Goal: Task Accomplishment & Management: Manage account settings

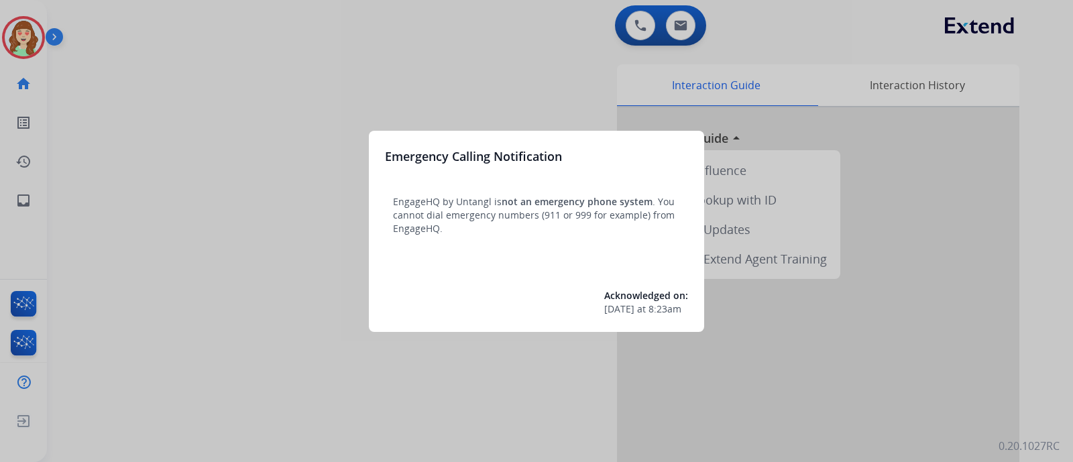
click at [427, 23] on div at bounding box center [536, 231] width 1073 height 462
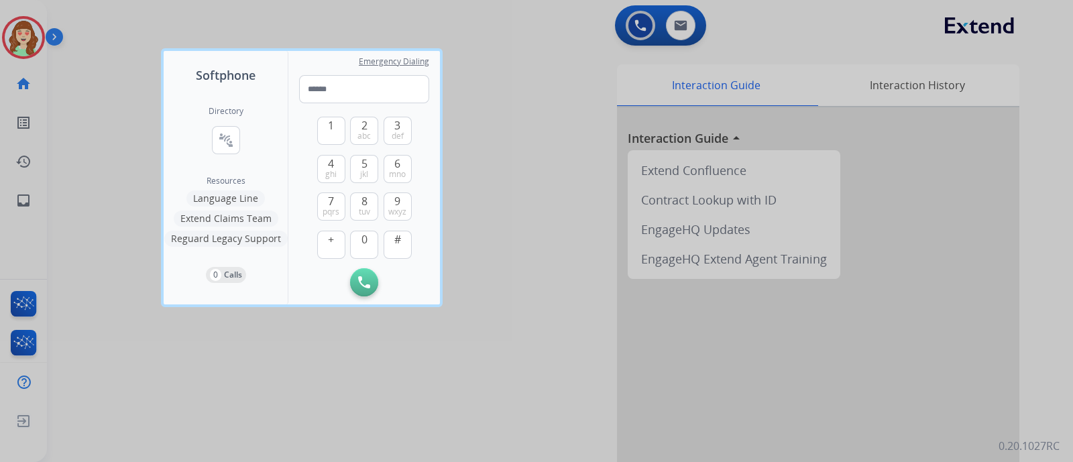
click at [674, 23] on div at bounding box center [536, 231] width 1073 height 462
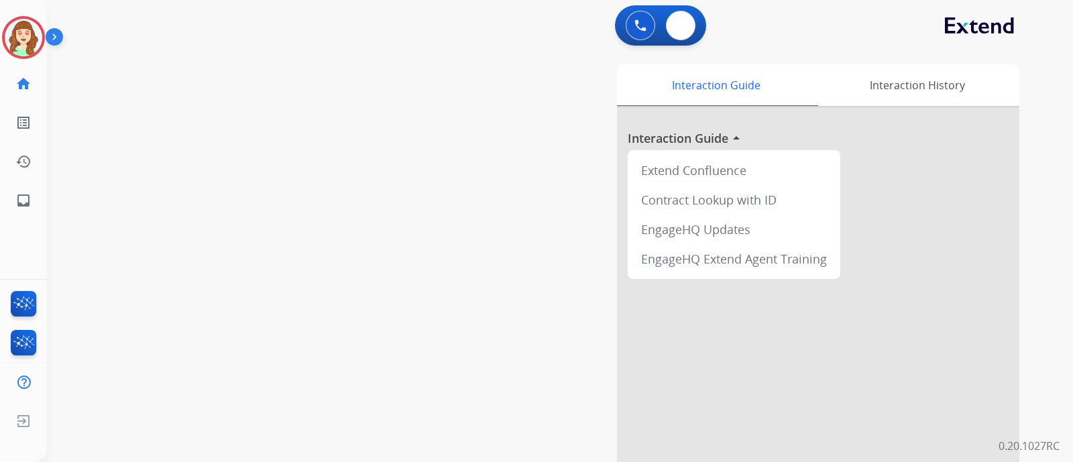
click at [674, 23] on img at bounding box center [680, 25] width 13 height 11
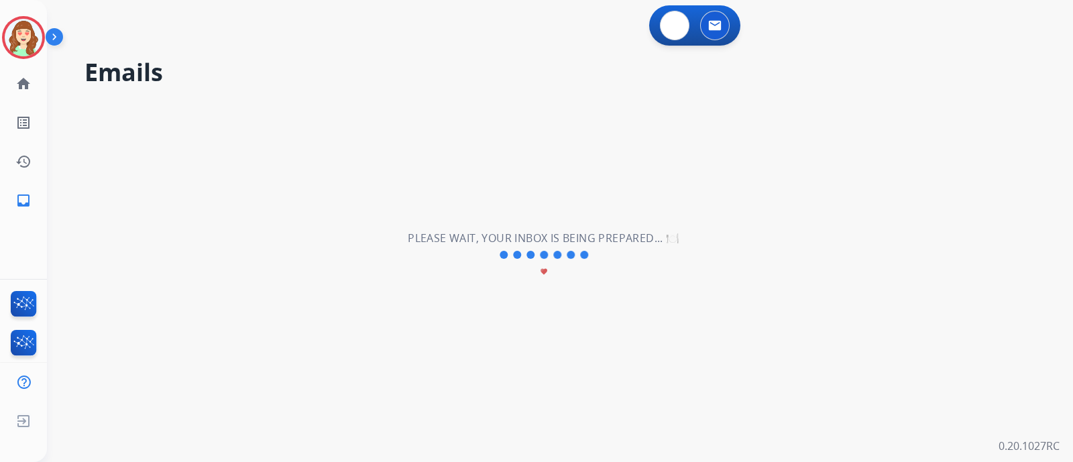
click at [674, 23] on img at bounding box center [675, 25] width 12 height 12
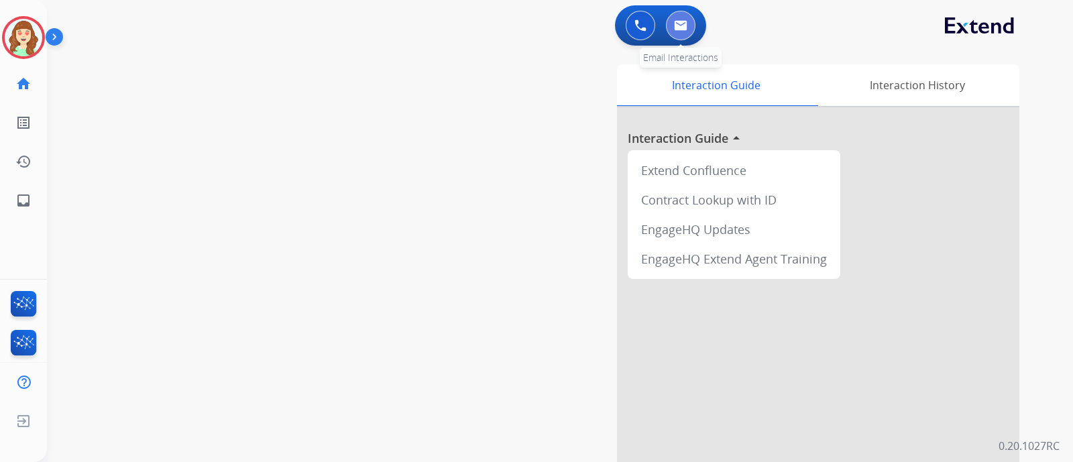
click at [676, 32] on button at bounding box center [681, 26] width 30 height 30
select select "**********"
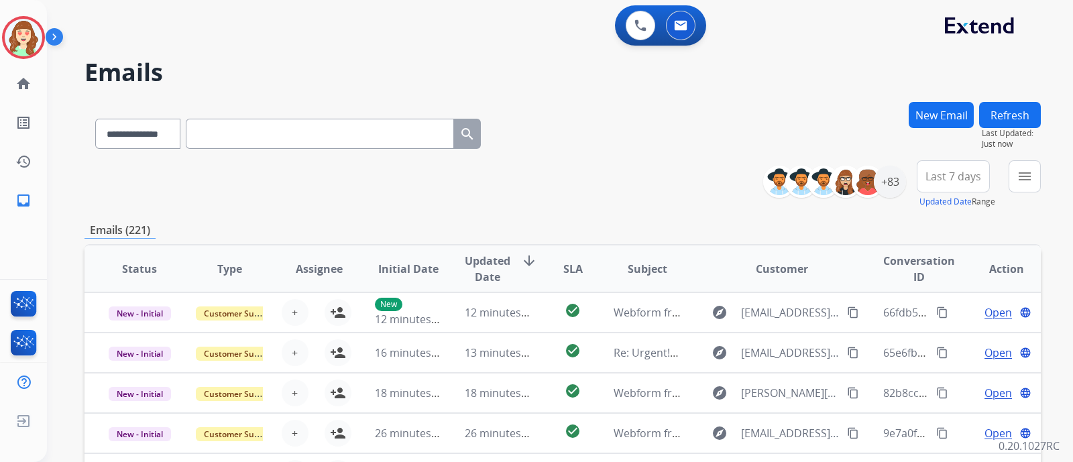
click at [924, 185] on button "Last 7 days" at bounding box center [953, 176] width 73 height 32
click at [934, 341] on div "Last 90 days" at bounding box center [949, 339] width 74 height 20
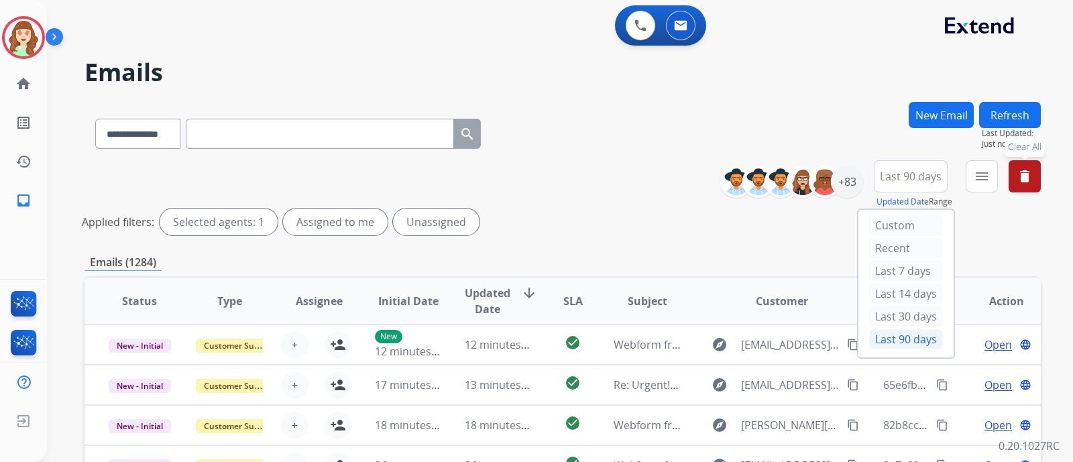
click at [1023, 176] on mat-icon "delete" at bounding box center [1025, 176] width 16 height 16
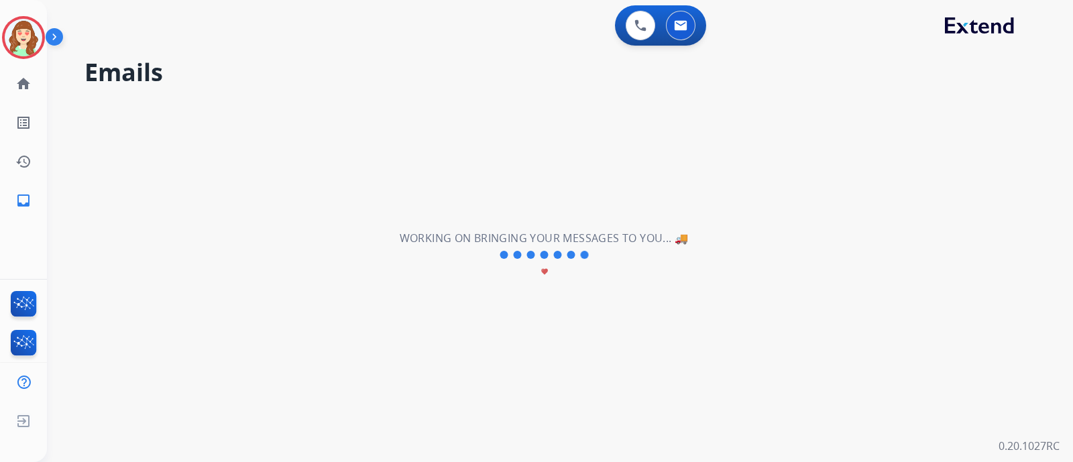
click at [1023, 176] on div "**********" at bounding box center [544, 255] width 994 height 414
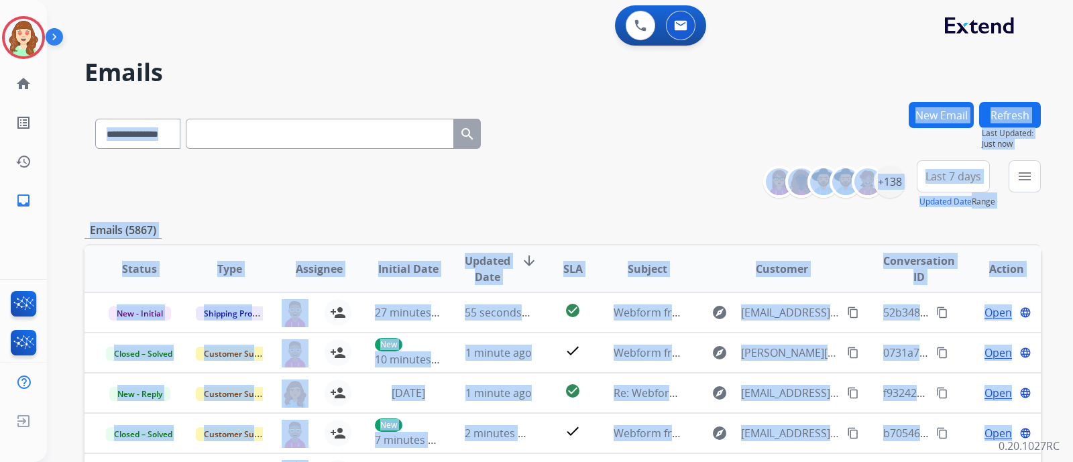
click at [955, 174] on span "Last 7 days" at bounding box center [954, 176] width 56 height 5
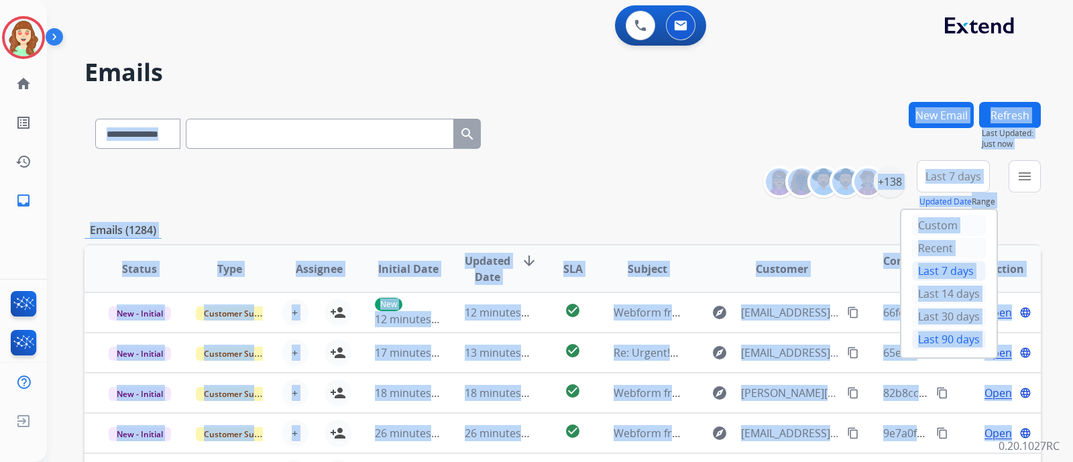
click at [930, 338] on div "Last 90 days" at bounding box center [949, 339] width 74 height 20
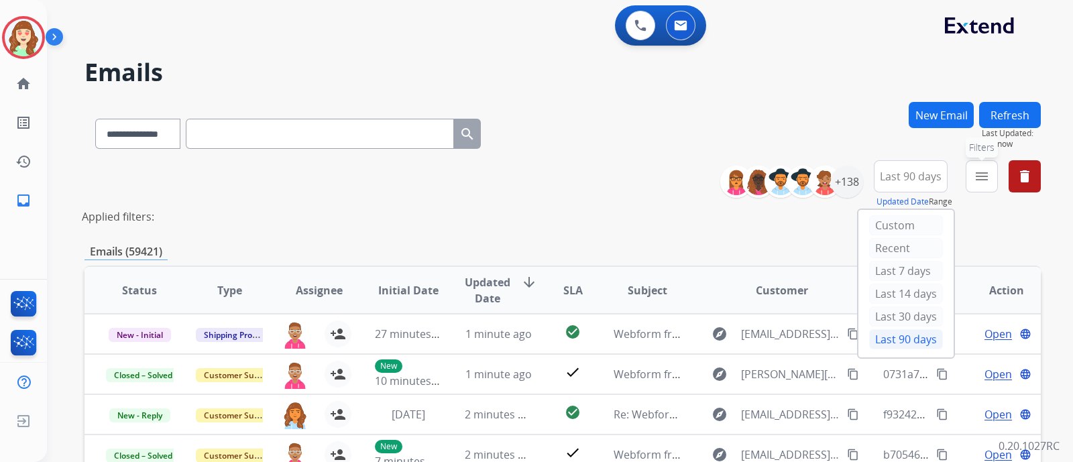
click at [979, 179] on mat-icon "menu" at bounding box center [982, 176] width 16 height 16
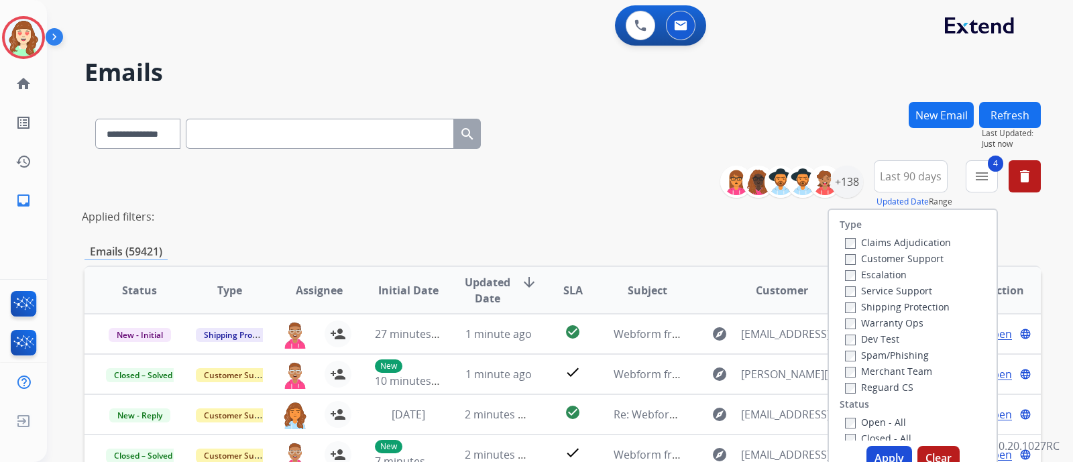
click at [886, 460] on button "Apply" at bounding box center [890, 458] width 46 height 24
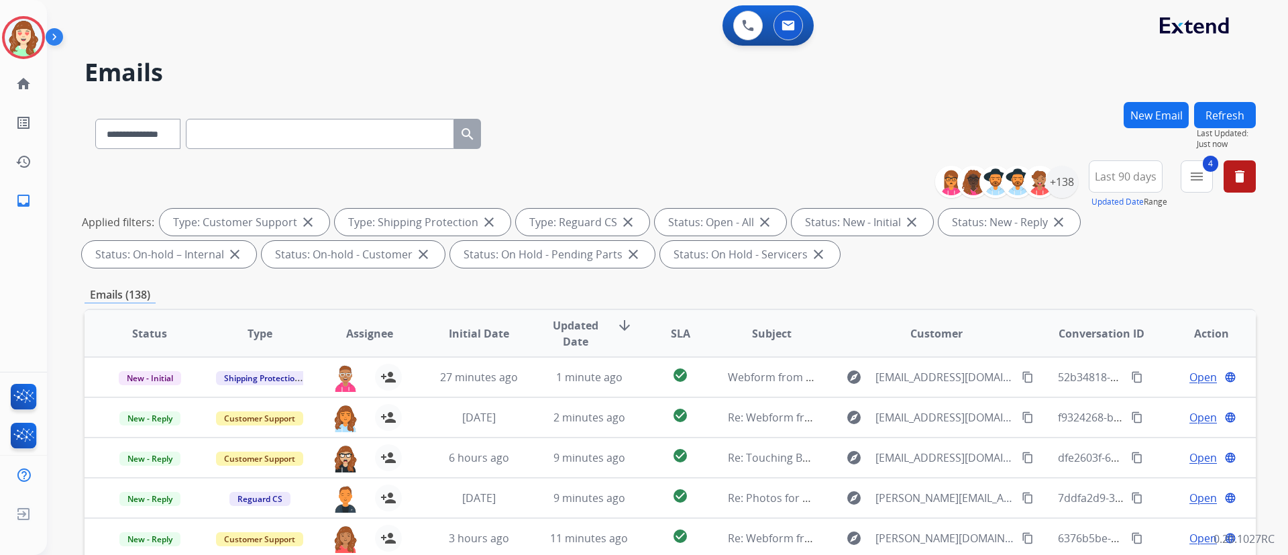
drag, startPoint x: 1073, startPoint y: 5, endPoint x: 666, endPoint y: 47, distance: 408.7
click at [666, 47] on div "0 Voice Interactions 0 Email Interactions" at bounding box center [659, 26] width 1193 height 43
click at [1055, 189] on div "+138" at bounding box center [1062, 182] width 32 height 32
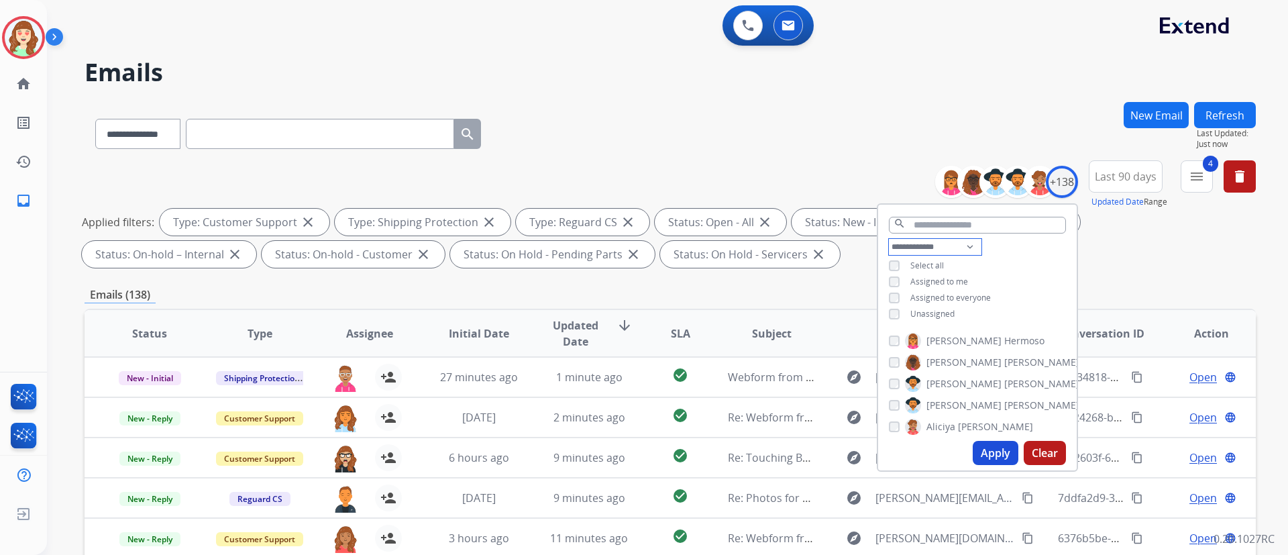
click at [912, 244] on select "**********" at bounding box center [935, 247] width 93 height 16
select select "**********"
click at [889, 239] on select "**********" at bounding box center [935, 247] width 93 height 16
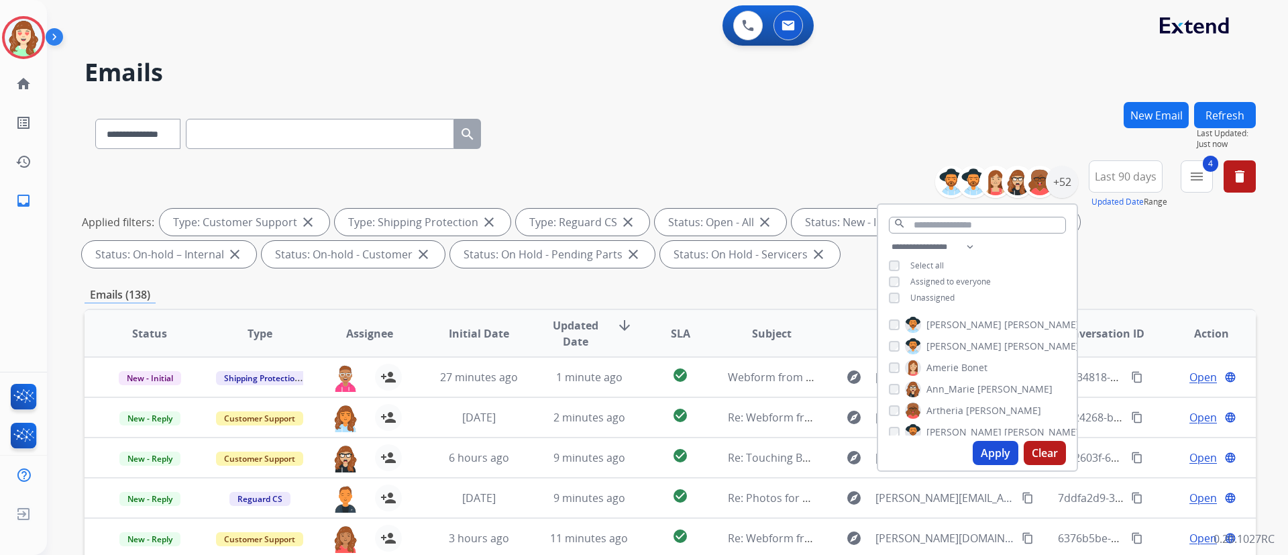
click at [692, 123] on div "**********" at bounding box center [670, 131] width 1171 height 58
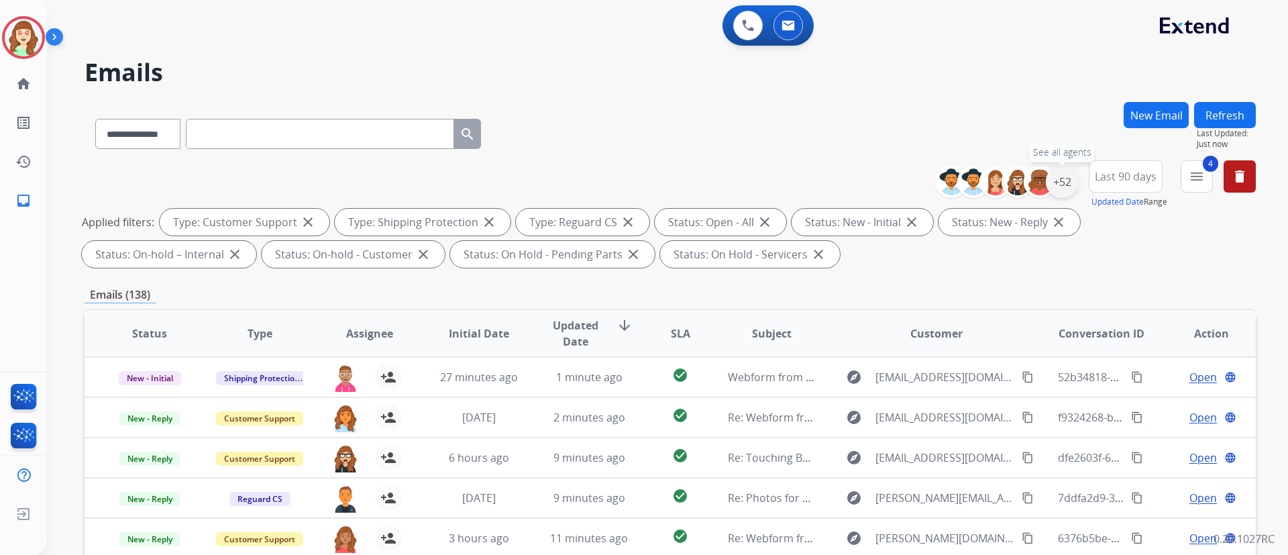
click at [1053, 184] on div "+52" at bounding box center [1062, 182] width 32 height 32
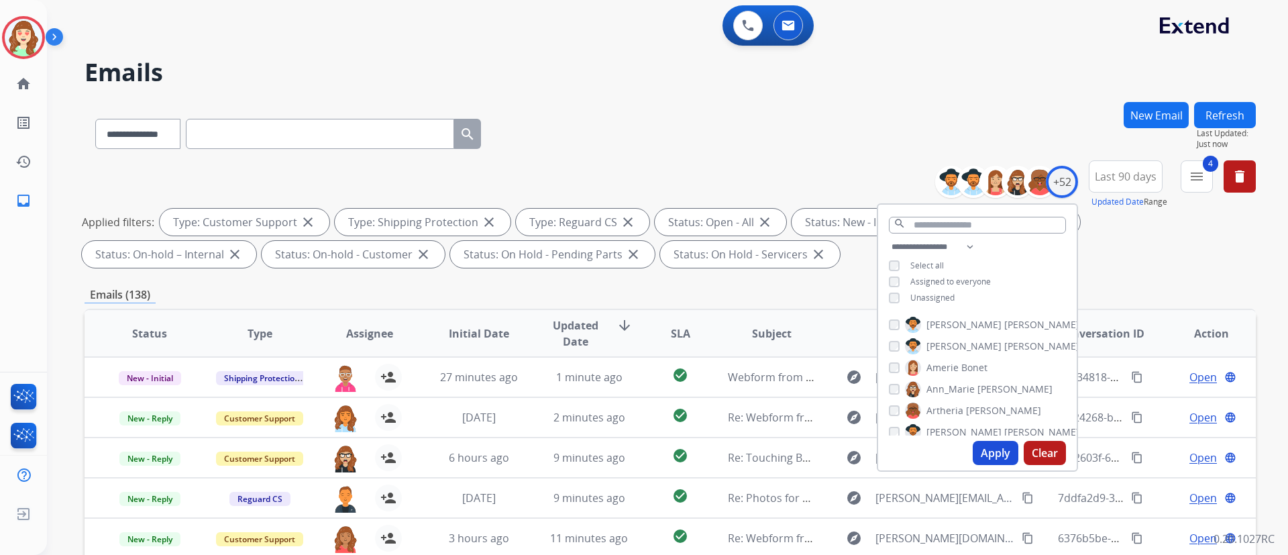
click at [886, 297] on div "**********" at bounding box center [977, 274] width 199 height 70
click at [898, 301] on div "Unassigned" at bounding box center [922, 297] width 66 height 11
click at [988, 450] on button "Apply" at bounding box center [996, 453] width 46 height 24
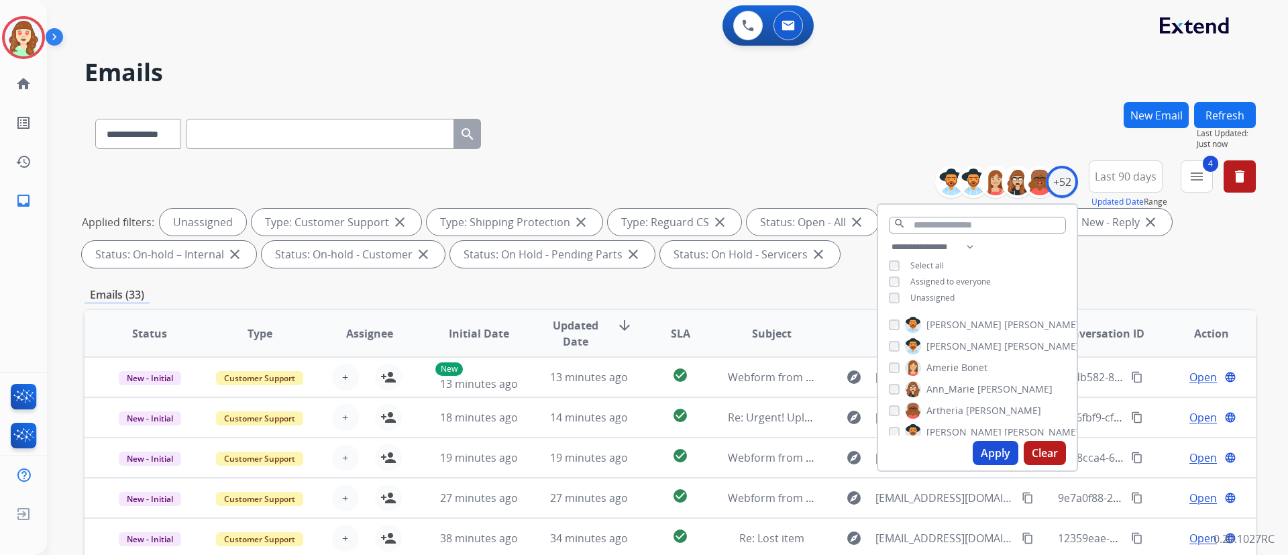
click at [1073, 268] on div "**********" at bounding box center [670, 216] width 1171 height 113
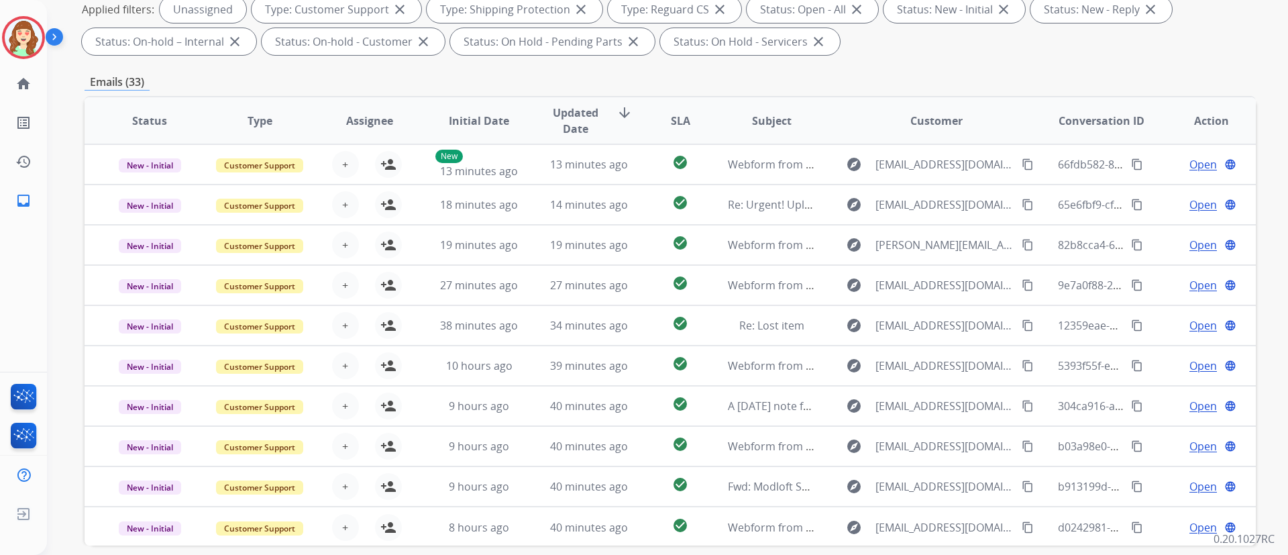
scroll to position [273, 0]
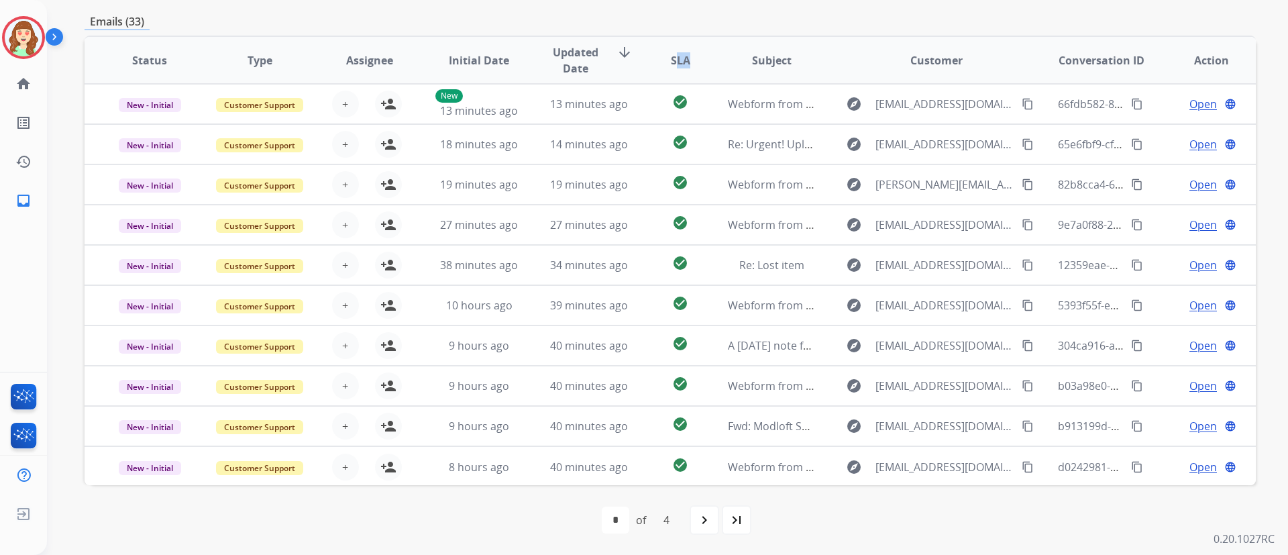
drag, startPoint x: 672, startPoint y: 60, endPoint x: 692, endPoint y: 59, distance: 19.5
click at [692, 59] on th "SLA" at bounding box center [669, 60] width 73 height 47
click at [672, 63] on span "SLA" at bounding box center [680, 60] width 19 height 16
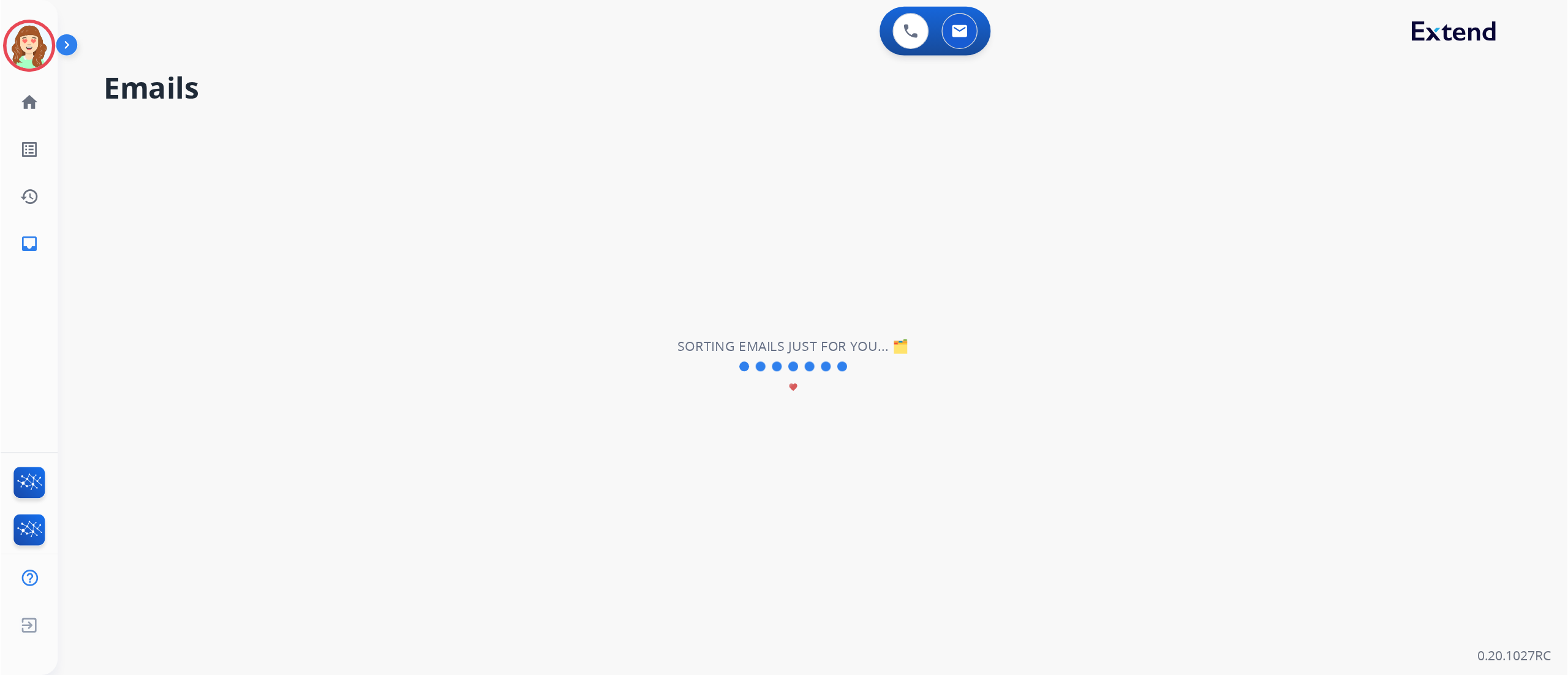
scroll to position [0, 0]
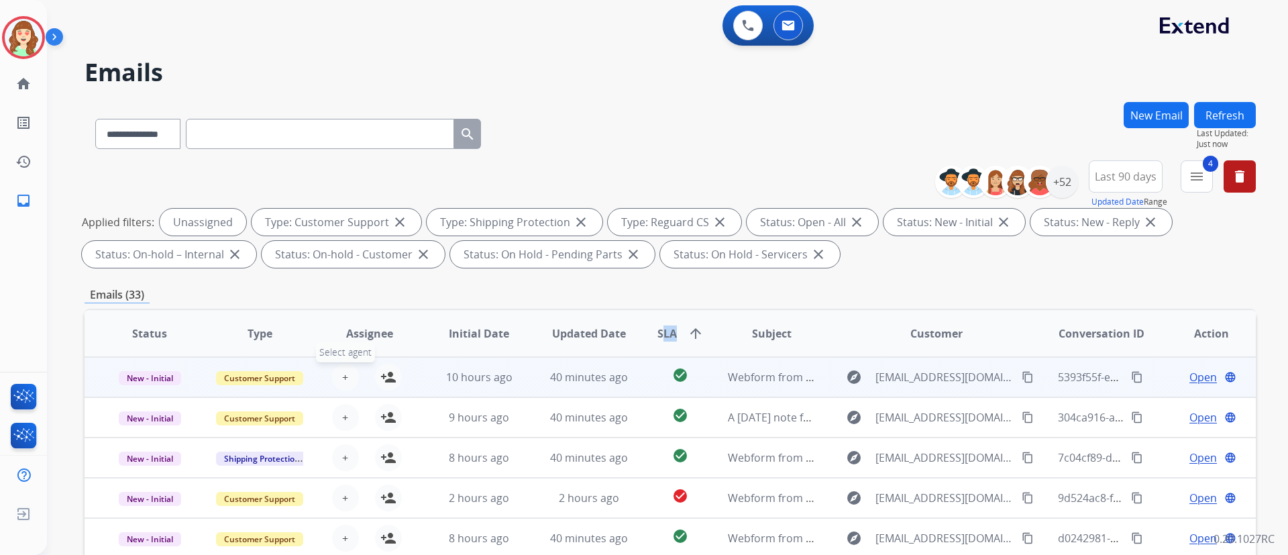
click at [344, 370] on span "+" at bounding box center [345, 377] width 6 height 16
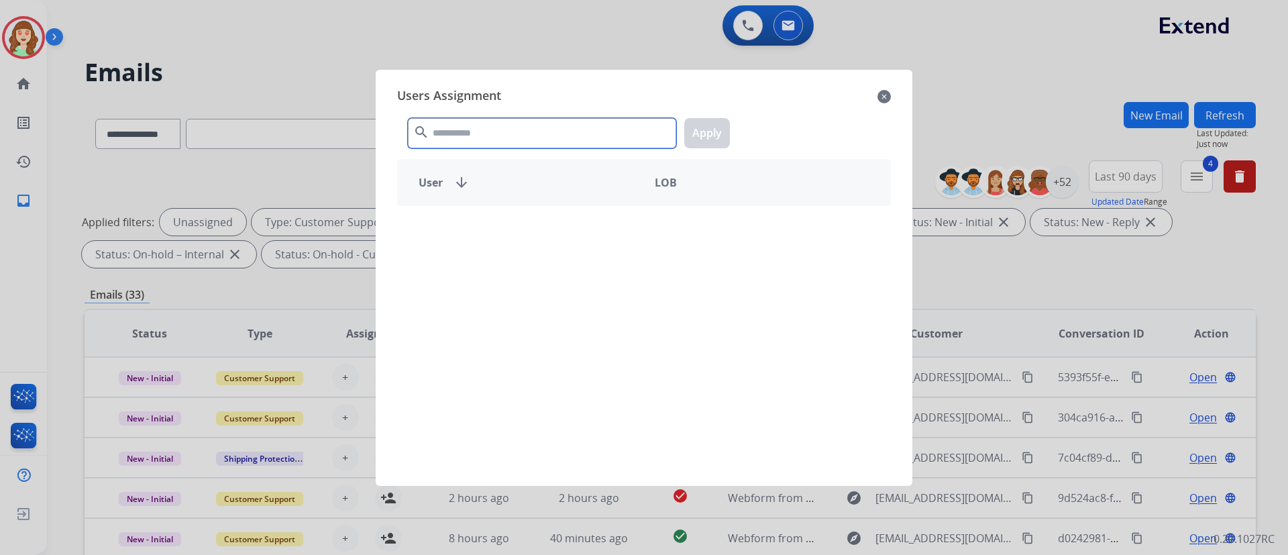
click at [534, 129] on input "text" at bounding box center [542, 133] width 268 height 30
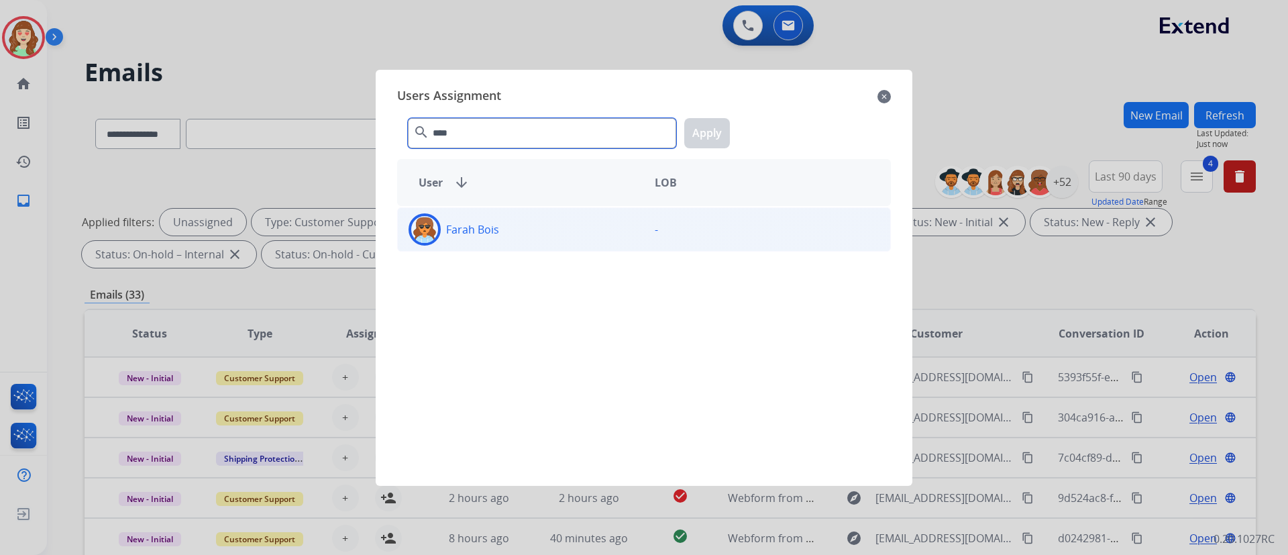
type input "****"
click at [582, 234] on div "Farah Bois" at bounding box center [521, 229] width 246 height 32
click at [712, 130] on button "Apply" at bounding box center [707, 133] width 46 height 30
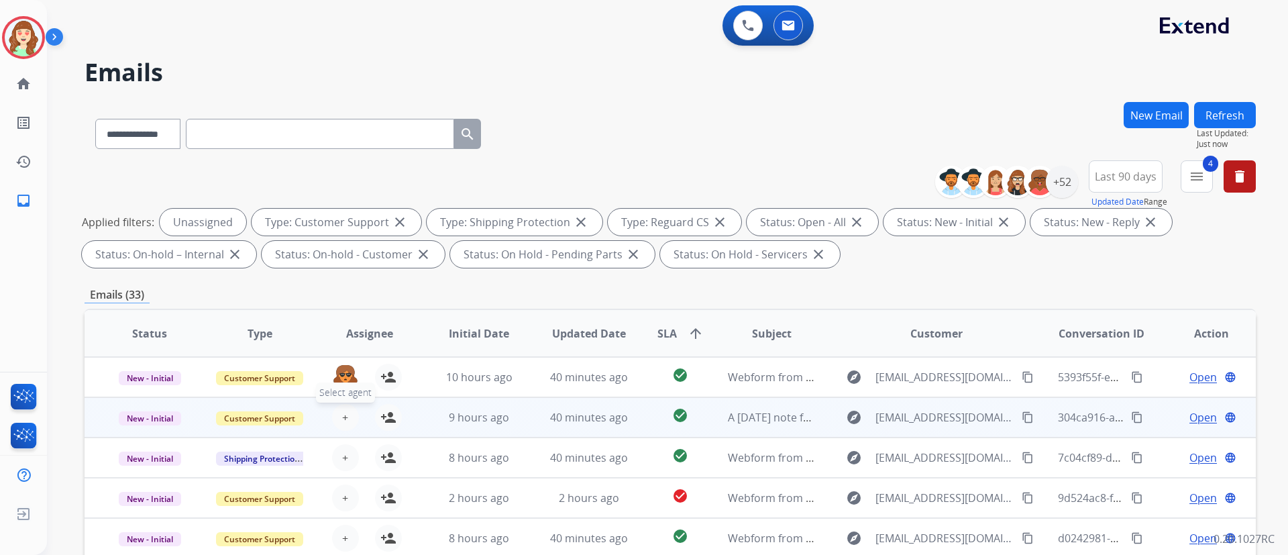
click at [344, 413] on span "+" at bounding box center [345, 417] width 6 height 16
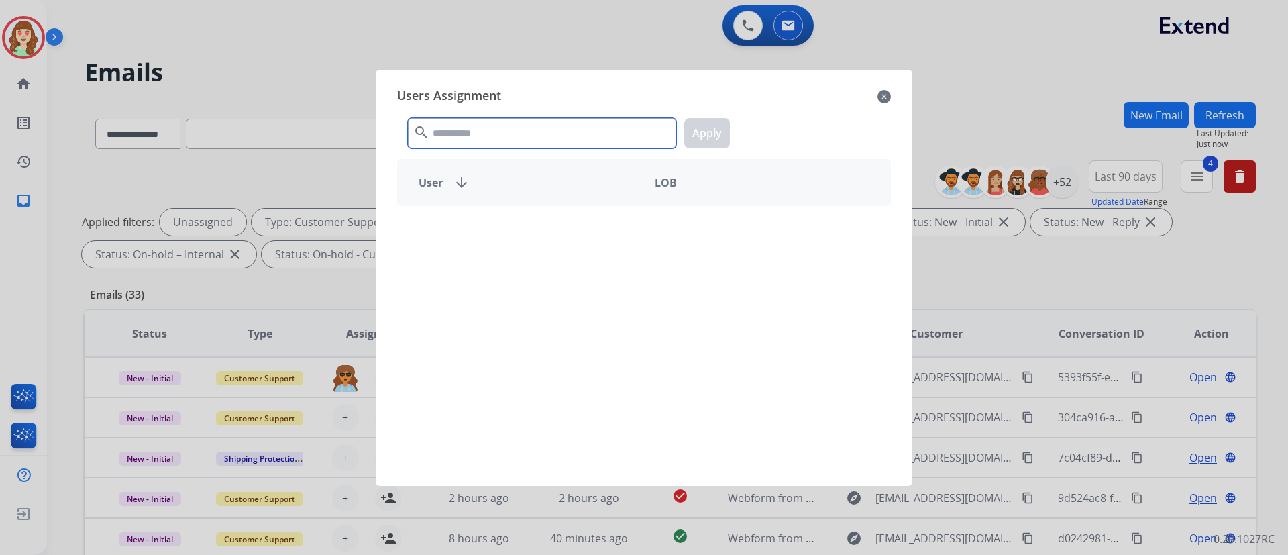
click at [484, 142] on input "text" at bounding box center [542, 133] width 268 height 30
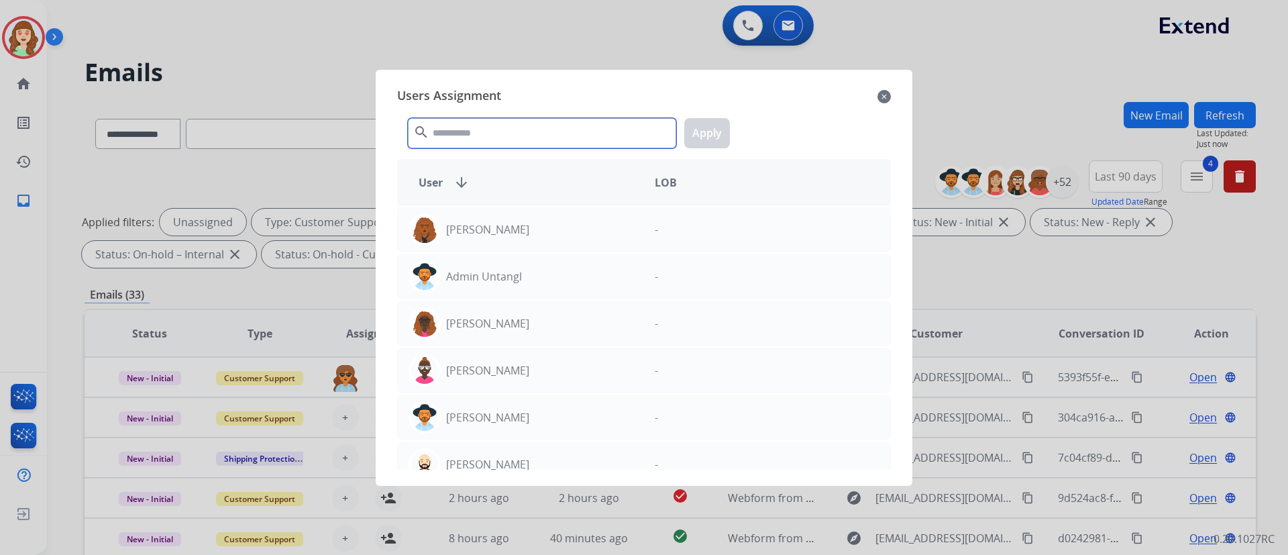
click at [484, 142] on input "text" at bounding box center [542, 133] width 268 height 30
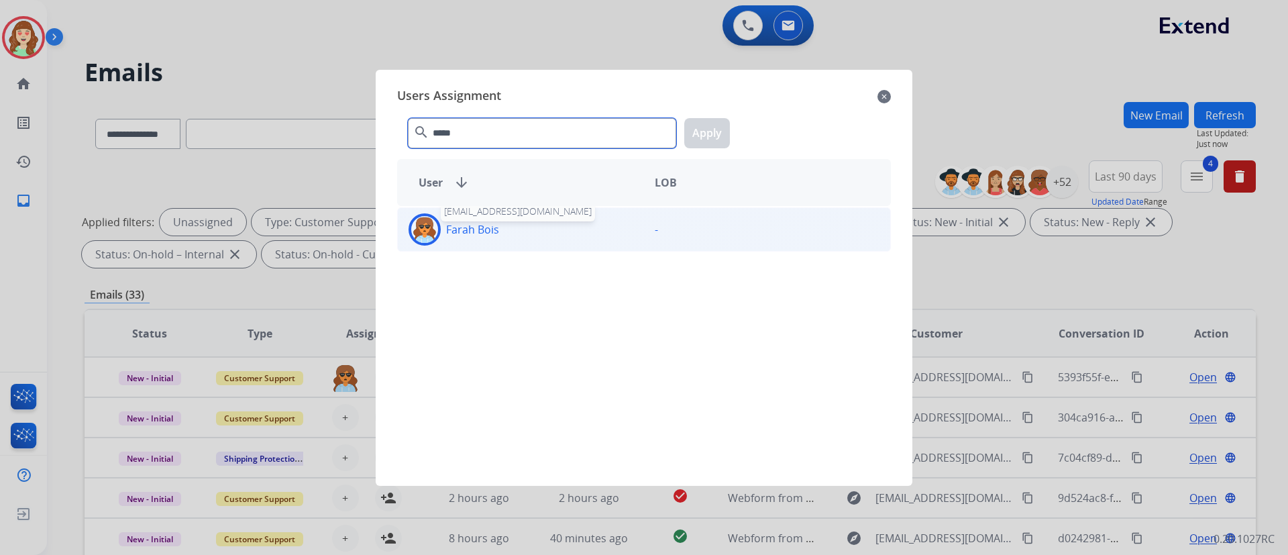
type input "*****"
click at [493, 223] on p "Farah Bois" at bounding box center [472, 229] width 53 height 16
click at [692, 136] on button "Apply" at bounding box center [707, 133] width 46 height 30
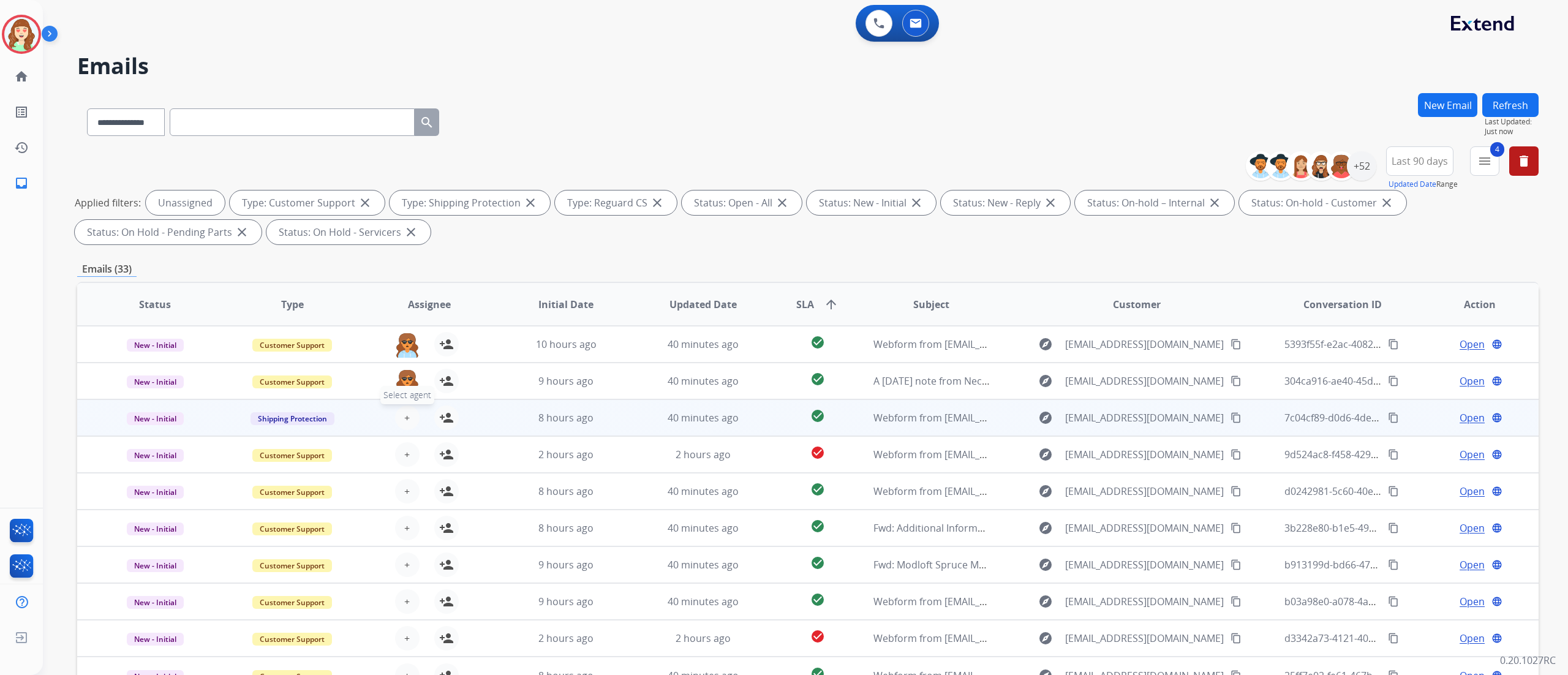
drag, startPoint x: 1135, startPoint y: 3, endPoint x: 395, endPoint y: 421, distance: 849.9
click at [395, 421] on button "+ Select agent" at bounding box center [407, 417] width 25 height 25
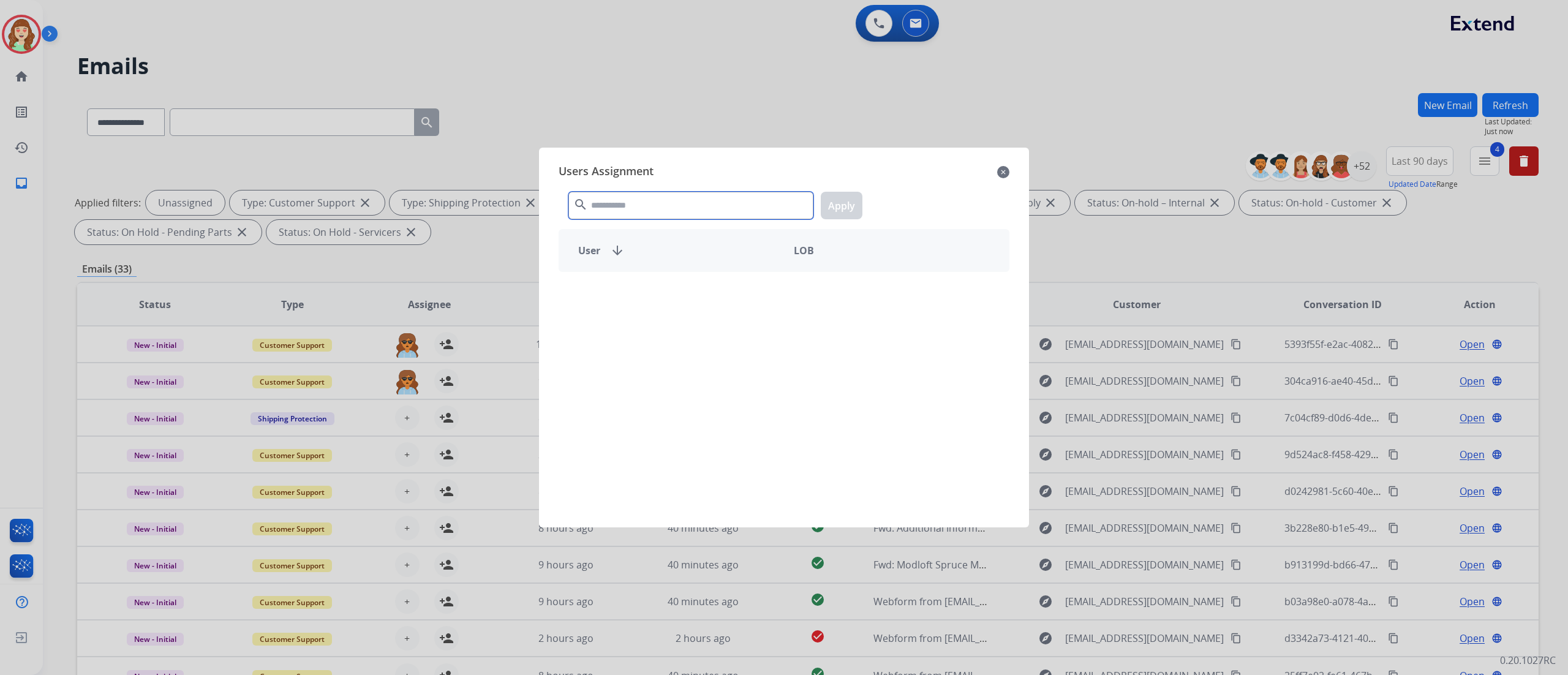
click at [611, 202] on input "text" at bounding box center [691, 206] width 245 height 27
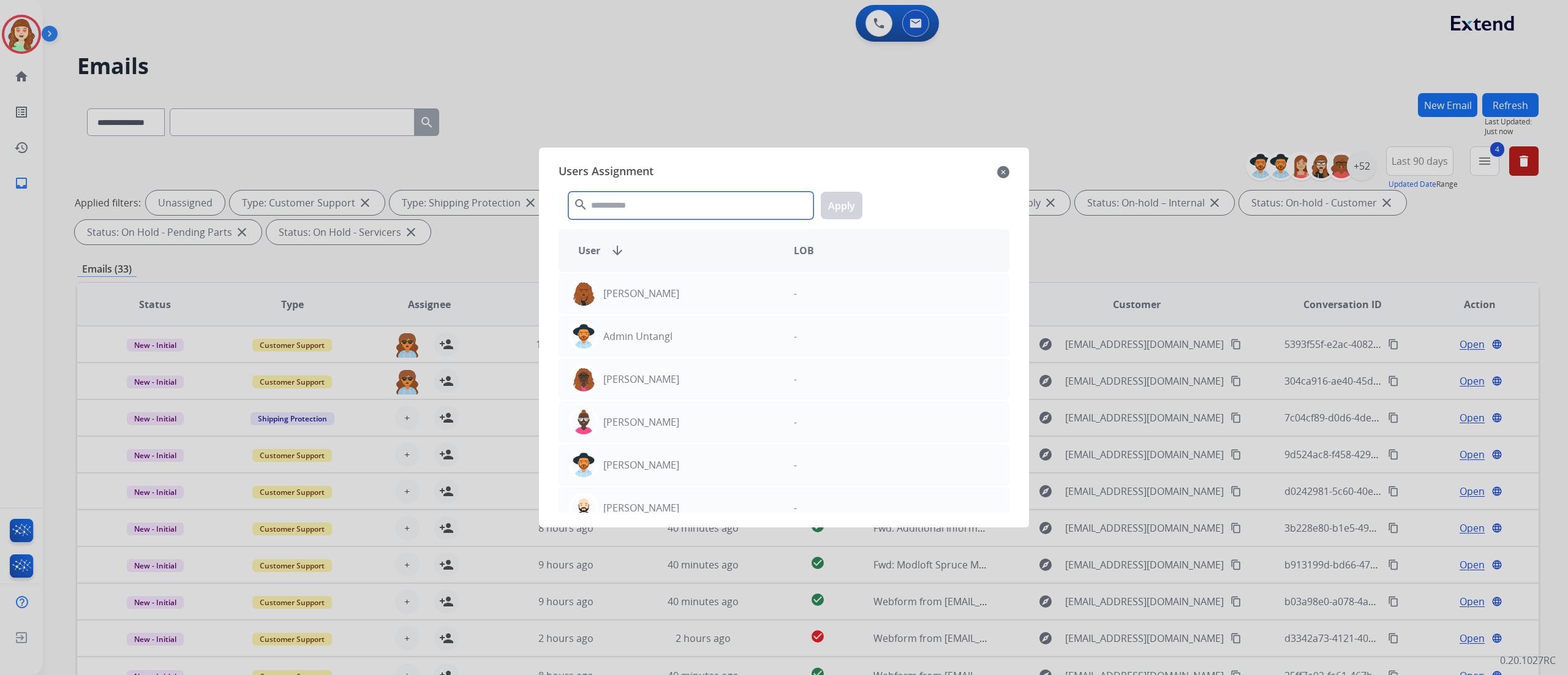
type input "*"
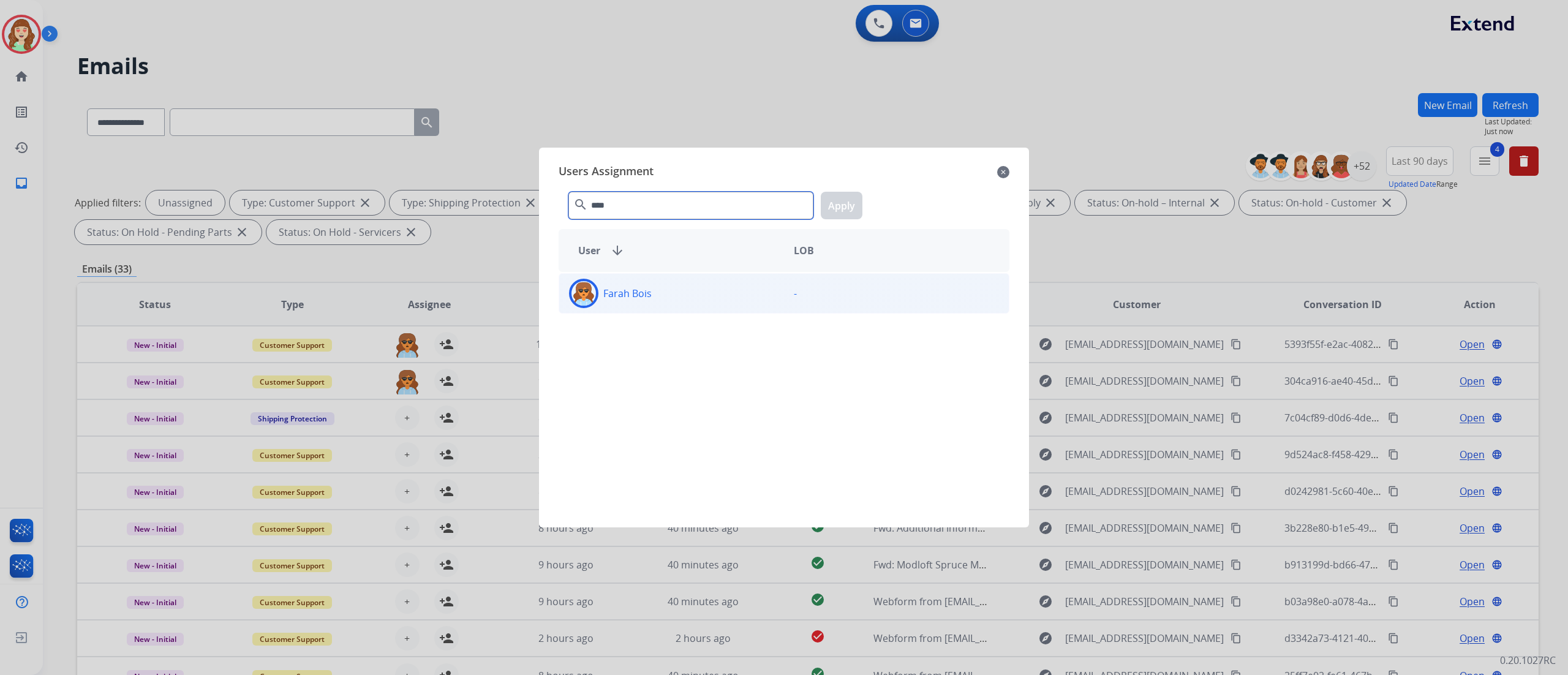
type input "****"
click at [721, 296] on div "Farah Bois" at bounding box center [671, 293] width 225 height 29
click at [840, 206] on button "Apply" at bounding box center [842, 206] width 42 height 27
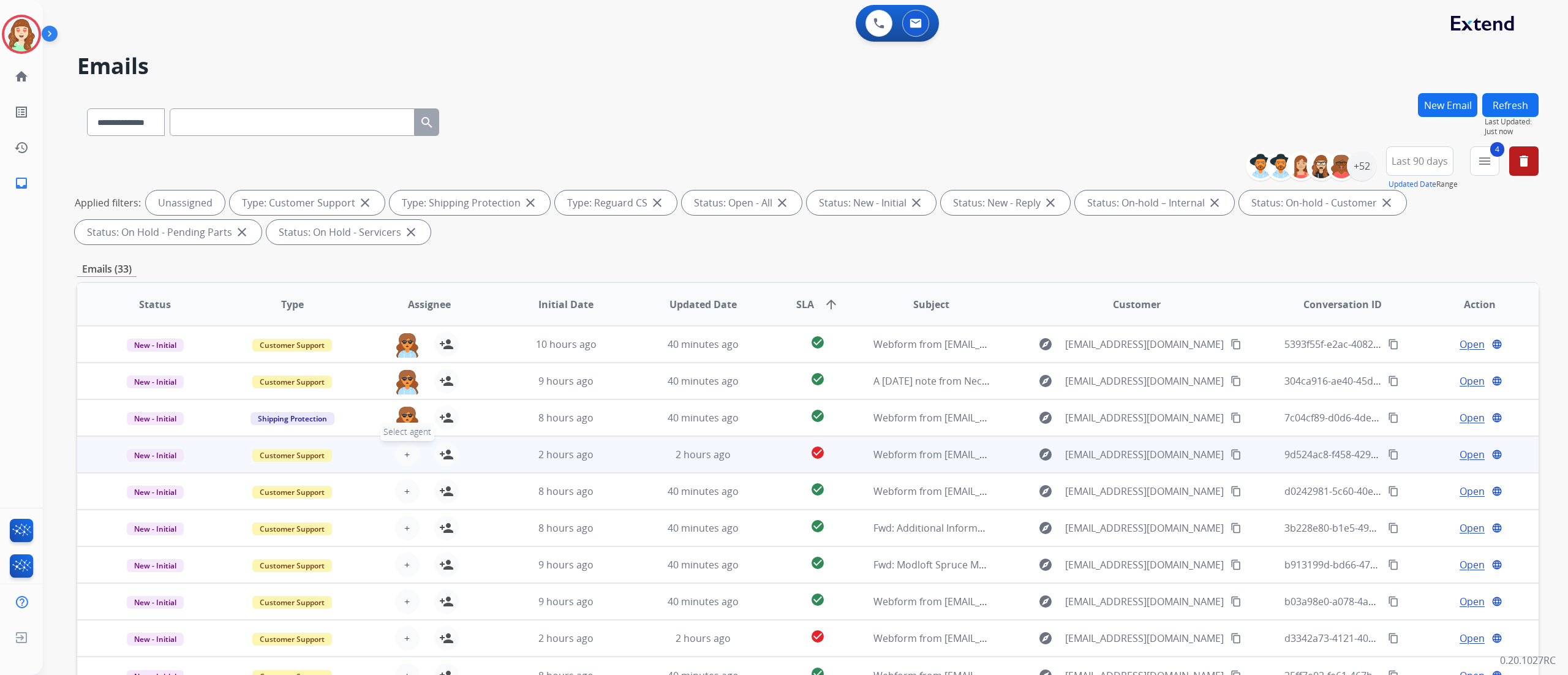
click at [397, 422] on button "+ Select agent" at bounding box center [407, 454] width 25 height 25
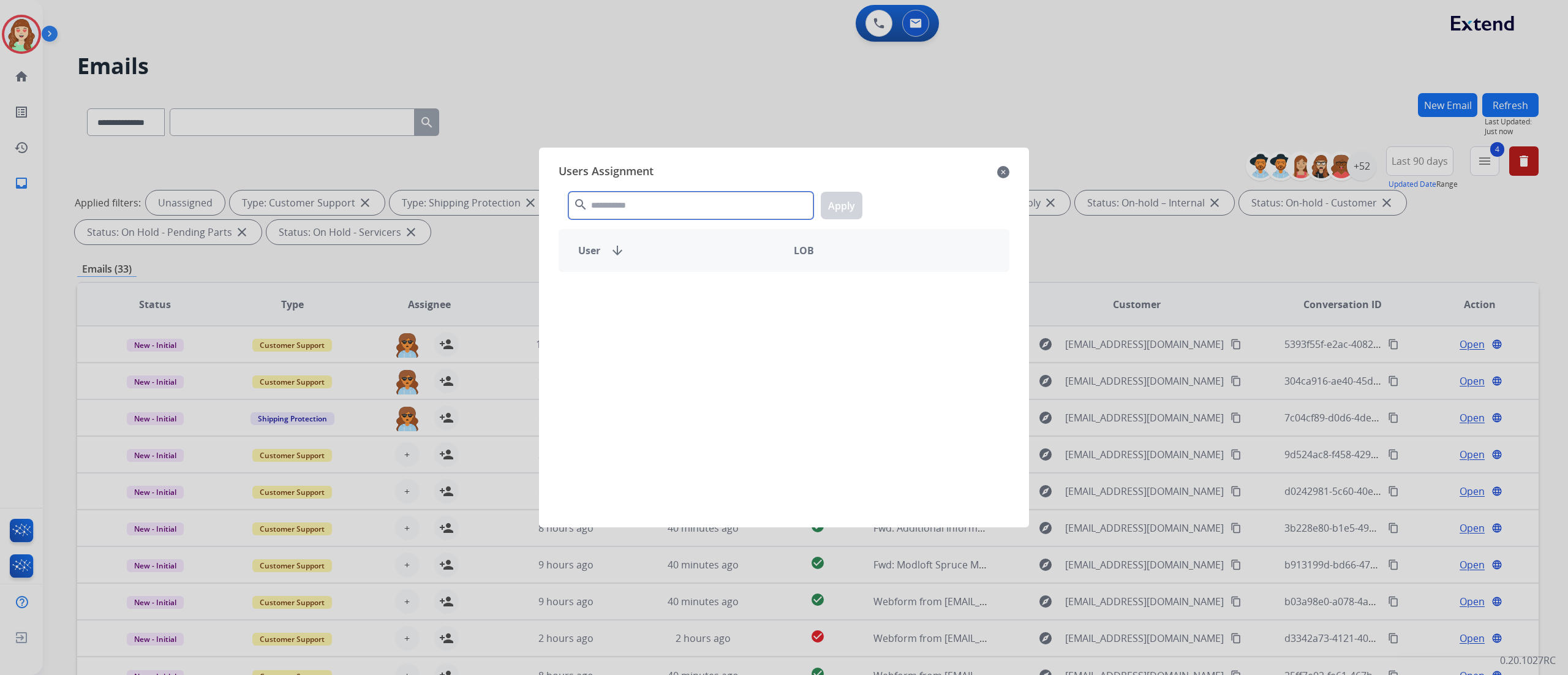
click at [614, 204] on input "text" at bounding box center [691, 206] width 245 height 27
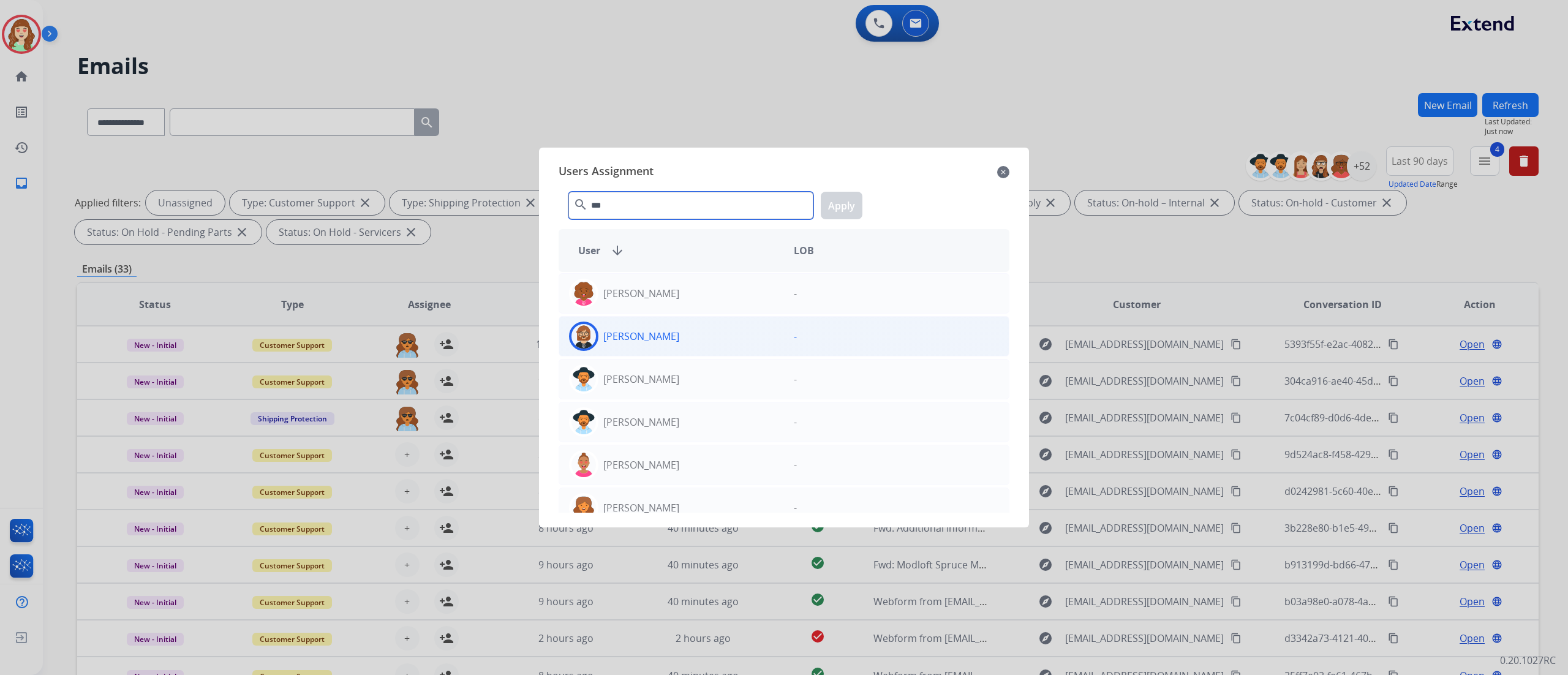
type input "***"
click at [678, 316] on div "[PERSON_NAME] -" at bounding box center [784, 336] width 451 height 40
click at [829, 211] on button "Apply" at bounding box center [842, 206] width 42 height 27
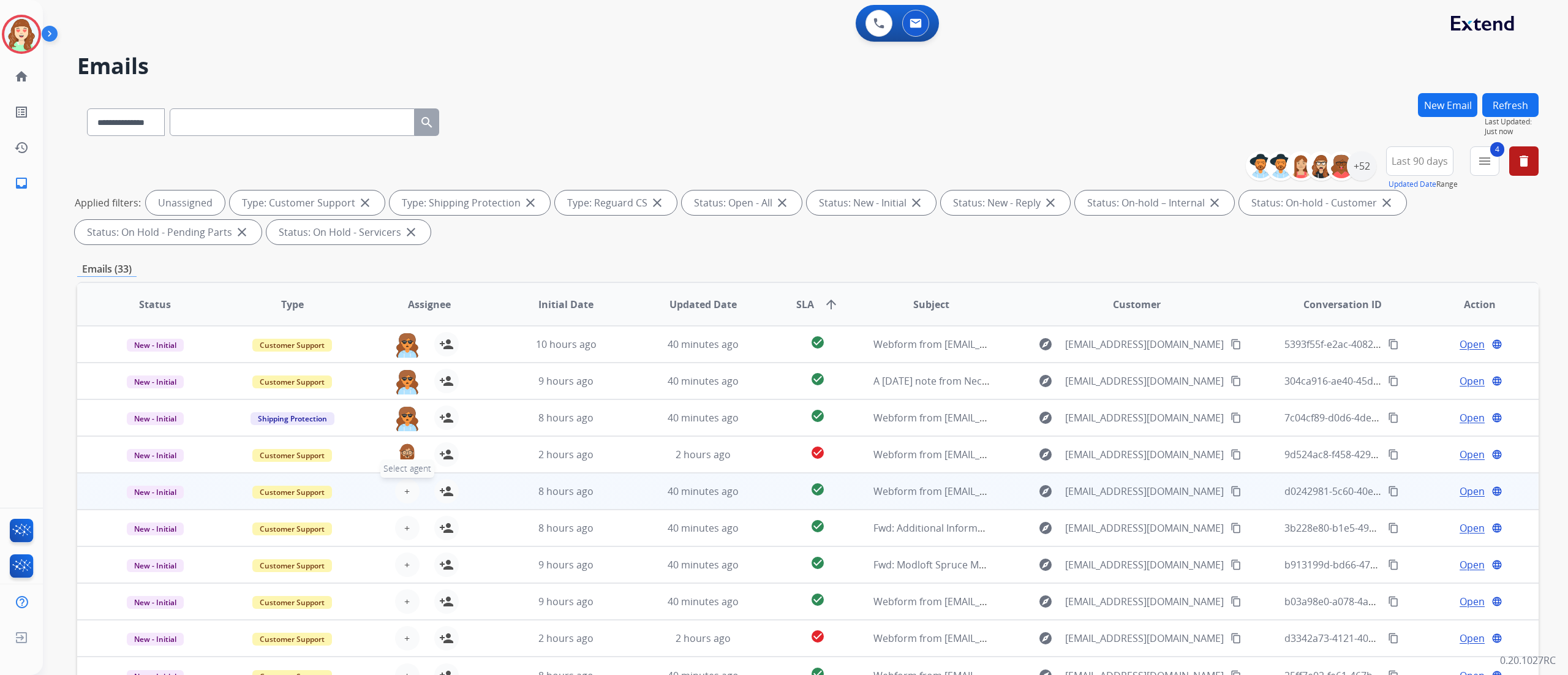
click at [397, 422] on button "+ Select agent" at bounding box center [407, 491] width 25 height 25
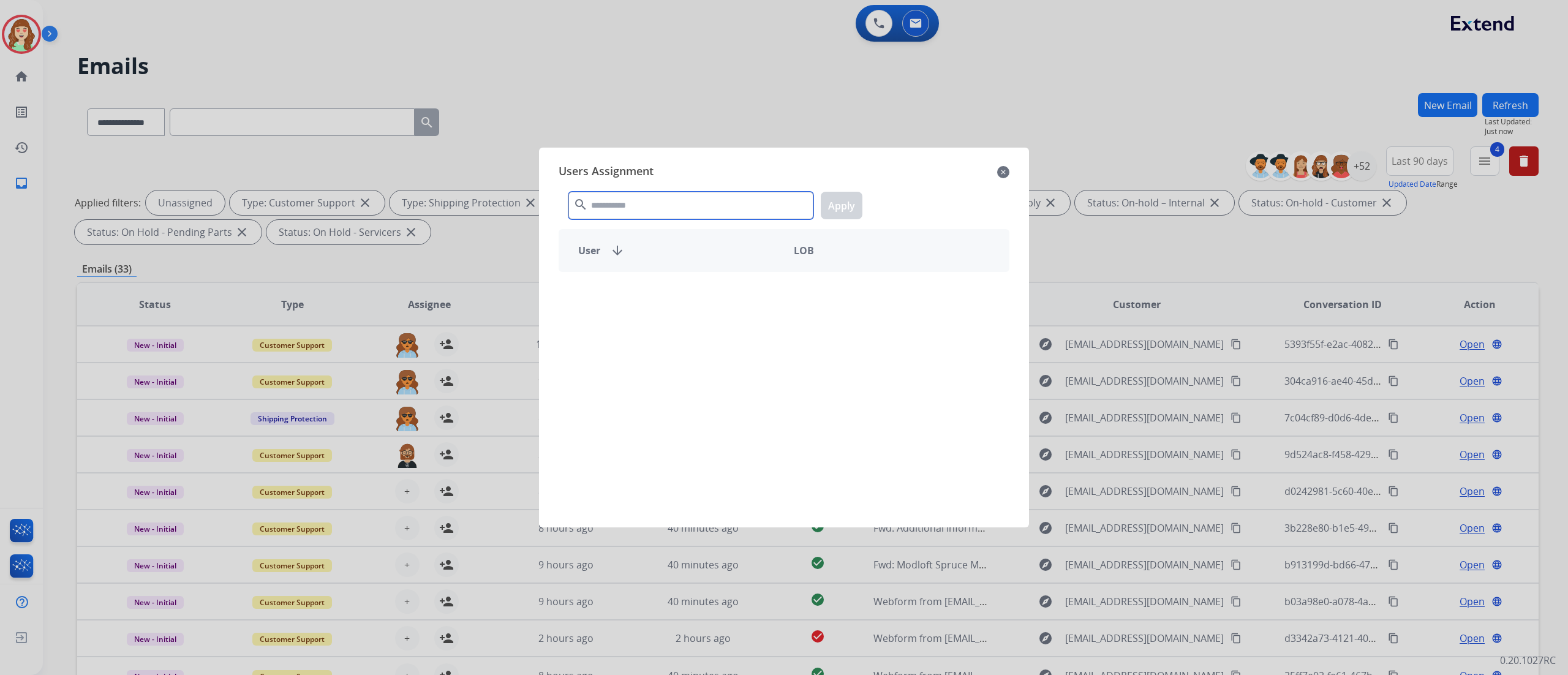
click at [626, 210] on input "text" at bounding box center [691, 206] width 245 height 27
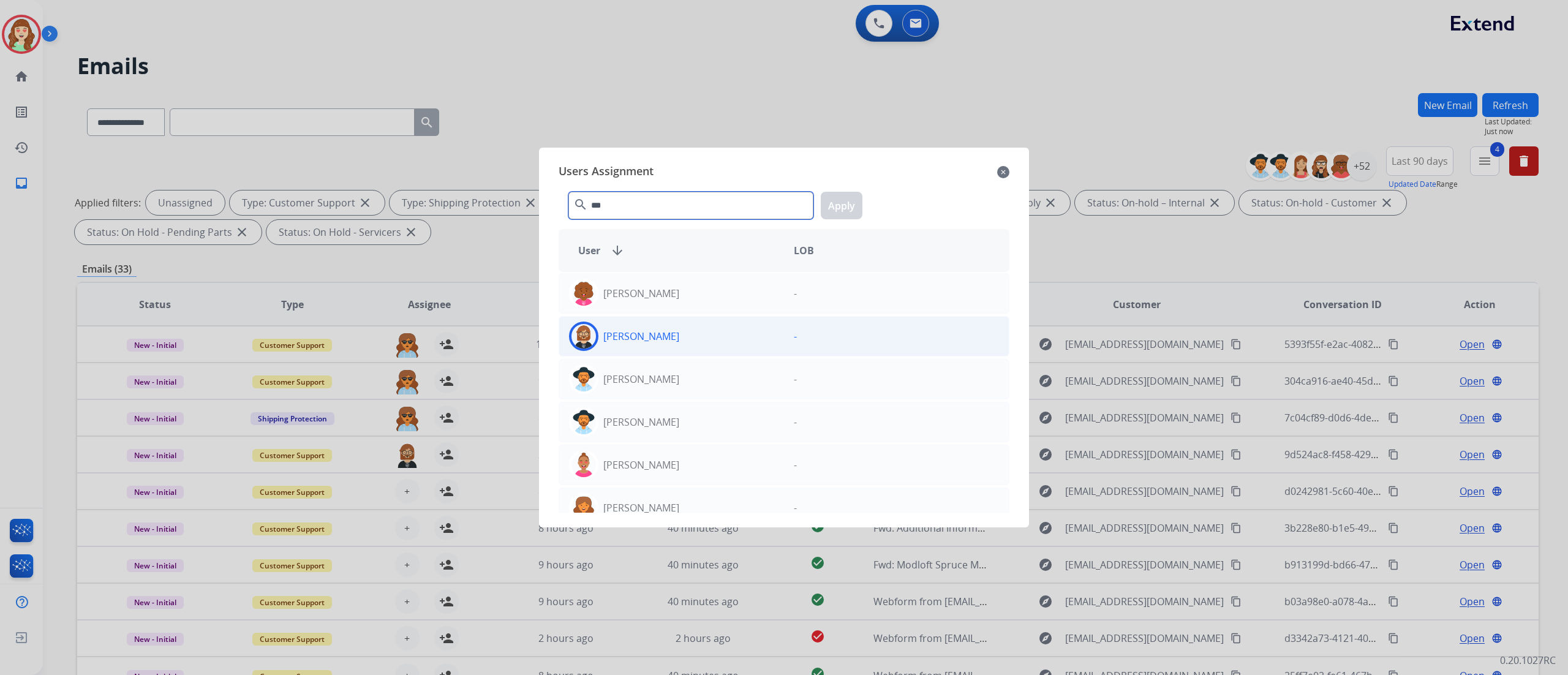
type input "***"
click at [645, 345] on div "[PERSON_NAME]" at bounding box center [671, 336] width 225 height 29
click at [844, 211] on button "Apply" at bounding box center [842, 206] width 42 height 27
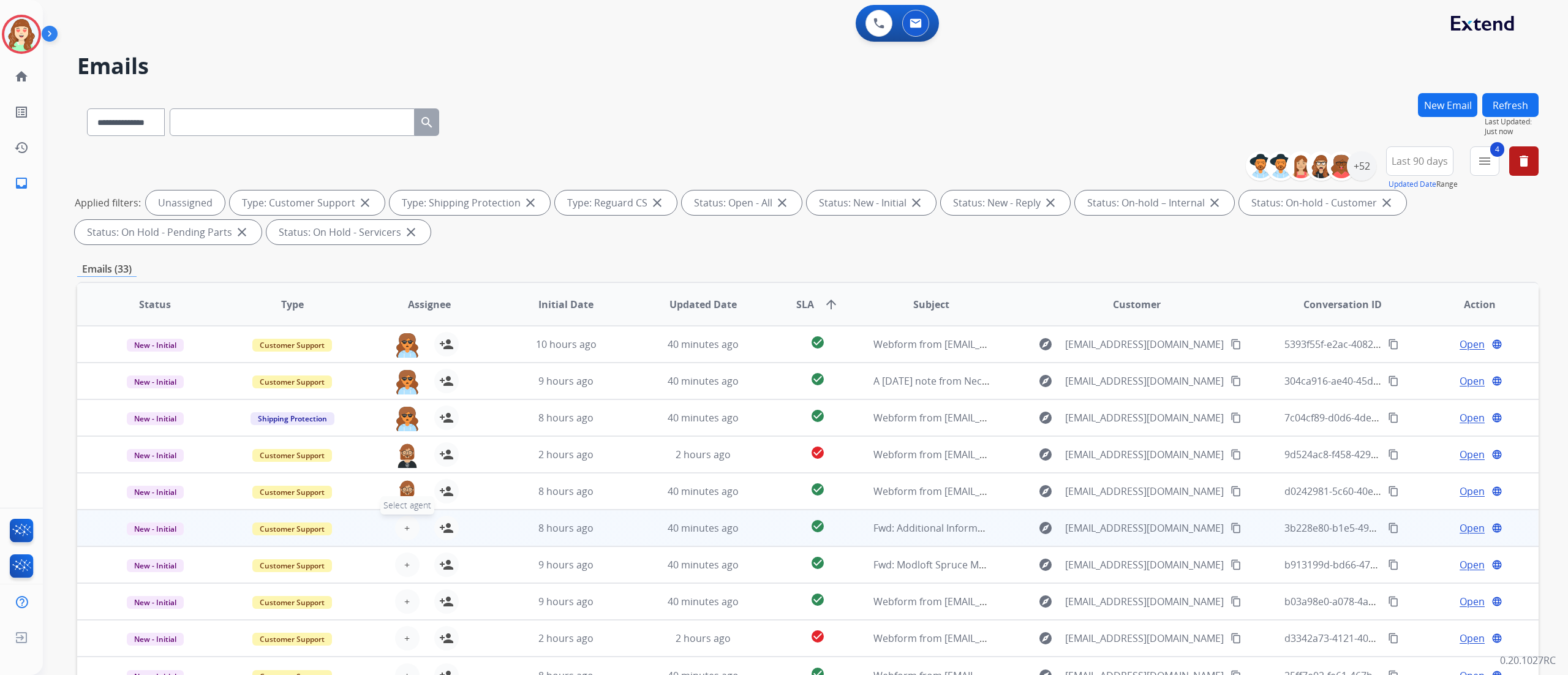
click at [405, 422] on span "+" at bounding box center [407, 528] width 5 height 15
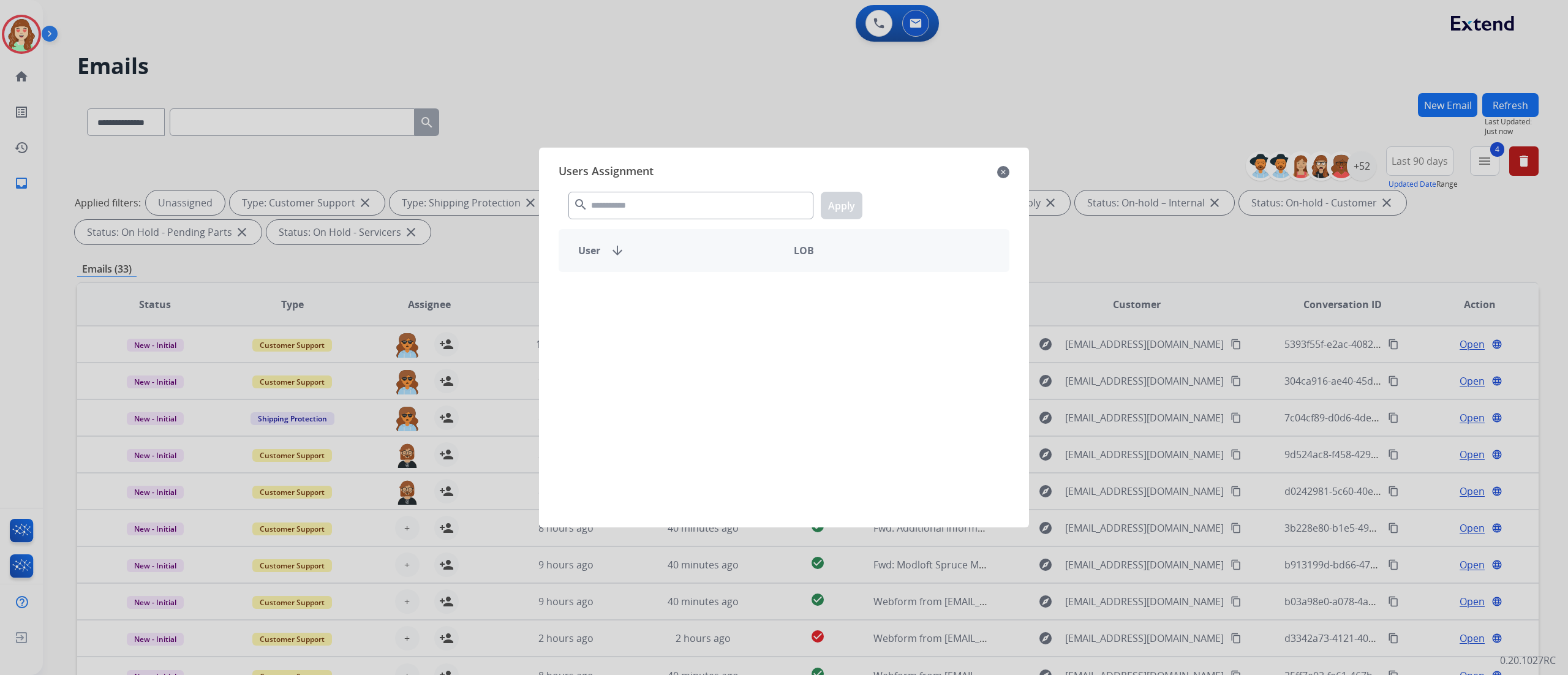
click at [652, 190] on div "search Apply" at bounding box center [784, 203] width 451 height 42
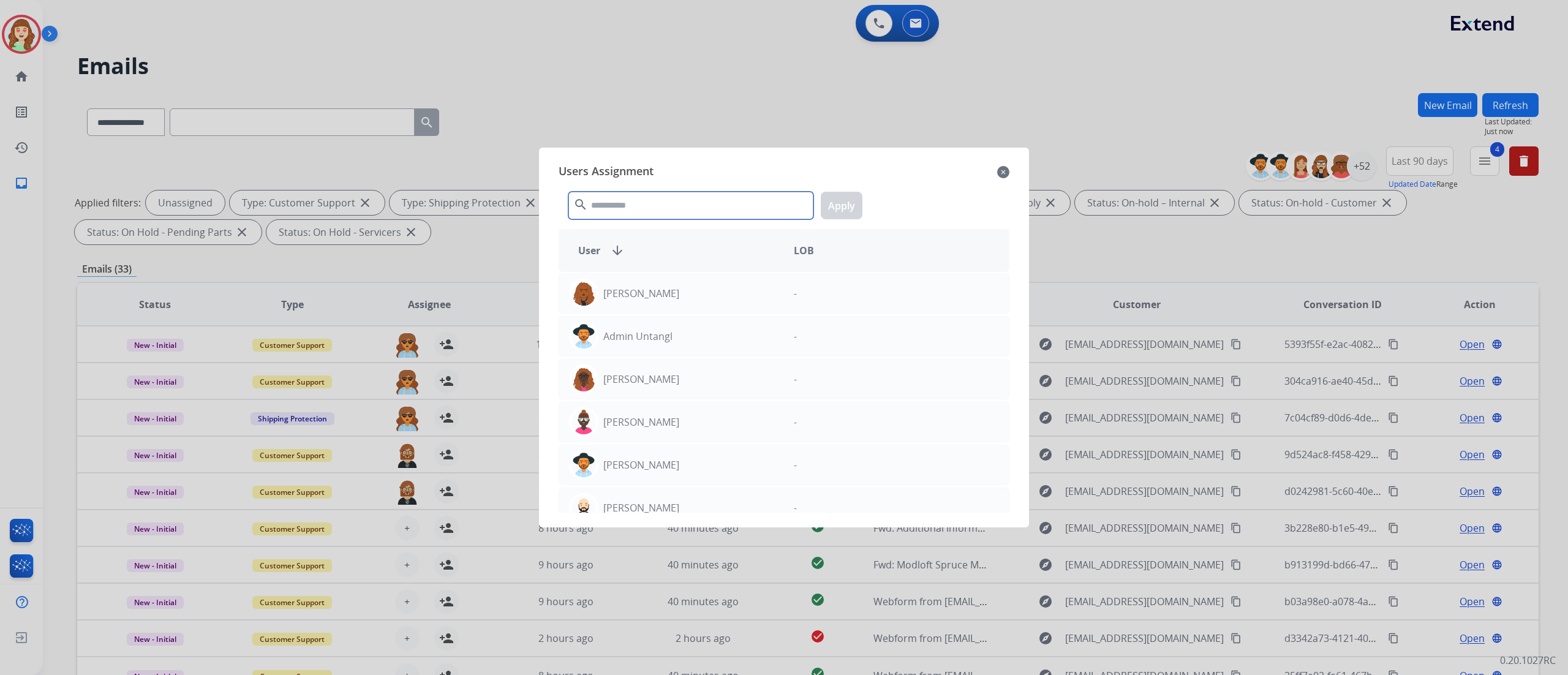
click at [633, 205] on input "text" at bounding box center [691, 206] width 245 height 27
type input "***"
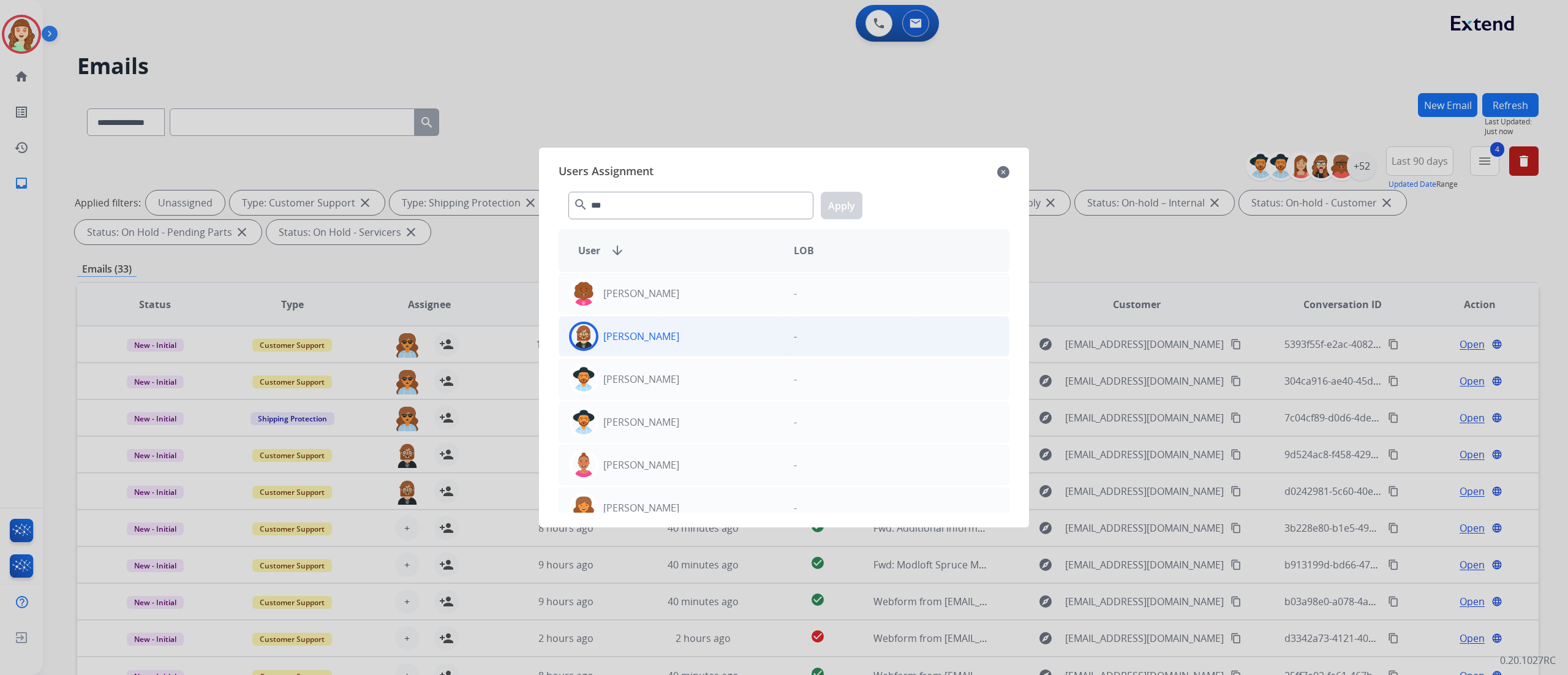
click at [711, 338] on div "[PERSON_NAME]" at bounding box center [671, 336] width 225 height 29
click at [850, 211] on button "Apply" at bounding box center [842, 206] width 42 height 27
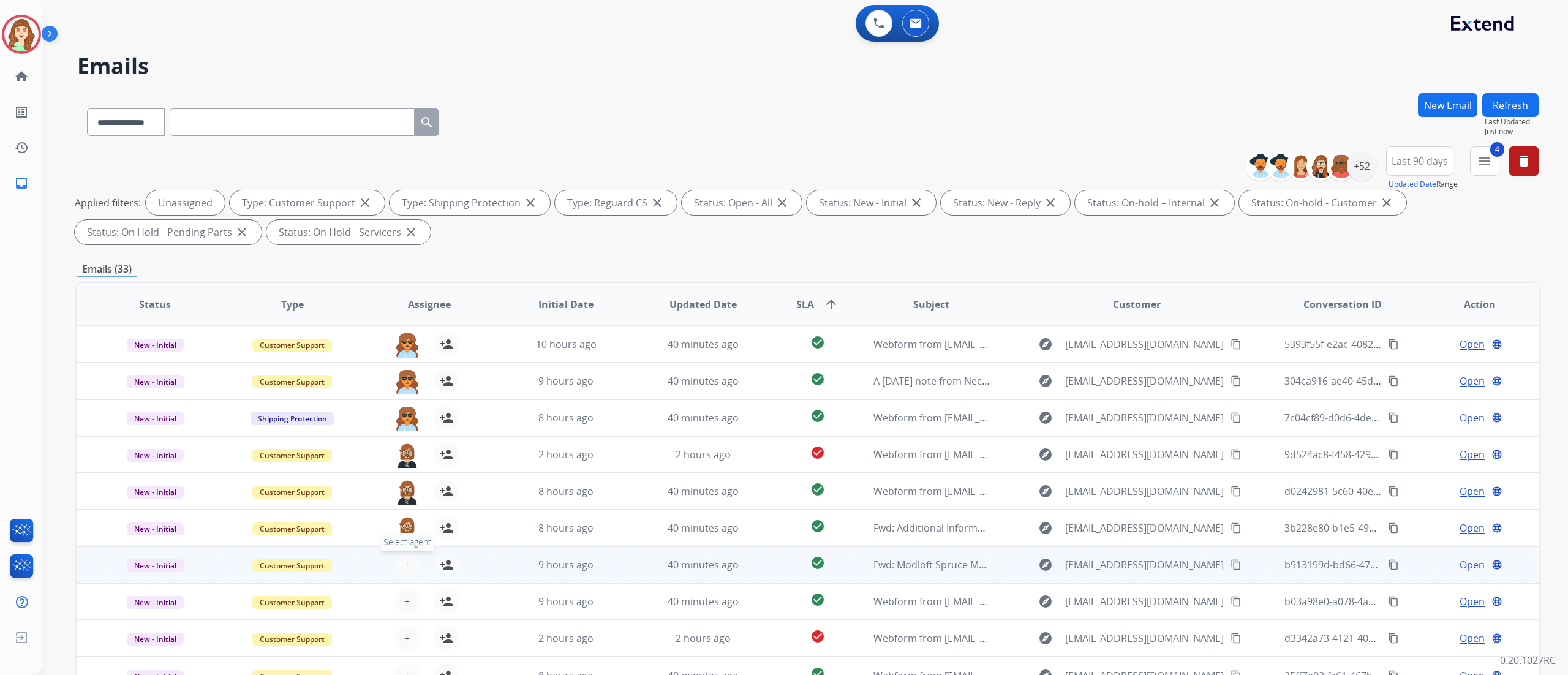
click at [405, 422] on span "+" at bounding box center [407, 564] width 5 height 15
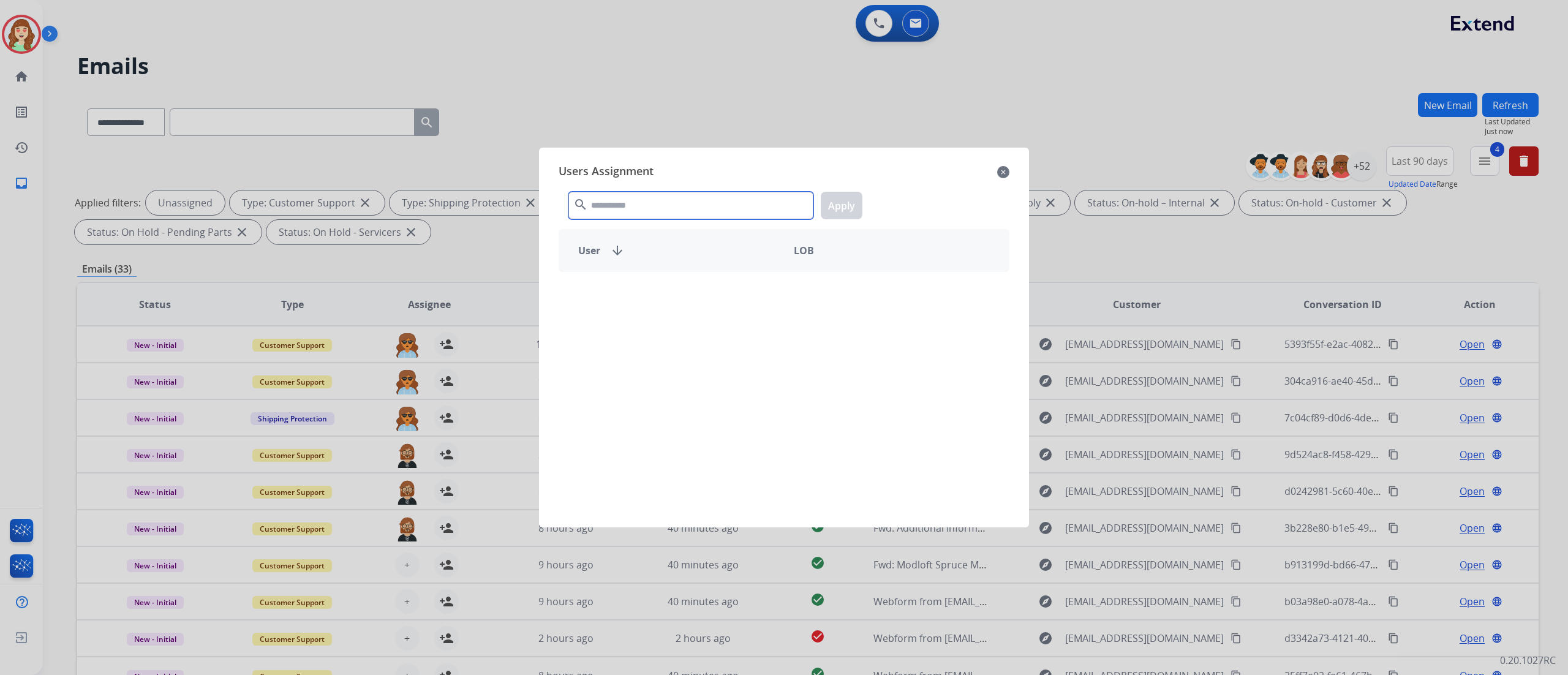
click at [661, 204] on input "text" at bounding box center [691, 206] width 245 height 27
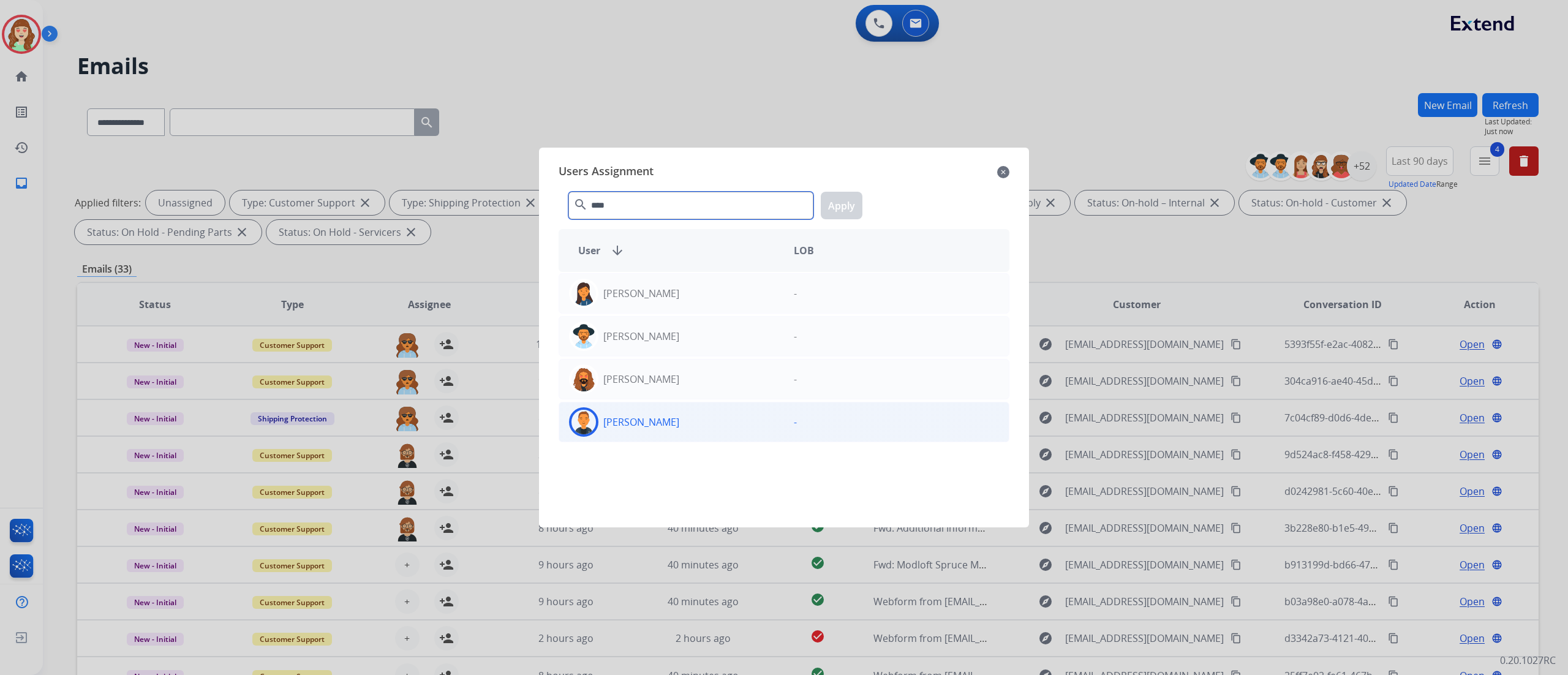
type input "****"
click at [692, 416] on div "[PERSON_NAME]" at bounding box center [671, 422] width 225 height 29
click at [842, 200] on button "Apply" at bounding box center [842, 206] width 42 height 27
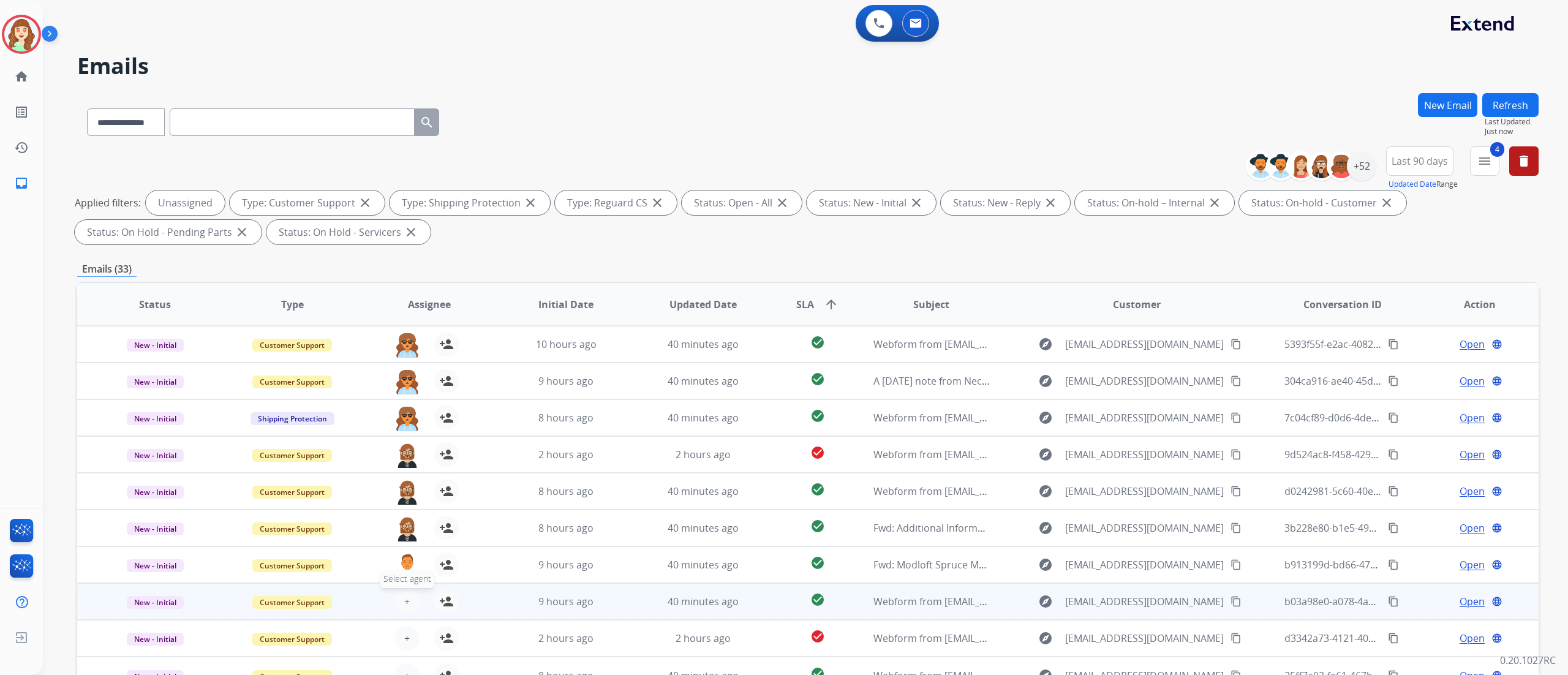
click at [406, 422] on span "+" at bounding box center [407, 602] width 5 height 15
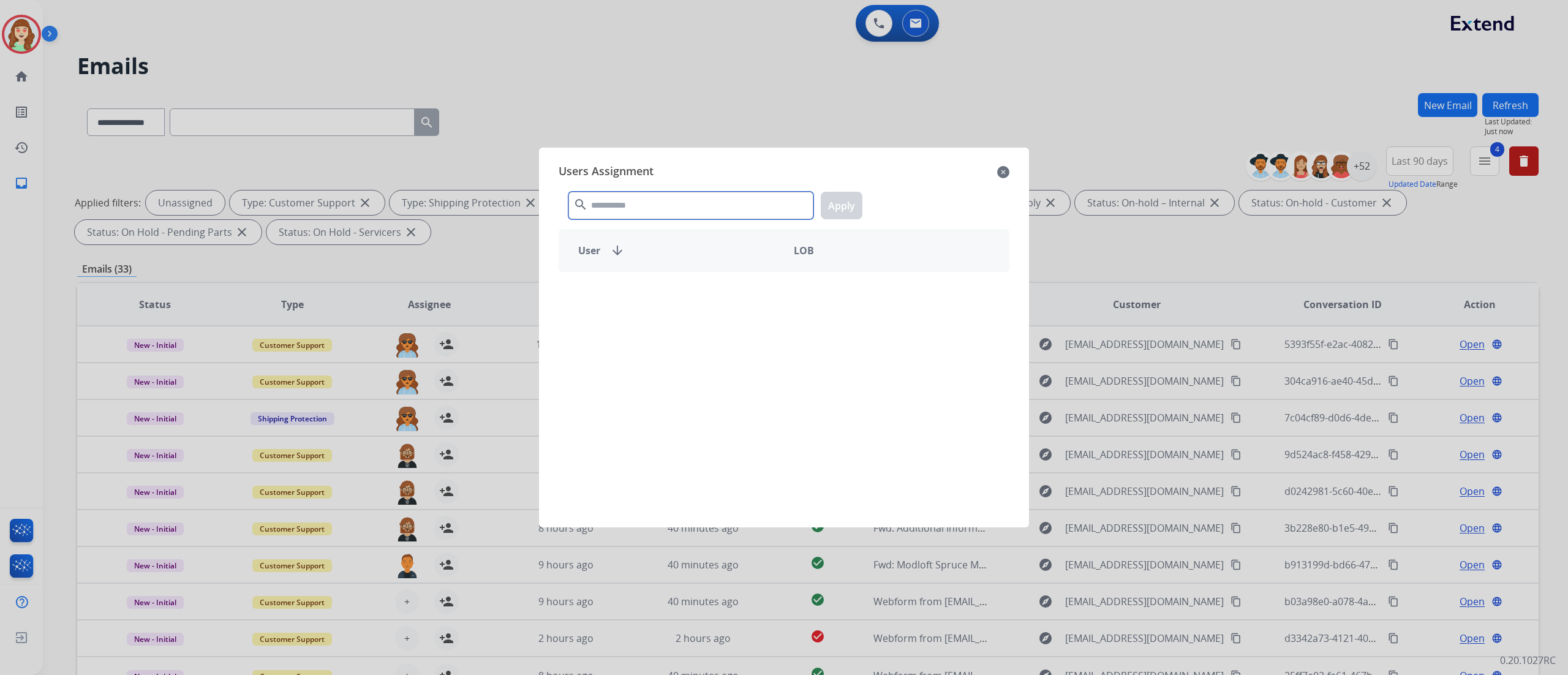
click at [687, 207] on input "text" at bounding box center [691, 206] width 245 height 27
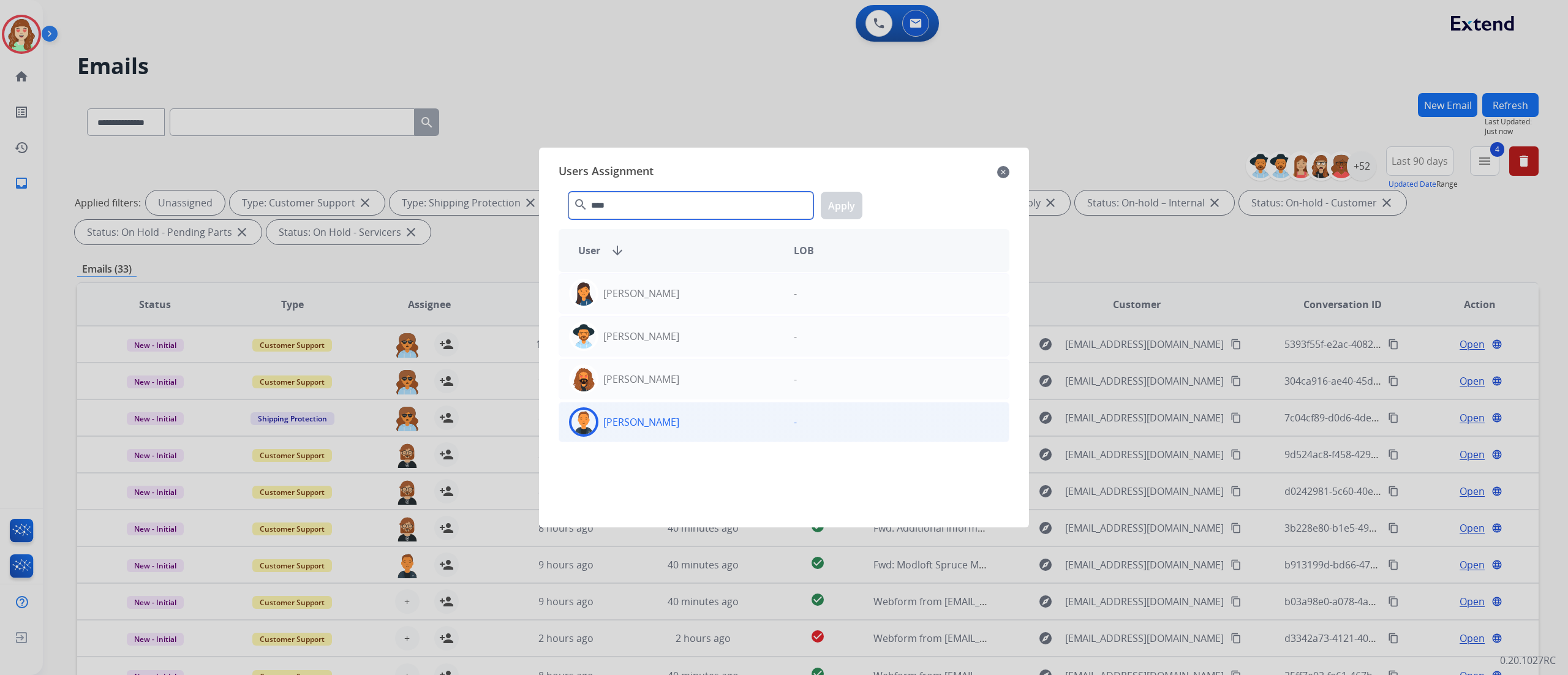
type input "****"
click at [694, 421] on div "[PERSON_NAME]" at bounding box center [671, 422] width 225 height 29
click at [844, 206] on button "Apply" at bounding box center [842, 206] width 42 height 27
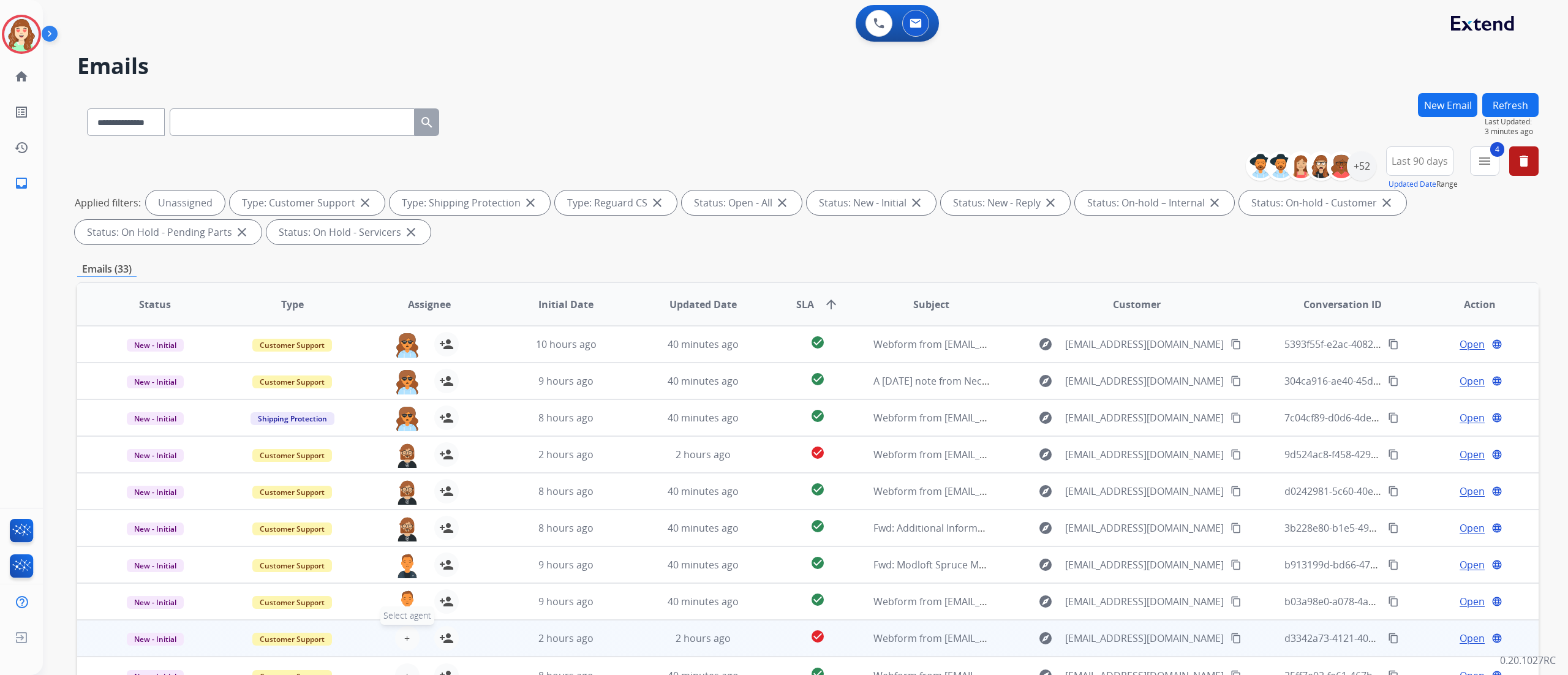
click at [407, 422] on span "+" at bounding box center [407, 638] width 5 height 15
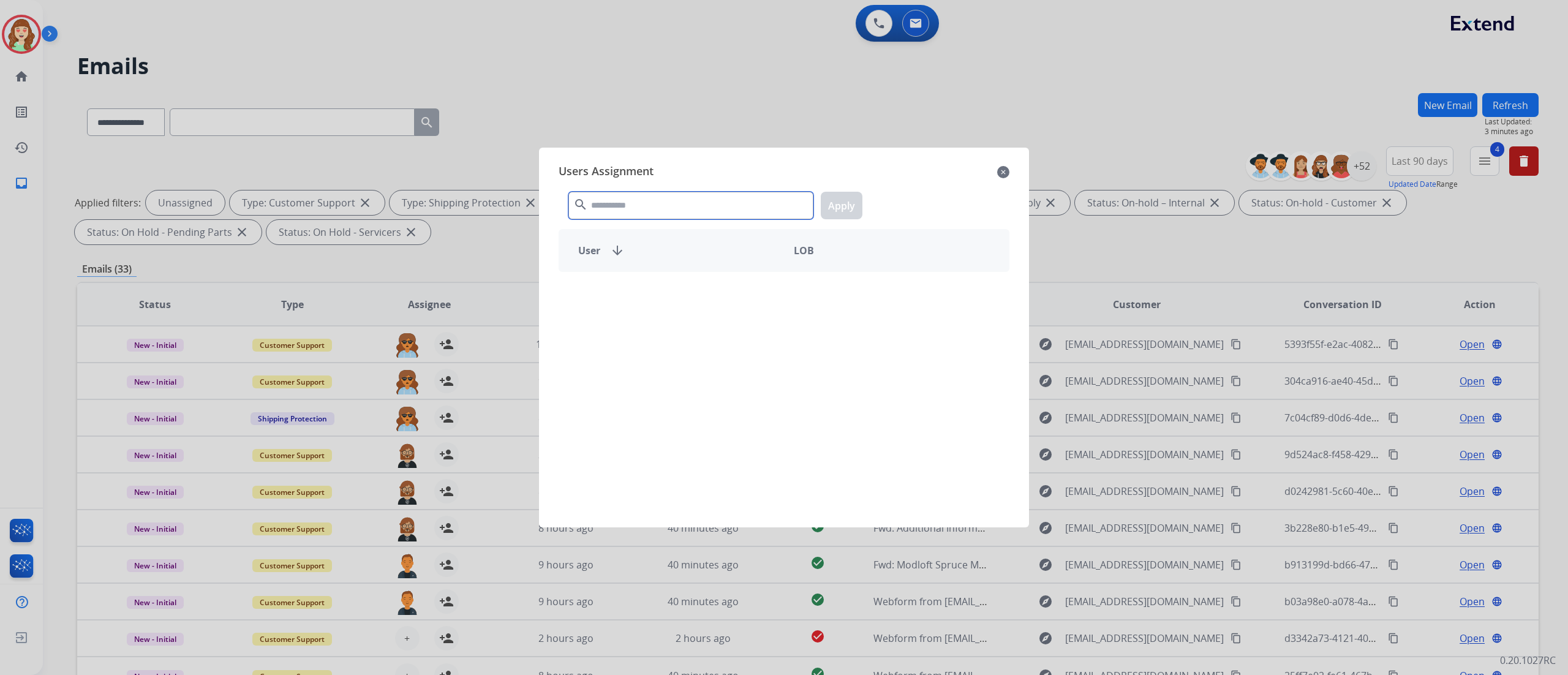
click at [635, 198] on input "text" at bounding box center [691, 206] width 245 height 27
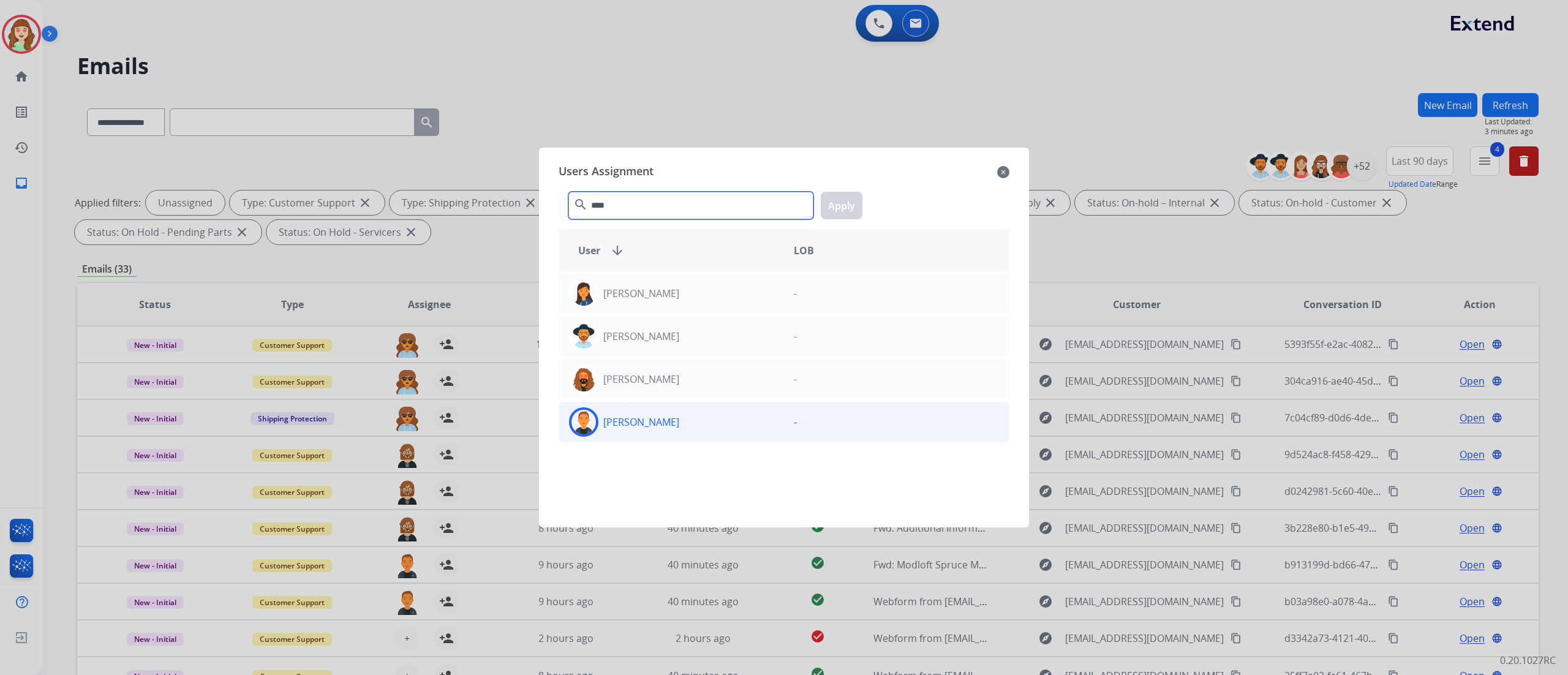
type input "****"
click at [685, 410] on div "[PERSON_NAME]" at bounding box center [671, 422] width 225 height 29
click at [842, 212] on button "Apply" at bounding box center [842, 206] width 42 height 27
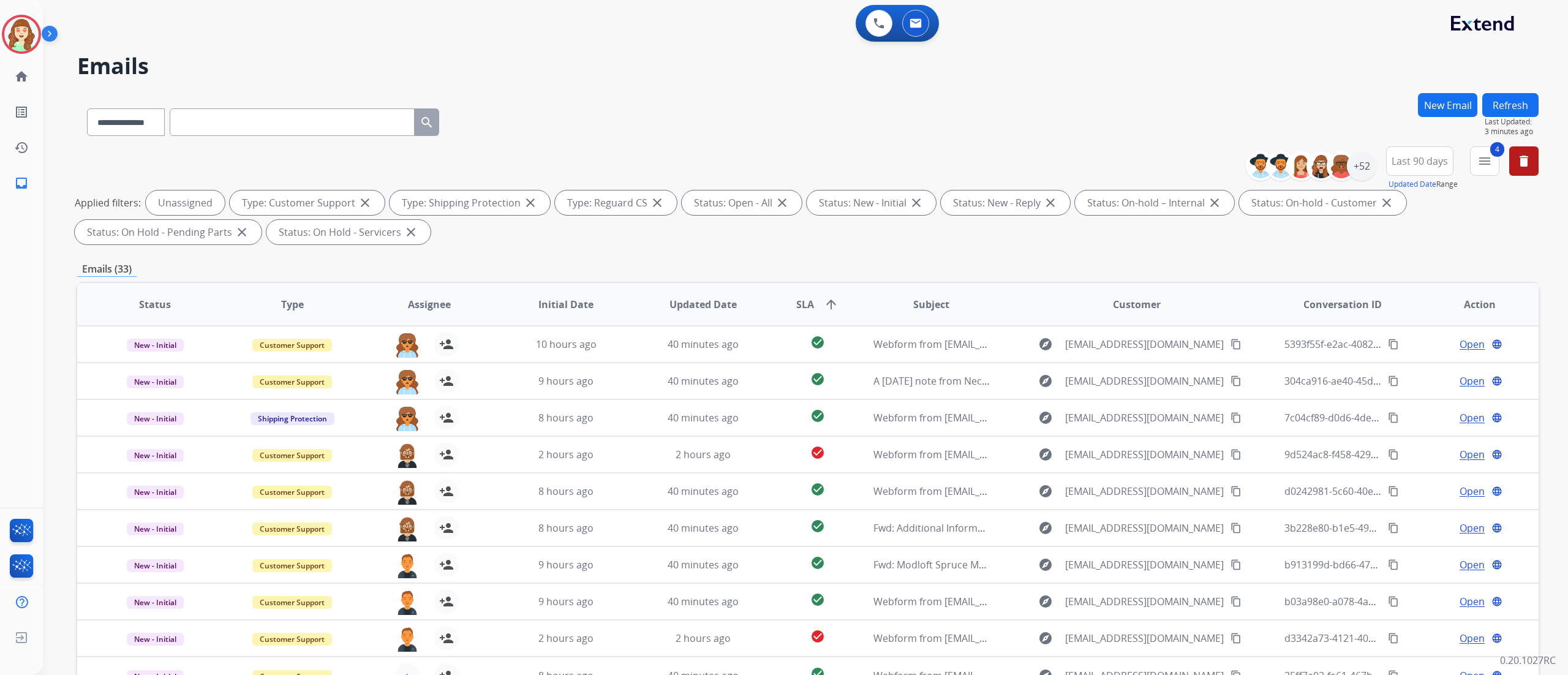
click at [980, 122] on div "**********" at bounding box center [808, 120] width 1462 height 53
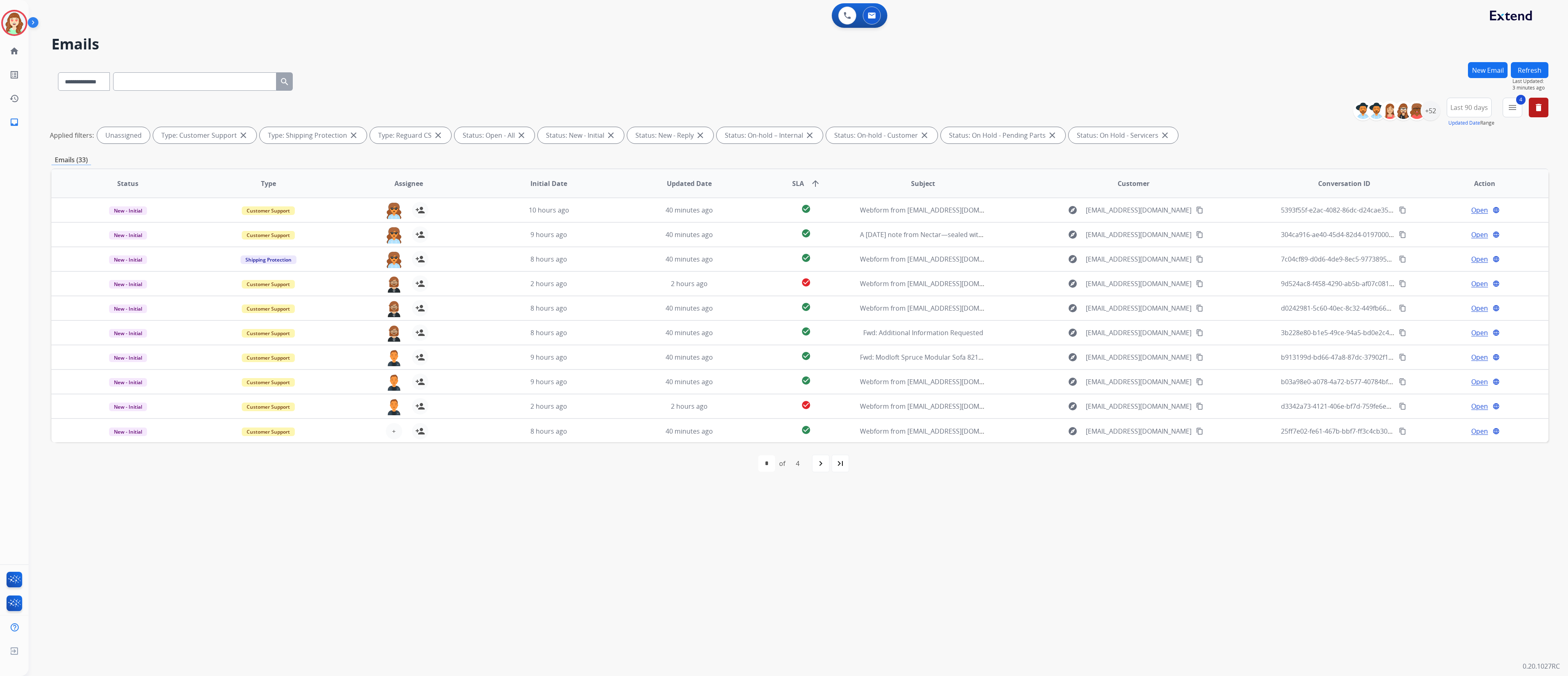
drag, startPoint x: 912, startPoint y: 5, endPoint x: 722, endPoint y: 649, distance: 671.4
click at [653, 281] on div "**********" at bounding box center [788, 352] width 1520 height 646
click at [393, 281] on span "+" at bounding box center [394, 431] width 4 height 10
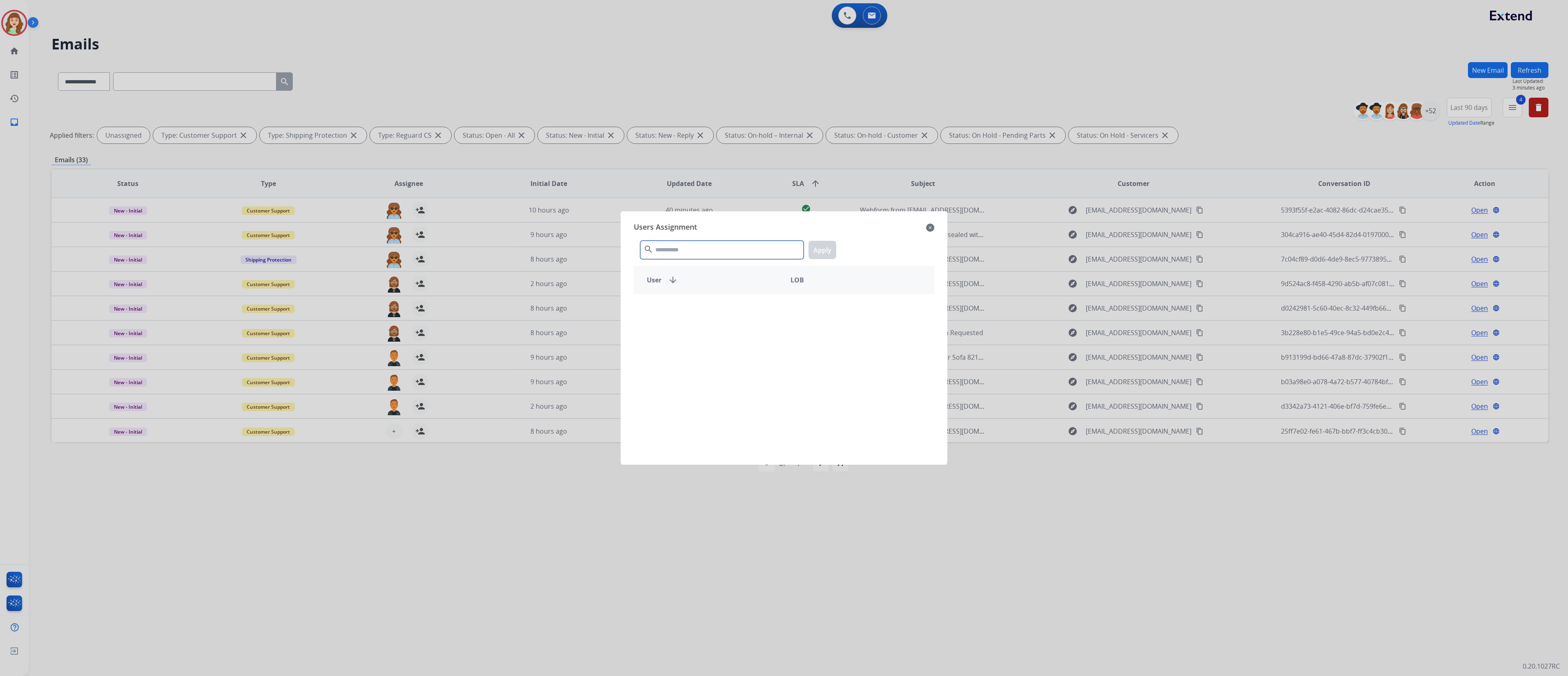
click at [653, 252] on input "text" at bounding box center [722, 250] width 163 height 18
type input "*****"
click at [653, 281] on div "[PERSON_NAME] -" at bounding box center [784, 394] width 301 height 27
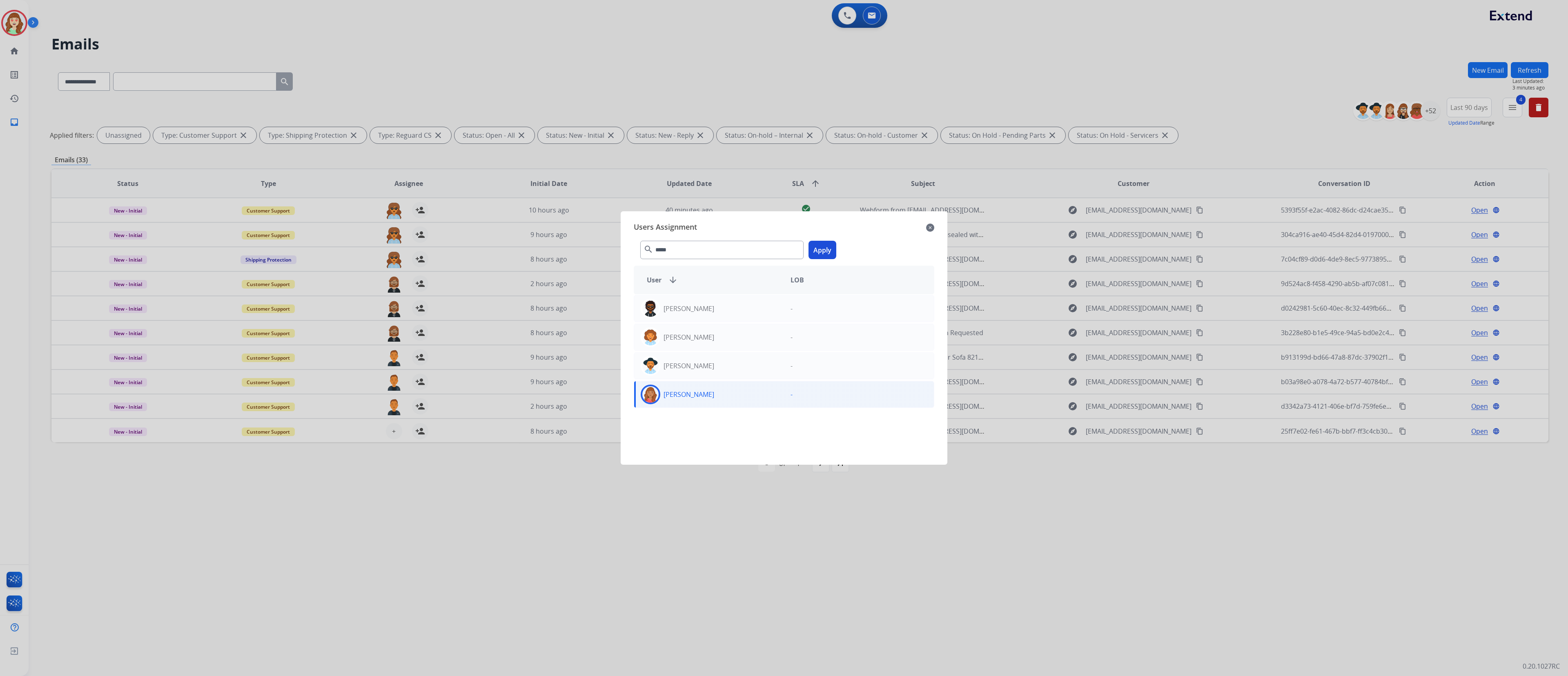
click at [653, 252] on button "Apply" at bounding box center [822, 250] width 28 height 18
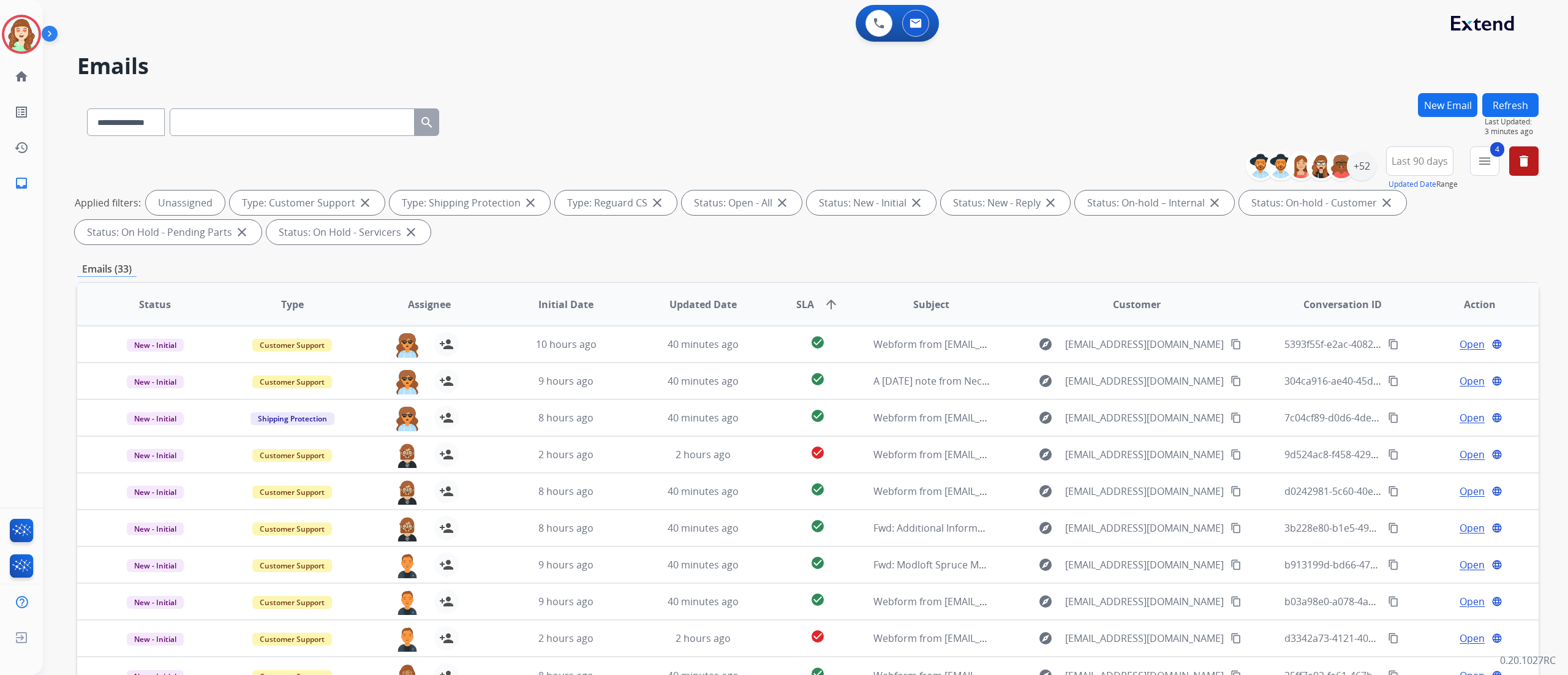
drag, startPoint x: 2352, startPoint y: 1, endPoint x: 750, endPoint y: 90, distance: 1604.5
click at [750, 90] on div "**********" at bounding box center [791, 381] width 1496 height 675
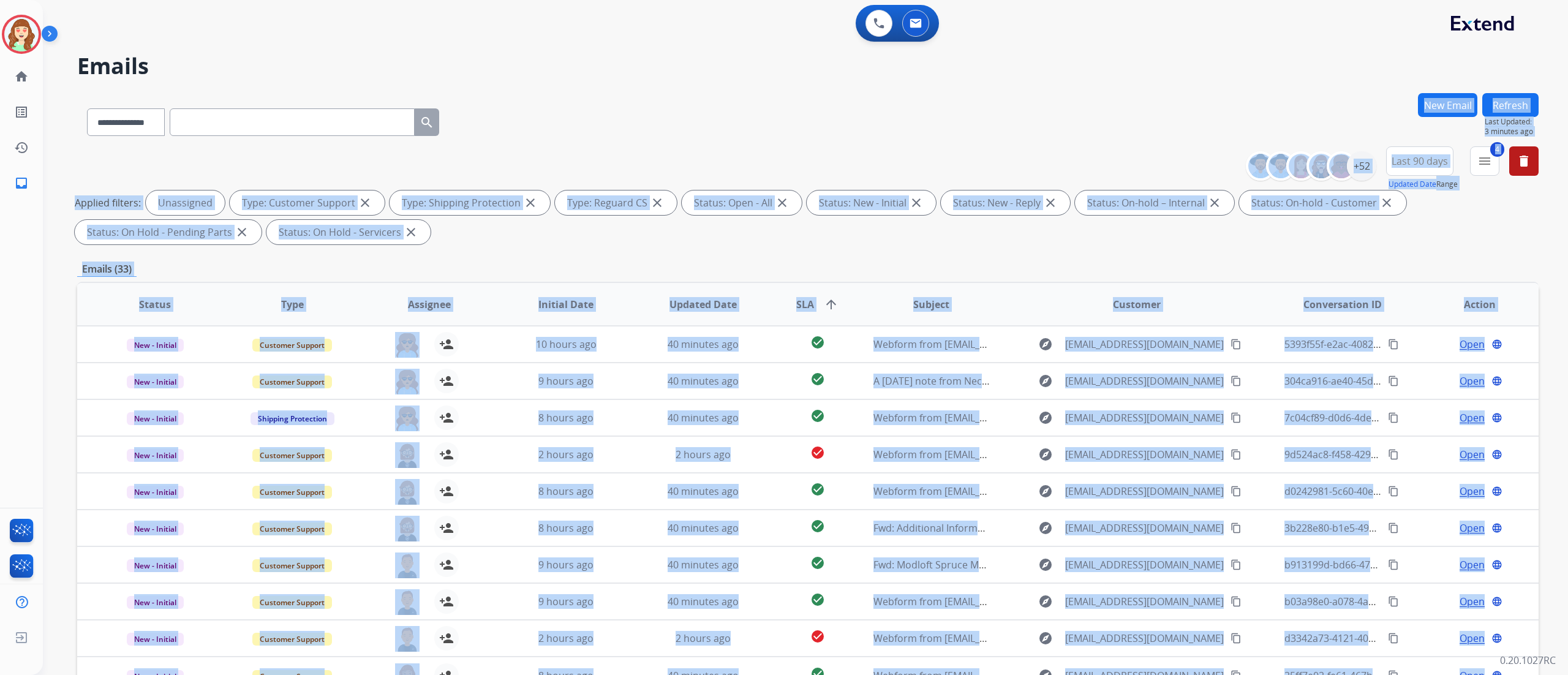
drag, startPoint x: 750, startPoint y: 90, endPoint x: 1536, endPoint y: 319, distance: 818.7
click at [980, 319] on div "**********" at bounding box center [791, 381] width 1496 height 675
click at [980, 251] on div "**********" at bounding box center [808, 425] width 1462 height 663
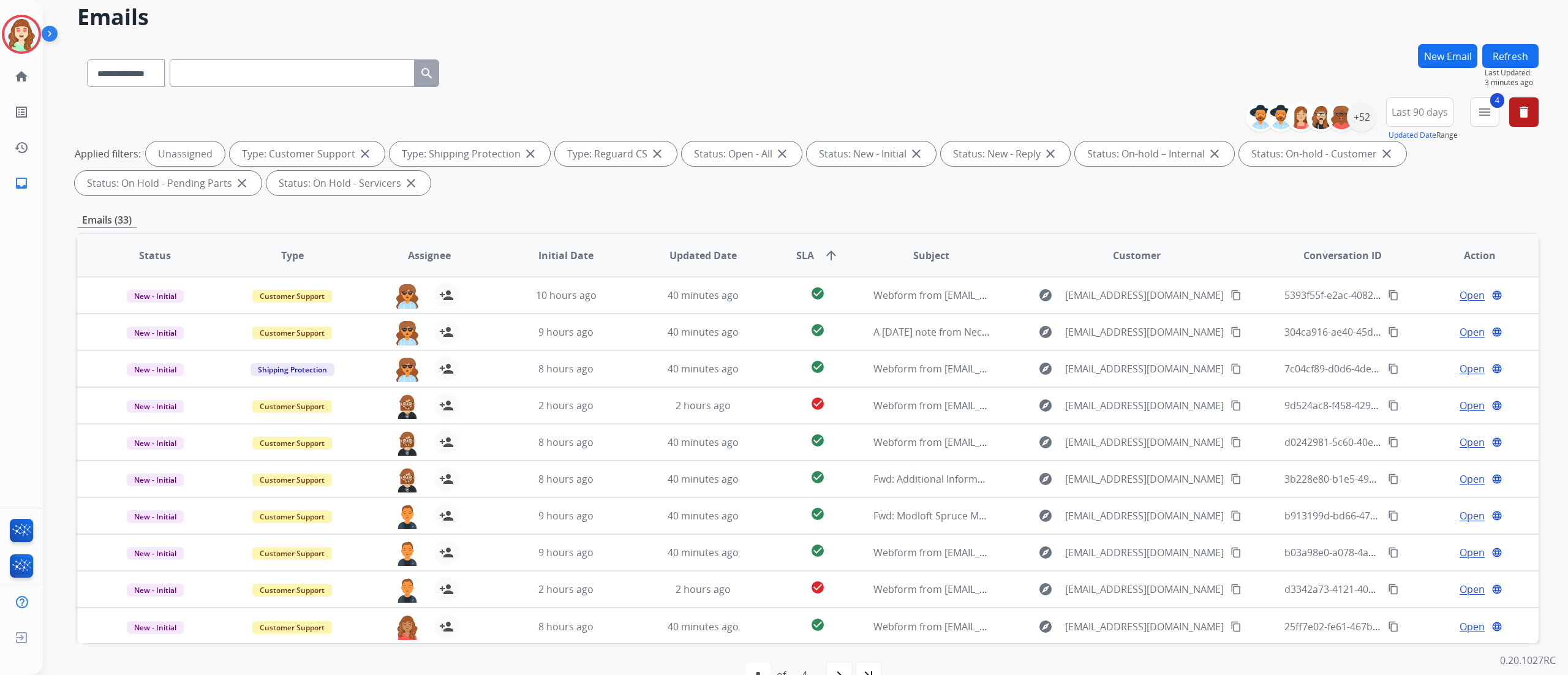
scroll to position [81, 0]
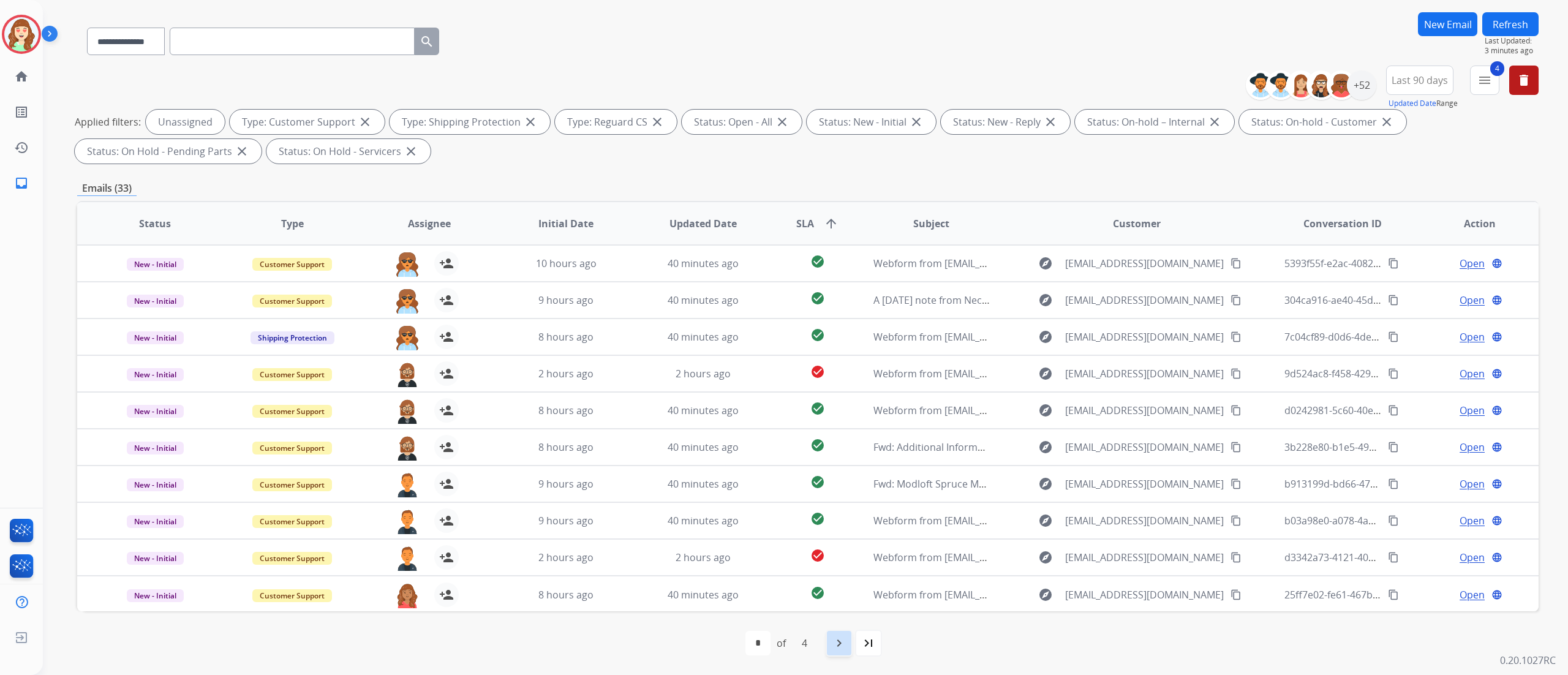
click at [847, 422] on div "navigate_next" at bounding box center [839, 644] width 27 height 27
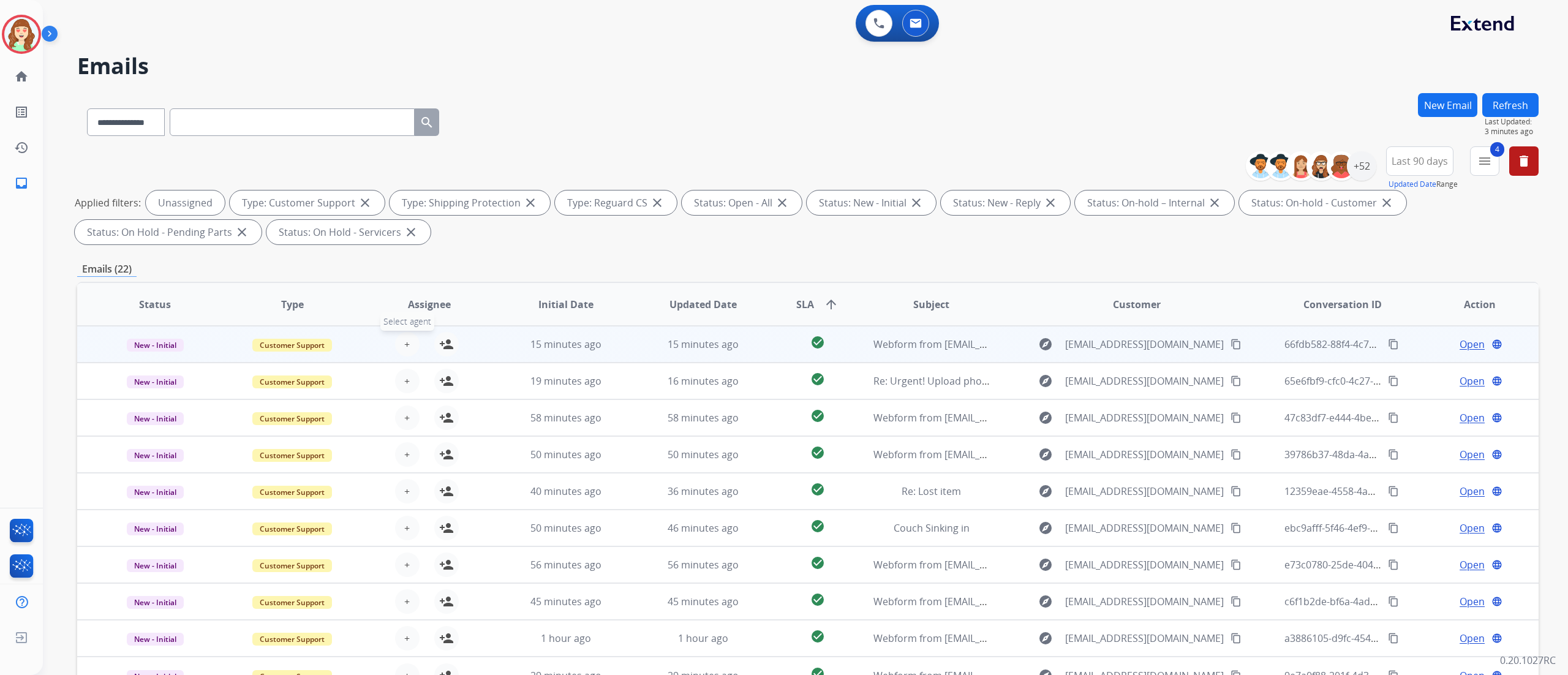
click at [405, 343] on span "+" at bounding box center [407, 344] width 5 height 15
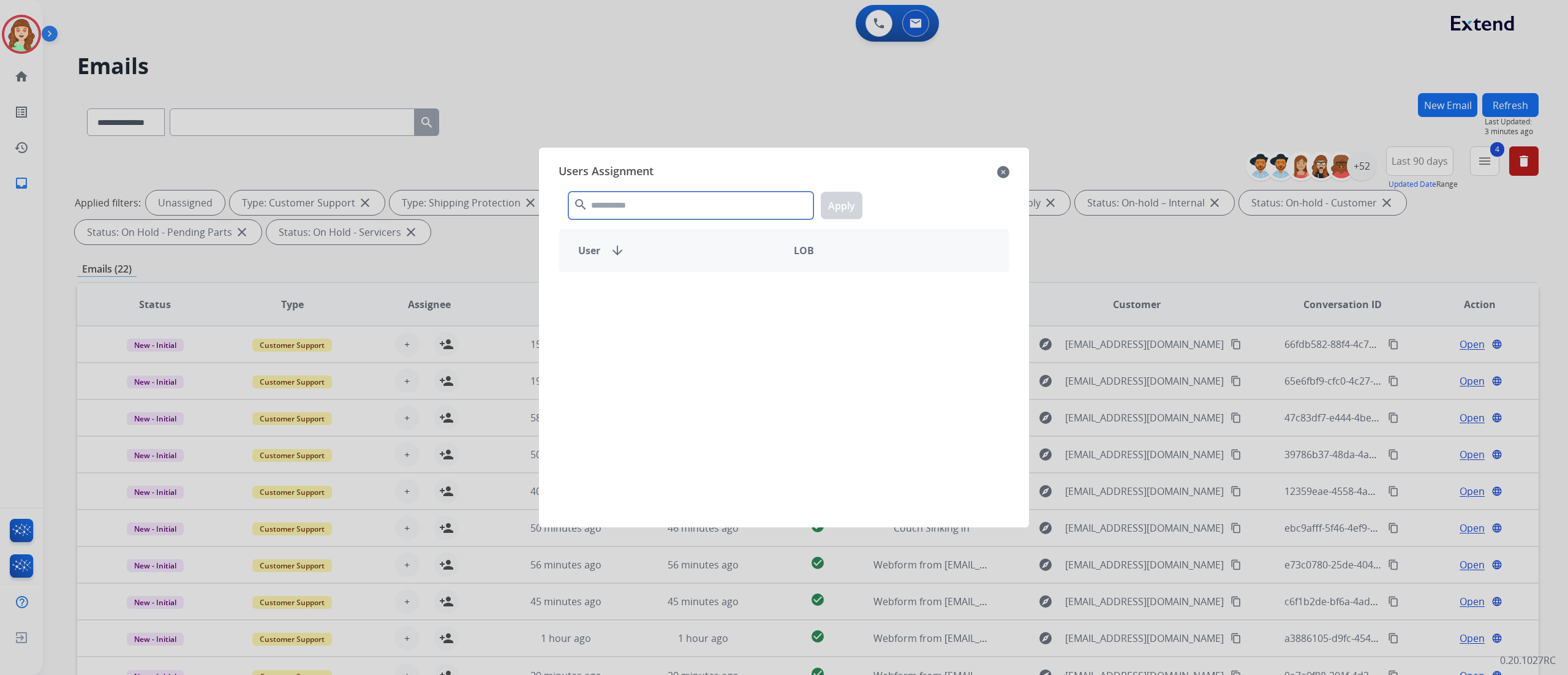
click at [650, 202] on input "text" at bounding box center [691, 206] width 245 height 27
type input "***"
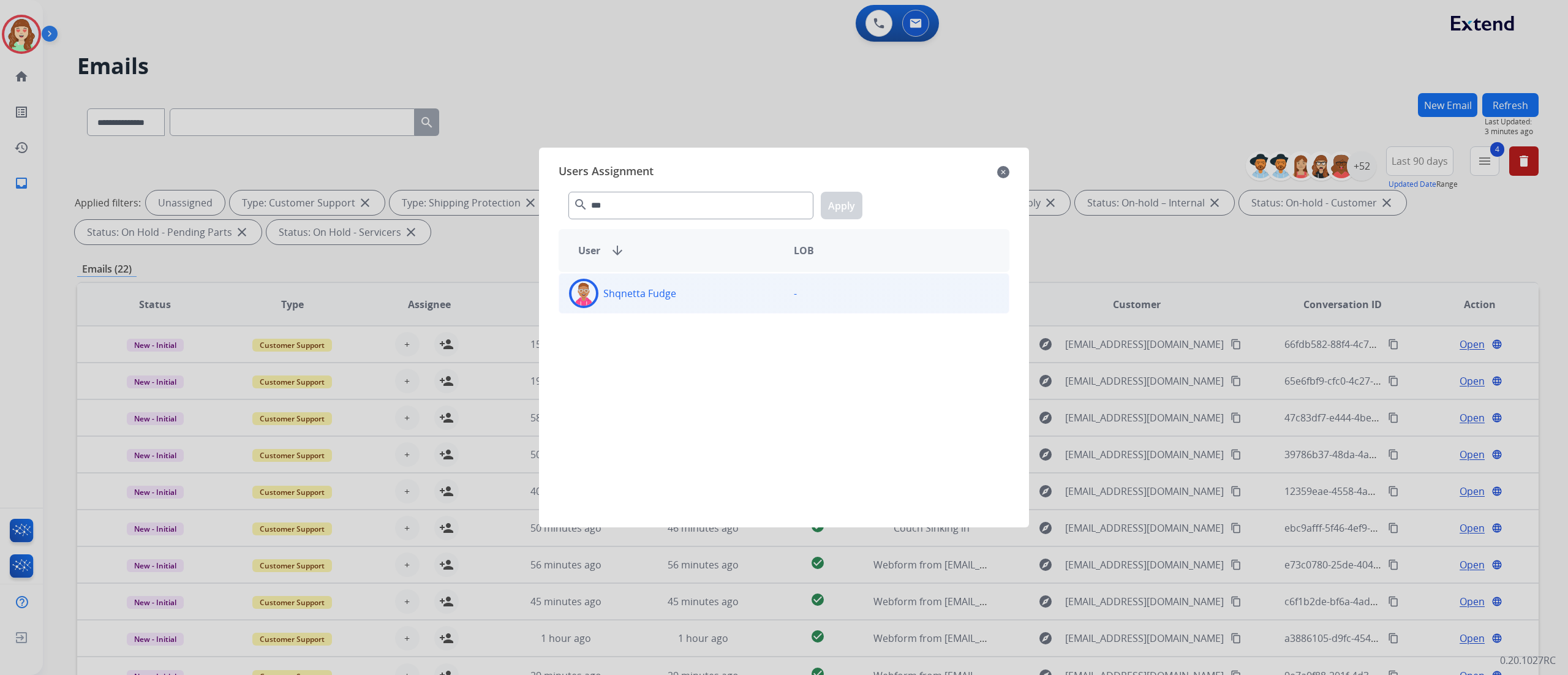
click at [745, 282] on div "Shqnetta Fudge" at bounding box center [671, 293] width 225 height 29
click at [838, 208] on button "Apply" at bounding box center [842, 206] width 42 height 27
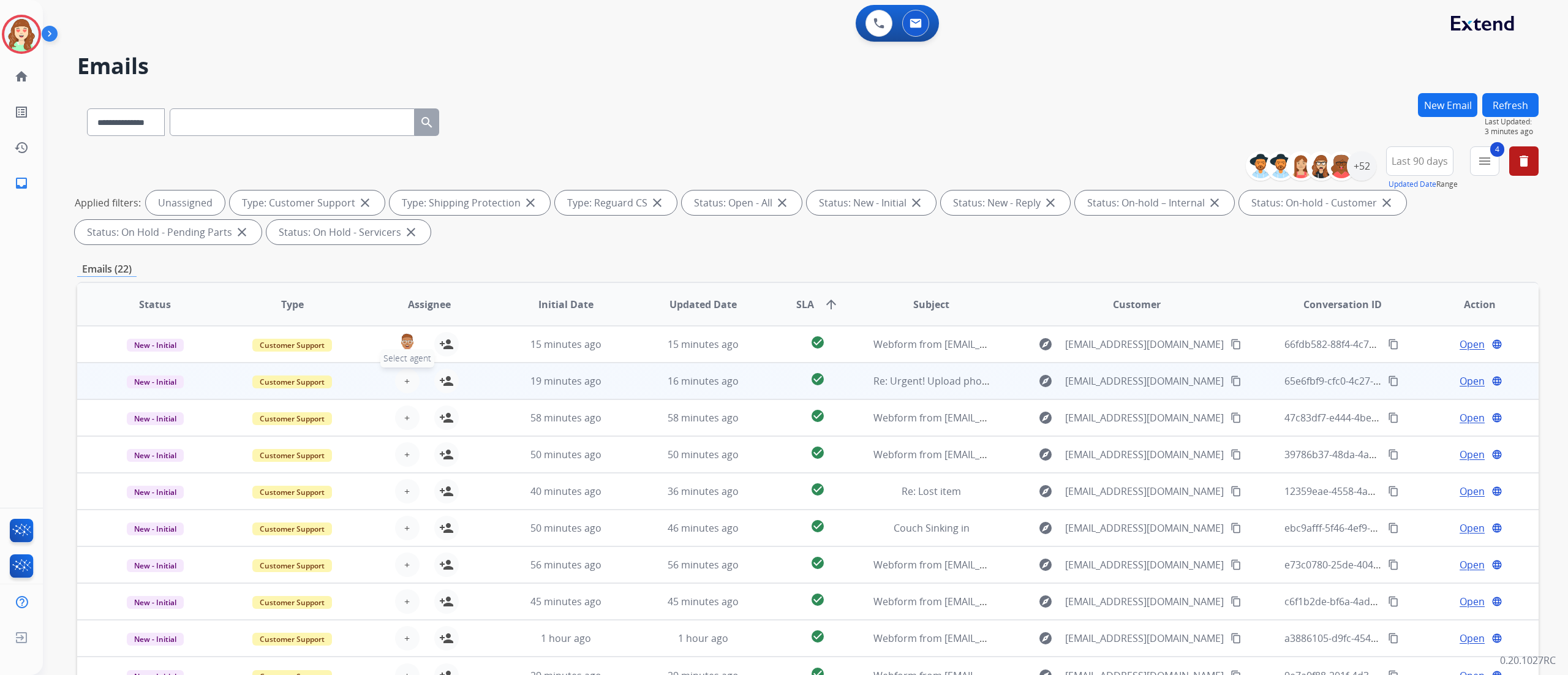
click at [405, 380] on span "+" at bounding box center [407, 381] width 5 height 15
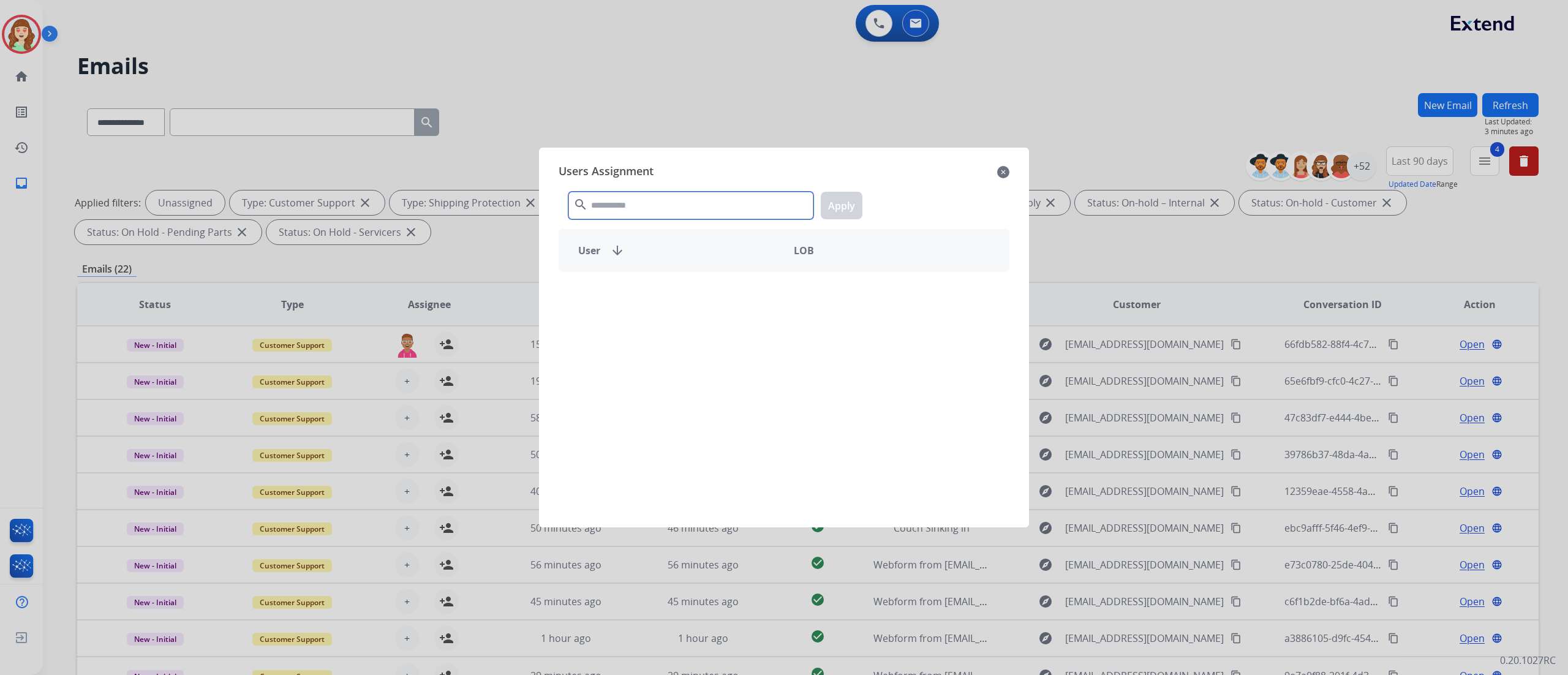
click at [621, 194] on input "text" at bounding box center [691, 206] width 245 height 27
type input "***"
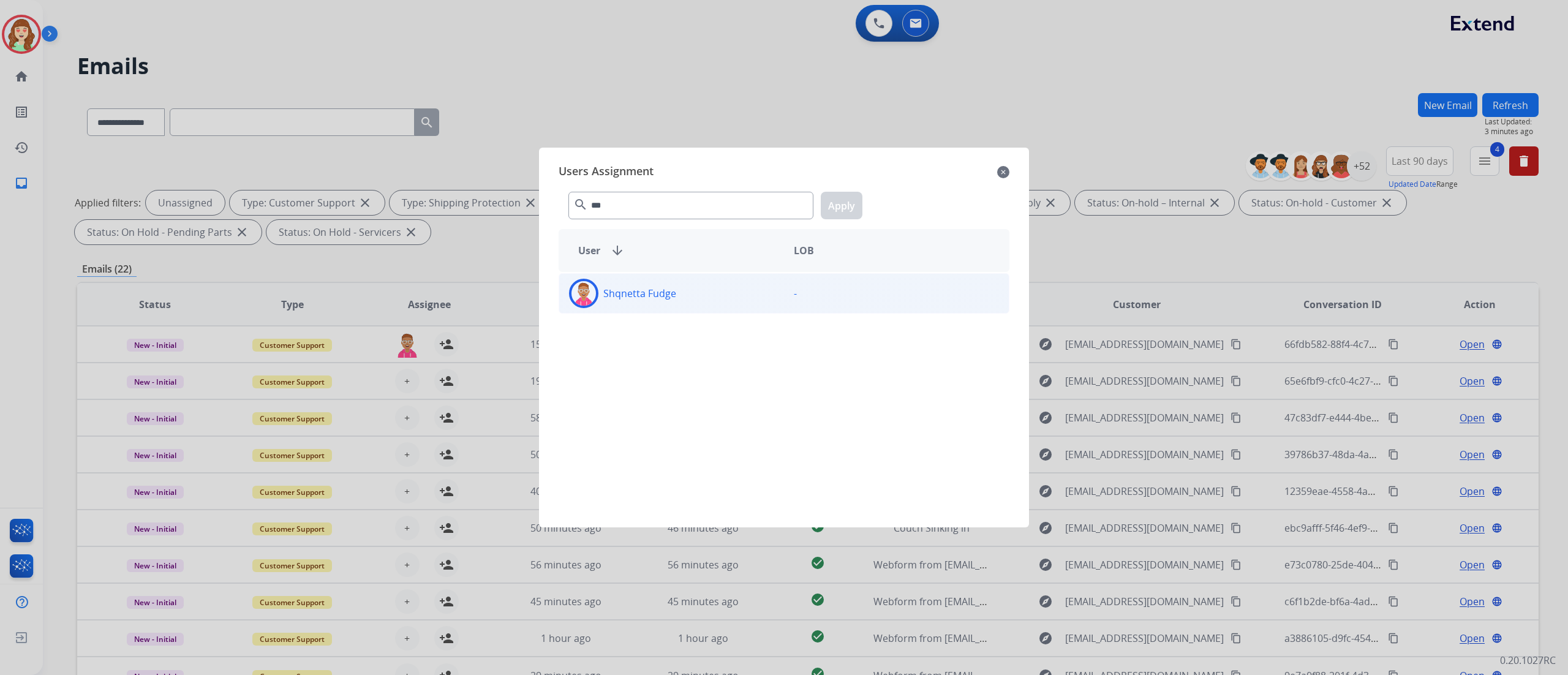
click at [778, 299] on div "Shqnetta Fudge" at bounding box center [671, 293] width 225 height 29
click at [831, 211] on button "Apply" at bounding box center [842, 206] width 42 height 27
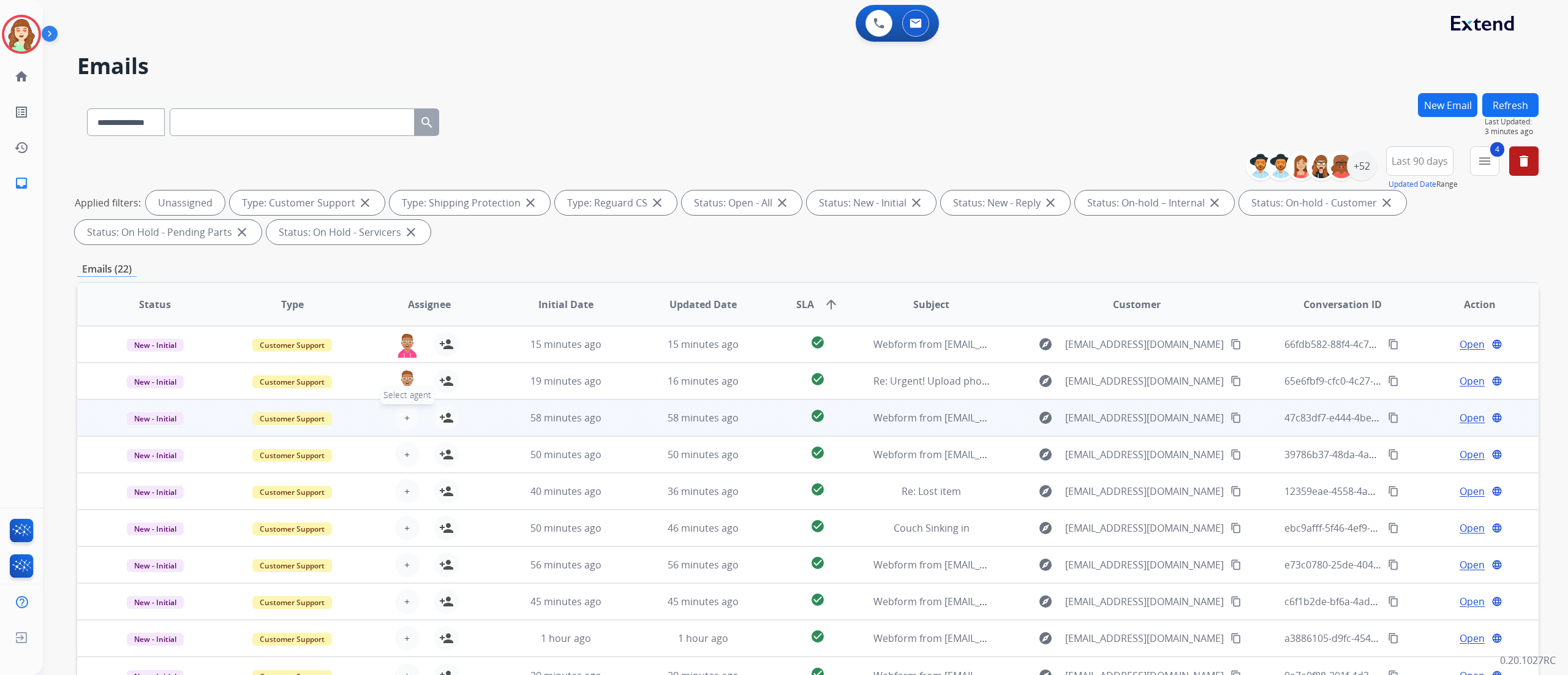
click at [400, 417] on button "+ Select agent" at bounding box center [407, 417] width 25 height 25
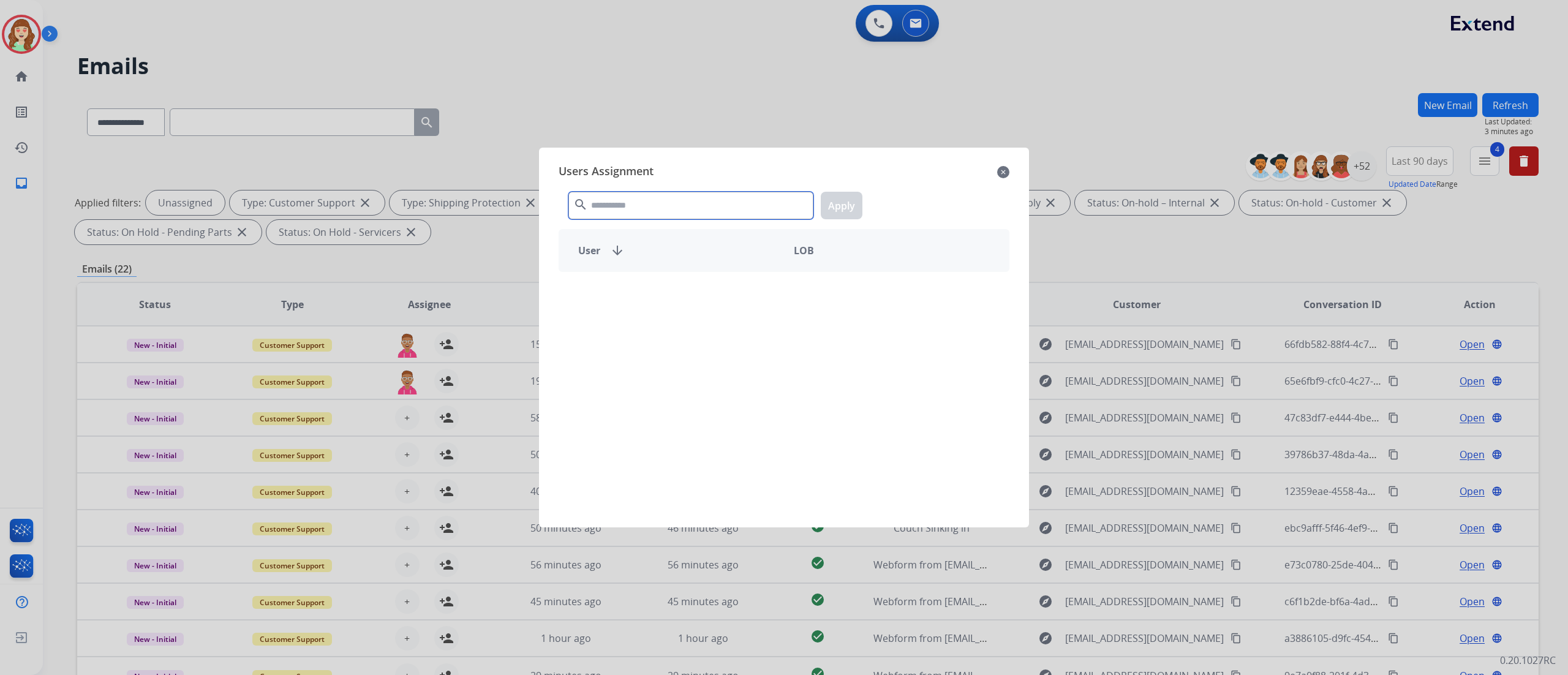
click at [648, 206] on input "text" at bounding box center [691, 206] width 245 height 27
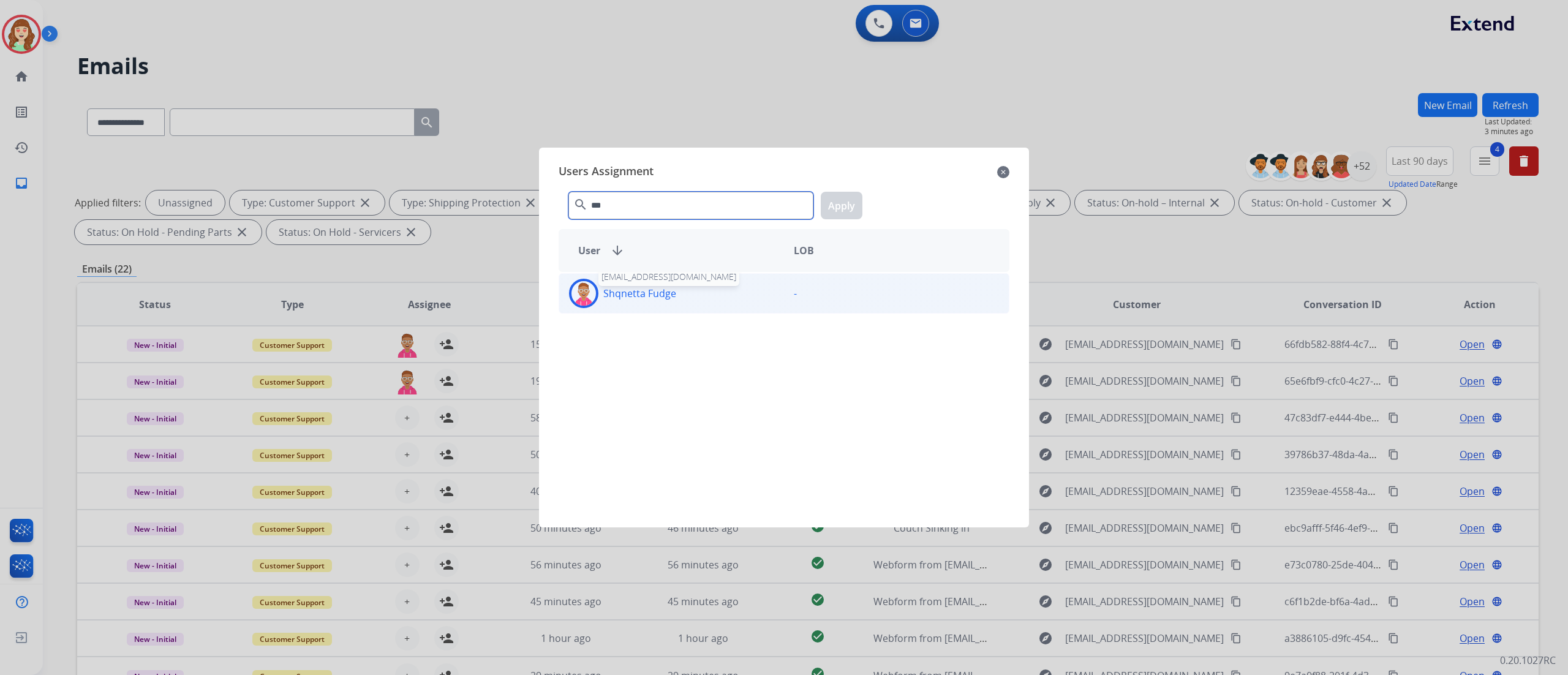
type input "***"
click at [665, 301] on p "Shqnetta Fudge" at bounding box center [640, 293] width 73 height 15
click at [853, 200] on button "Apply" at bounding box center [842, 206] width 42 height 27
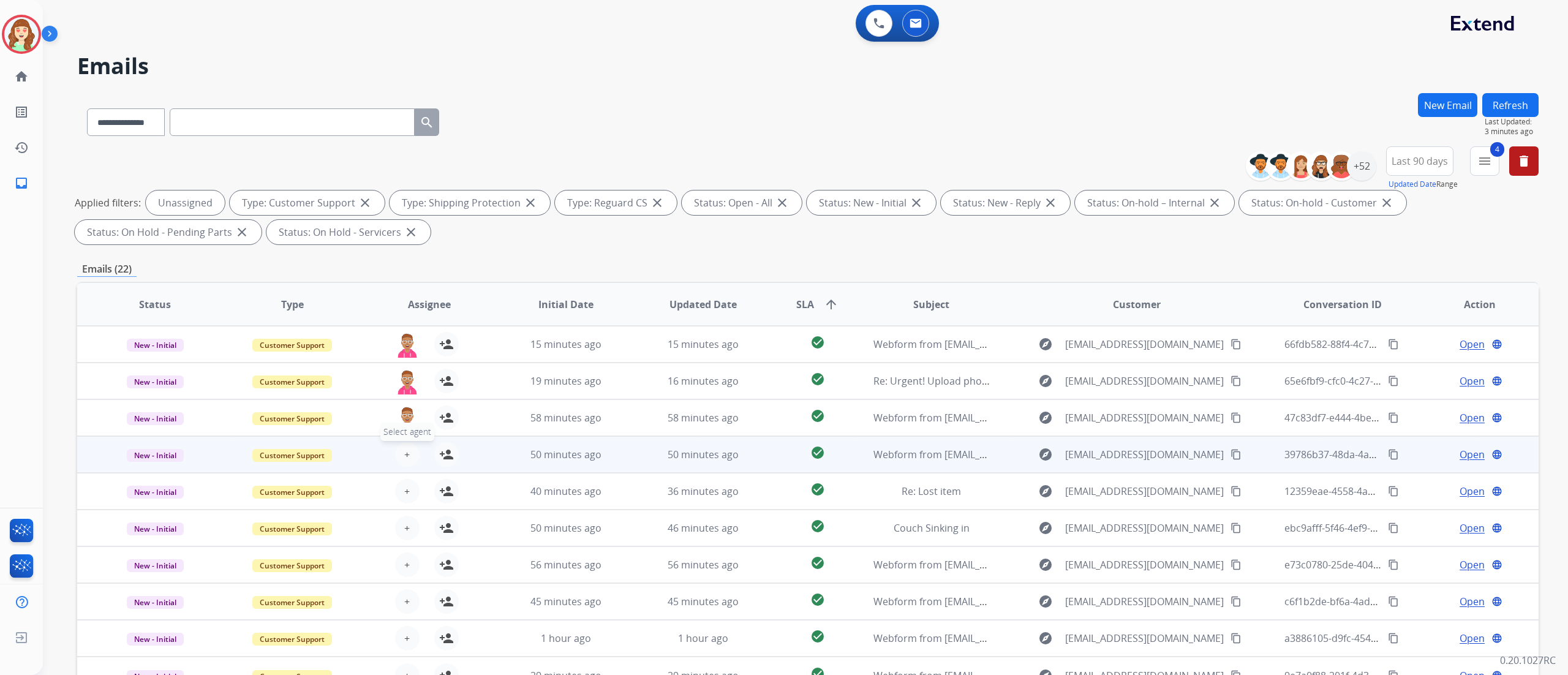
click at [405, 422] on span "+" at bounding box center [407, 455] width 5 height 15
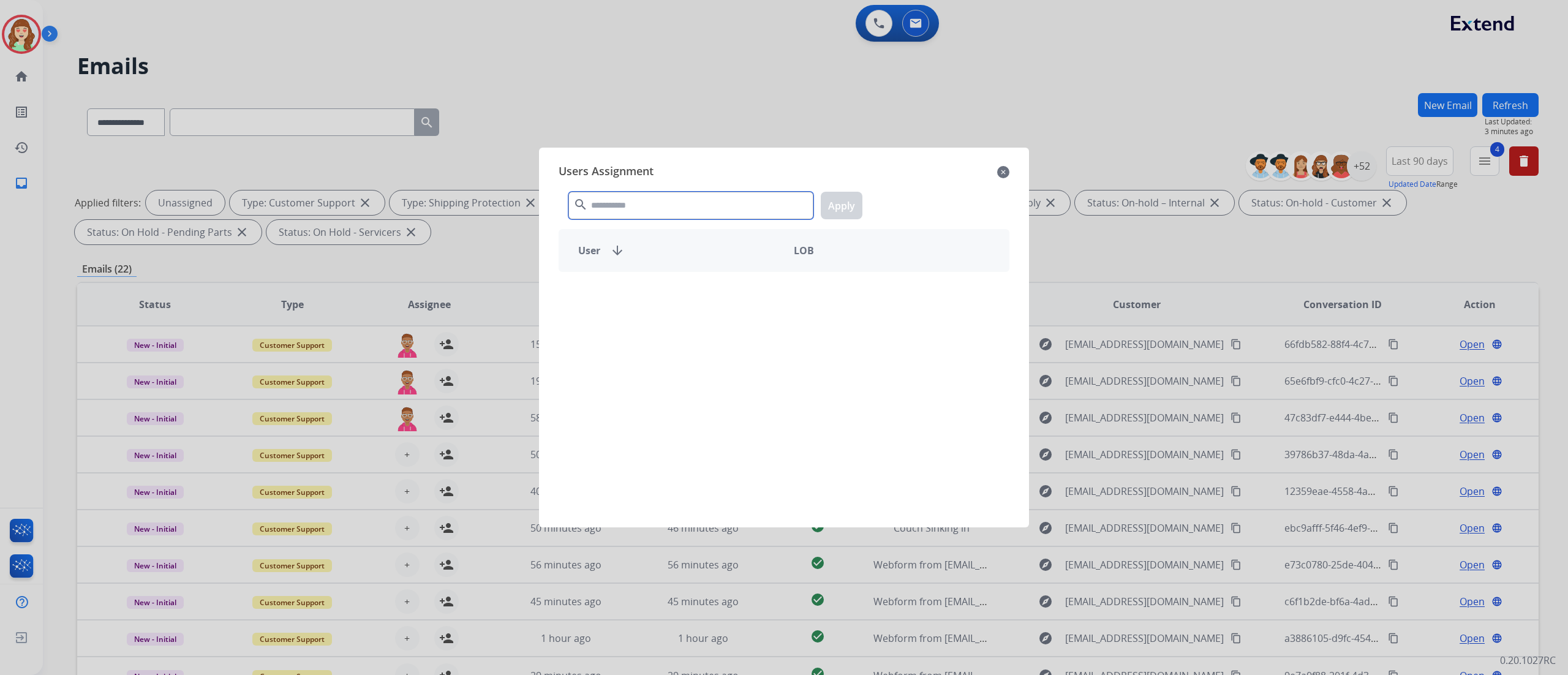
click at [643, 202] on input "text" at bounding box center [691, 206] width 245 height 27
type input "***"
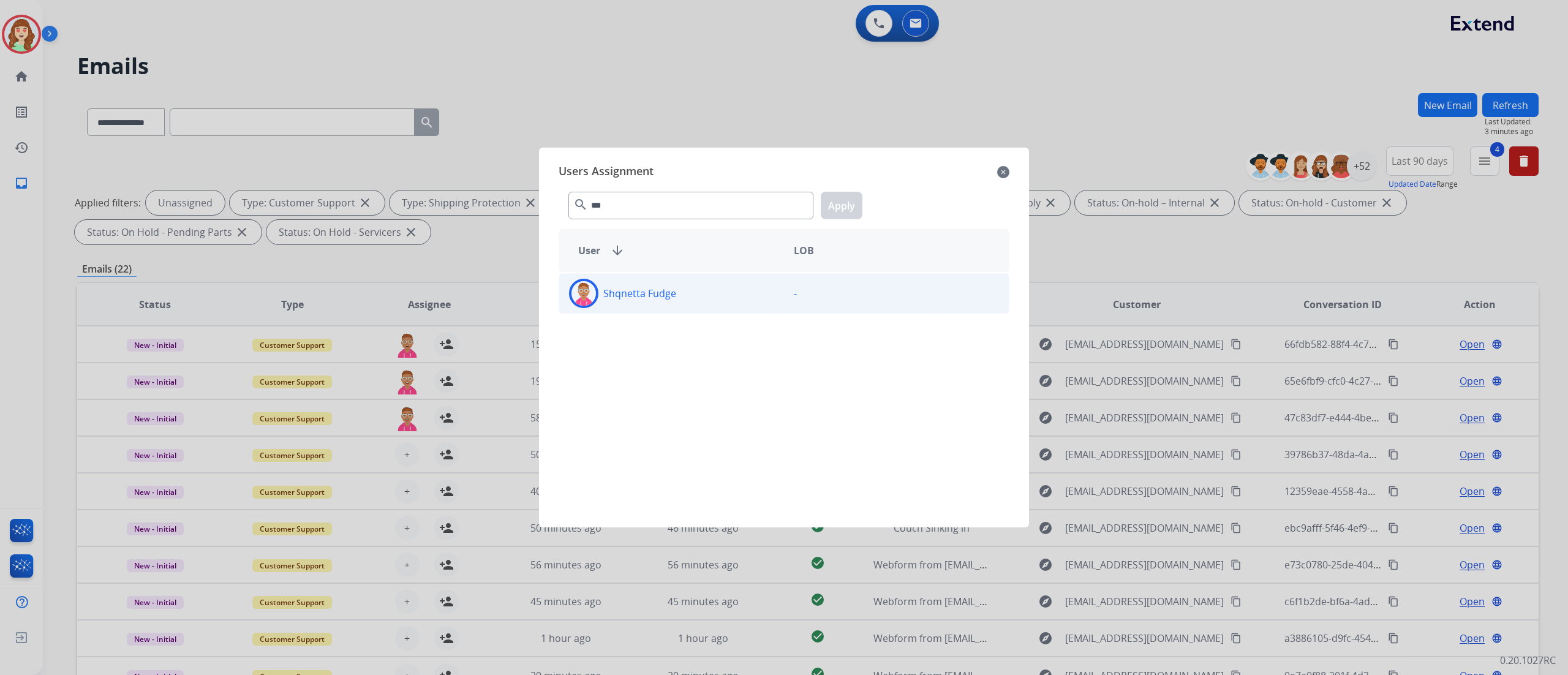
click at [723, 299] on div "Shqnetta Fudge" at bounding box center [671, 293] width 225 height 29
click at [841, 206] on button "Apply" at bounding box center [842, 206] width 42 height 27
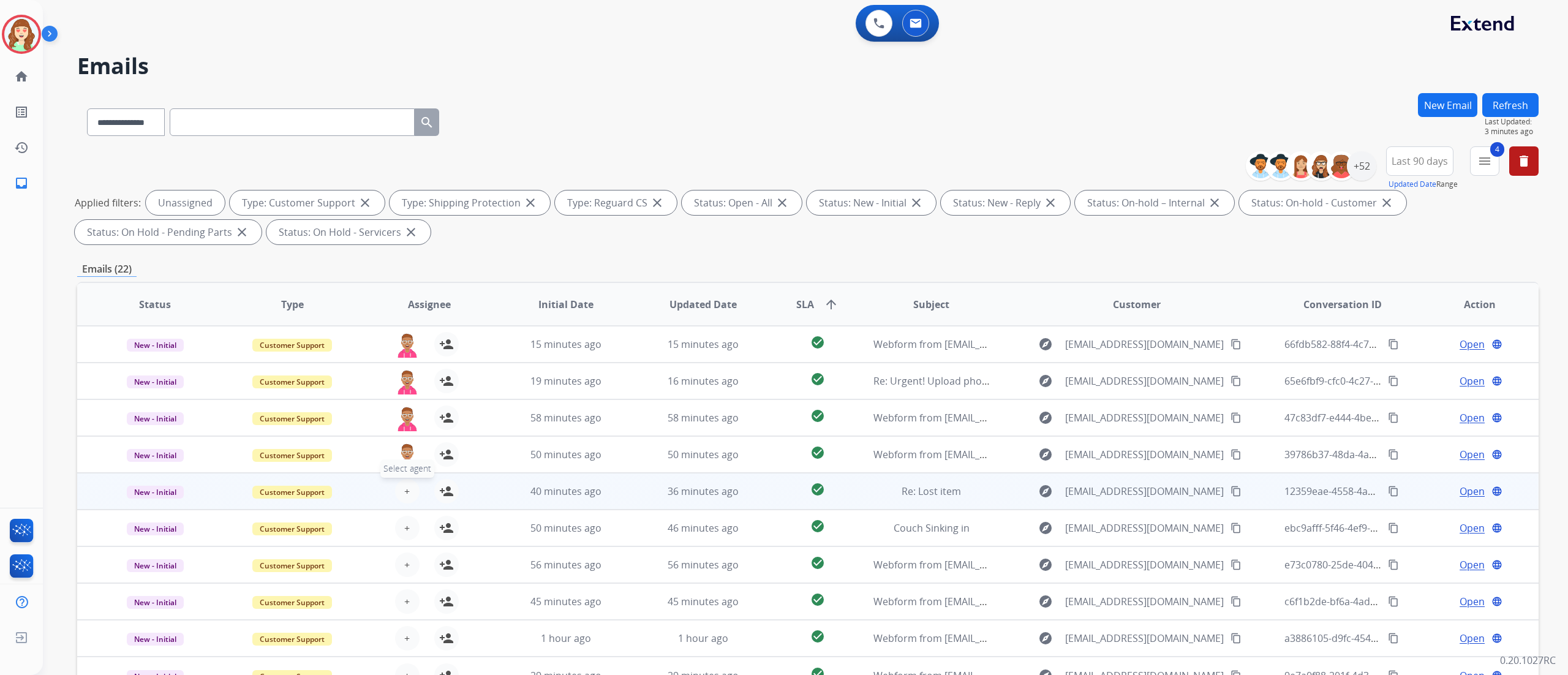
click at [405, 422] on span "+" at bounding box center [407, 491] width 5 height 15
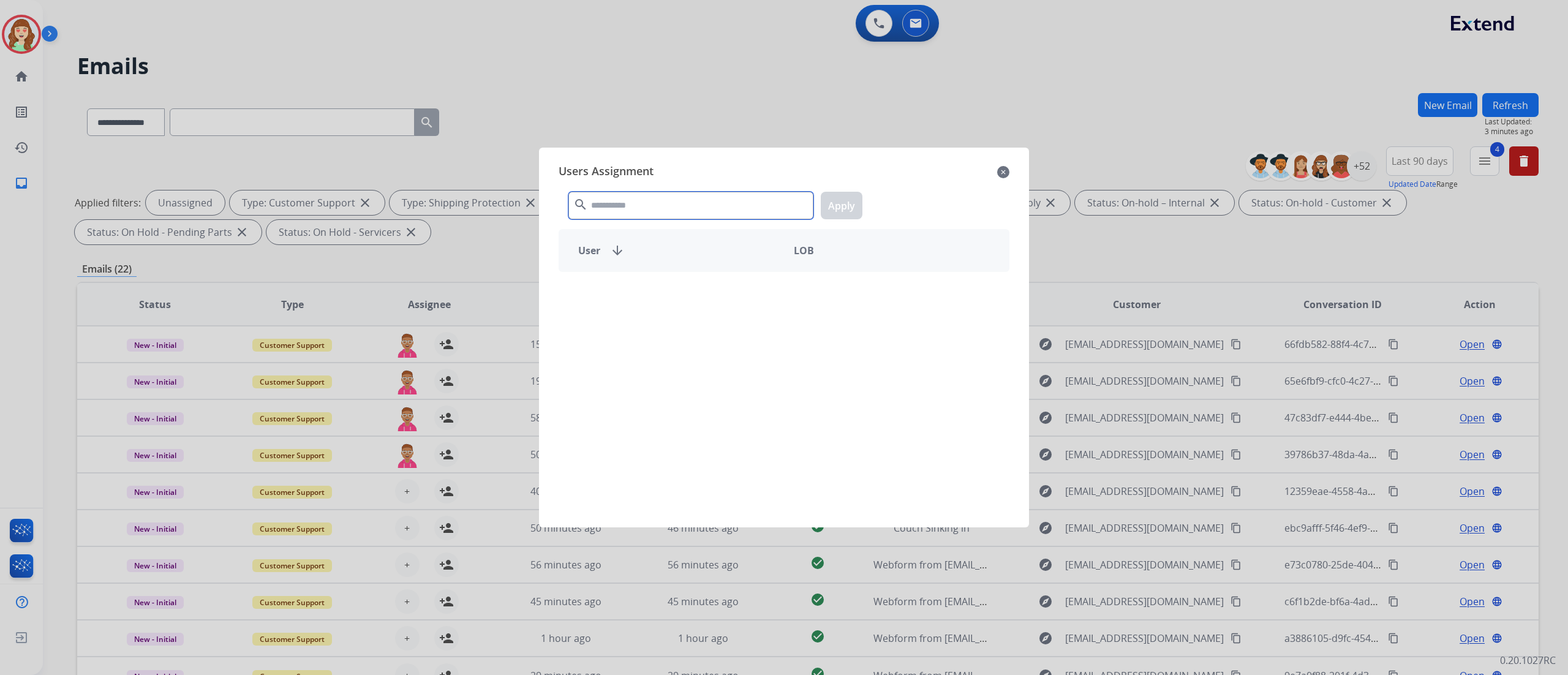
click at [753, 196] on input "text" at bounding box center [691, 206] width 245 height 27
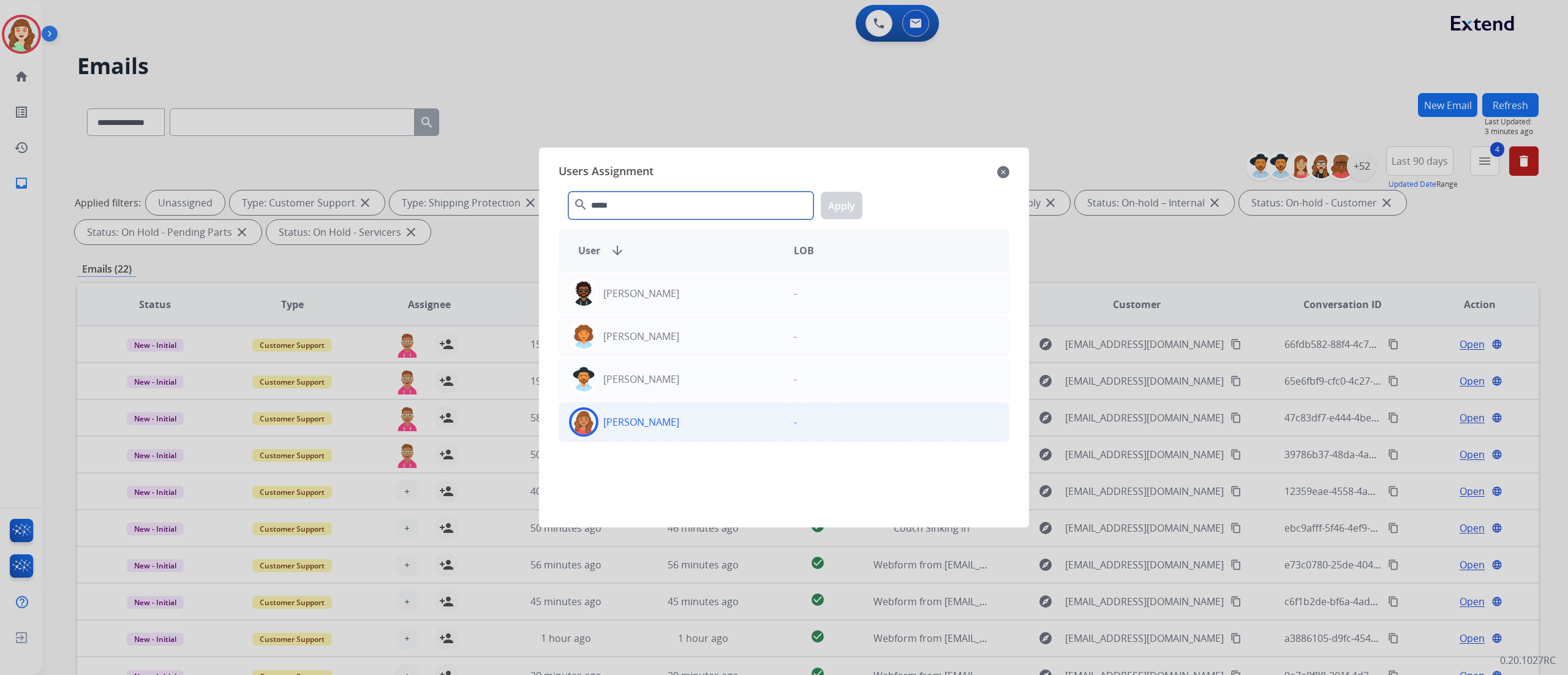
type input "*****"
click at [691, 422] on div "[PERSON_NAME]" at bounding box center [671, 422] width 225 height 29
click at [840, 212] on button "Apply" at bounding box center [842, 206] width 42 height 27
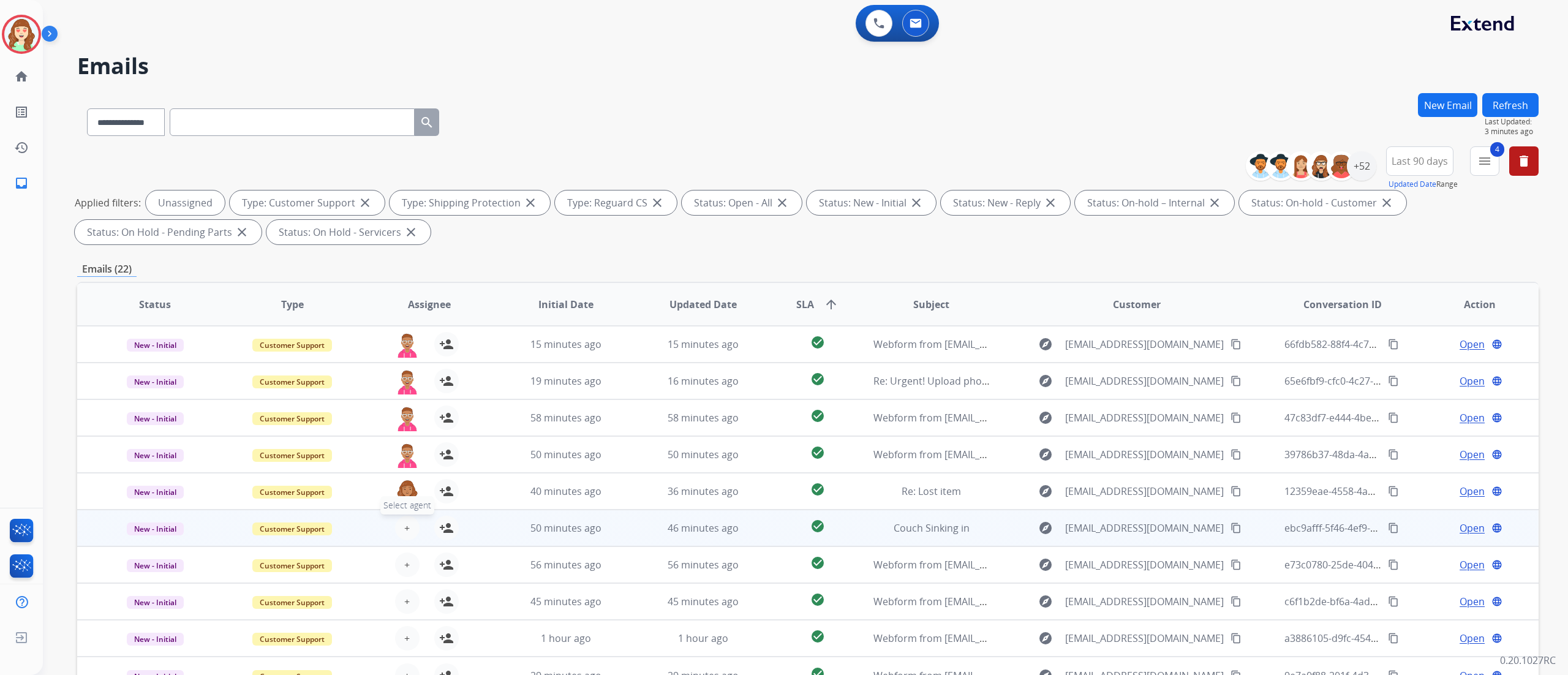
click at [406, 422] on span "+" at bounding box center [407, 528] width 5 height 15
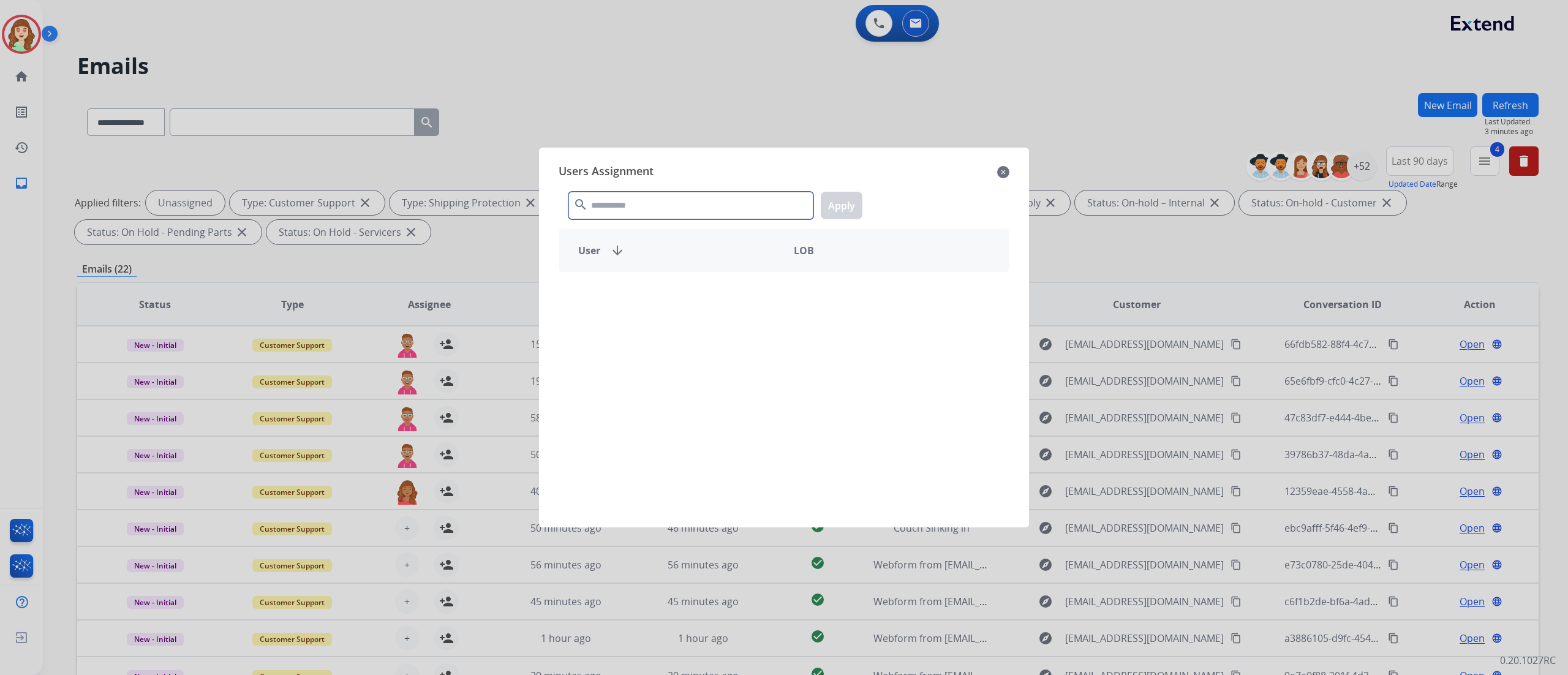
click at [689, 215] on input "text" at bounding box center [691, 206] width 245 height 27
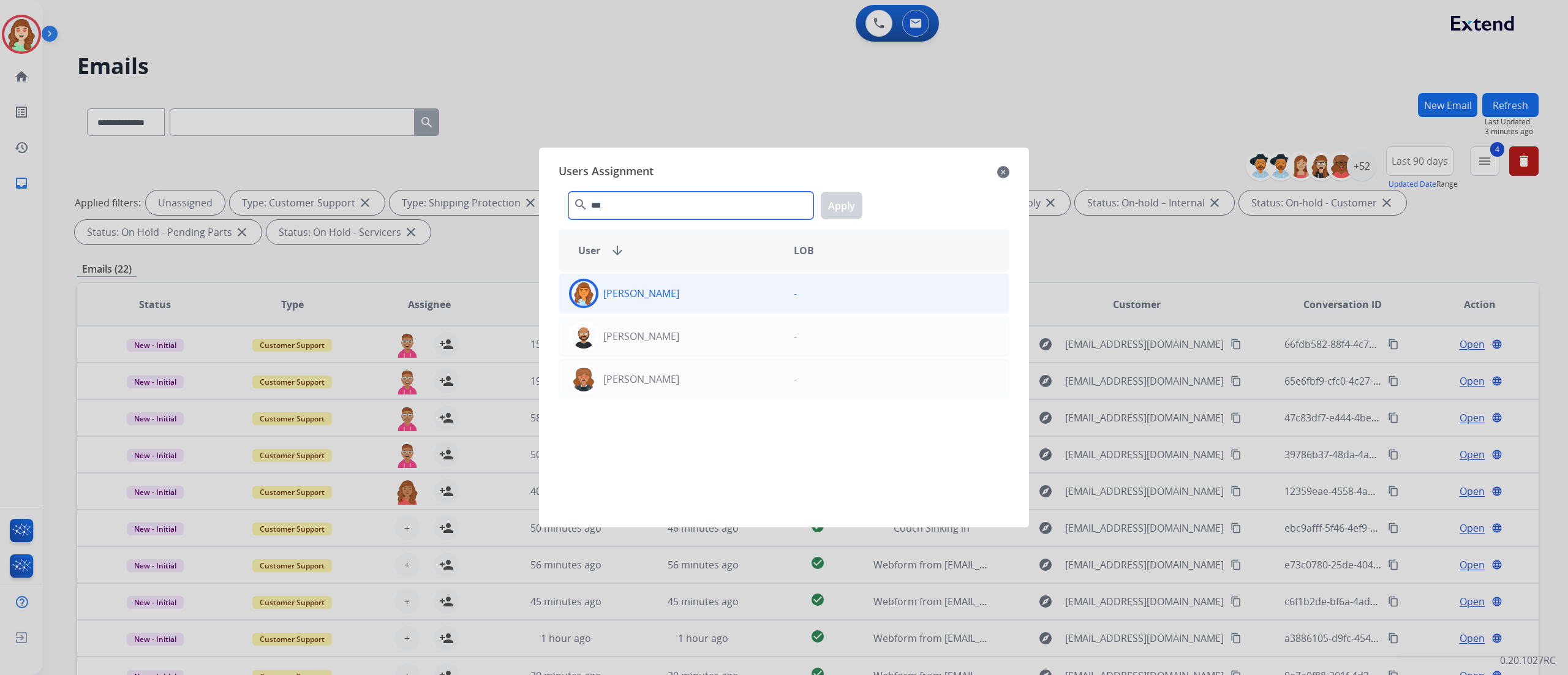
type input "***"
click at [706, 303] on div "[PERSON_NAME]" at bounding box center [671, 293] width 225 height 29
click at [838, 204] on button "Apply" at bounding box center [842, 206] width 42 height 27
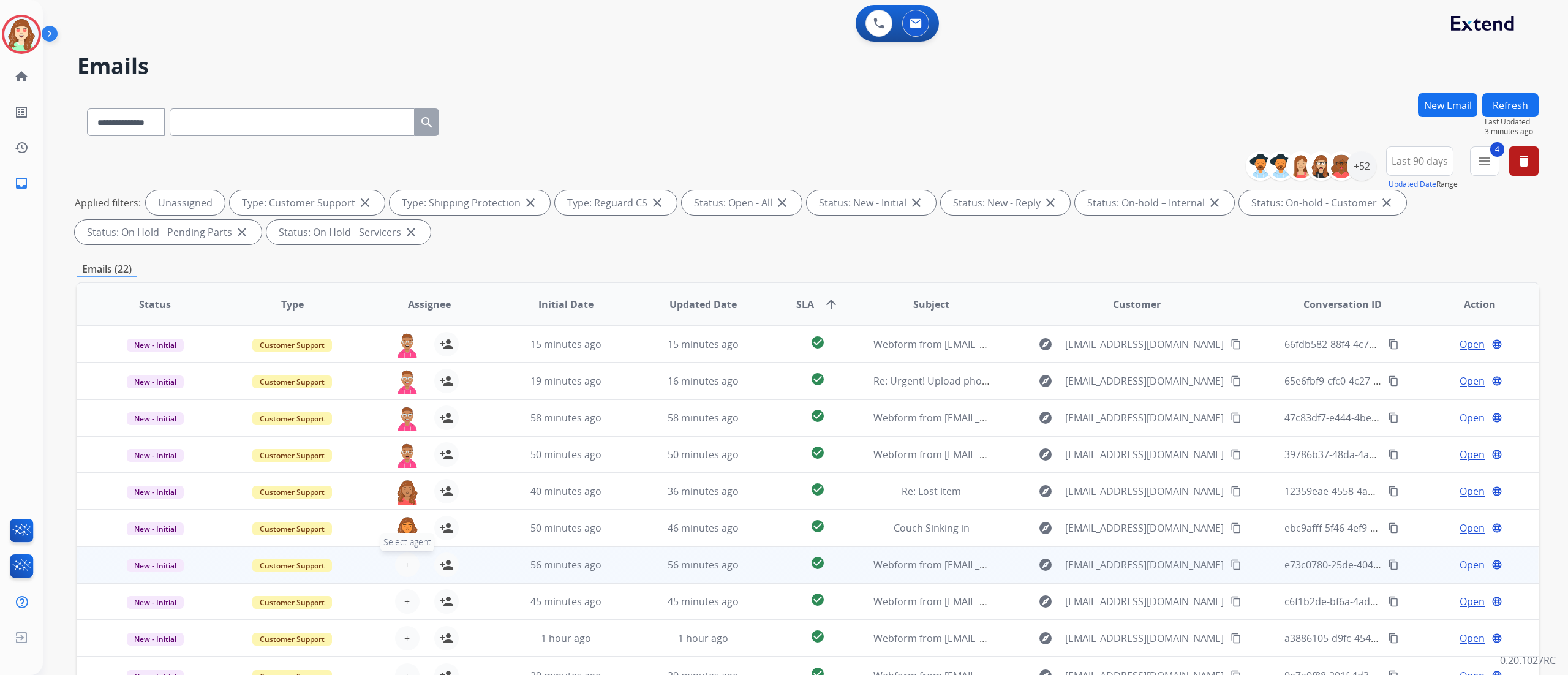
click at [399, 422] on button "+ Select agent" at bounding box center [407, 564] width 25 height 25
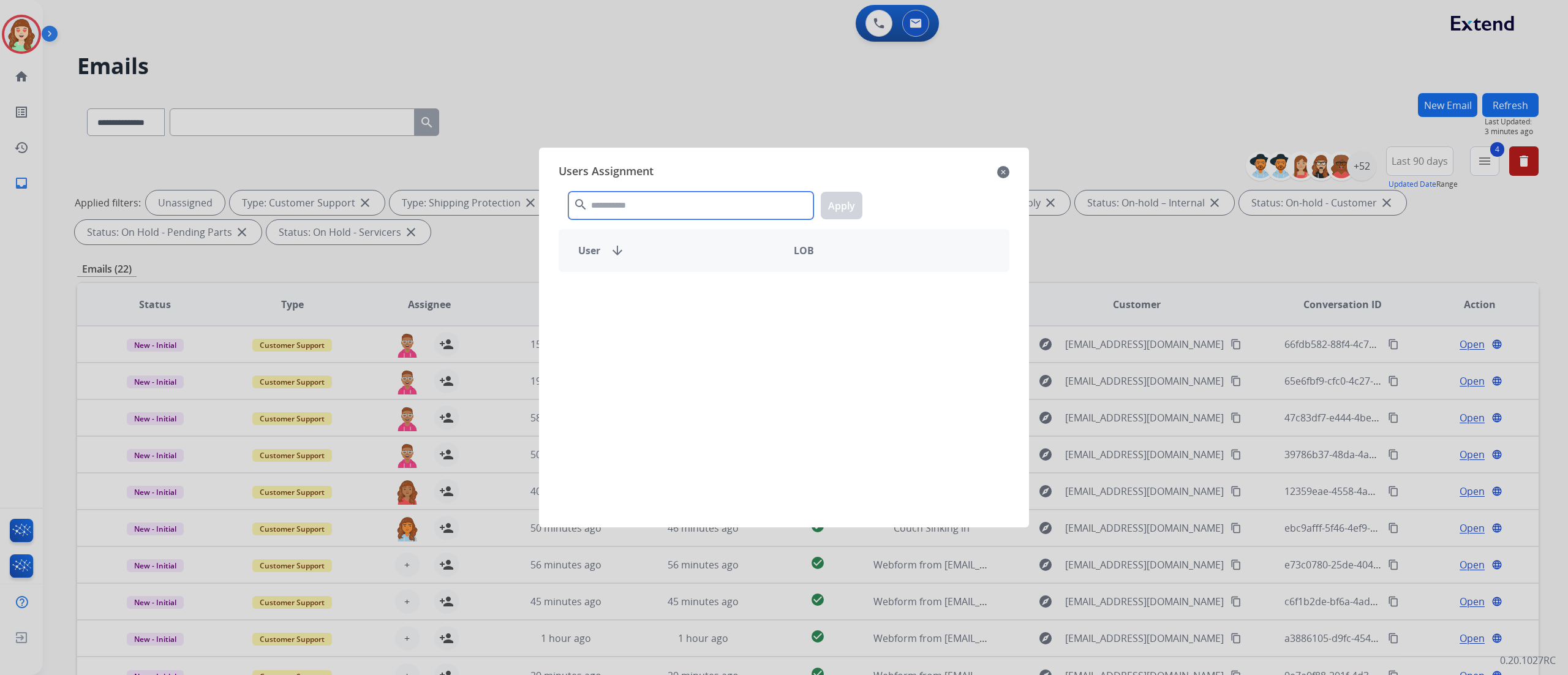
click at [656, 206] on input "text" at bounding box center [691, 206] width 245 height 27
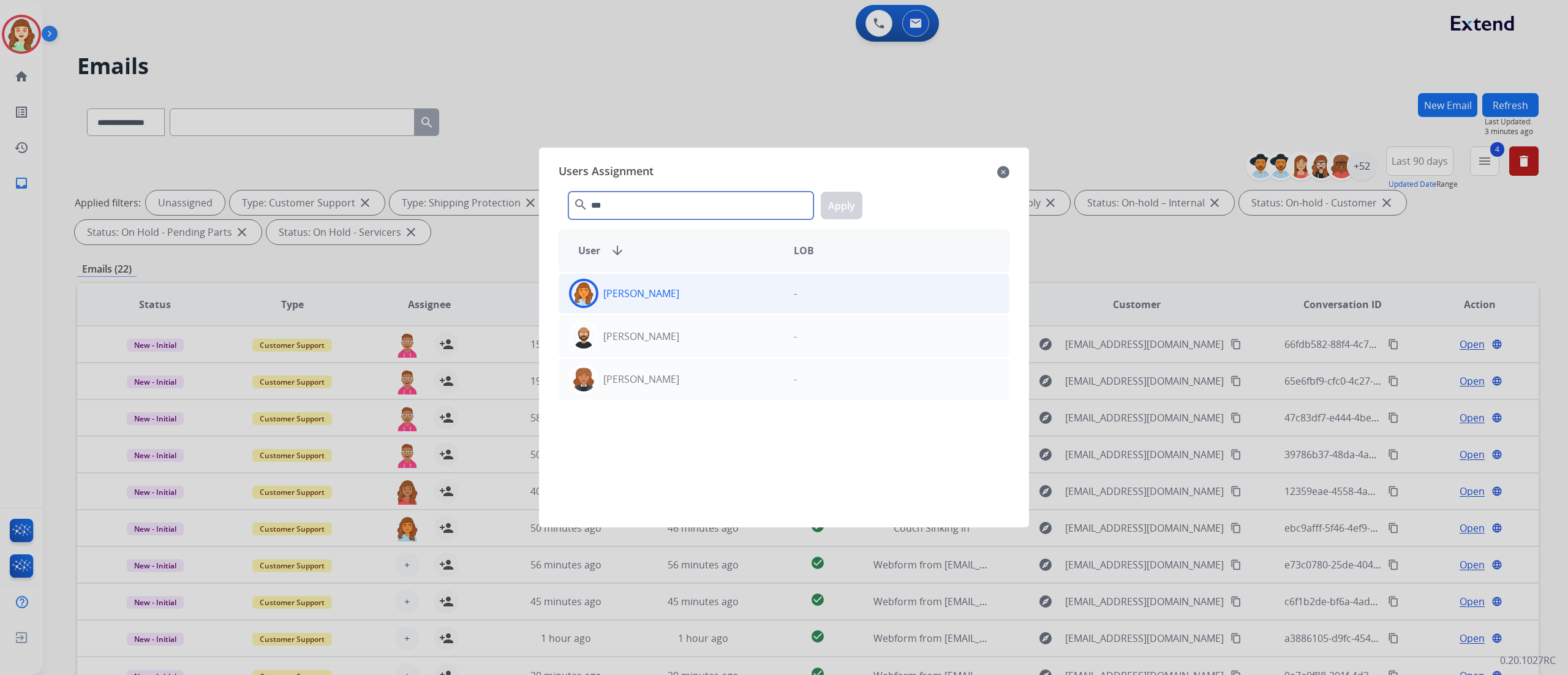
type input "***"
click at [729, 308] on div "[PERSON_NAME]" at bounding box center [671, 293] width 225 height 29
click at [848, 193] on button "Apply" at bounding box center [842, 206] width 42 height 27
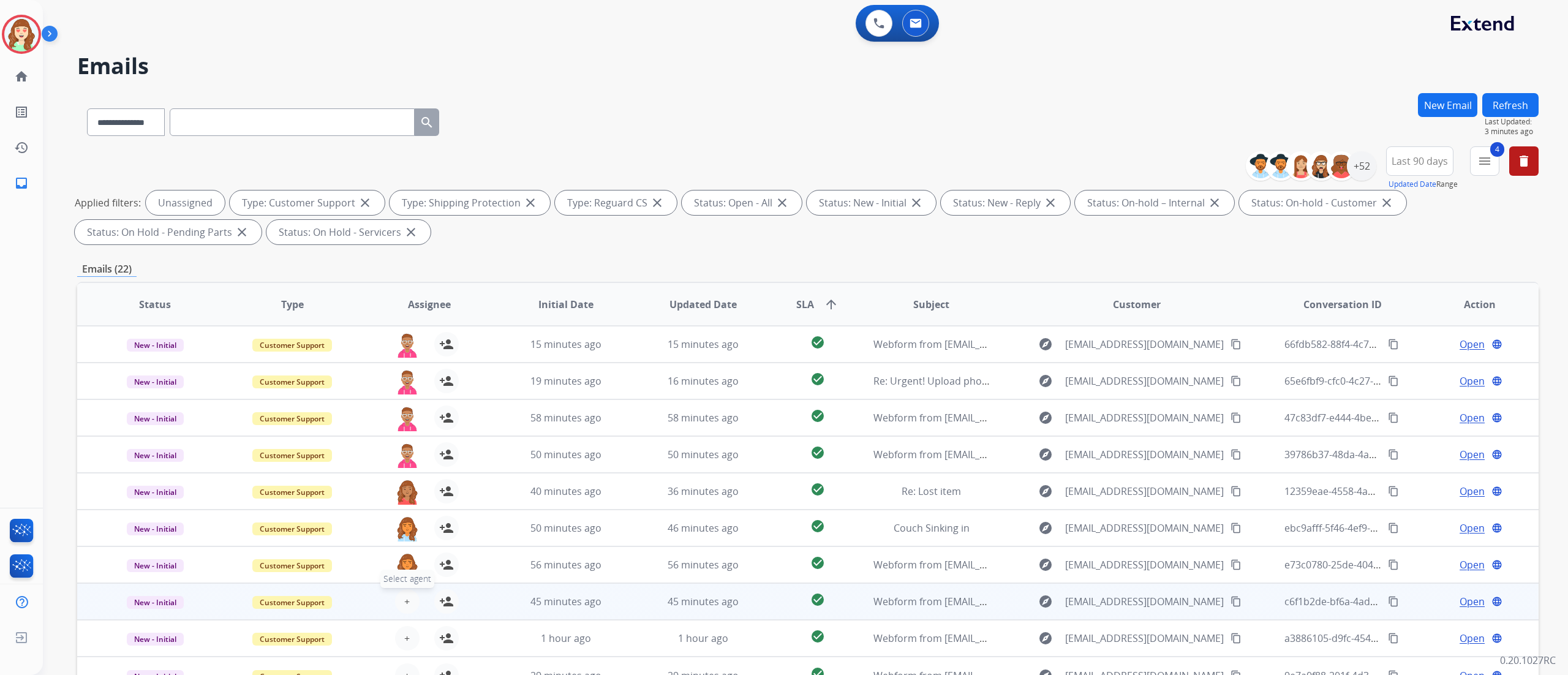
click at [405, 422] on span "+" at bounding box center [407, 602] width 5 height 15
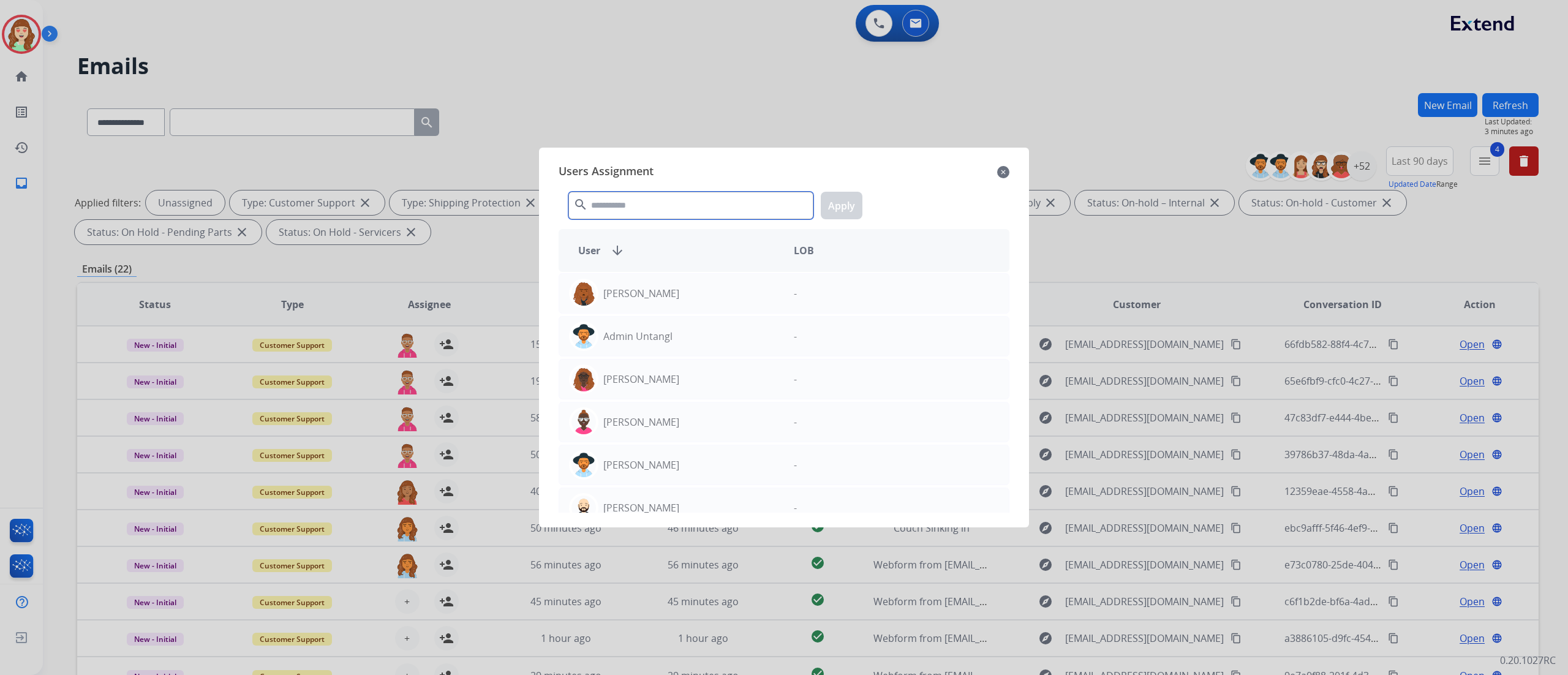
click at [700, 207] on input "text" at bounding box center [691, 206] width 245 height 27
click at [675, 208] on input "text" at bounding box center [691, 206] width 245 height 27
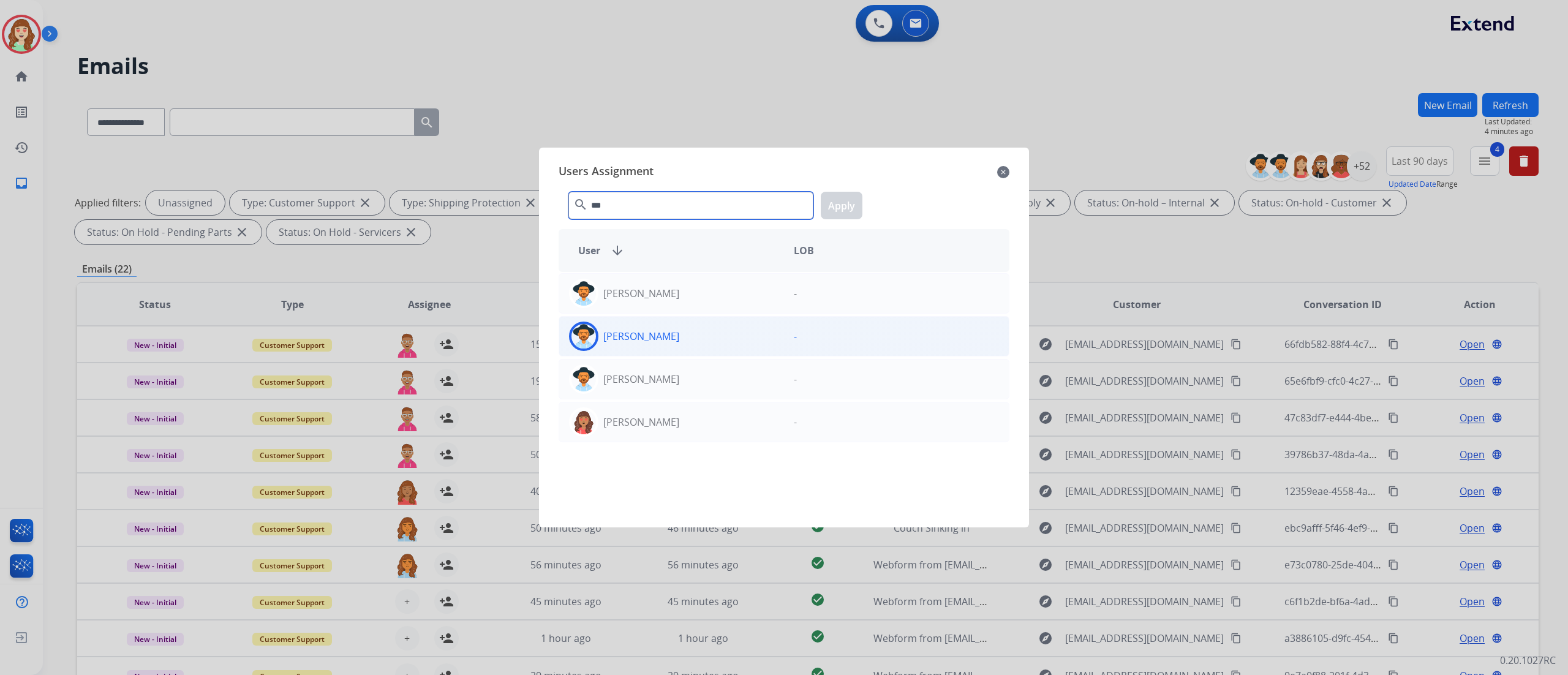
type input "***"
click at [711, 335] on div "[PERSON_NAME]" at bounding box center [671, 336] width 225 height 29
click at [846, 205] on button "Apply" at bounding box center [842, 206] width 42 height 27
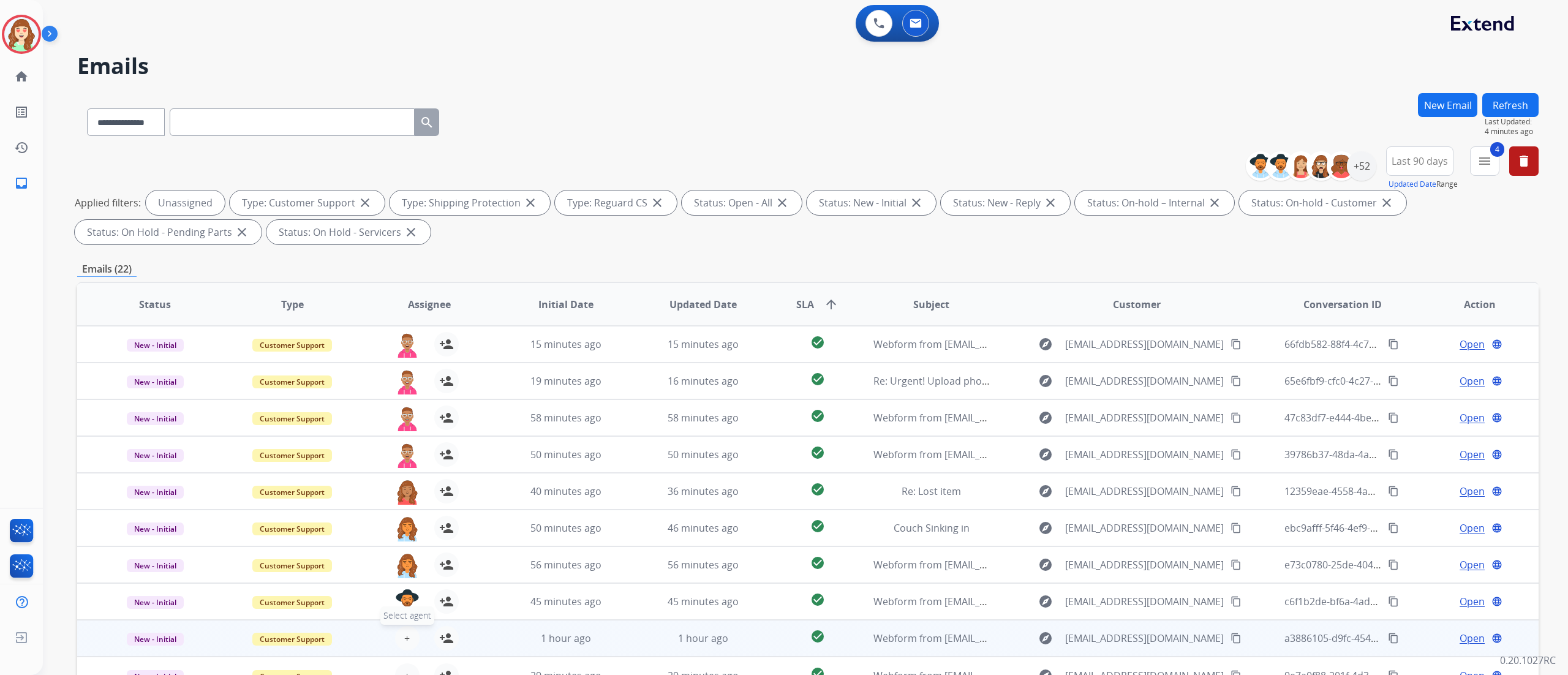
click at [408, 422] on button "+ Select agent" at bounding box center [407, 638] width 25 height 25
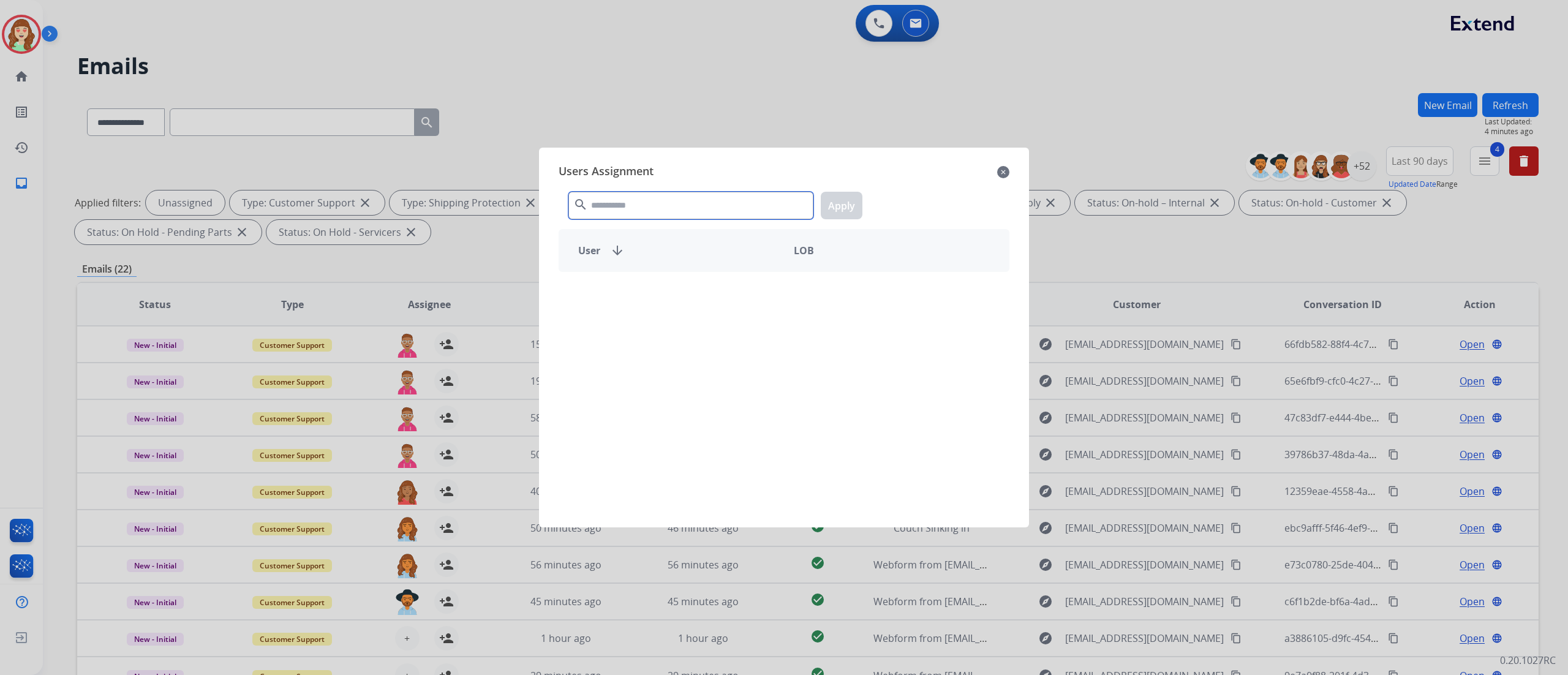
click at [736, 205] on input "text" at bounding box center [691, 206] width 245 height 27
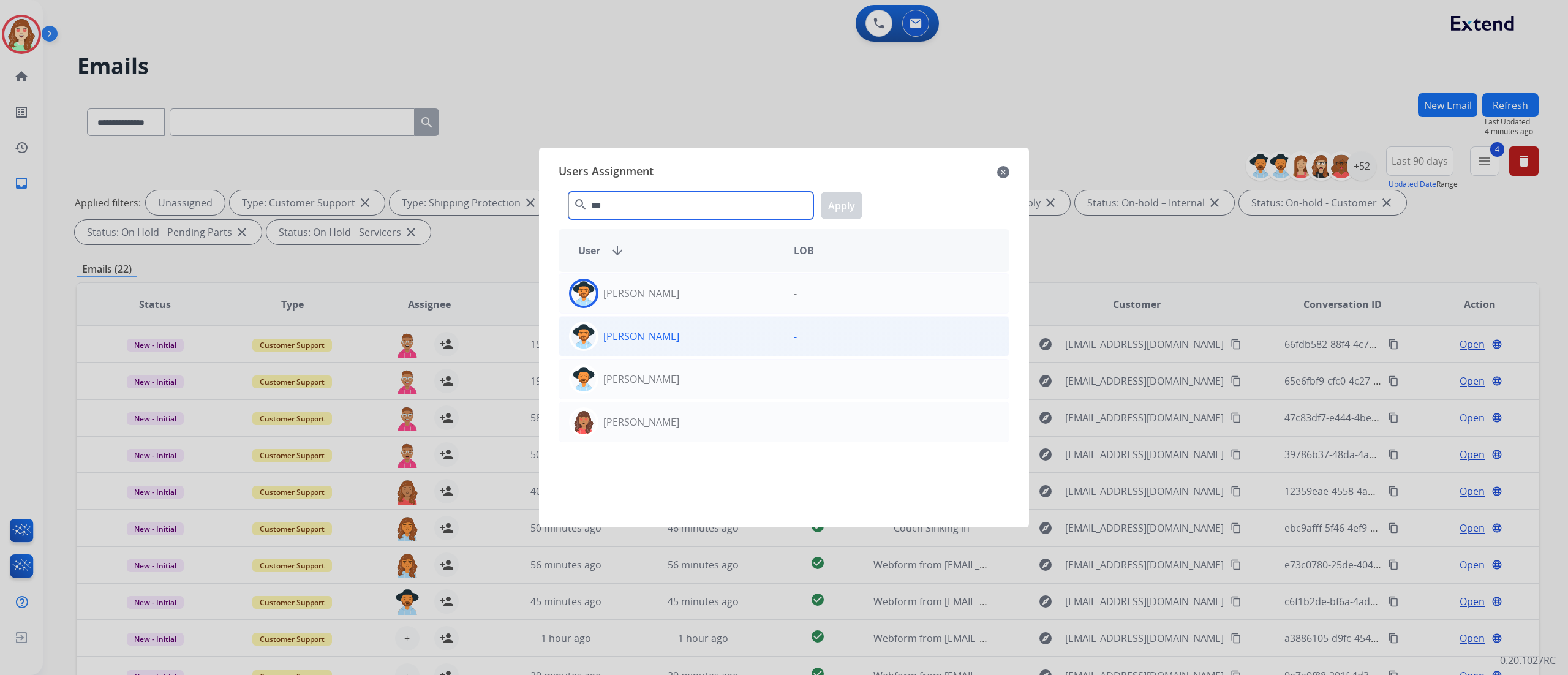
type input "***"
click at [648, 343] on p "[PERSON_NAME]" at bounding box center [641, 336] width 76 height 15
click at [839, 206] on button "Apply" at bounding box center [842, 206] width 42 height 27
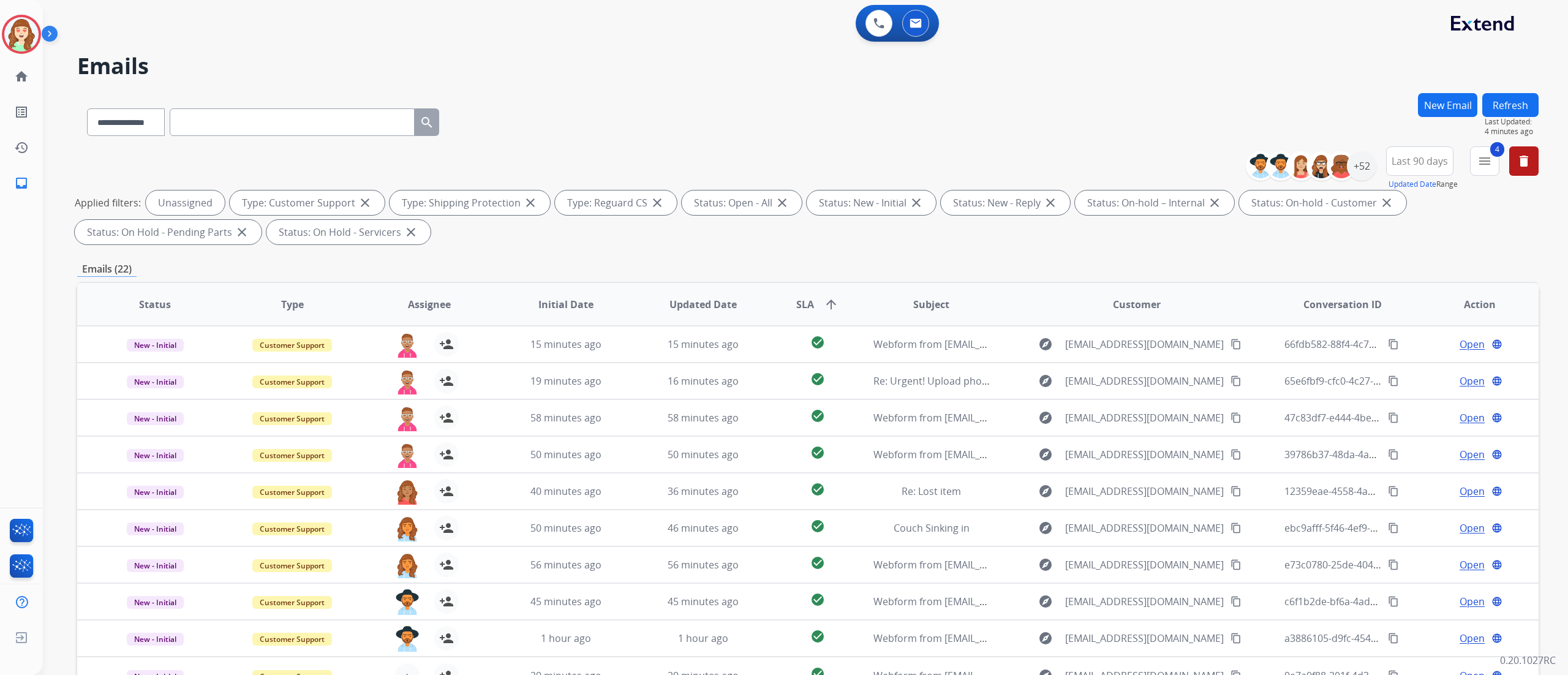
click at [980, 243] on div "Applied filters: Unassigned Type: Customer Support close Type: Shipping Protect…" at bounding box center [805, 217] width 1462 height 54
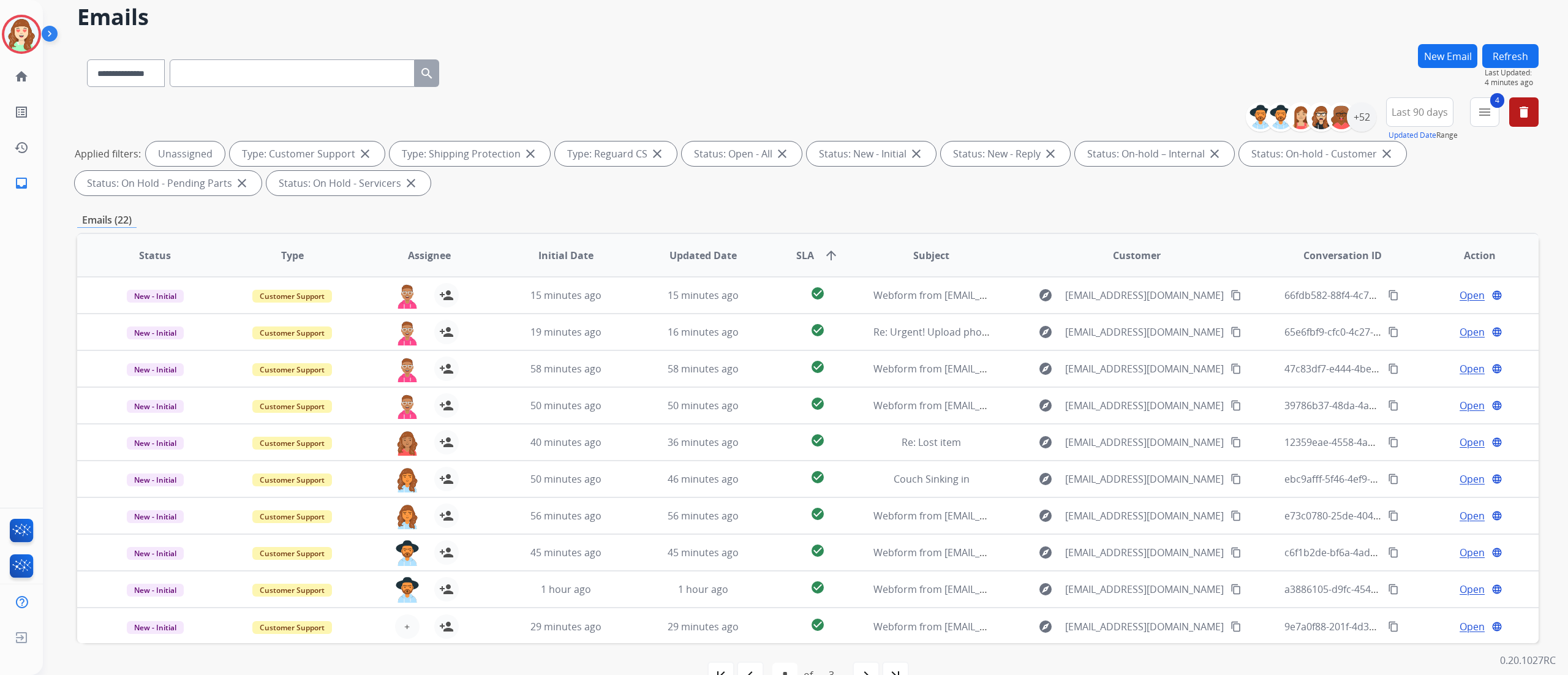
scroll to position [81, 0]
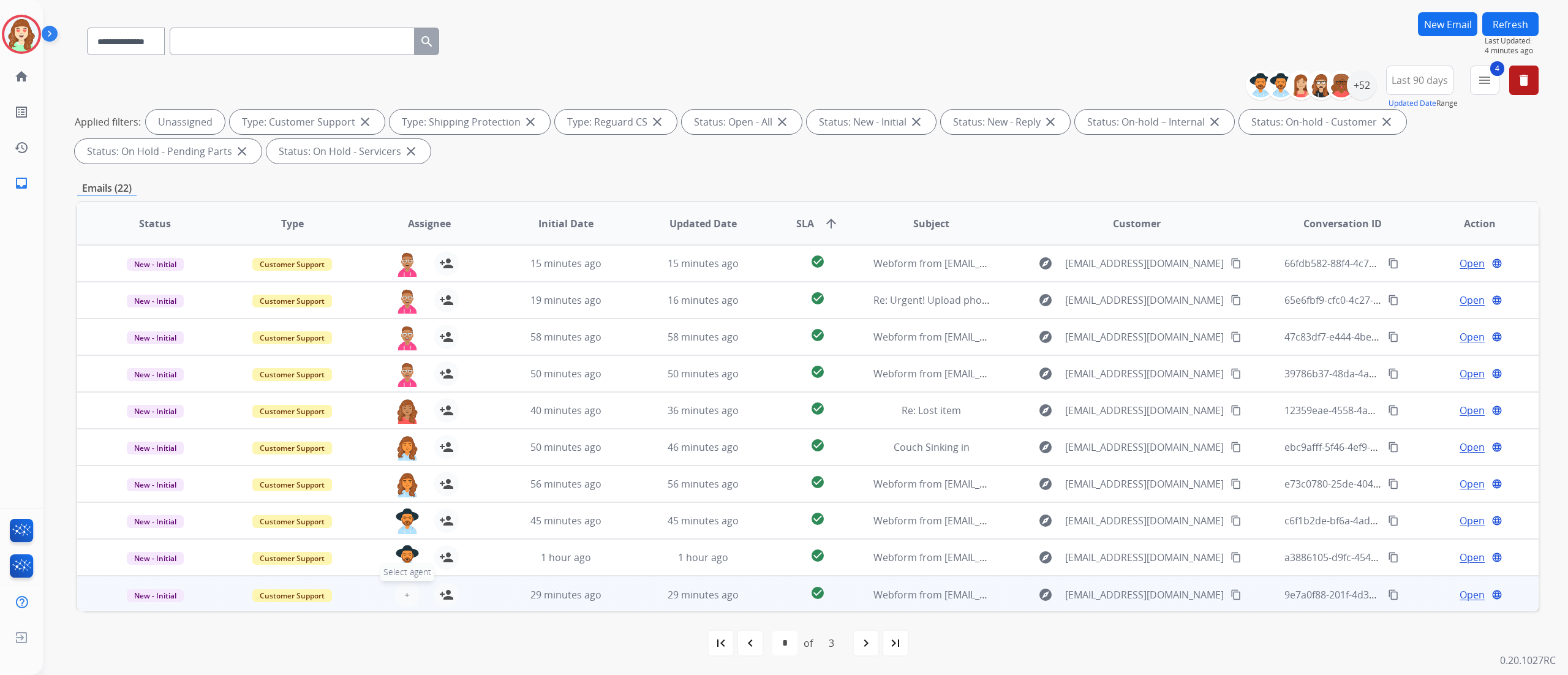
click at [405, 422] on span "+" at bounding box center [407, 595] width 5 height 15
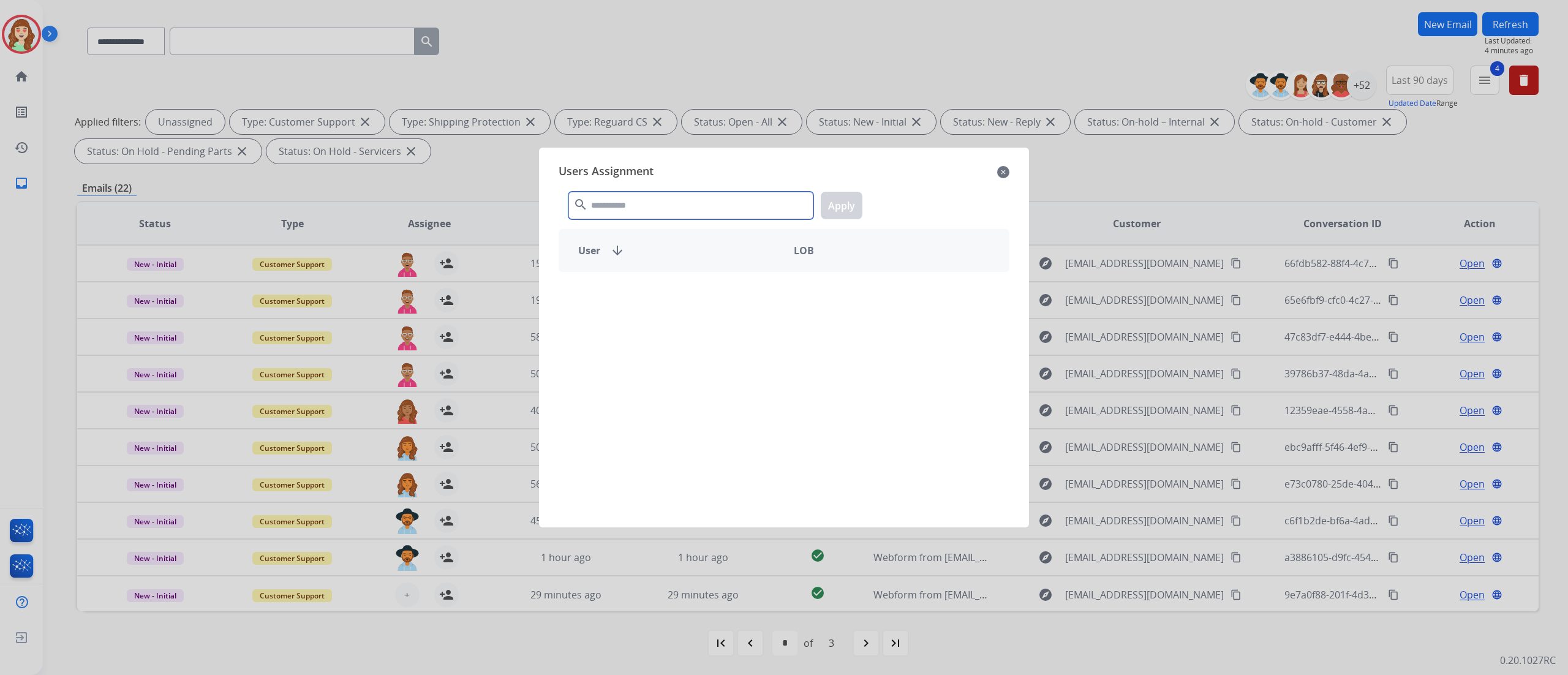
click at [668, 211] on input "text" at bounding box center [691, 206] width 245 height 27
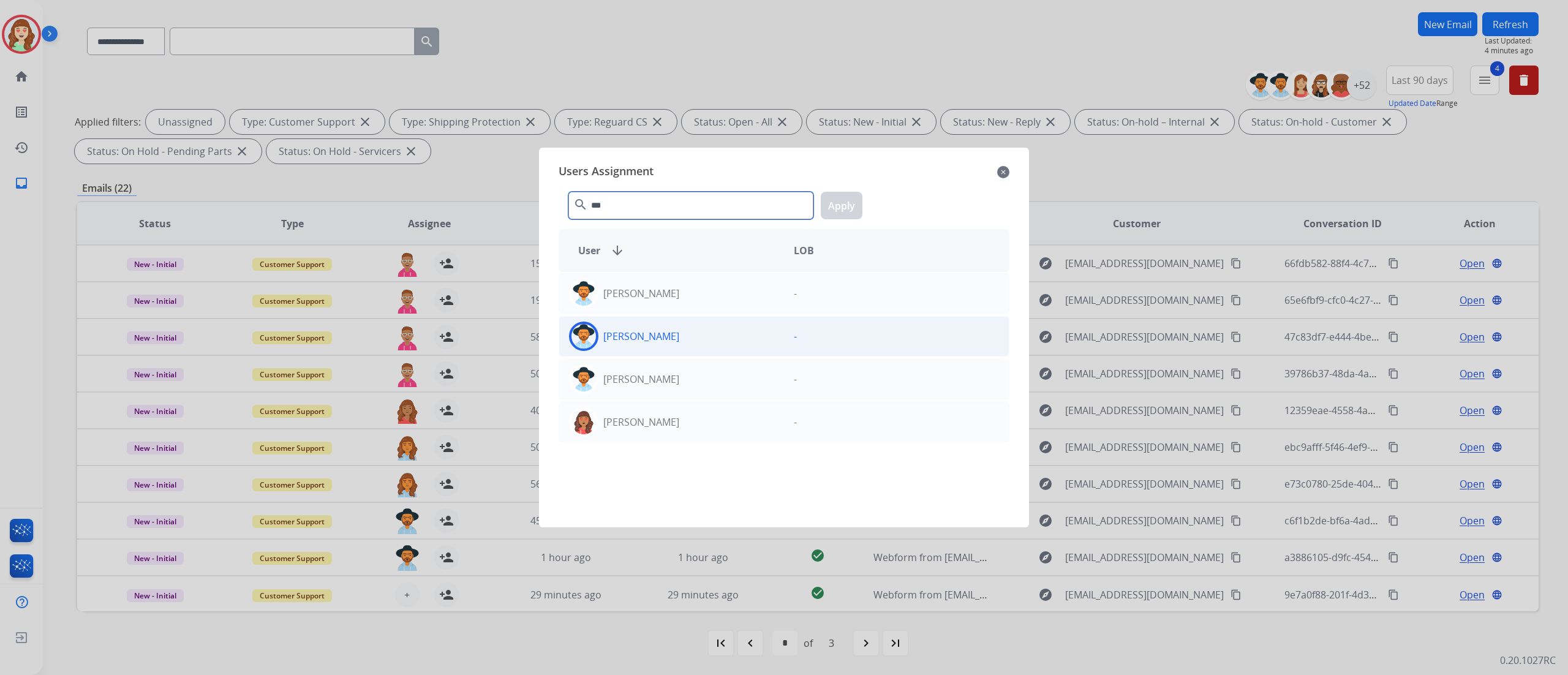
type input "***"
click at [696, 331] on div "[PERSON_NAME]" at bounding box center [671, 336] width 225 height 29
click at [847, 198] on button "Apply" at bounding box center [842, 206] width 42 height 27
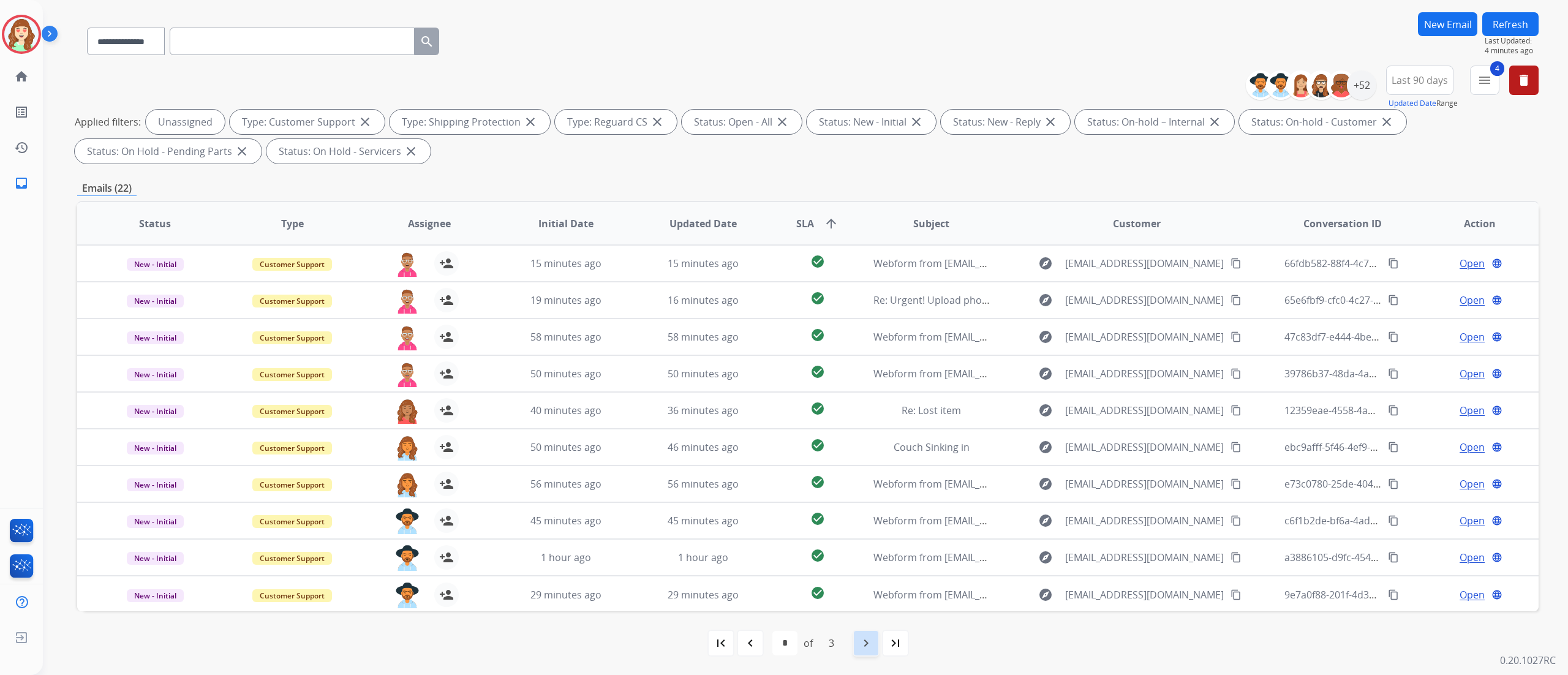
click at [872, 422] on mat-icon "navigate_next" at bounding box center [867, 643] width 15 height 15
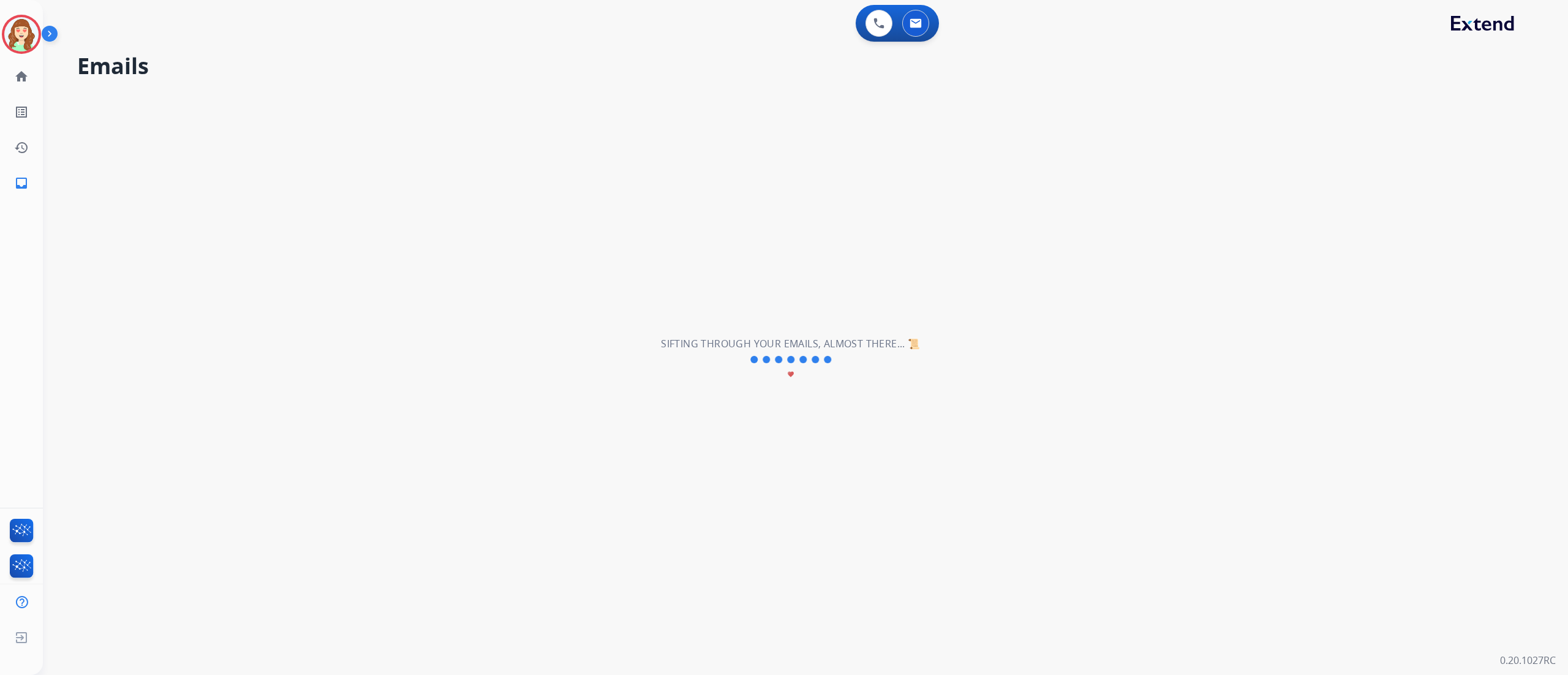
scroll to position [0, 0]
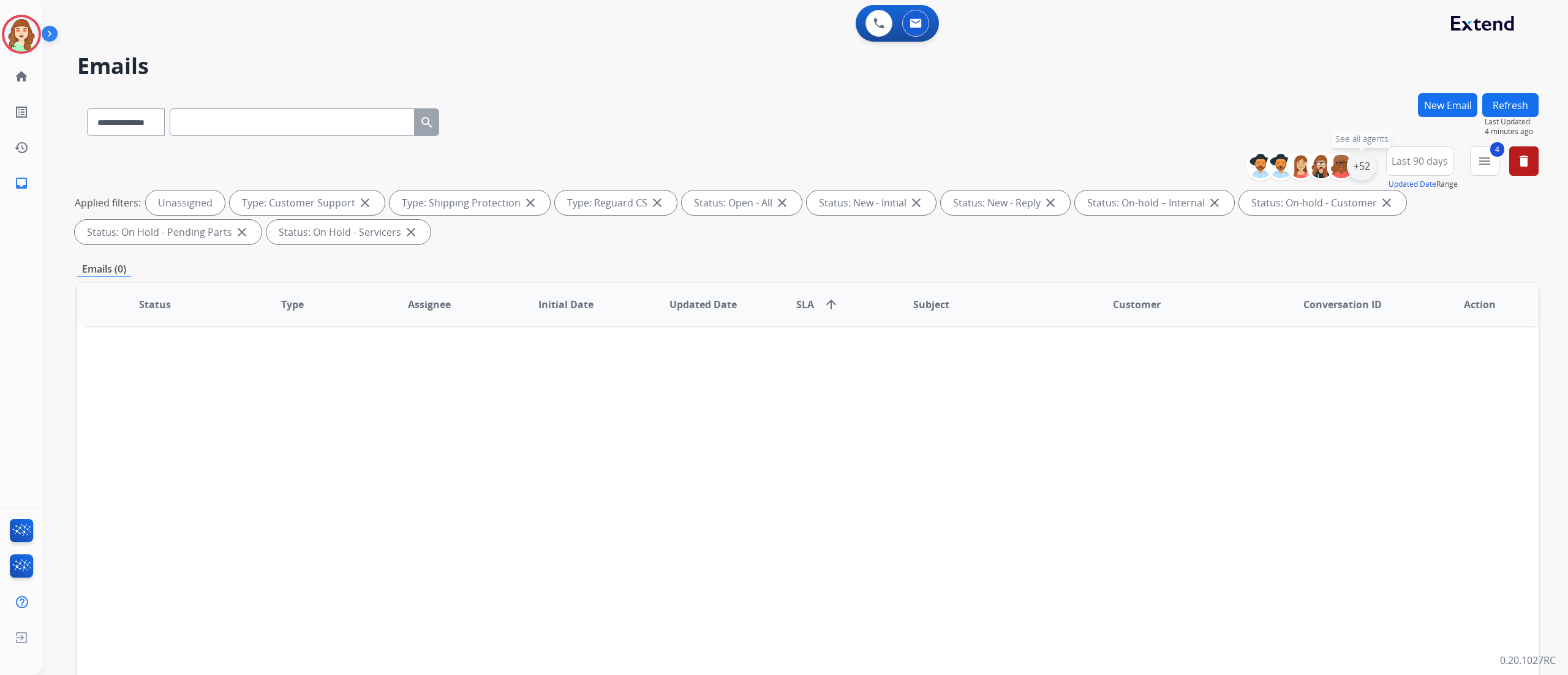
click at [980, 159] on div "+52" at bounding box center [1362, 166] width 29 height 29
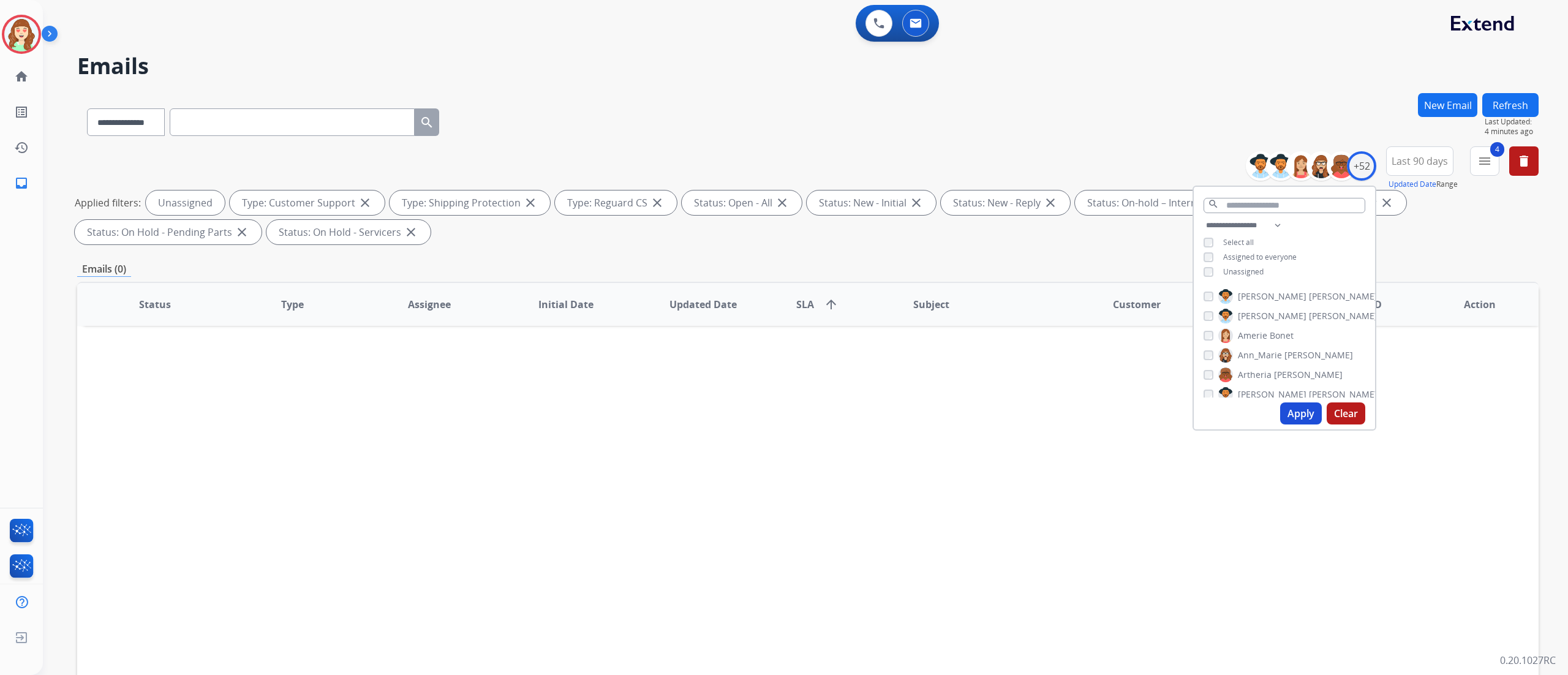
click at [980, 409] on button "Apply" at bounding box center [1301, 414] width 42 height 22
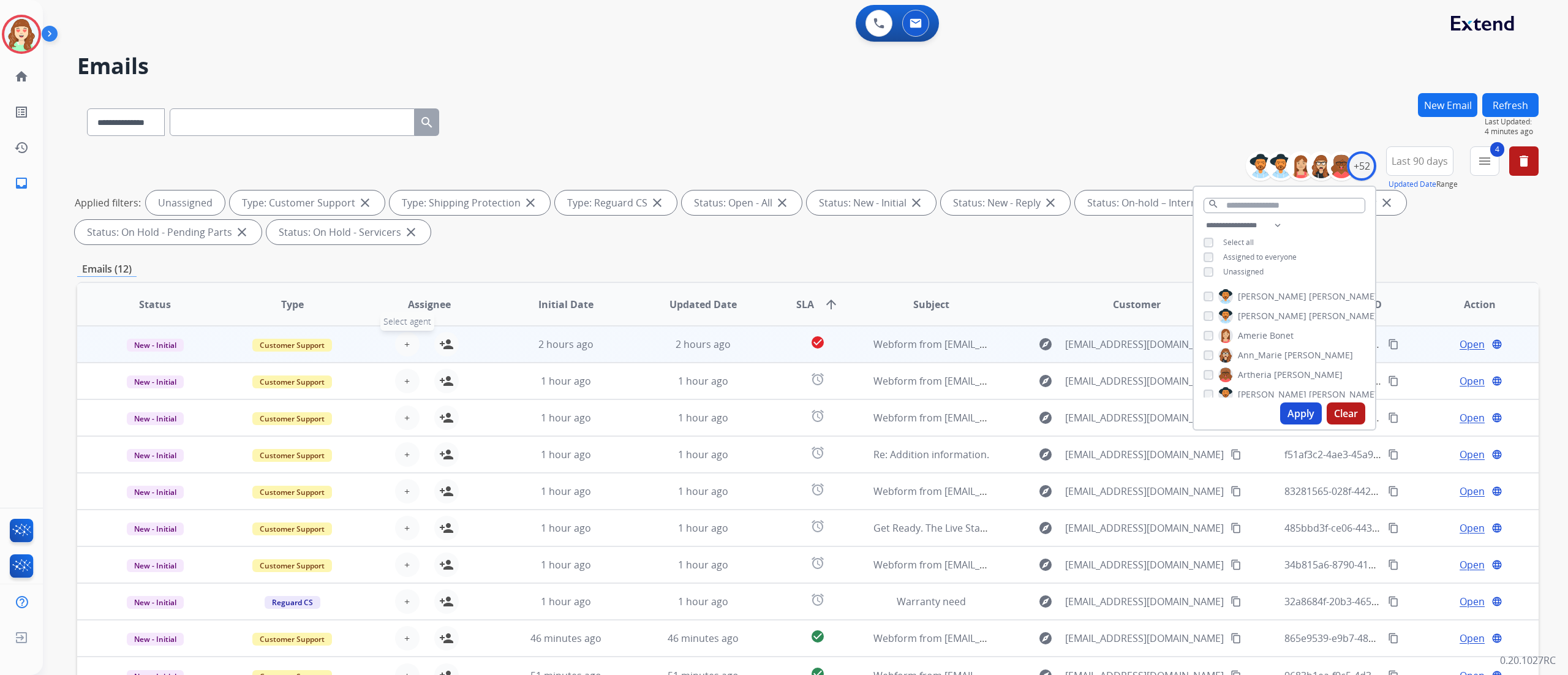
click at [401, 348] on button "+ Select agent" at bounding box center [407, 344] width 25 height 25
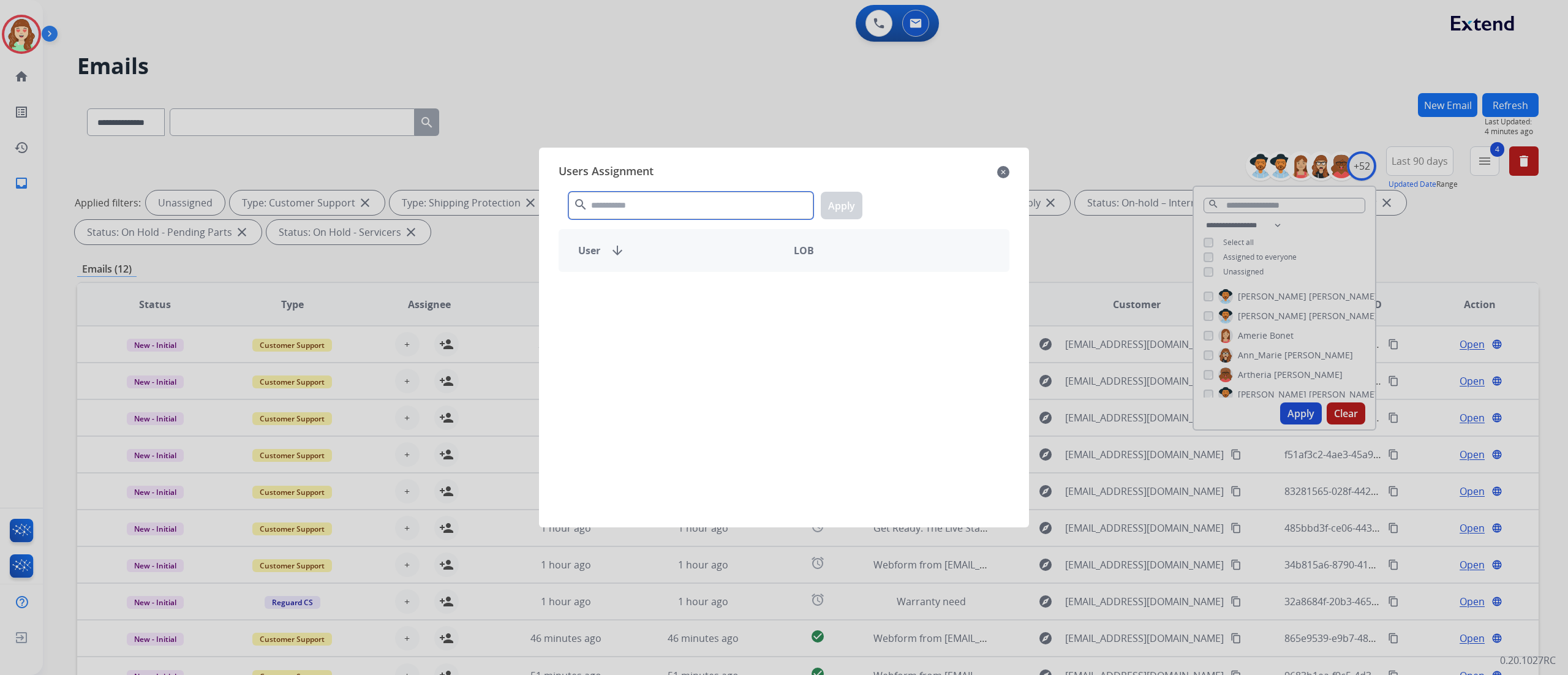
click at [631, 213] on input "text" at bounding box center [691, 206] width 245 height 27
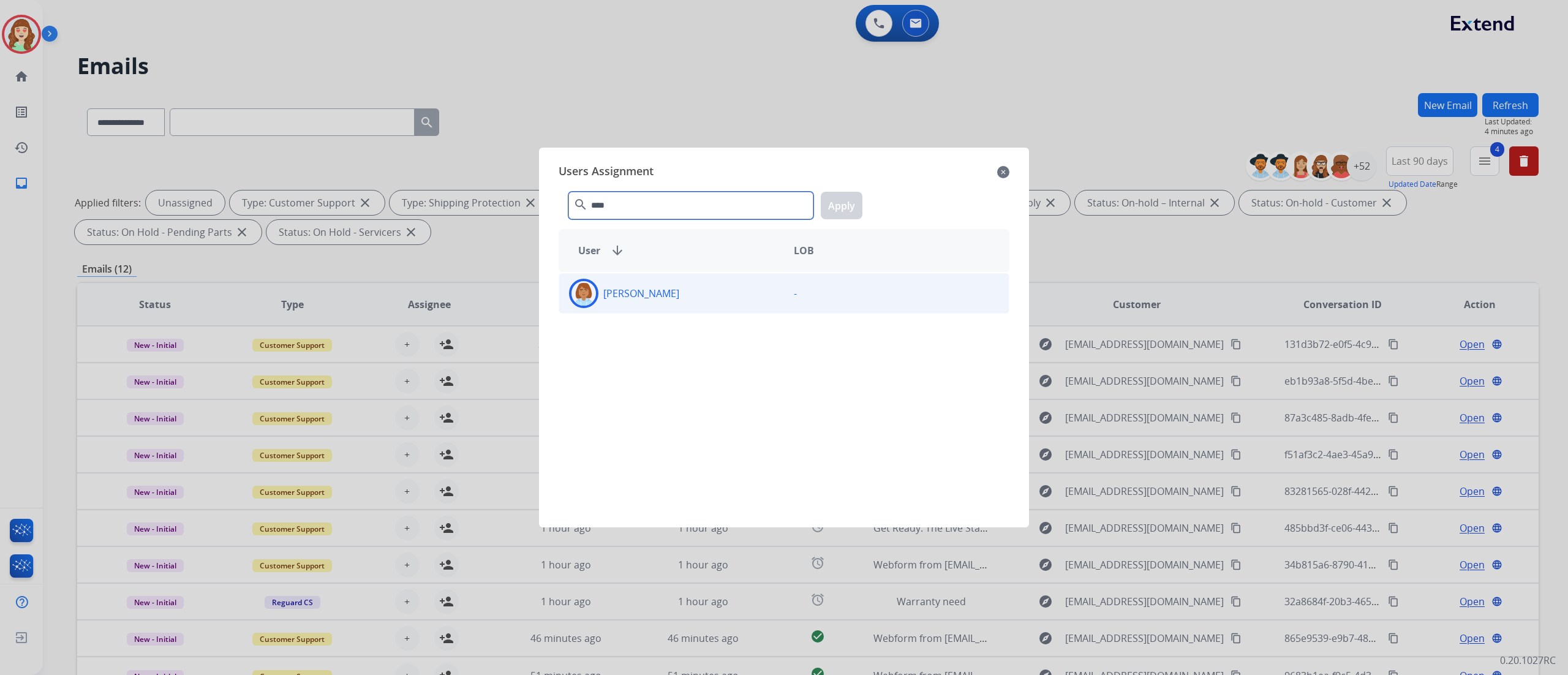
type input "****"
click at [716, 294] on div "[PERSON_NAME]" at bounding box center [671, 293] width 225 height 29
click at [844, 200] on button "Apply" at bounding box center [842, 206] width 42 height 27
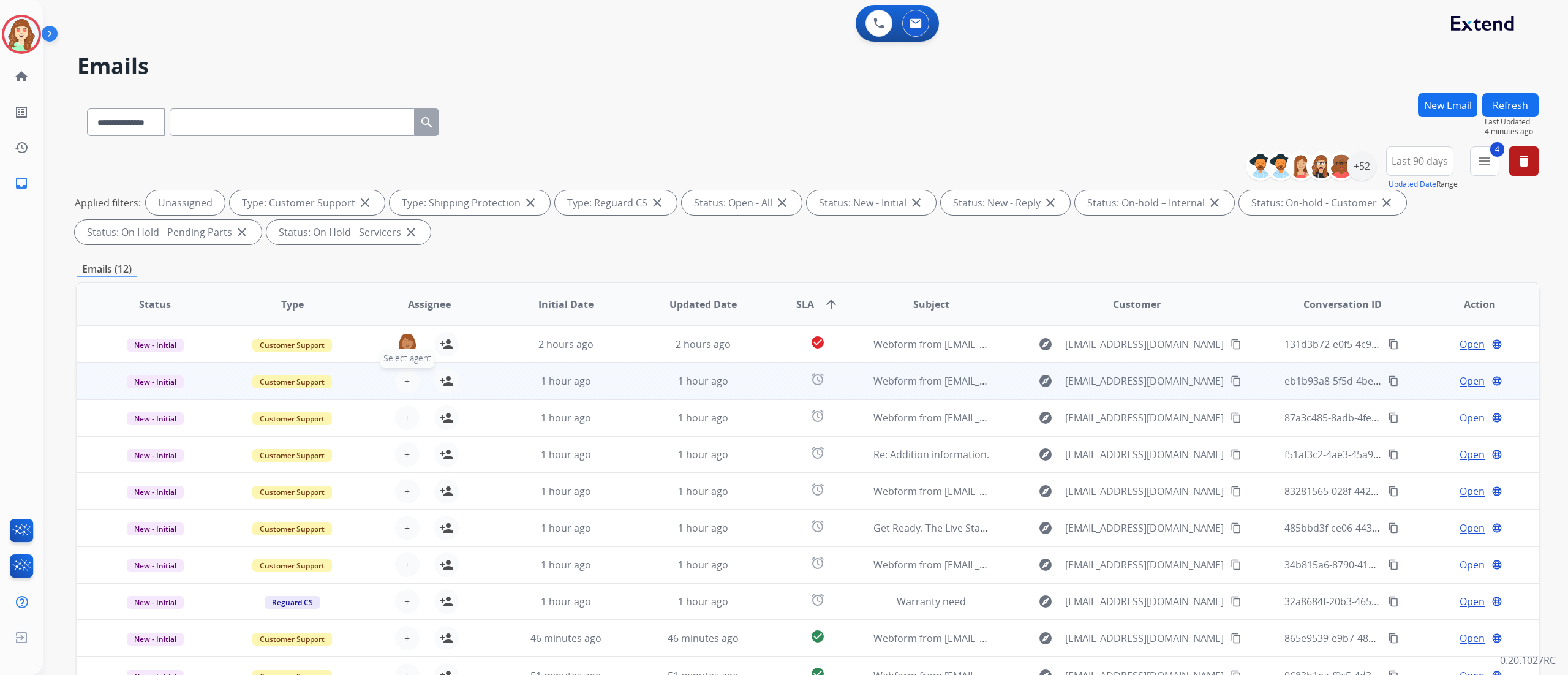
click at [405, 374] on span "+" at bounding box center [407, 381] width 5 height 15
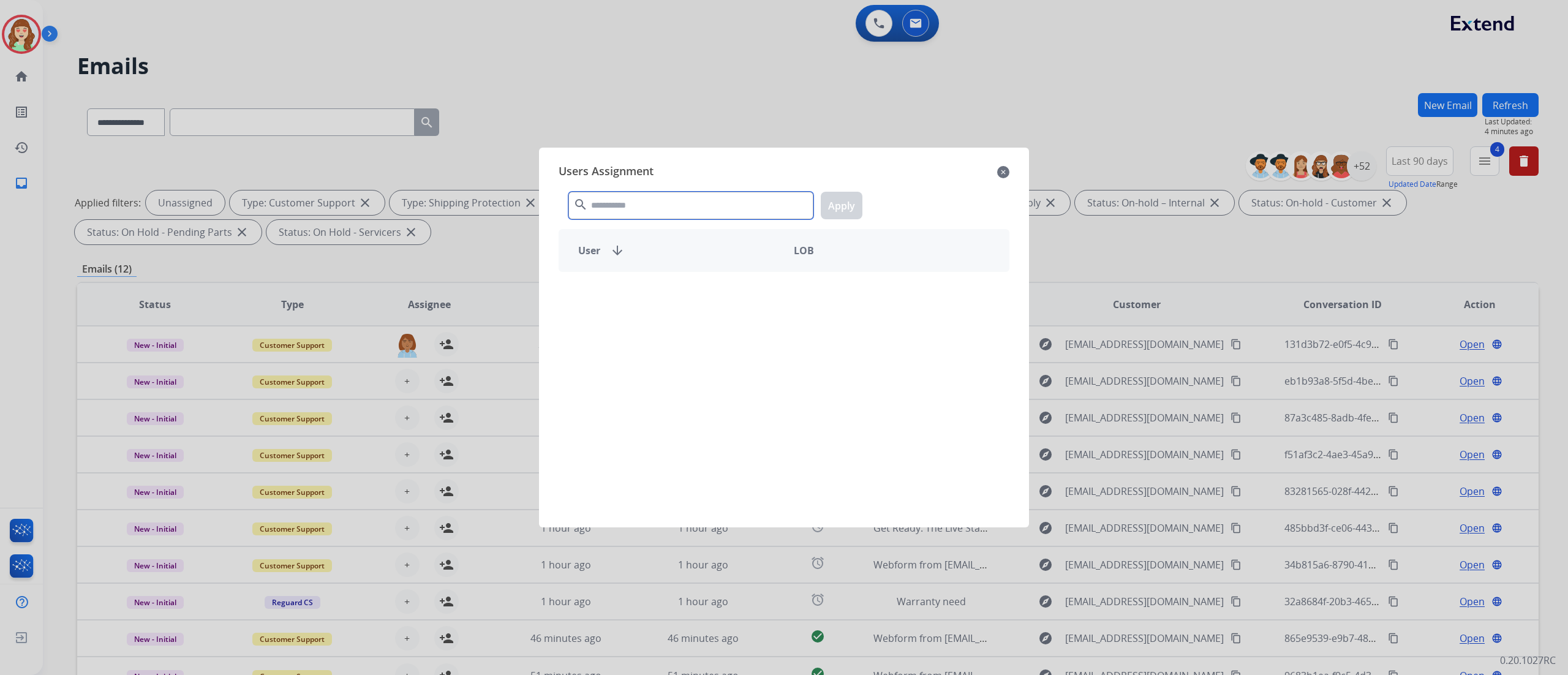
click at [675, 195] on input "text" at bounding box center [691, 206] width 245 height 27
type input "****"
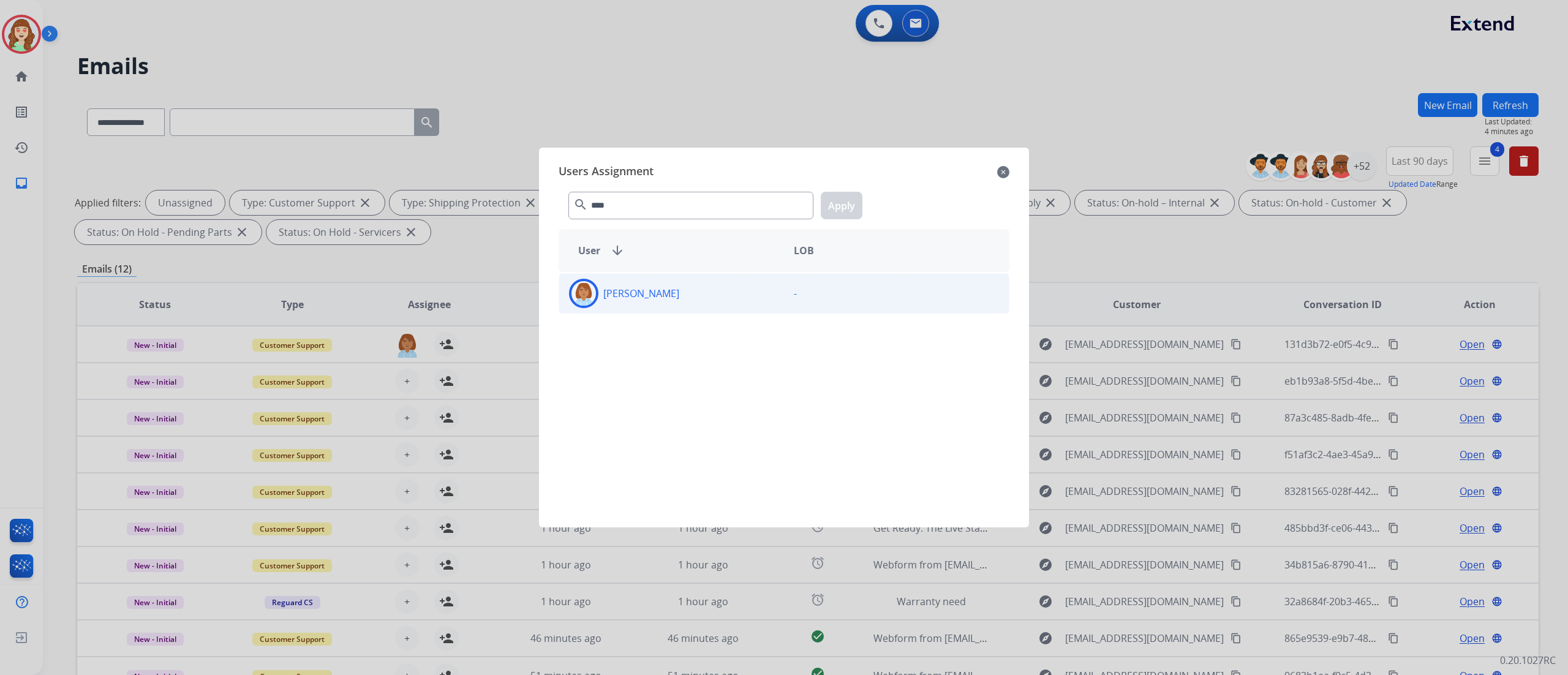
click at [710, 297] on div "[PERSON_NAME]" at bounding box center [671, 293] width 225 height 29
click at [851, 204] on button "Apply" at bounding box center [842, 206] width 42 height 27
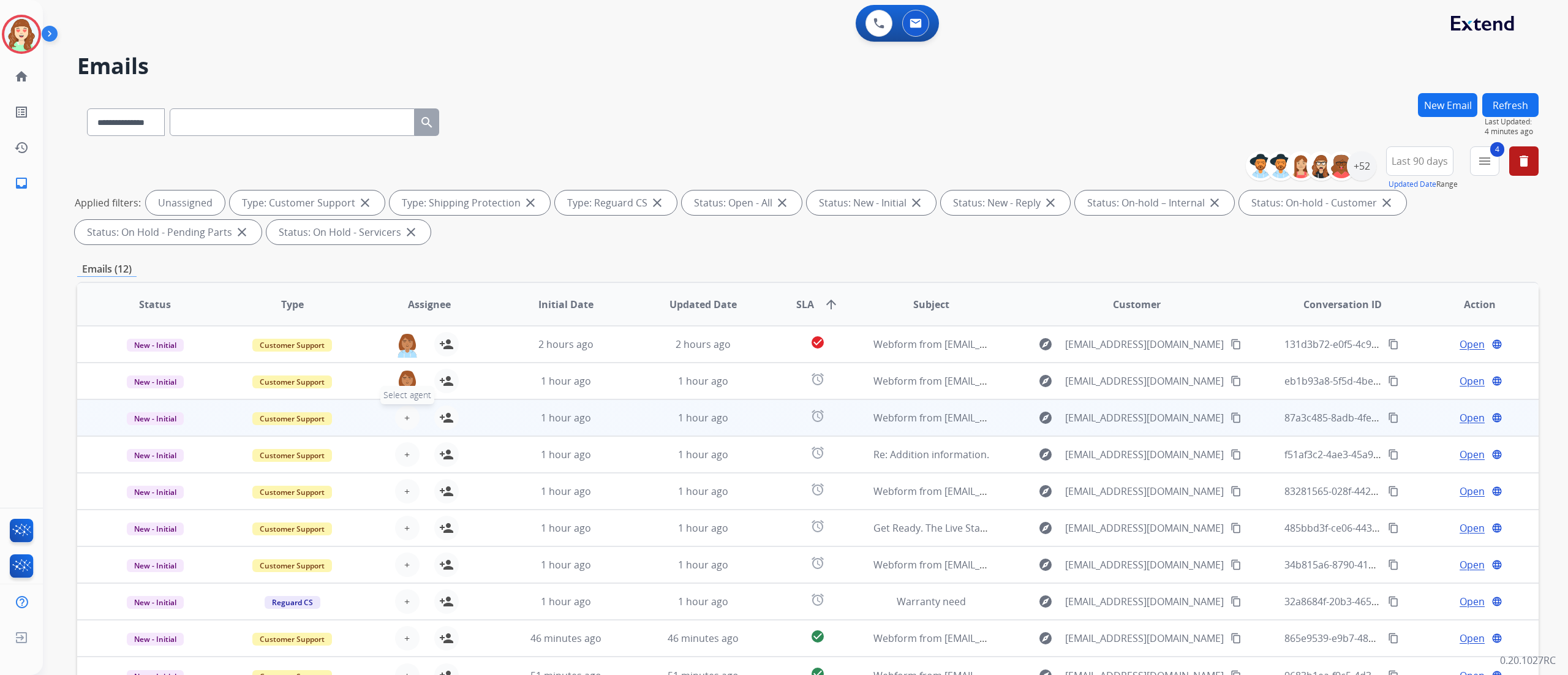
click at [410, 420] on button "+ Select agent" at bounding box center [407, 417] width 25 height 25
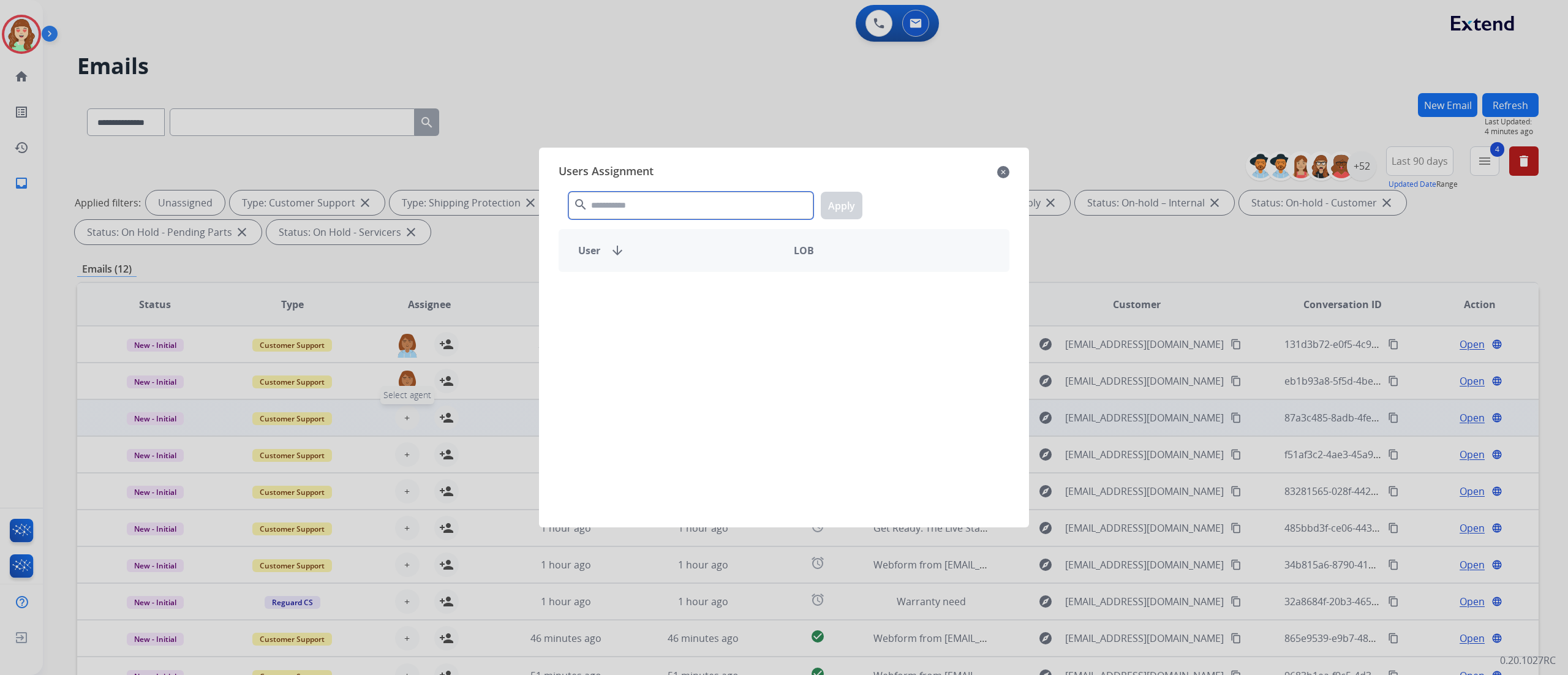
click at [650, 219] on input "text" at bounding box center [691, 206] width 245 height 27
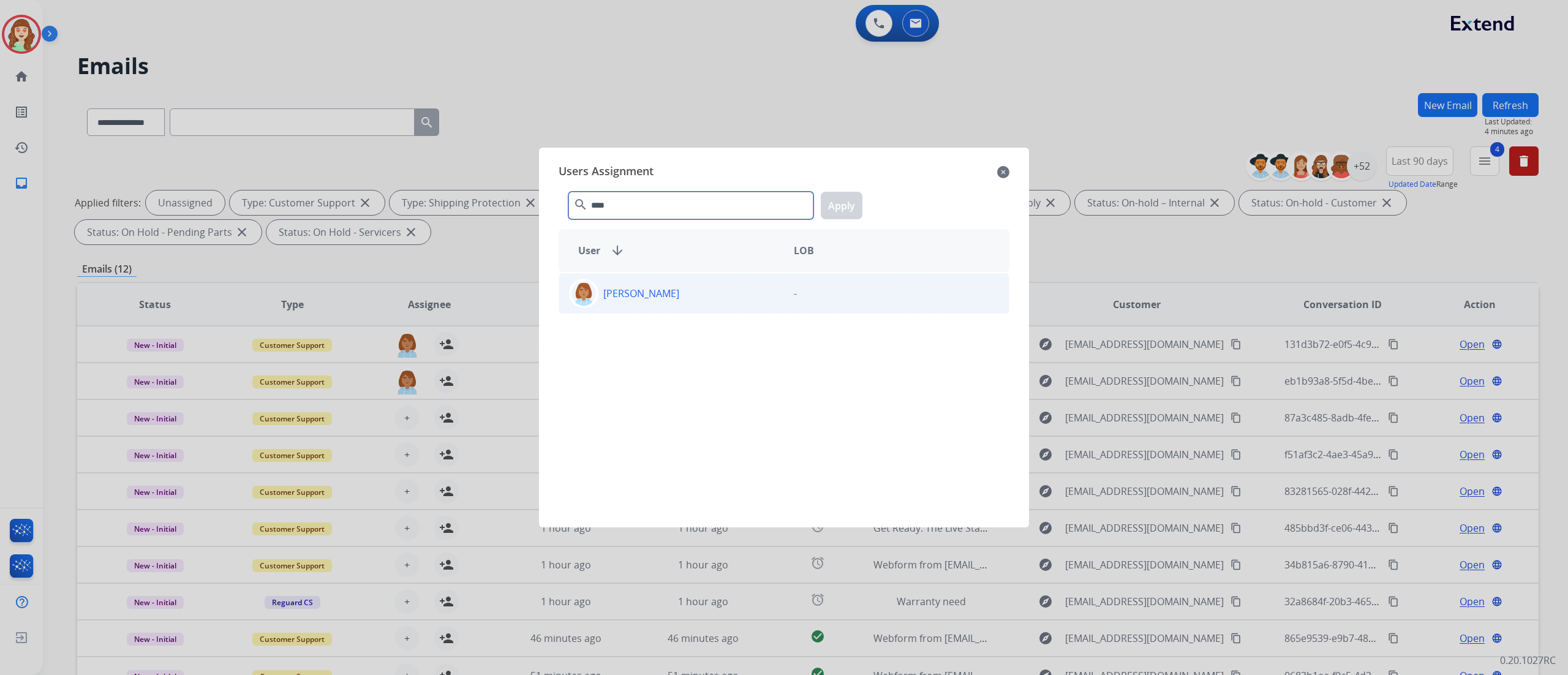
type input "****"
click at [723, 312] on div "[PERSON_NAME] -" at bounding box center [784, 293] width 451 height 40
click at [837, 193] on button "Apply" at bounding box center [842, 206] width 42 height 27
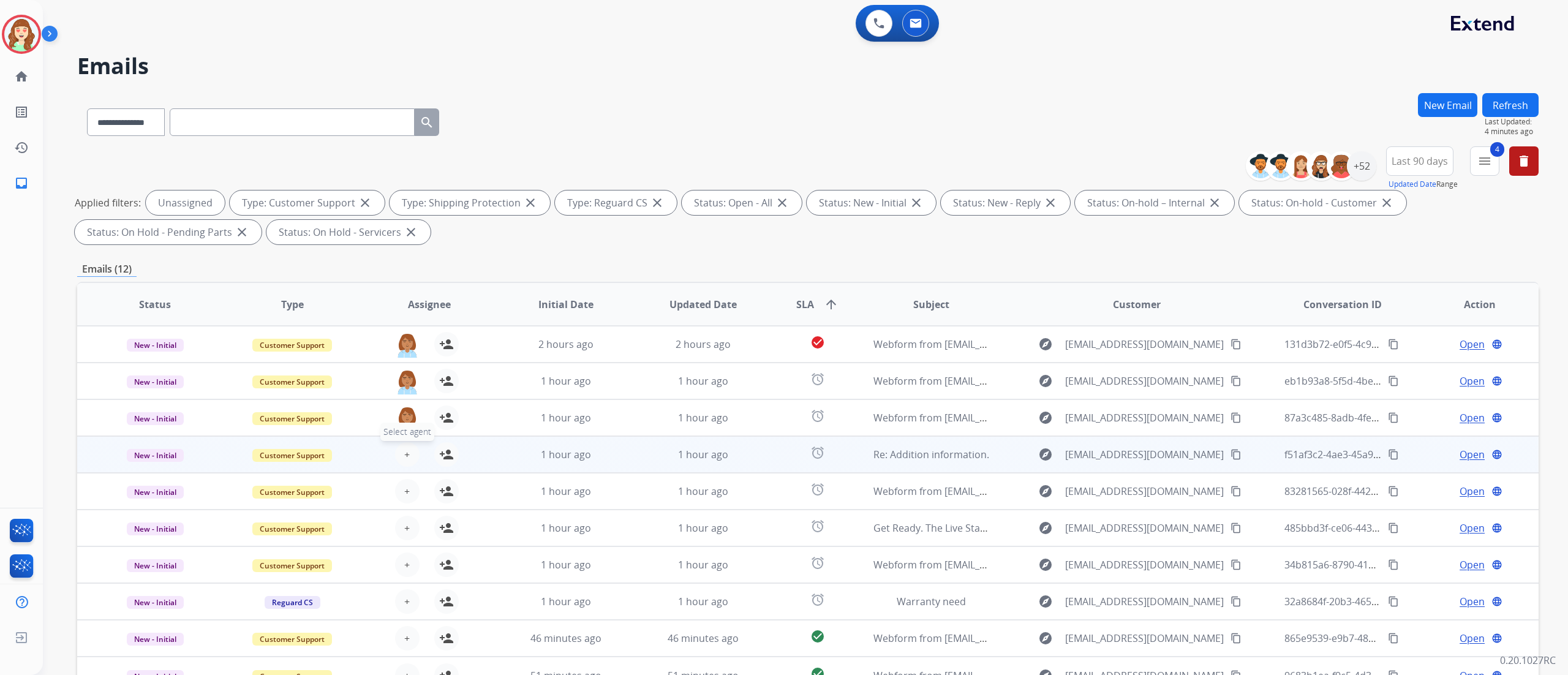
click at [405, 422] on span "+" at bounding box center [407, 455] width 5 height 15
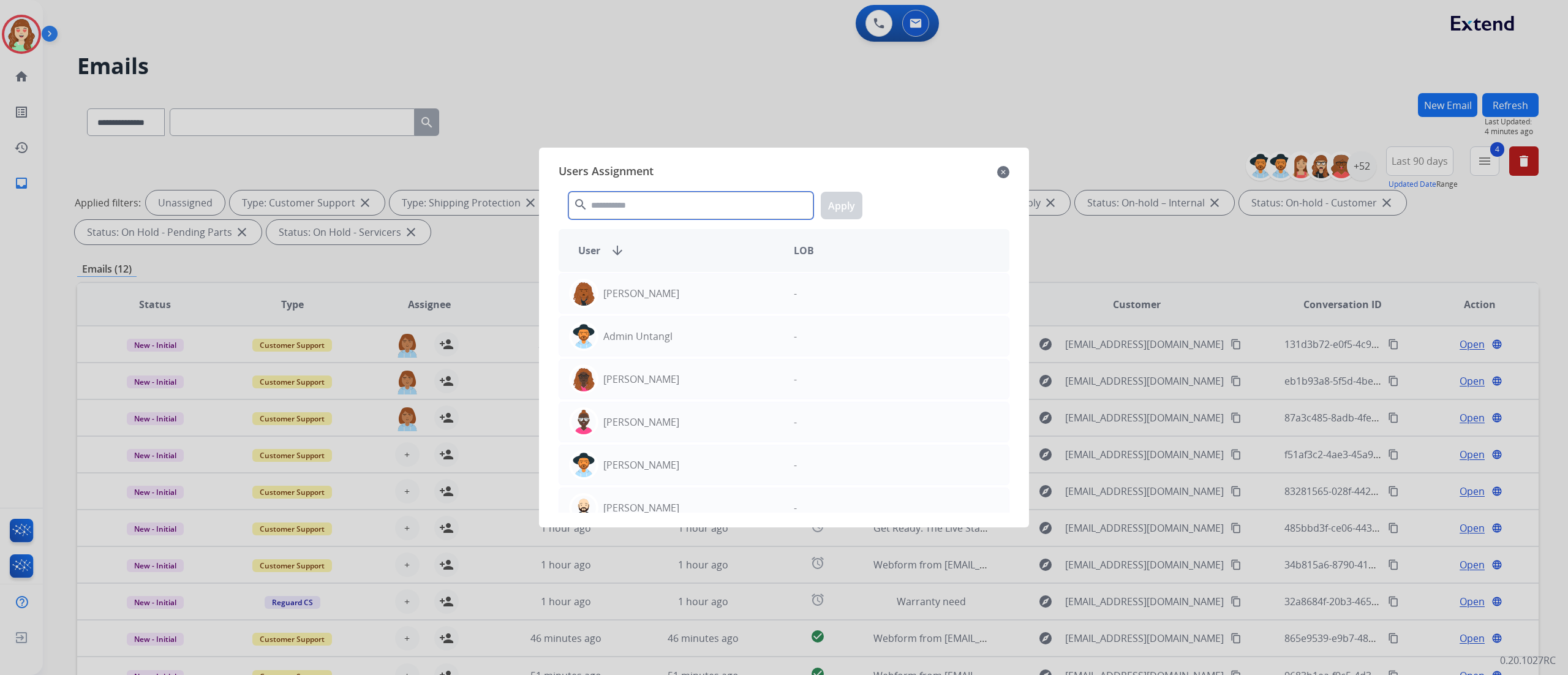
click at [670, 200] on input "text" at bounding box center [691, 206] width 245 height 27
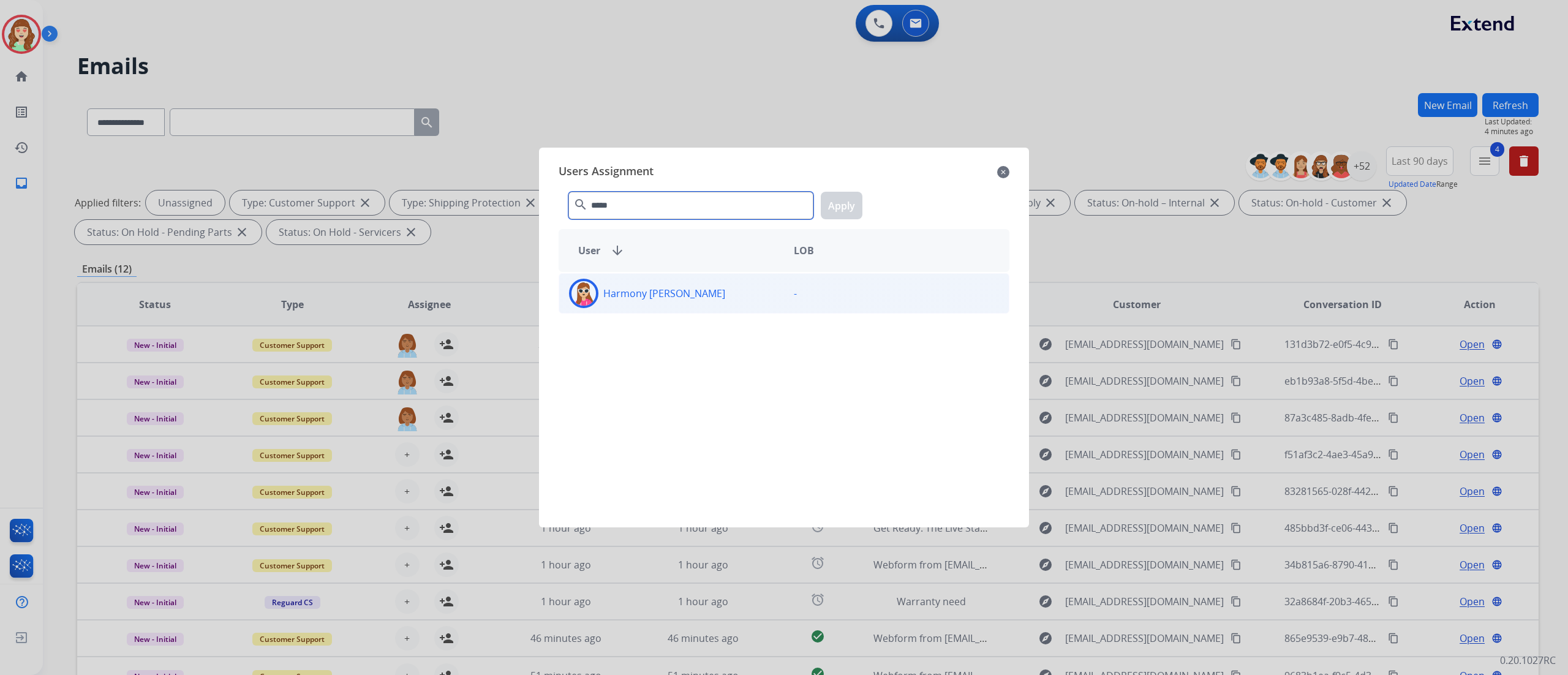
type input "*****"
click at [725, 312] on div "Harmony [PERSON_NAME] -" at bounding box center [784, 293] width 451 height 40
click at [857, 212] on button "Apply" at bounding box center [842, 206] width 42 height 27
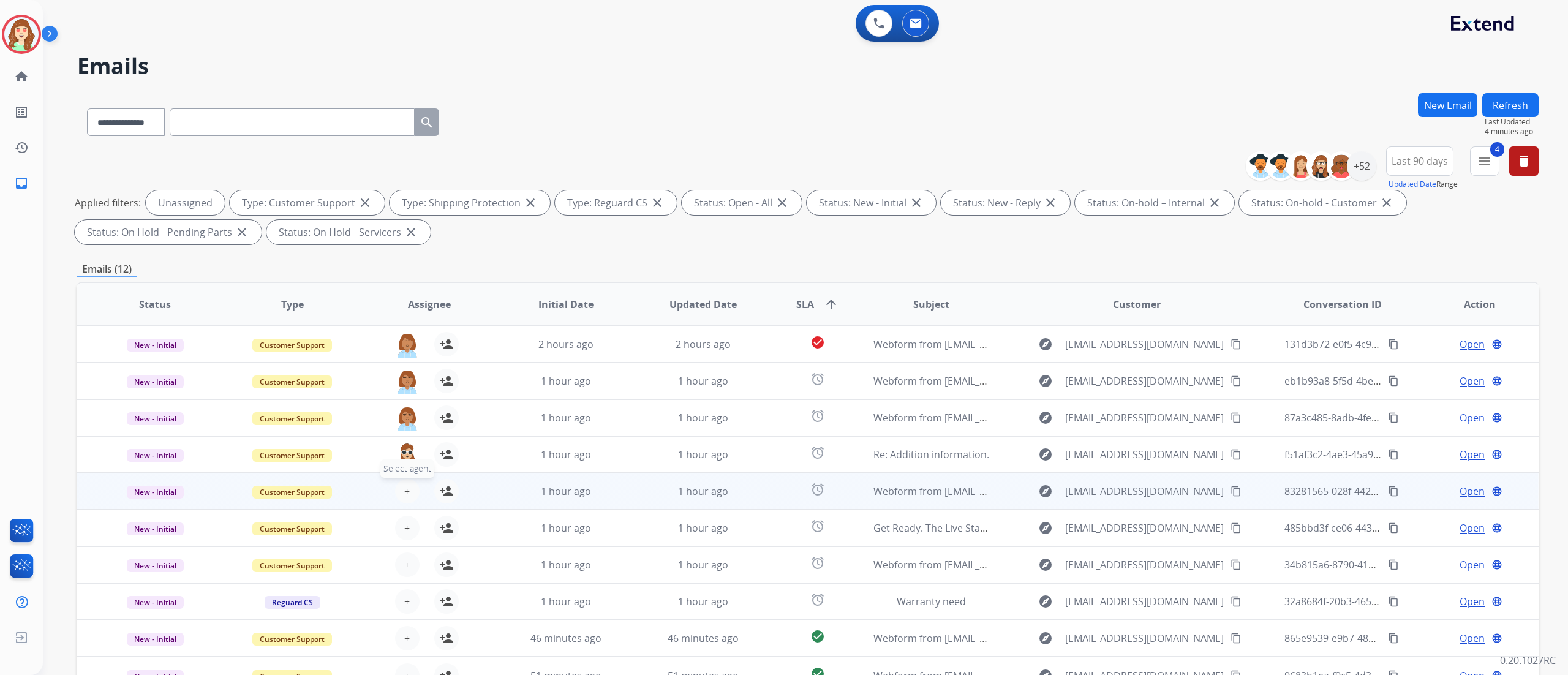
click at [403, 422] on button "+ Select agent" at bounding box center [407, 491] width 25 height 25
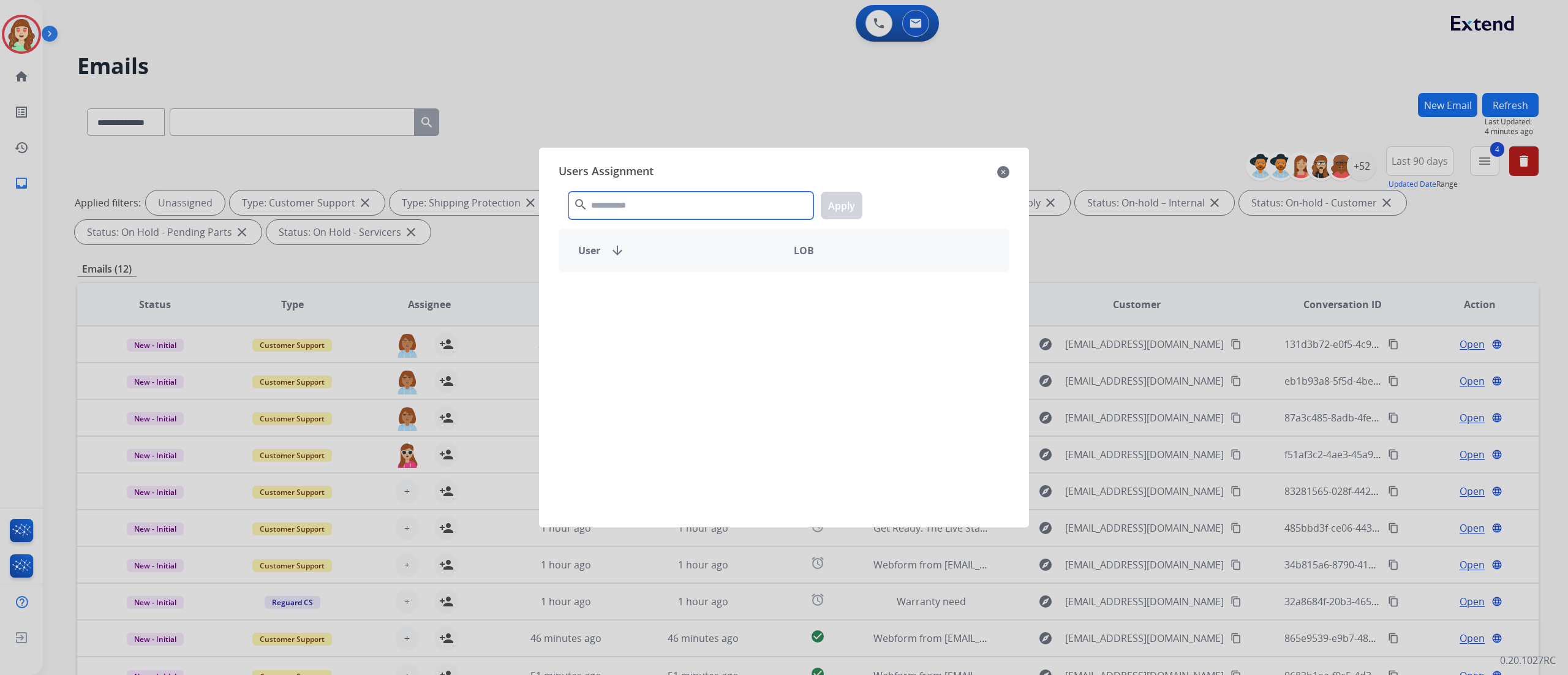
click at [642, 208] on input "text" at bounding box center [691, 206] width 245 height 27
type input "****"
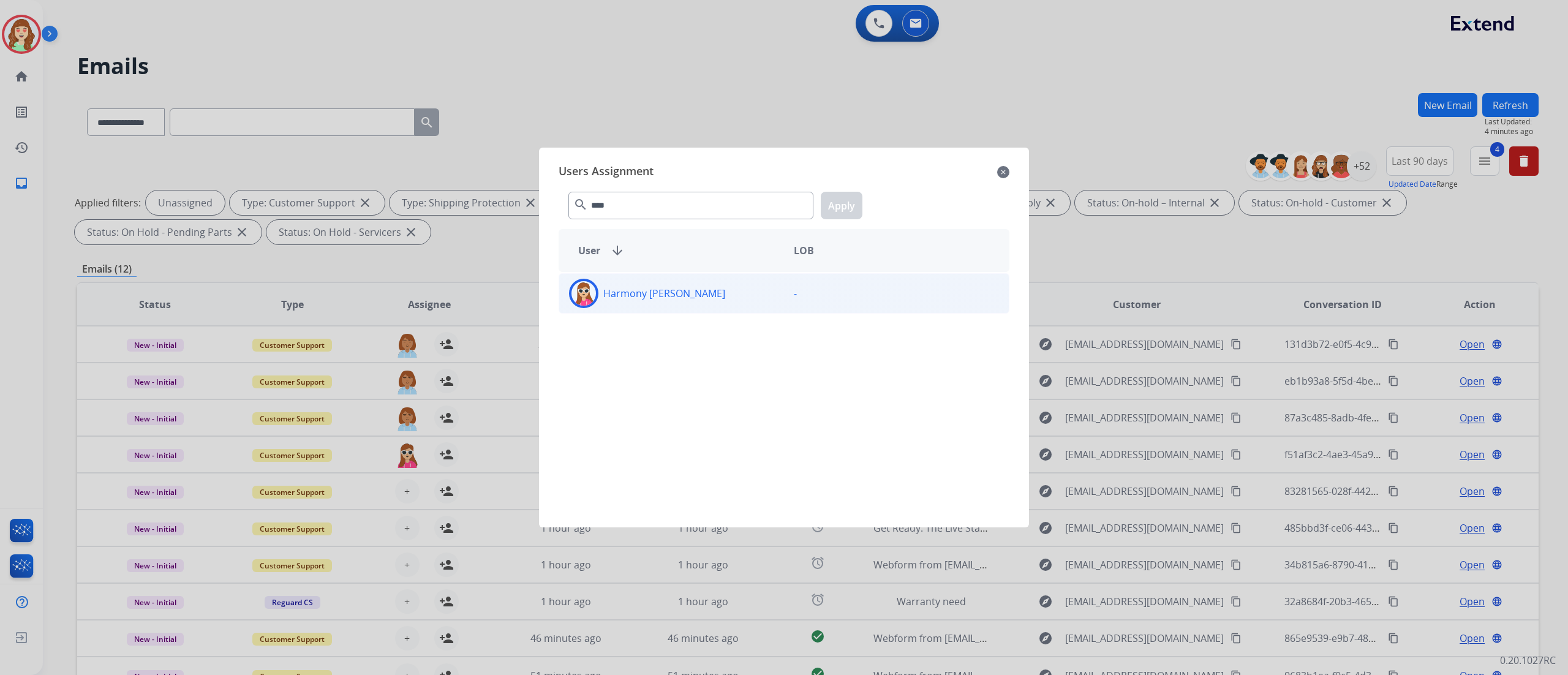
click at [709, 312] on div "Harmony [PERSON_NAME] -" at bounding box center [784, 293] width 451 height 40
click at [837, 203] on button "Apply" at bounding box center [842, 206] width 42 height 27
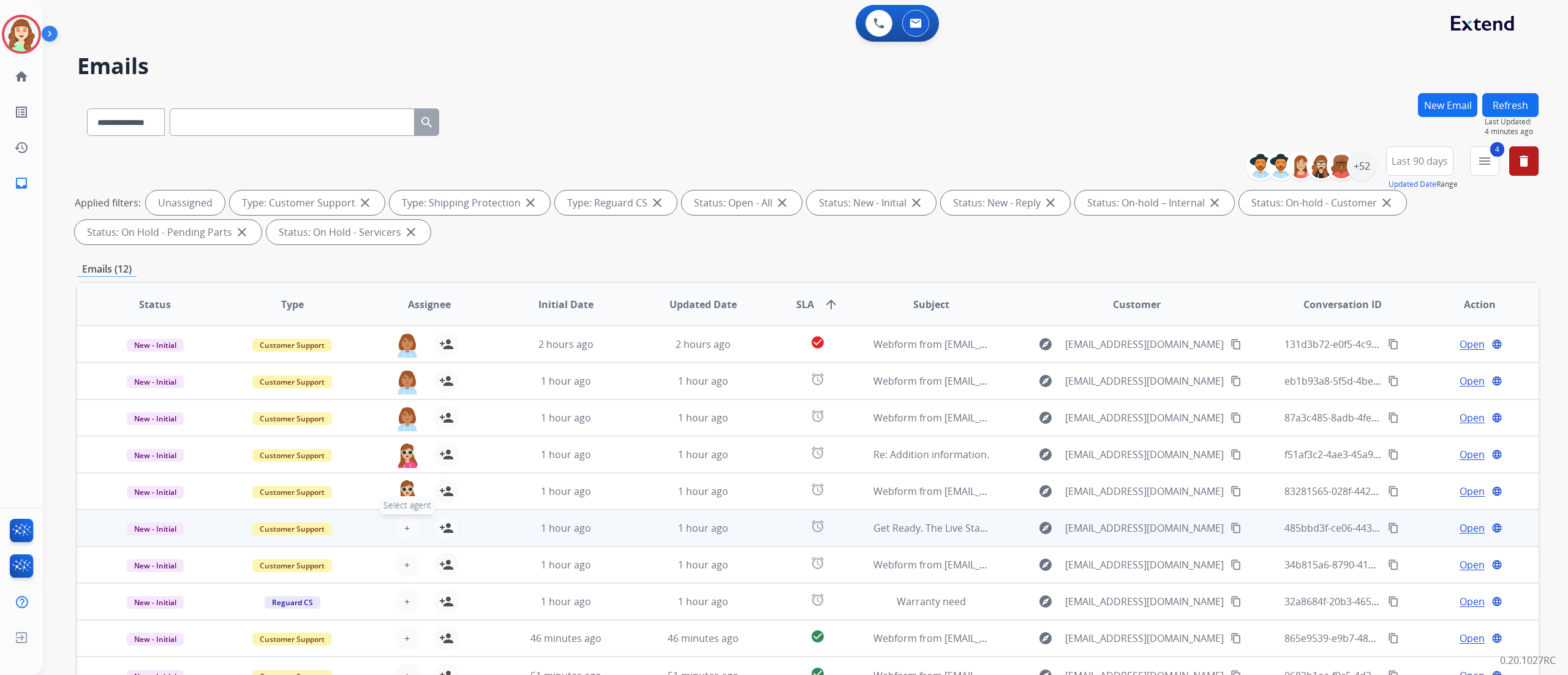
click at [410, 422] on button "+ Select agent" at bounding box center [407, 528] width 25 height 25
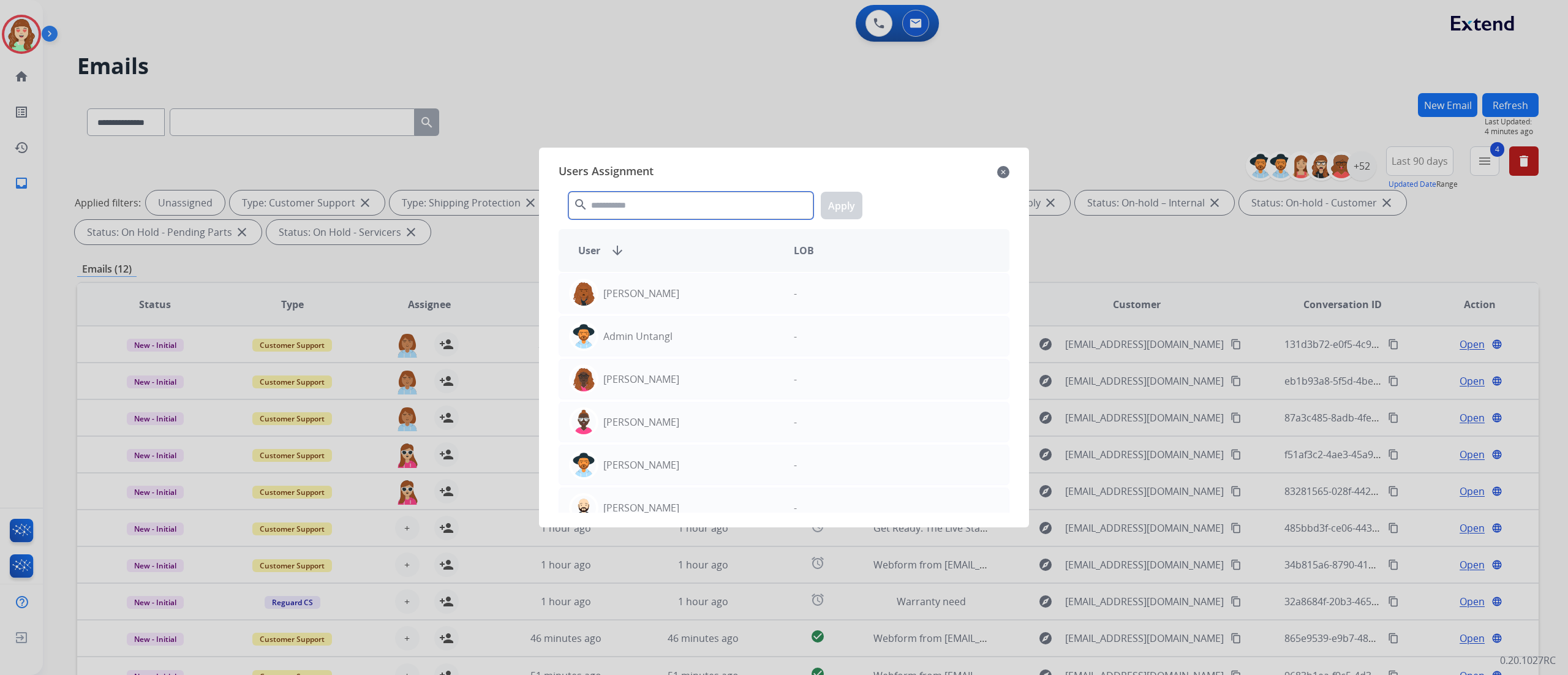
click at [740, 192] on input "text" at bounding box center [691, 206] width 245 height 27
type input "***"
click at [703, 422] on div "Harmony [PERSON_NAME]" at bounding box center [671, 422] width 225 height 29
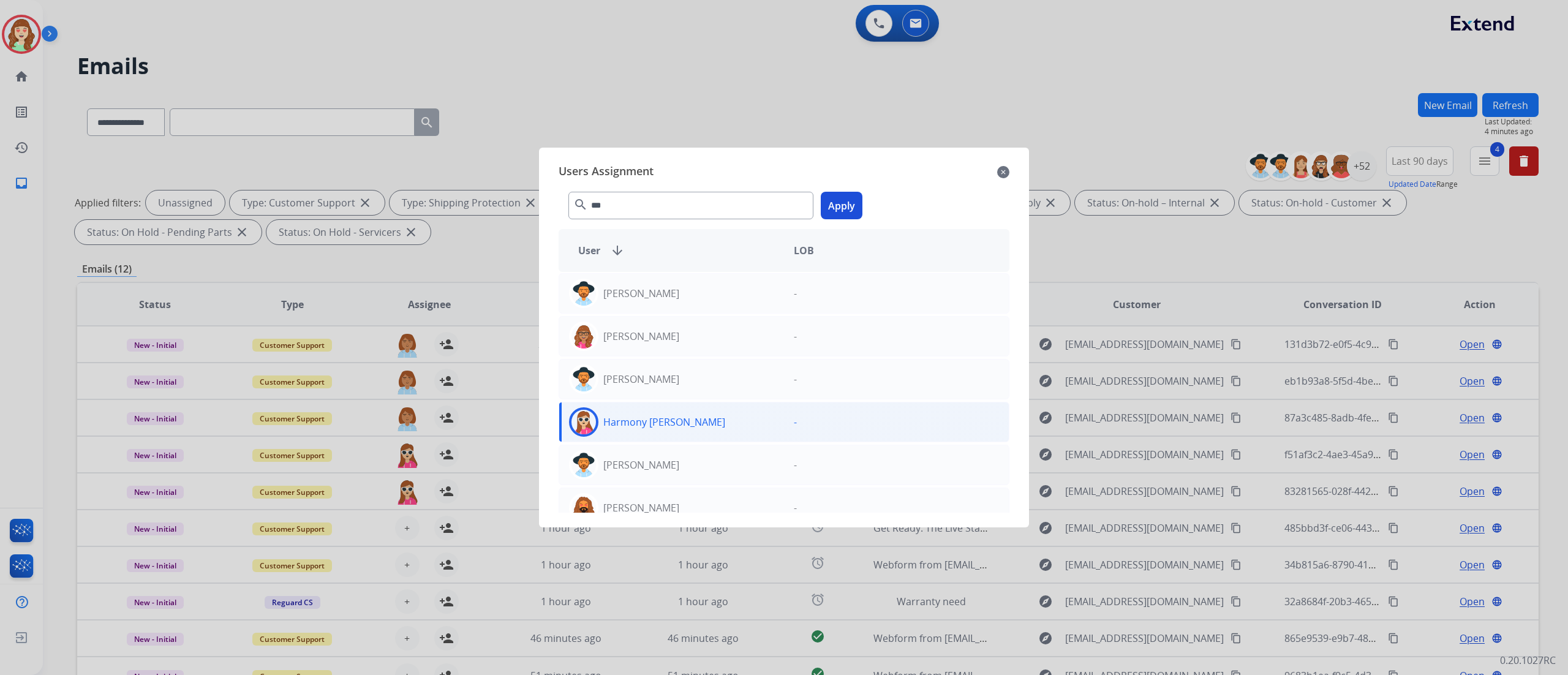
click at [846, 198] on button "Apply" at bounding box center [842, 206] width 42 height 27
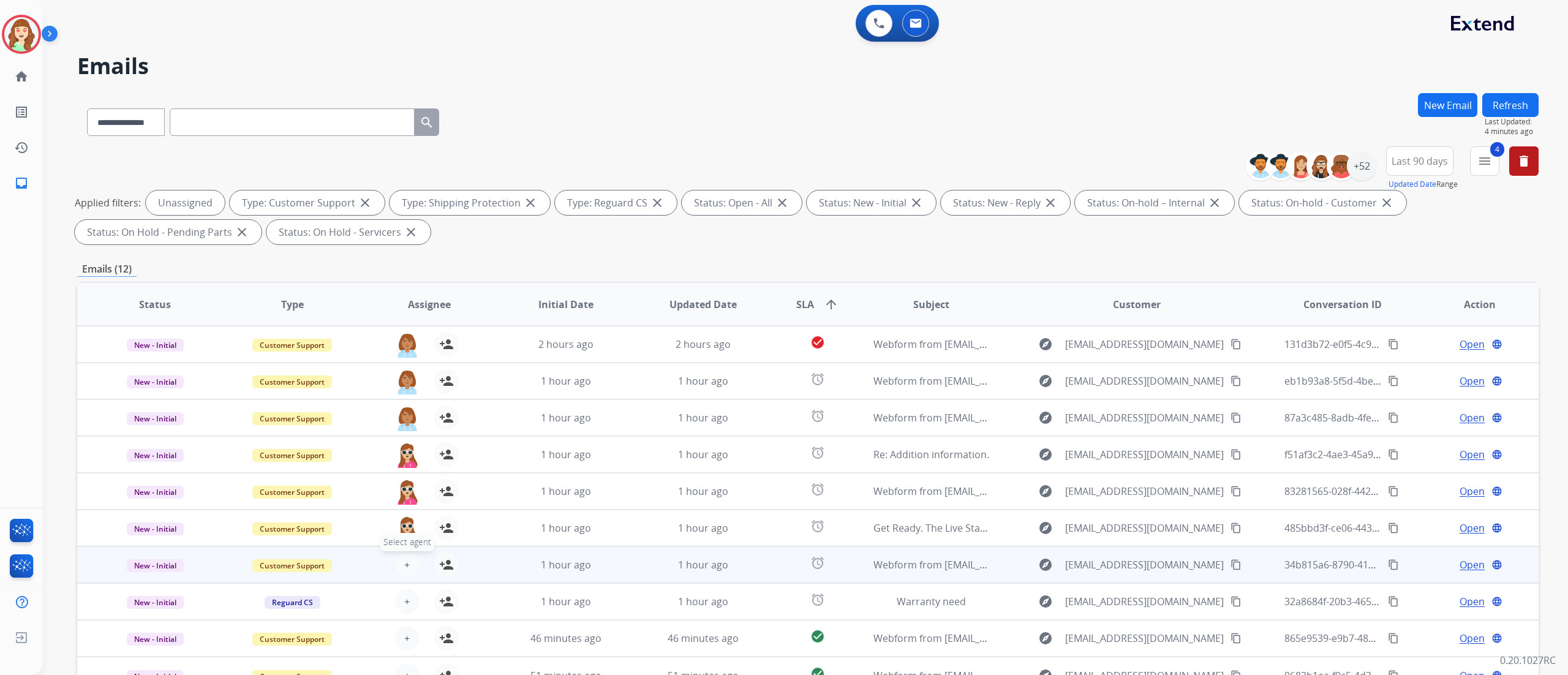
click at [400, 422] on button "+ Select agent" at bounding box center [407, 564] width 25 height 25
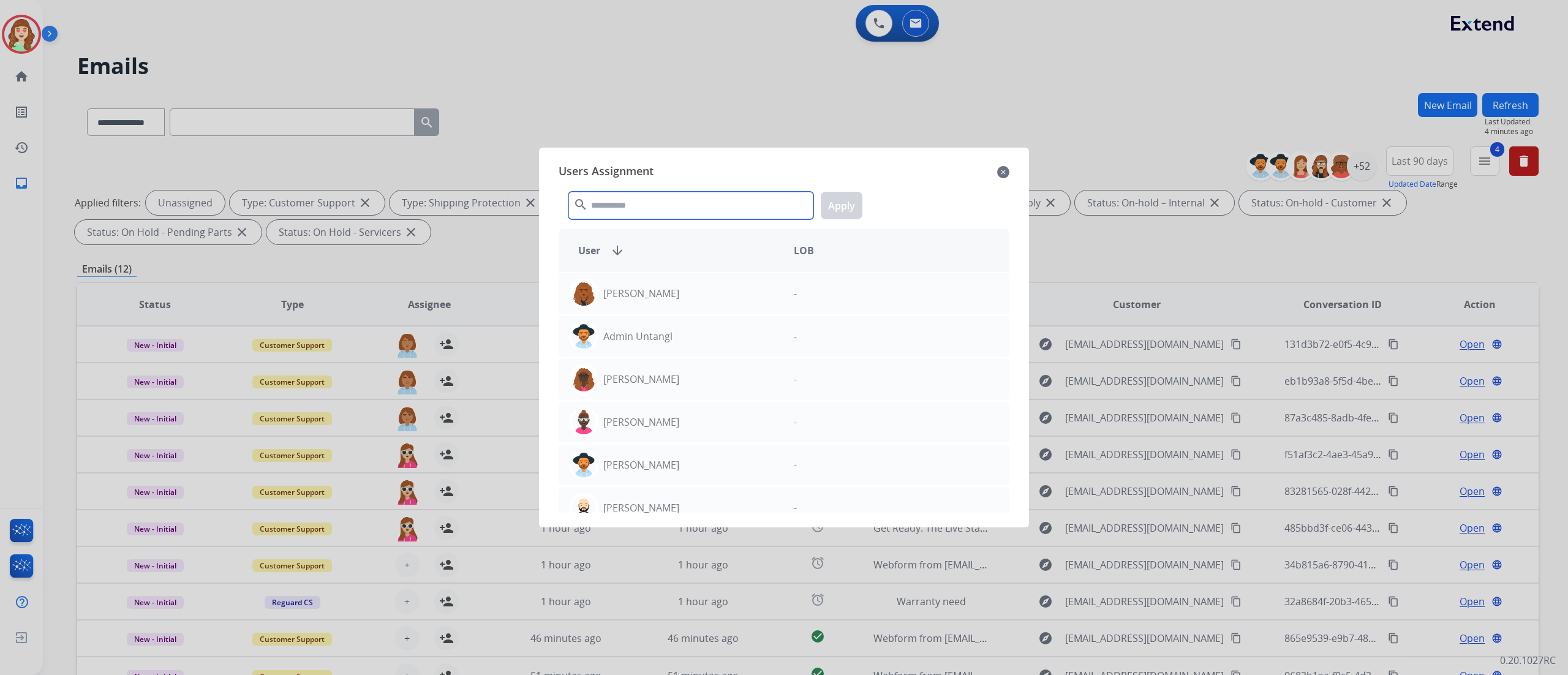
click at [647, 202] on input "text" at bounding box center [691, 206] width 245 height 27
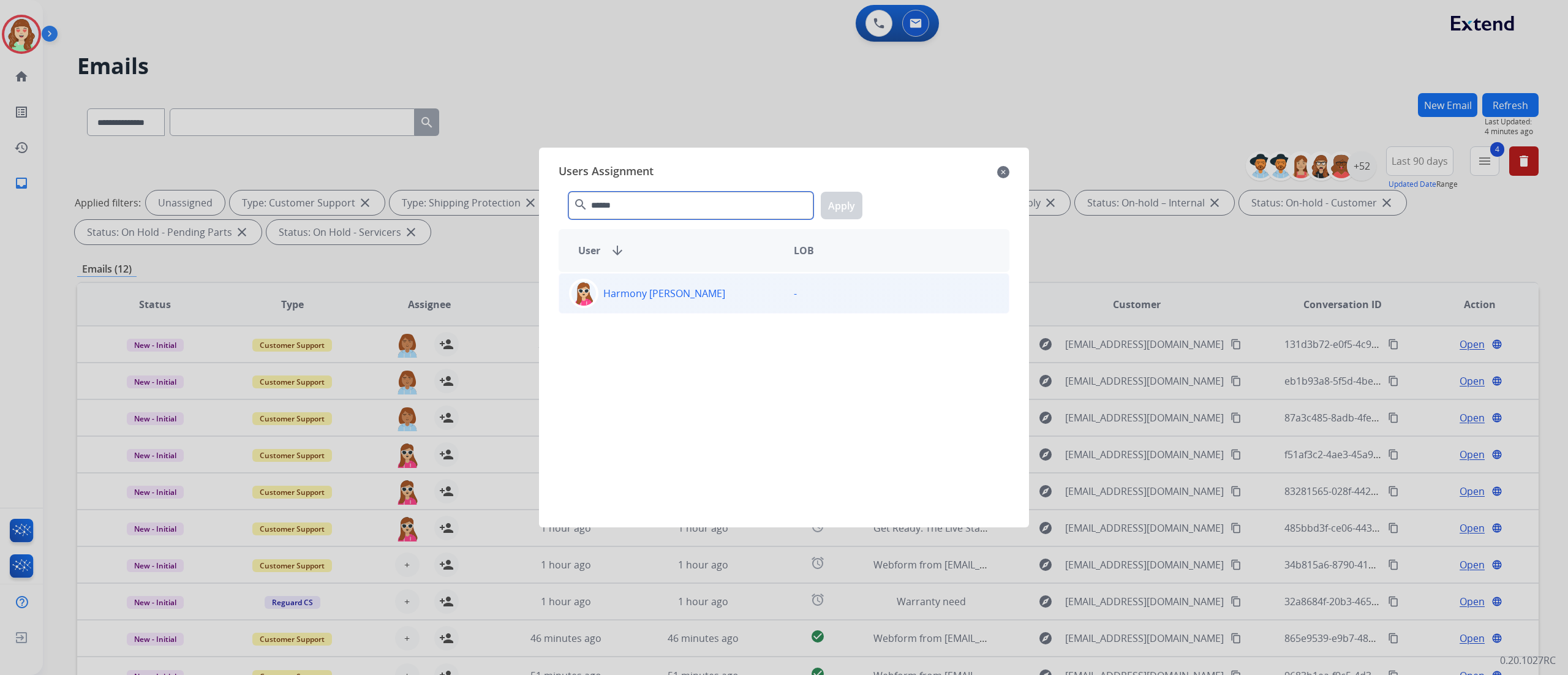
type input "******"
click at [703, 299] on div "Harmony [PERSON_NAME]" at bounding box center [671, 293] width 225 height 29
click at [838, 209] on button "Apply" at bounding box center [842, 206] width 42 height 27
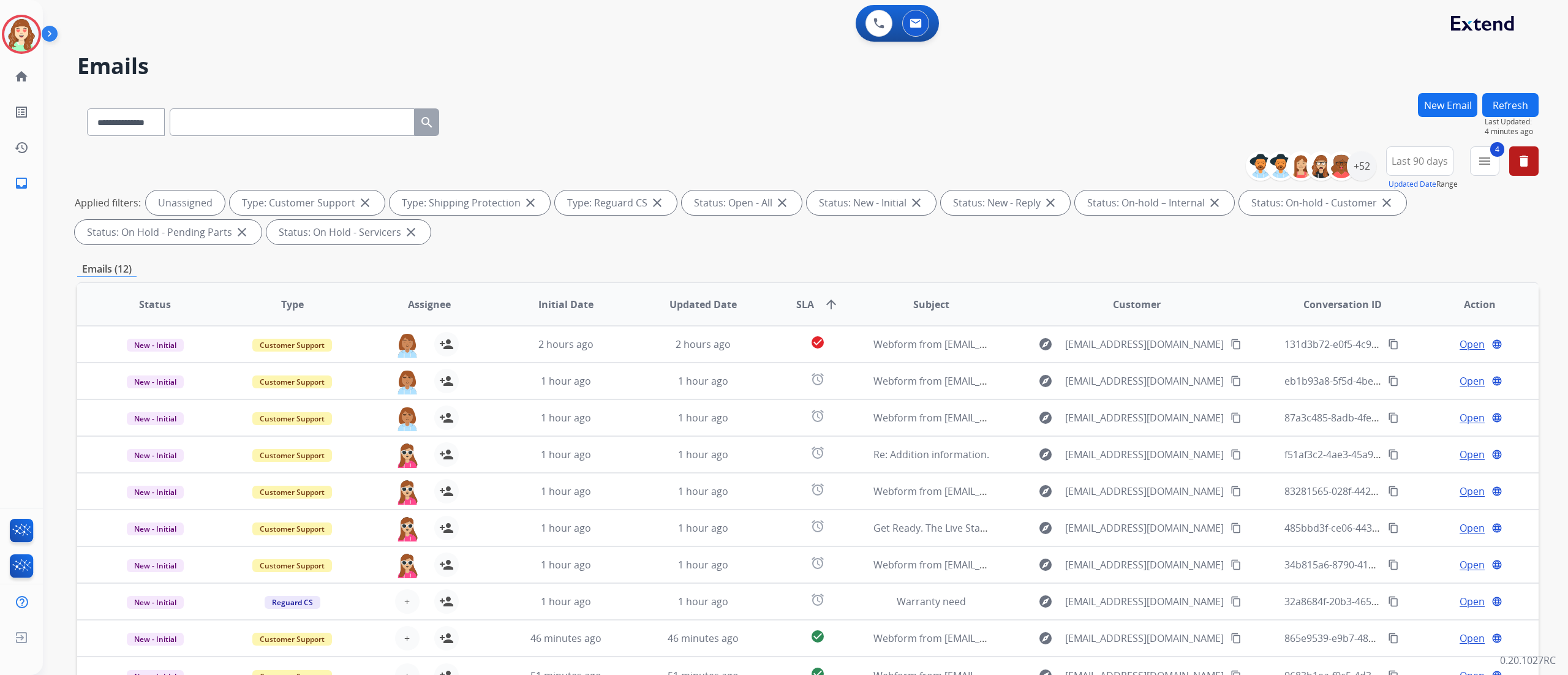
click at [980, 342] on div "**********" at bounding box center [805, 337] width 1525 height 675
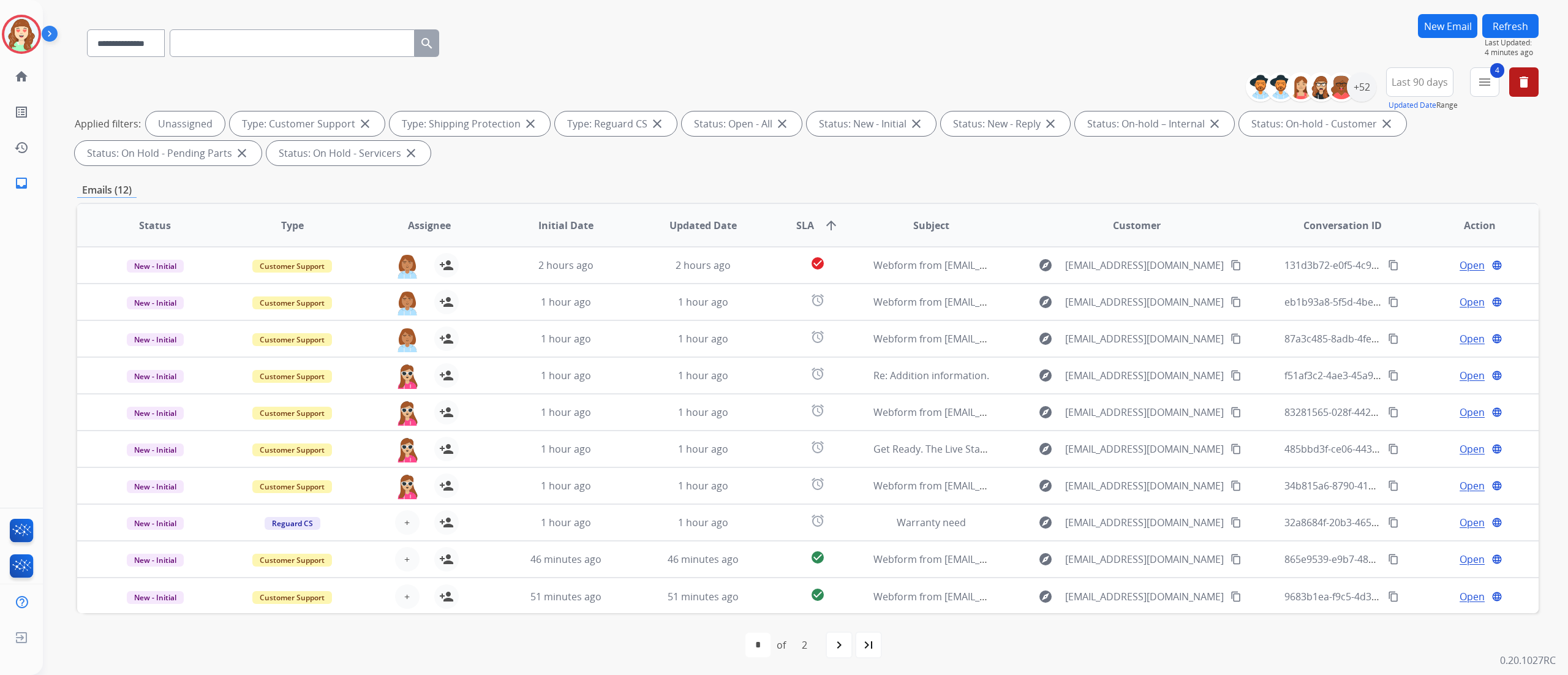
scroll to position [81, 0]
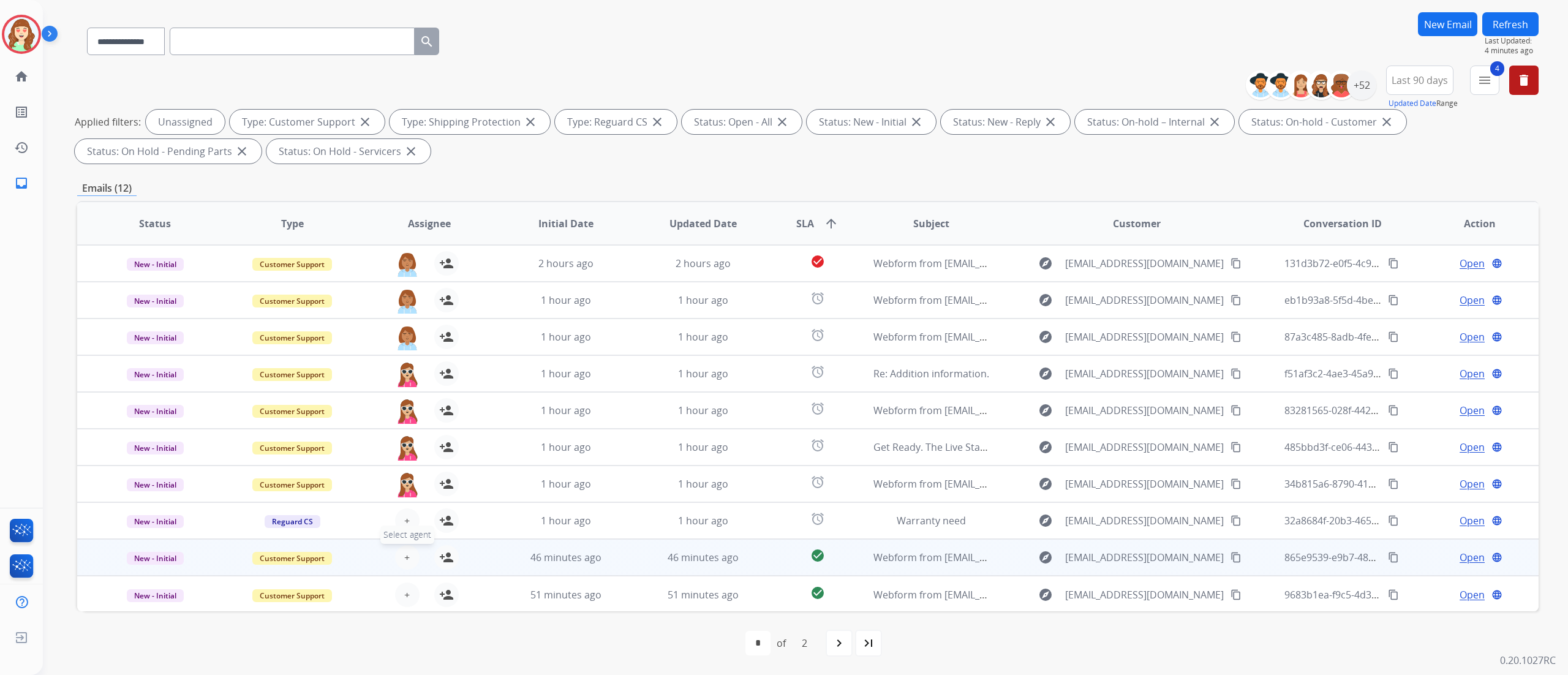
click at [400, 422] on button "+ Select agent" at bounding box center [407, 557] width 25 height 25
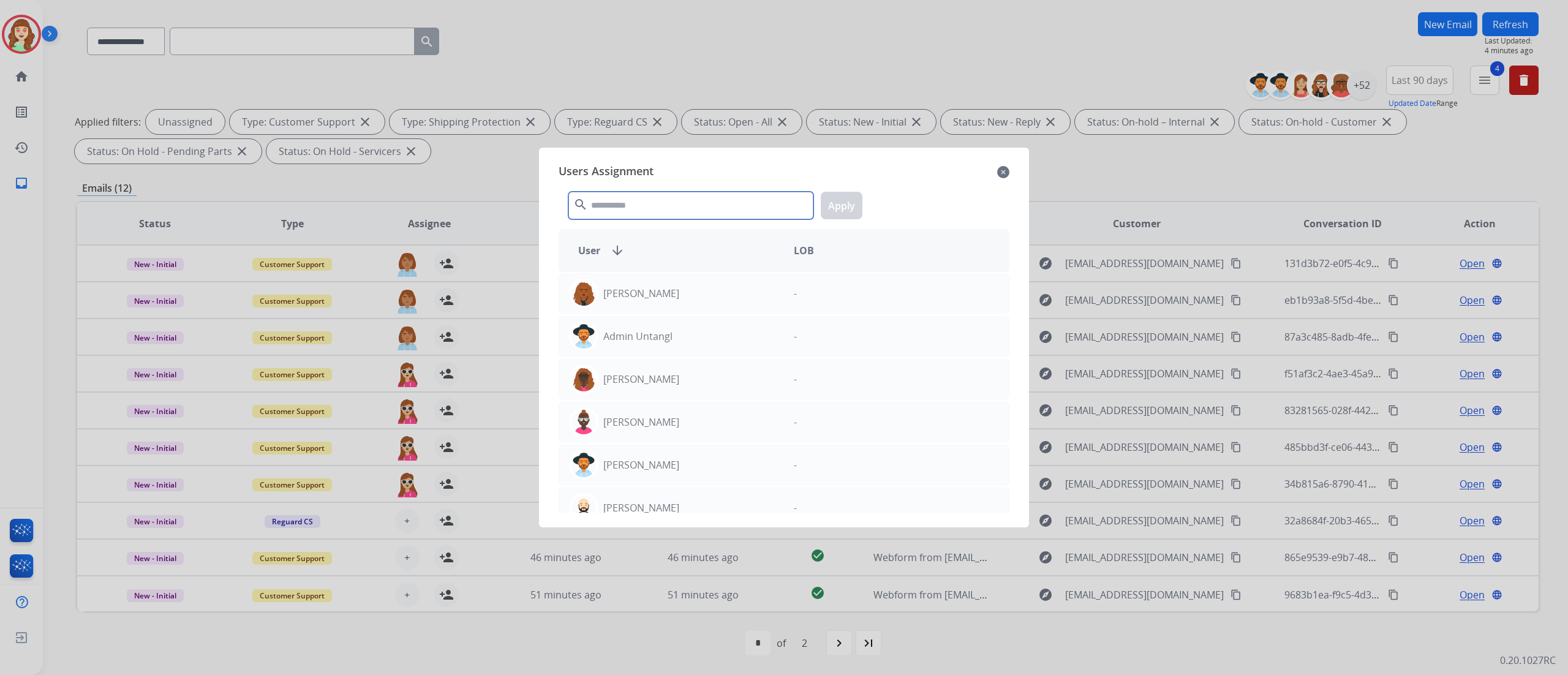
click at [650, 195] on input "text" at bounding box center [691, 206] width 245 height 27
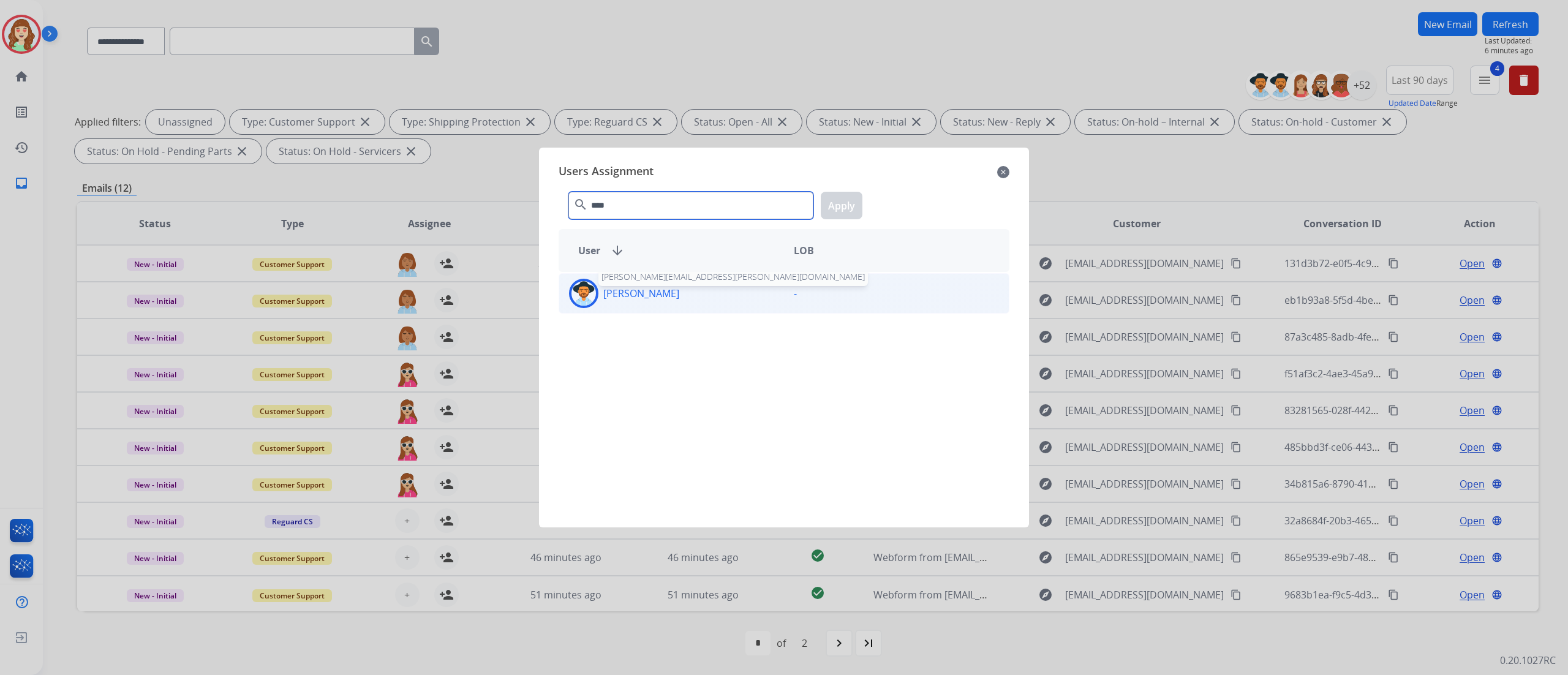
type input "****"
click at [675, 293] on p "[PERSON_NAME]" at bounding box center [641, 293] width 76 height 15
click at [839, 205] on button "Apply" at bounding box center [842, 206] width 42 height 27
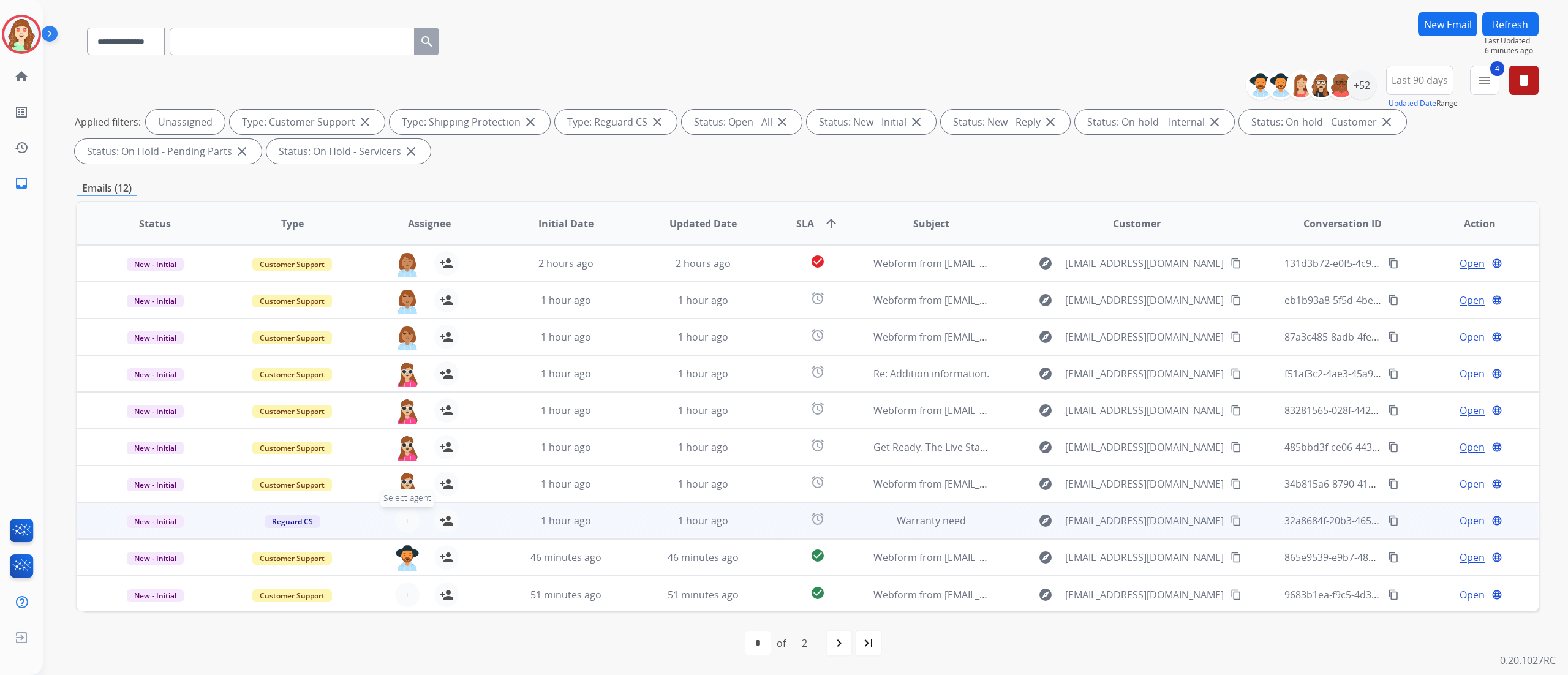
click at [399, 422] on button "+ Select agent" at bounding box center [407, 521] width 25 height 25
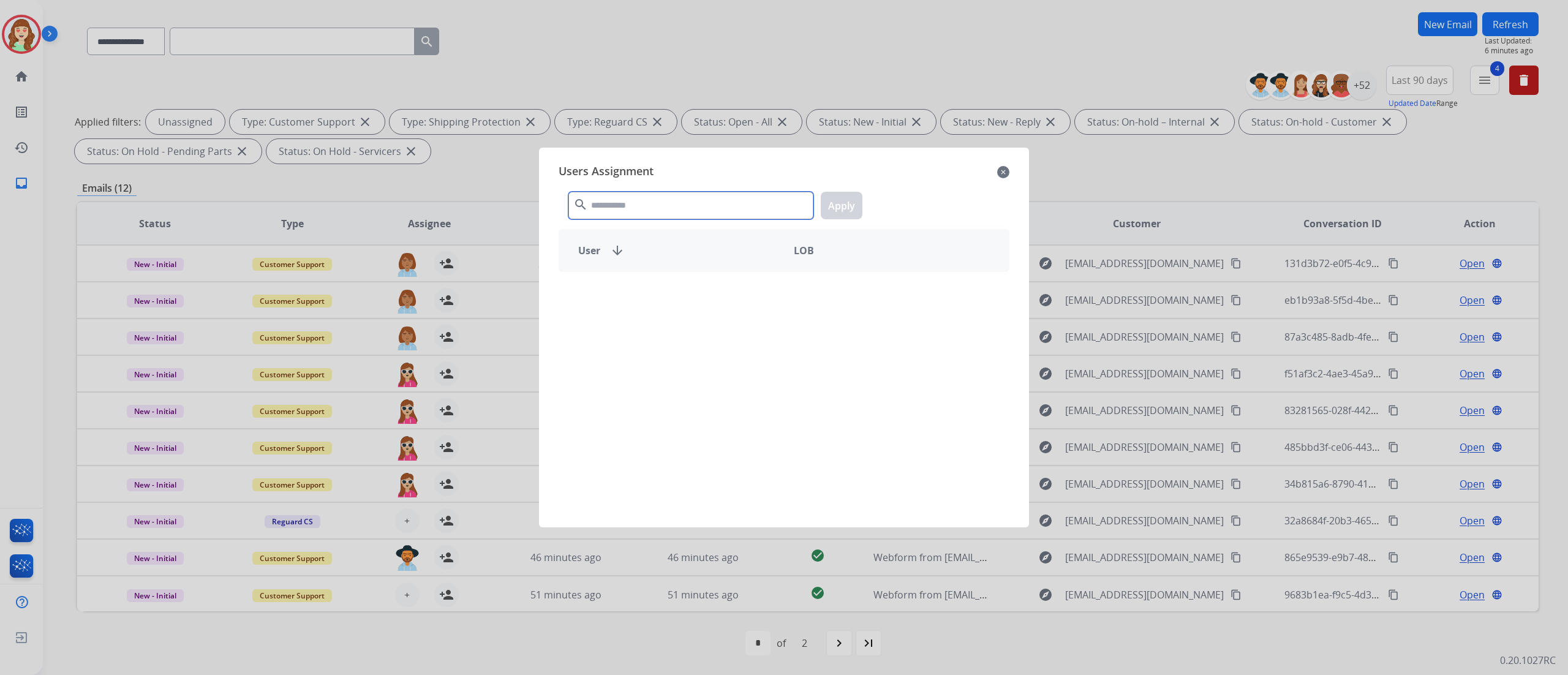
click at [653, 213] on input "text" at bounding box center [691, 206] width 245 height 27
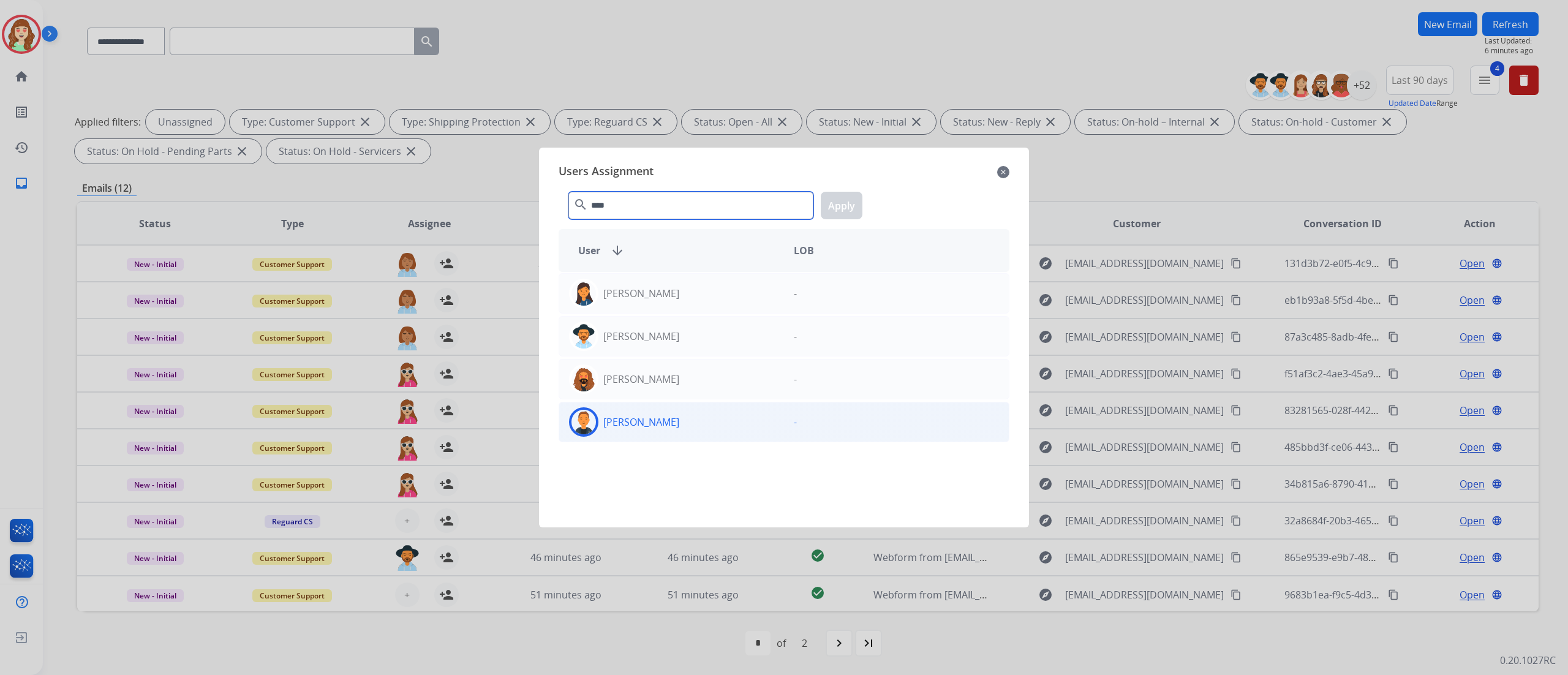
type input "****"
click at [664, 422] on div "[PERSON_NAME]" at bounding box center [671, 422] width 225 height 29
click at [840, 207] on button "Apply" at bounding box center [842, 206] width 42 height 27
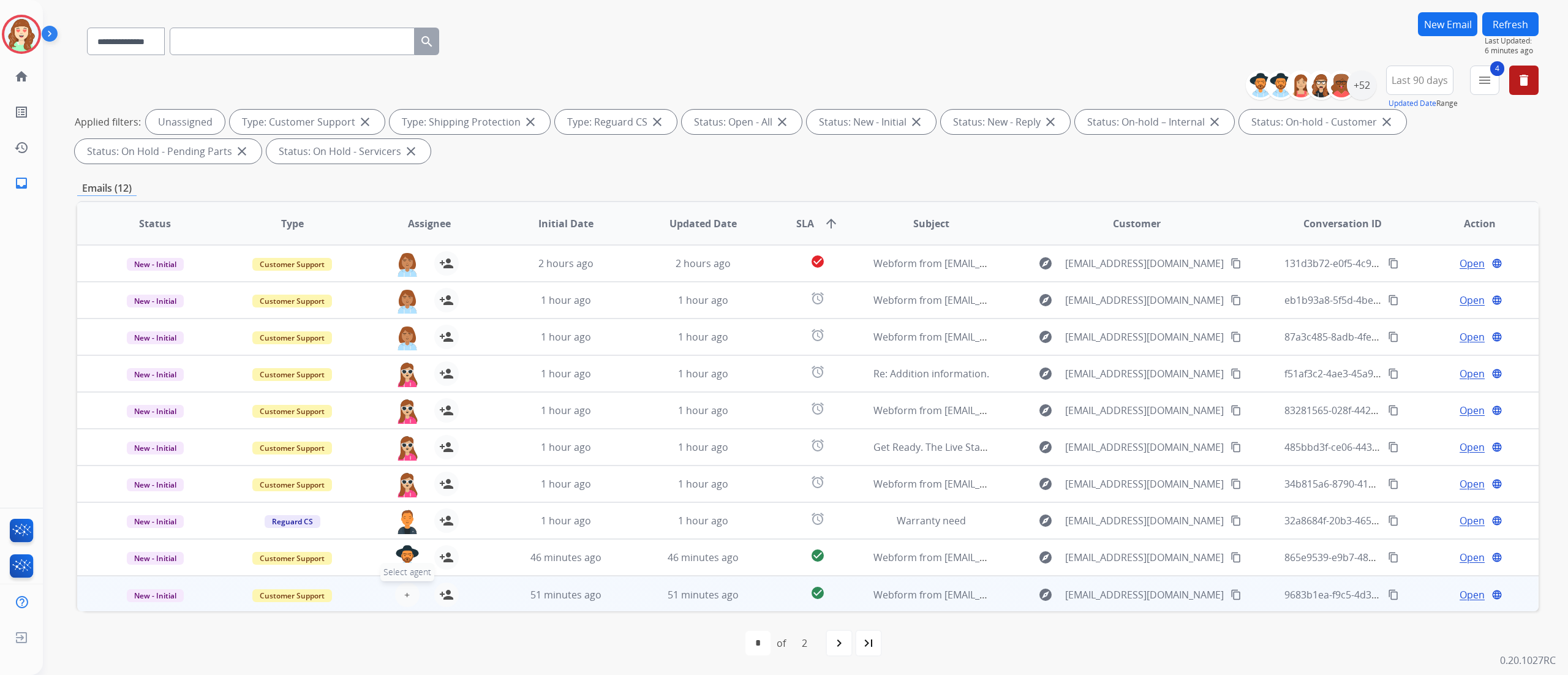
click at [405, 422] on span "+" at bounding box center [407, 595] width 5 height 15
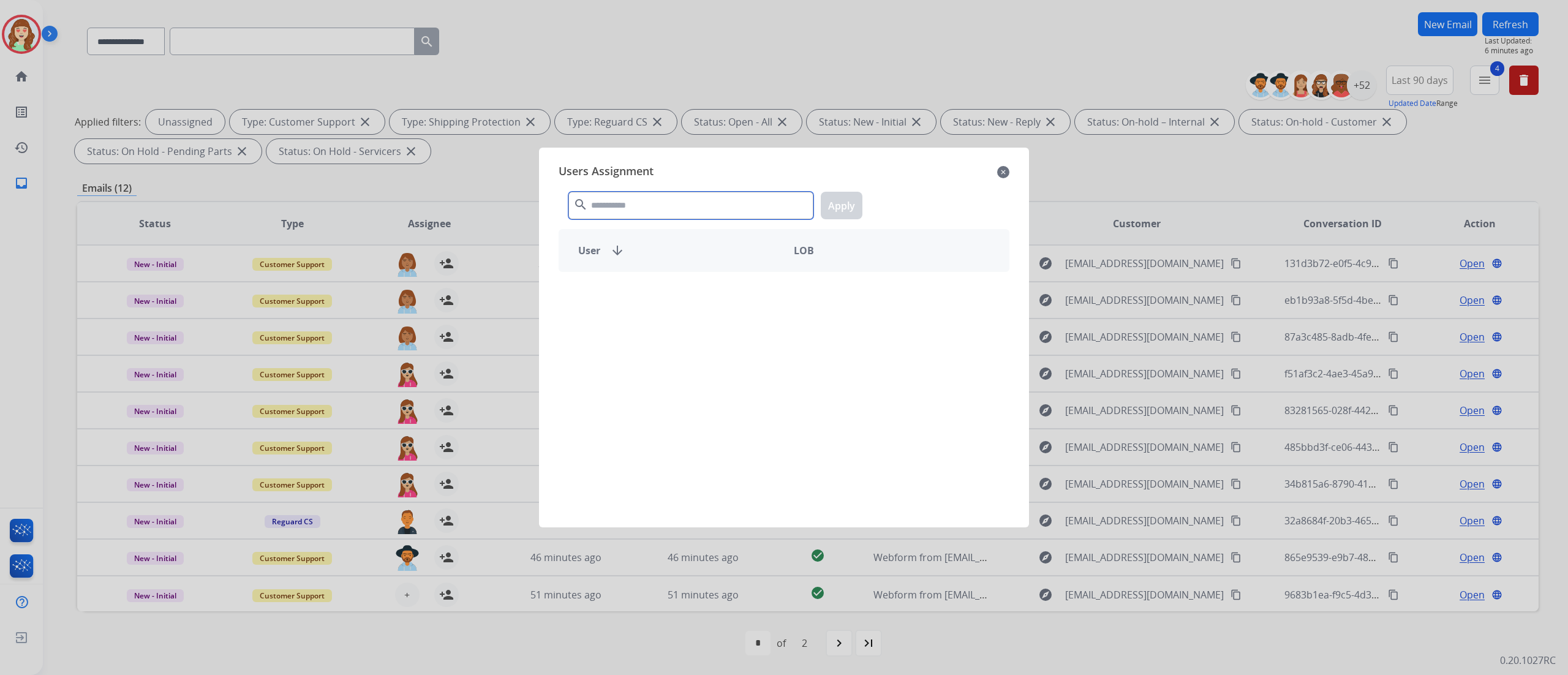
click at [697, 201] on input "text" at bounding box center [691, 206] width 245 height 27
type input "****"
click at [745, 321] on div "[PERSON_NAME] -" at bounding box center [784, 393] width 451 height 241
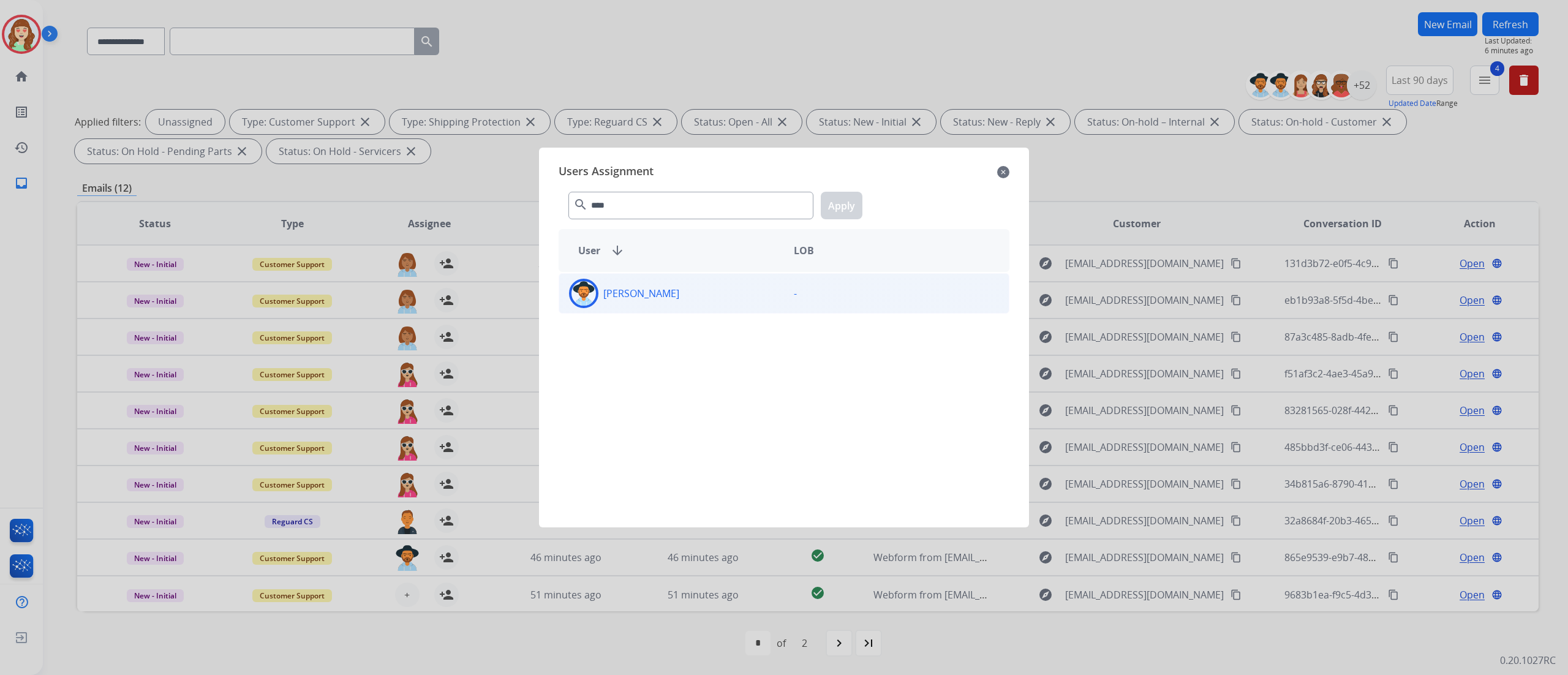
click at [729, 295] on div "[PERSON_NAME]" at bounding box center [671, 293] width 225 height 29
click at [841, 213] on button "Apply" at bounding box center [842, 206] width 42 height 27
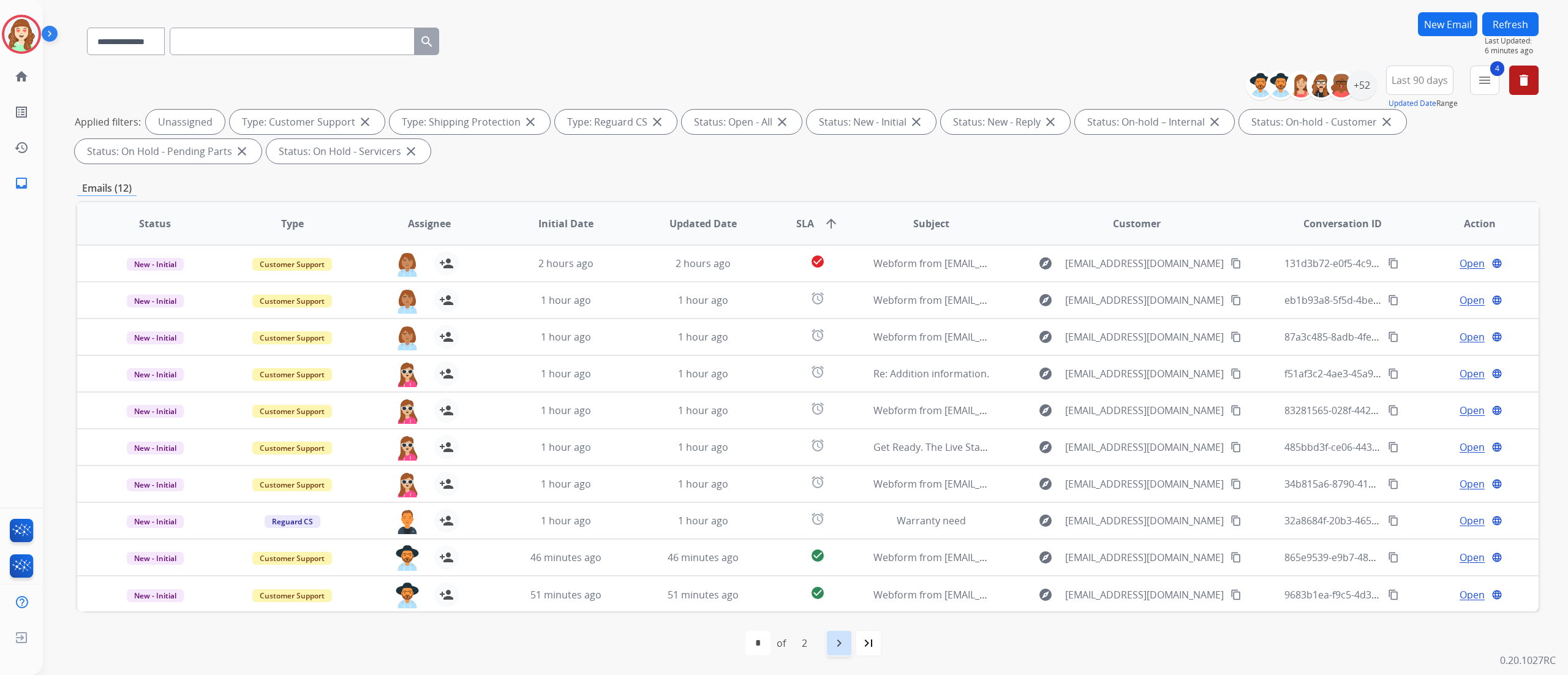
click at [832, 422] on mat-icon "navigate_next" at bounding box center [839, 643] width 15 height 15
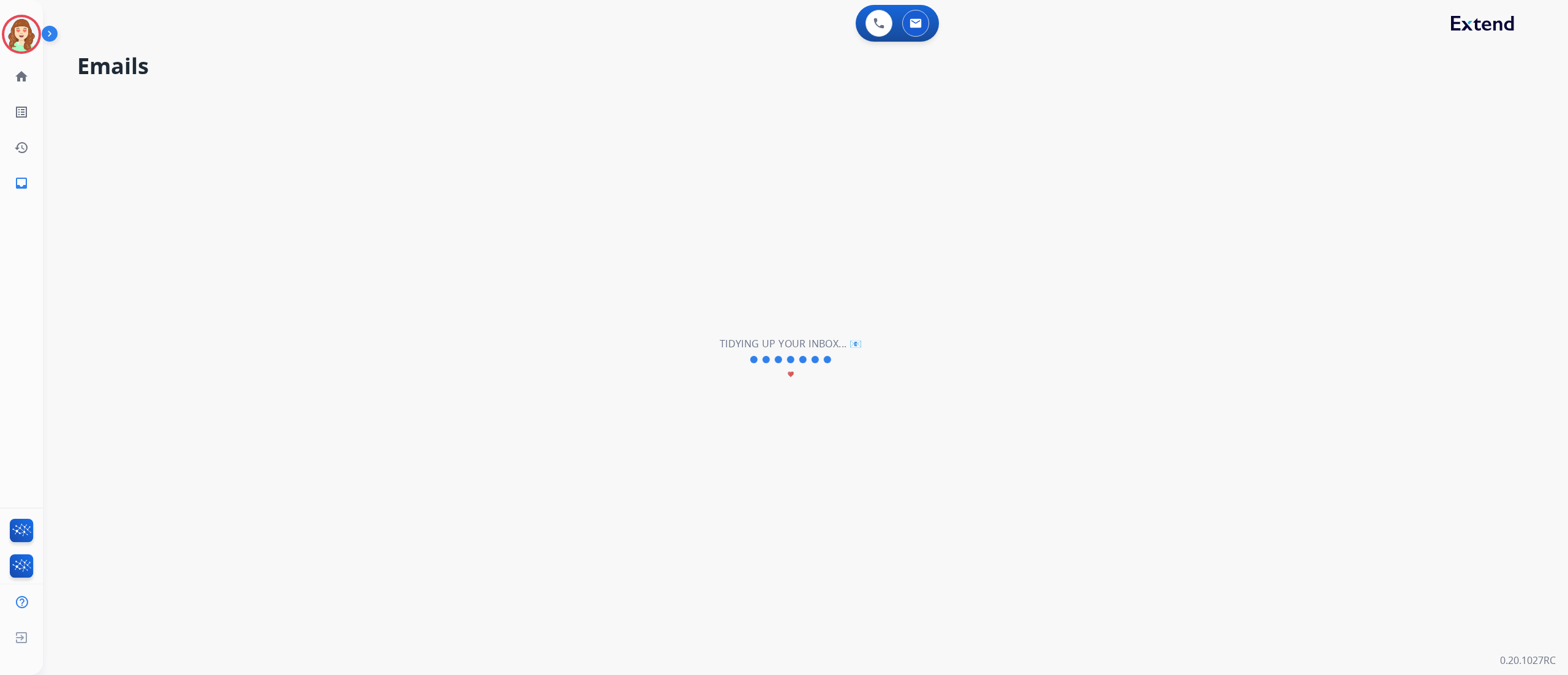
scroll to position [0, 0]
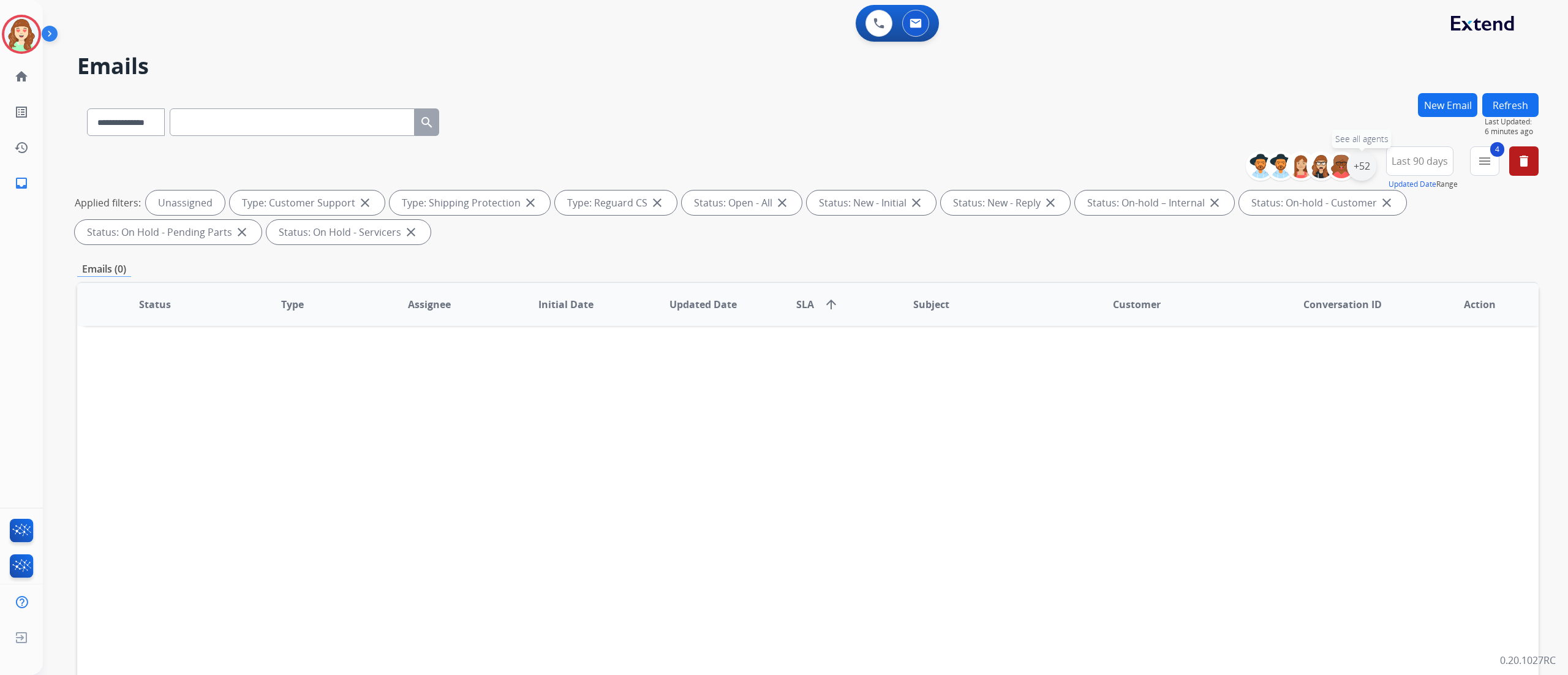
click at [980, 164] on div "+52" at bounding box center [1362, 166] width 29 height 29
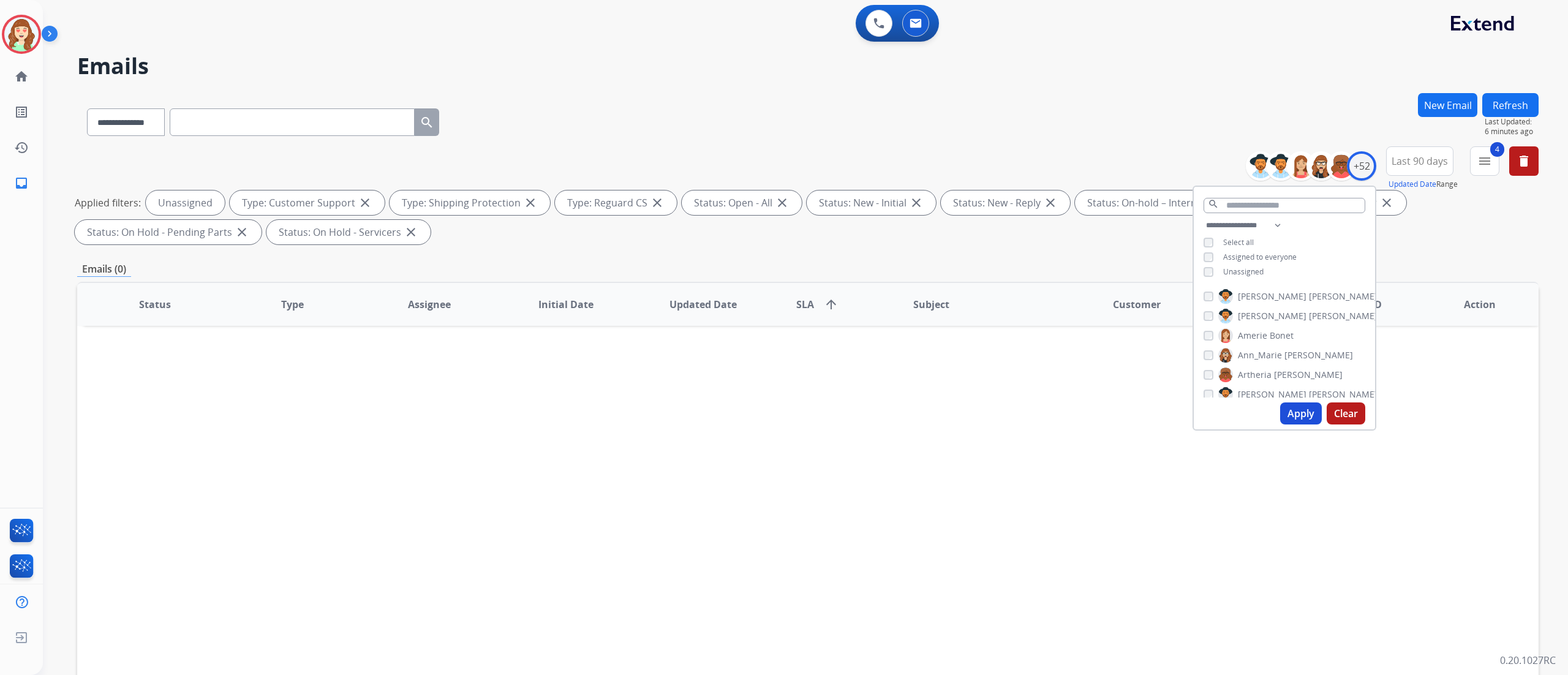
click at [980, 418] on button "Apply" at bounding box center [1301, 414] width 42 height 22
select select "*"
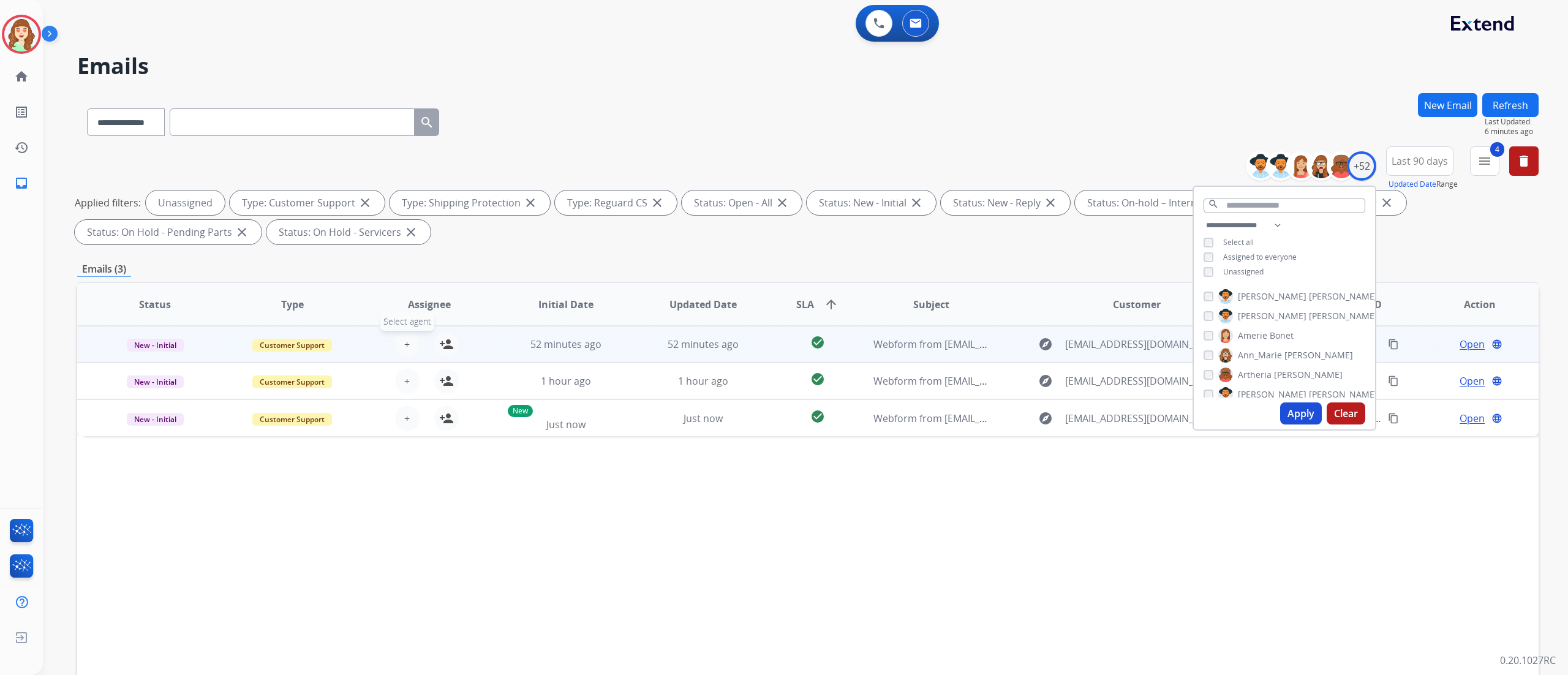
click at [408, 343] on button "+ Select agent" at bounding box center [407, 344] width 25 height 25
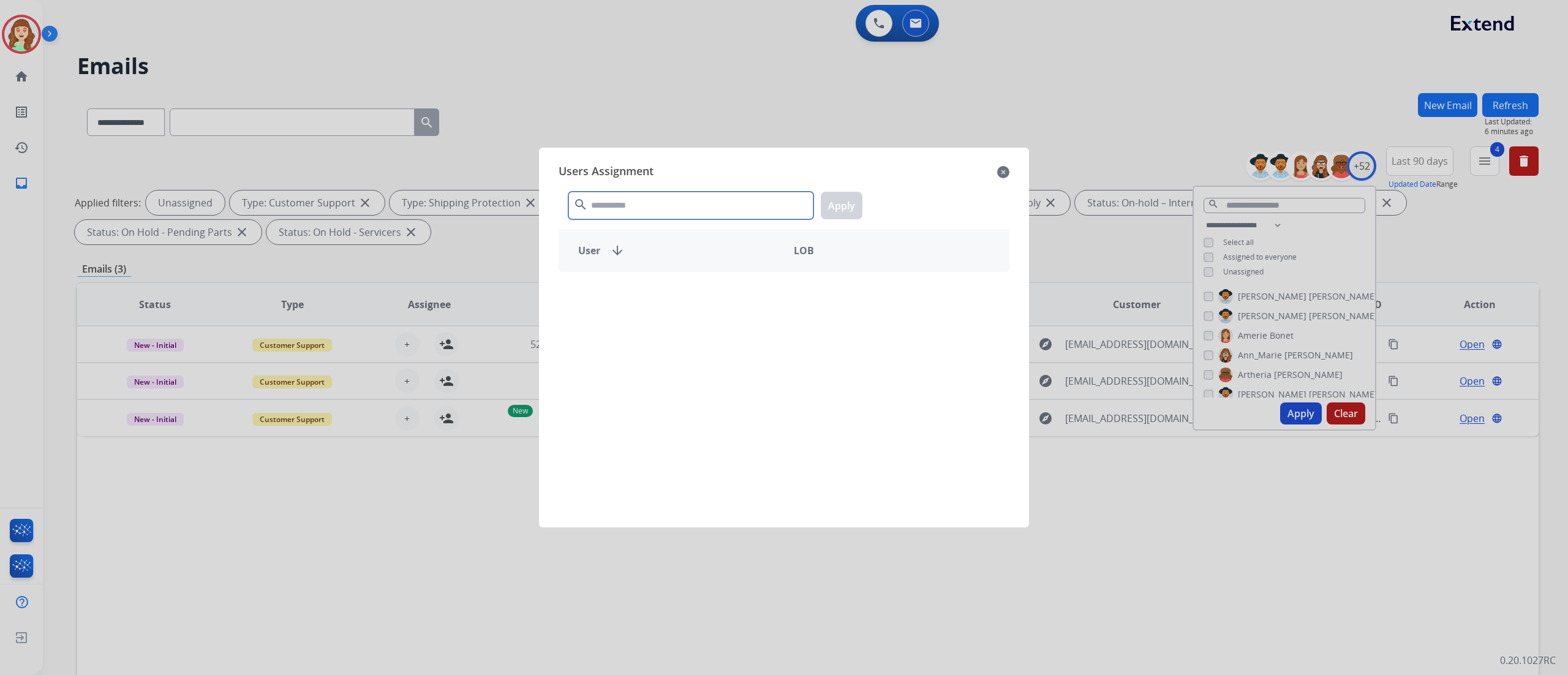
click at [666, 193] on input "text" at bounding box center [691, 206] width 245 height 27
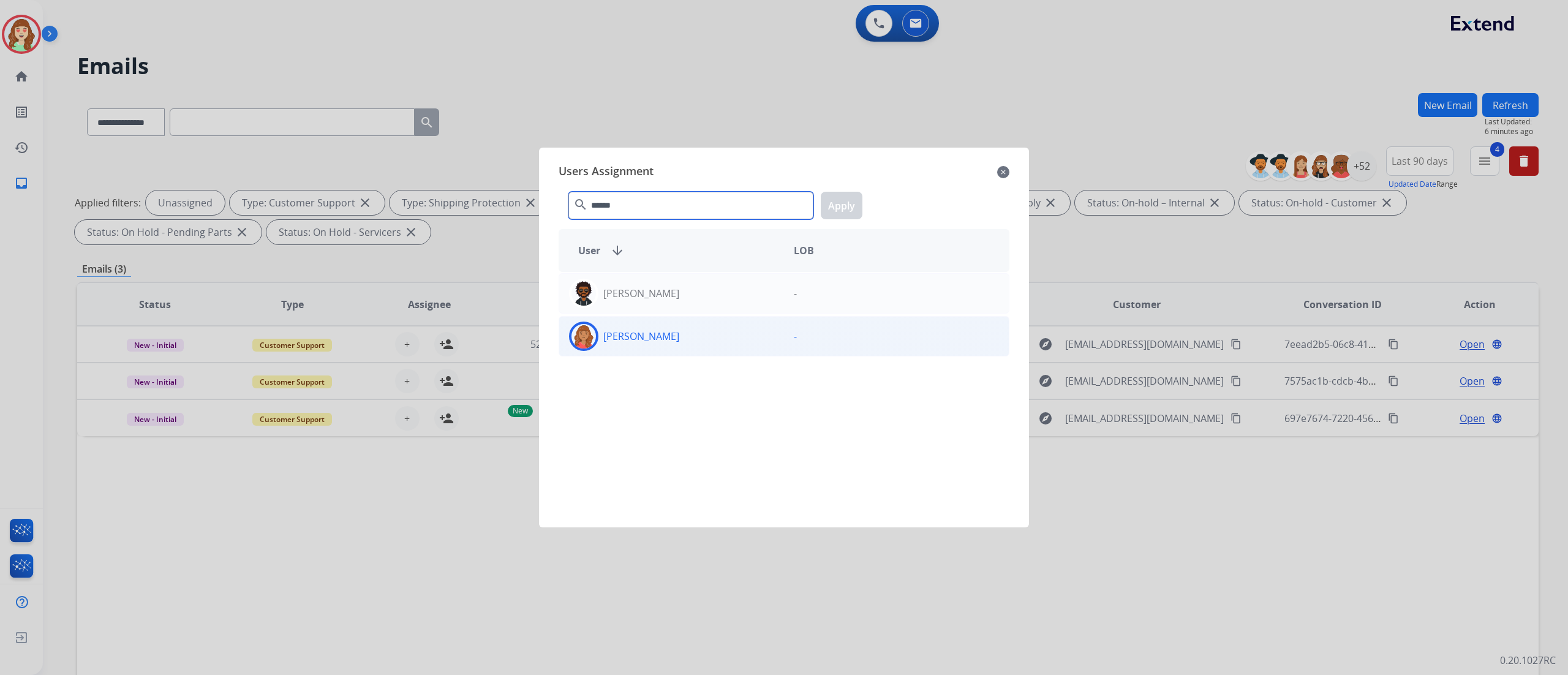
type input "******"
click at [710, 344] on div "[PERSON_NAME]" at bounding box center [671, 336] width 225 height 29
click at [839, 202] on button "Apply" at bounding box center [842, 206] width 42 height 27
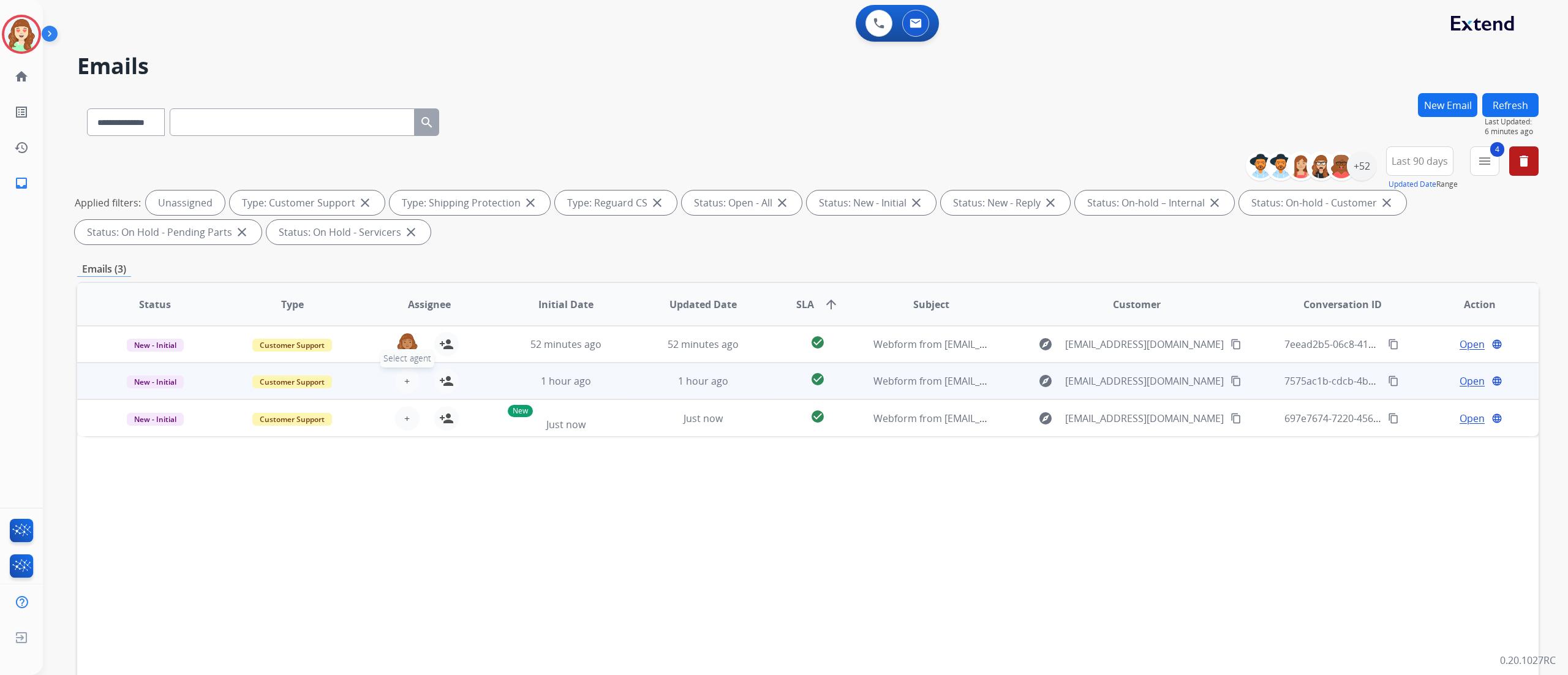
click at [412, 377] on button "+ Select agent" at bounding box center [407, 381] width 25 height 25
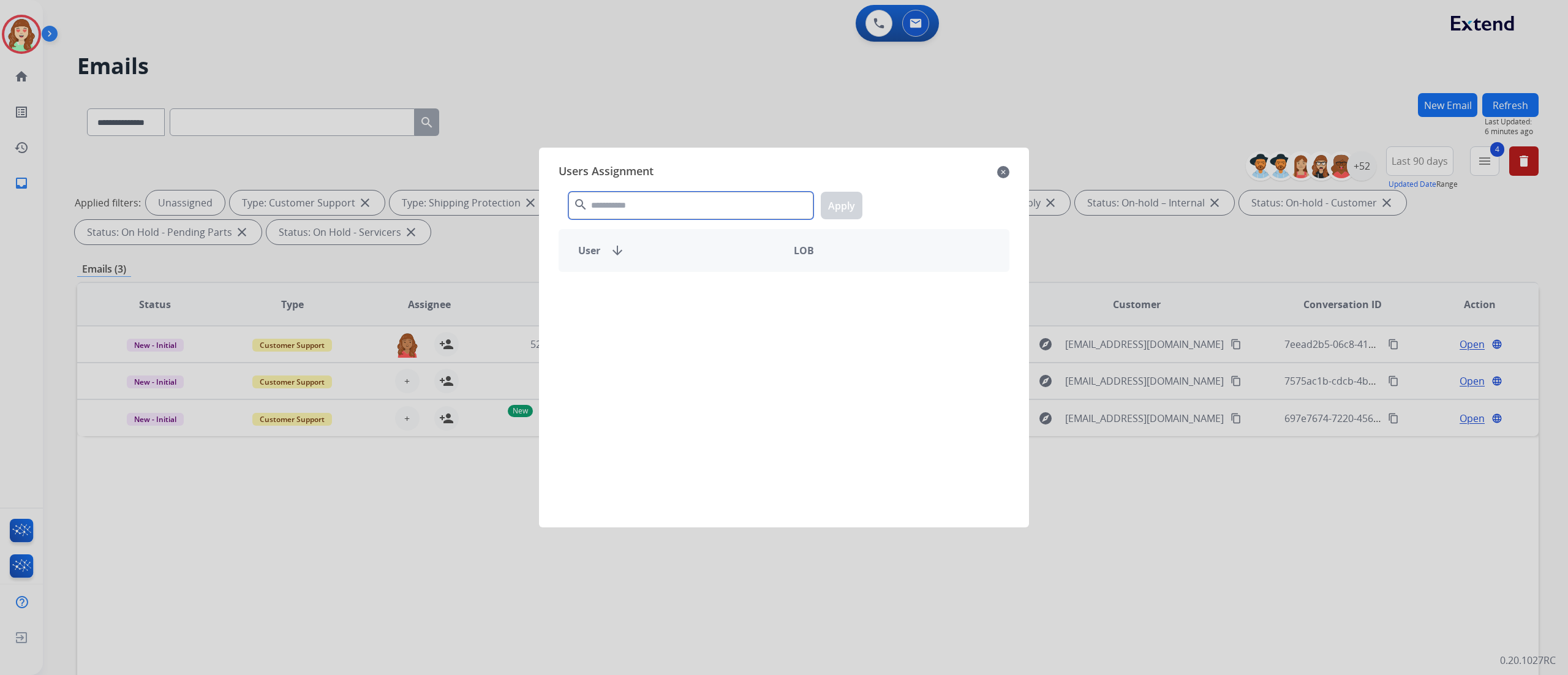
click at [600, 208] on input "text" at bounding box center [691, 206] width 245 height 27
type input "****"
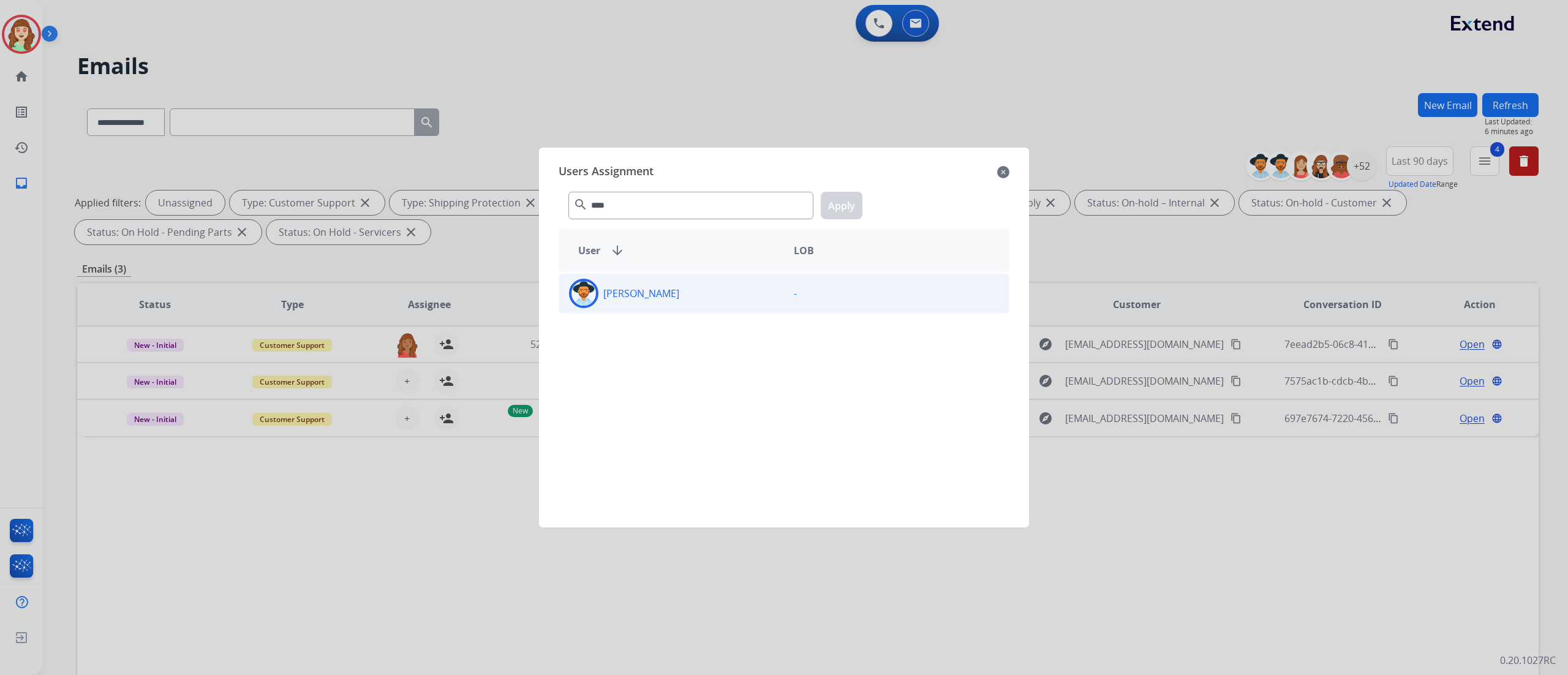
click at [678, 304] on div "[PERSON_NAME]" at bounding box center [671, 293] width 225 height 29
click at [835, 213] on button "Apply" at bounding box center [842, 206] width 42 height 27
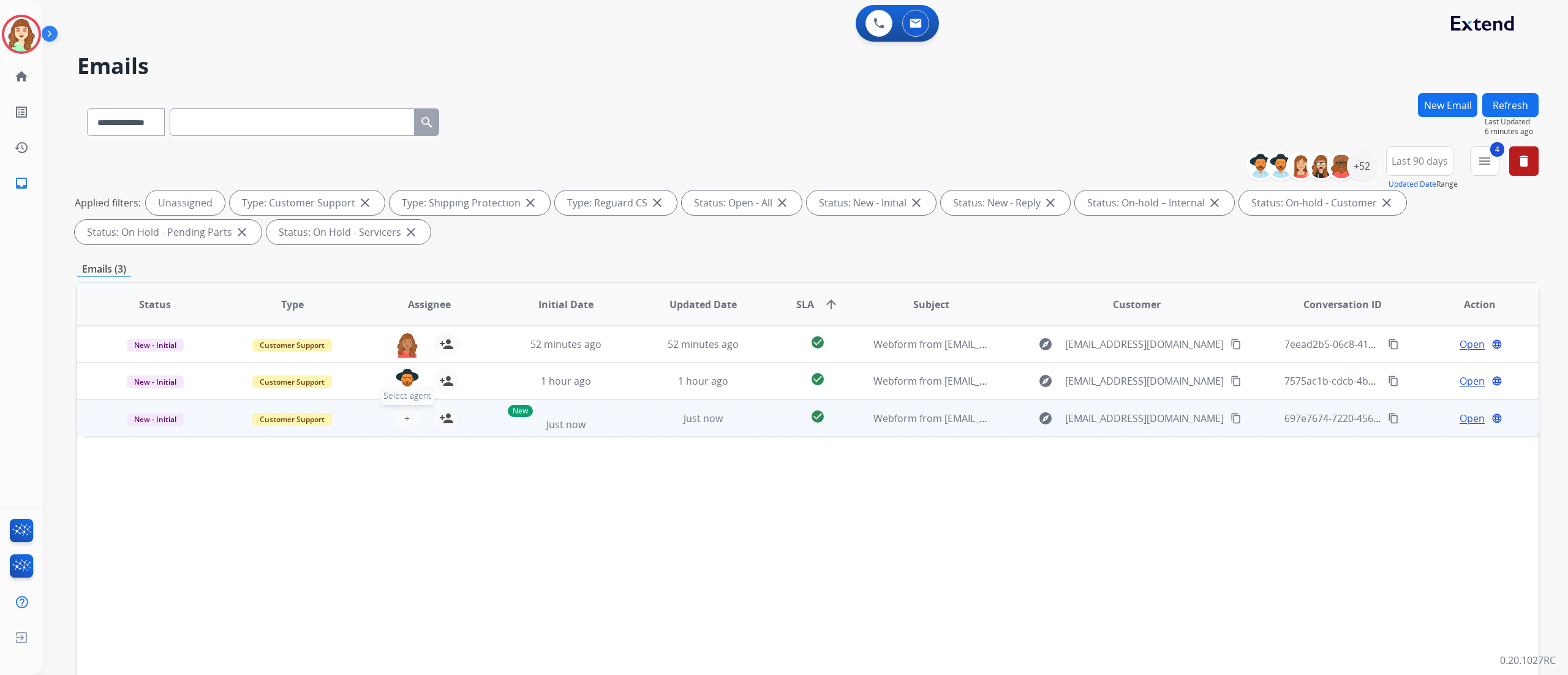
click at [401, 413] on button "+ Select agent" at bounding box center [407, 418] width 25 height 25
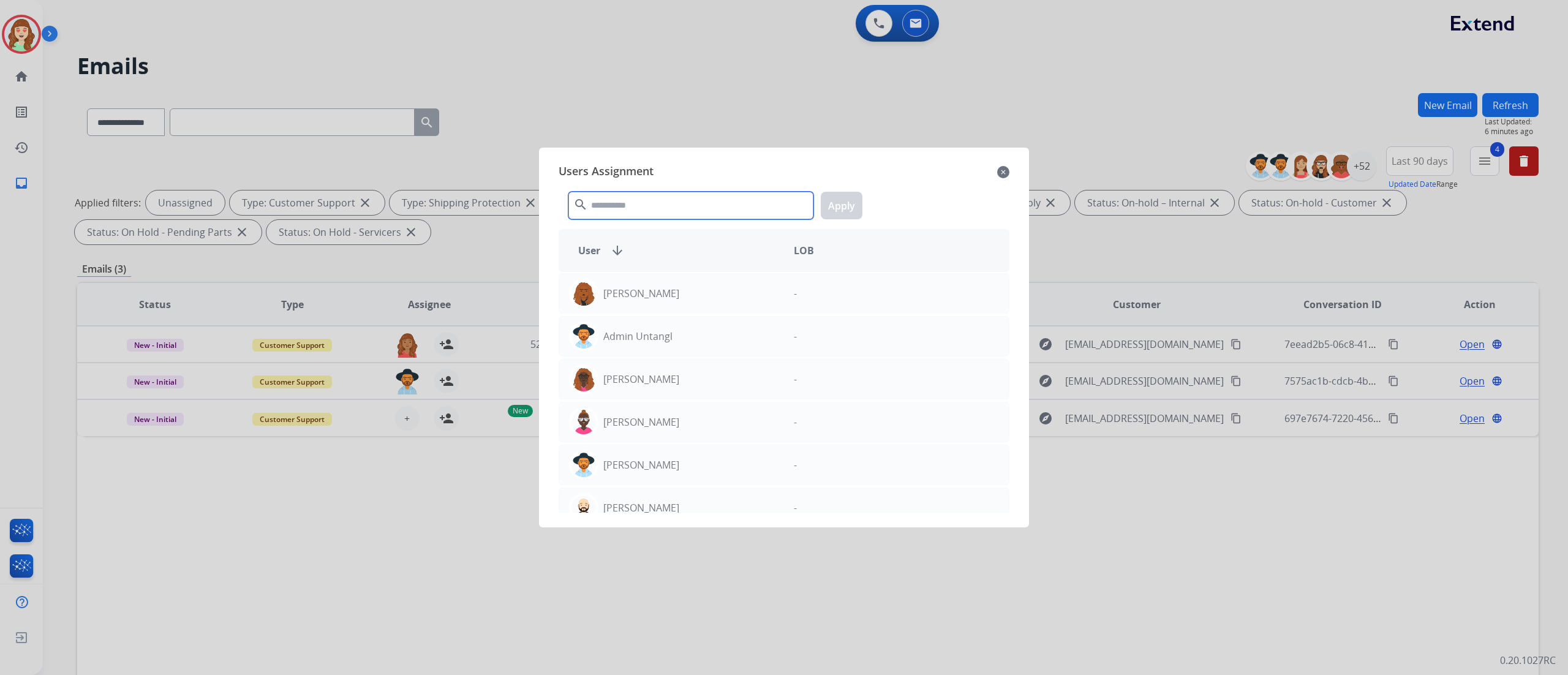
click at [713, 219] on input "text" at bounding box center [691, 206] width 245 height 27
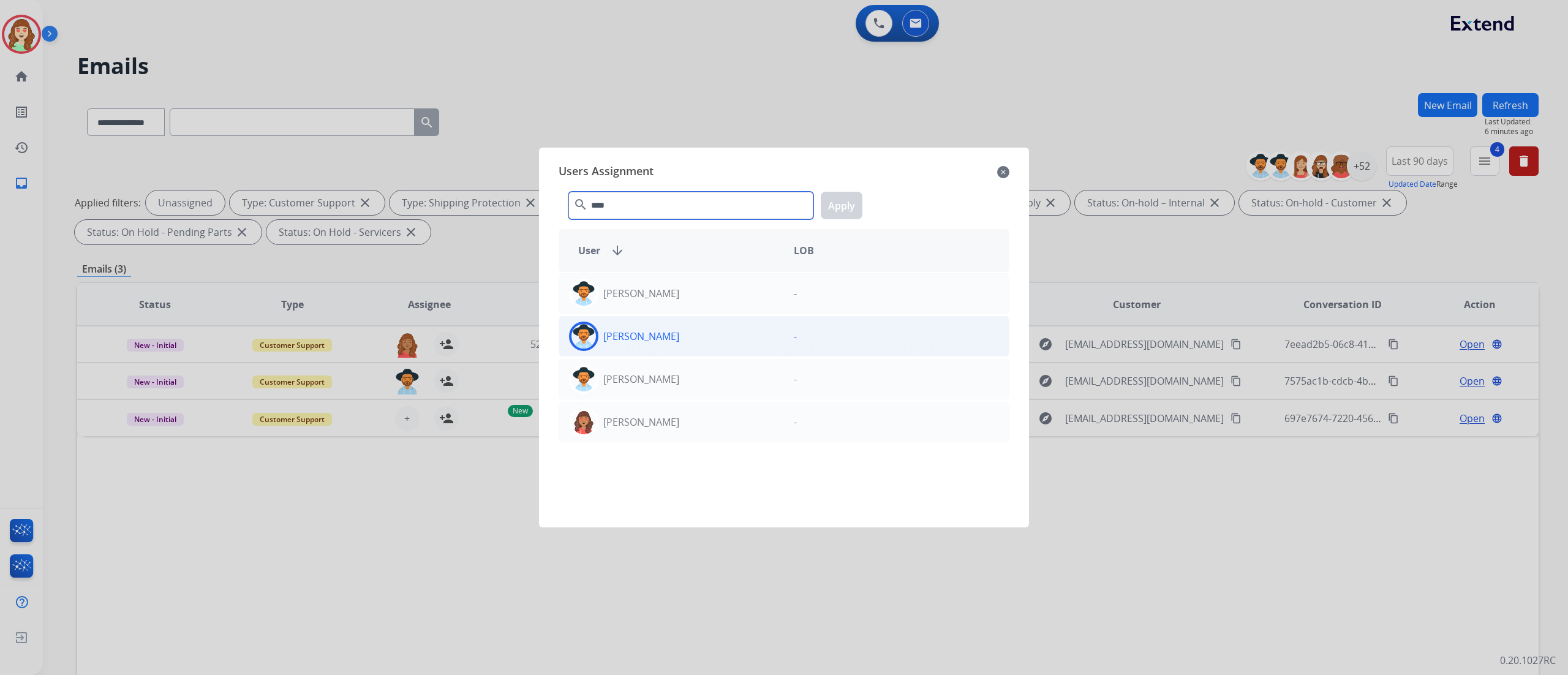
type input "****"
click at [733, 325] on div "[PERSON_NAME]" at bounding box center [671, 336] width 225 height 29
click at [847, 202] on button "Apply" at bounding box center [842, 206] width 42 height 27
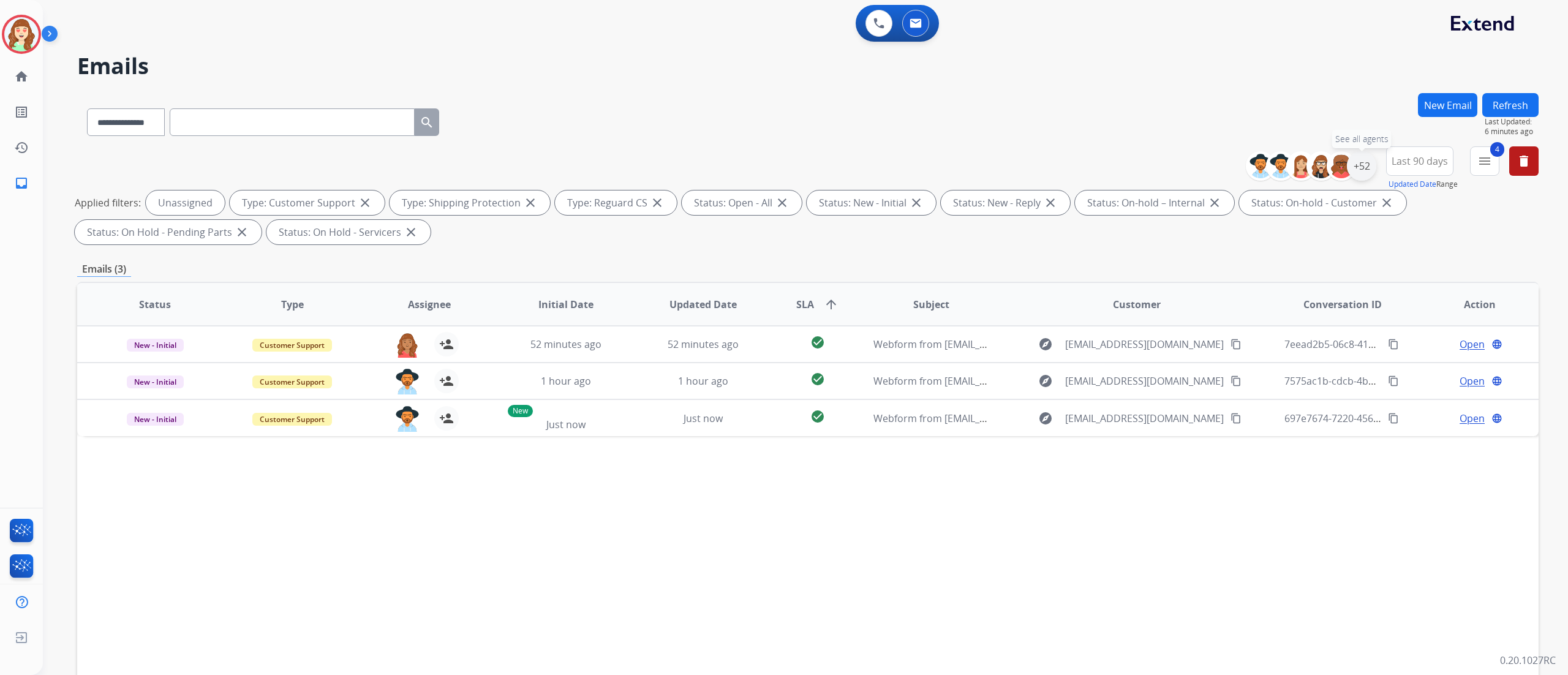
click at [980, 175] on div "+52" at bounding box center [1362, 166] width 29 height 29
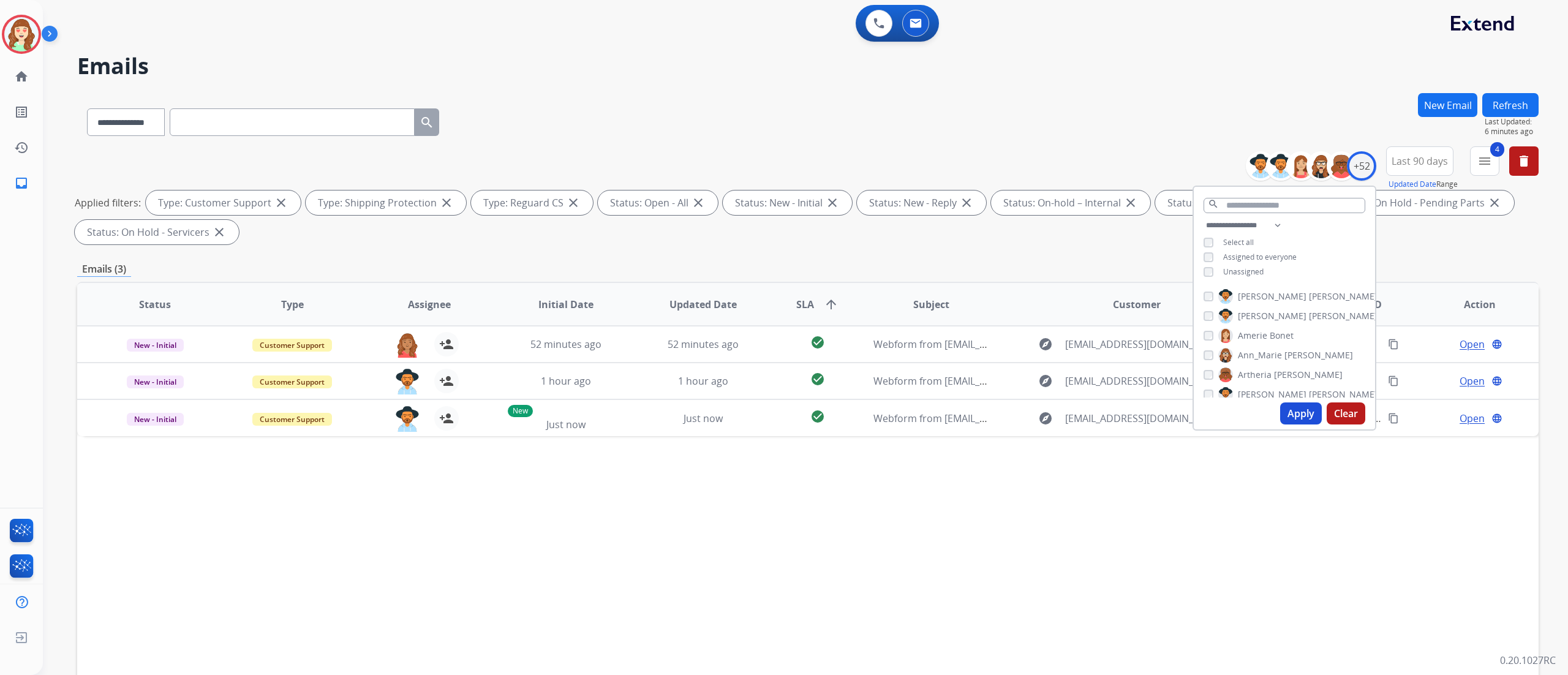
click at [980, 299] on div "[PERSON_NAME]" at bounding box center [1290, 297] width 174 height 15
click at [980, 359] on div "[PERSON_NAME]" at bounding box center [1279, 355] width 150 height 15
click at [980, 322] on div "[PERSON_NAME]" at bounding box center [1290, 316] width 174 height 15
click at [980, 343] on div "[PERSON_NAME] [PERSON_NAME] [PERSON_NAME] [PERSON_NAME] [PERSON_NAME] [PERSON_N…" at bounding box center [1284, 341] width 182 height 113
click at [980, 414] on button "Apply" at bounding box center [1301, 414] width 42 height 22
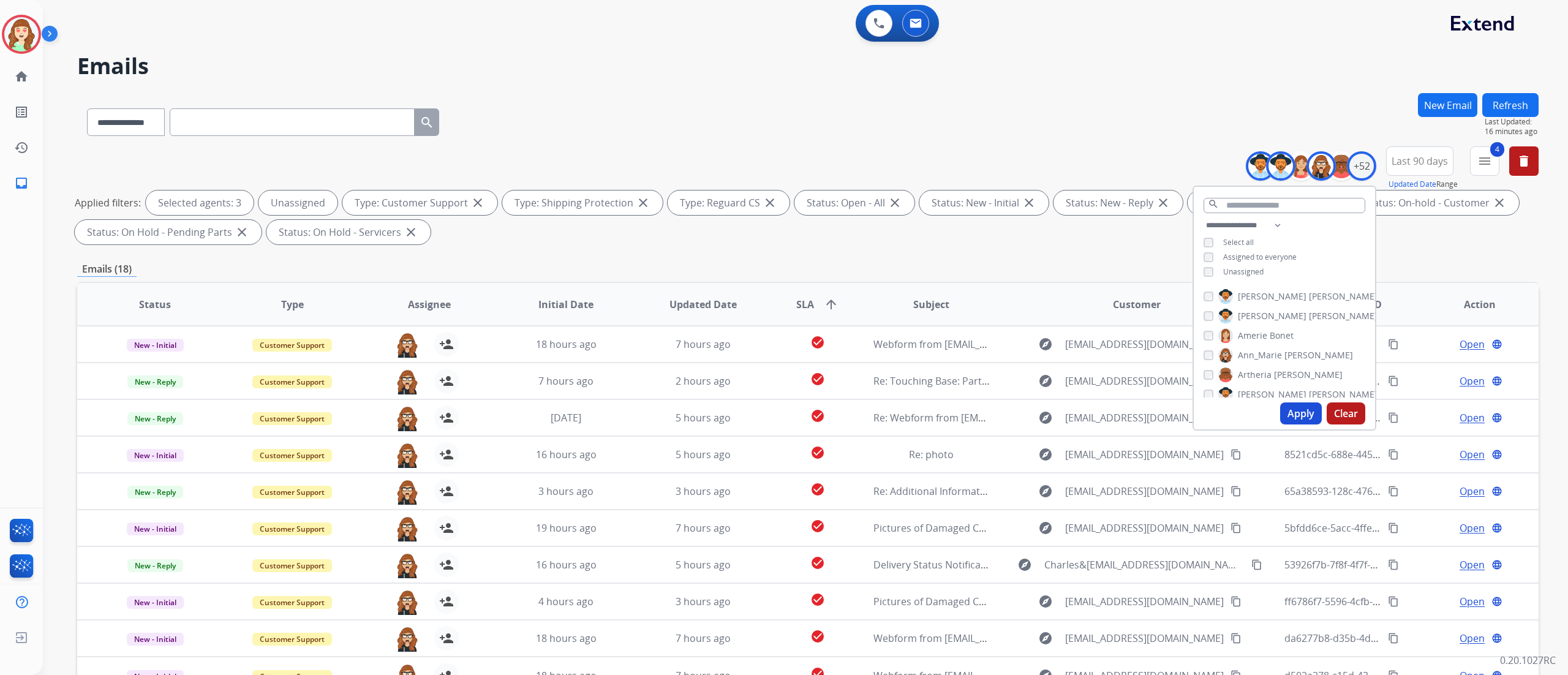
click at [980, 245] on div "**********" at bounding box center [805, 337] width 1525 height 675
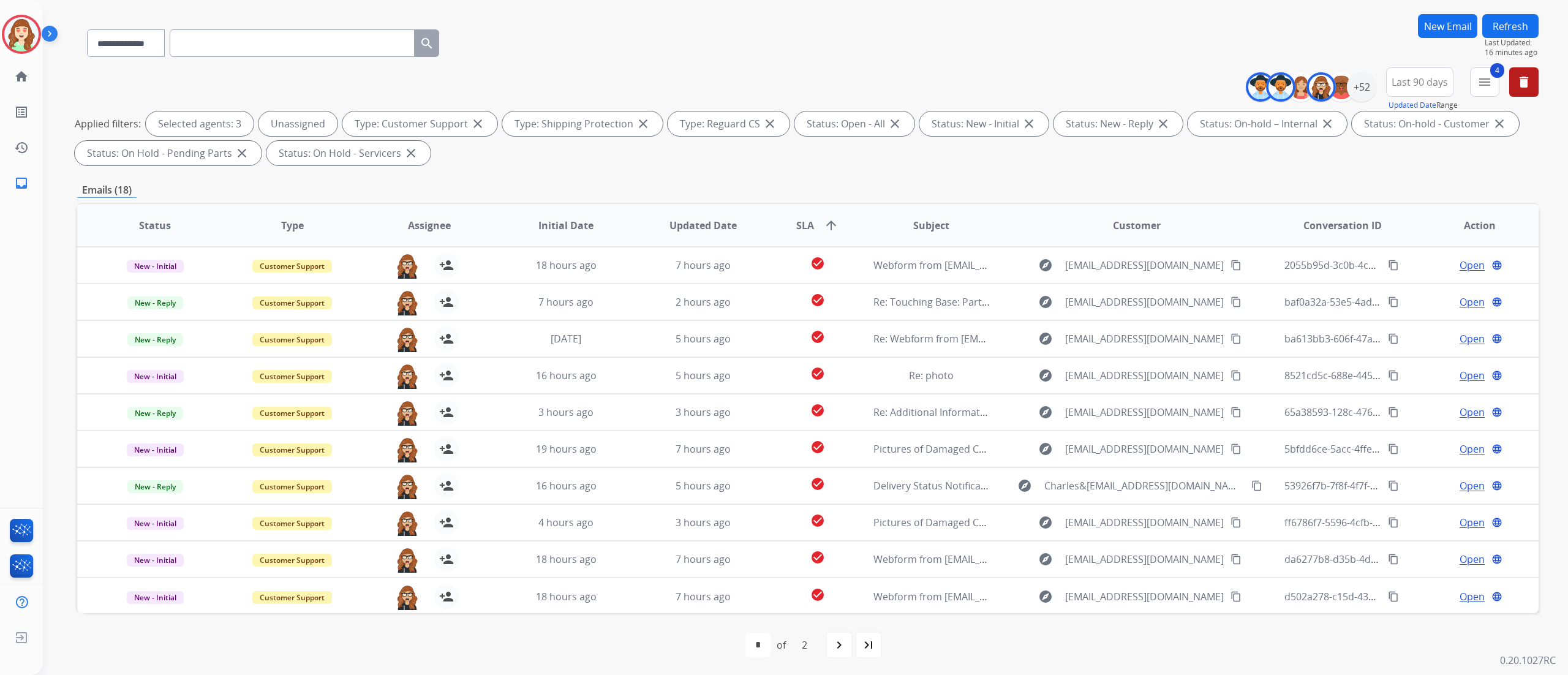
scroll to position [81, 0]
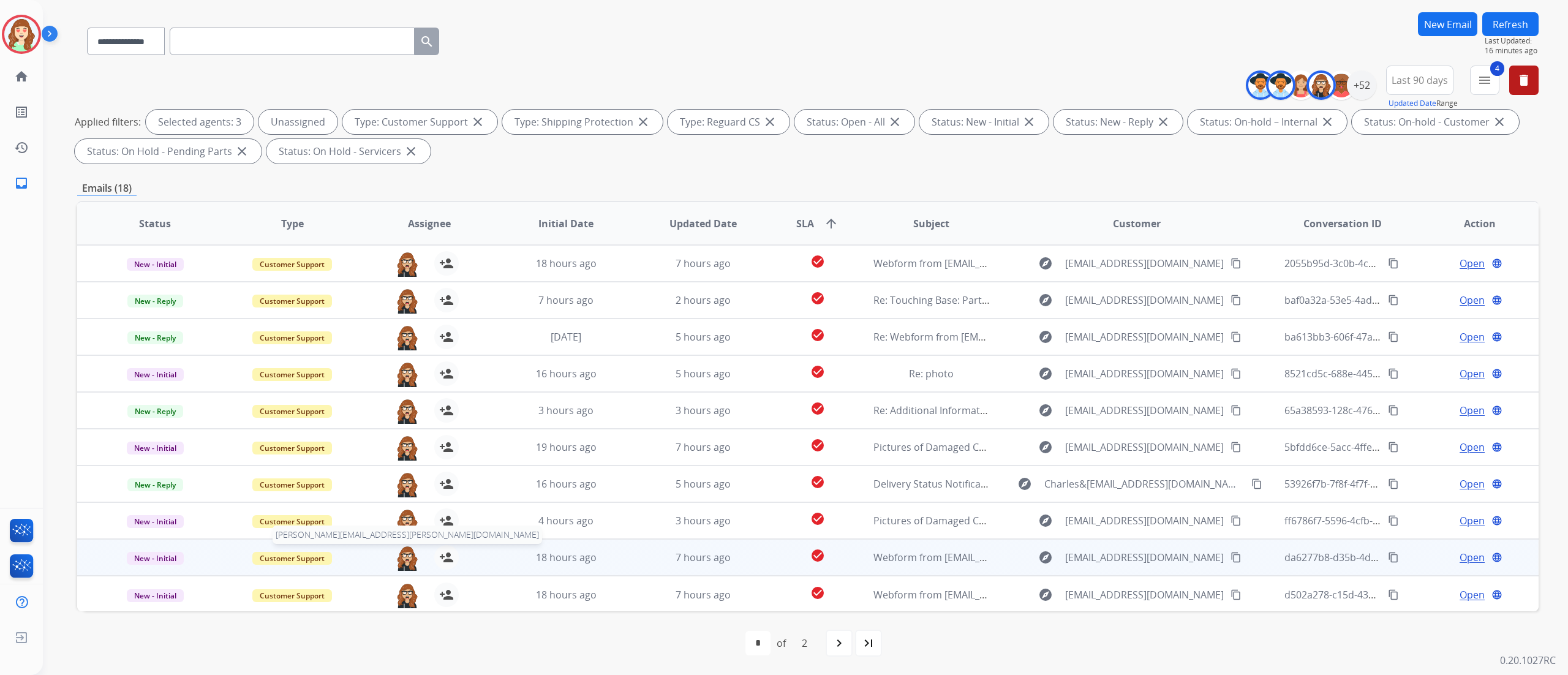
click at [397, 422] on img at bounding box center [407, 558] width 25 height 26
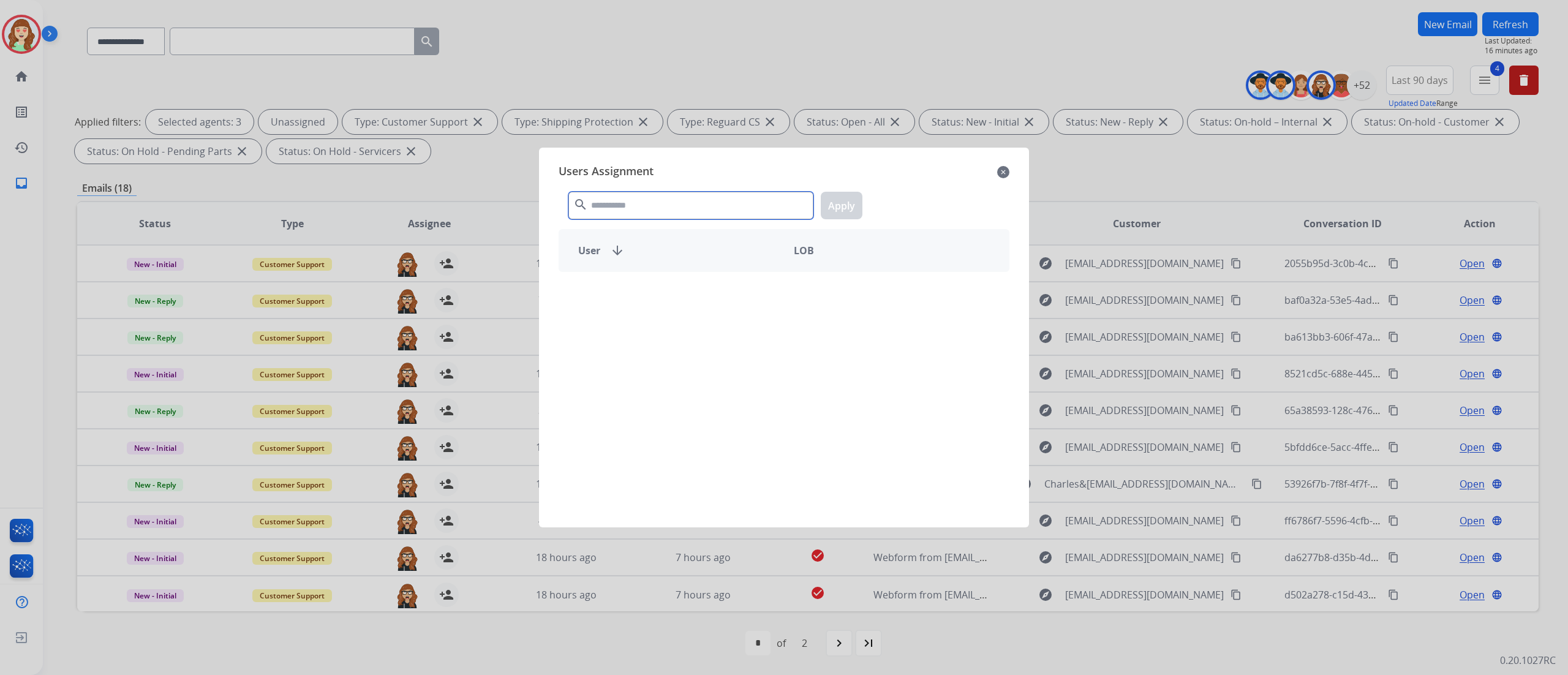
click at [694, 207] on input "text" at bounding box center [691, 206] width 245 height 27
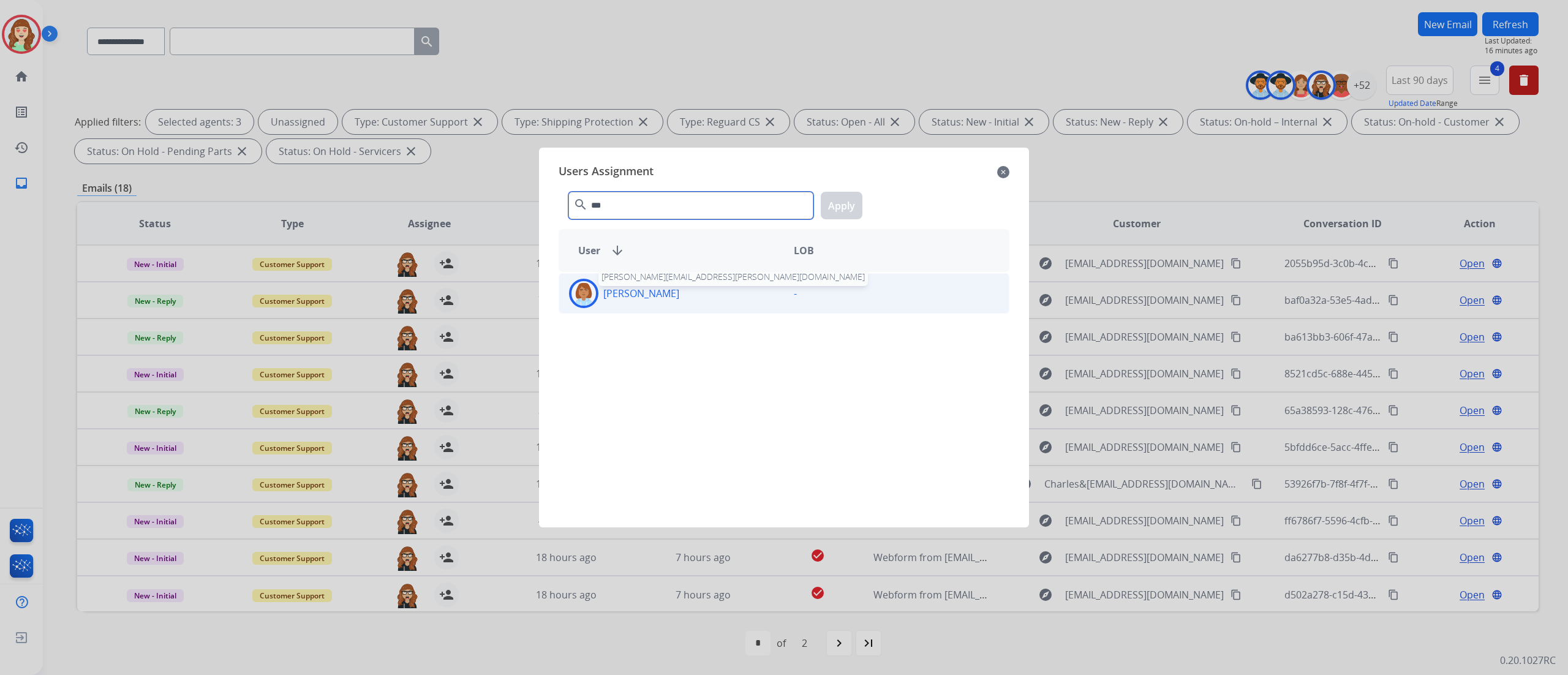
type input "***"
click at [623, 291] on p "[PERSON_NAME]" at bounding box center [641, 293] width 76 height 15
click at [842, 206] on button "Apply" at bounding box center [842, 206] width 42 height 27
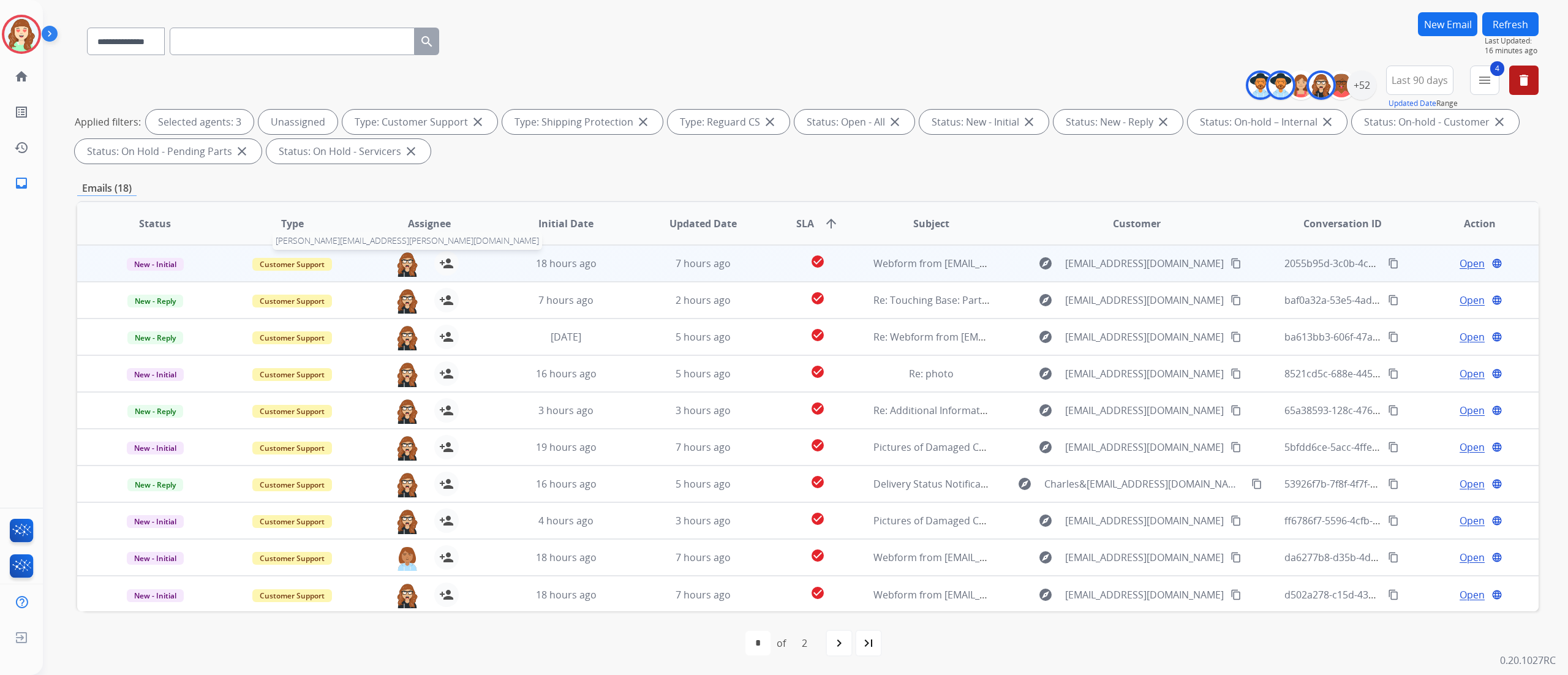
click at [406, 259] on img at bounding box center [407, 264] width 25 height 26
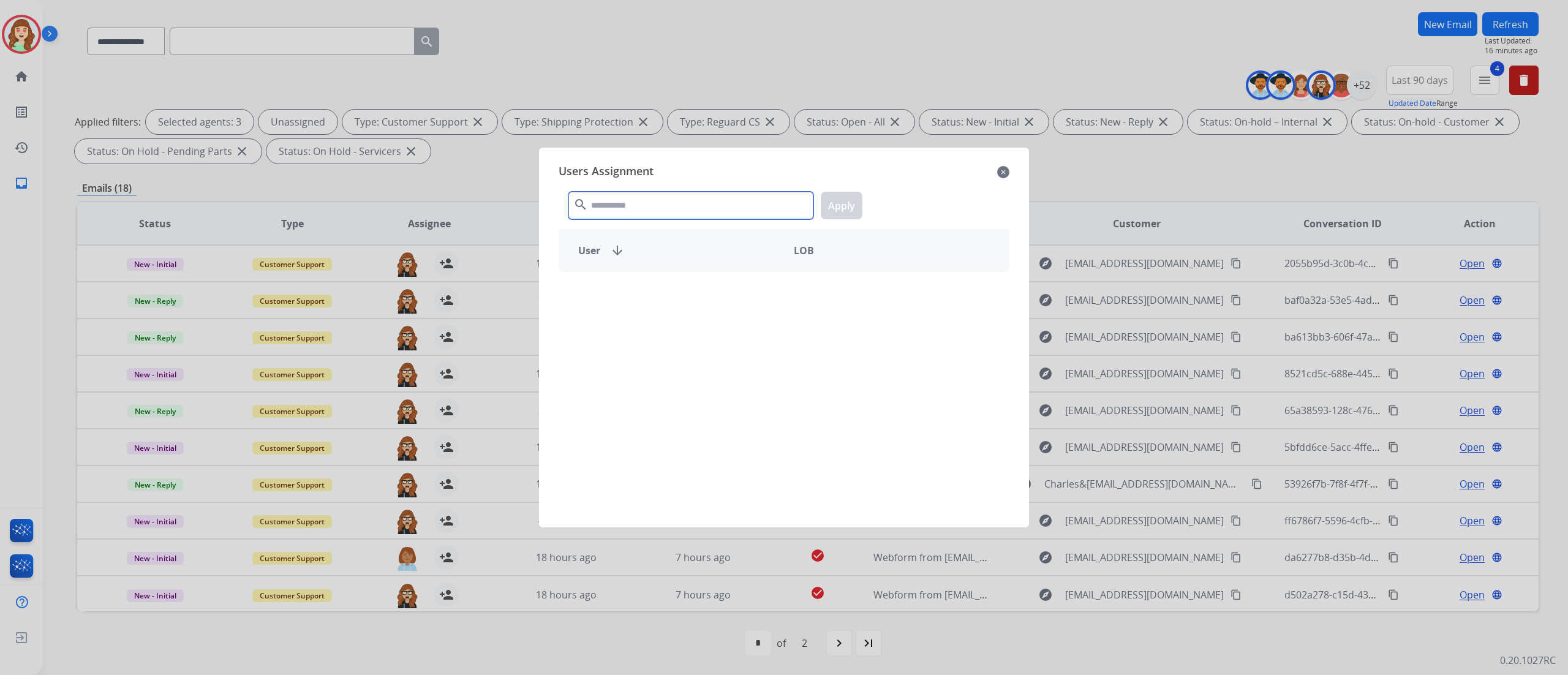
click at [660, 206] on input "text" at bounding box center [691, 206] width 245 height 27
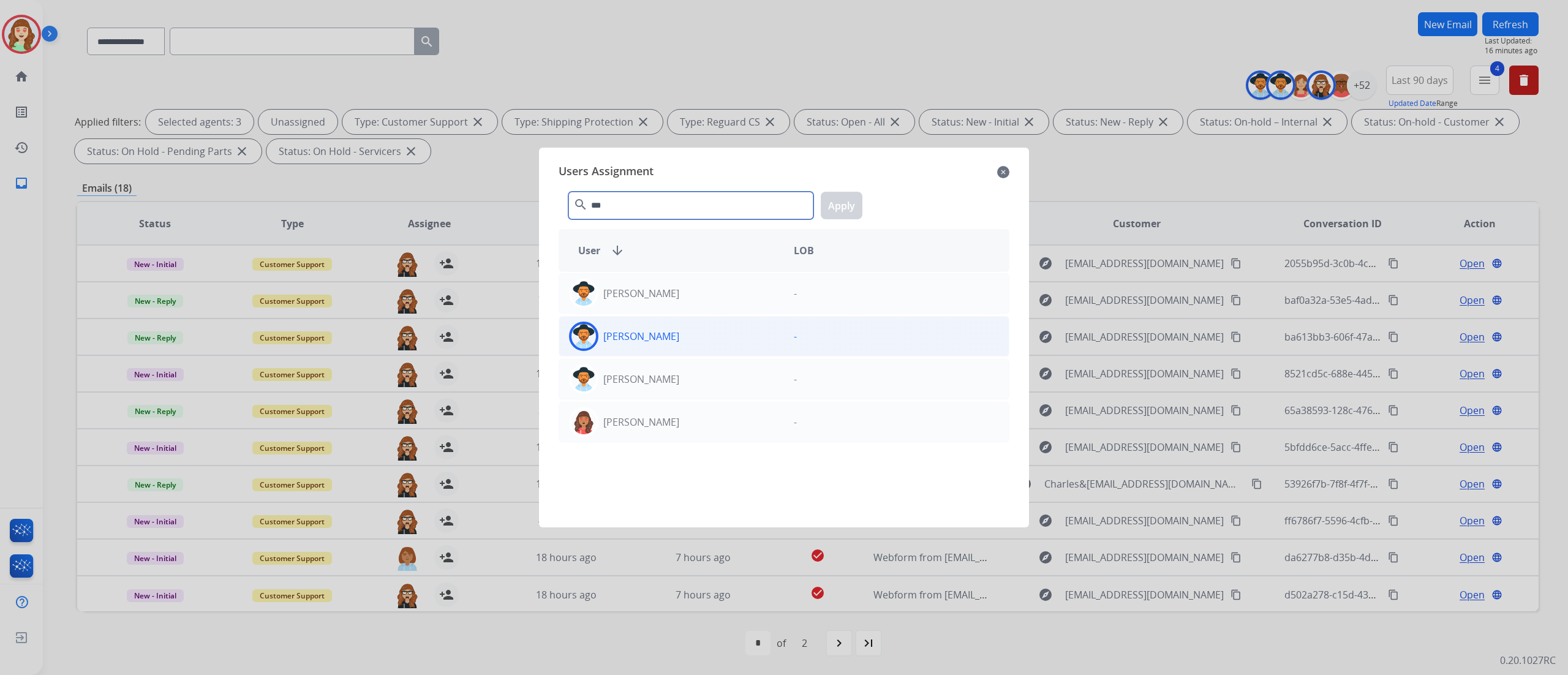
type input "***"
click at [688, 338] on div "[PERSON_NAME]" at bounding box center [671, 336] width 225 height 29
click at [836, 183] on div "*** search Apply" at bounding box center [784, 203] width 451 height 42
click at [700, 338] on div "[PERSON_NAME]" at bounding box center [671, 336] width 225 height 29
click at [841, 206] on button "Apply" at bounding box center [842, 206] width 42 height 27
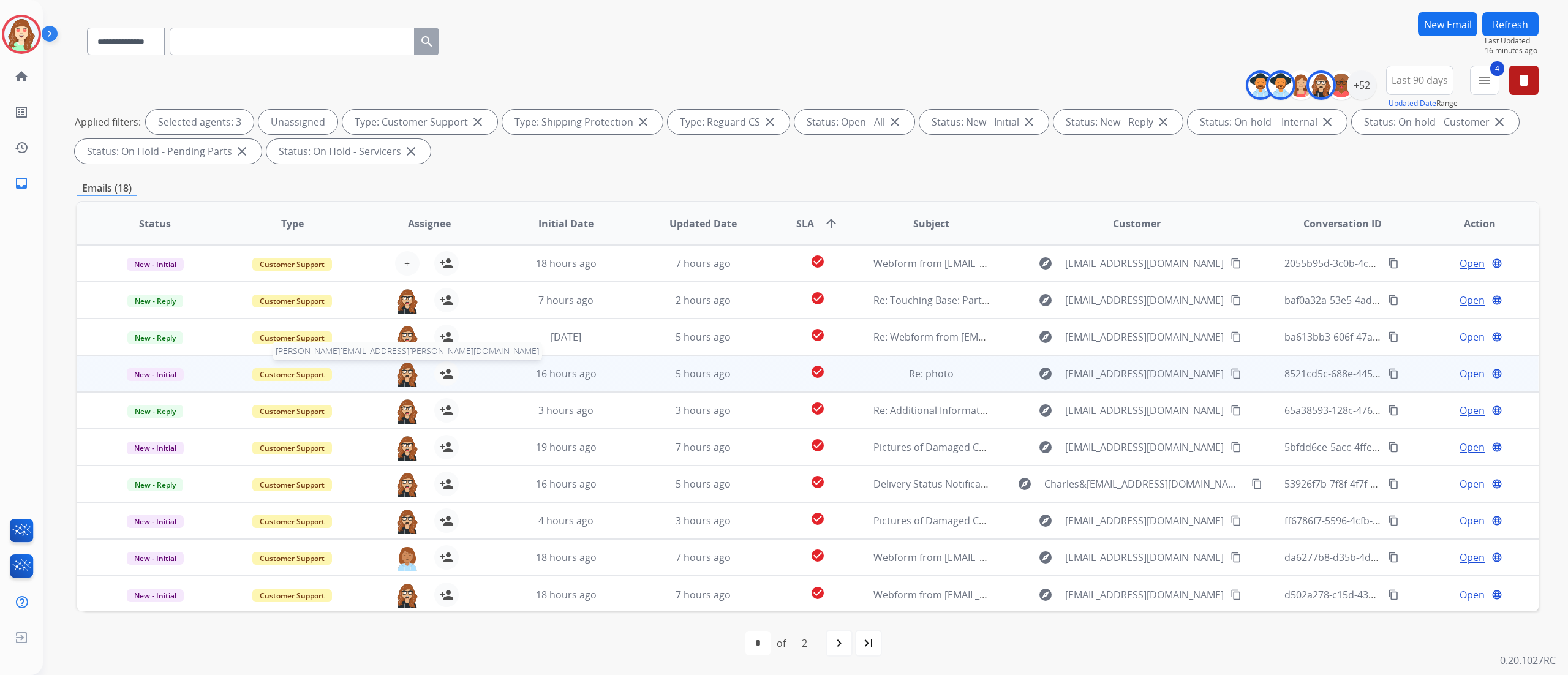
click at [406, 377] on img at bounding box center [407, 374] width 25 height 26
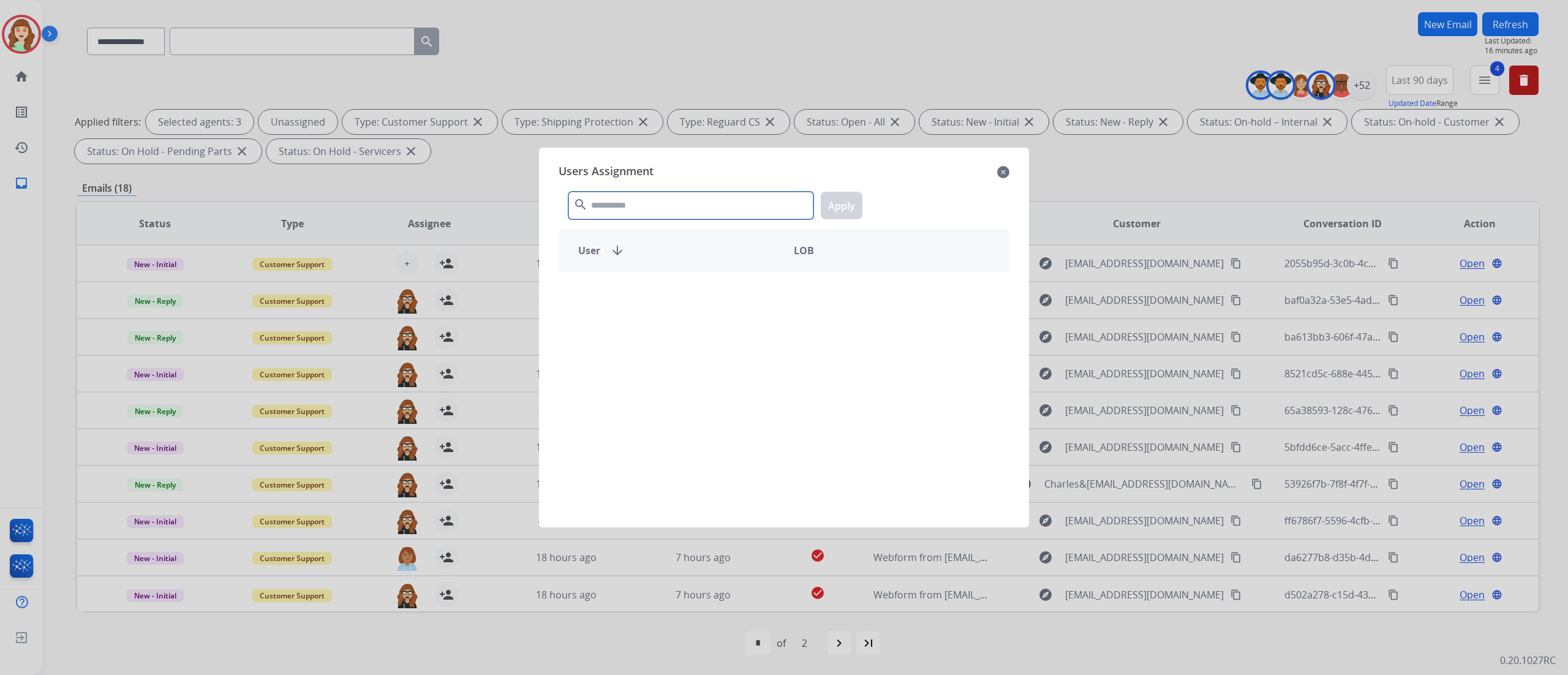
click at [724, 208] on input "text" at bounding box center [691, 206] width 245 height 27
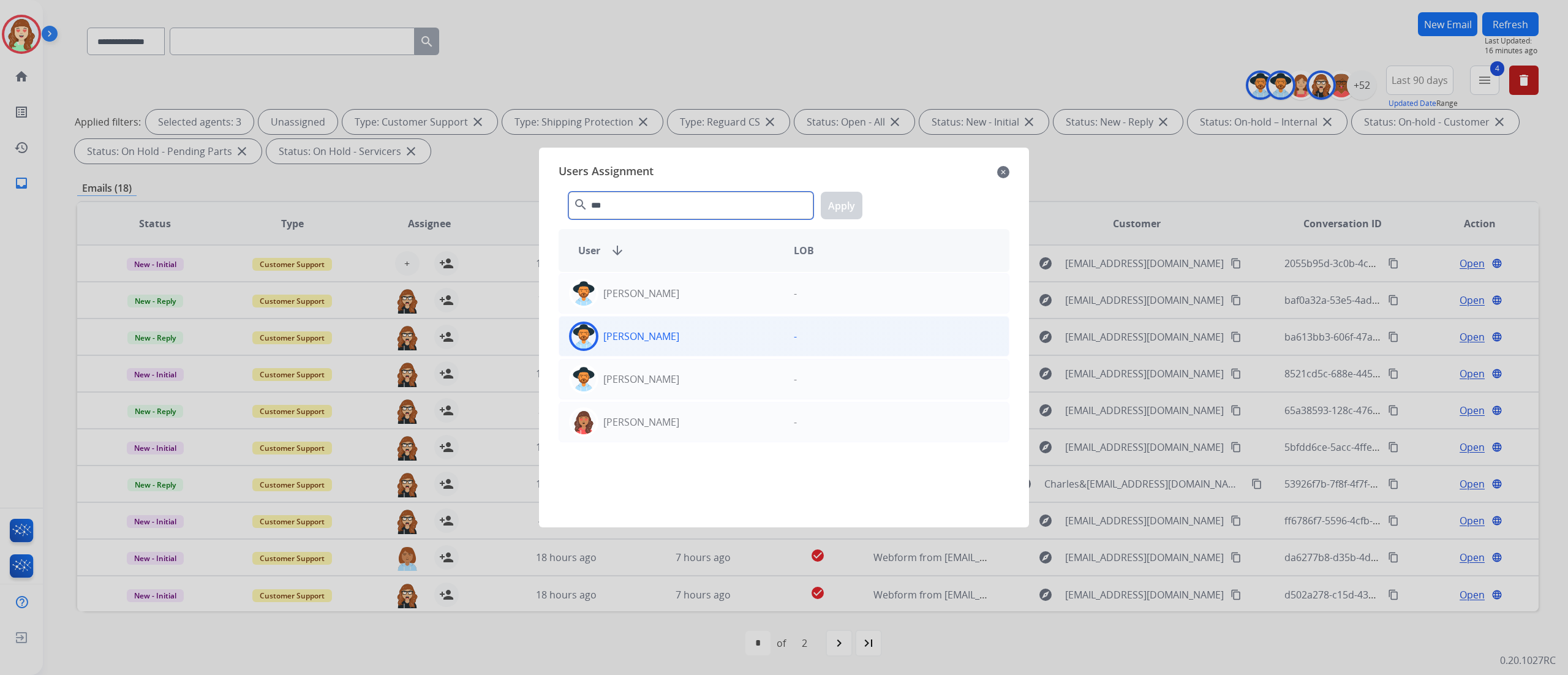
type input "***"
click at [695, 328] on div "[PERSON_NAME]" at bounding box center [671, 336] width 225 height 29
click at [848, 203] on button "Apply" at bounding box center [842, 206] width 42 height 27
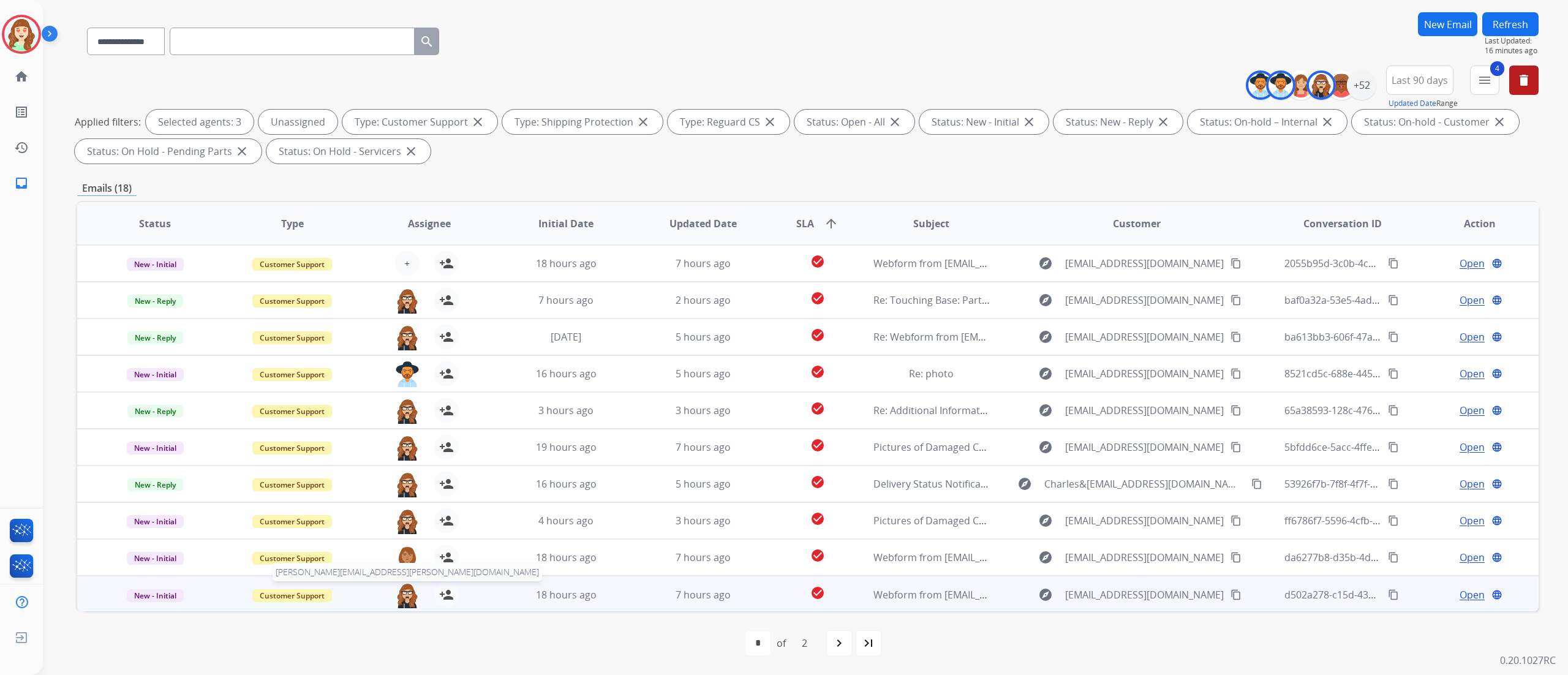
click at [408, 422] on img at bounding box center [407, 596] width 25 height 26
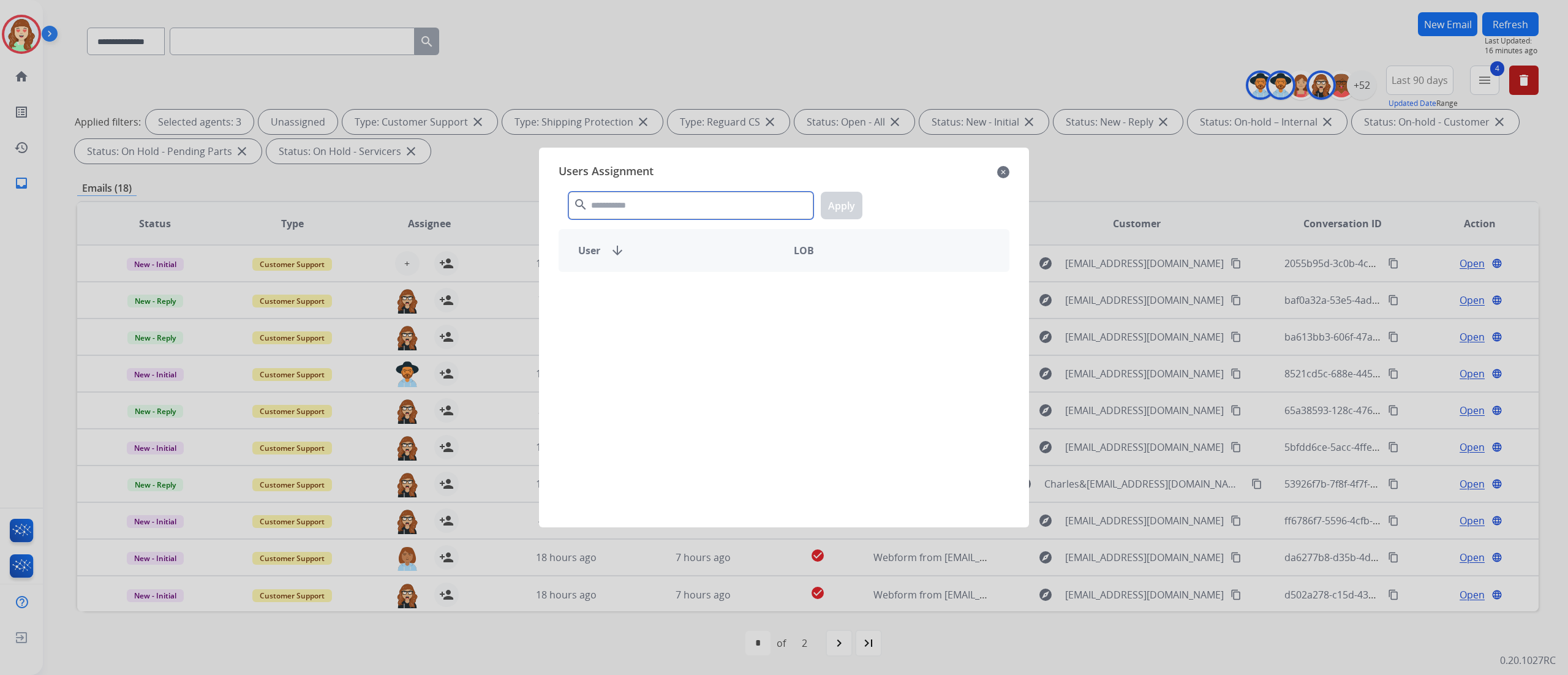
click at [641, 203] on input "text" at bounding box center [691, 206] width 245 height 27
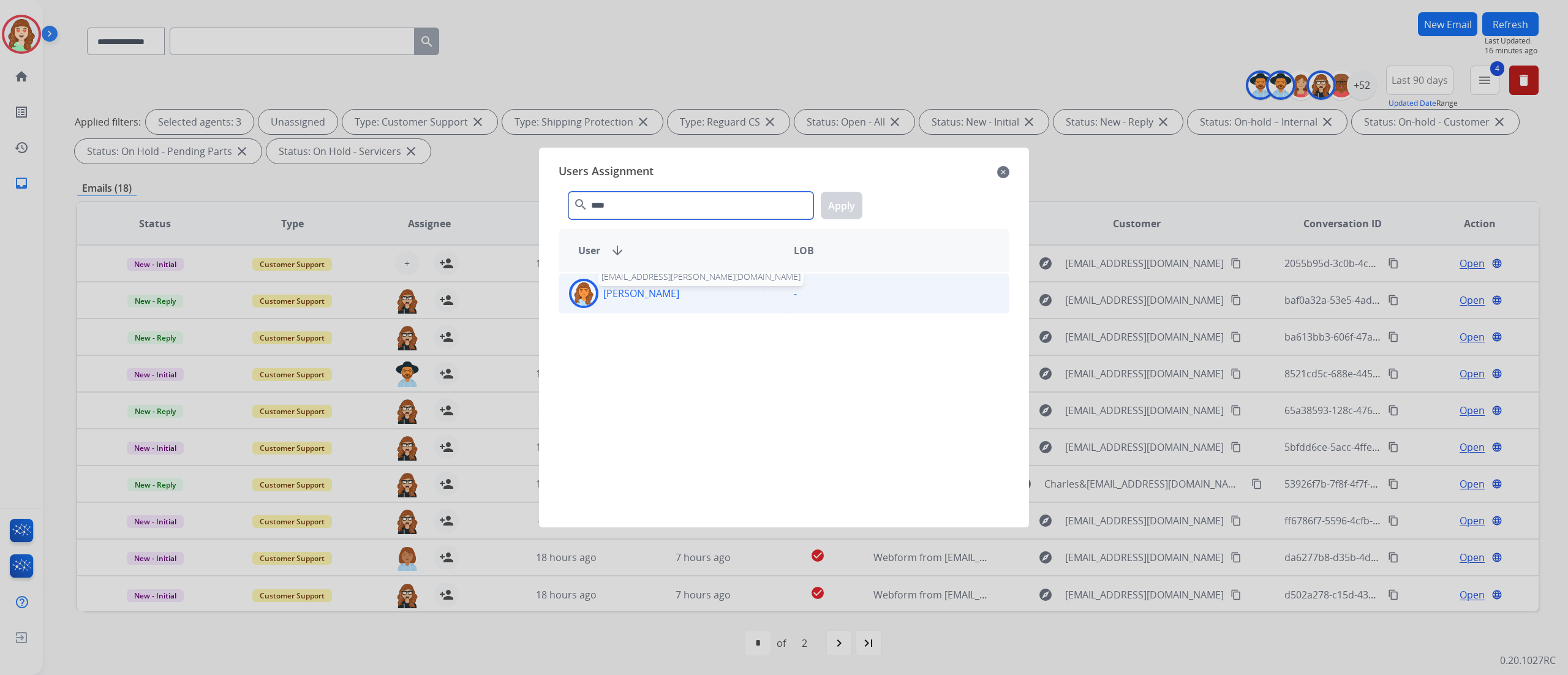
type input "****"
click at [666, 294] on p "[PERSON_NAME]" at bounding box center [641, 293] width 76 height 15
click at [834, 207] on button "Apply" at bounding box center [842, 206] width 42 height 27
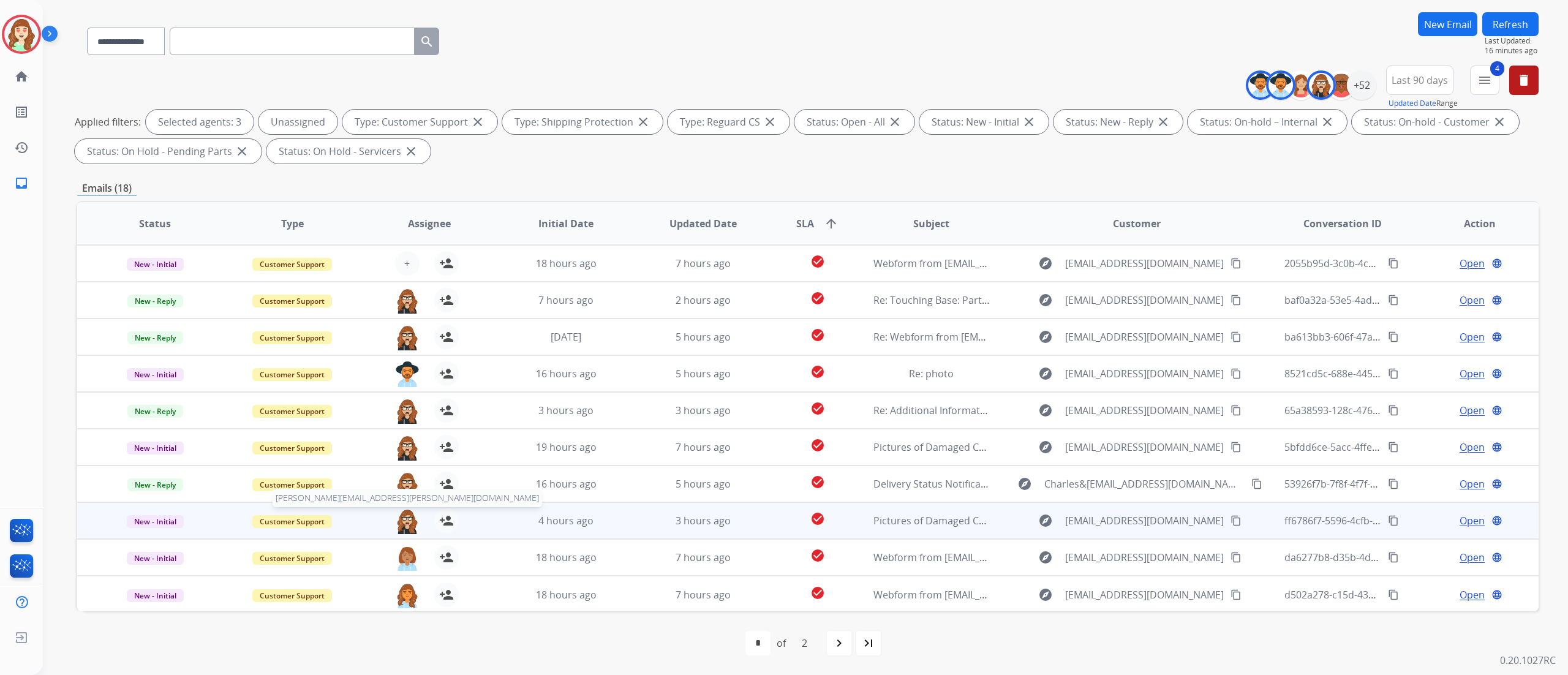
click at [407, 422] on span "[PERSON_NAME][EMAIL_ADDRESS][PERSON_NAME][DOMAIN_NAME]" at bounding box center [407, 498] width 269 height 18
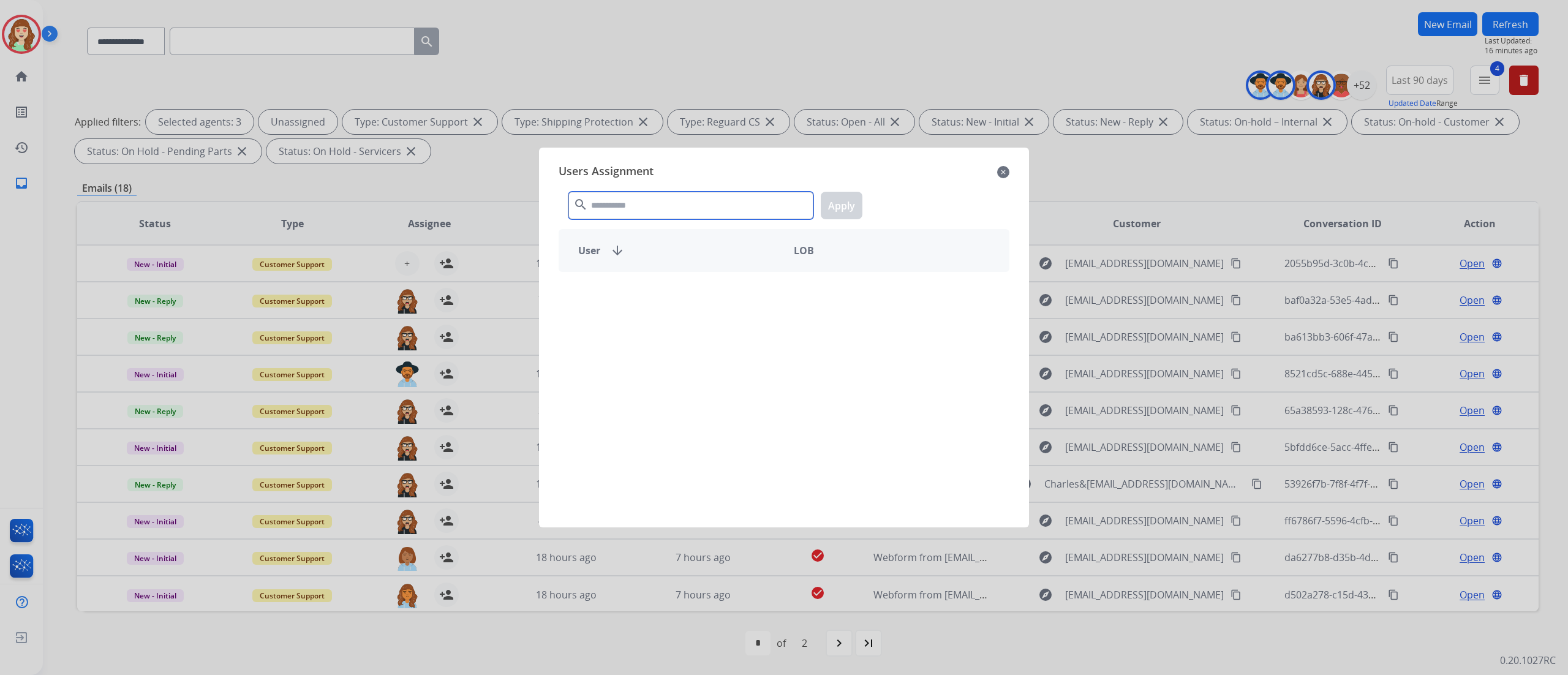
click at [724, 215] on input "text" at bounding box center [691, 206] width 245 height 27
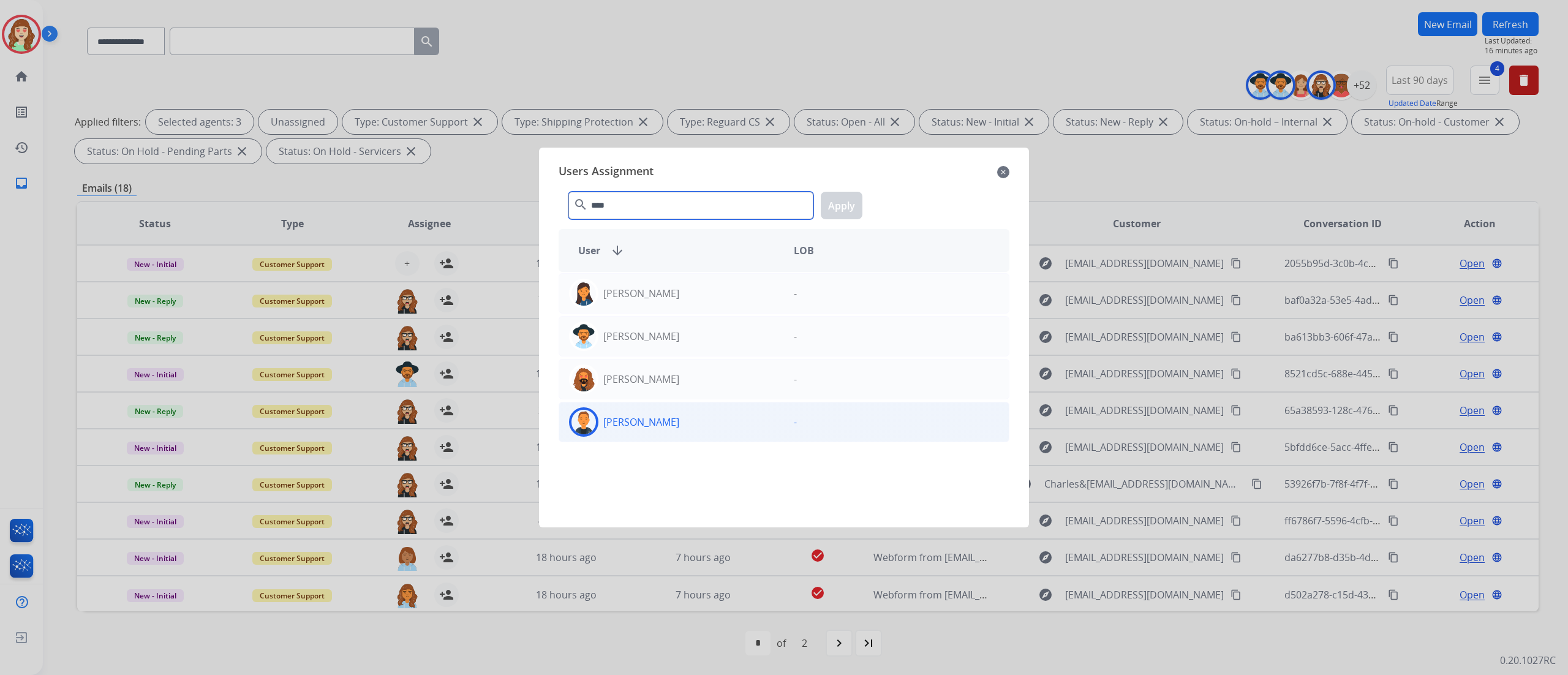
type input "****"
click at [716, 414] on div "[PERSON_NAME]" at bounding box center [671, 422] width 225 height 29
click at [851, 191] on div "**** search Apply" at bounding box center [784, 203] width 451 height 42
click at [846, 207] on button "Apply" at bounding box center [842, 206] width 42 height 27
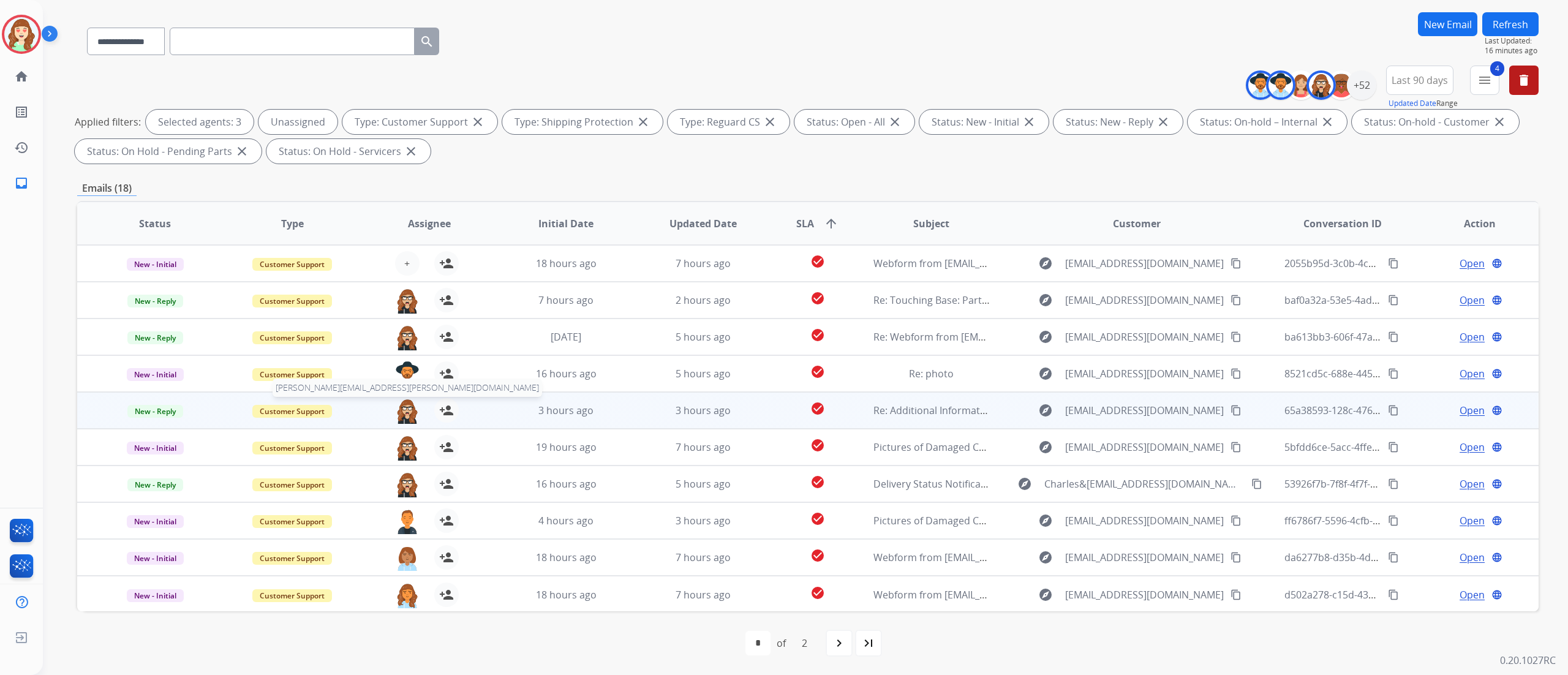
click at [402, 404] on img at bounding box center [407, 411] width 25 height 26
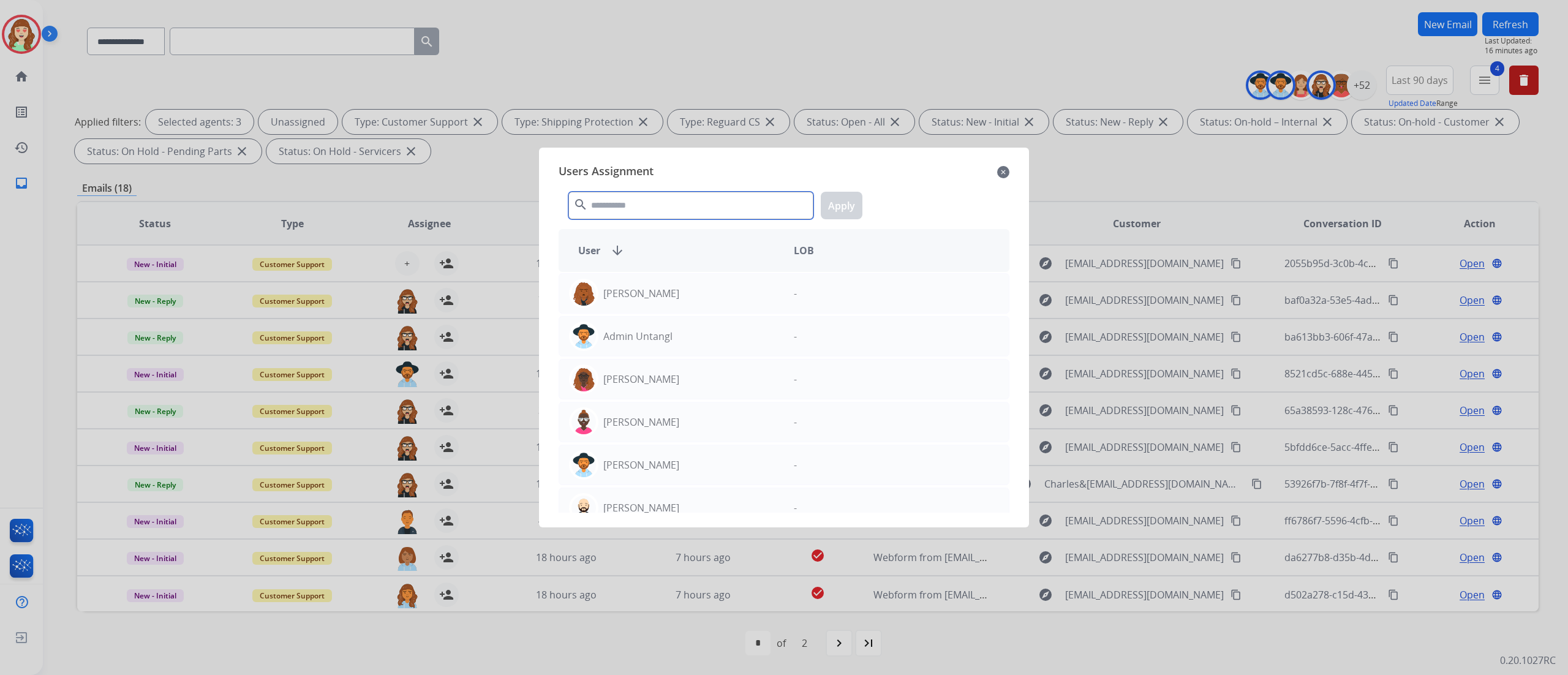
click at [684, 210] on input "text" at bounding box center [691, 206] width 245 height 27
type input "****"
click at [674, 411] on div "[PERSON_NAME]" at bounding box center [671, 422] width 225 height 29
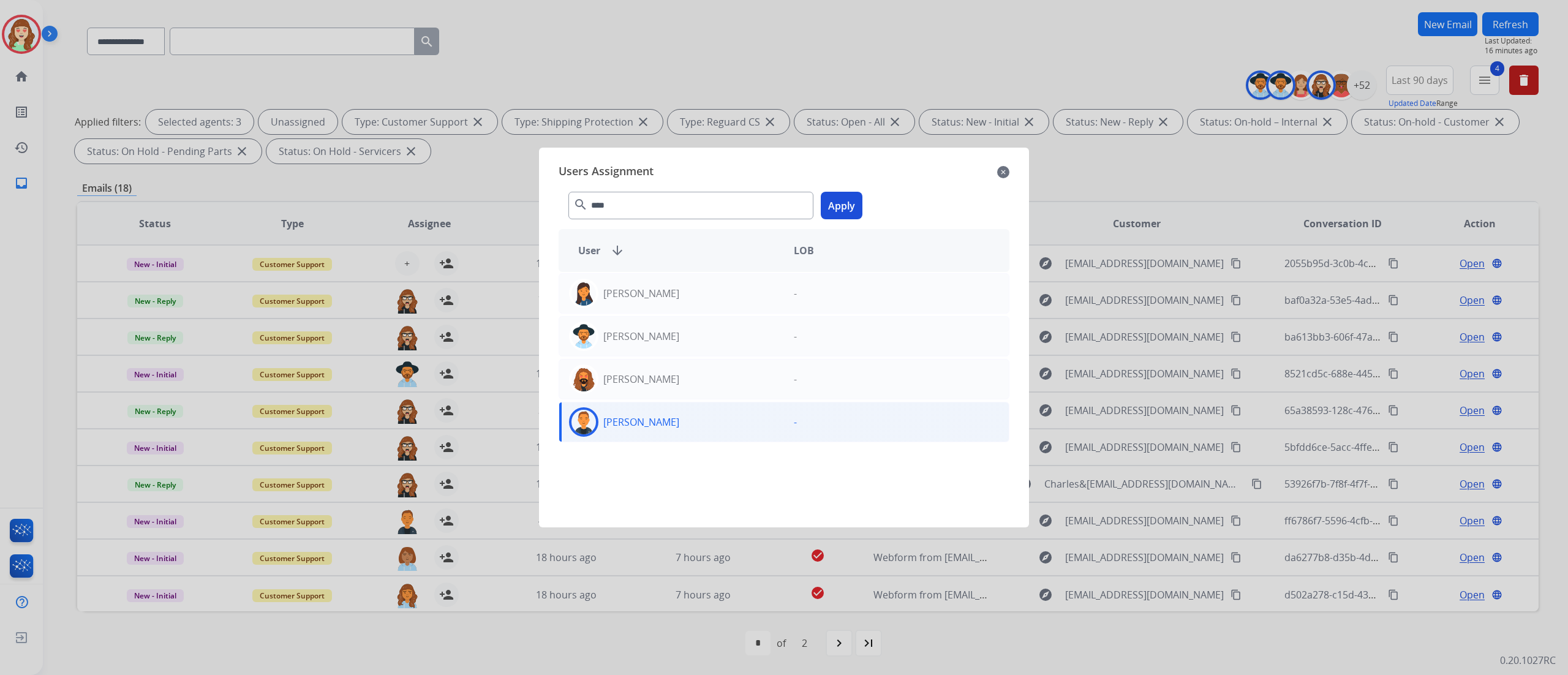
click at [848, 206] on button "Apply" at bounding box center [842, 206] width 42 height 27
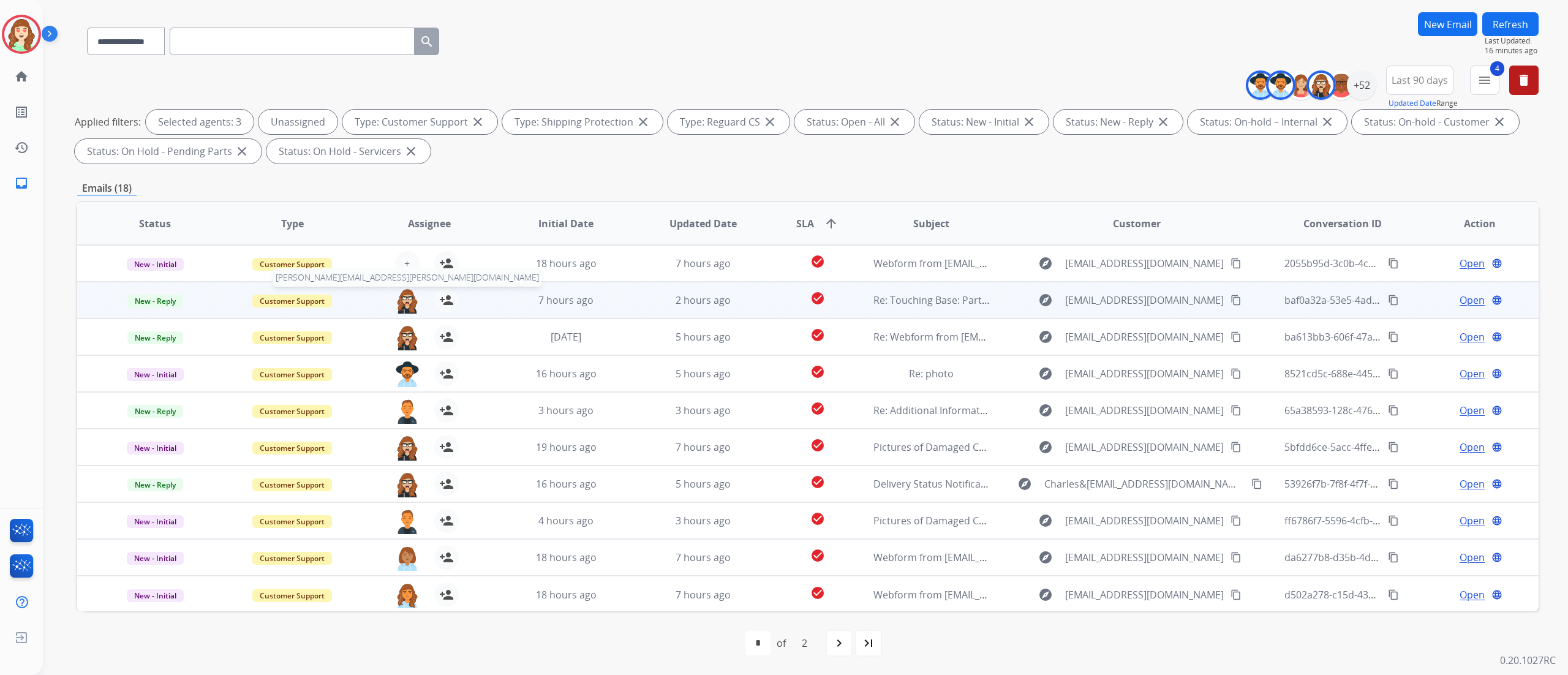
click at [395, 303] on img at bounding box center [407, 301] width 25 height 26
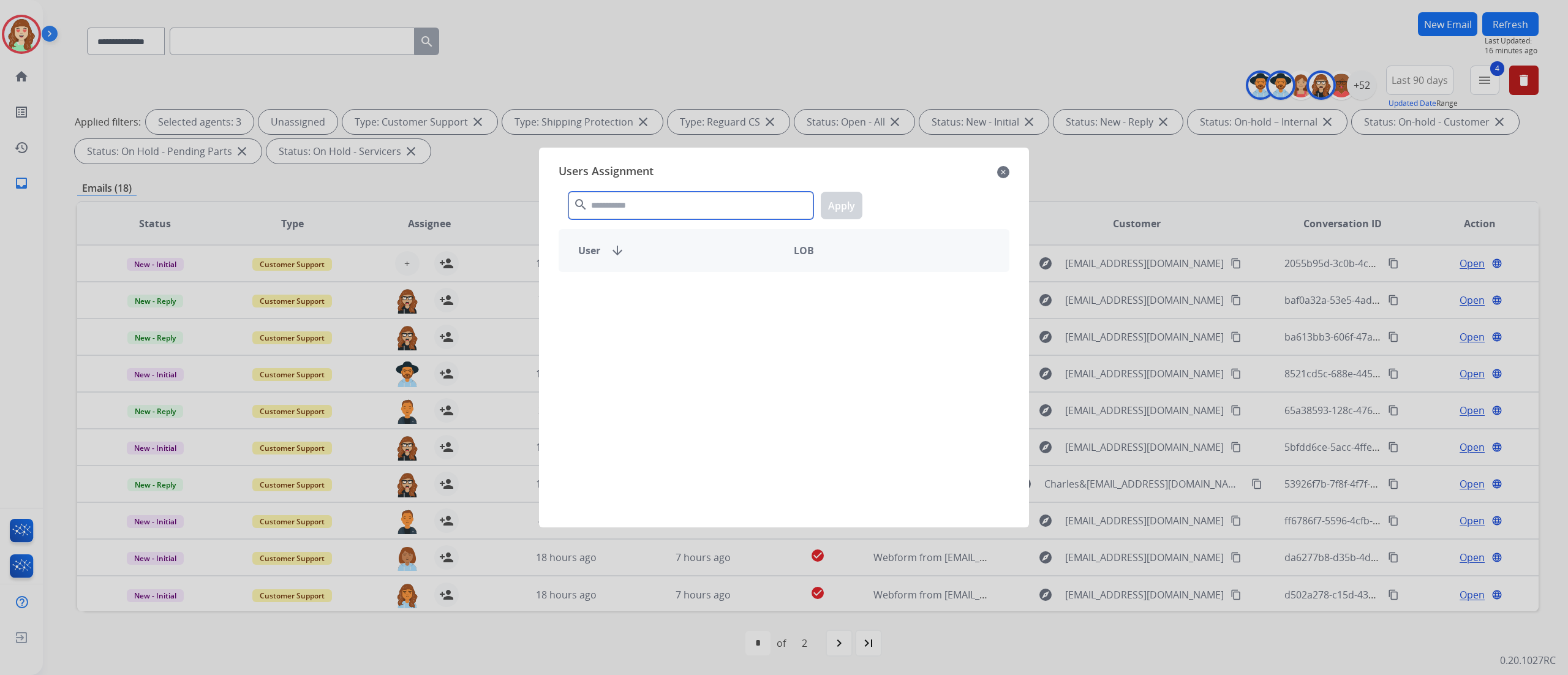
click at [626, 210] on input "text" at bounding box center [691, 206] width 245 height 27
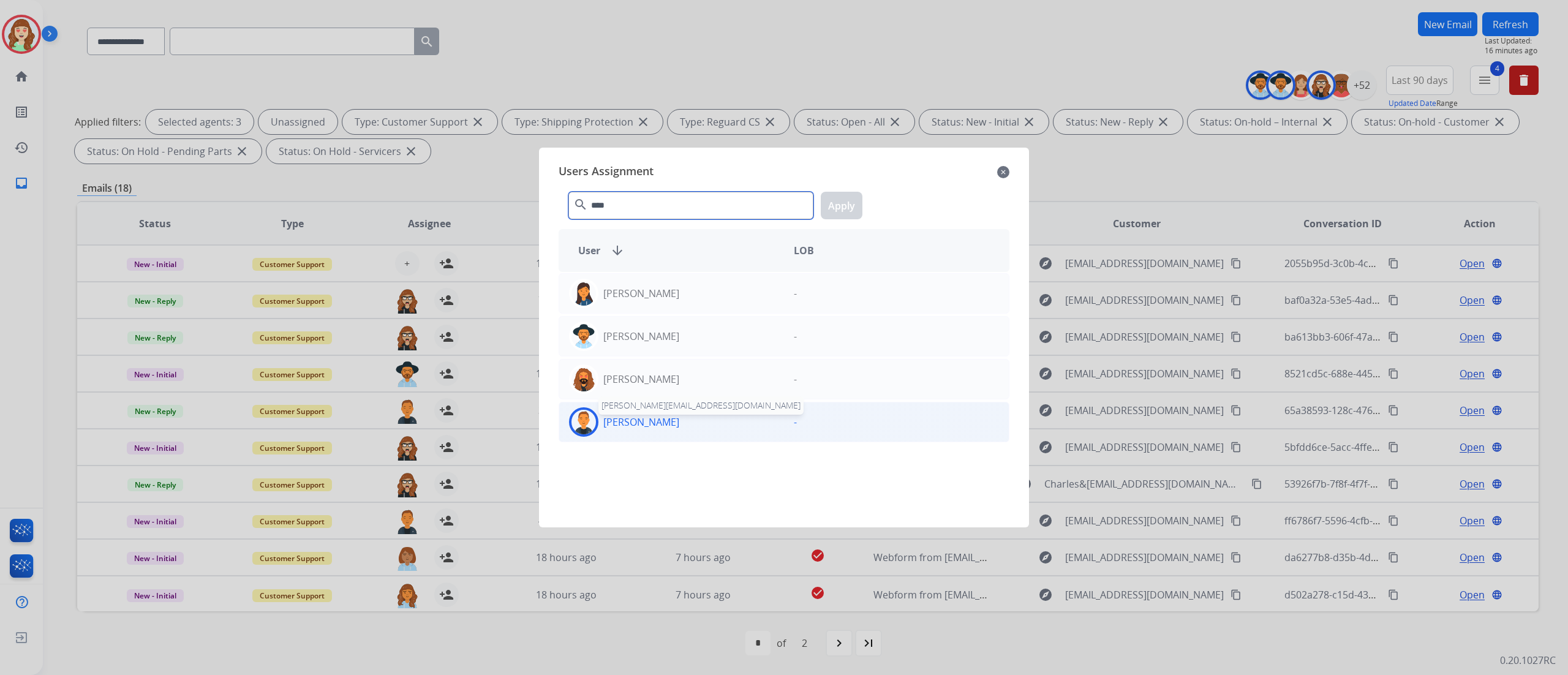
type input "****"
click at [627, 419] on p "[PERSON_NAME]" at bounding box center [641, 422] width 76 height 15
click at [843, 204] on button "Apply" at bounding box center [842, 206] width 42 height 27
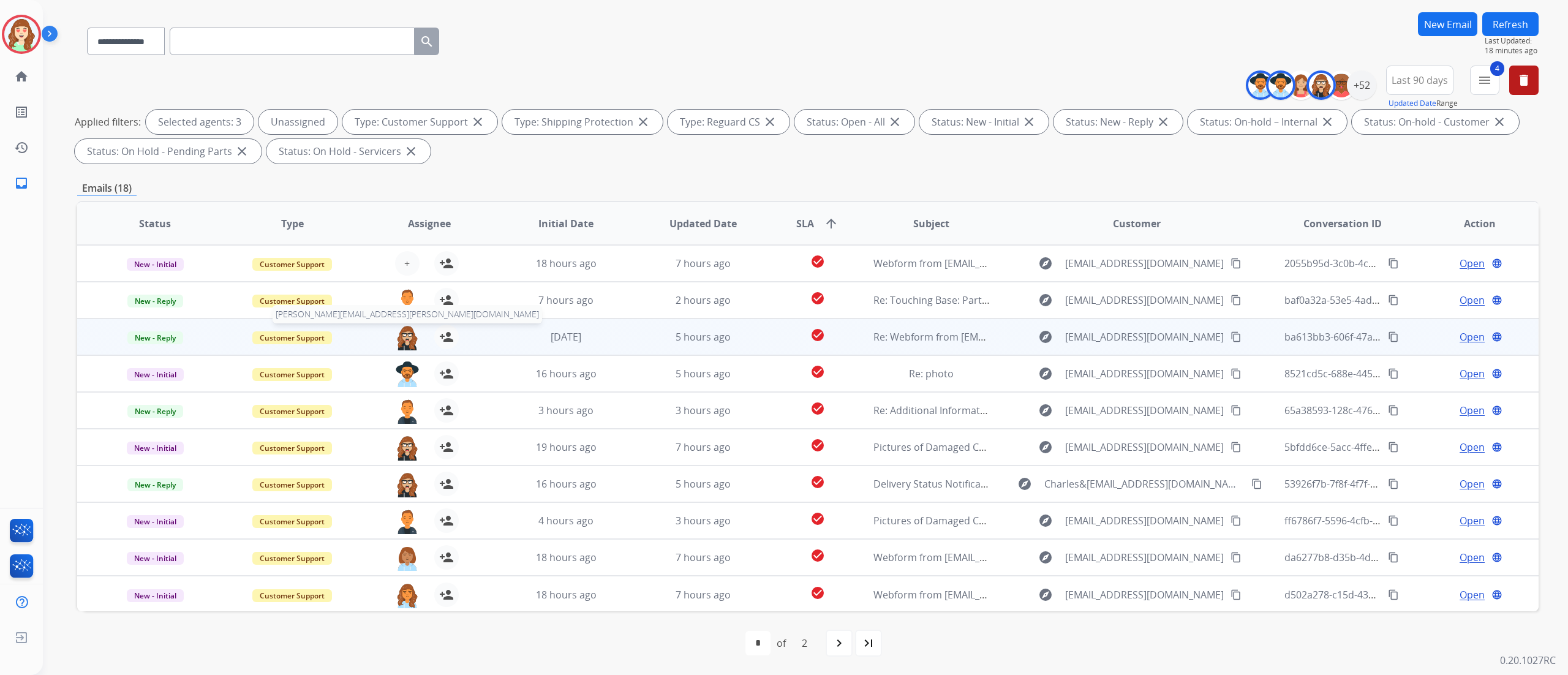
click at [405, 333] on img at bounding box center [407, 338] width 25 height 26
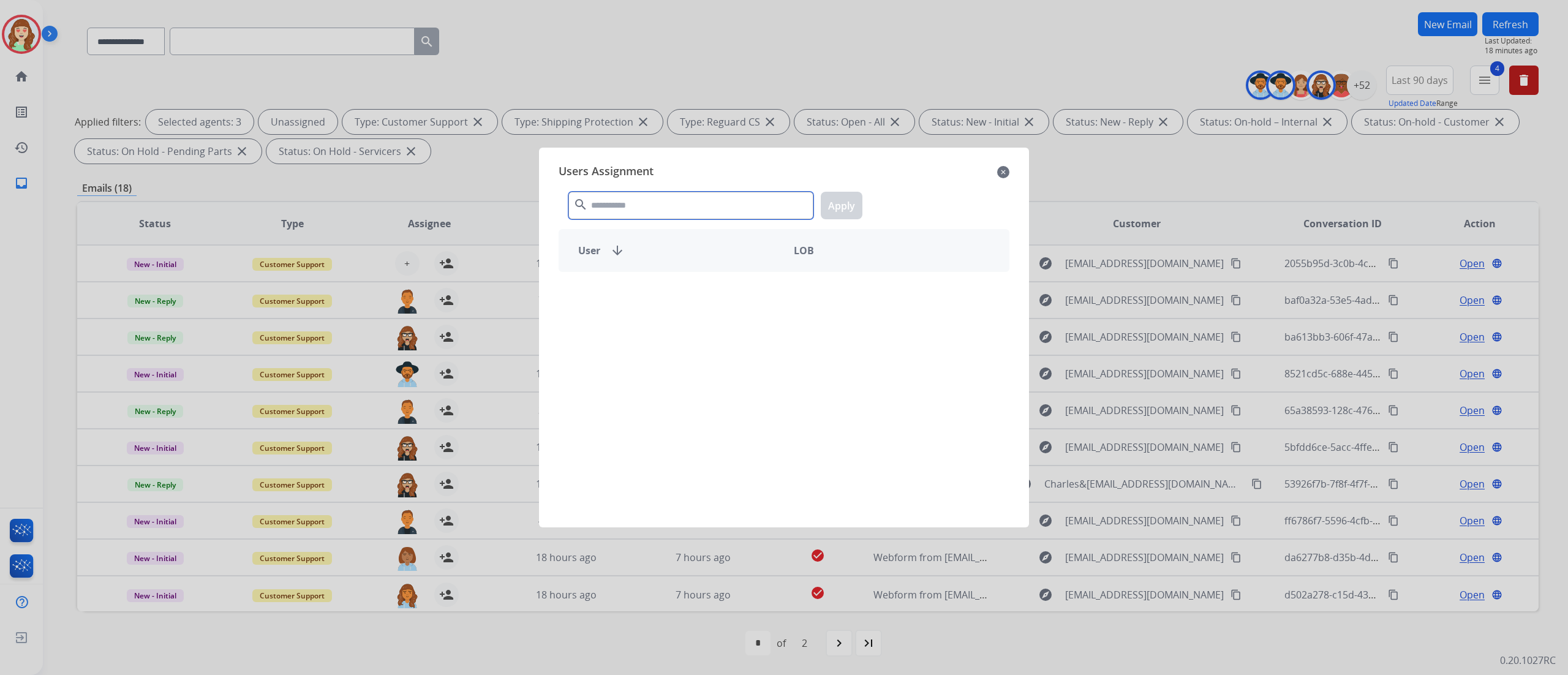
click at [614, 206] on input "text" at bounding box center [691, 206] width 245 height 27
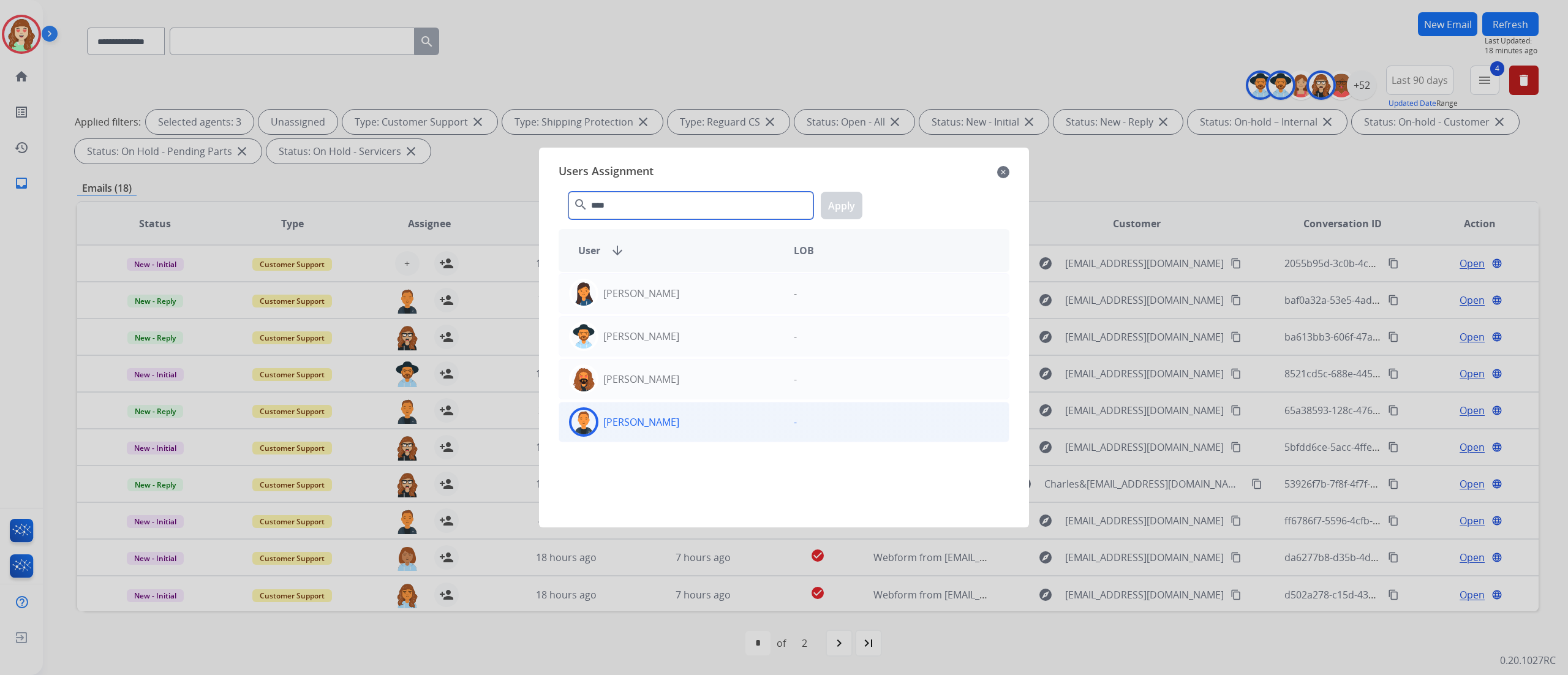
type input "****"
click at [687, 414] on div "[PERSON_NAME]" at bounding box center [671, 422] width 225 height 29
click at [849, 196] on button "Apply" at bounding box center [842, 206] width 42 height 27
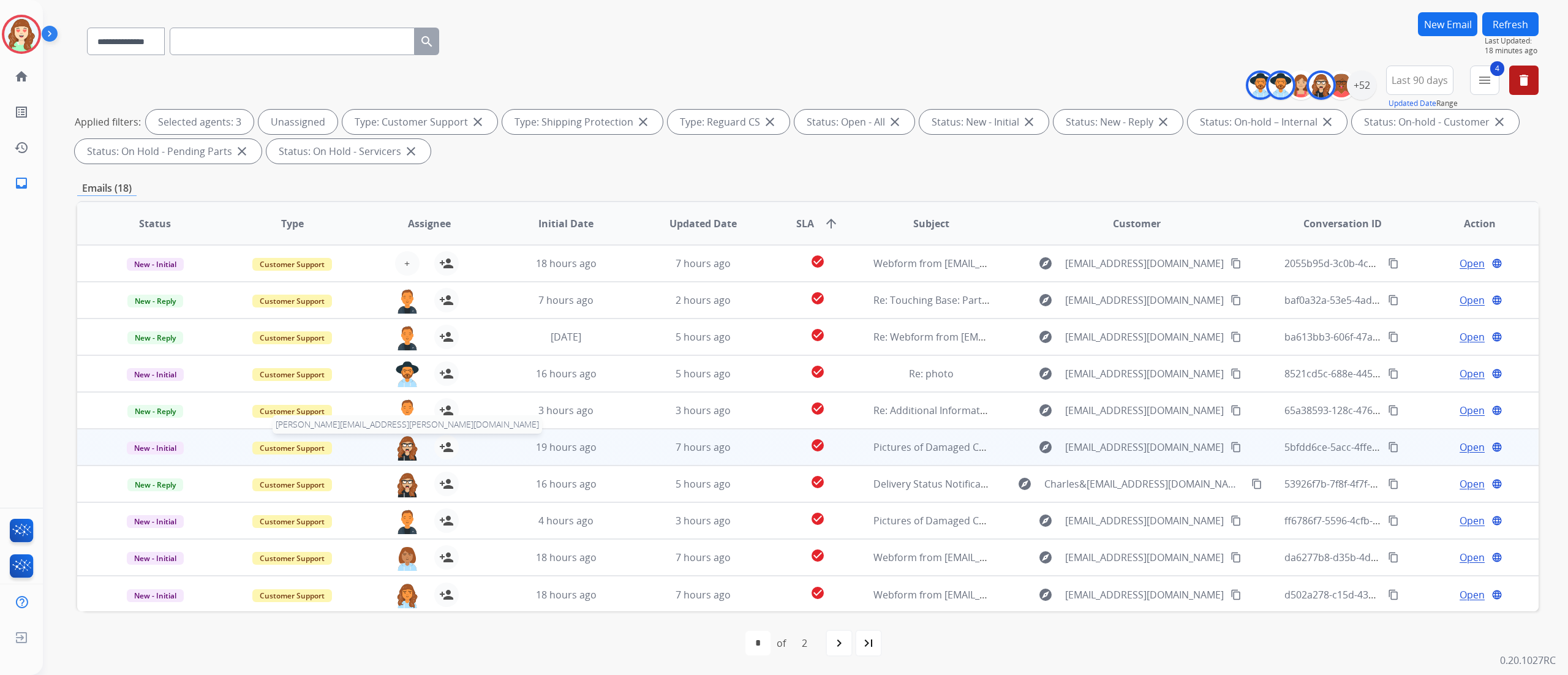
click at [401, 422] on img at bounding box center [407, 448] width 25 height 26
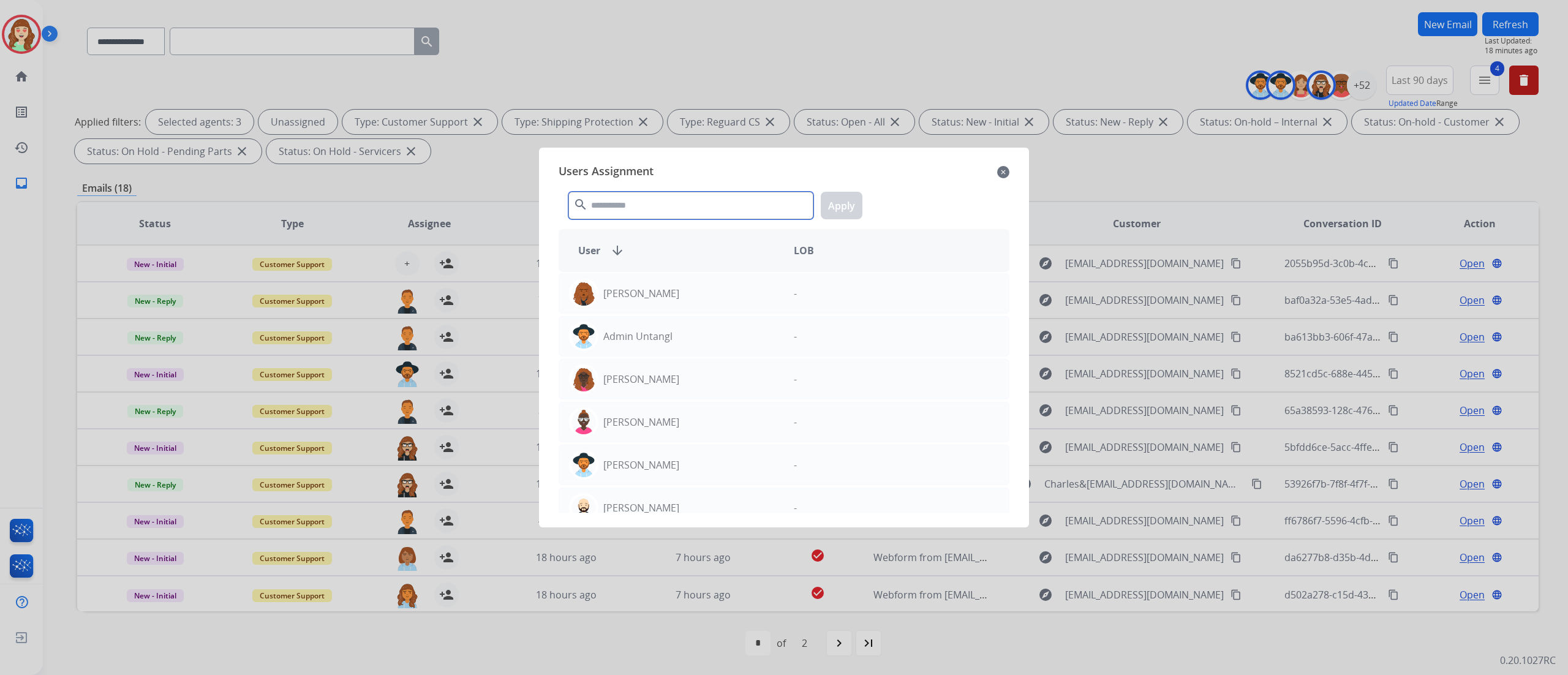
click at [642, 209] on input "text" at bounding box center [691, 206] width 245 height 27
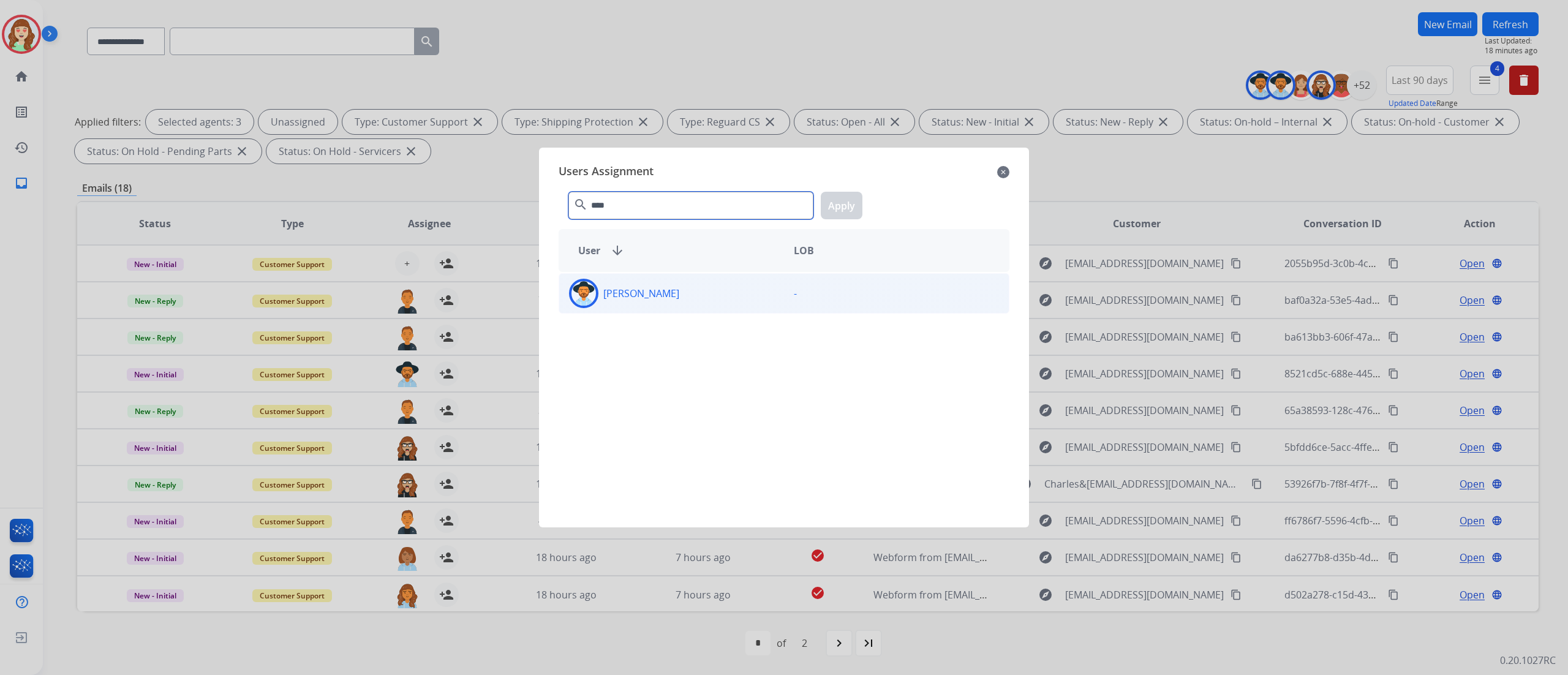
type input "****"
click at [700, 299] on div "[PERSON_NAME]" at bounding box center [671, 293] width 225 height 29
click at [840, 195] on button "Apply" at bounding box center [842, 206] width 42 height 27
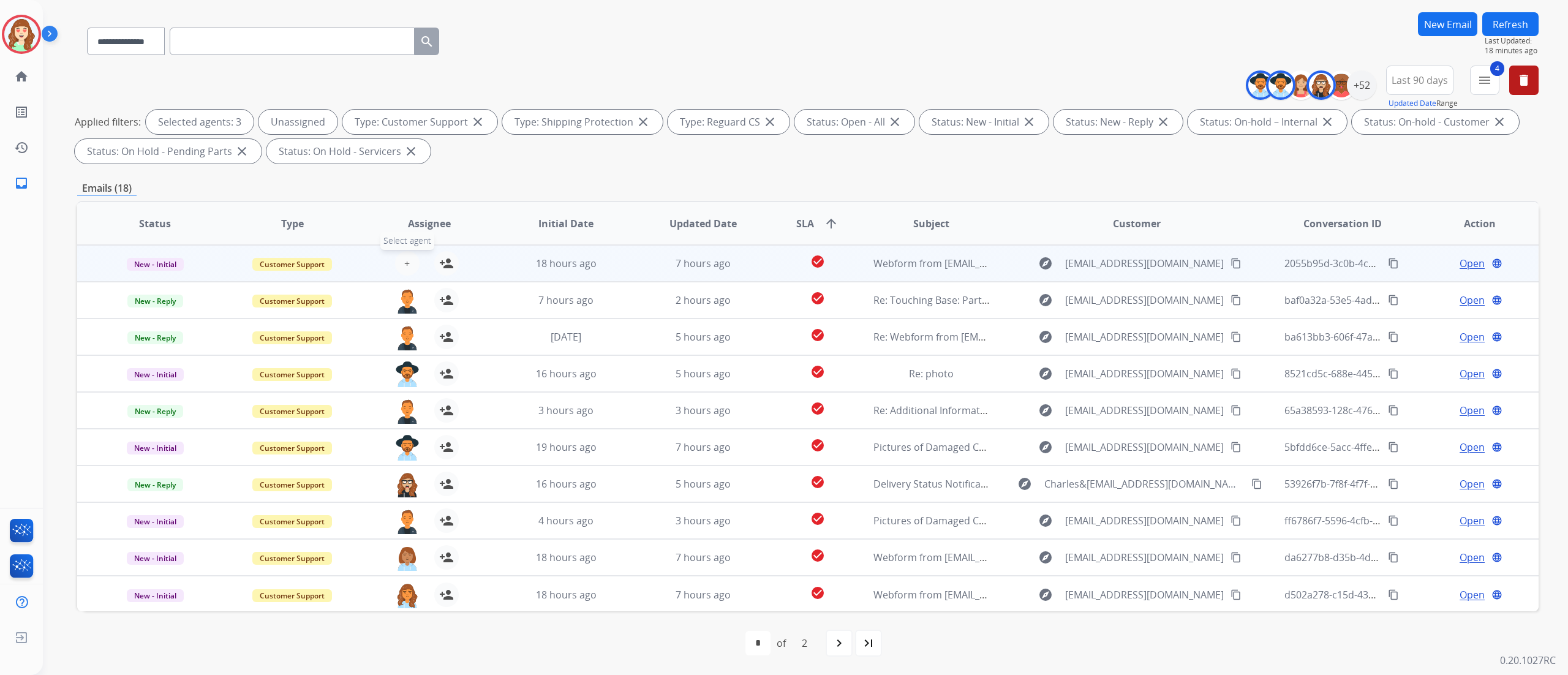
click at [410, 258] on button "+ Select agent" at bounding box center [407, 263] width 25 height 25
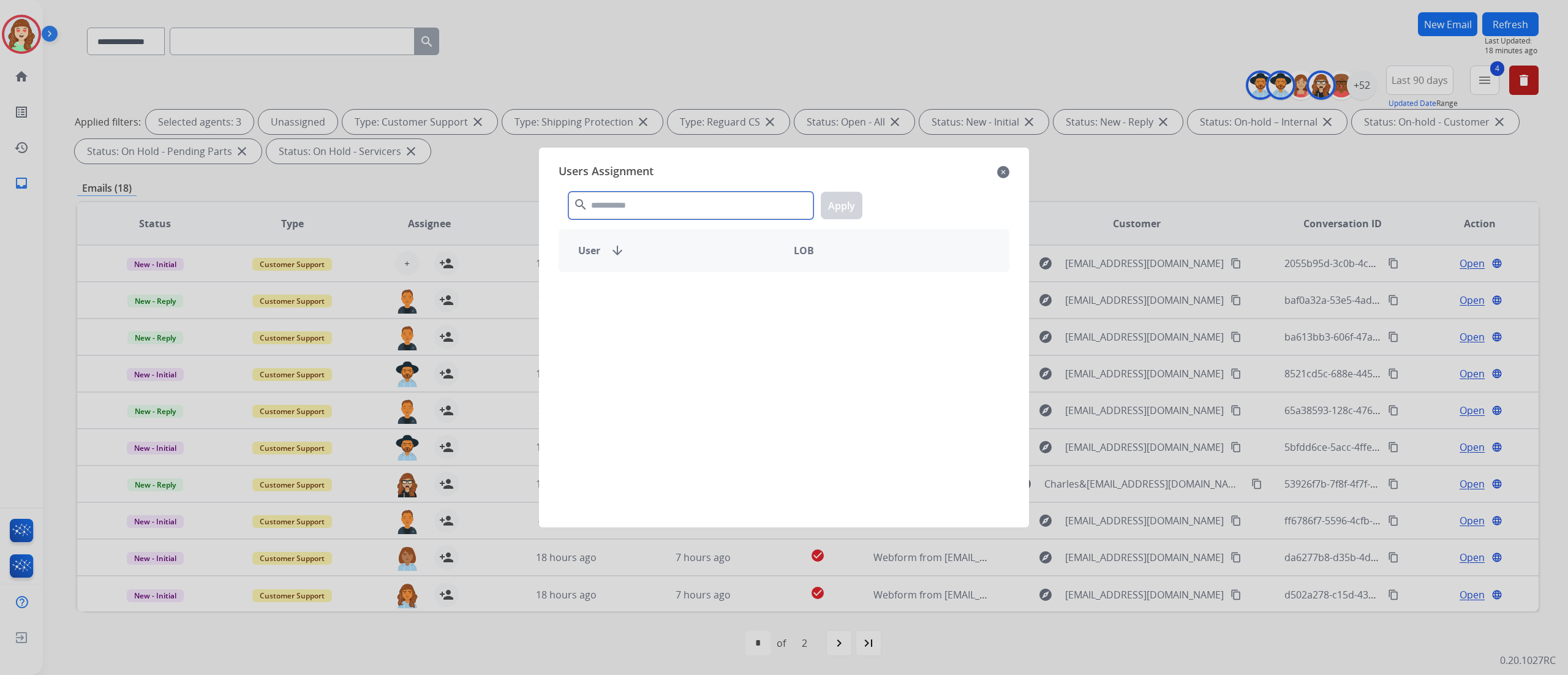
click at [674, 205] on input "text" at bounding box center [691, 206] width 245 height 27
type input "****"
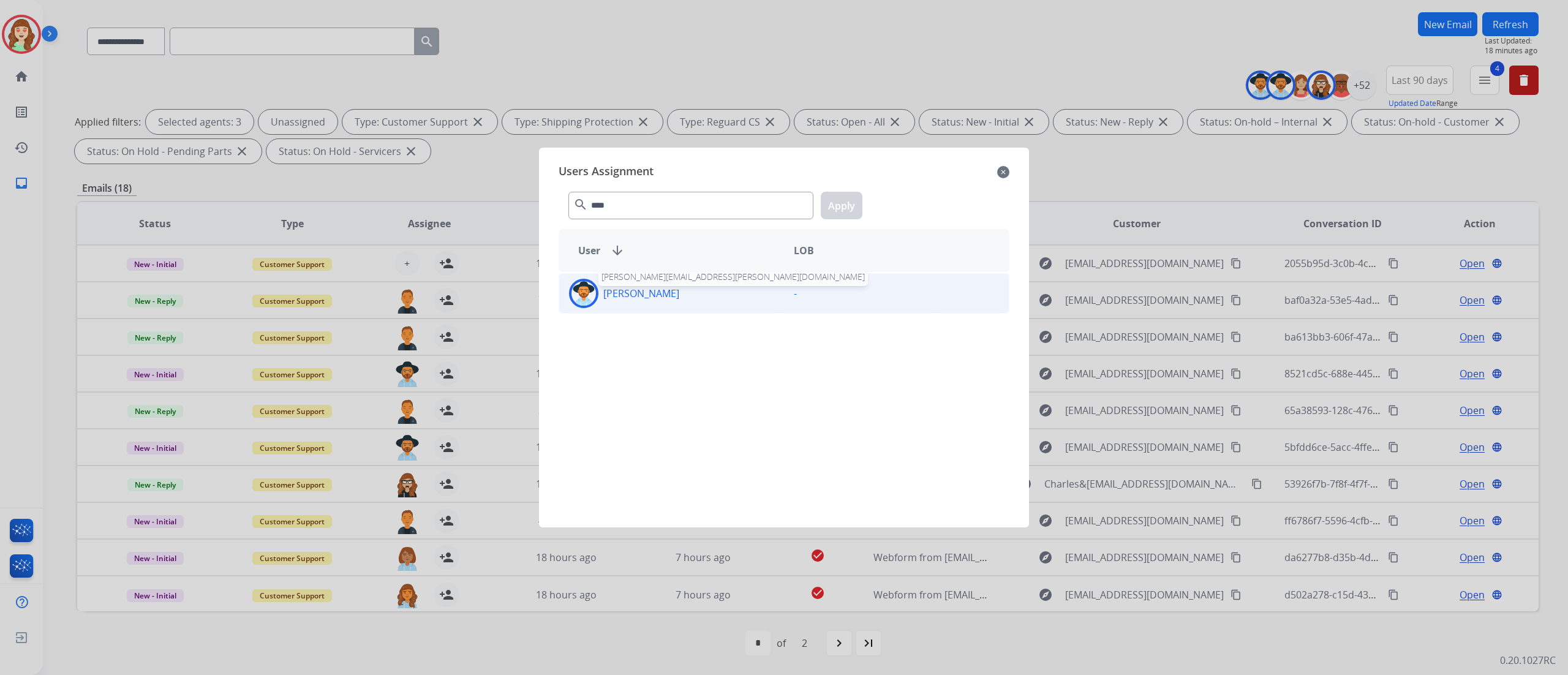
click at [675, 298] on p "[PERSON_NAME]" at bounding box center [641, 293] width 76 height 15
click at [851, 211] on button "Apply" at bounding box center [842, 206] width 42 height 27
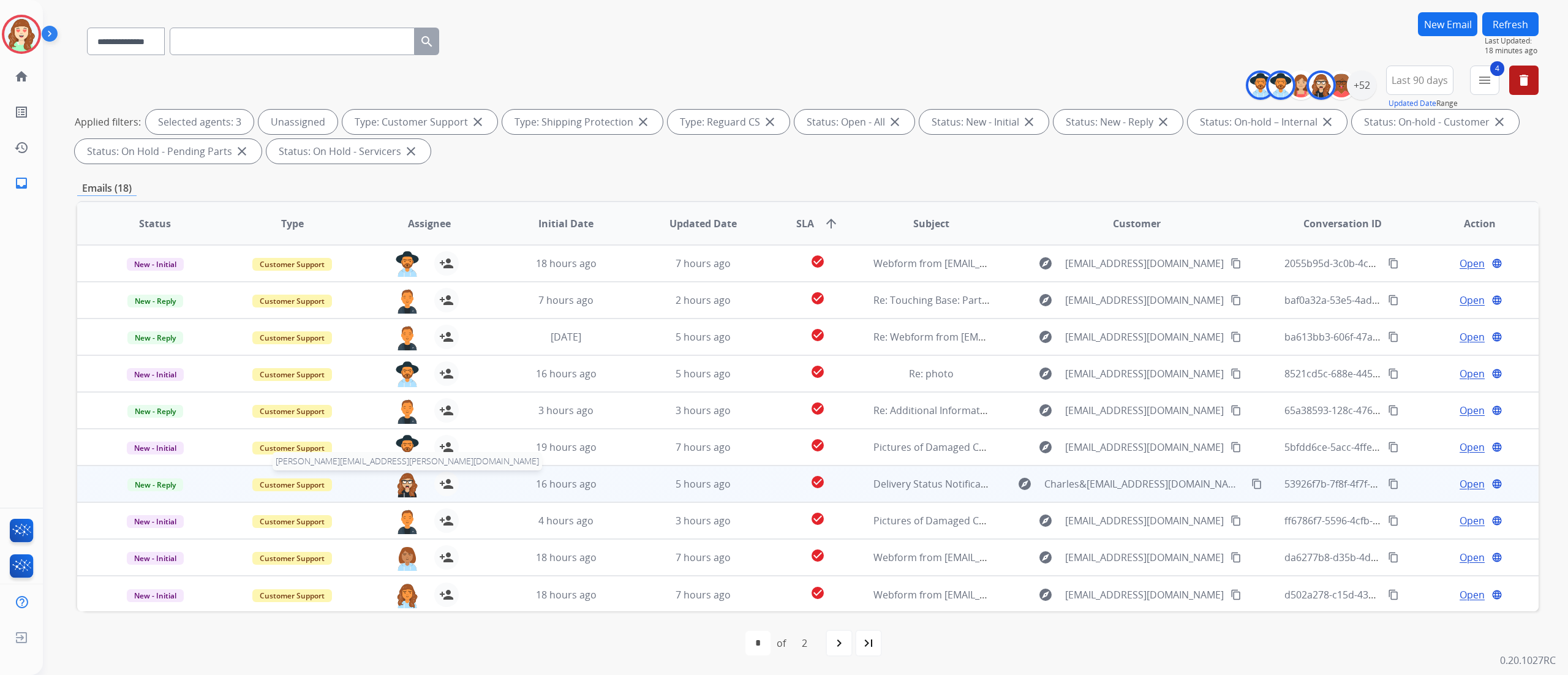
click at [399, 422] on img at bounding box center [407, 485] width 25 height 26
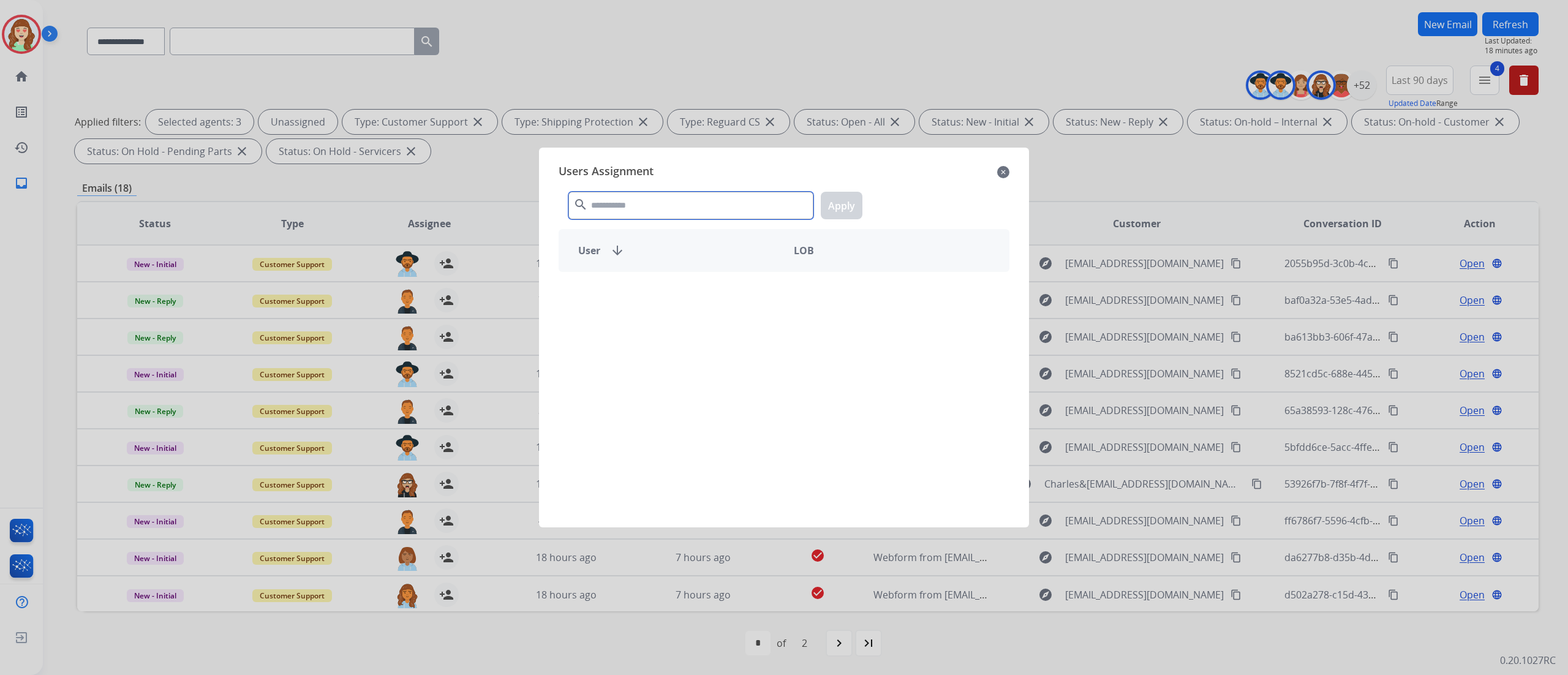
click at [670, 203] on input "text" at bounding box center [691, 206] width 245 height 27
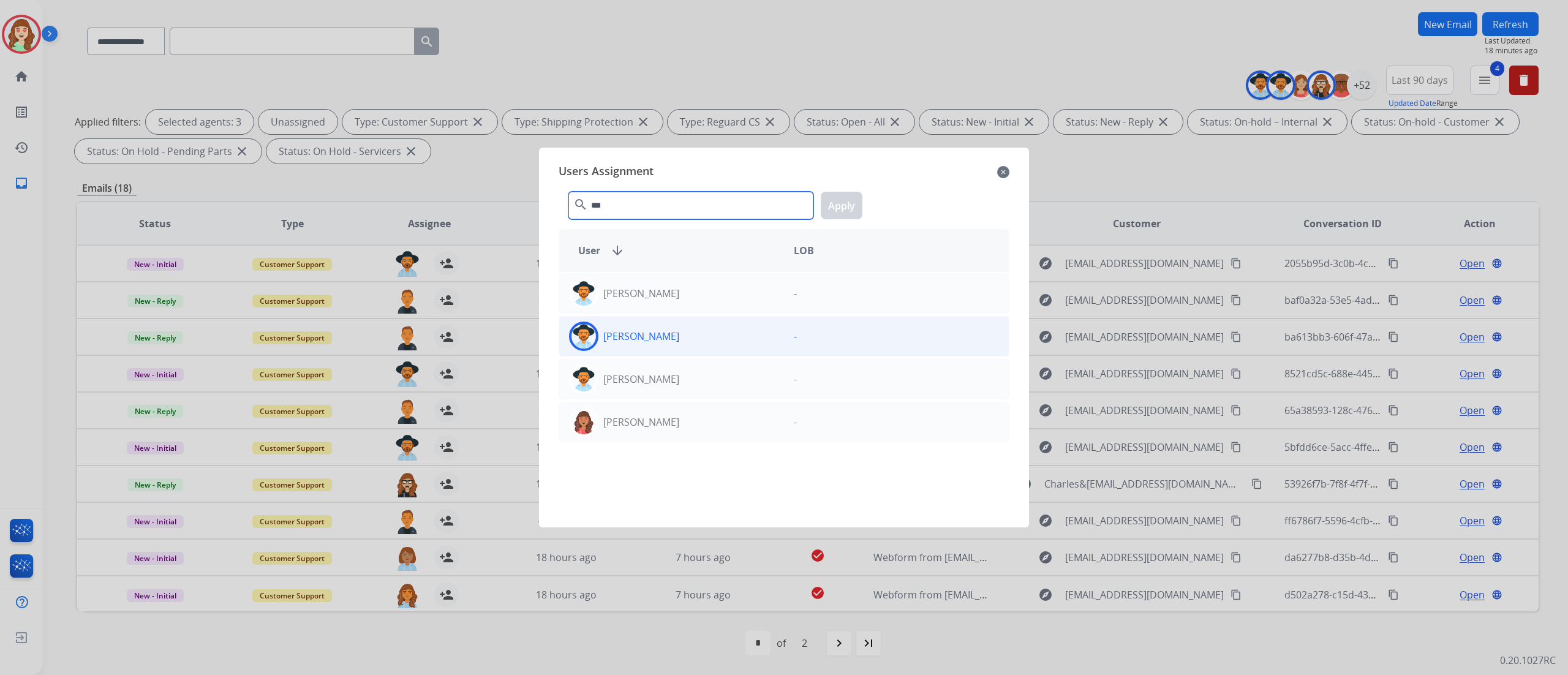
type input "***"
click at [723, 341] on div "[PERSON_NAME]" at bounding box center [671, 336] width 225 height 29
click at [838, 193] on button "Apply" at bounding box center [842, 206] width 42 height 27
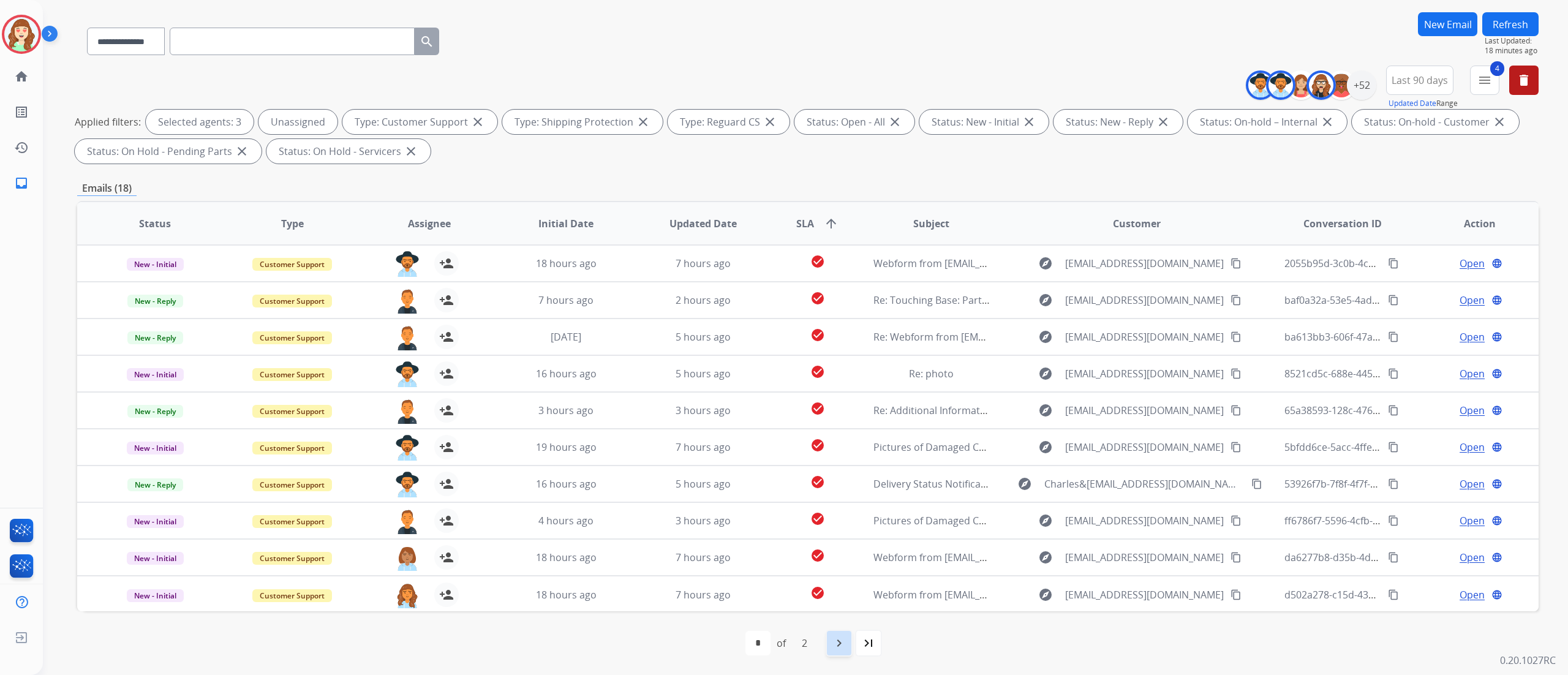
click at [842, 422] on mat-icon "navigate_next" at bounding box center [839, 643] width 15 height 15
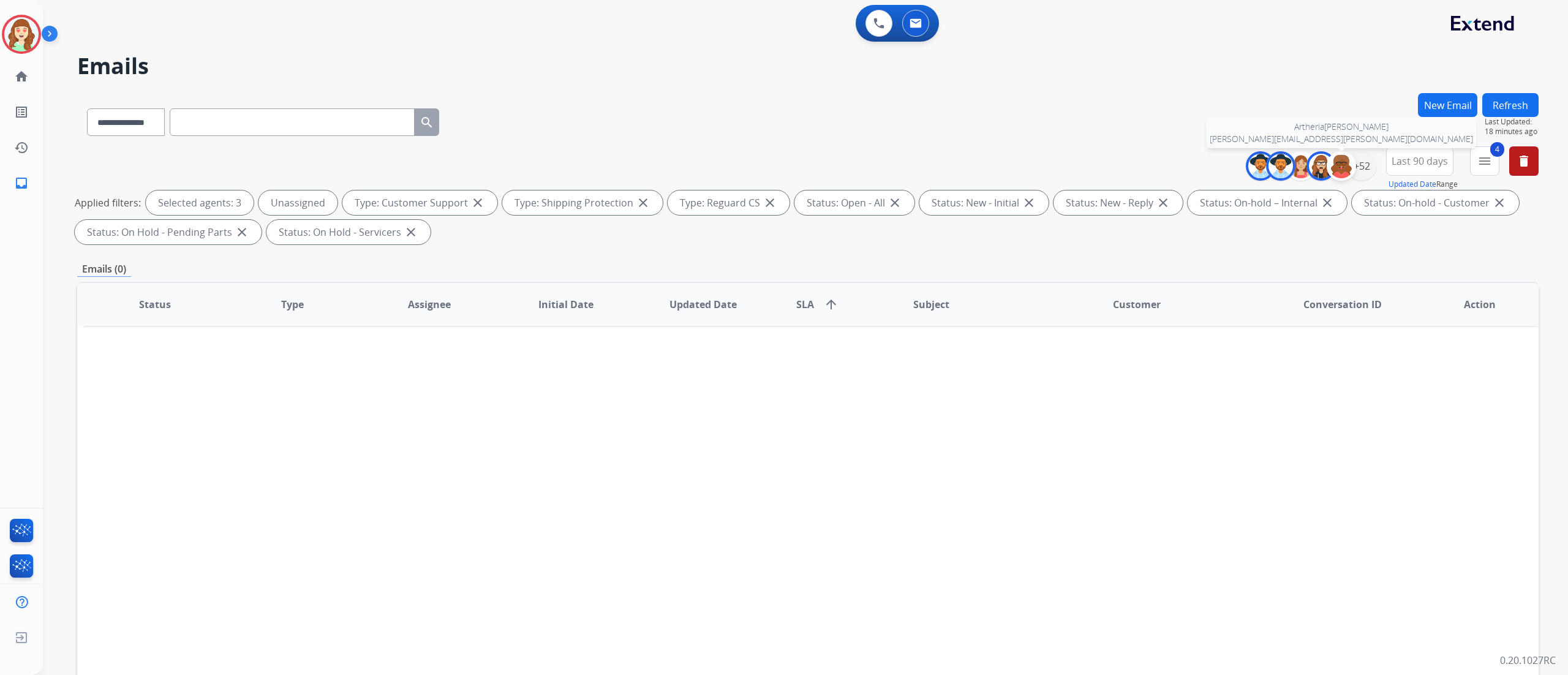
click at [980, 166] on img at bounding box center [1342, 165] width 25 height 25
select select "*"
click at [980, 174] on div "+52" at bounding box center [1362, 166] width 29 height 29
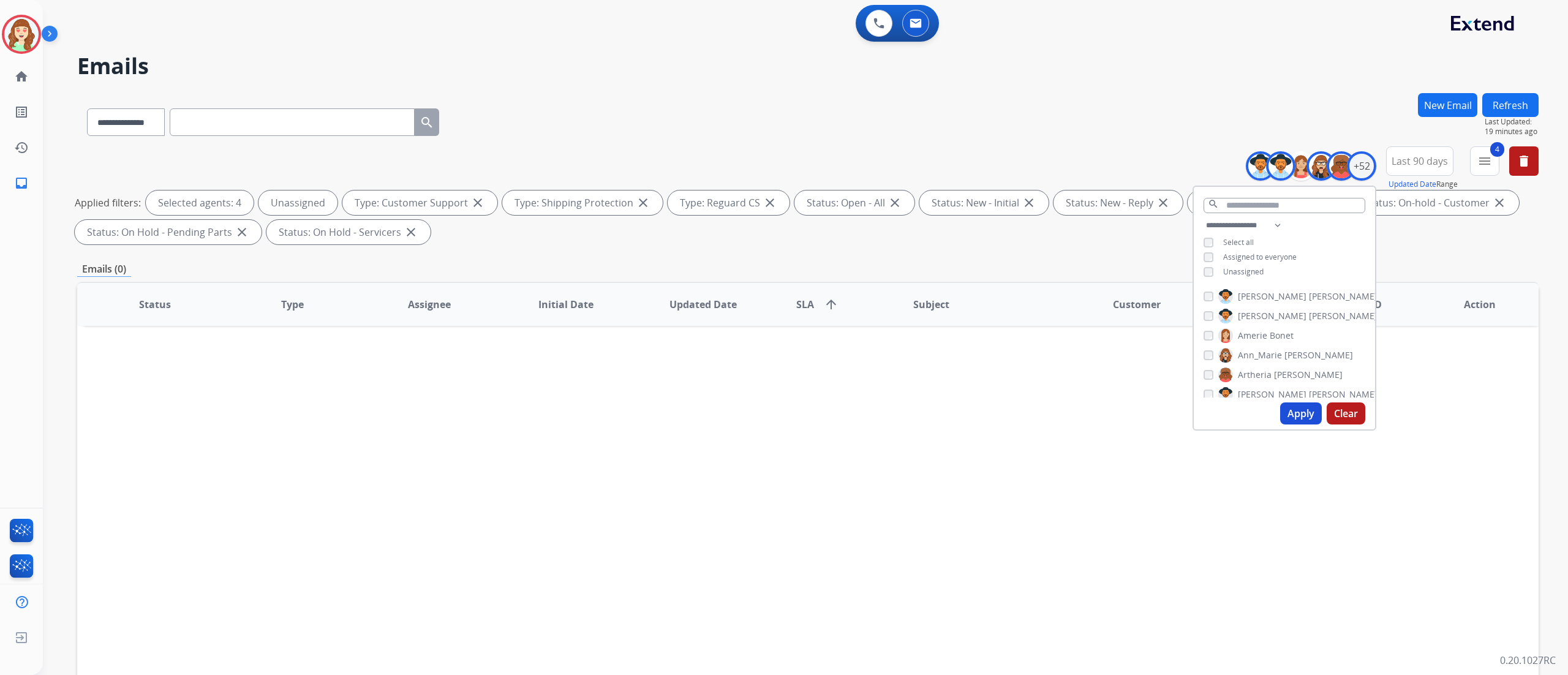
click at [980, 340] on div "[PERSON_NAME] [PERSON_NAME] [PERSON_NAME] [PERSON_NAME] [PERSON_NAME] [PERSON_N…" at bounding box center [1284, 341] width 182 height 113
click at [980, 305] on div "[PERSON_NAME]" at bounding box center [1246, 306] width 85 height 15
click at [980, 372] on div "[PERSON_NAME] [PERSON_NAME] [PERSON_NAME] [PERSON_NAME] [PERSON_NAME] [PERSON_N…" at bounding box center [1284, 341] width 182 height 113
click at [980, 360] on div "[PERSON_NAME]" at bounding box center [1290, 364] width 174 height 15
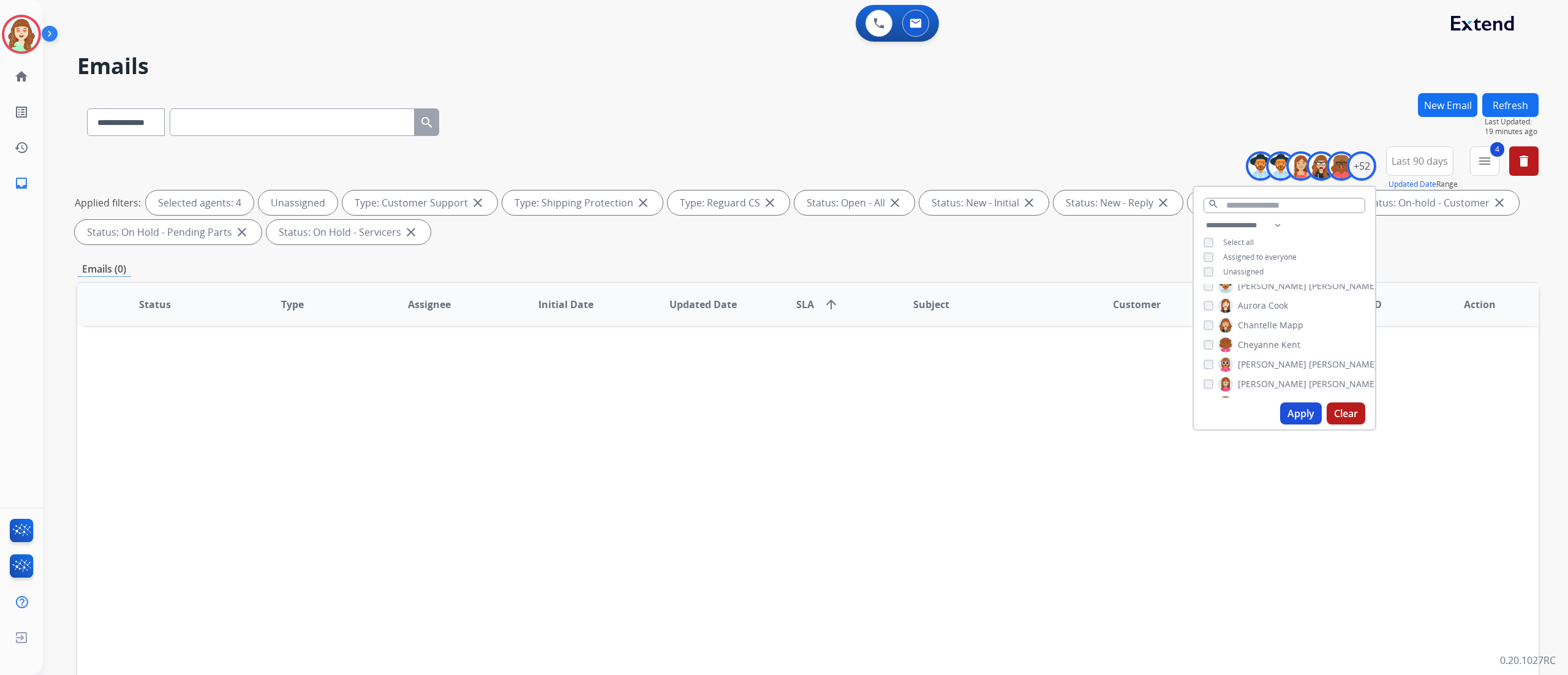
click at [980, 405] on button "Apply" at bounding box center [1301, 414] width 42 height 22
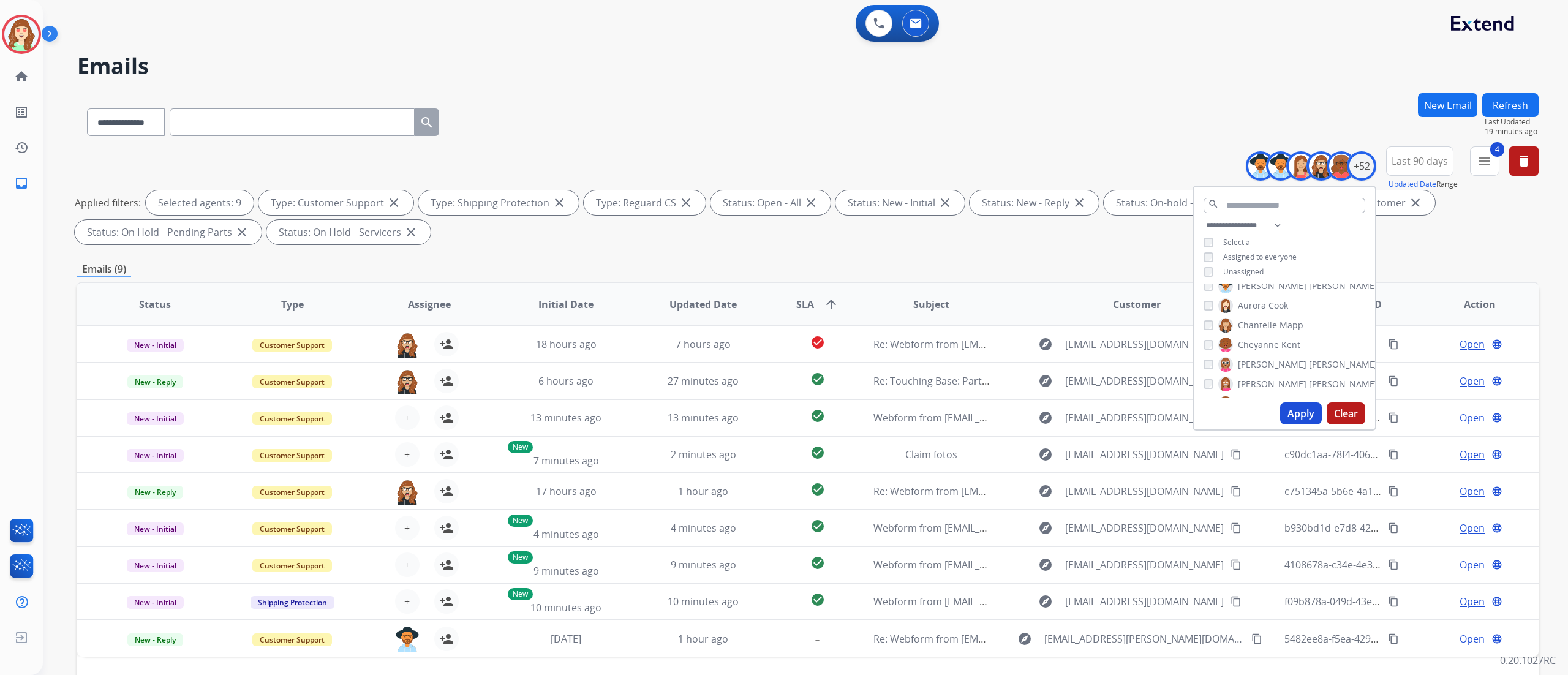
click at [980, 402] on div "Apply Clear" at bounding box center [1284, 413] width 182 height 32
click at [980, 405] on button "Apply" at bounding box center [1301, 414] width 42 height 22
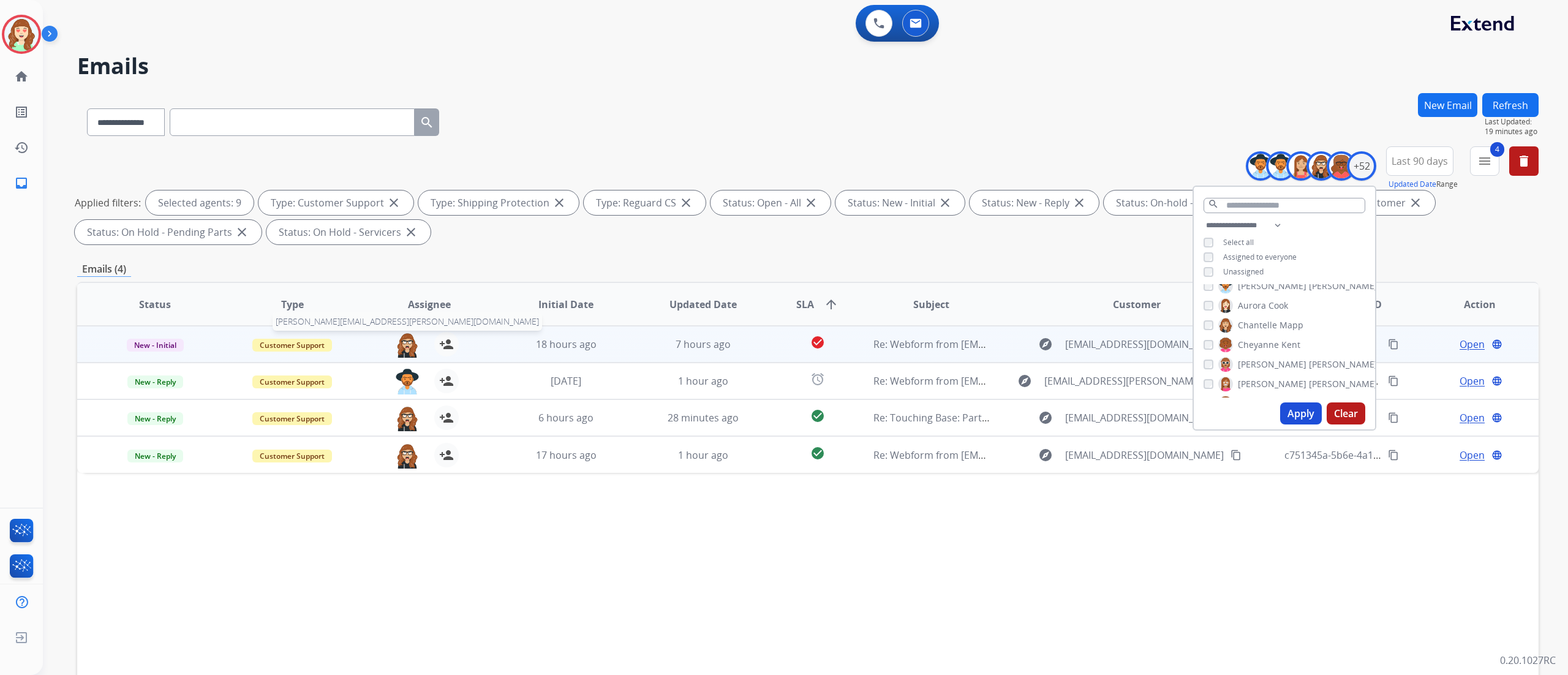
click at [398, 340] on img at bounding box center [407, 345] width 25 height 26
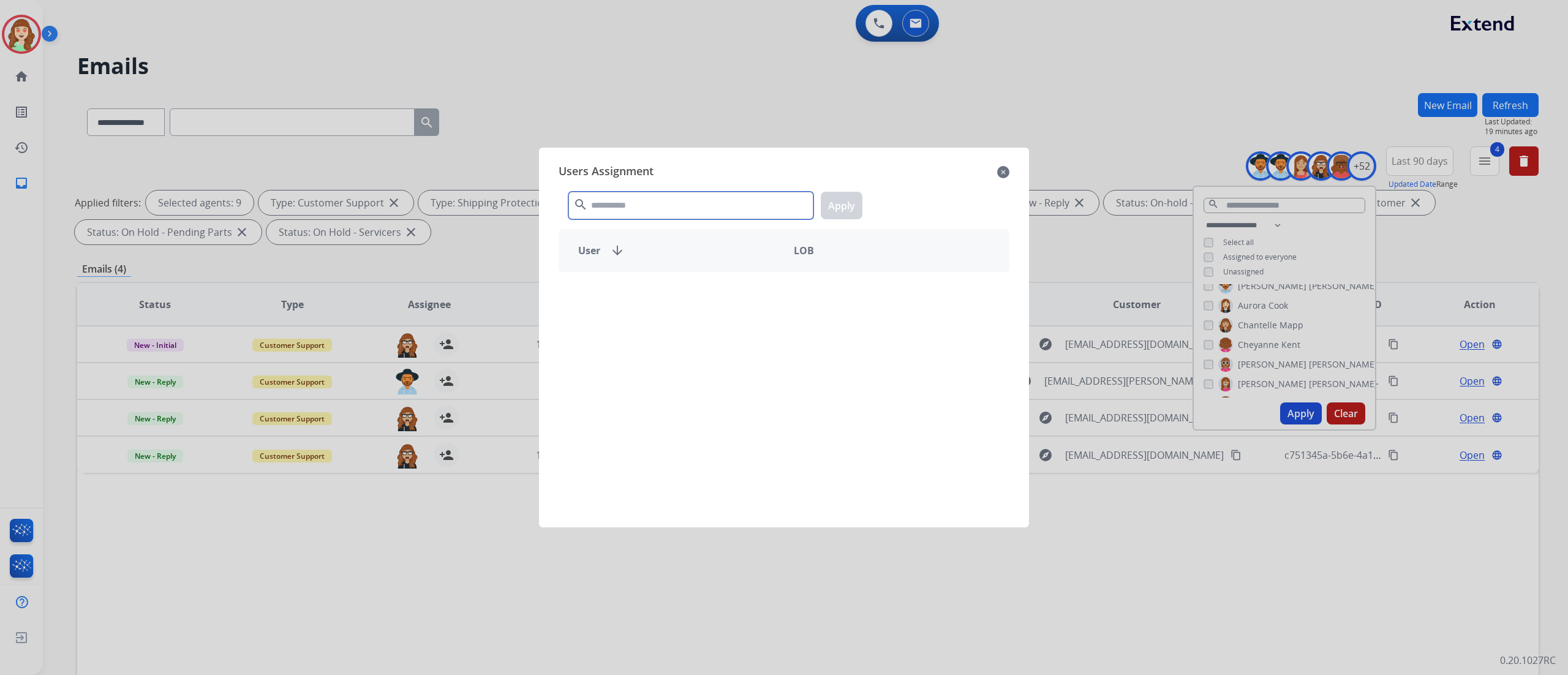
click at [669, 209] on input "text" at bounding box center [691, 206] width 245 height 27
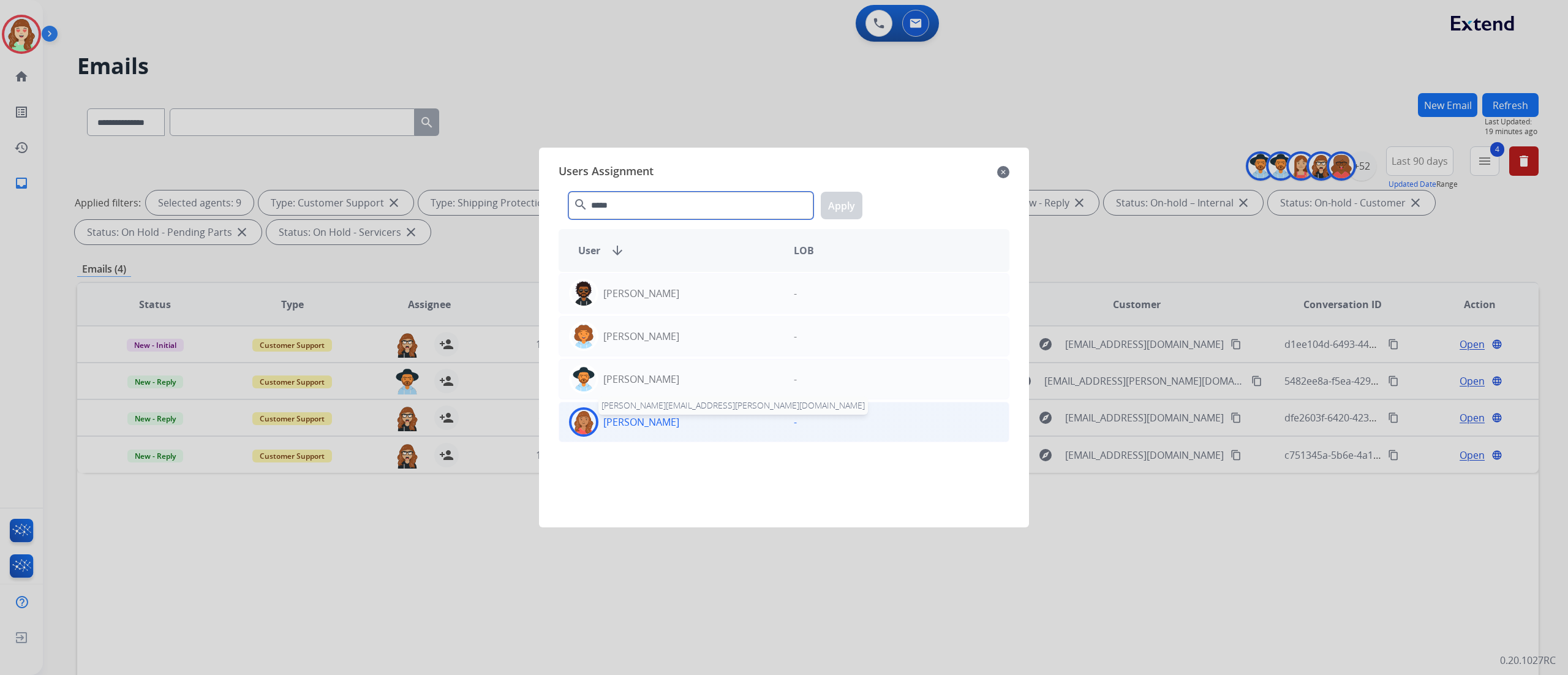
type input "*****"
click at [661, 419] on p "[PERSON_NAME]" at bounding box center [641, 422] width 76 height 15
click at [844, 206] on button "Apply" at bounding box center [842, 206] width 42 height 27
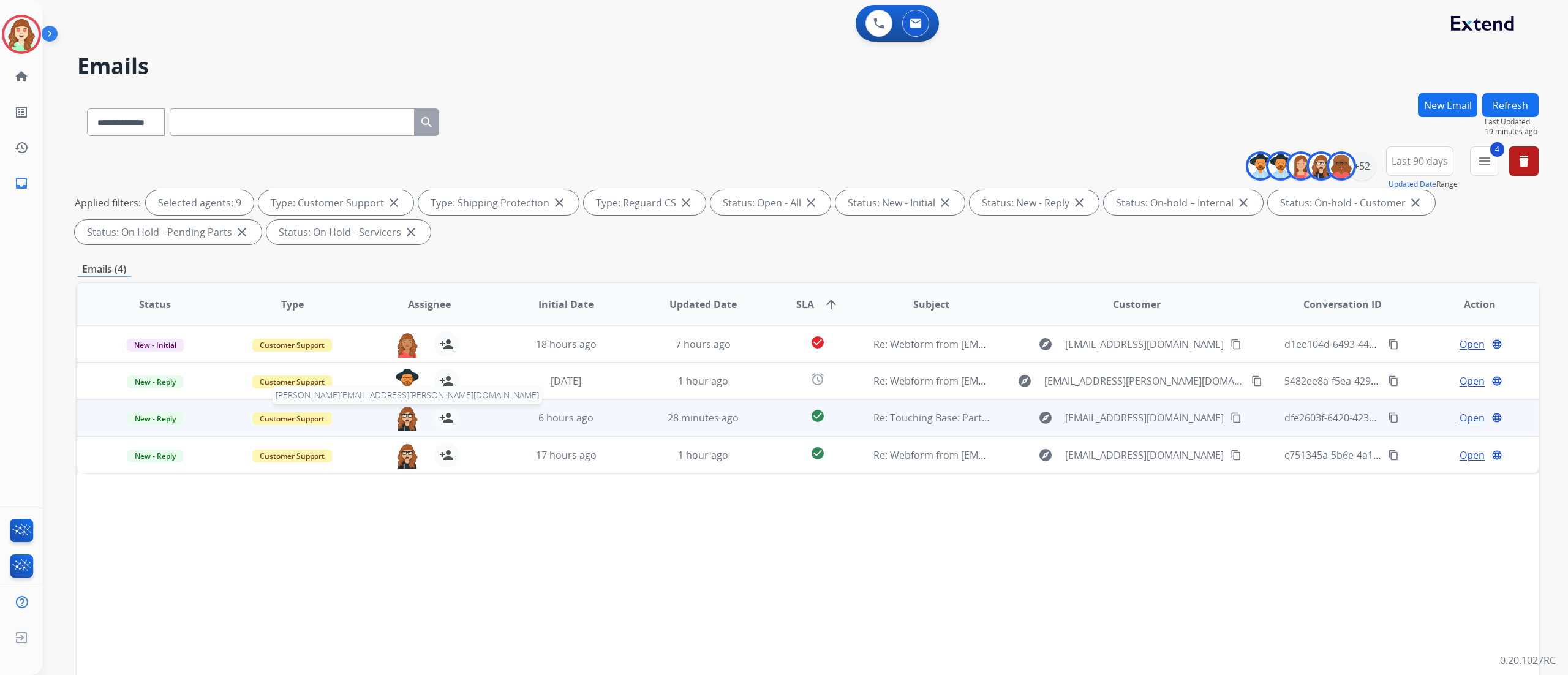
click at [397, 419] on img at bounding box center [407, 418] width 25 height 26
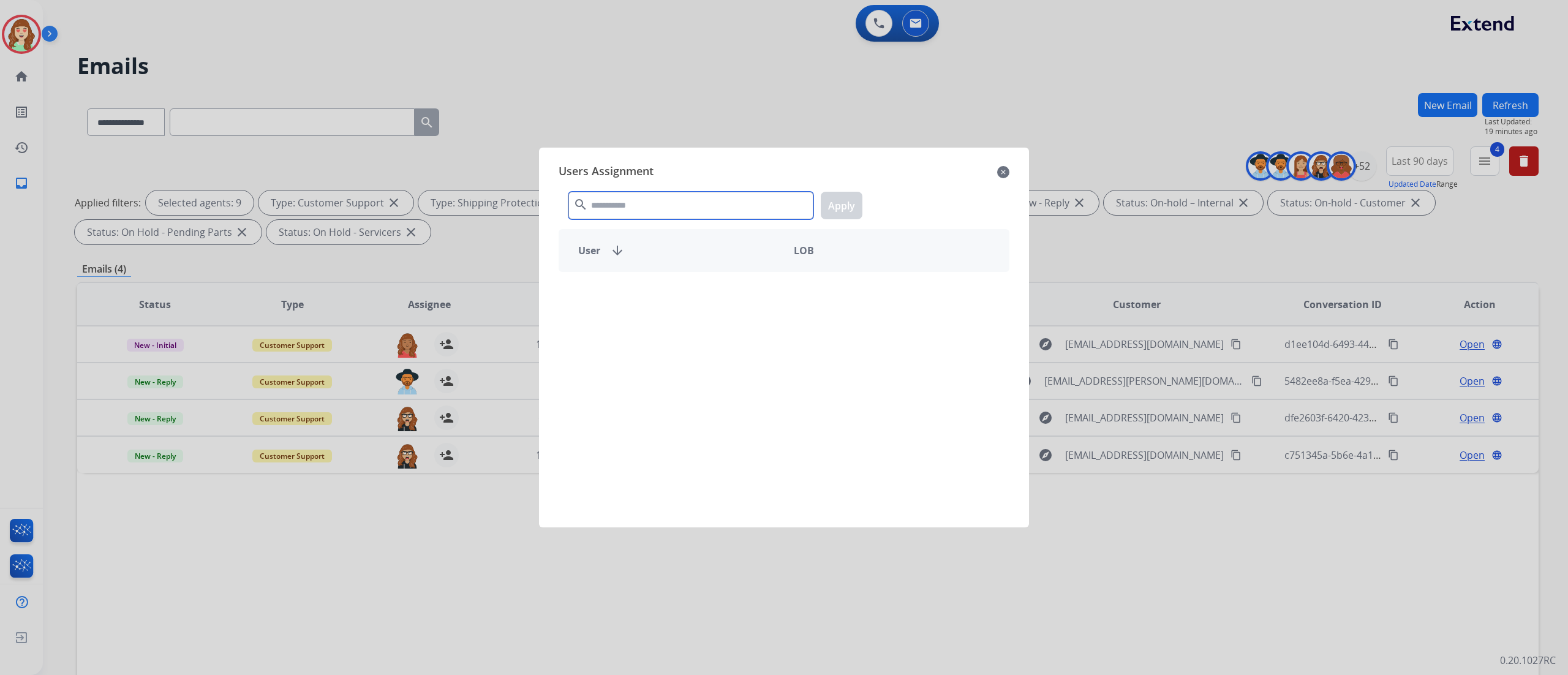
click at [647, 198] on input "text" at bounding box center [691, 206] width 245 height 27
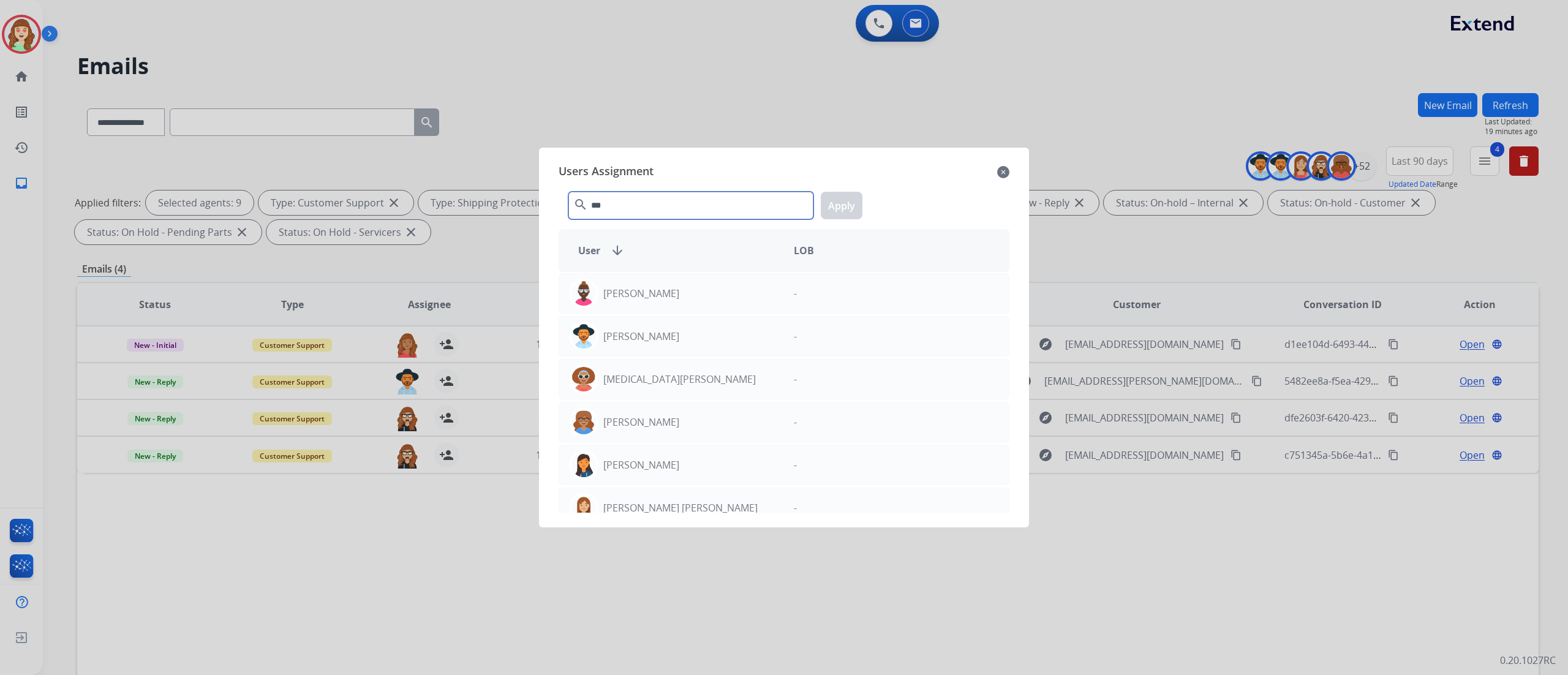
type input "****"
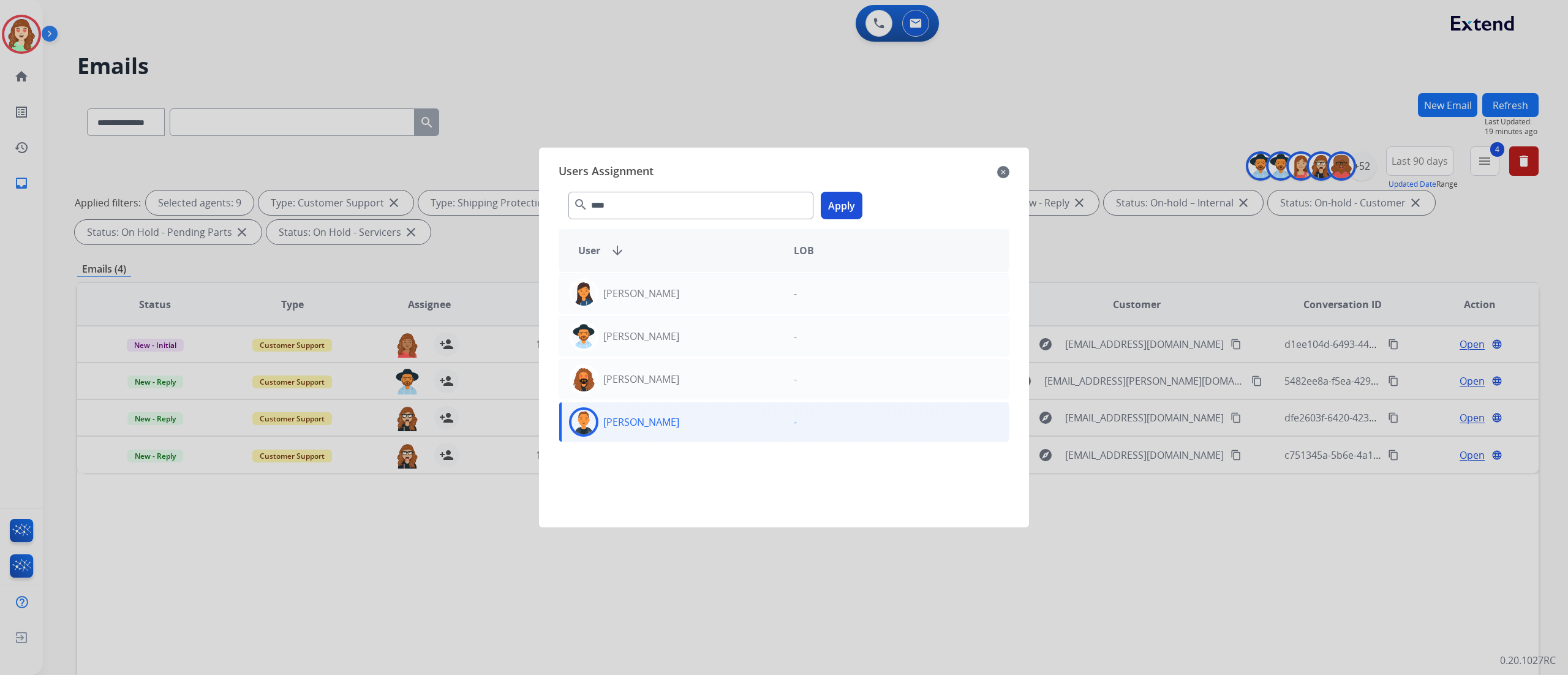
select select "**********"
click at [838, 210] on button "Apply" at bounding box center [842, 206] width 42 height 27
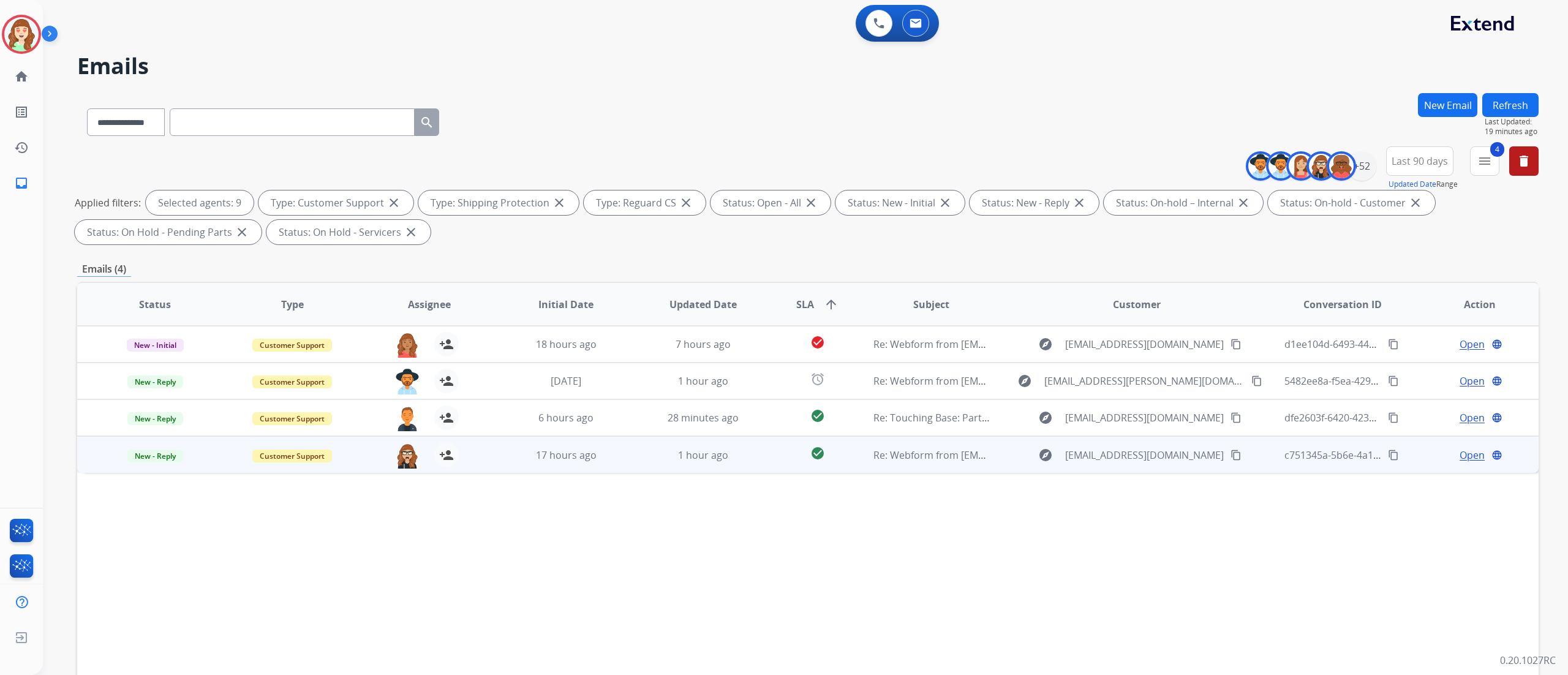
click at [387, 472] on div "ana.lopez@eccogroupusa.com person_add Assign to Me" at bounding box center [419, 455] width 137 height 35
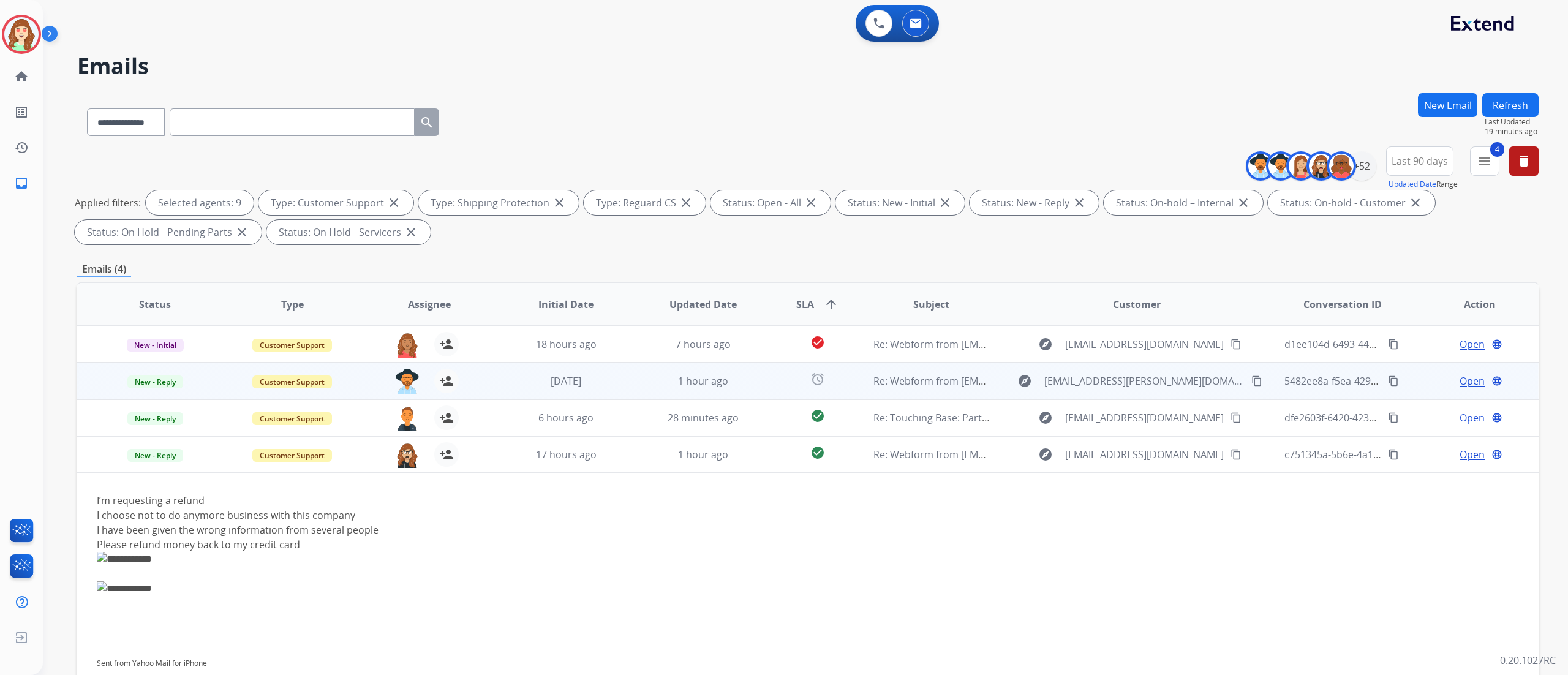
scroll to position [10, 0]
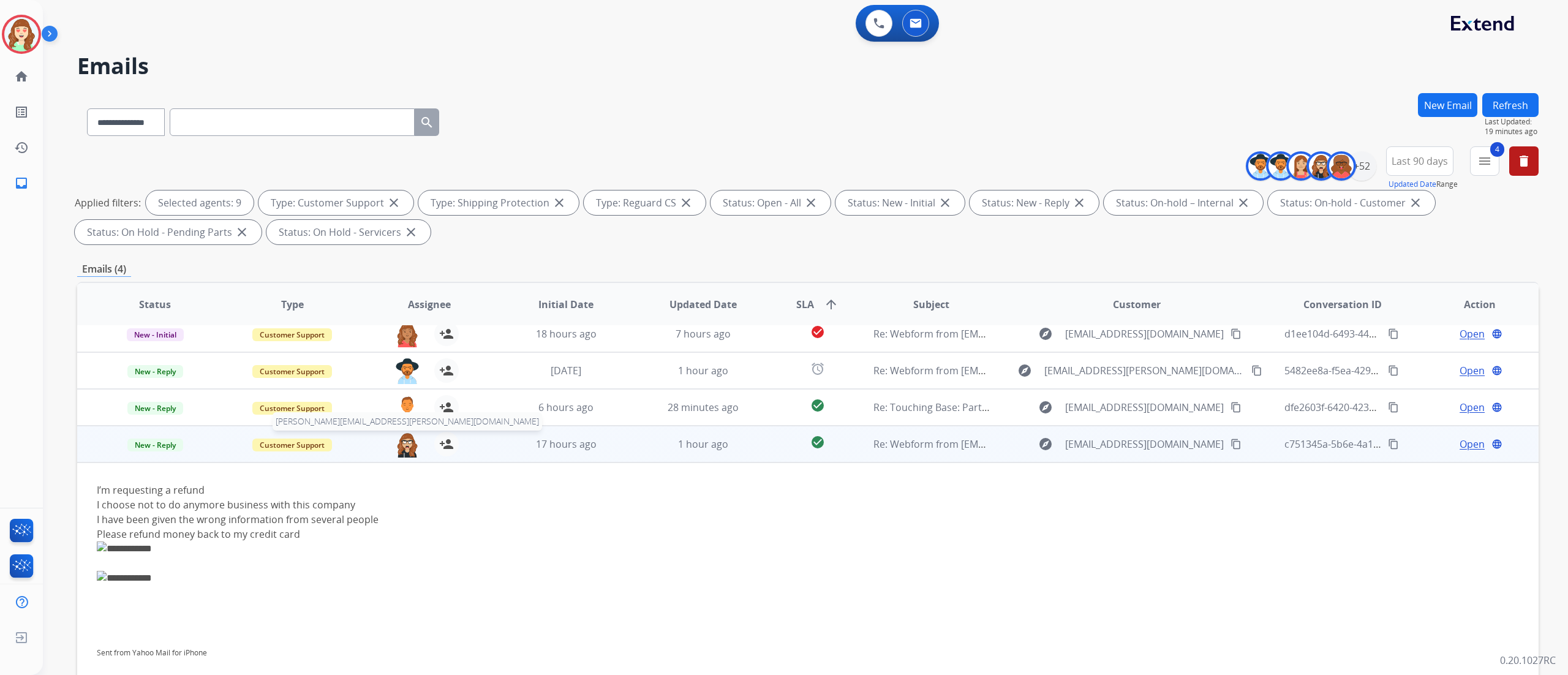
click at [407, 441] on img at bounding box center [407, 445] width 25 height 26
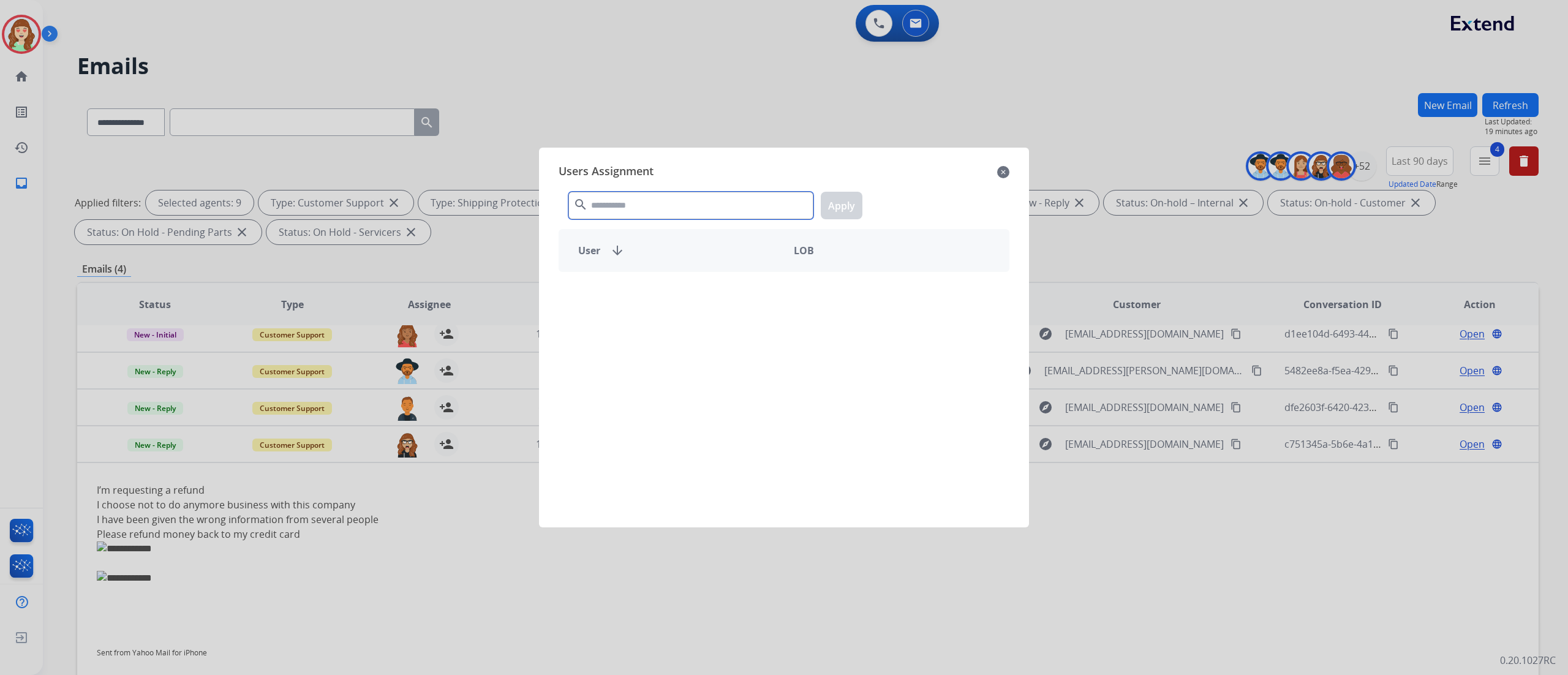
click at [645, 206] on input "text" at bounding box center [691, 206] width 245 height 27
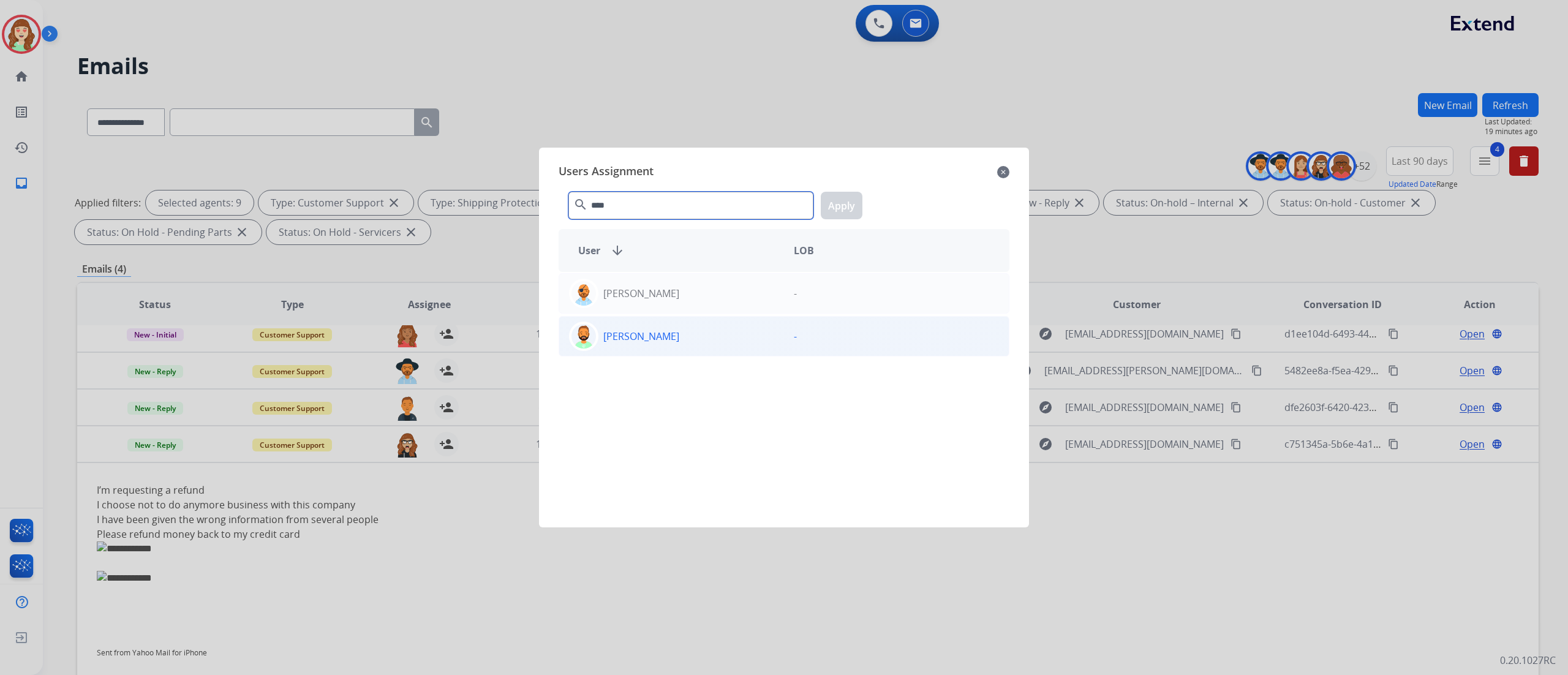
type input "****"
click at [699, 332] on div "[PERSON_NAME]" at bounding box center [671, 336] width 225 height 29
click at [842, 209] on button "Apply" at bounding box center [842, 206] width 42 height 27
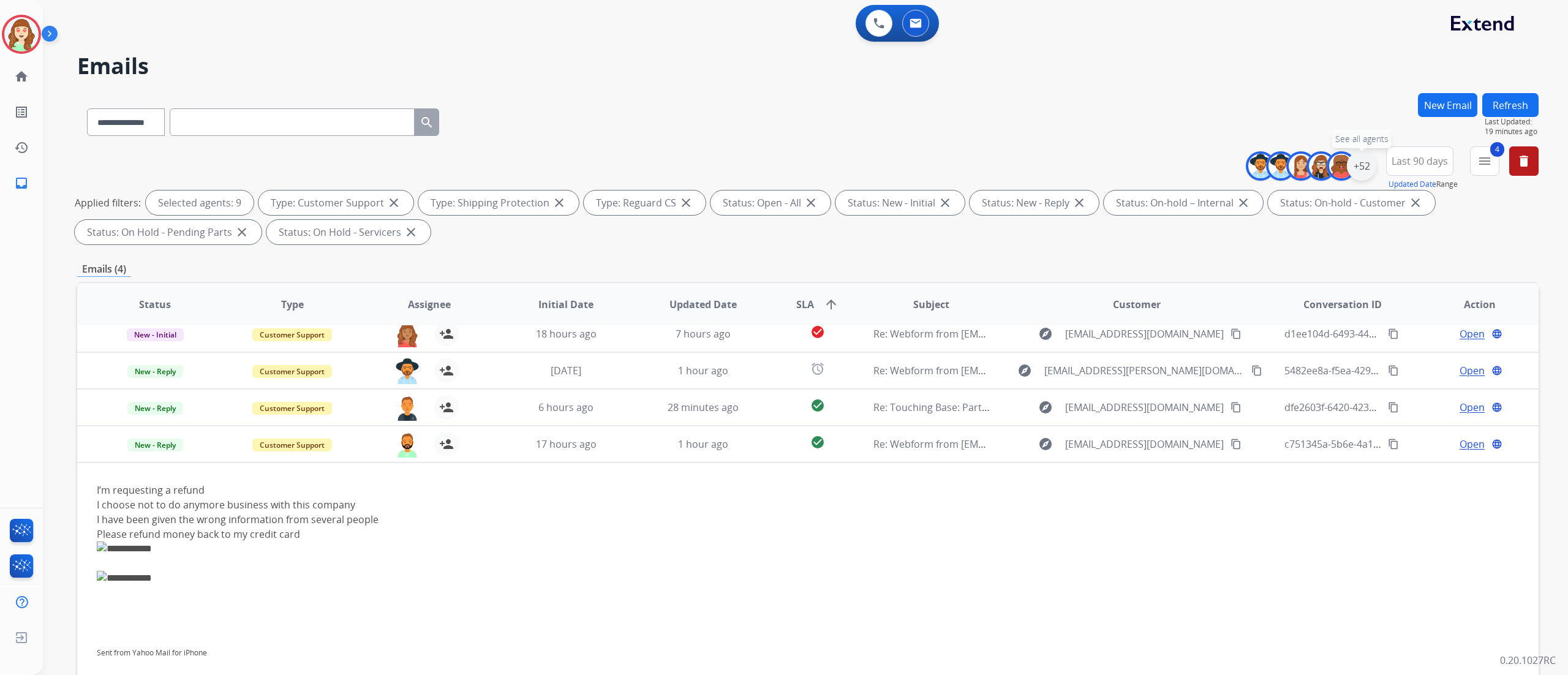
click at [1359, 168] on div "+52" at bounding box center [1362, 166] width 29 height 29
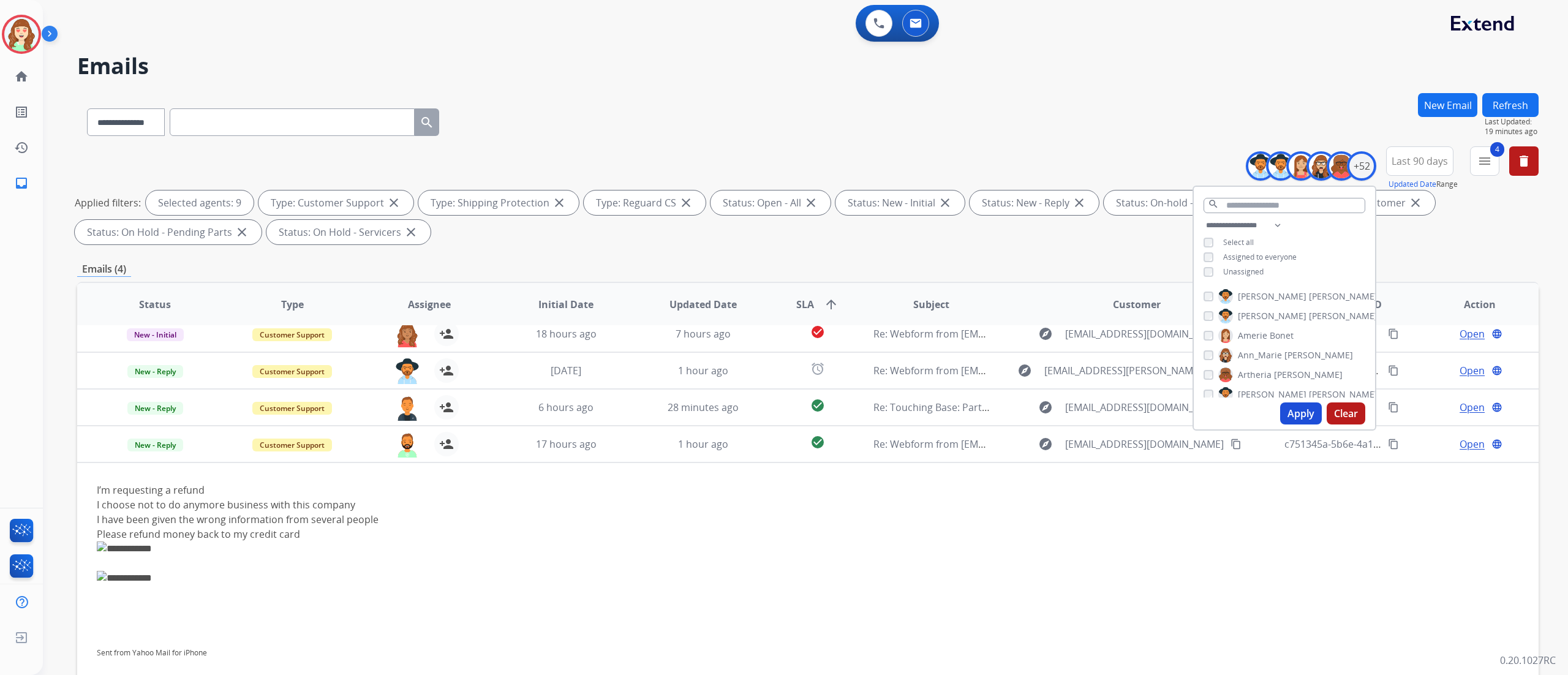
click at [1201, 383] on div "[PERSON_NAME] [PERSON_NAME] [PERSON_NAME] [PERSON_NAME] [PERSON_NAME] [PERSON_N…" at bounding box center [1284, 341] width 182 height 113
click at [1208, 354] on div "[PERSON_NAME]" at bounding box center [1270, 351] width 133 height 15
click at [1207, 354] on div "[PERSON_NAME]" at bounding box center [1270, 351] width 133 height 15
click at [1289, 413] on button "Apply" at bounding box center [1301, 414] width 42 height 22
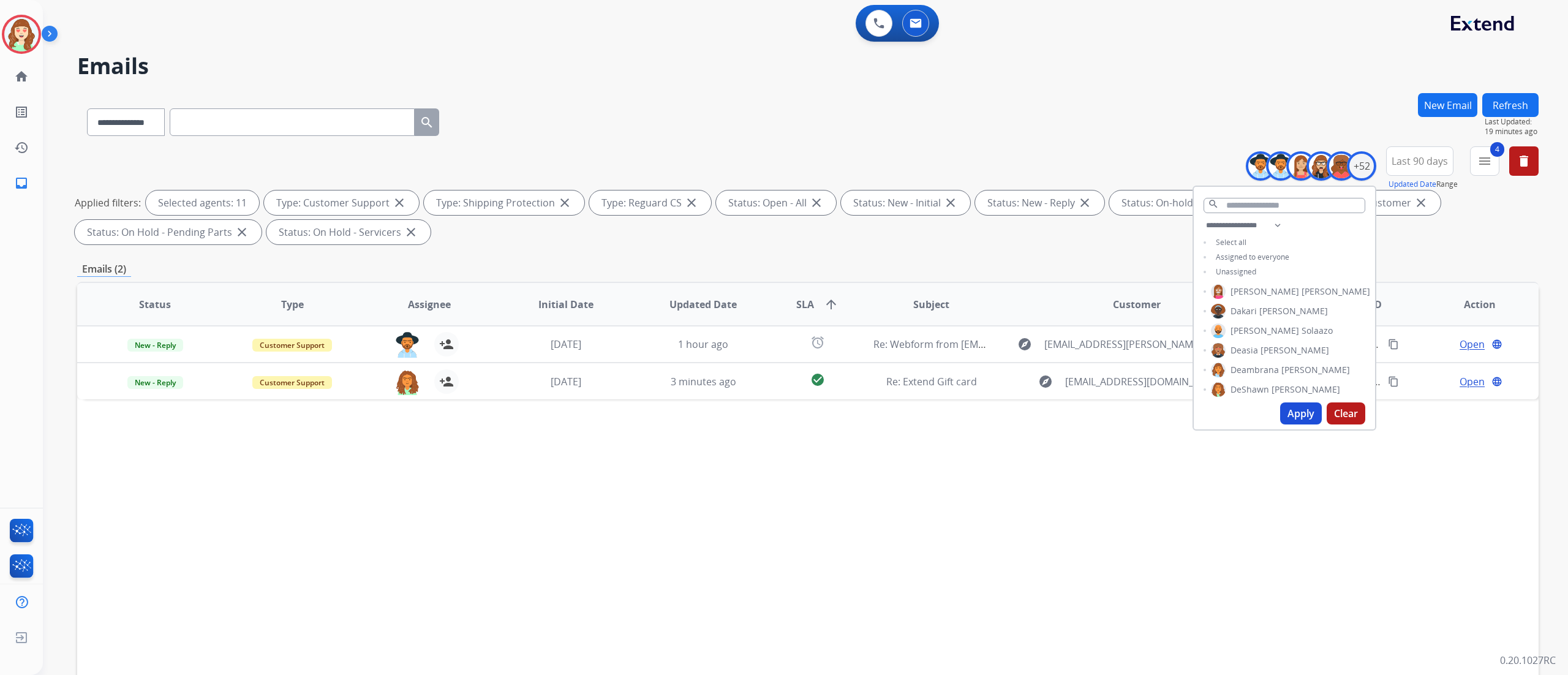
scroll to position [0, 0]
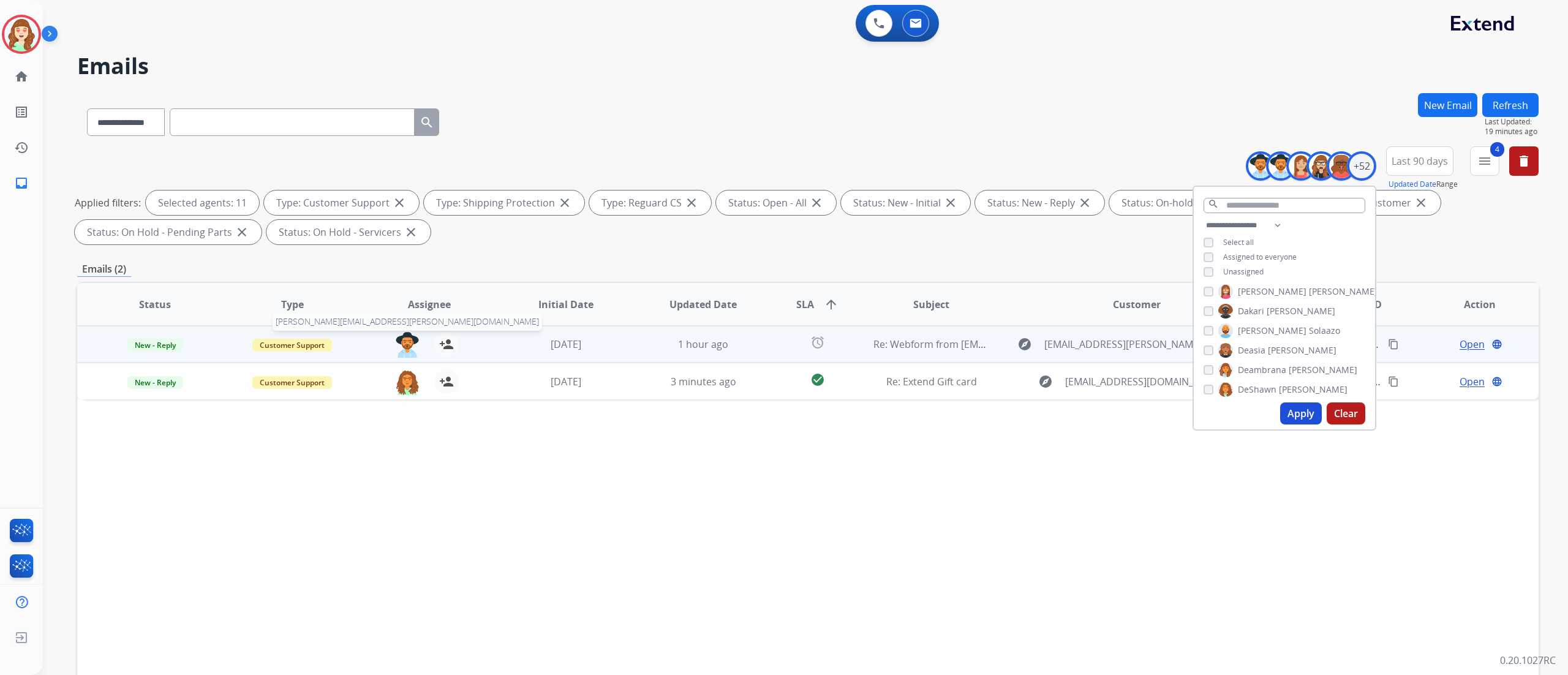
click at [408, 337] on img at bounding box center [407, 345] width 25 height 26
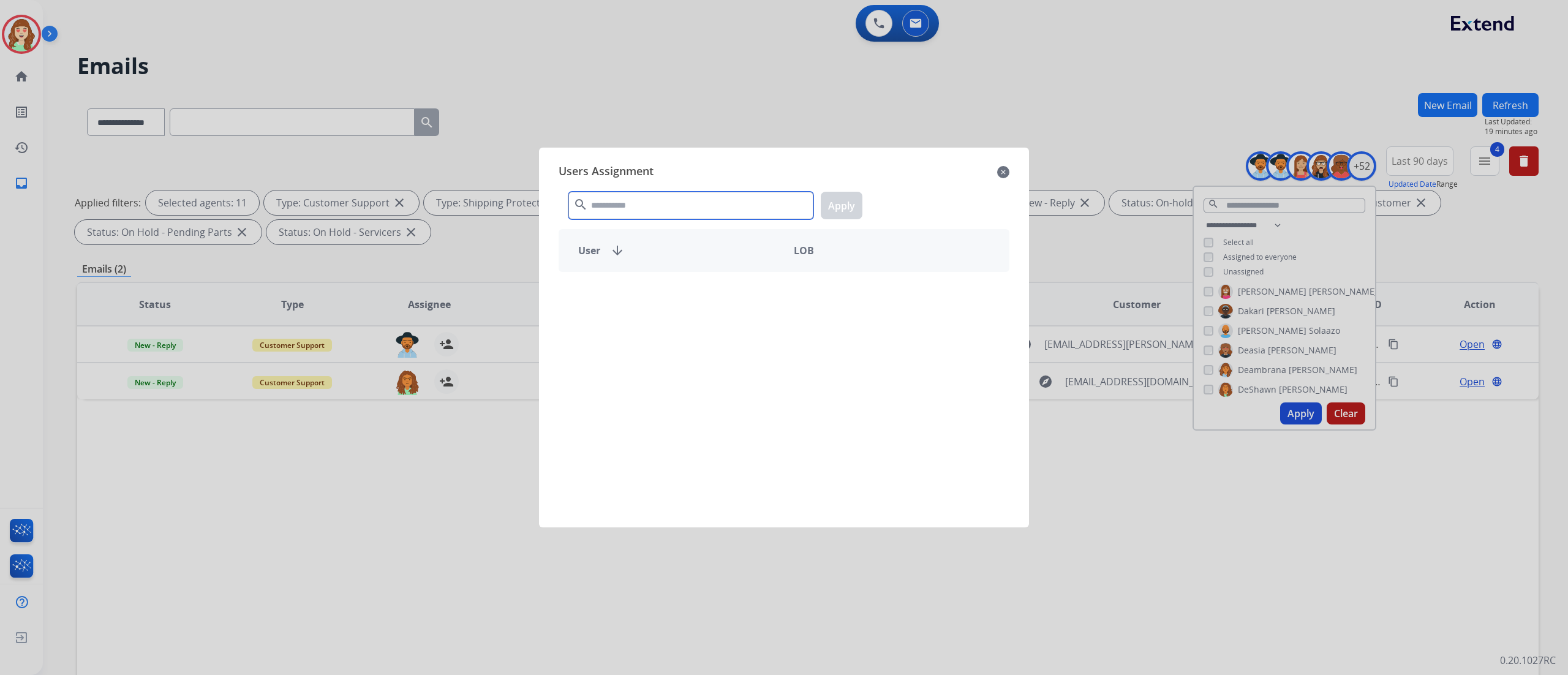
click at [718, 211] on input "text" at bounding box center [691, 206] width 245 height 27
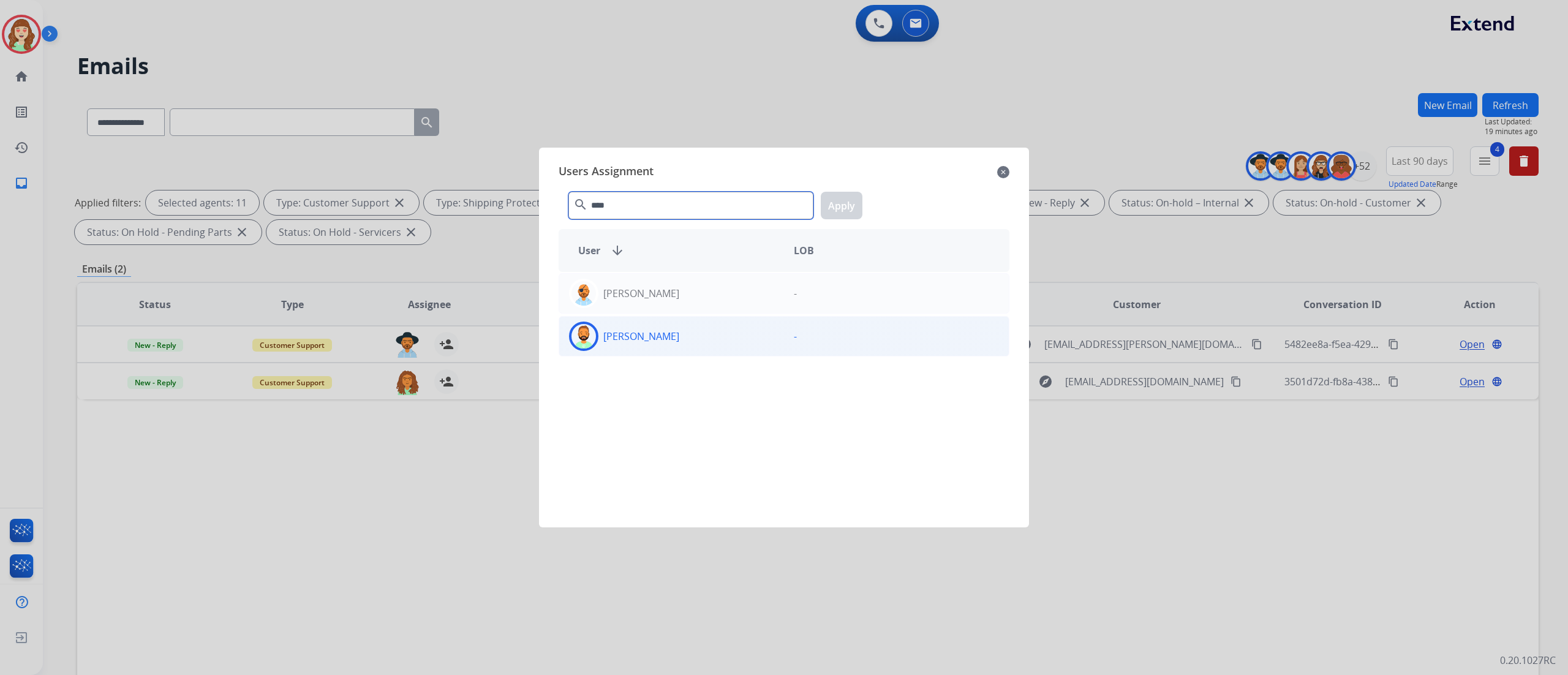
type input "****"
click at [720, 340] on div "[PERSON_NAME]" at bounding box center [671, 336] width 225 height 29
click at [844, 185] on div "**** search Apply" at bounding box center [784, 203] width 451 height 42
click at [847, 213] on button "Apply" at bounding box center [842, 206] width 42 height 27
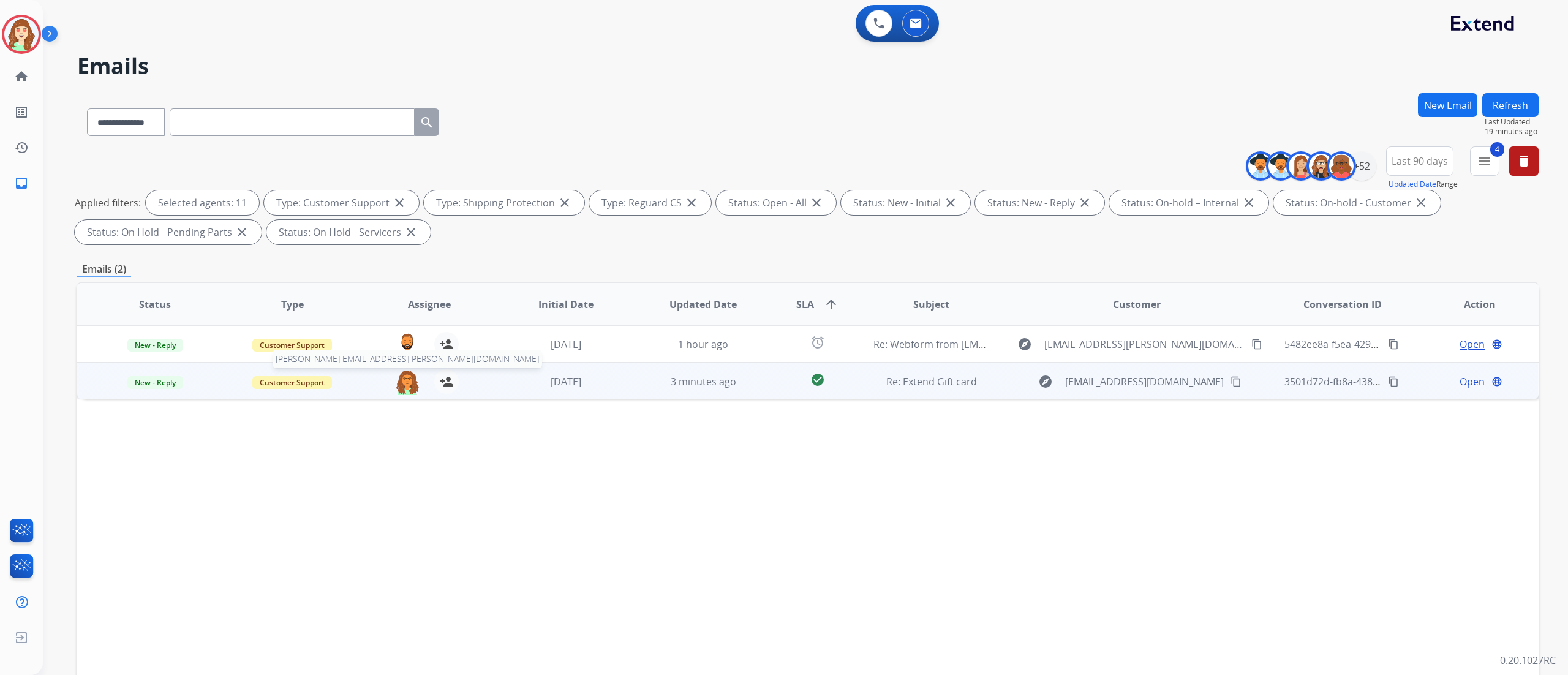
click at [403, 384] on img at bounding box center [407, 383] width 25 height 26
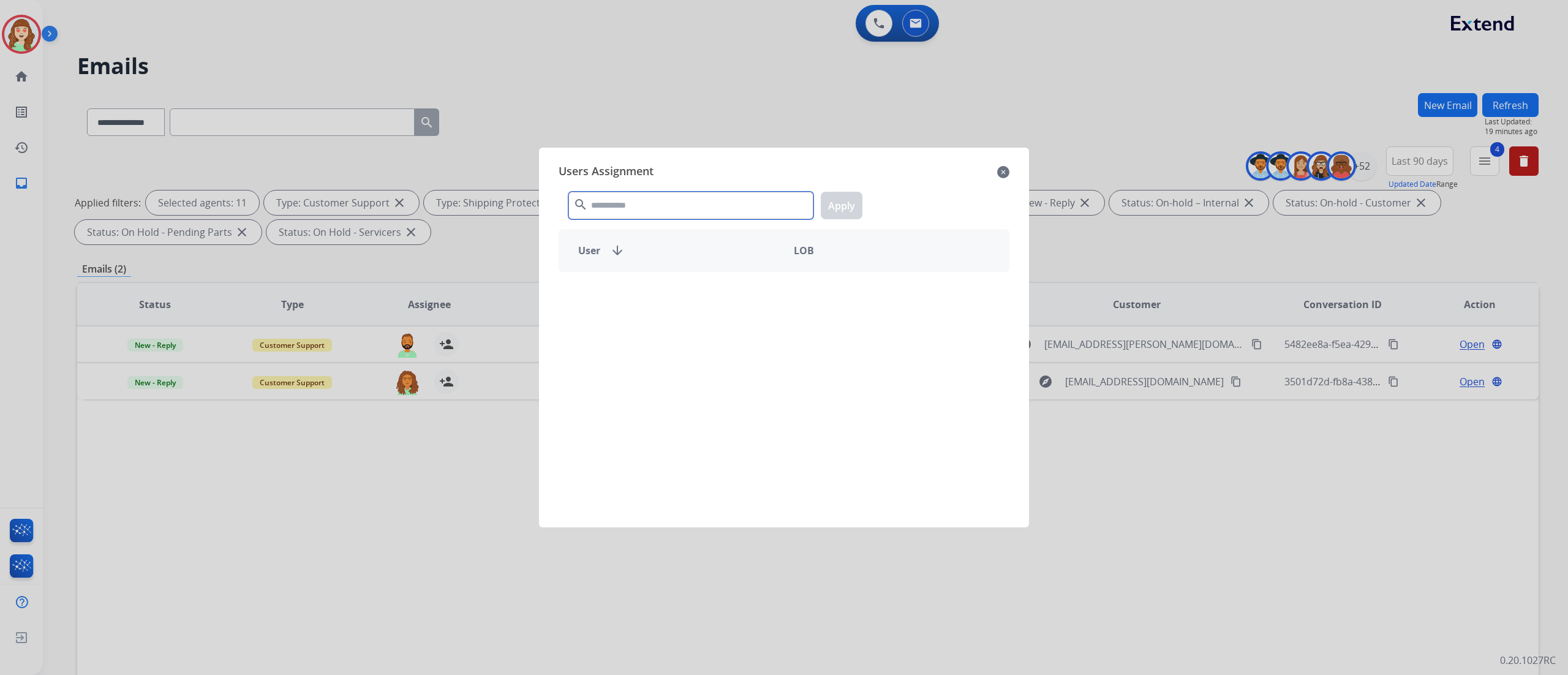
click at [645, 195] on input "text" at bounding box center [691, 206] width 245 height 27
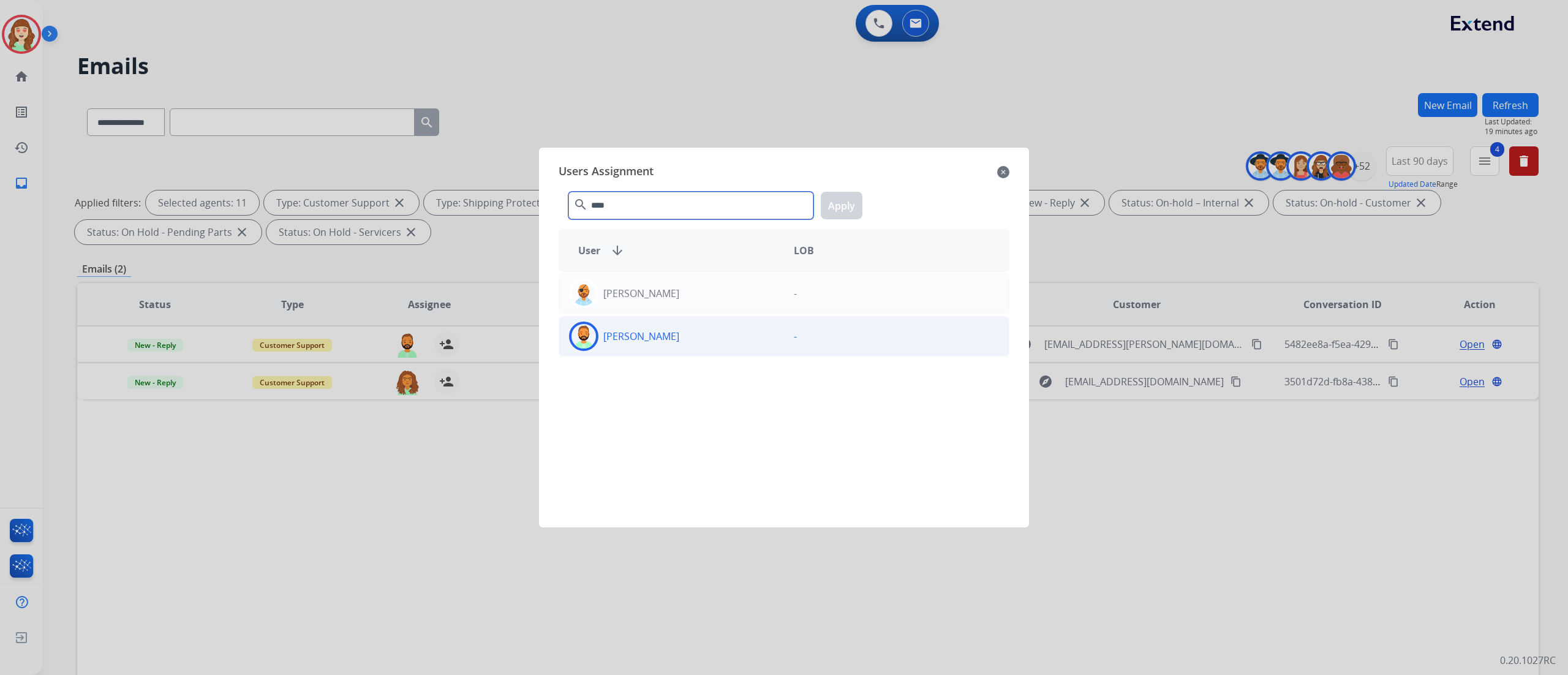
type input "****"
click at [668, 325] on div "[PERSON_NAME]" at bounding box center [671, 336] width 225 height 29
click at [840, 195] on button "Apply" at bounding box center [842, 206] width 42 height 27
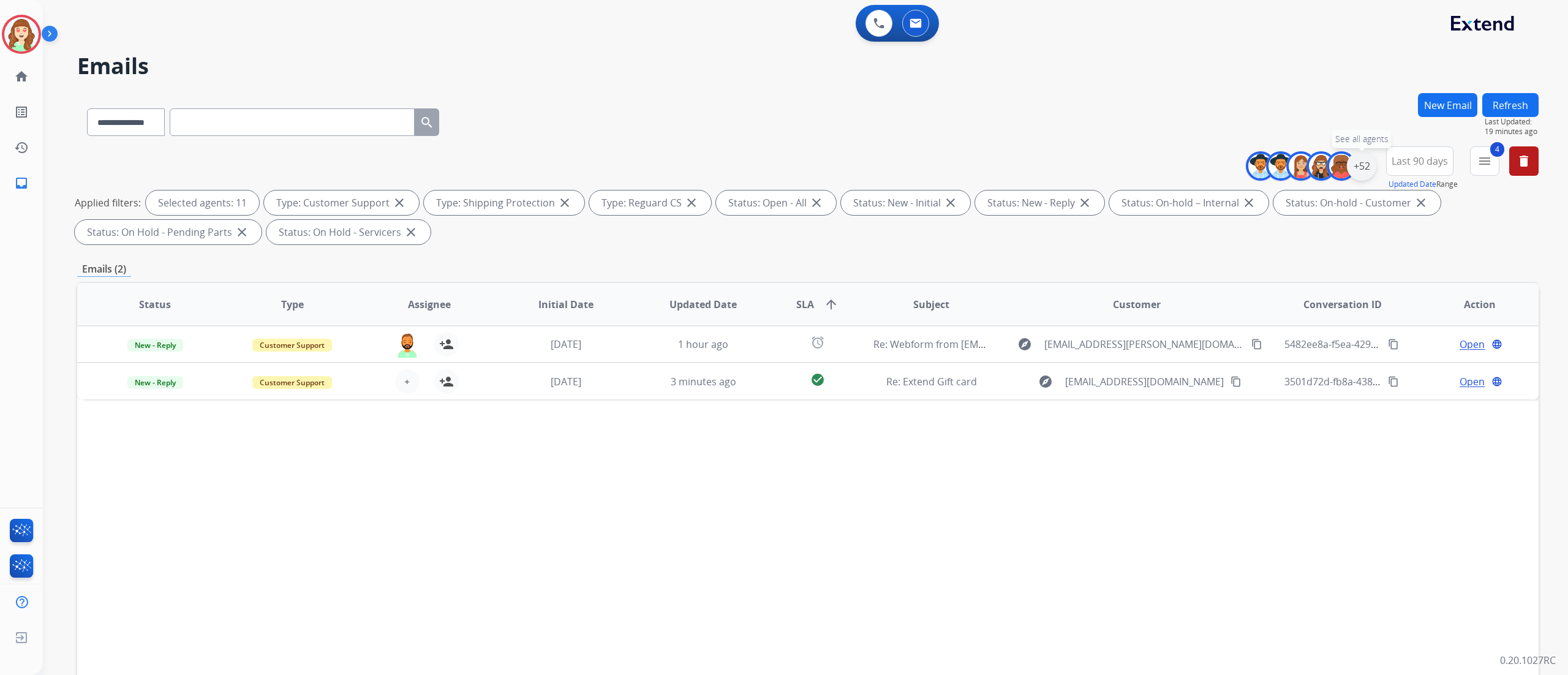
click at [1363, 154] on div "+52" at bounding box center [1362, 166] width 29 height 29
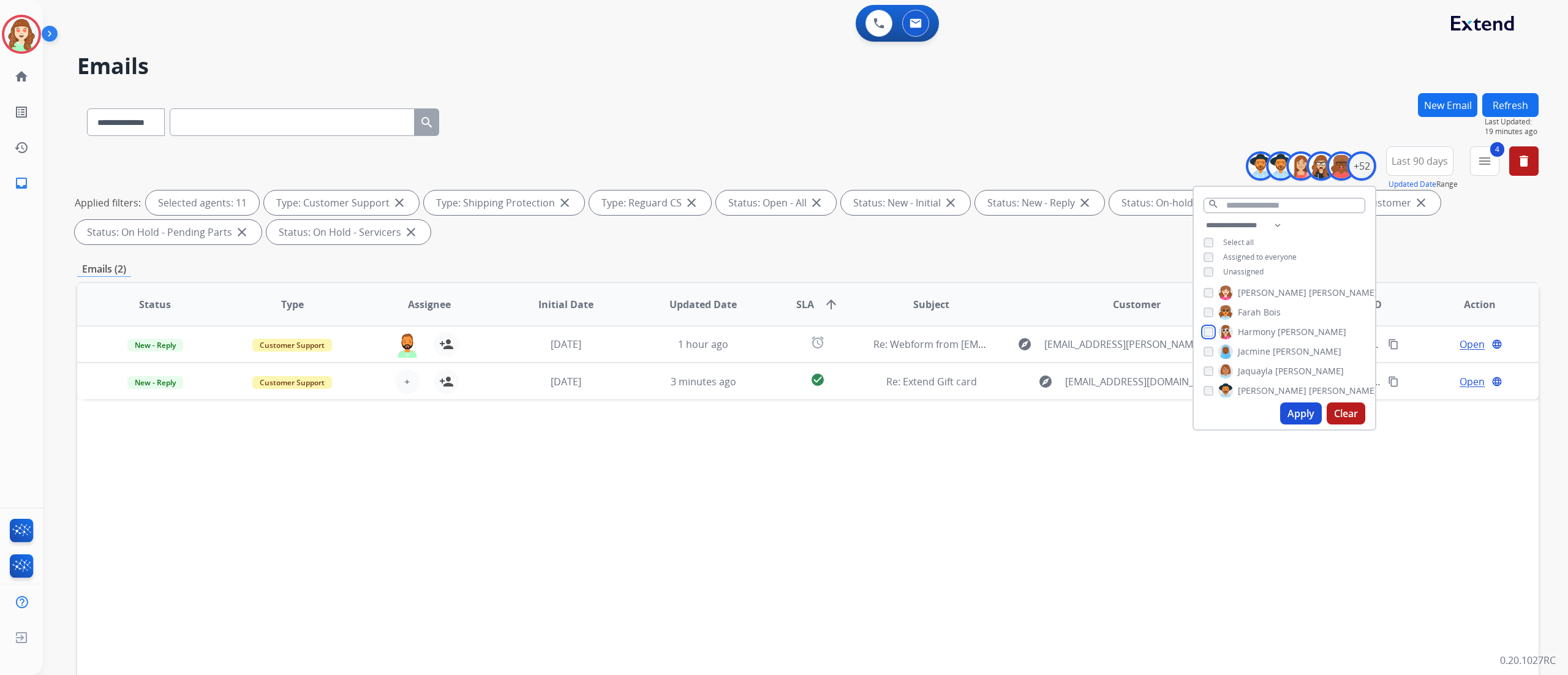
scroll to position [333, 0]
click at [1292, 406] on button "Apply" at bounding box center [1301, 414] width 42 height 22
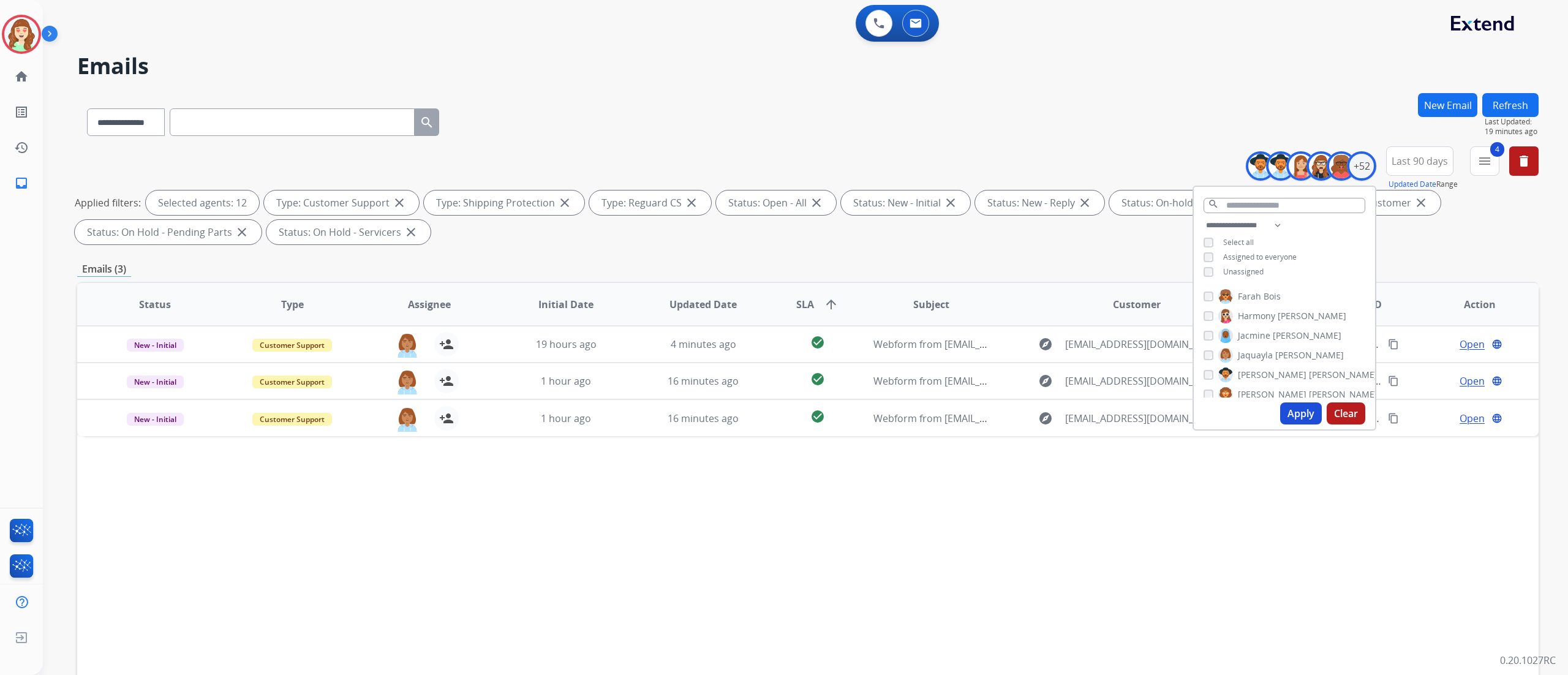
click at [1206, 387] on div "[PERSON_NAME]" at bounding box center [1290, 395] width 174 height 15
click at [1308, 418] on button "Apply" at bounding box center [1301, 414] width 42 height 22
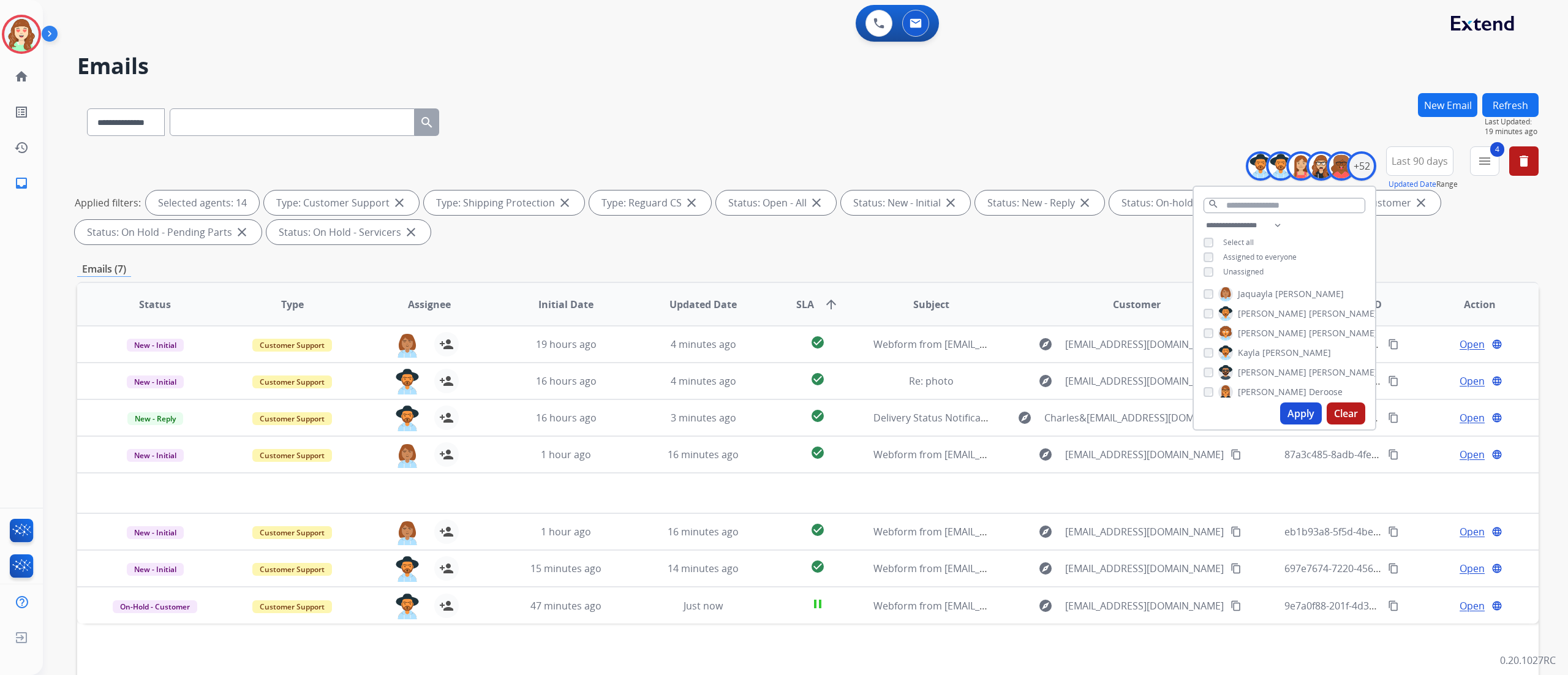
click at [1373, 332] on div "[PERSON_NAME] [PERSON_NAME] [PERSON_NAME] [PERSON_NAME] [PERSON_NAME] [PERSON_N…" at bounding box center [1284, 341] width 182 height 113
click at [1212, 363] on div "[PERSON_NAME]" at bounding box center [1290, 364] width 174 height 15
click at [1301, 417] on button "Apply" at bounding box center [1301, 414] width 42 height 22
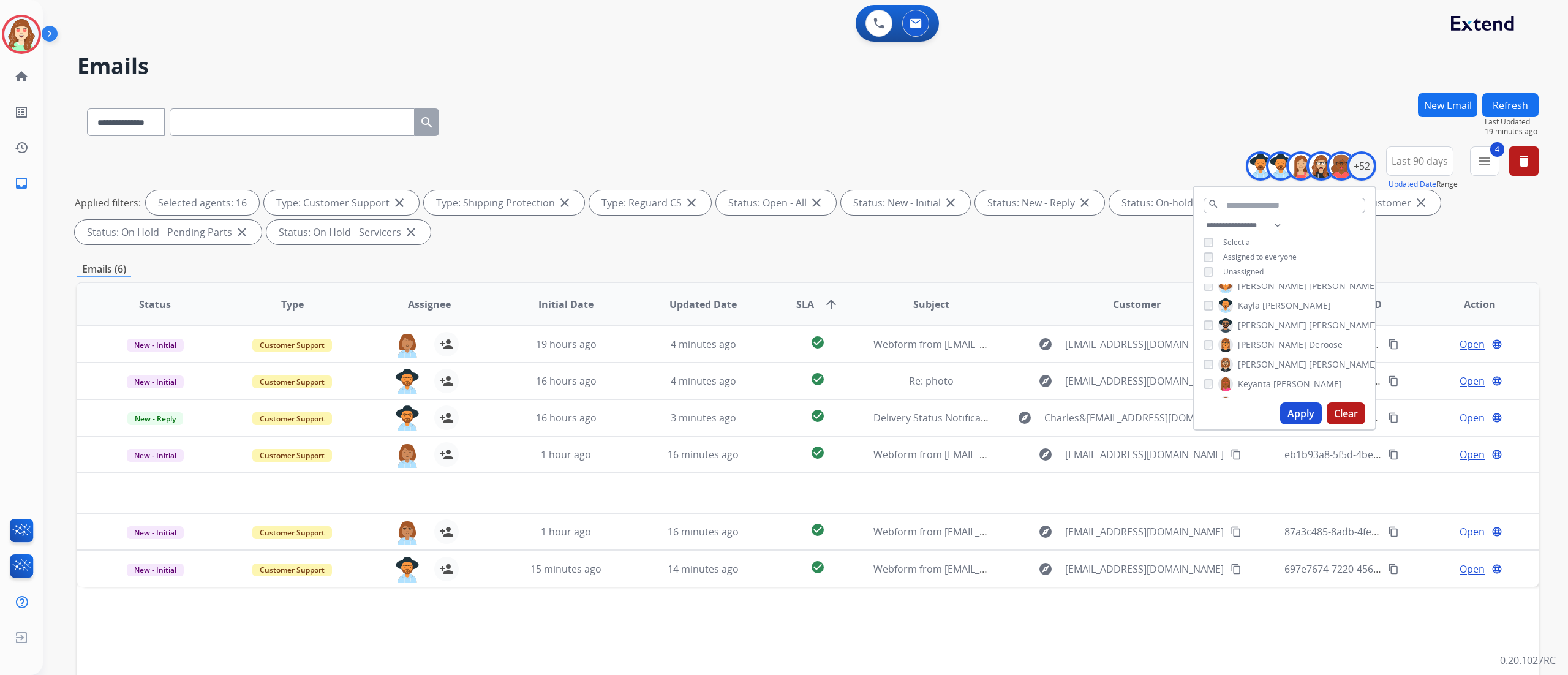
click at [1285, 408] on button "Apply" at bounding box center [1301, 414] width 42 height 22
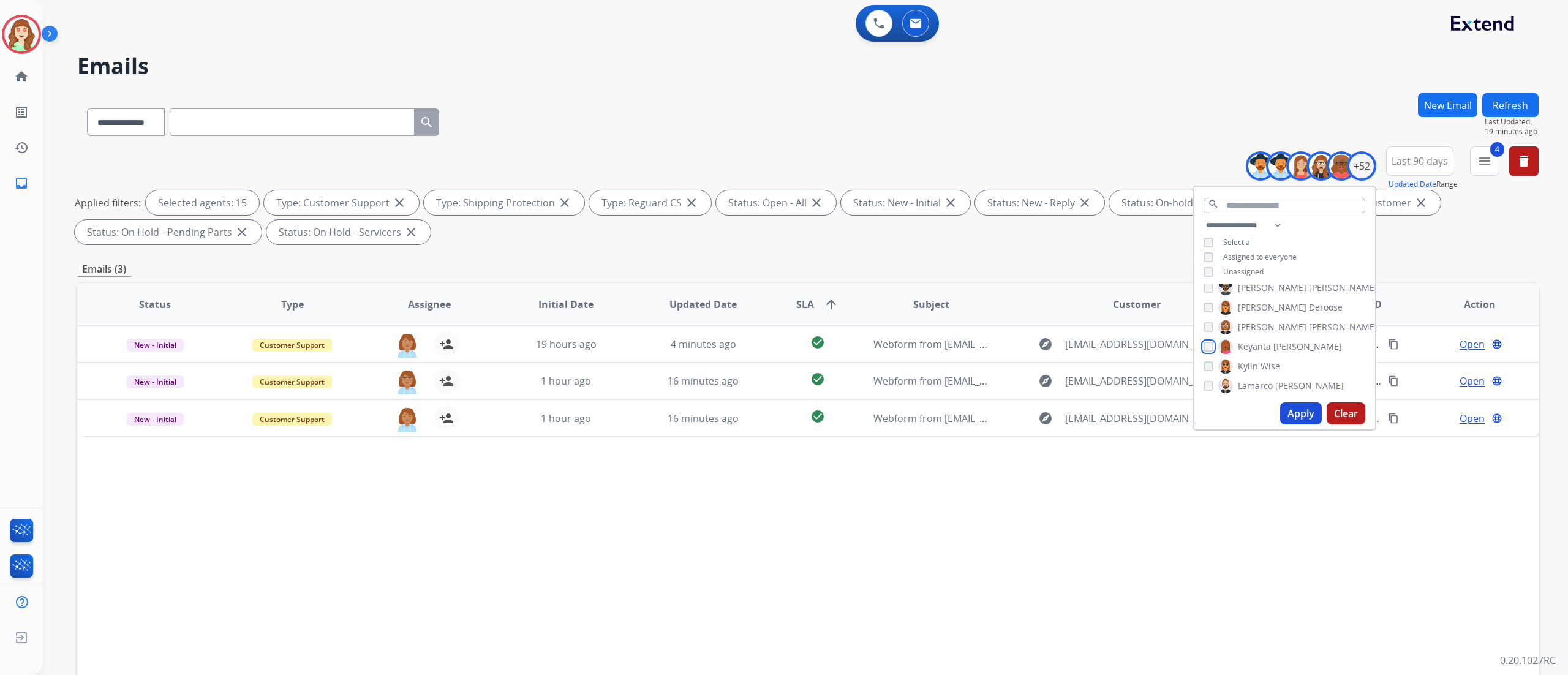
scroll to position [511, 0]
click at [1204, 347] on div "[PERSON_NAME]" at bounding box center [1274, 354] width 141 height 15
click at [1302, 414] on button "Apply" at bounding box center [1301, 414] width 42 height 22
click at [1206, 386] on div "[PERSON_NAME] [PERSON_NAME] [PERSON_NAME] [PERSON_NAME] [PERSON_NAME] [PERSON_N…" at bounding box center [1284, 341] width 182 height 113
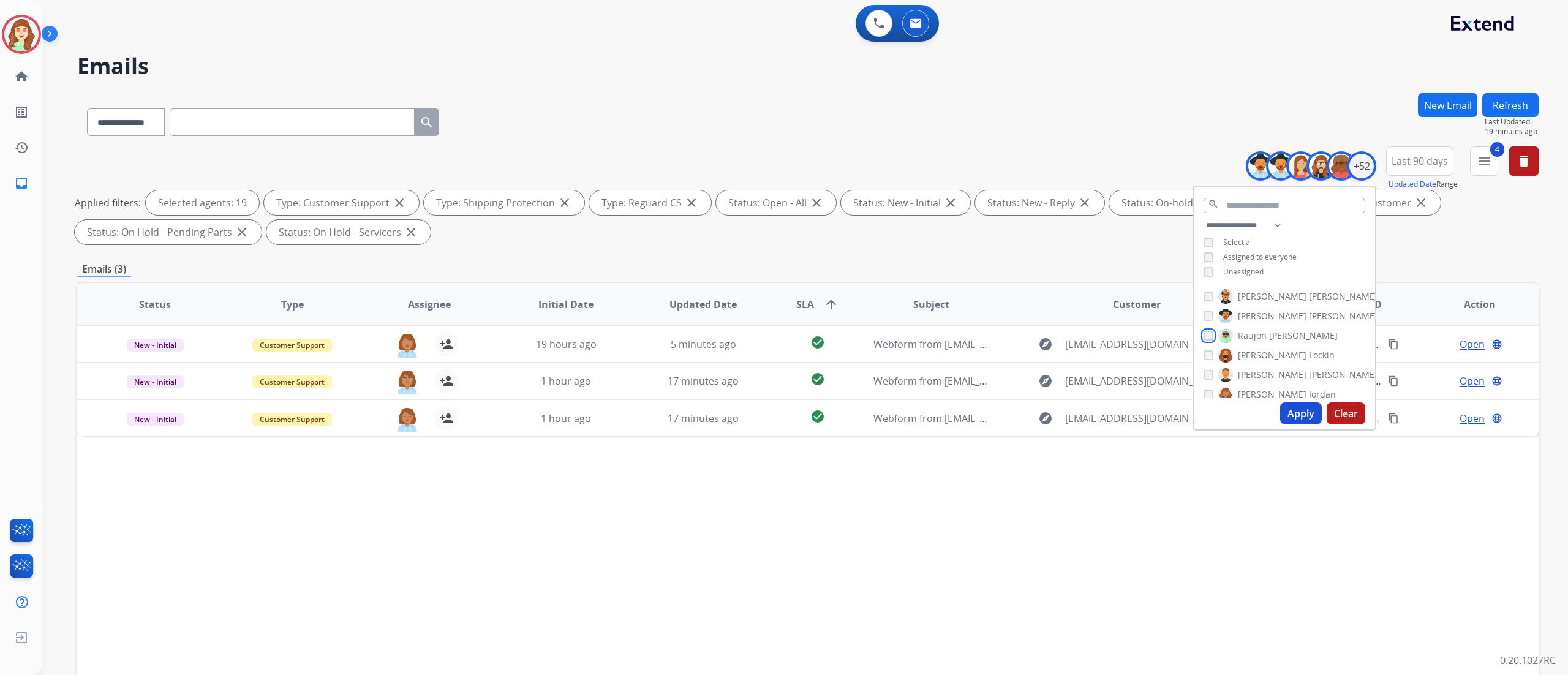
scroll to position [704, 0]
click at [1211, 338] on div "[PERSON_NAME]" at bounding box center [1290, 337] width 174 height 15
click at [1289, 402] on div "Apply Clear" at bounding box center [1284, 413] width 182 height 32
click at [1300, 412] on button "Apply" at bounding box center [1301, 414] width 42 height 22
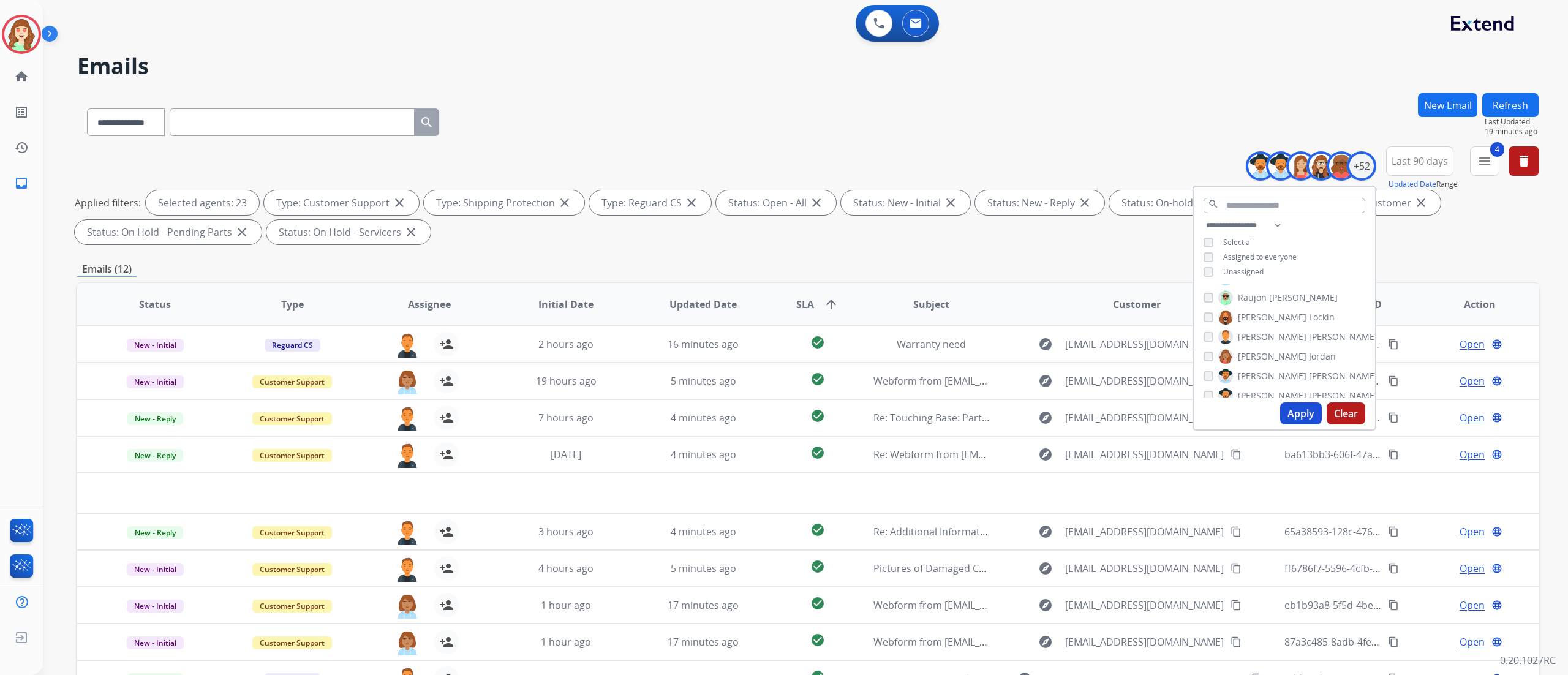
click at [1556, 348] on div "**********" at bounding box center [805, 337] width 1525 height 675
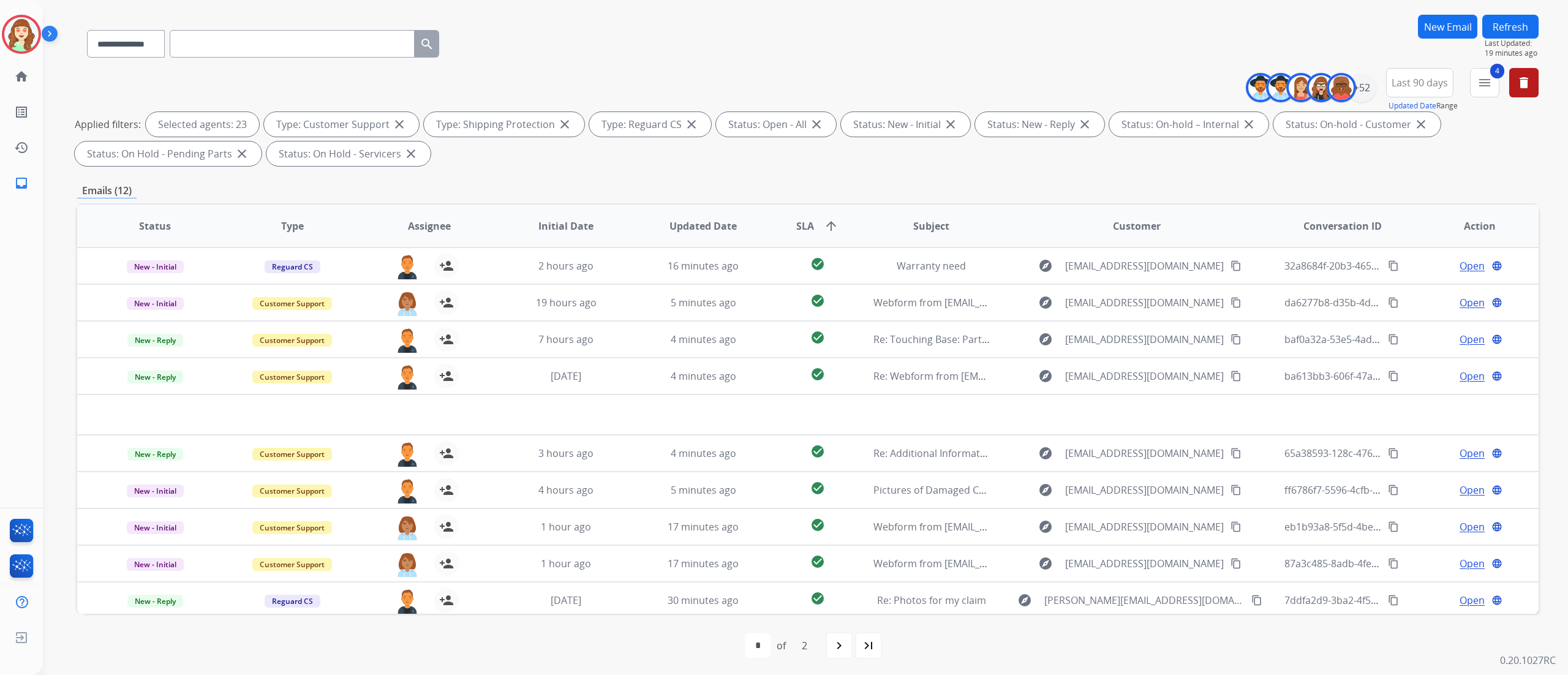
scroll to position [81, 0]
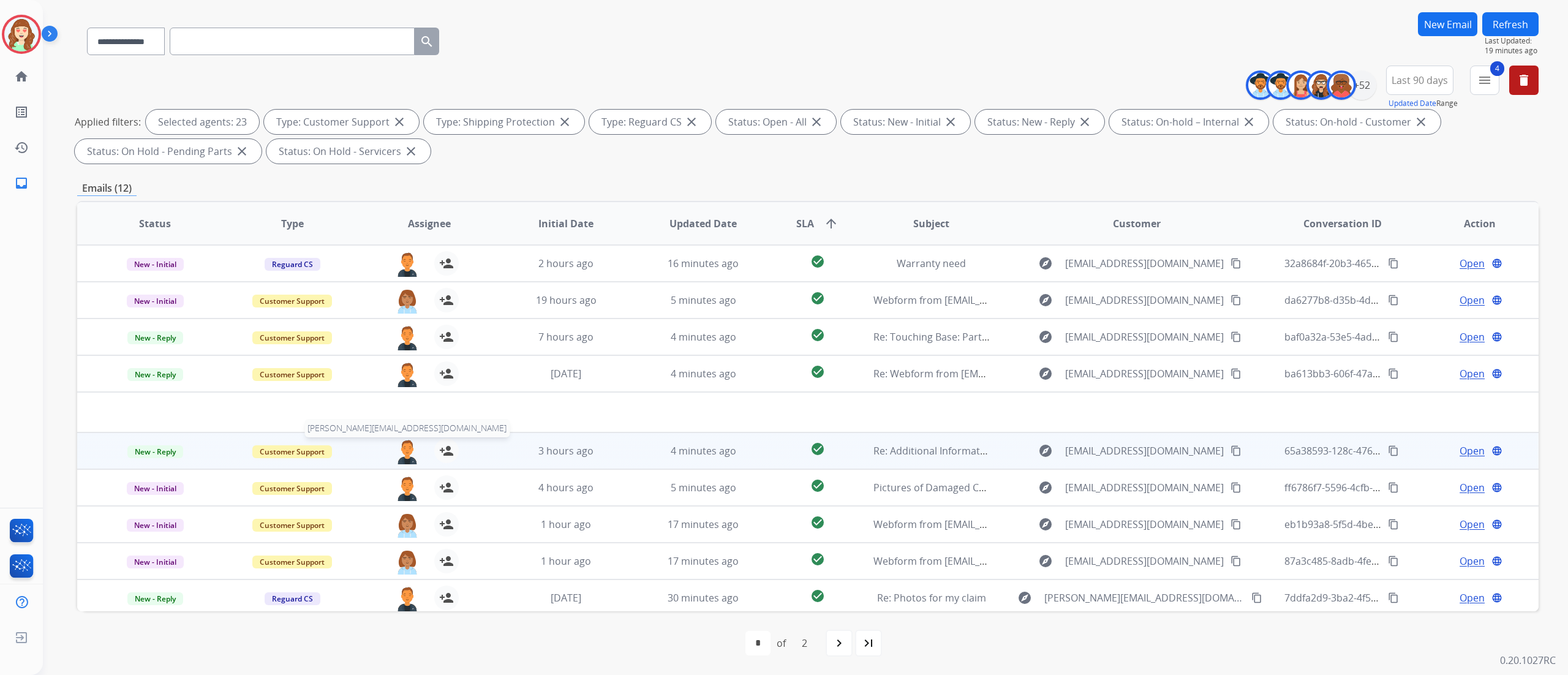
click at [403, 450] on img at bounding box center [407, 451] width 25 height 26
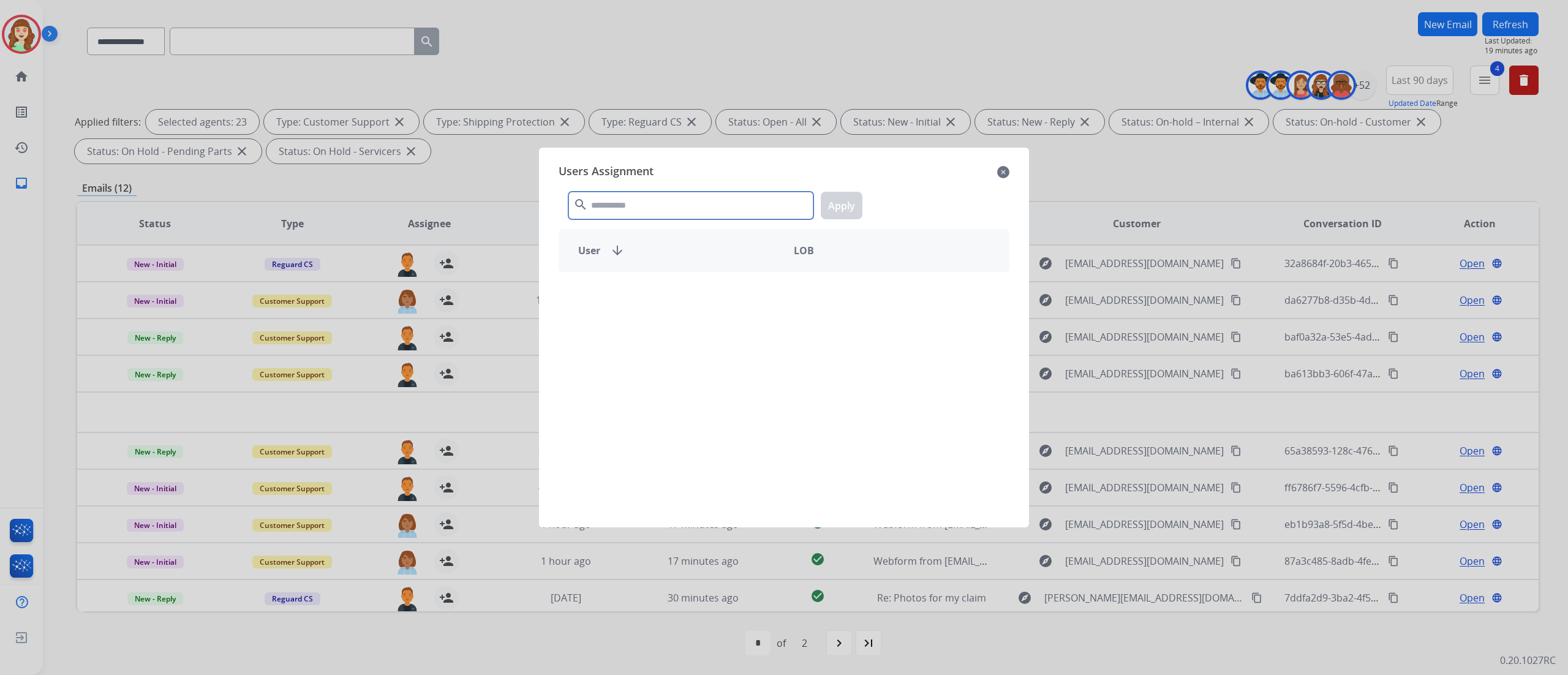
click at [723, 197] on input "text" at bounding box center [691, 206] width 245 height 27
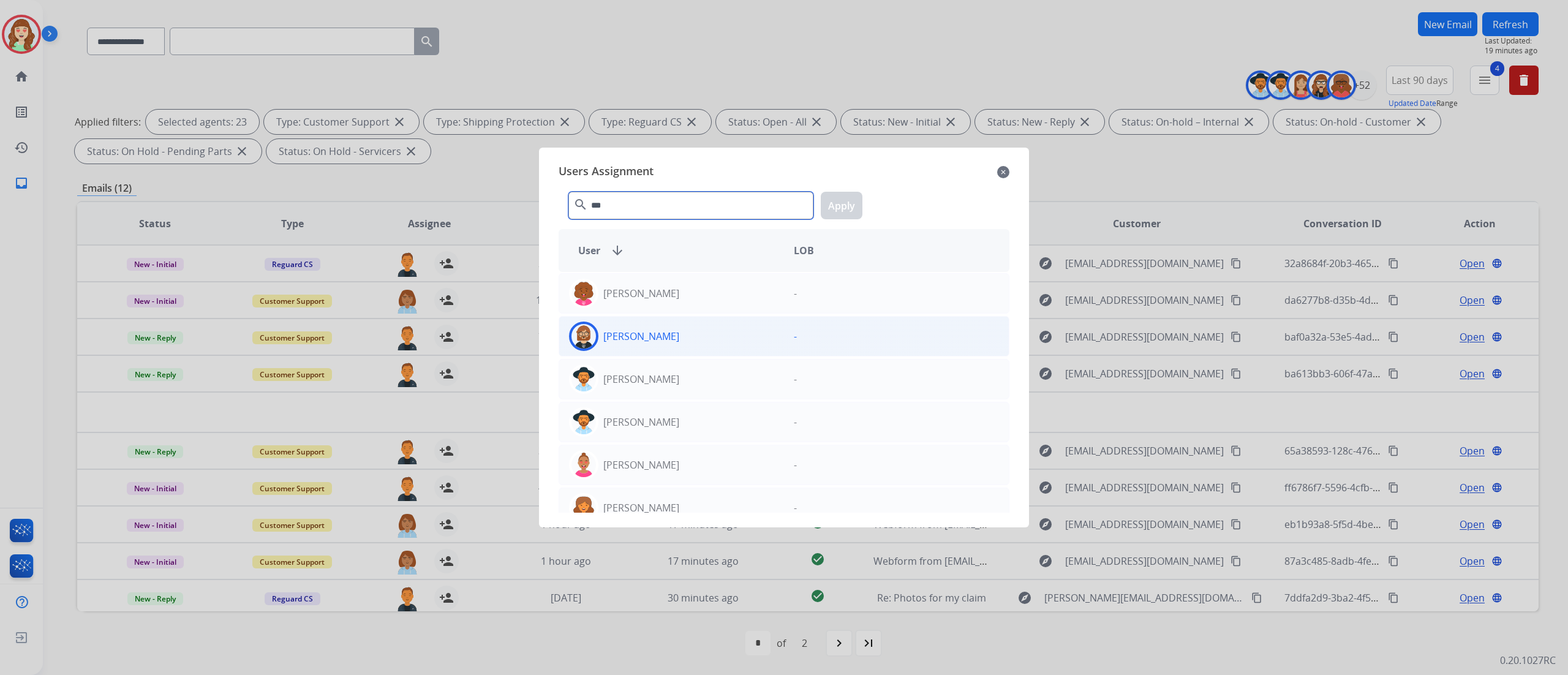
type input "***"
click at [692, 336] on div "[PERSON_NAME]" at bounding box center [671, 336] width 225 height 29
click at [844, 206] on button "Apply" at bounding box center [842, 206] width 42 height 27
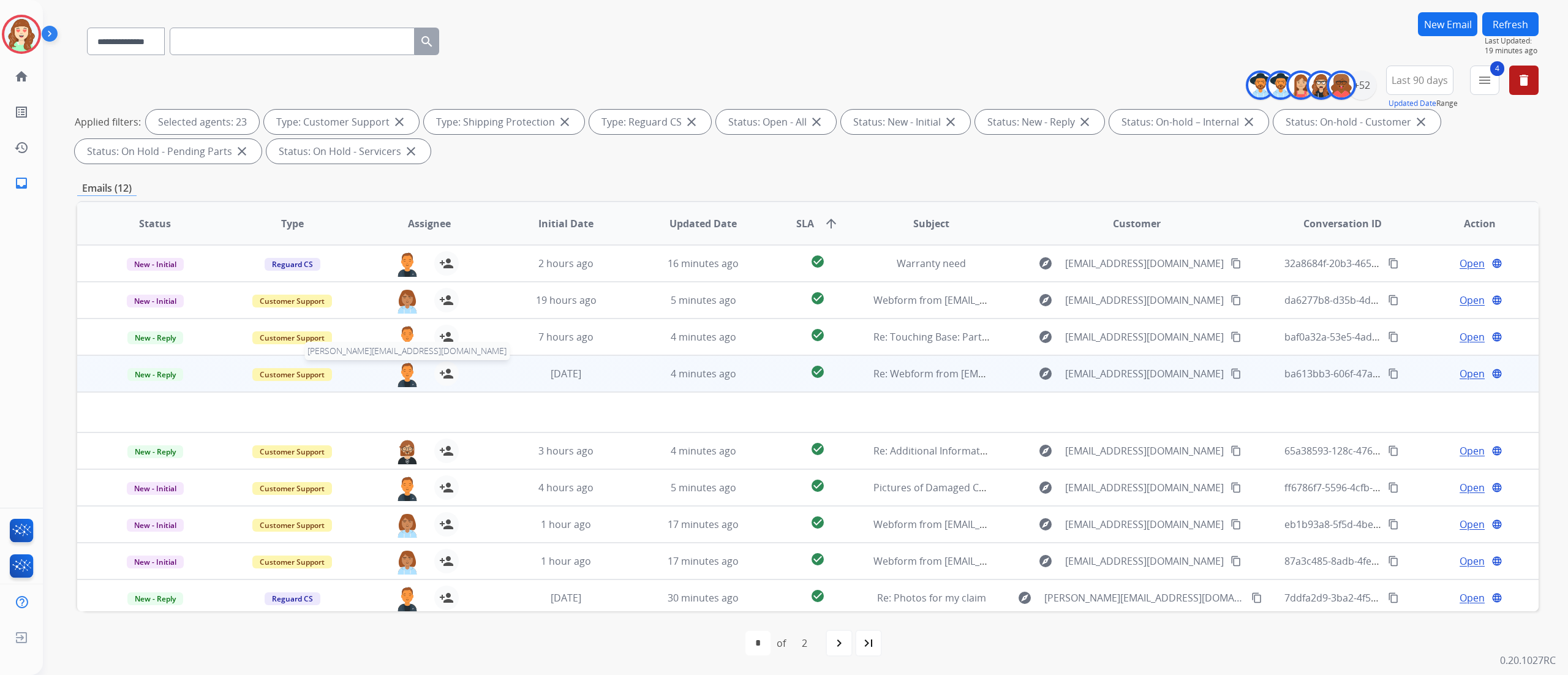
click at [399, 365] on img at bounding box center [407, 374] width 25 height 26
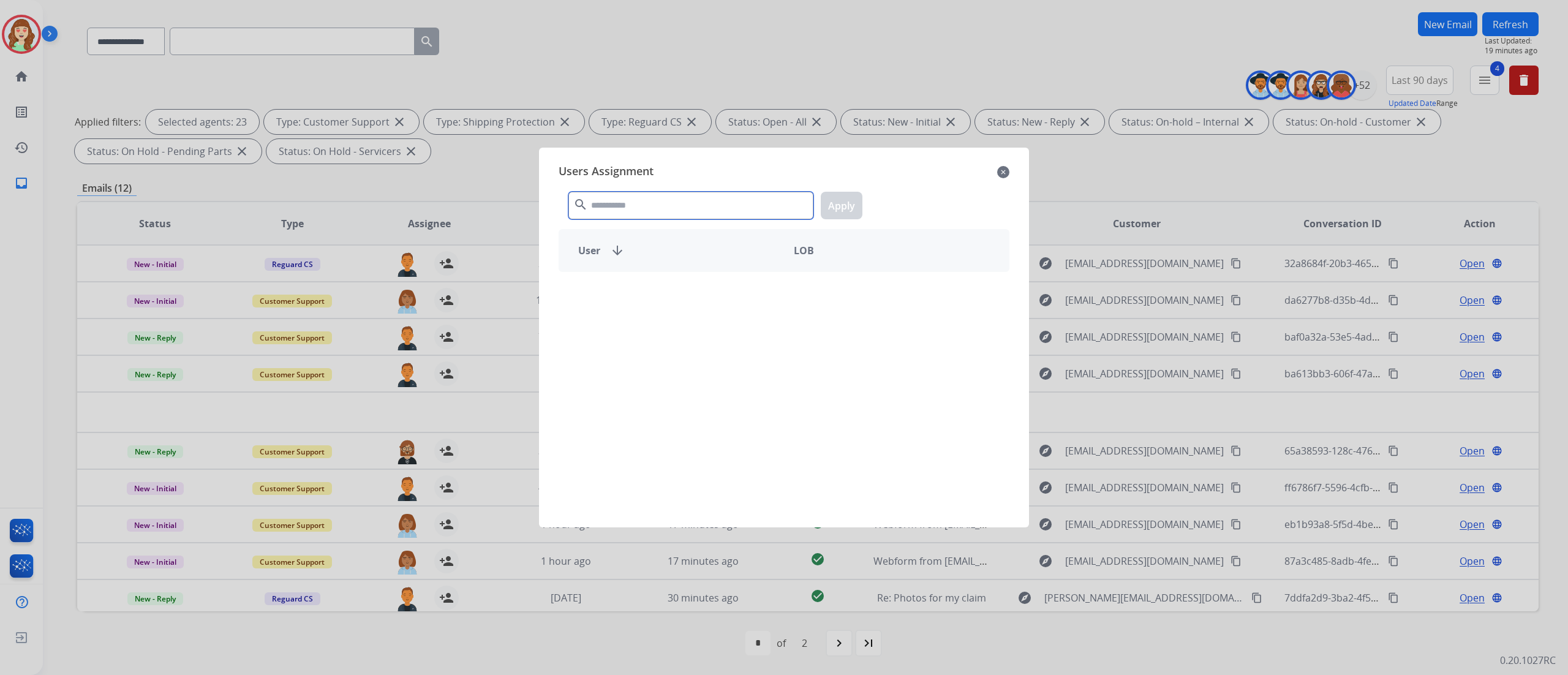
click at [649, 204] on input "text" at bounding box center [691, 206] width 245 height 27
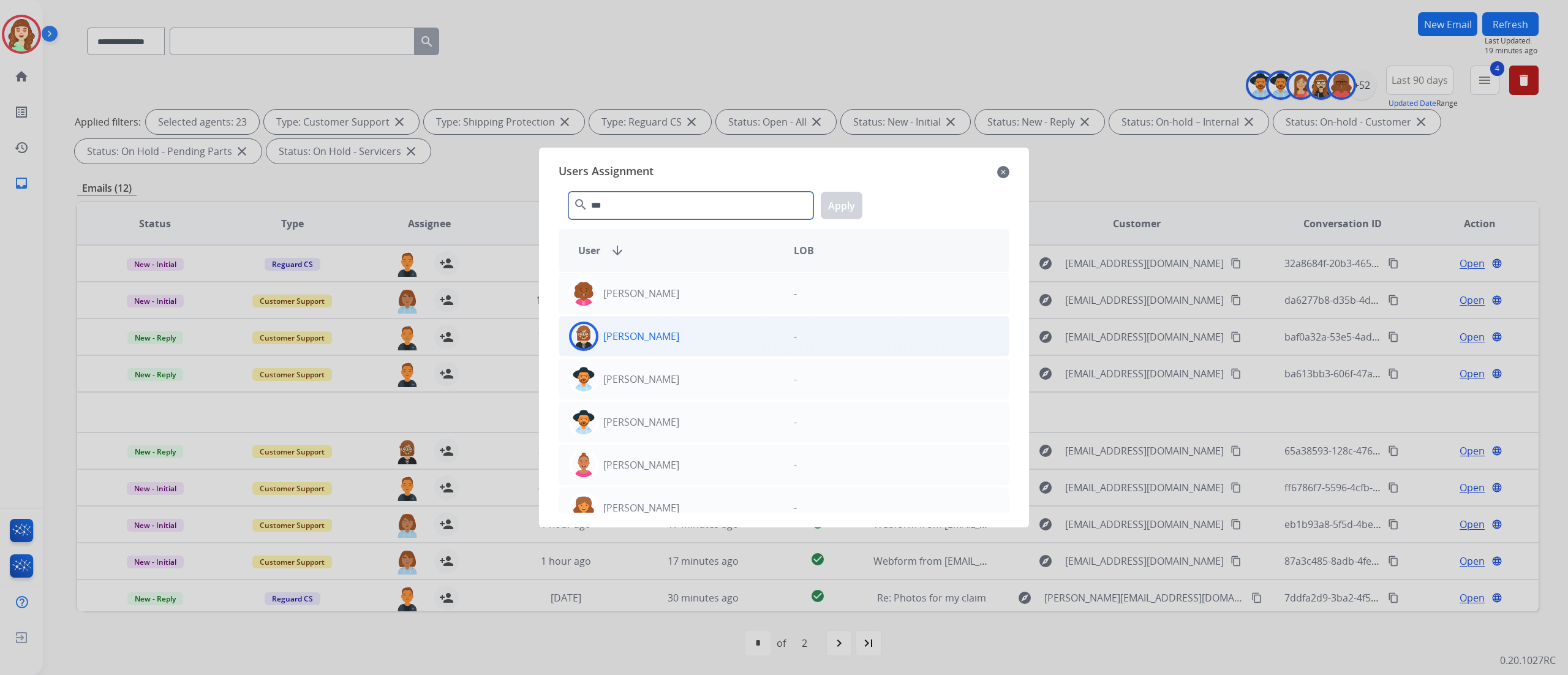
type input "***"
click at [677, 338] on div "[PERSON_NAME]" at bounding box center [671, 336] width 225 height 29
click at [855, 193] on button "Apply" at bounding box center [842, 206] width 42 height 27
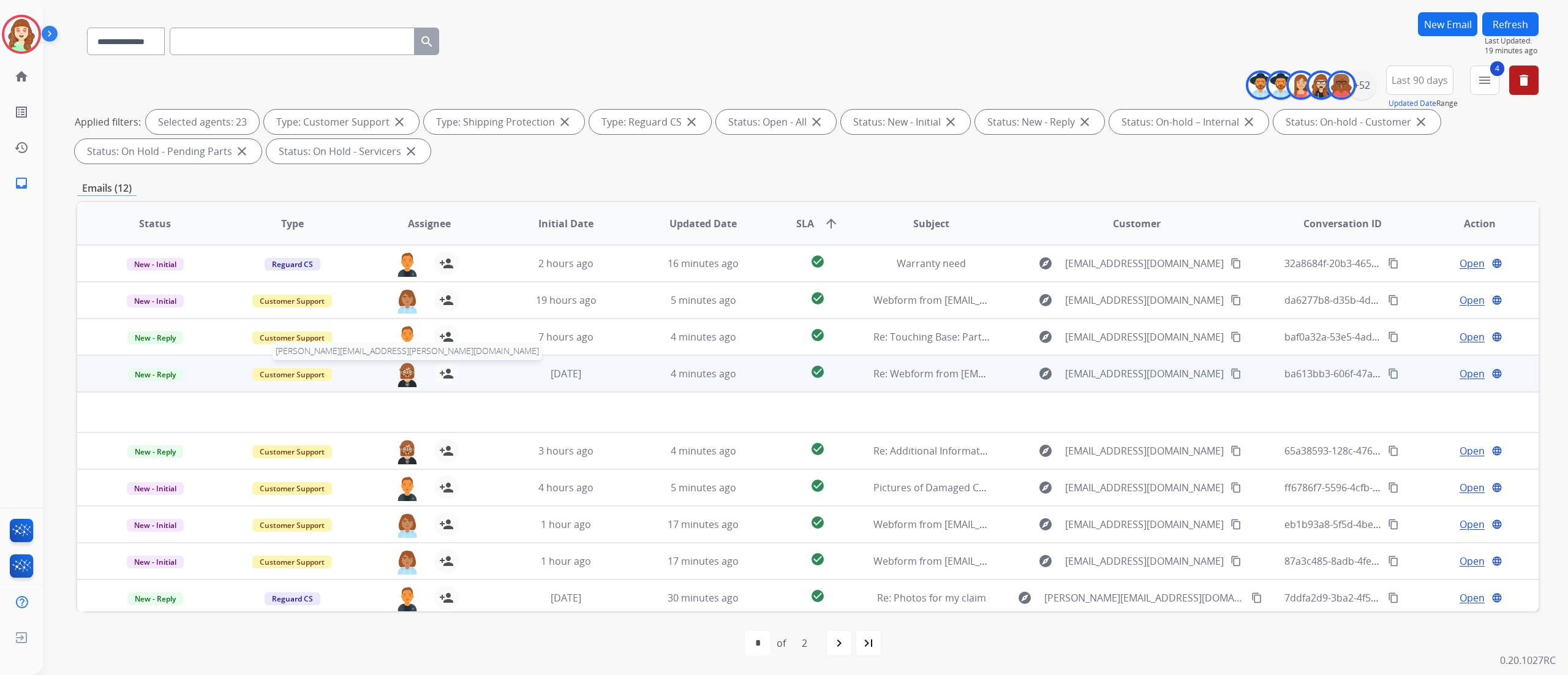
click at [395, 375] on img at bounding box center [407, 374] width 25 height 26
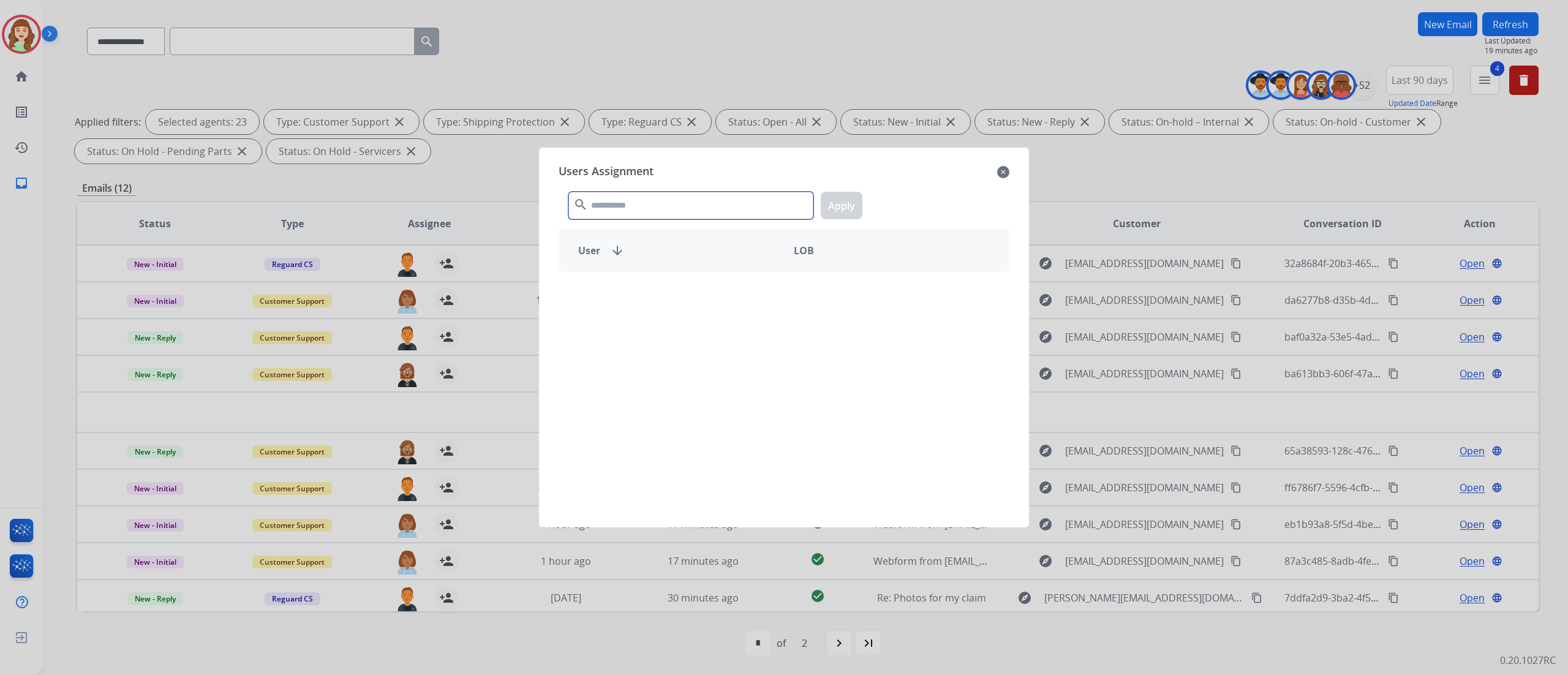
click at [675, 212] on input "text" at bounding box center [691, 206] width 245 height 27
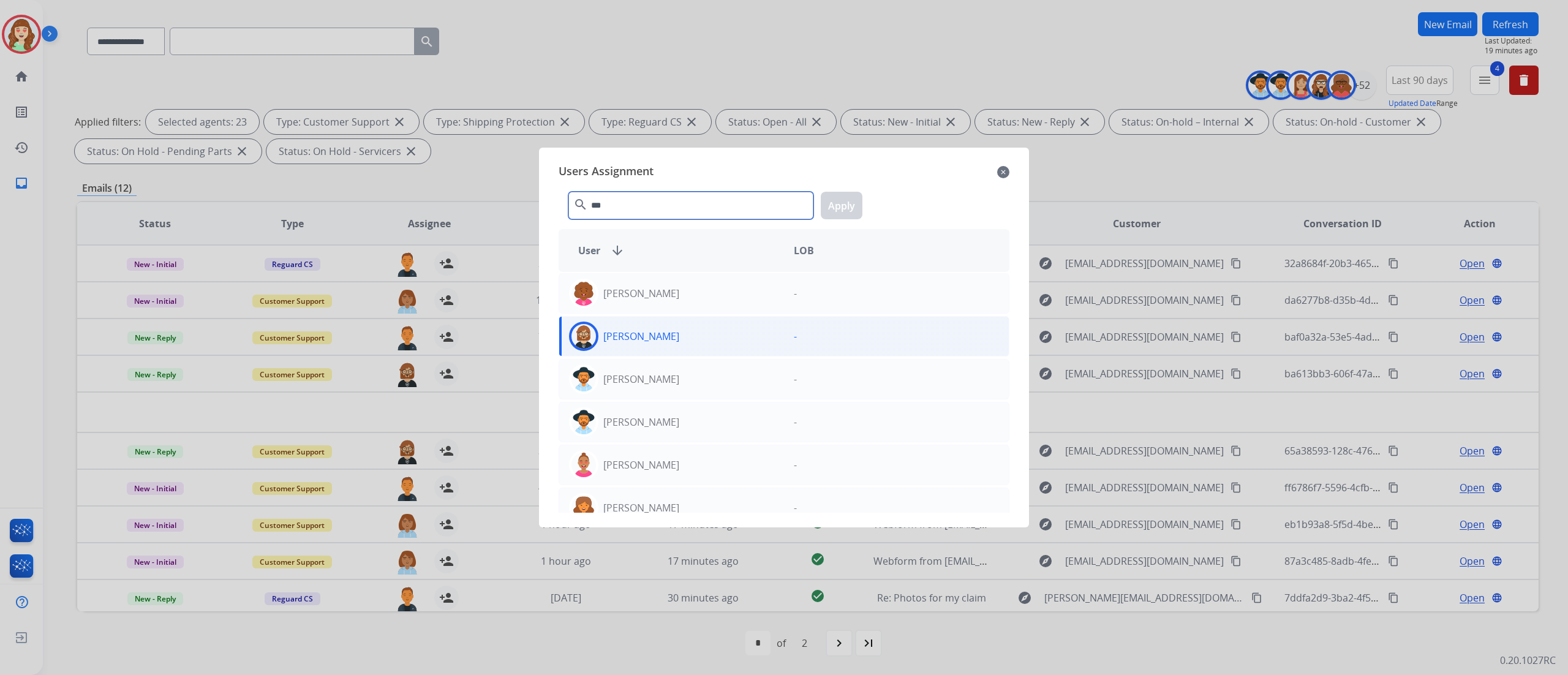
type input "***"
click at [685, 338] on div "[PERSON_NAME]" at bounding box center [671, 336] width 225 height 29
click at [844, 203] on button "Apply" at bounding box center [842, 206] width 42 height 27
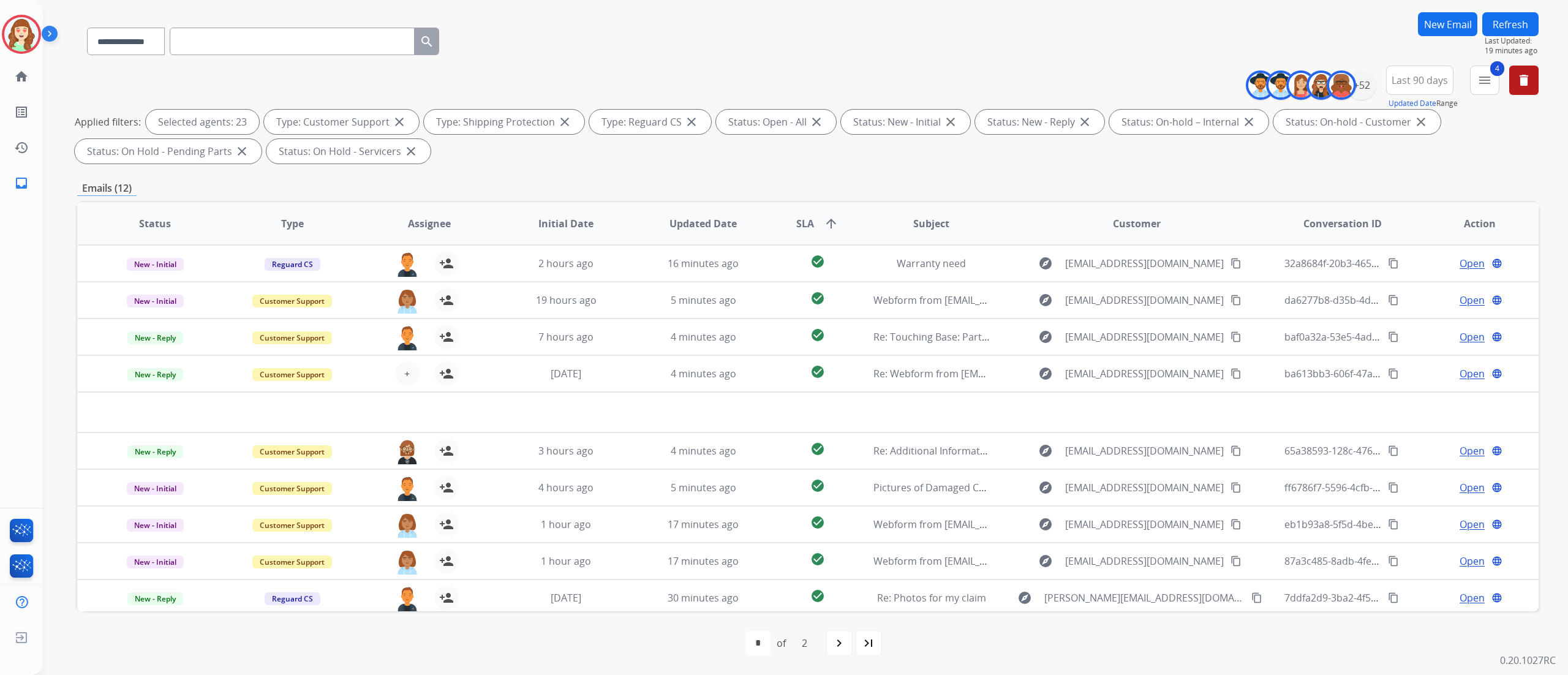
click at [398, 613] on div "first_page navigate_before * * of 2 navigate_next last_page" at bounding box center [808, 643] width 1462 height 64
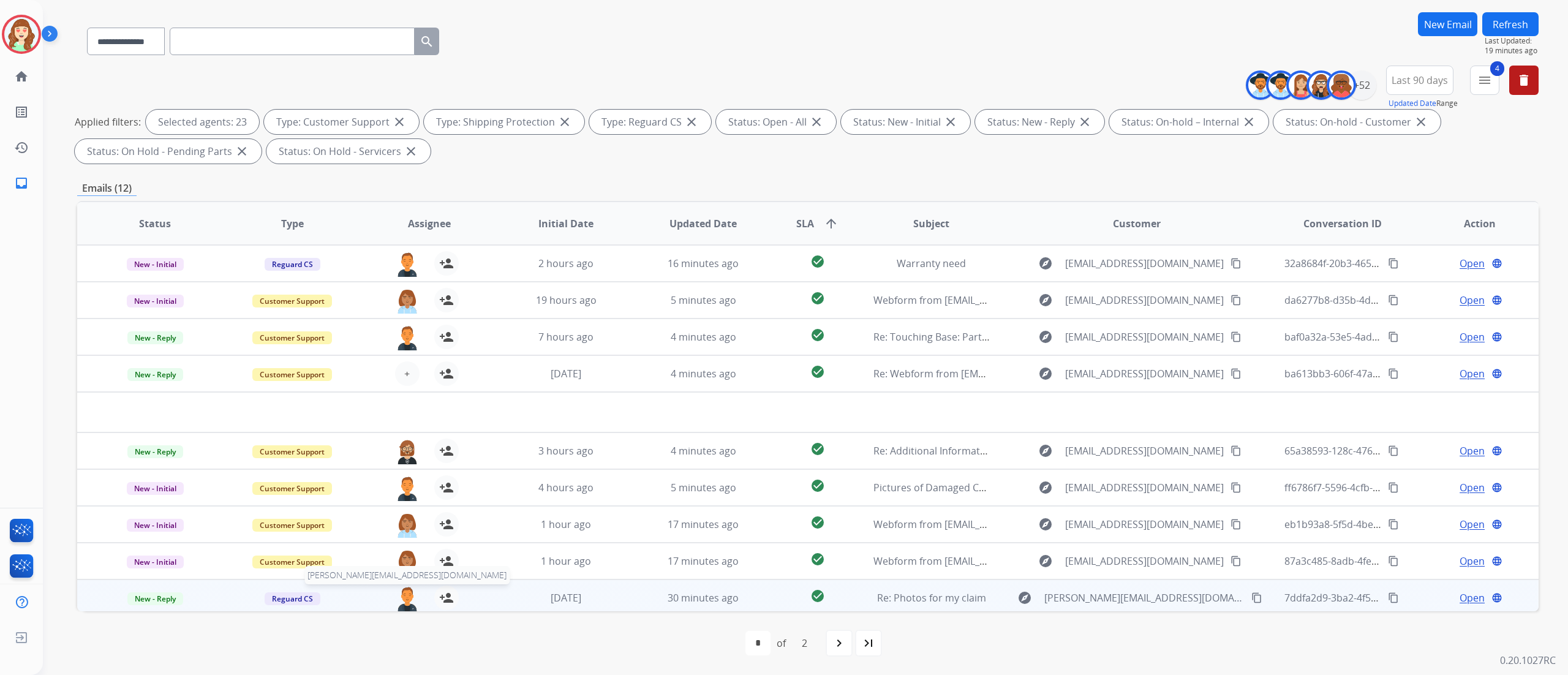
click at [407, 602] on img at bounding box center [407, 598] width 25 height 26
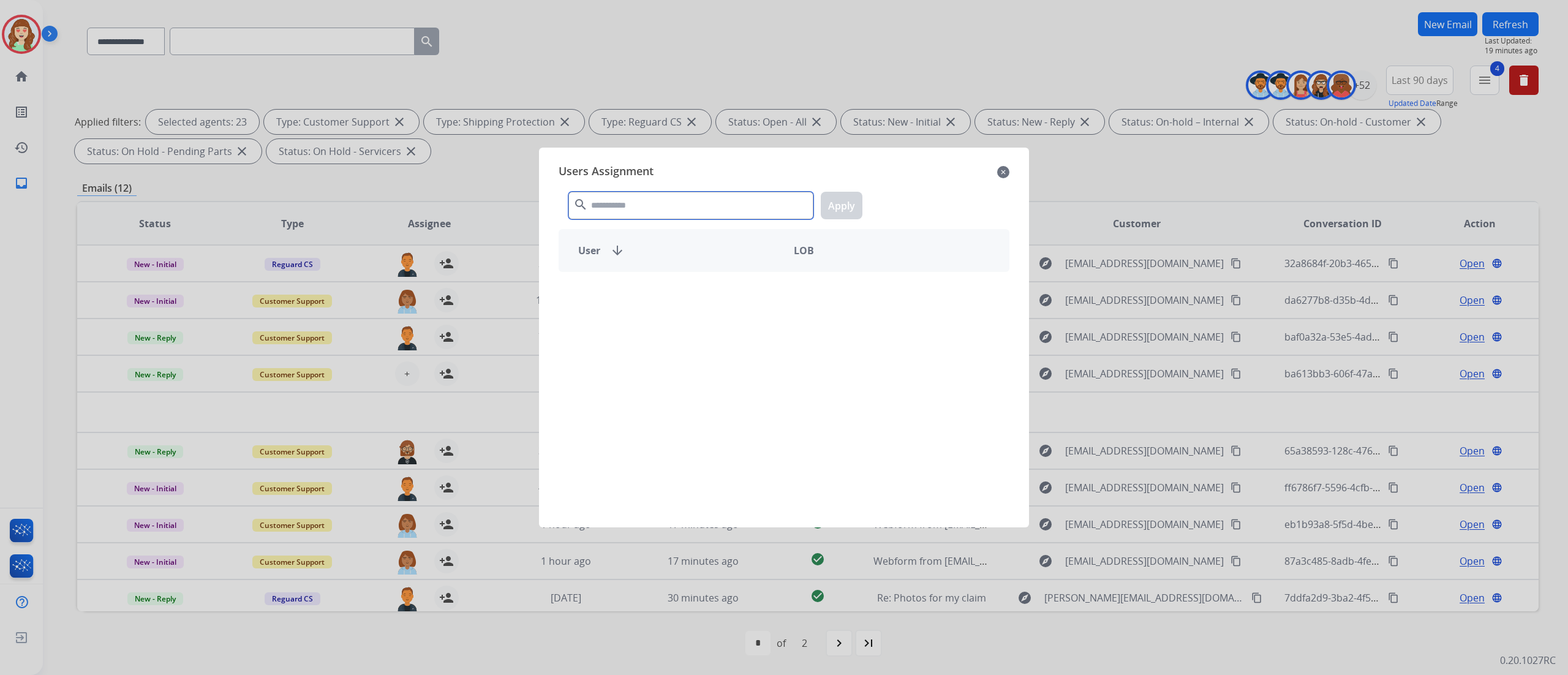
click at [725, 195] on input "text" at bounding box center [691, 206] width 245 height 27
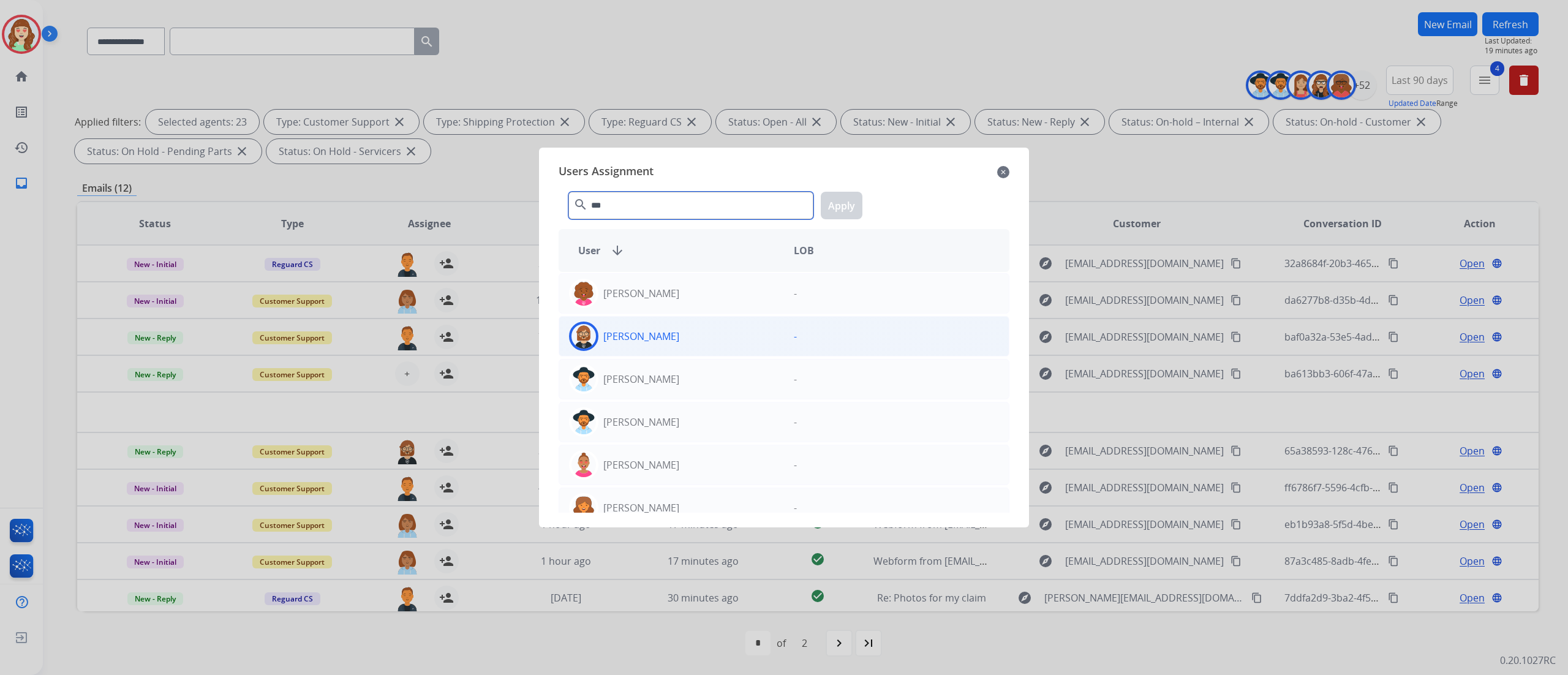
type input "***"
click at [687, 334] on div "[PERSON_NAME]" at bounding box center [671, 336] width 225 height 29
click at [839, 213] on button "Apply" at bounding box center [842, 206] width 42 height 27
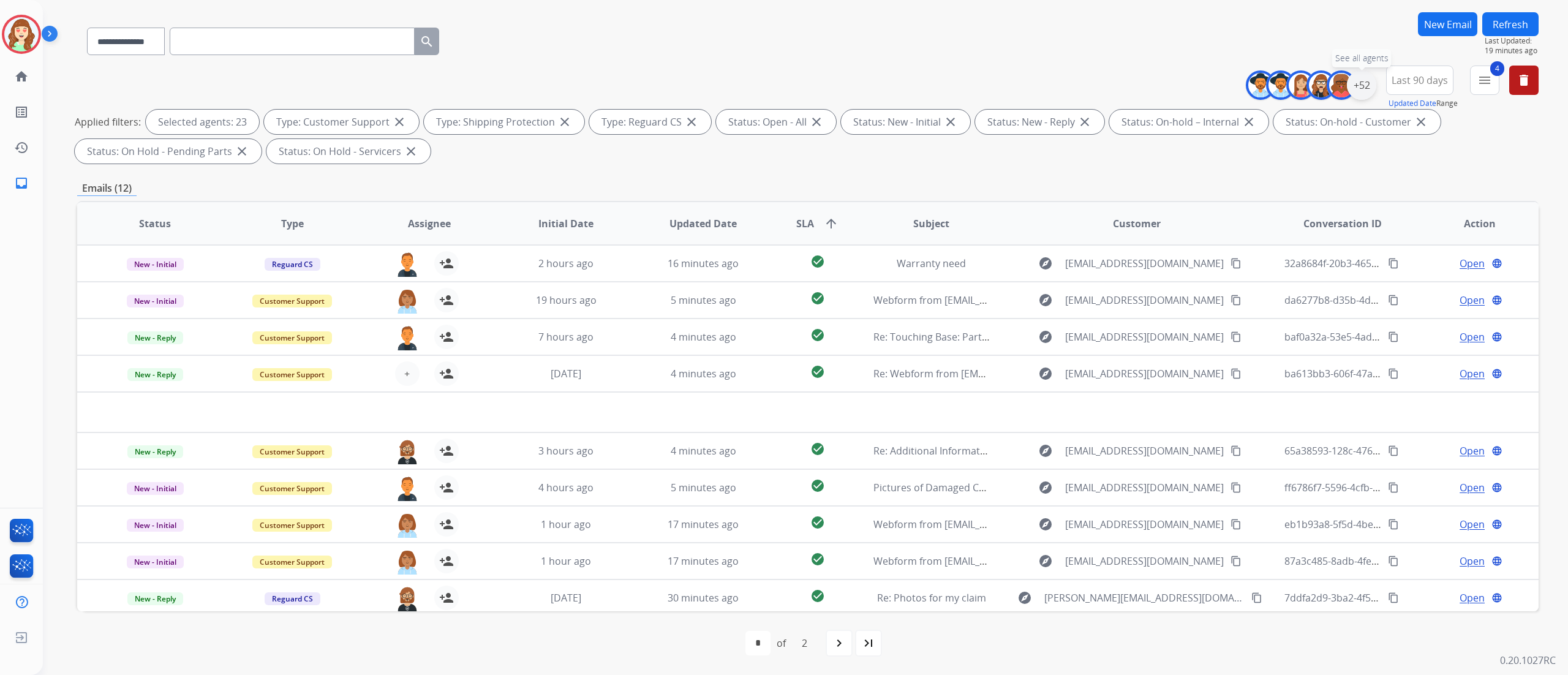
click at [1359, 92] on div "+52" at bounding box center [1362, 85] width 29 height 29
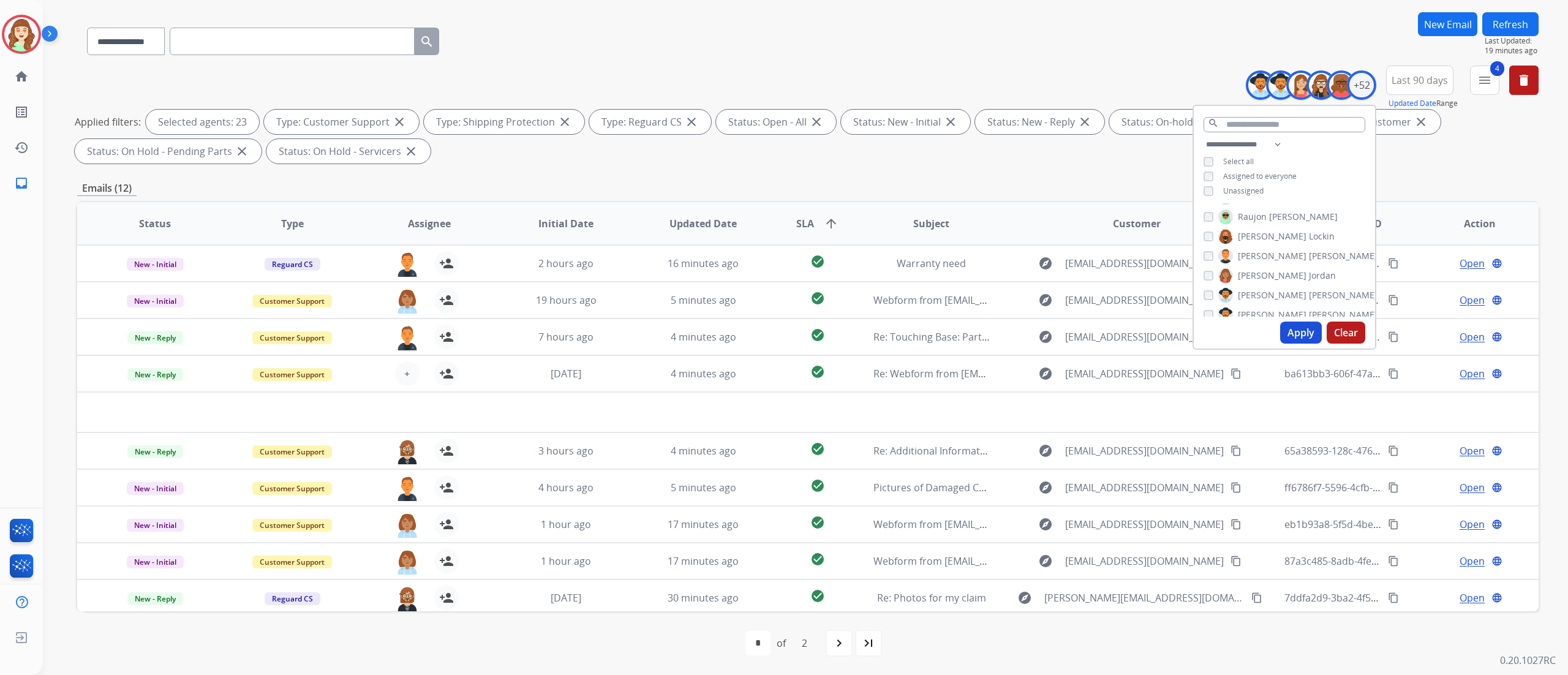
click at [1292, 332] on button "Apply" at bounding box center [1301, 332] width 42 height 22
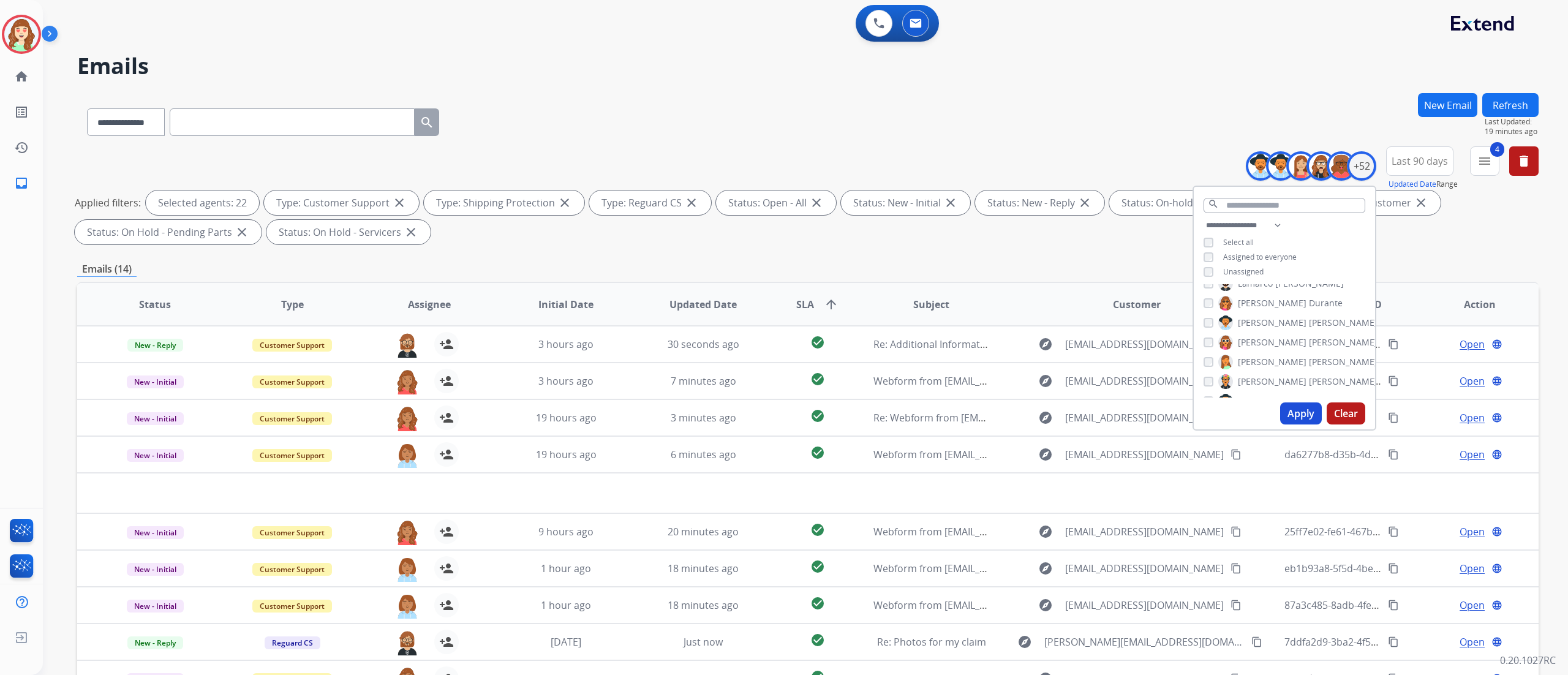
scroll to position [503, 0]
click at [1301, 416] on button "Apply" at bounding box center [1301, 414] width 42 height 22
click at [1466, 254] on div "**********" at bounding box center [808, 425] width 1462 height 663
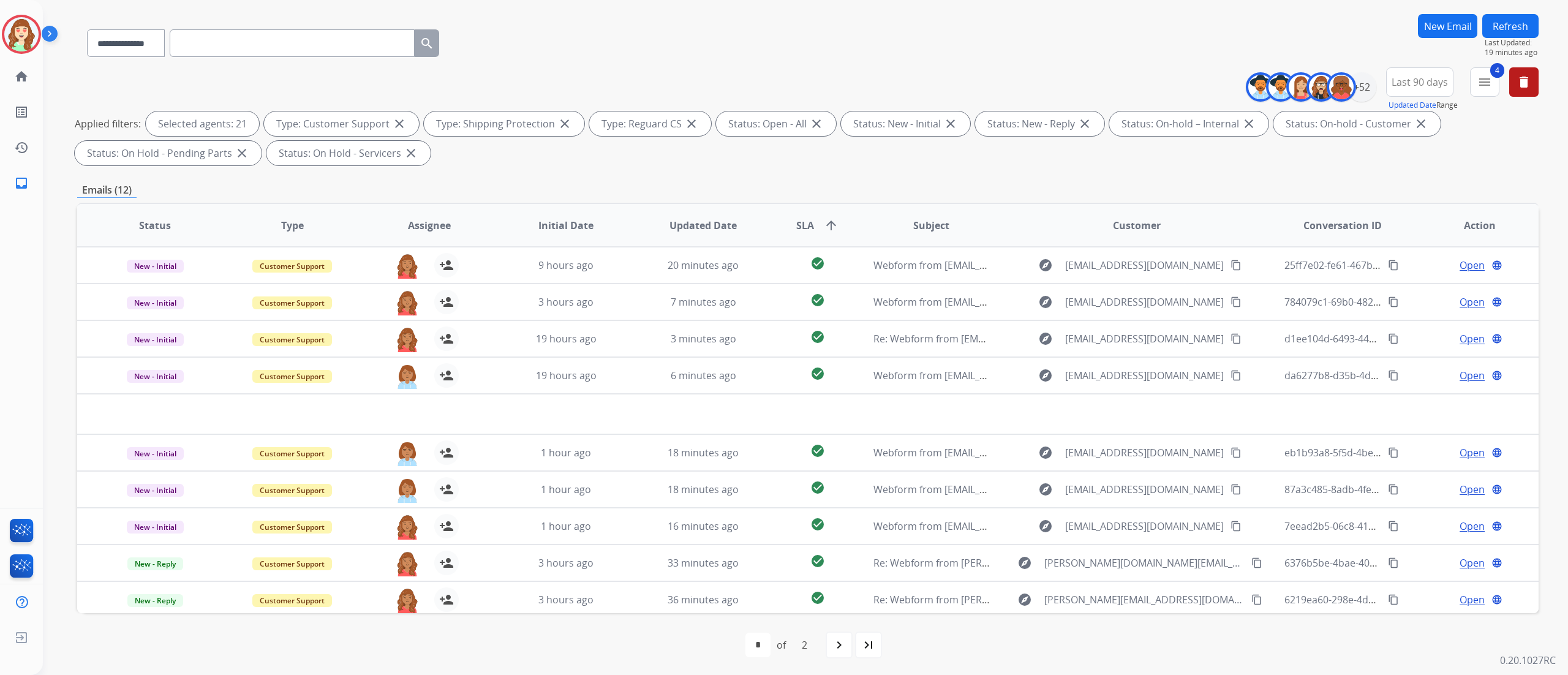
scroll to position [81, 0]
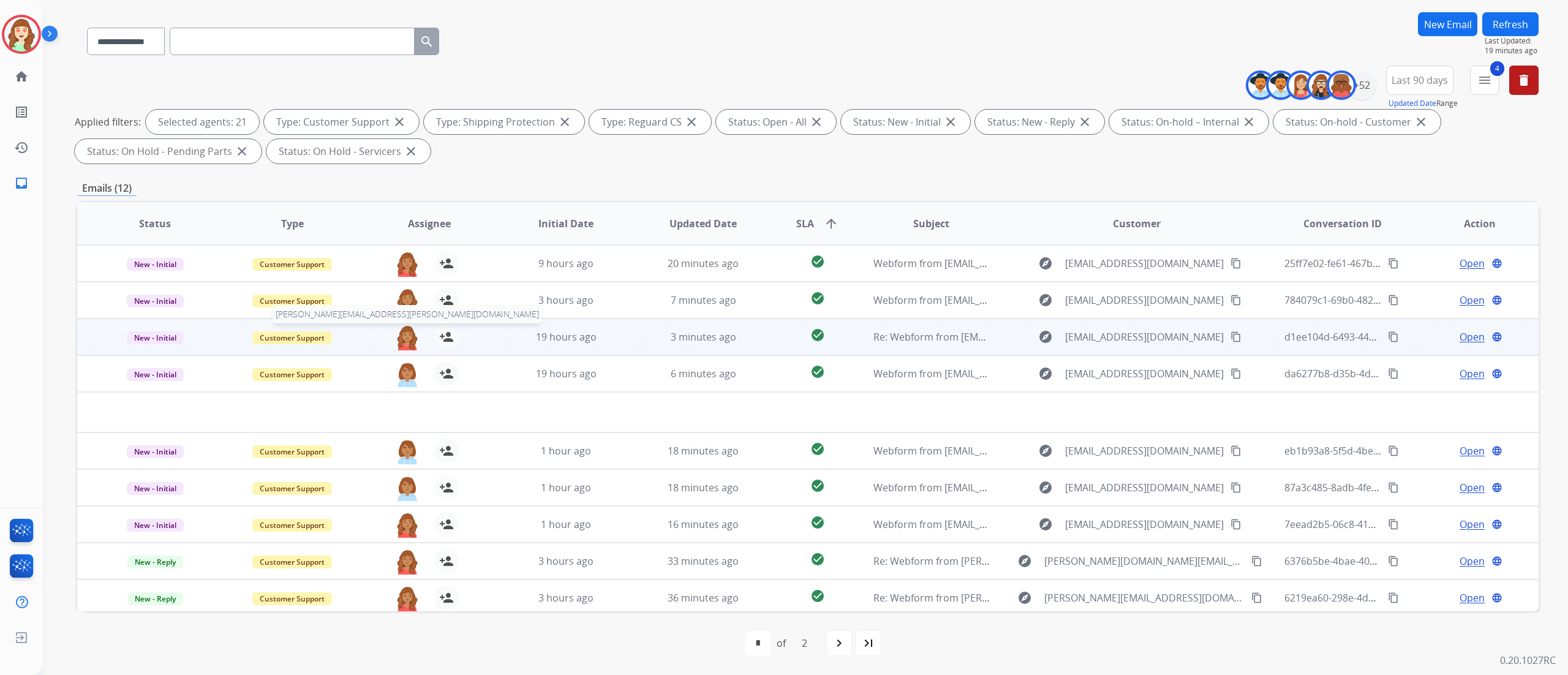
click at [407, 331] on img at bounding box center [407, 338] width 25 height 26
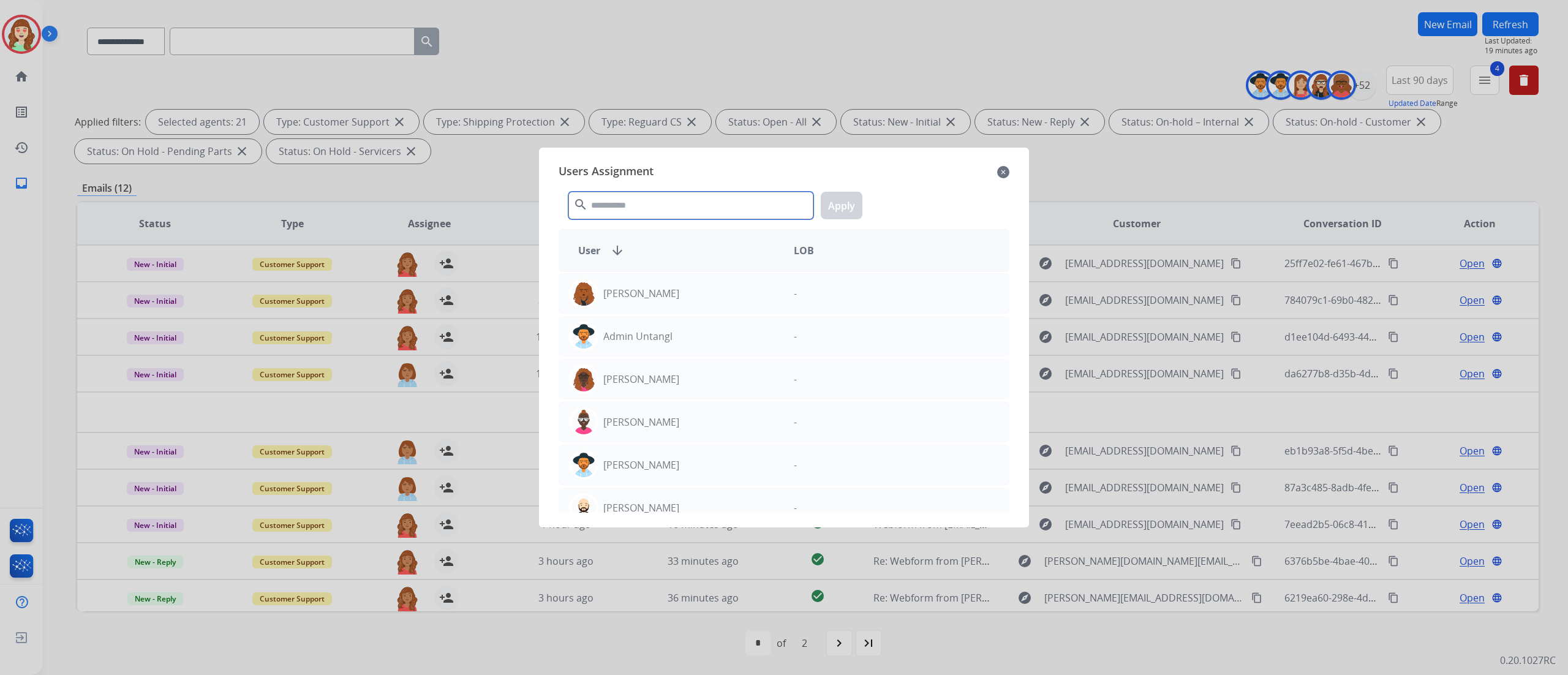
click at [614, 200] on input "text" at bounding box center [691, 206] width 245 height 27
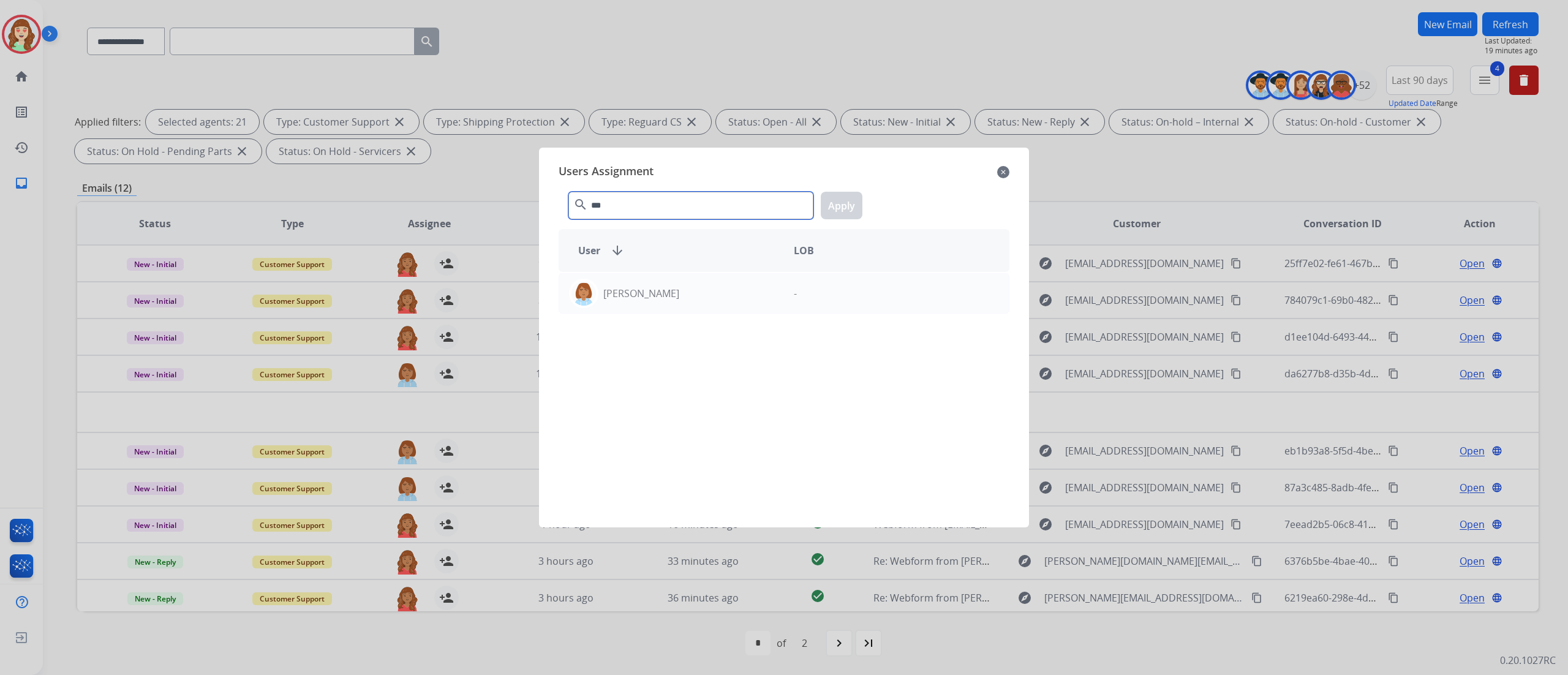
type input "***"
click at [699, 297] on div "[PERSON_NAME]" at bounding box center [671, 293] width 225 height 29
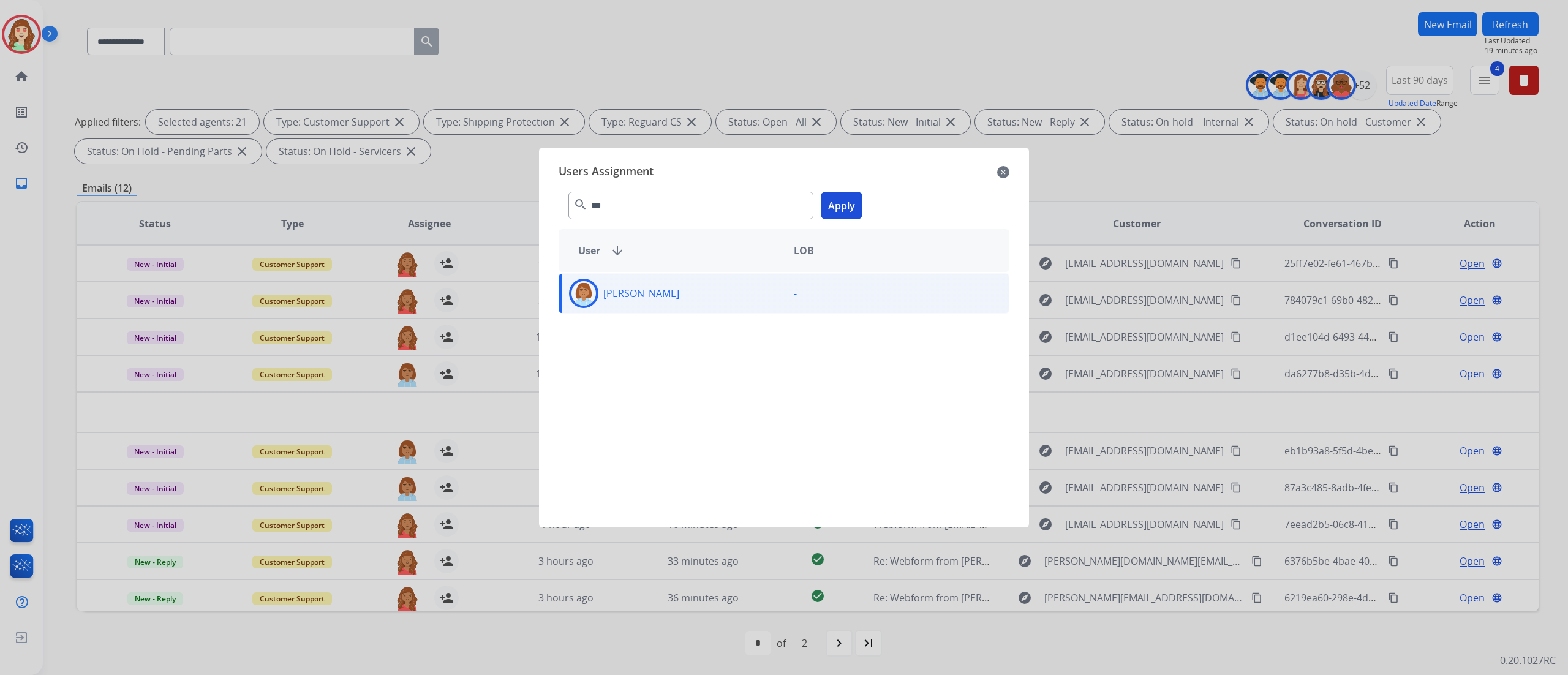
click at [837, 209] on button "Apply" at bounding box center [842, 206] width 42 height 27
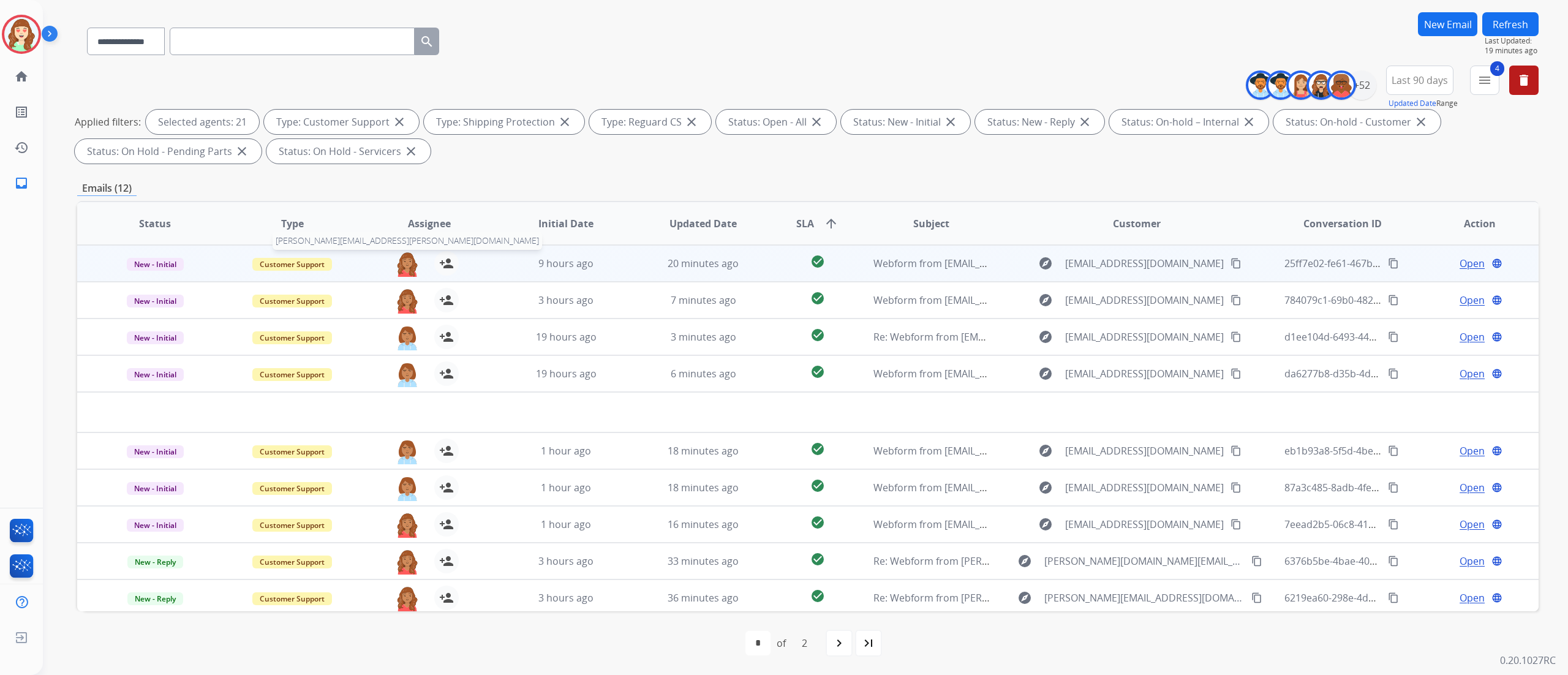
click at [402, 256] on img at bounding box center [407, 264] width 25 height 26
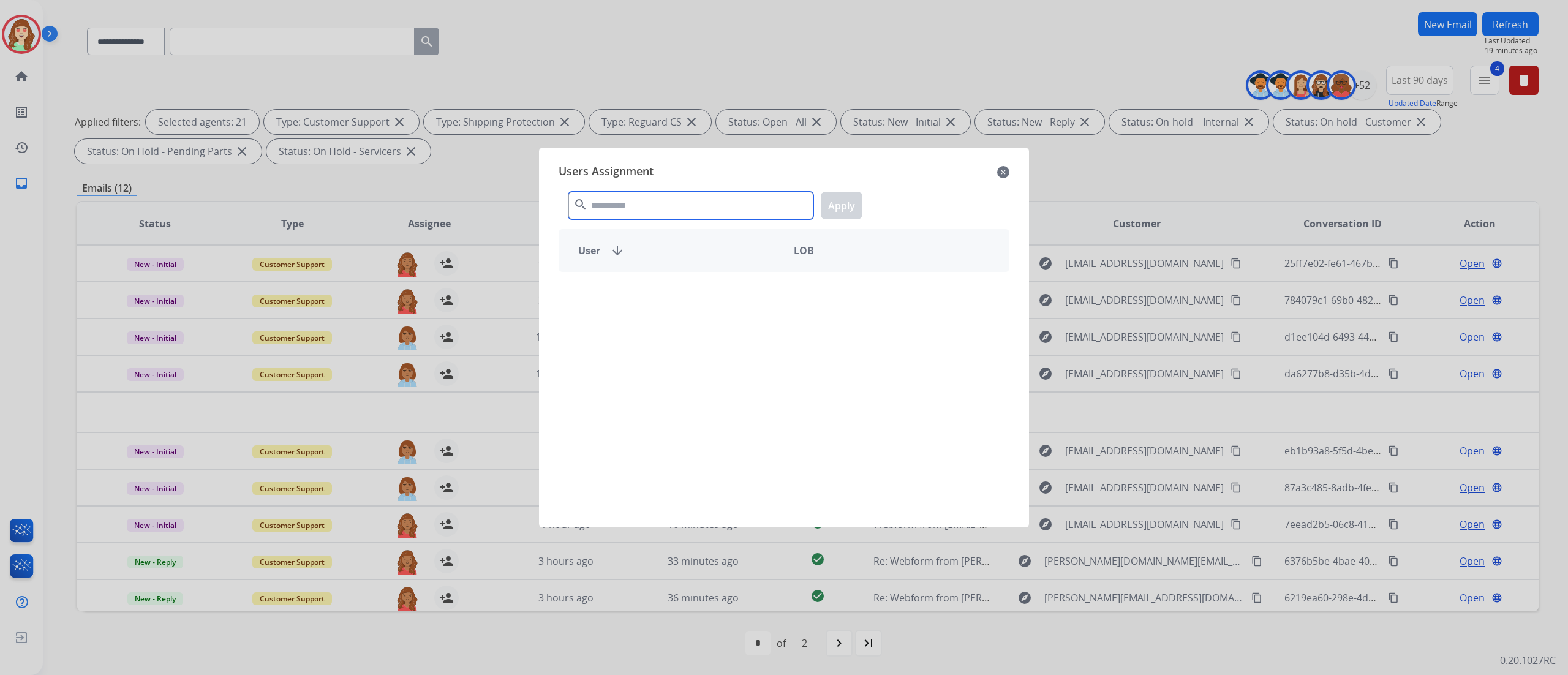
click at [670, 207] on input "text" at bounding box center [691, 206] width 245 height 27
type input "***"
click at [692, 321] on div "[PERSON_NAME] -" at bounding box center [784, 393] width 451 height 241
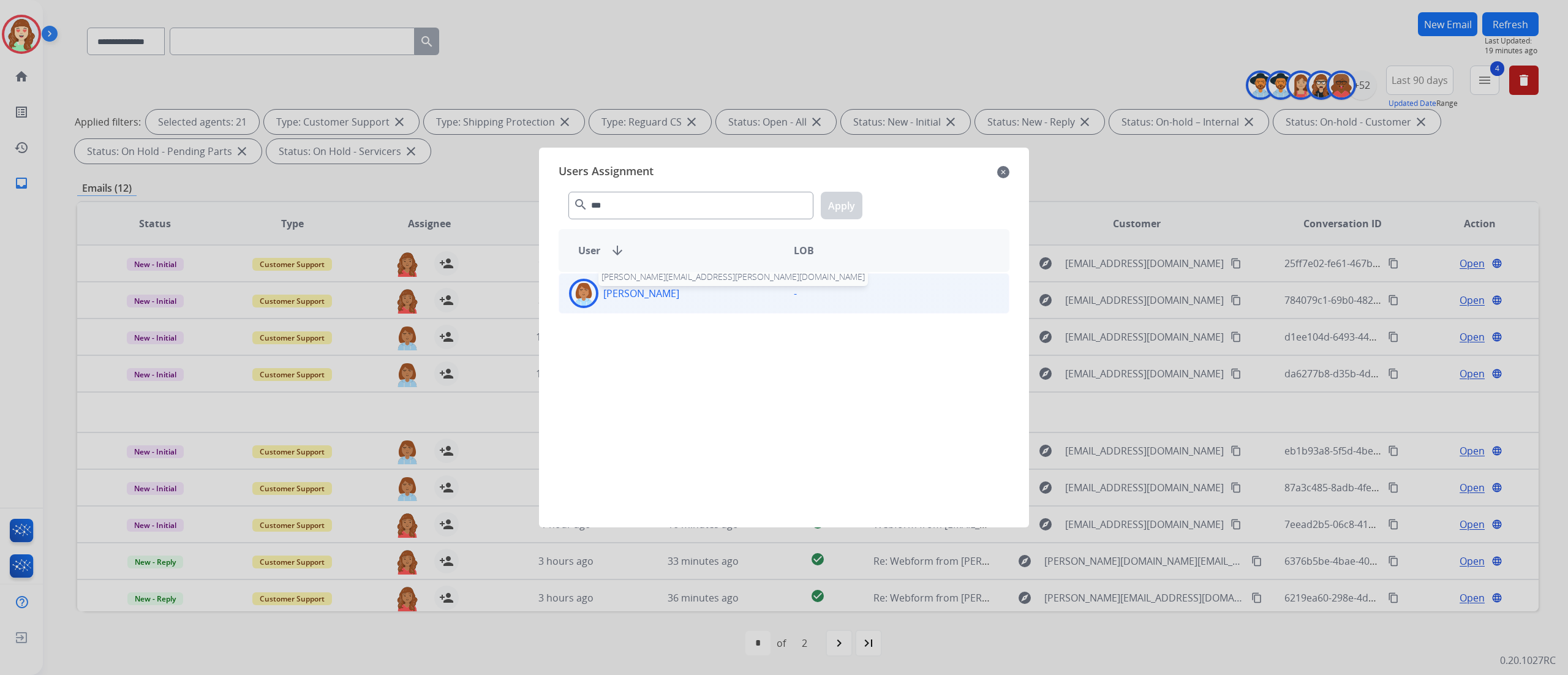
click at [645, 291] on p "[PERSON_NAME]" at bounding box center [641, 293] width 76 height 15
click at [837, 200] on button "Apply" at bounding box center [842, 206] width 42 height 27
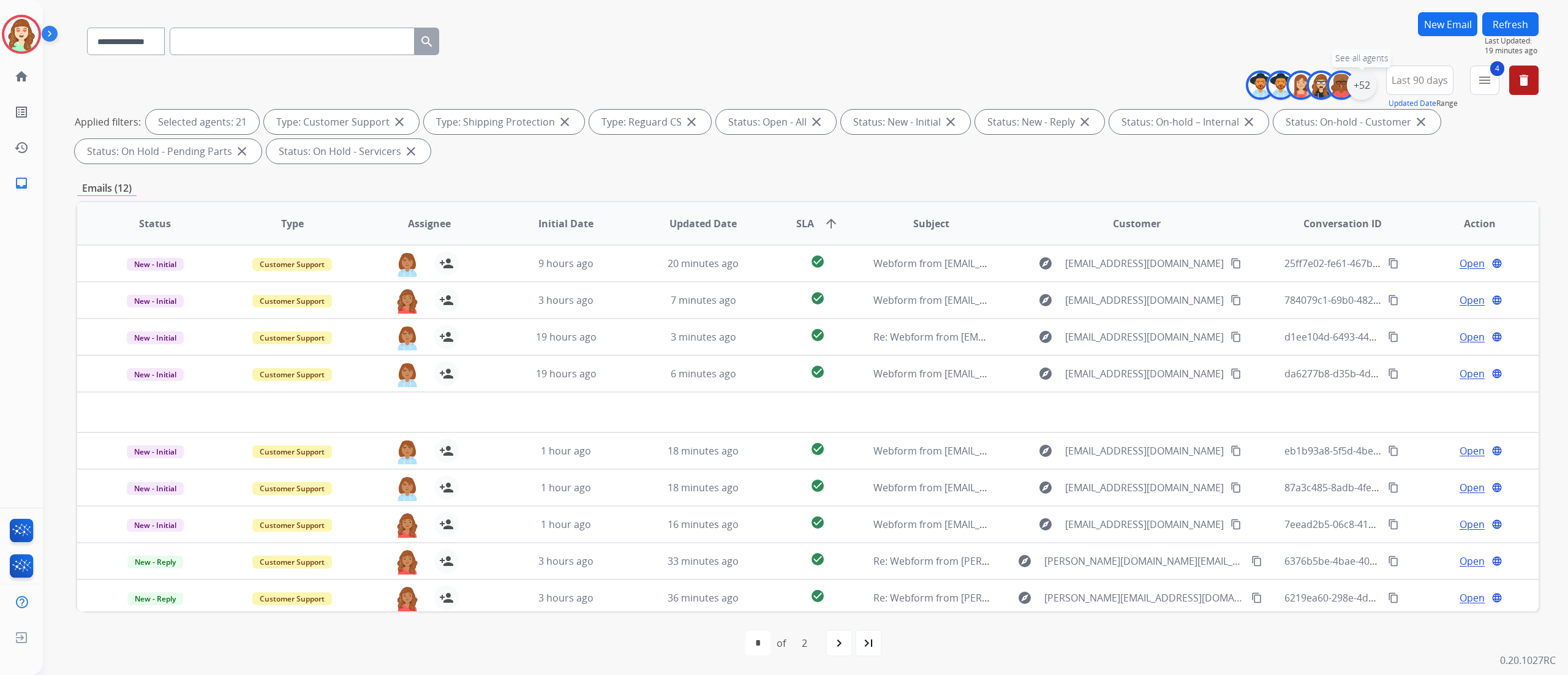
click at [1361, 86] on div "+52" at bounding box center [1362, 85] width 29 height 29
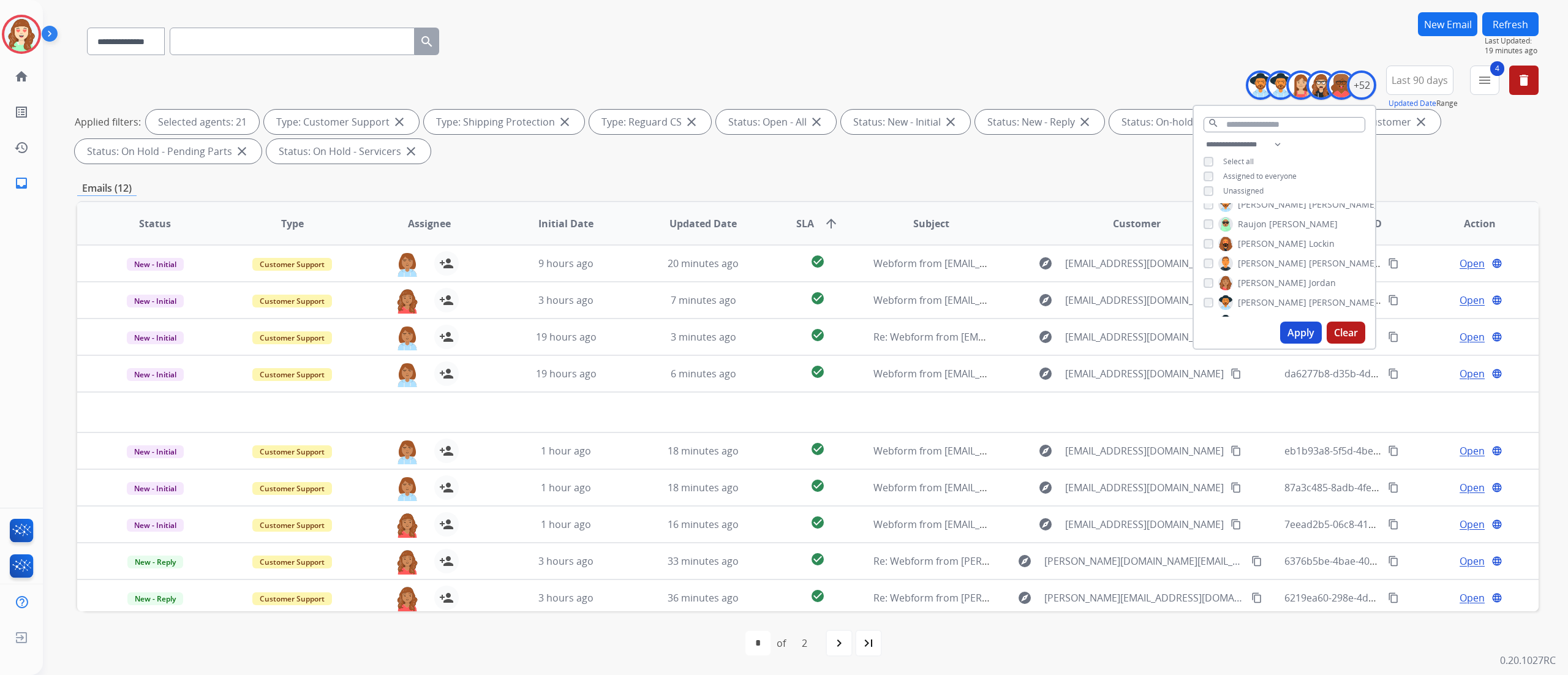
scroll to position [721, 0]
click at [1207, 252] on div "[PERSON_NAME]" at bounding box center [1269, 259] width 132 height 15
click at [1294, 336] on button "Apply" at bounding box center [1301, 332] width 42 height 22
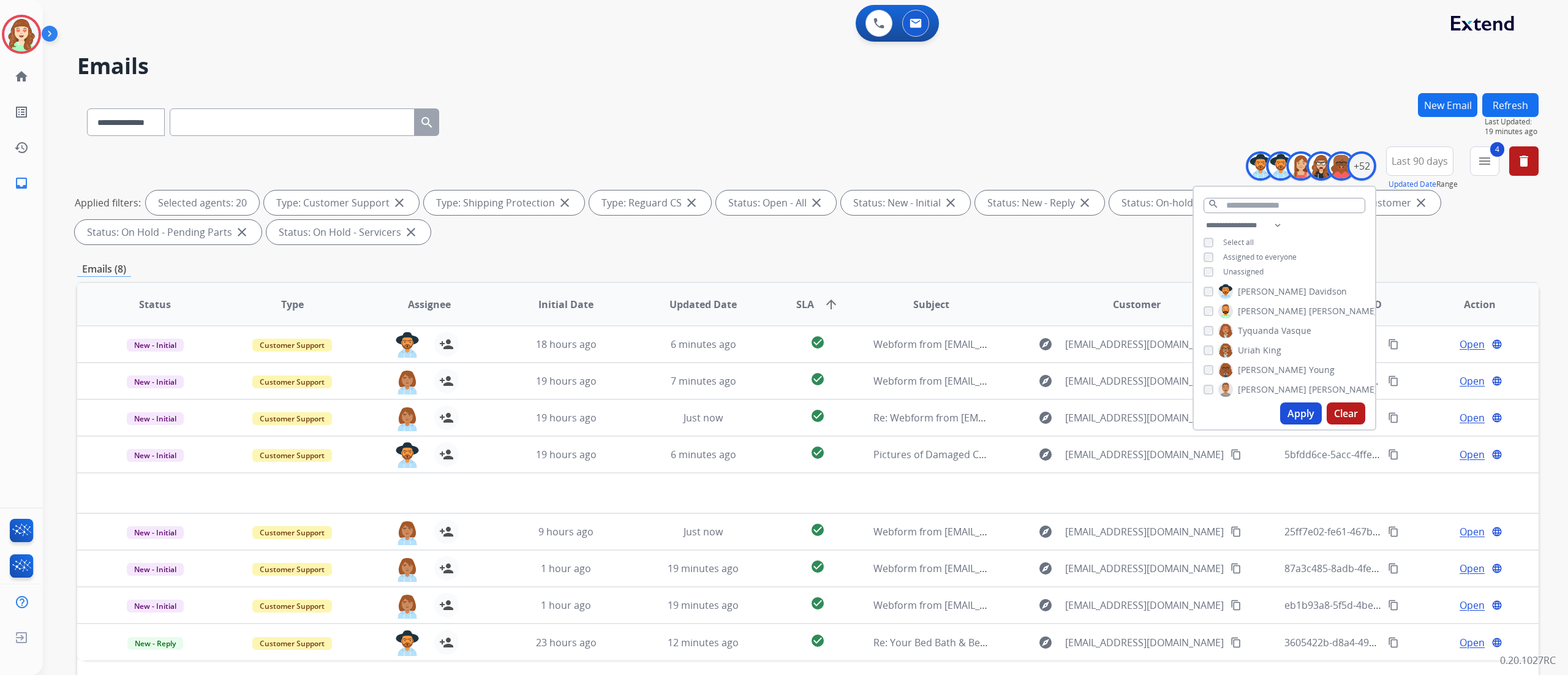
scroll to position [914, 0]
click at [1202, 332] on div "[PERSON_NAME] [PERSON_NAME] [PERSON_NAME] [PERSON_NAME] [PERSON_NAME] [PERSON_N…" at bounding box center [1284, 341] width 182 height 113
click at [1199, 360] on div "[PERSON_NAME] [PERSON_NAME] [PERSON_NAME] [PERSON_NAME] [PERSON_NAME] [PERSON_N…" at bounding box center [1284, 341] width 182 height 113
click at [1295, 408] on button "Apply" at bounding box center [1301, 414] width 42 height 22
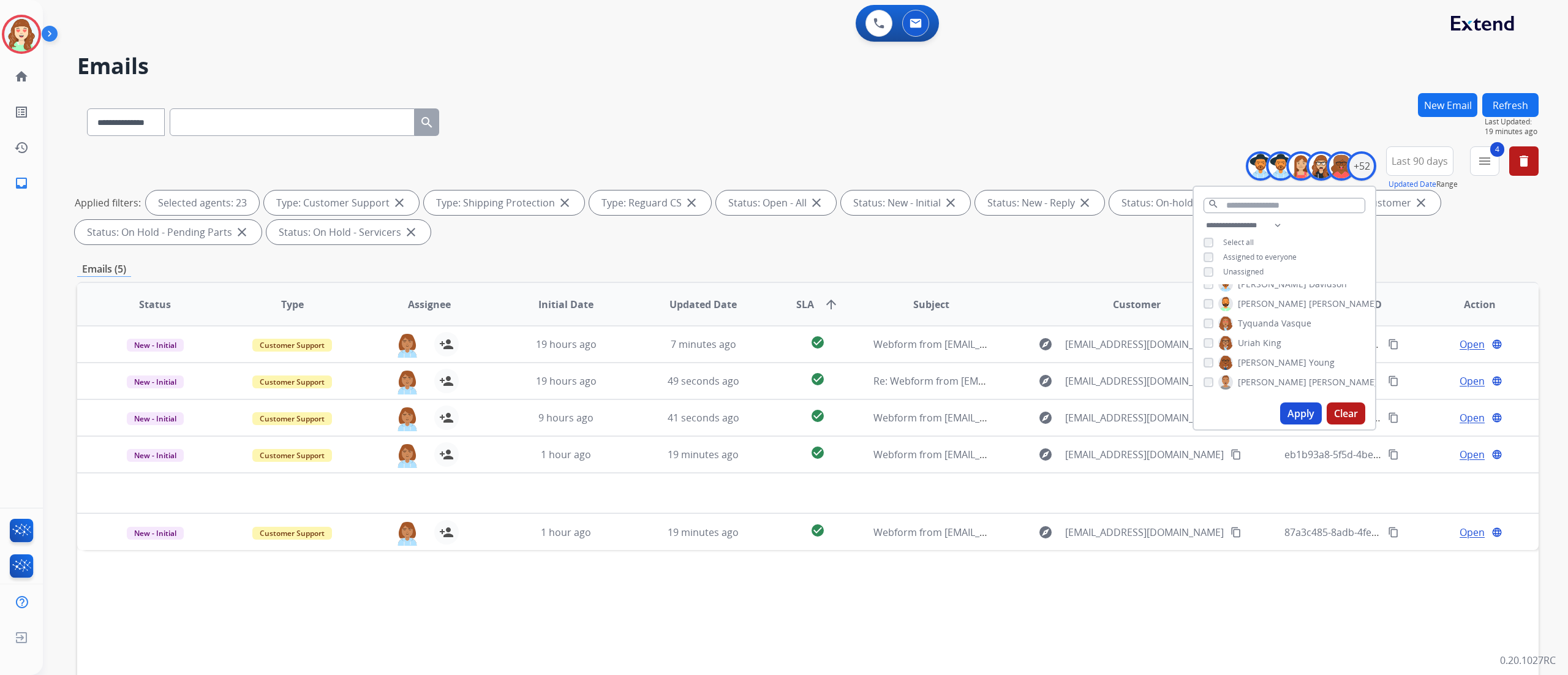
click at [660, 97] on div "**********" at bounding box center [808, 120] width 1462 height 53
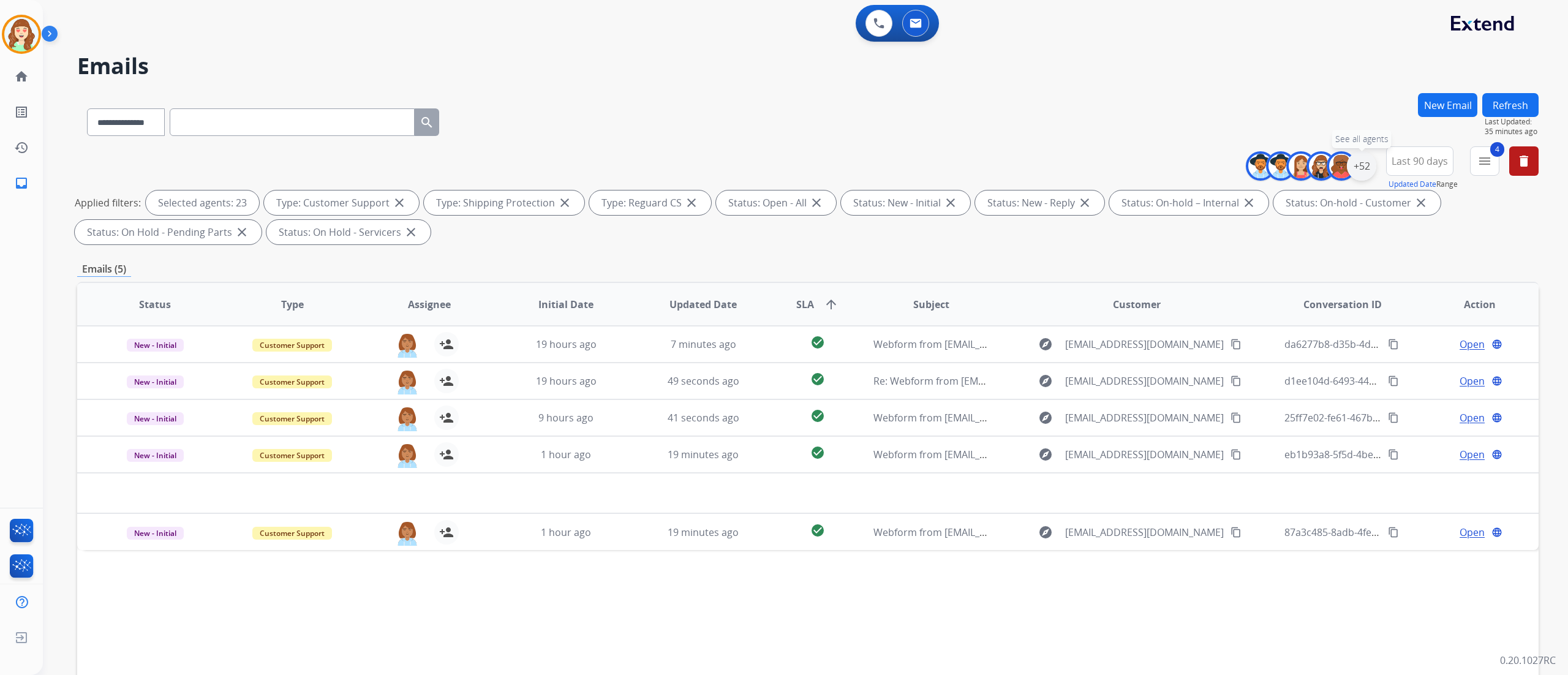
click at [1363, 169] on div "+52" at bounding box center [1362, 166] width 29 height 29
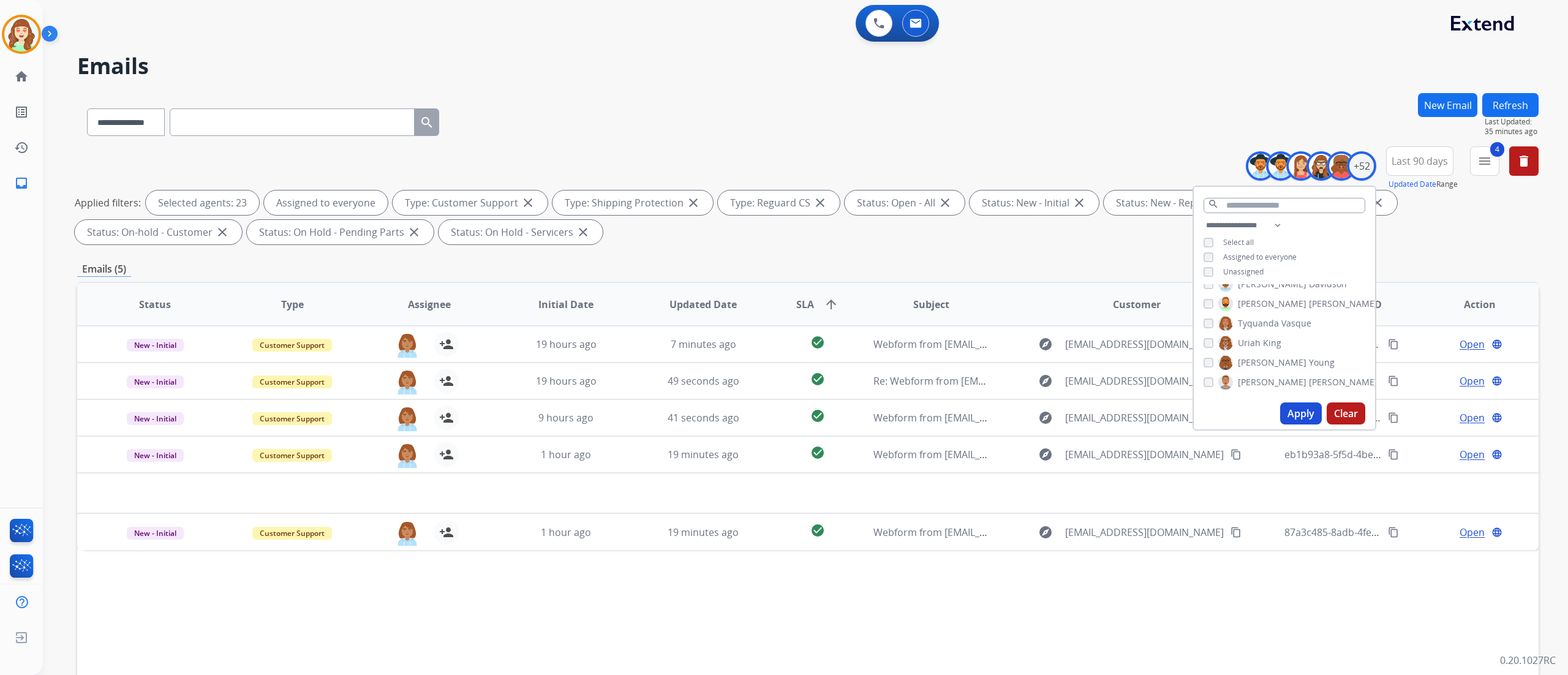
click at [1292, 413] on button "Apply" at bounding box center [1301, 414] width 42 height 22
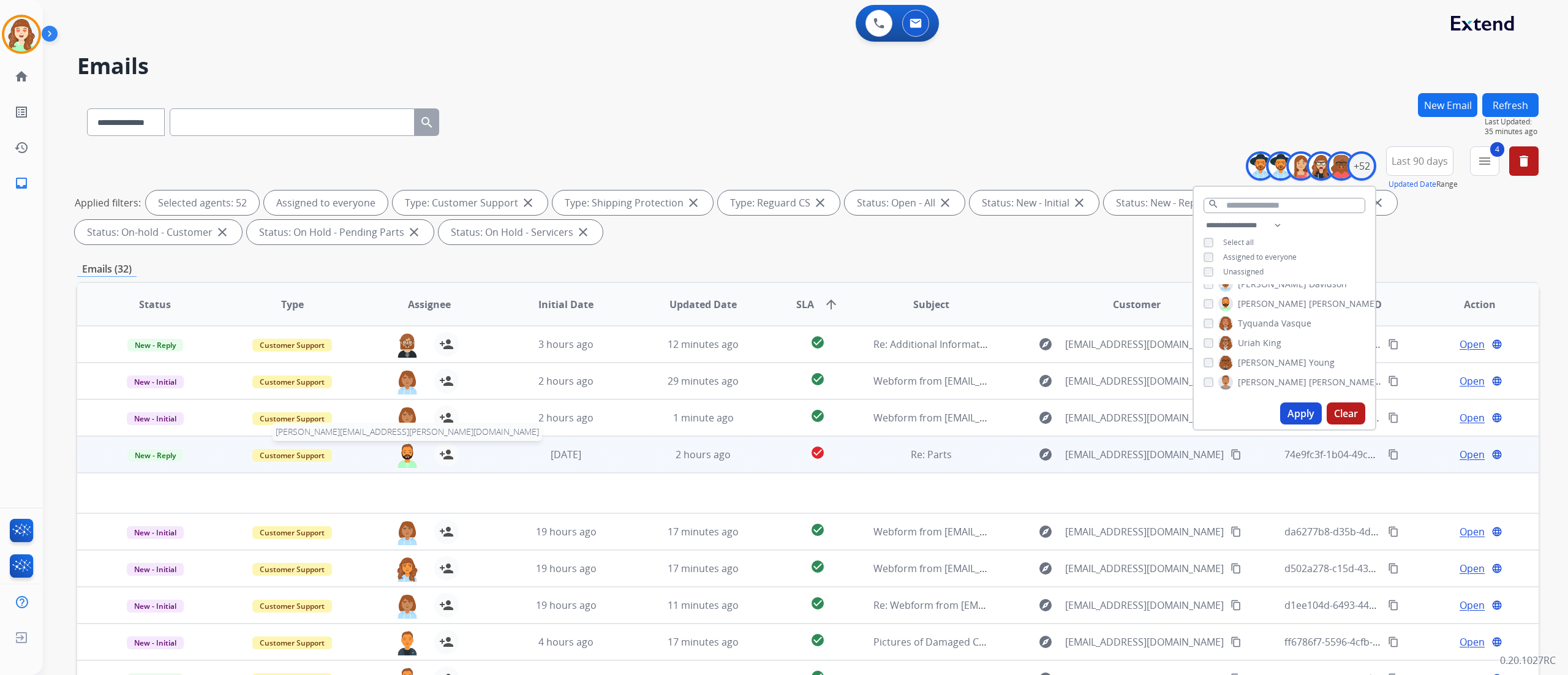
click at [401, 450] on img at bounding box center [407, 455] width 25 height 26
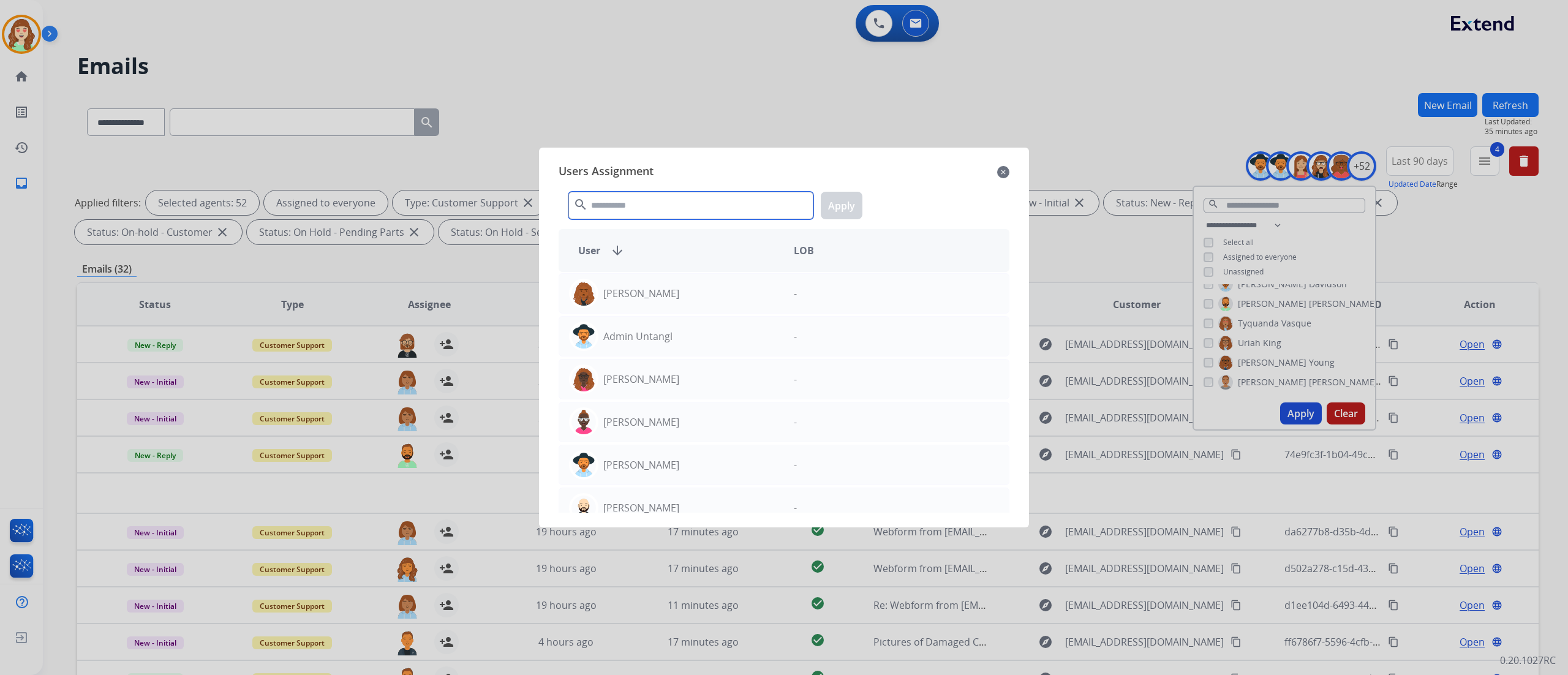
click at [692, 200] on input "text" at bounding box center [691, 206] width 245 height 27
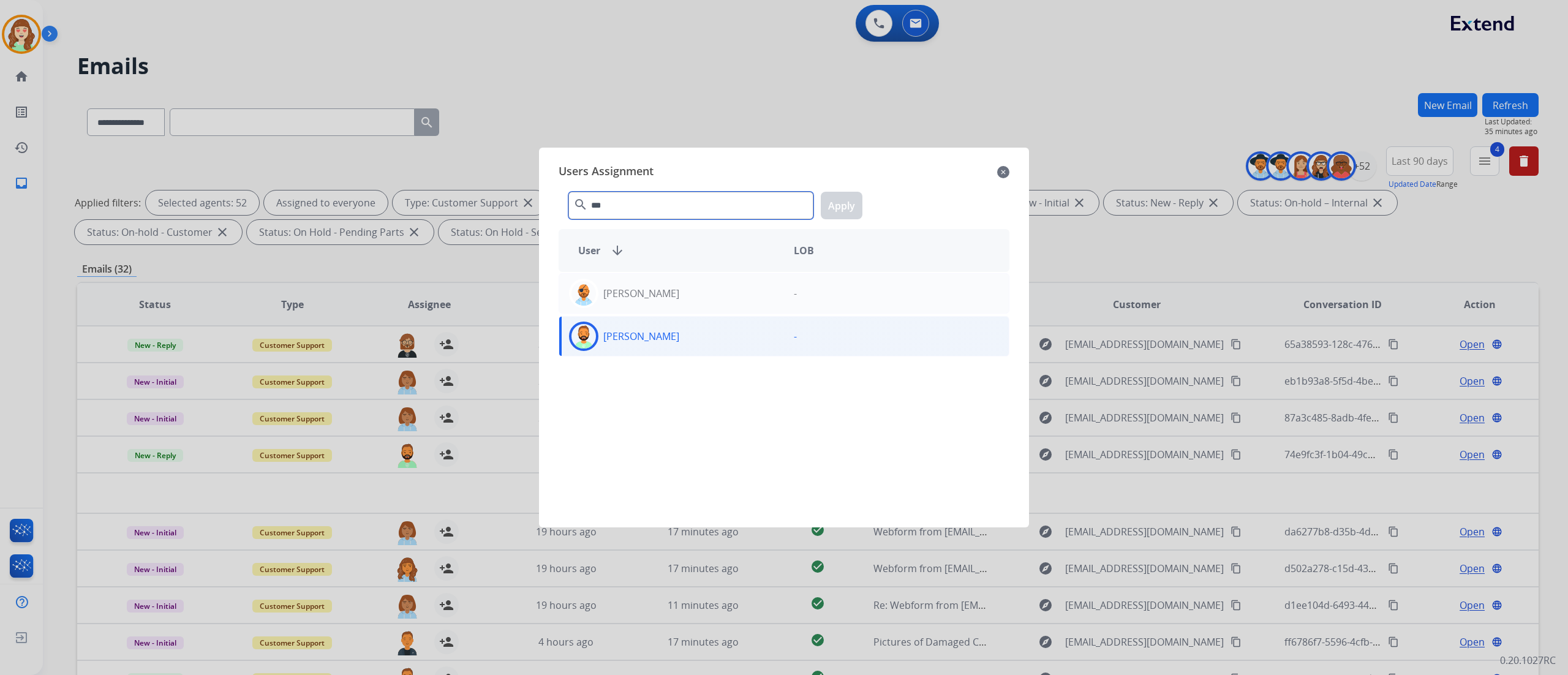
type input "***"
click at [684, 332] on div "[PERSON_NAME]" at bounding box center [671, 336] width 225 height 29
click at [844, 210] on button "Apply" at bounding box center [842, 206] width 42 height 27
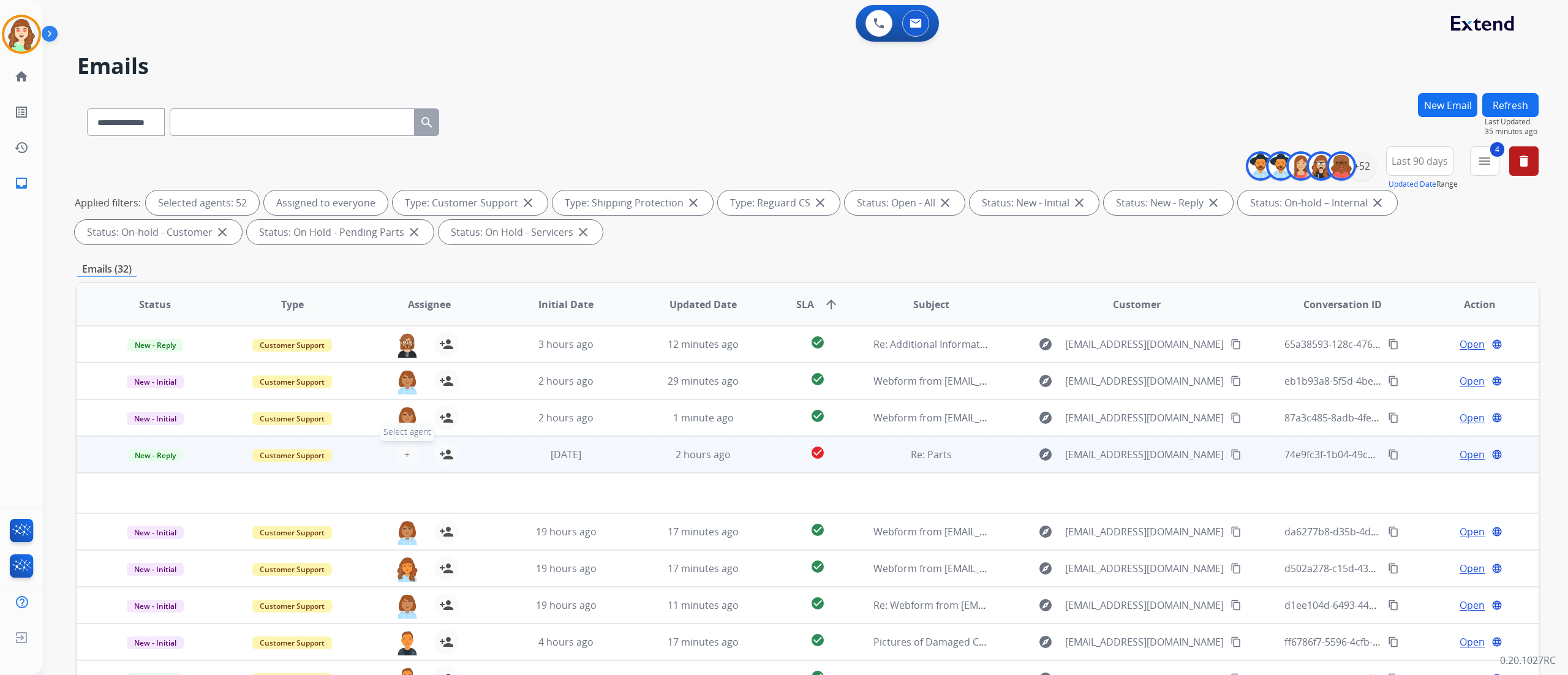
click at [405, 448] on span "+" at bounding box center [407, 455] width 5 height 15
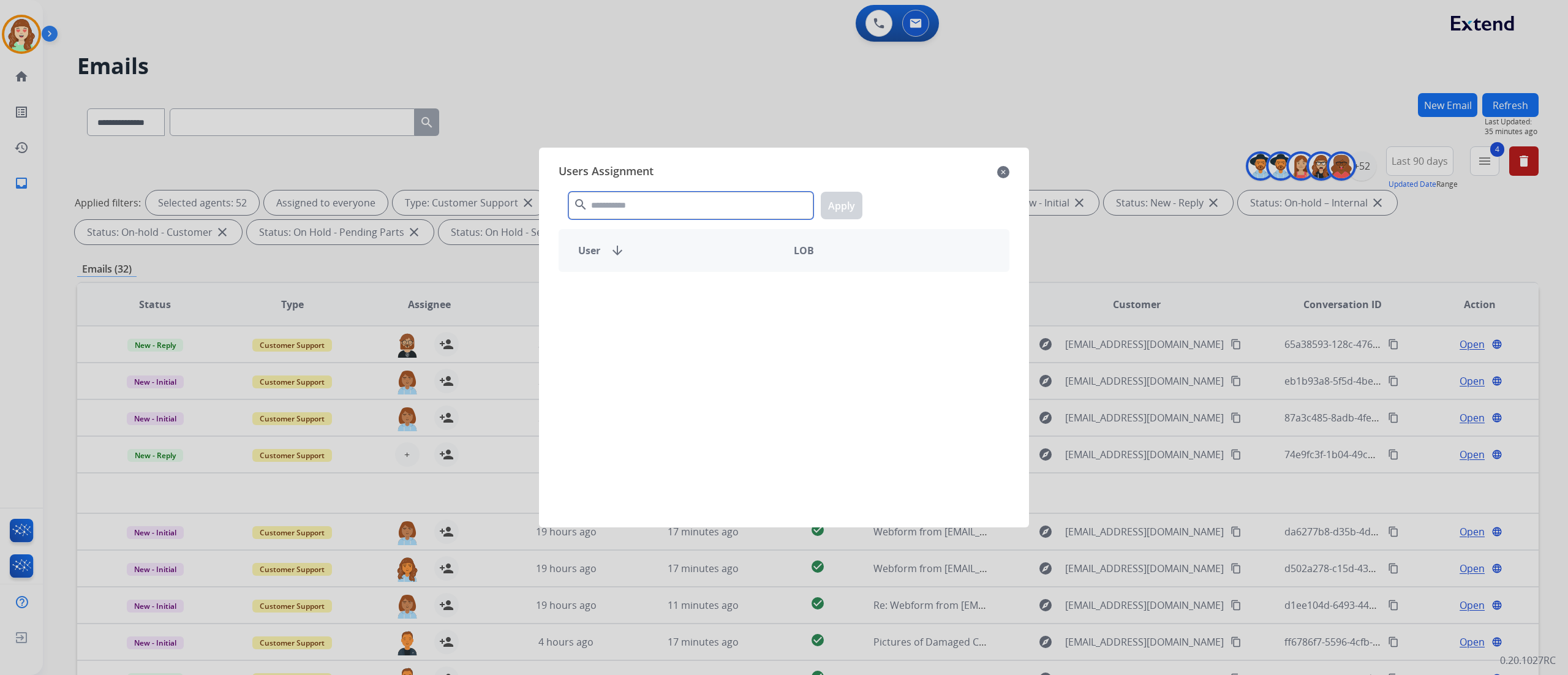
click at [736, 213] on input "text" at bounding box center [691, 206] width 245 height 27
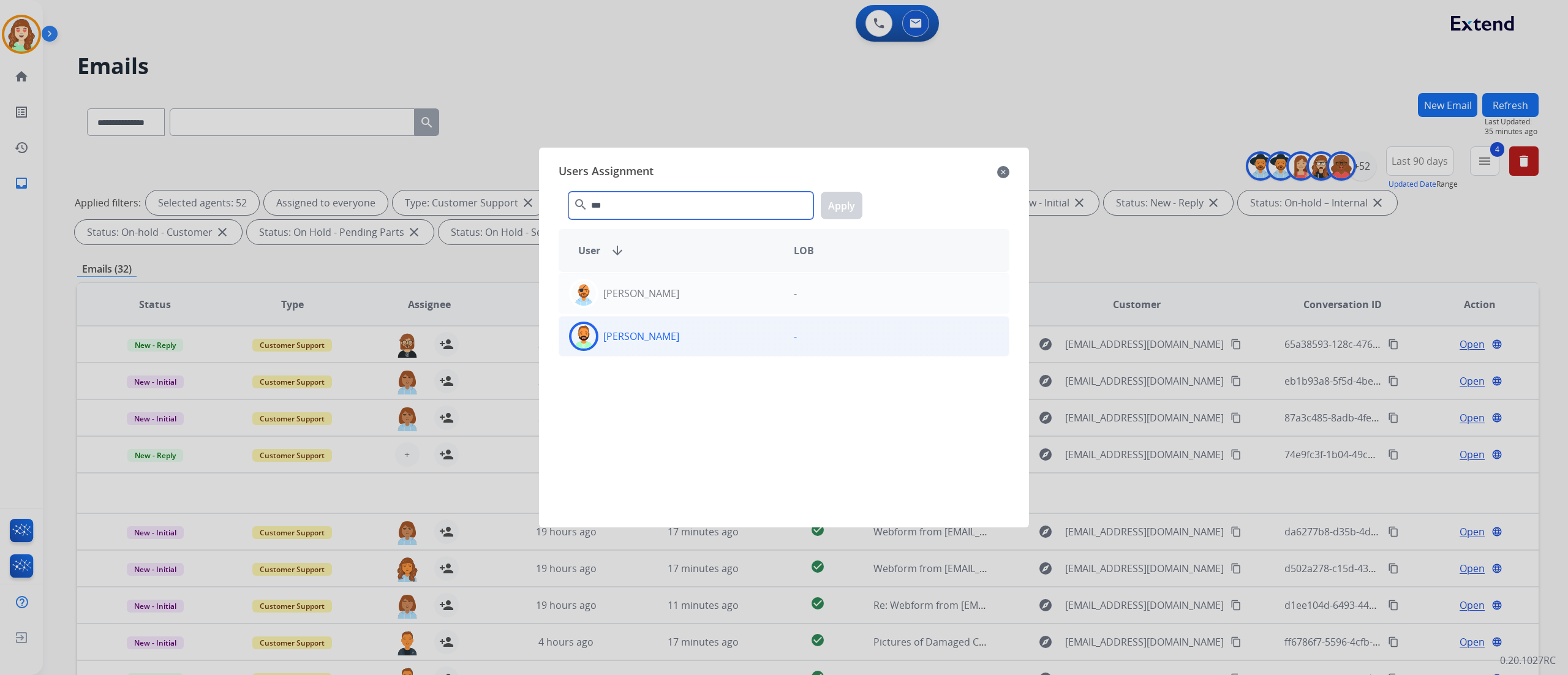
type input "***"
click at [678, 345] on div "[PERSON_NAME]" at bounding box center [671, 336] width 225 height 29
click at [839, 216] on button "Apply" at bounding box center [842, 206] width 42 height 27
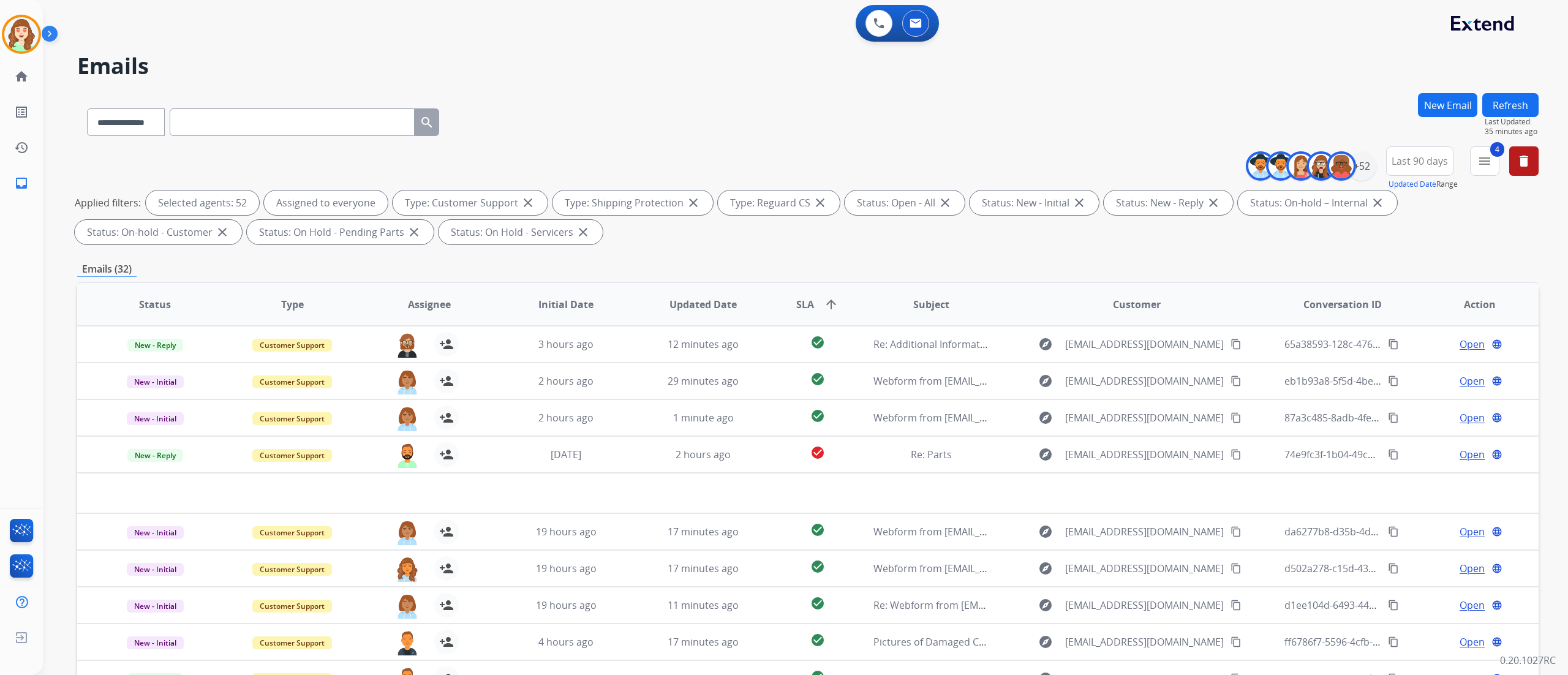
click at [805, 311] on span "SLA" at bounding box center [805, 304] width 17 height 15
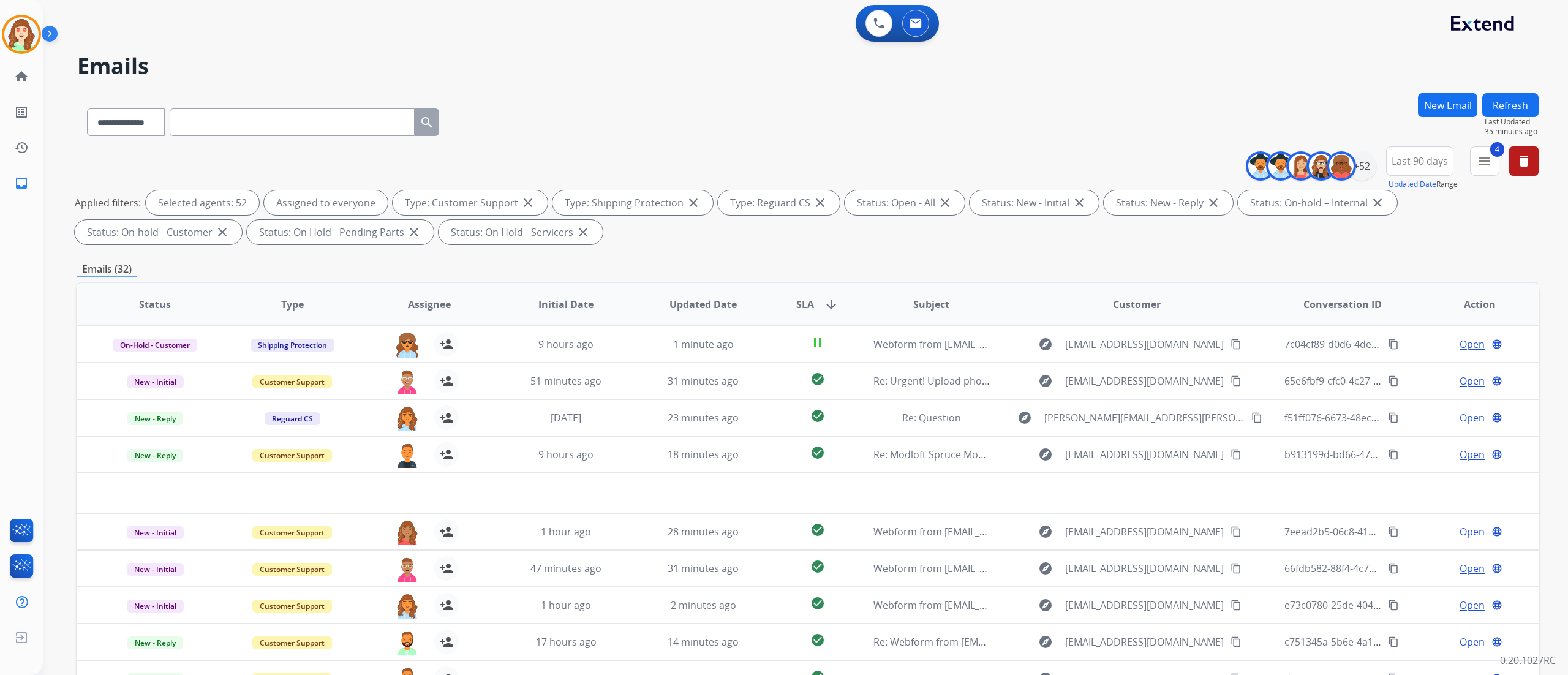
click at [1436, 237] on div "Applied filters: Selected agents: 52 Assigned to everyone Type: Customer Suppor…" at bounding box center [805, 217] width 1462 height 54
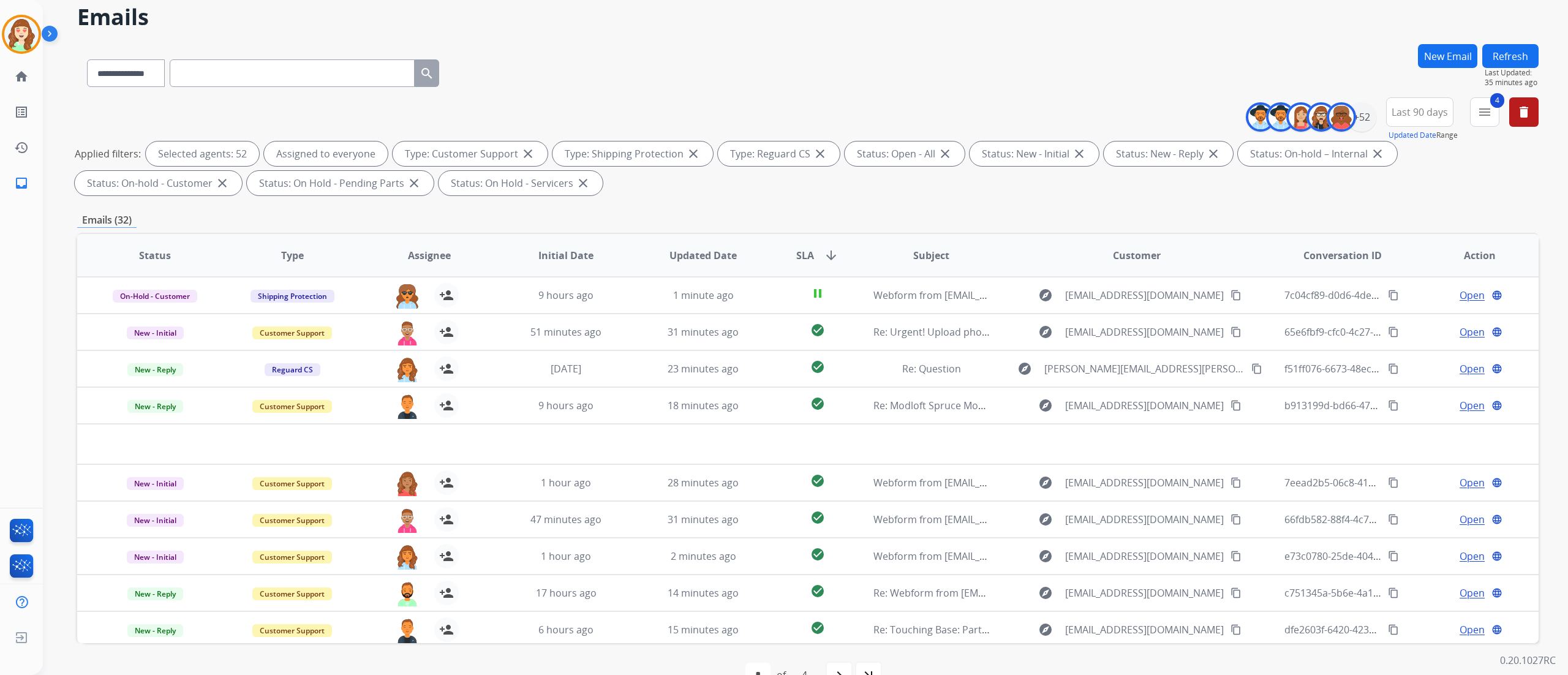
scroll to position [81, 0]
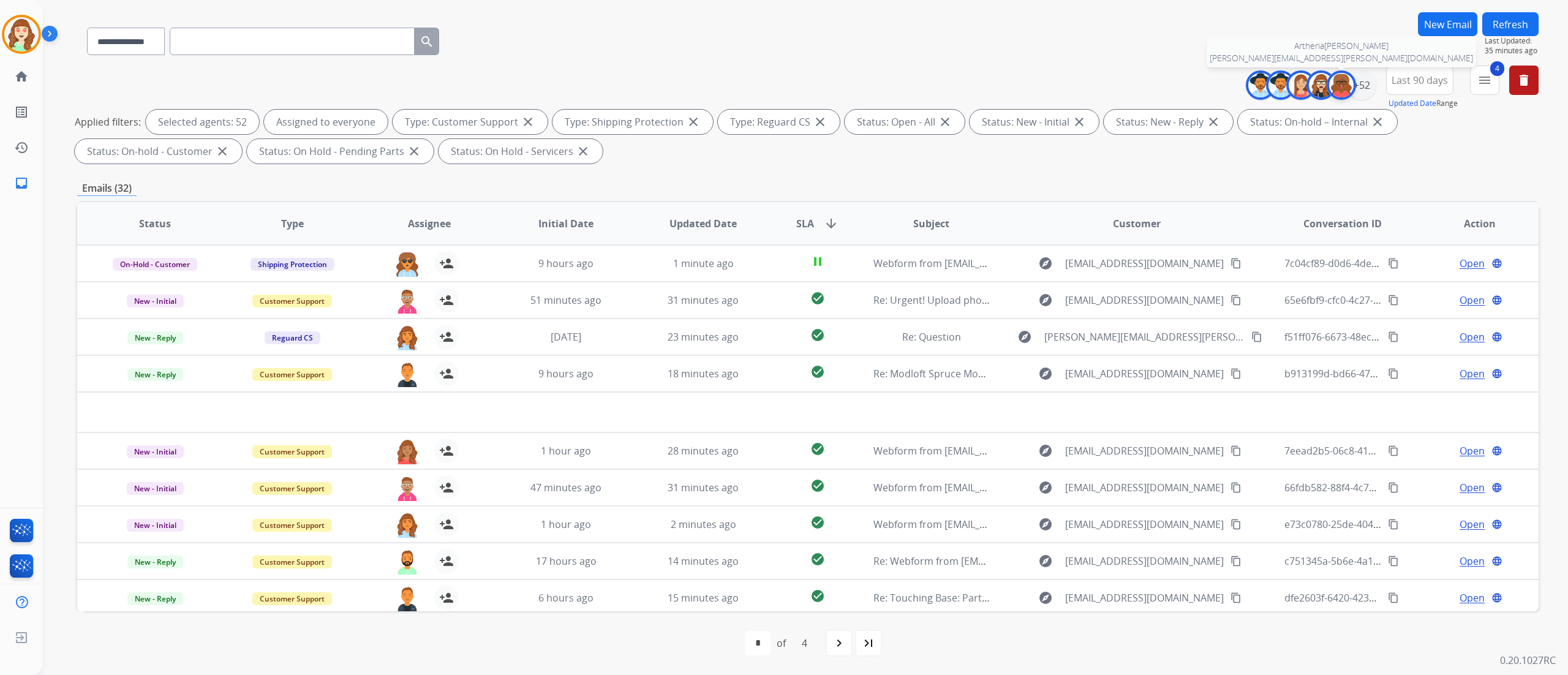
click at [1346, 88] on img at bounding box center [1342, 85] width 25 height 25
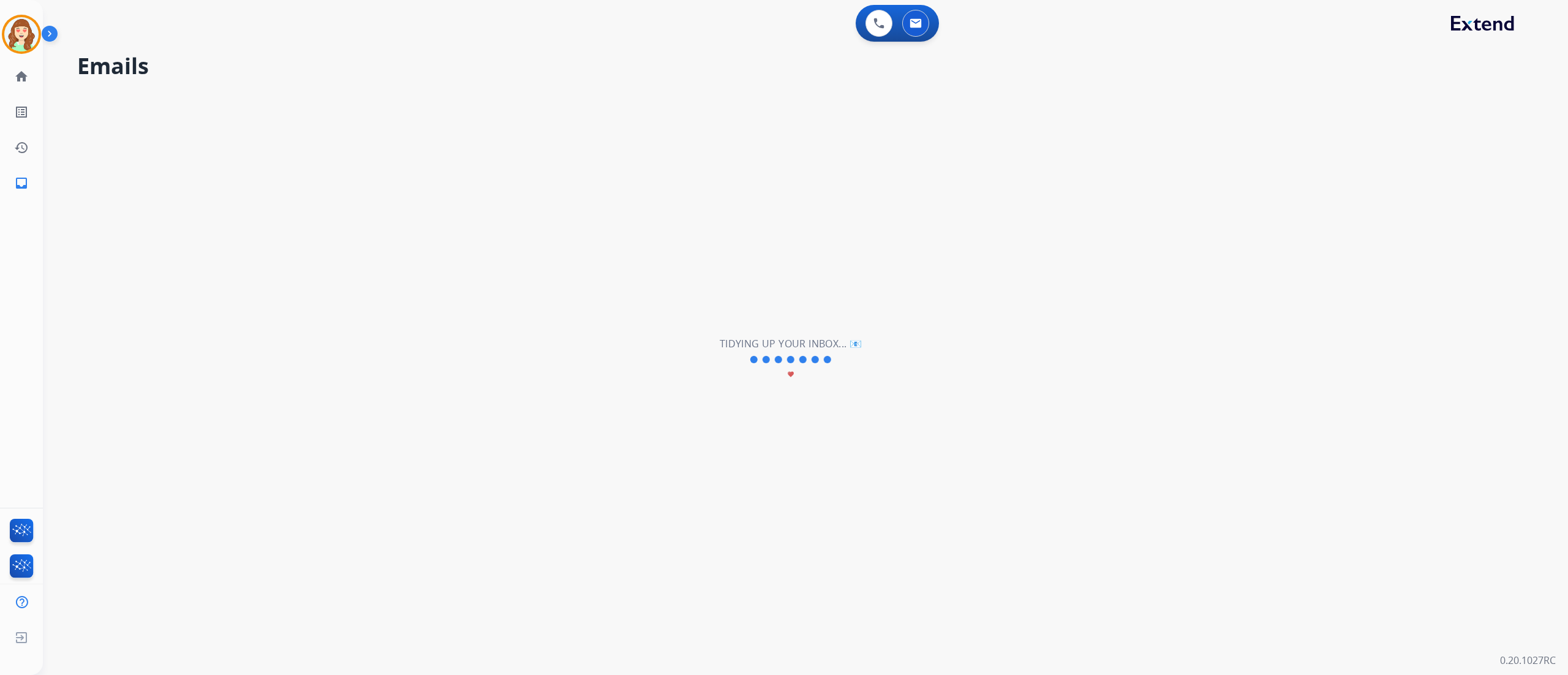
scroll to position [0, 0]
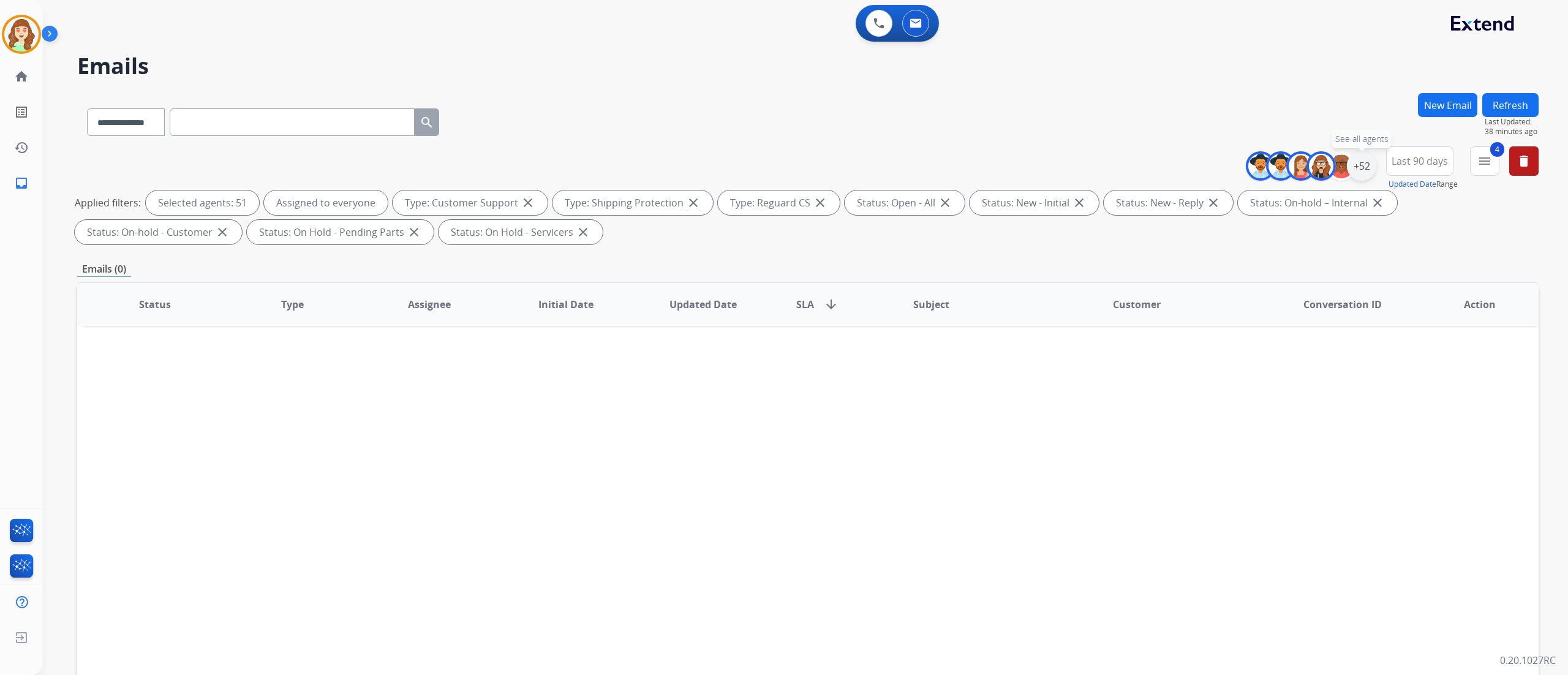
click at [1365, 168] on div "+52" at bounding box center [1362, 166] width 29 height 29
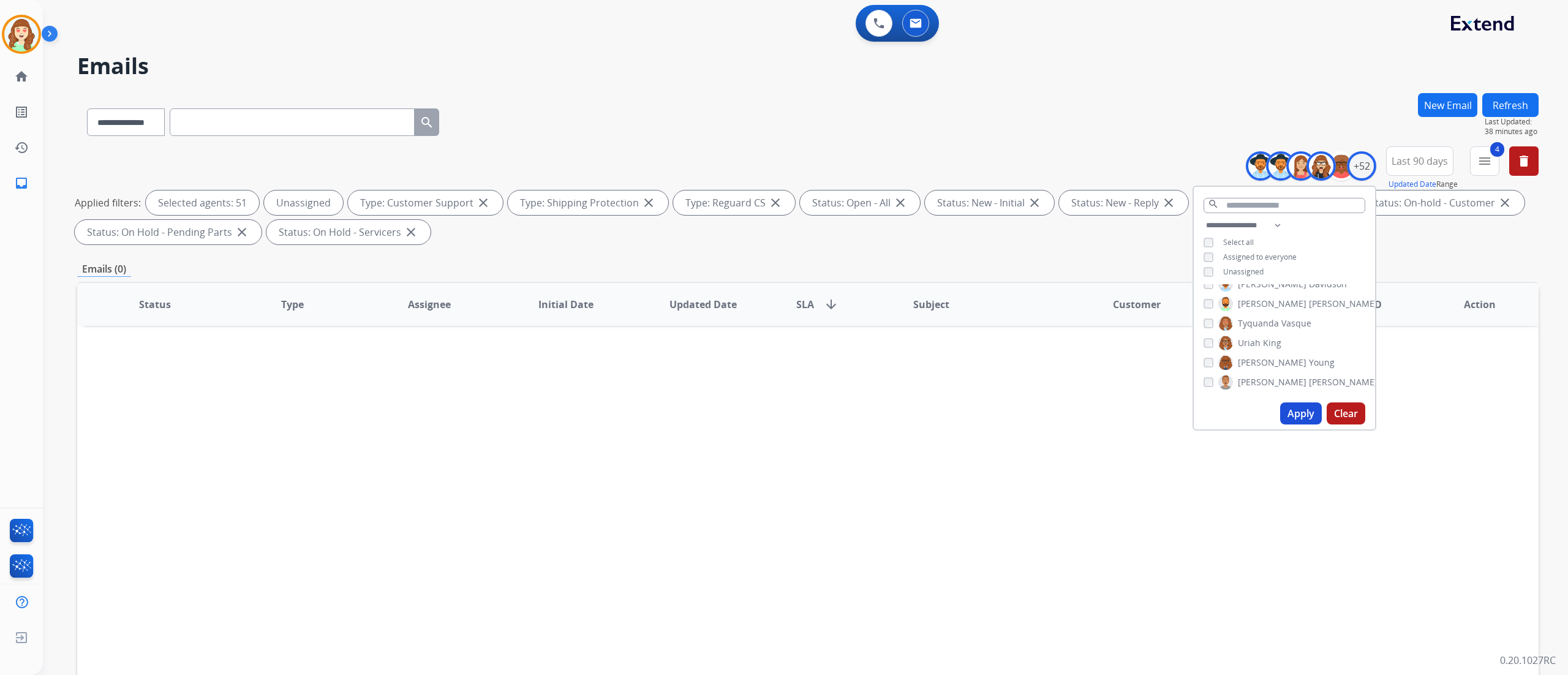
click at [1292, 406] on button "Apply" at bounding box center [1301, 414] width 42 height 22
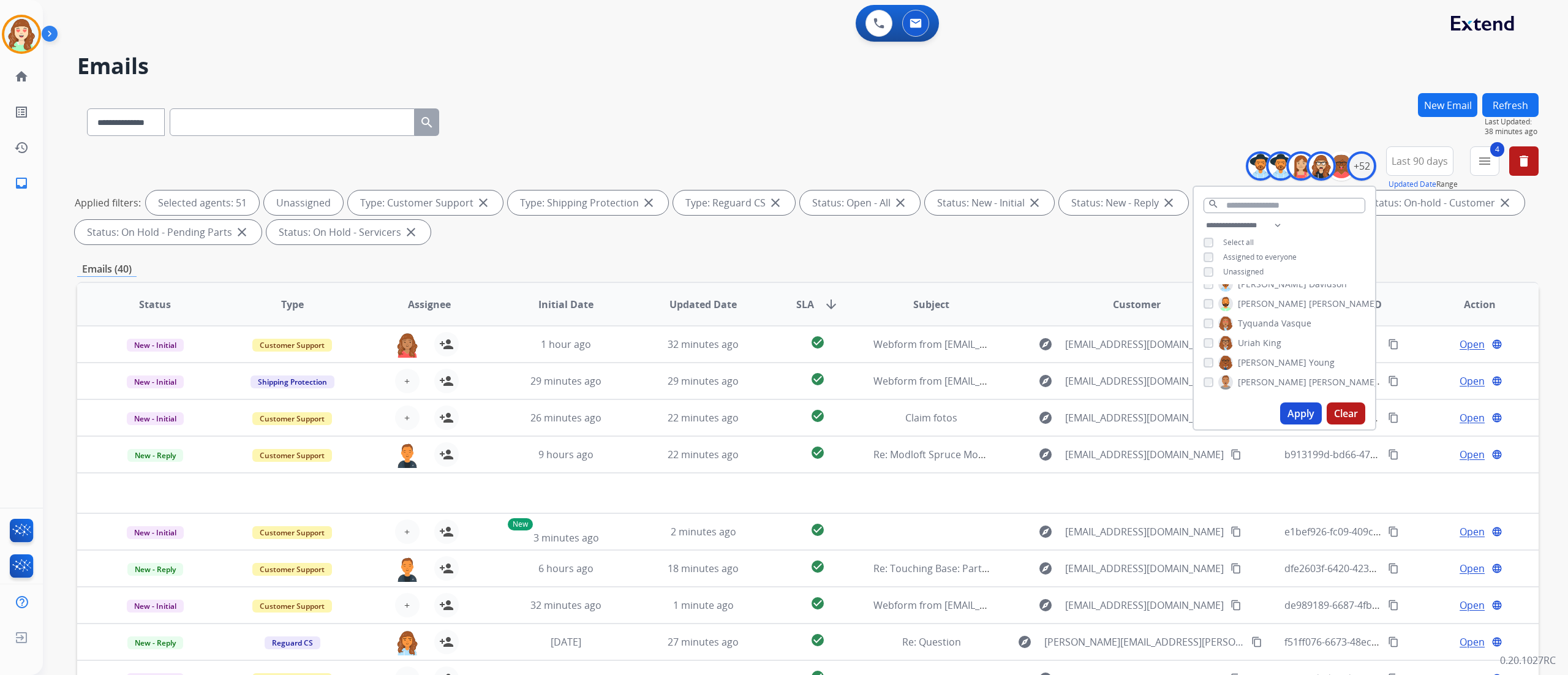
click at [1339, 404] on button "Clear" at bounding box center [1346, 414] width 38 height 22
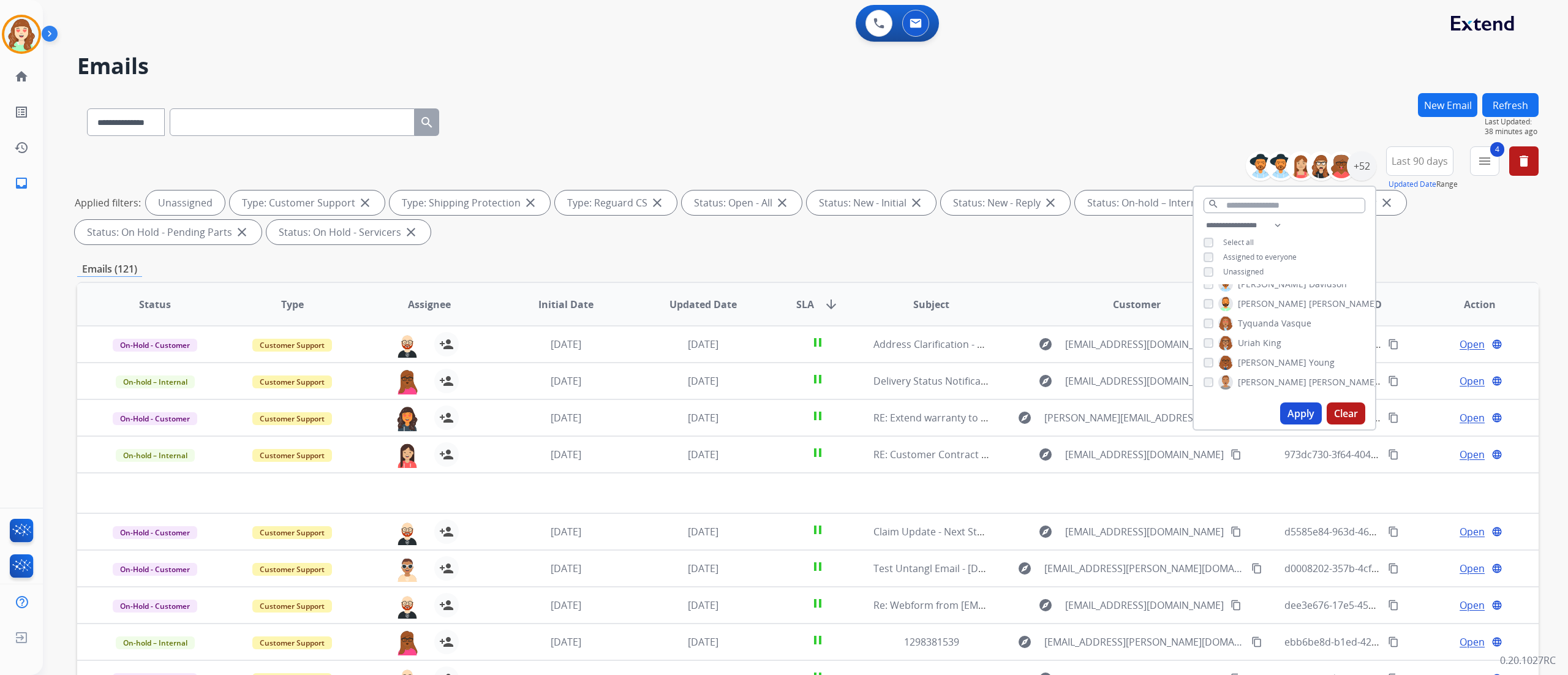
click at [1299, 411] on button "Apply" at bounding box center [1301, 414] width 42 height 22
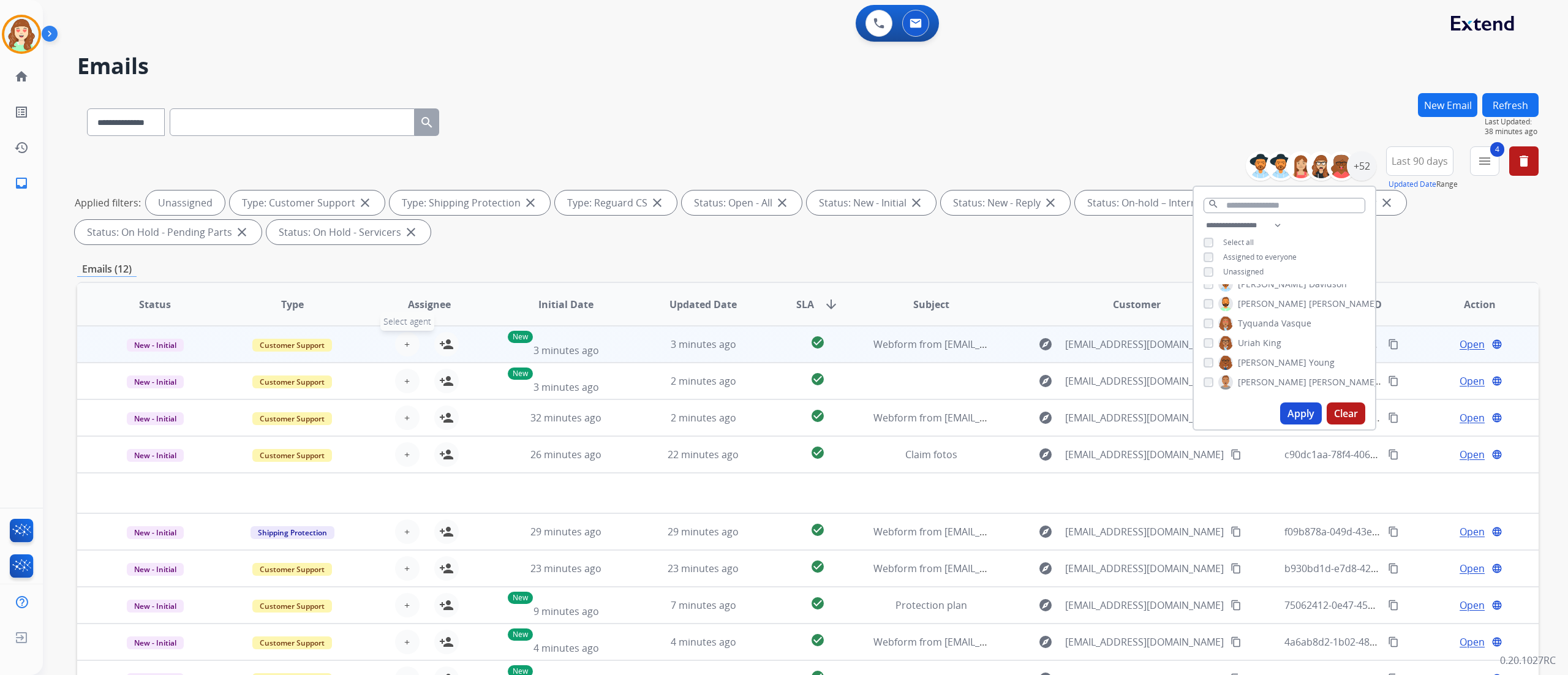
click at [405, 344] on span "+" at bounding box center [407, 344] width 5 height 15
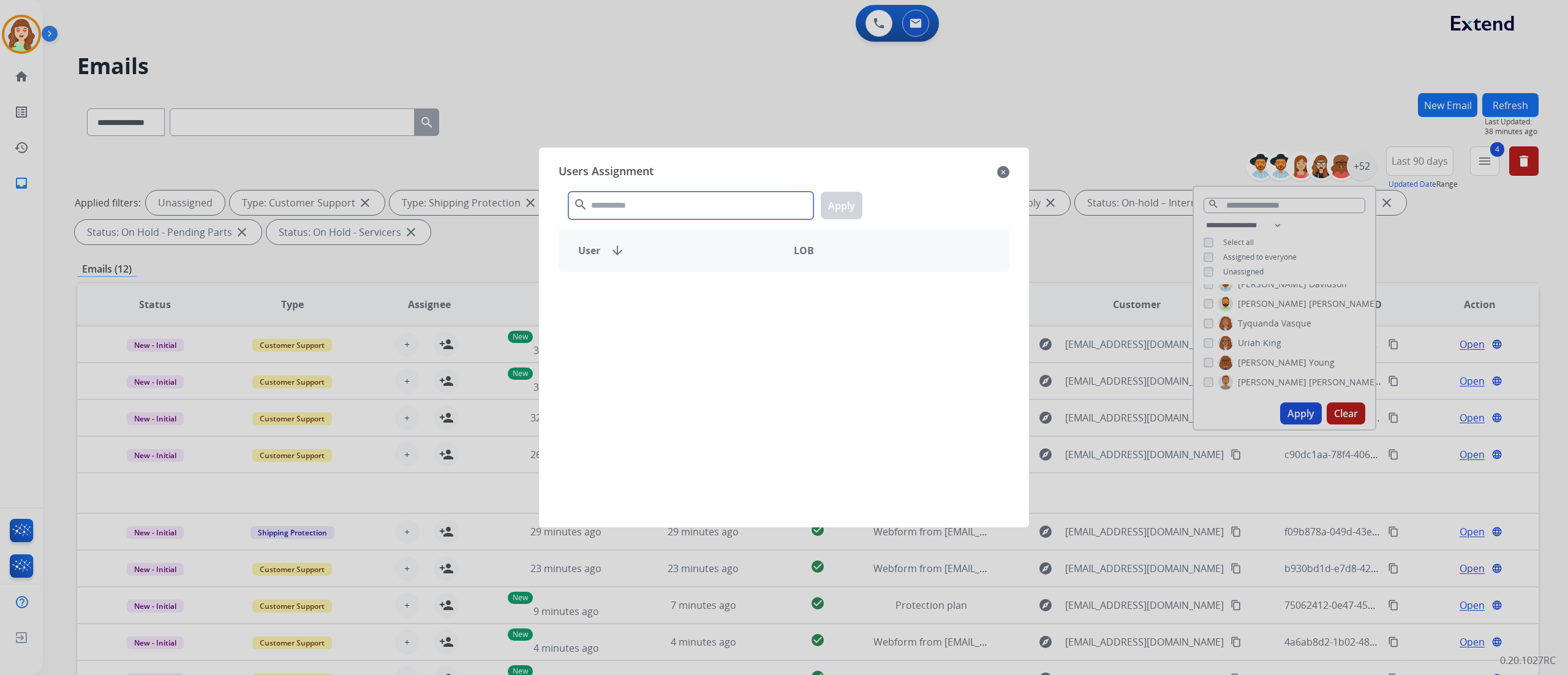
click at [633, 203] on input "text" at bounding box center [691, 206] width 245 height 27
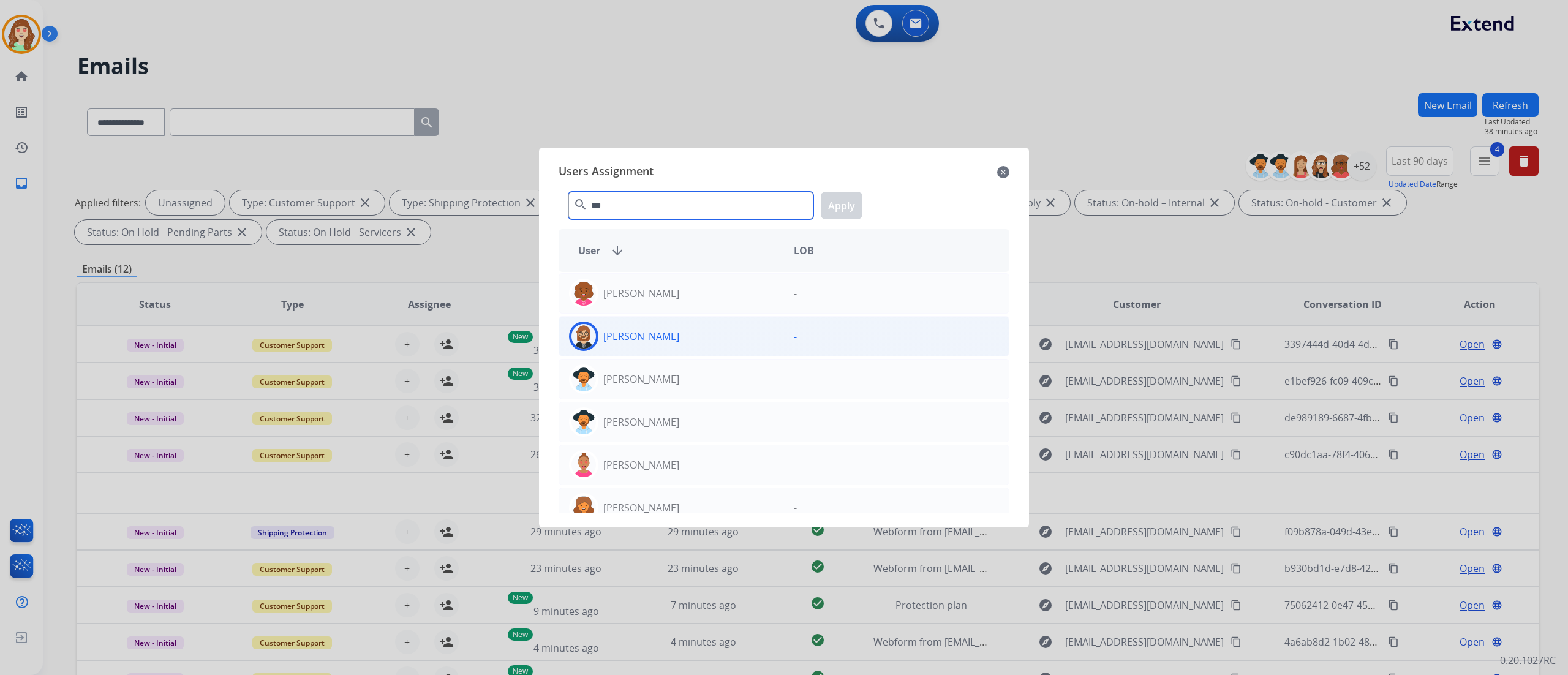
type input "***"
click at [700, 328] on div "[PERSON_NAME]" at bounding box center [671, 336] width 225 height 29
click at [847, 206] on button "Apply" at bounding box center [842, 206] width 42 height 27
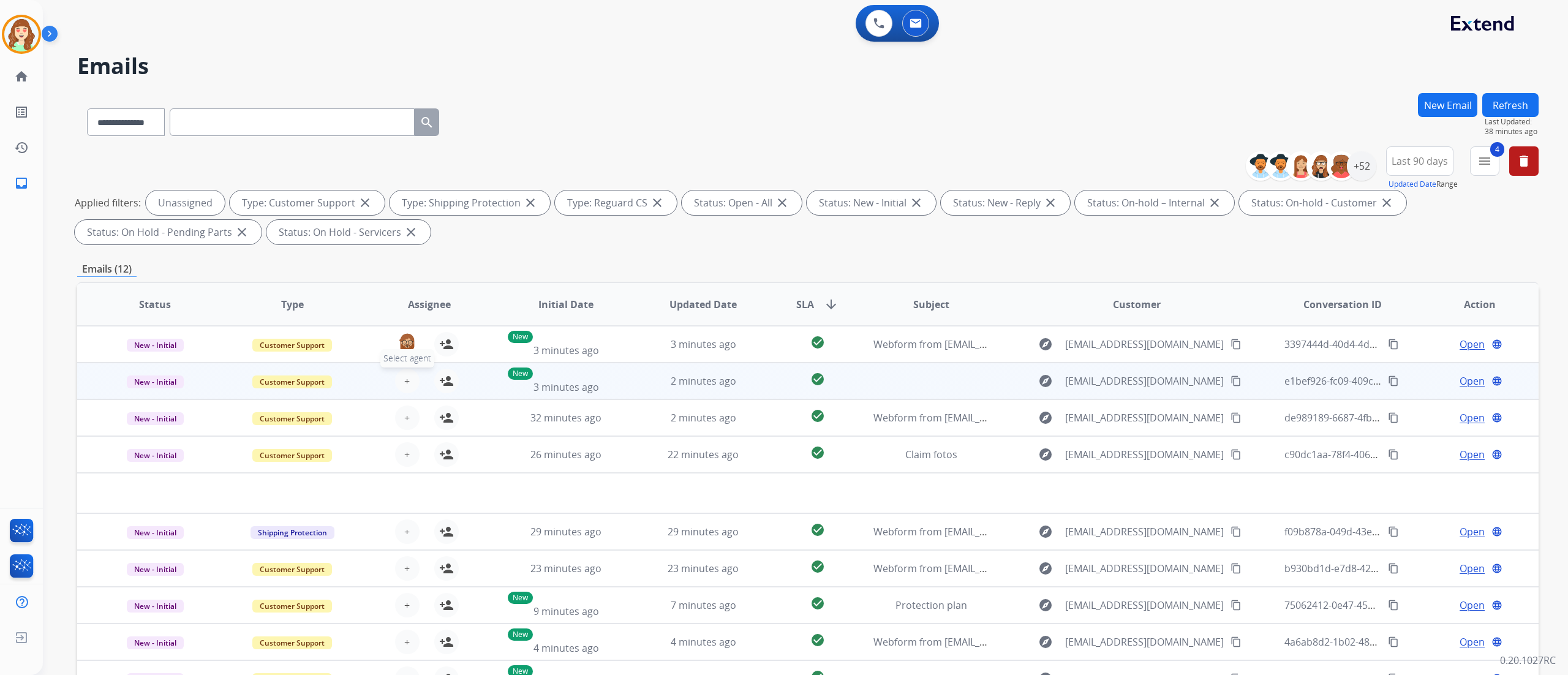
click at [405, 379] on span "+" at bounding box center [407, 381] width 5 height 15
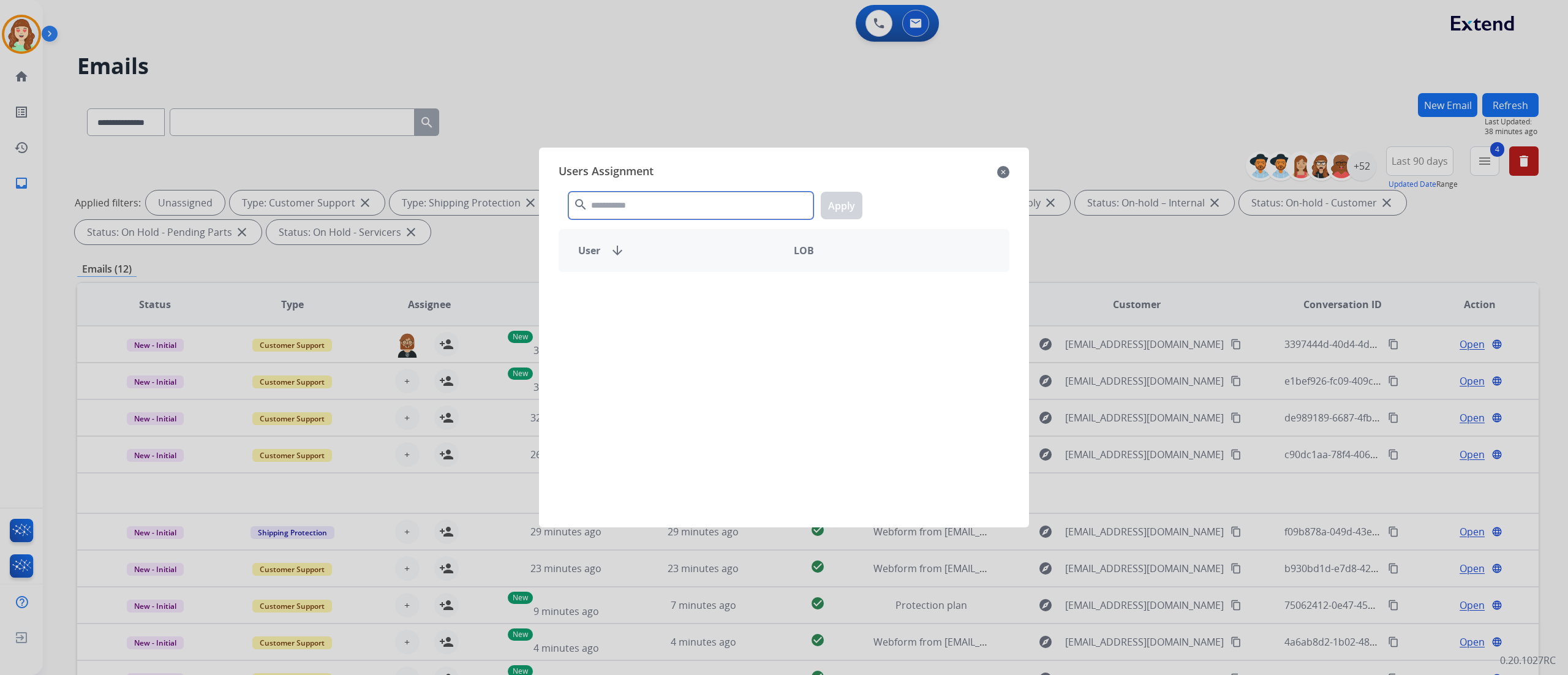
click at [636, 208] on input "text" at bounding box center [691, 206] width 245 height 27
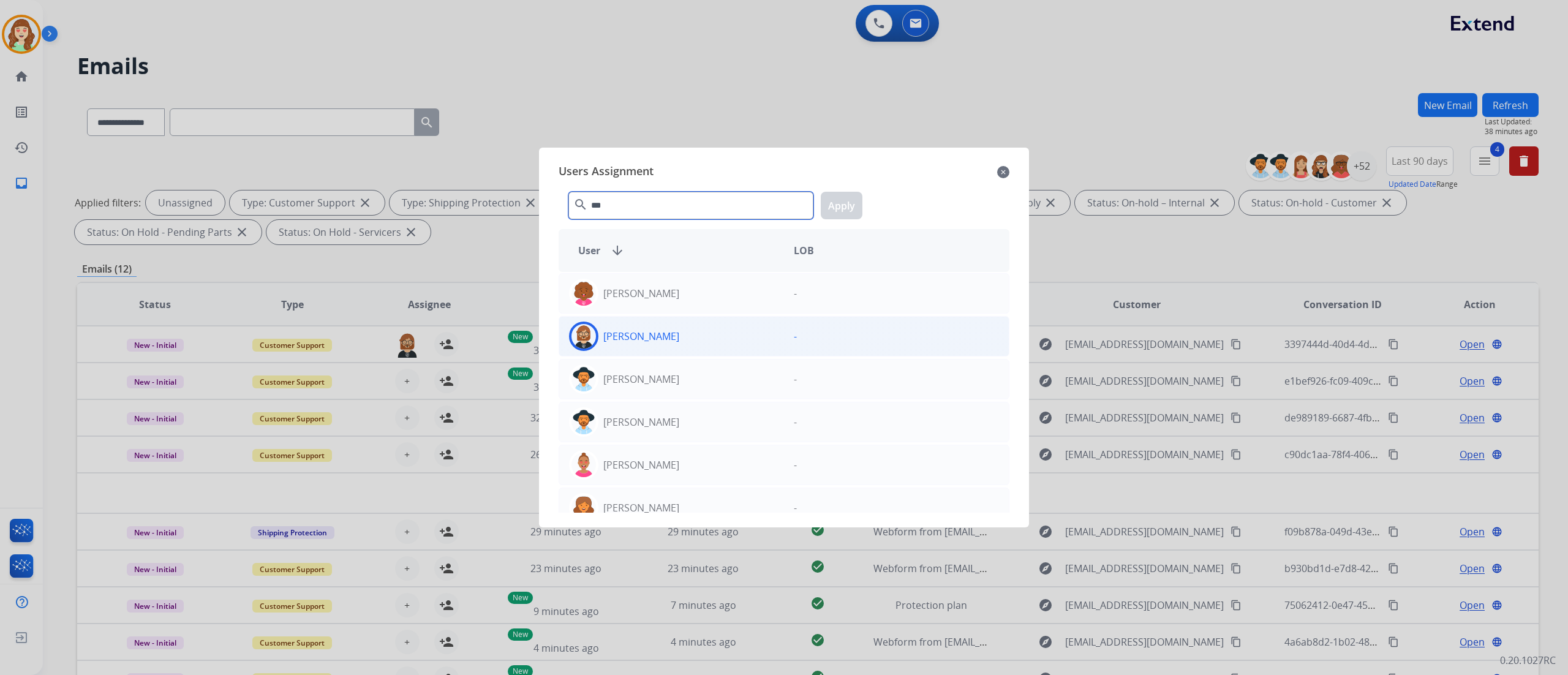
type input "***"
click at [660, 326] on div "[PERSON_NAME]" at bounding box center [671, 336] width 225 height 29
click at [824, 202] on button "Apply" at bounding box center [842, 206] width 42 height 27
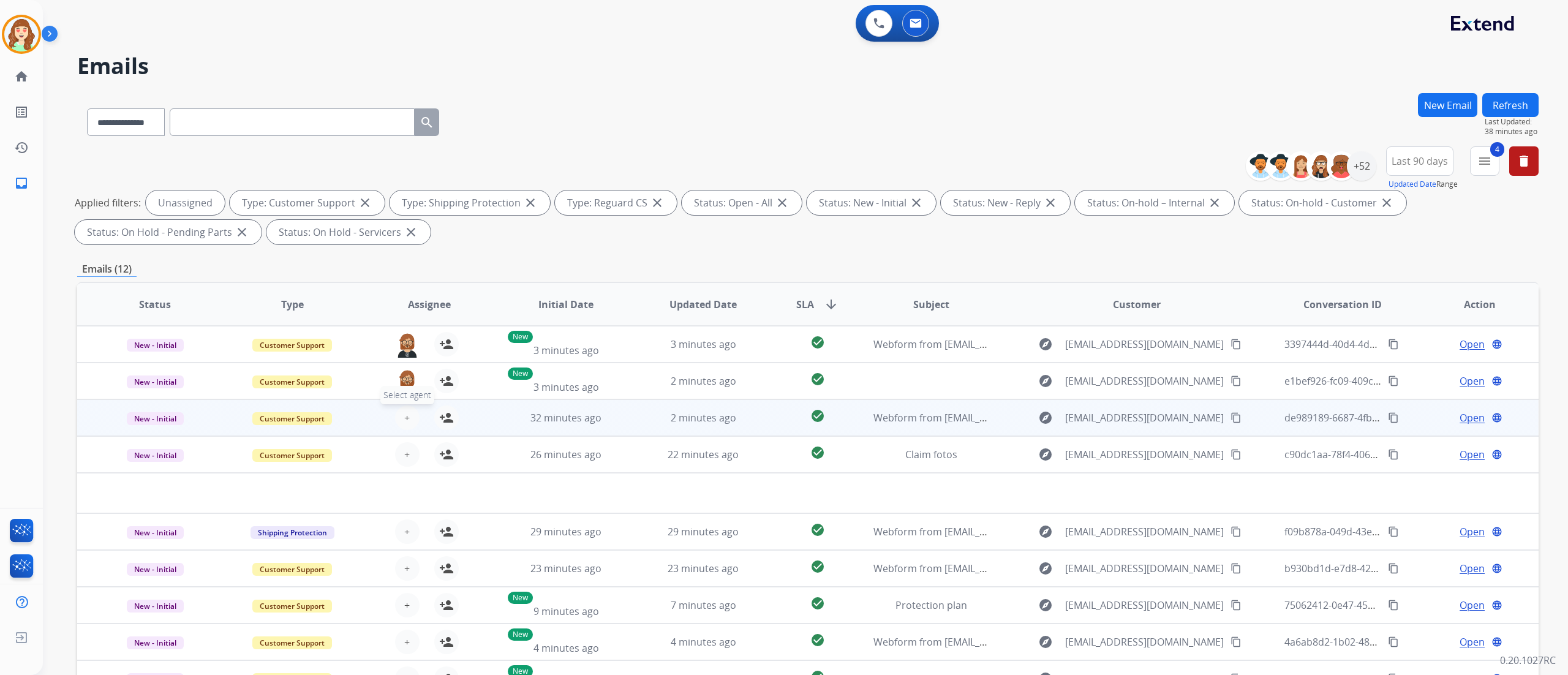
click at [405, 408] on button "+ Select agent" at bounding box center [407, 417] width 25 height 25
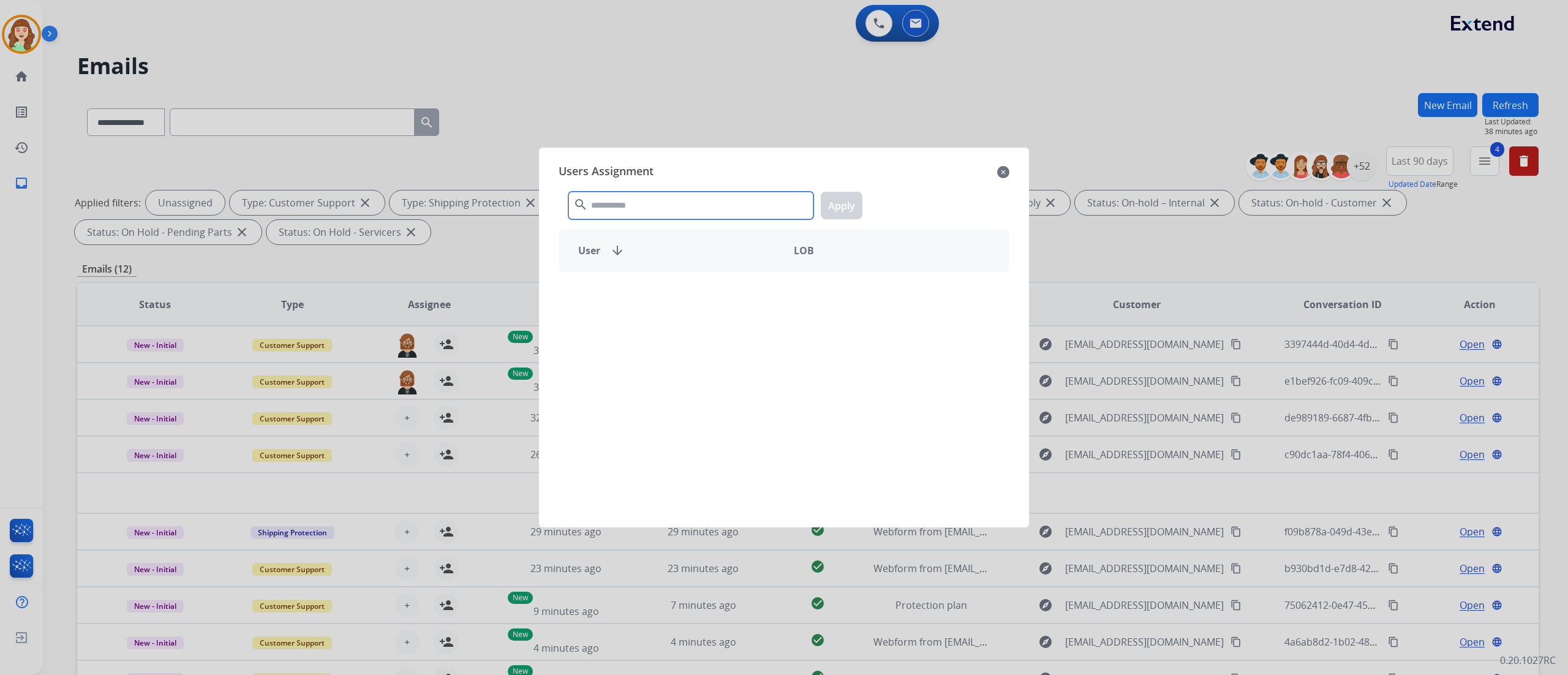
click at [650, 206] on input "text" at bounding box center [691, 206] width 245 height 27
type input "****"
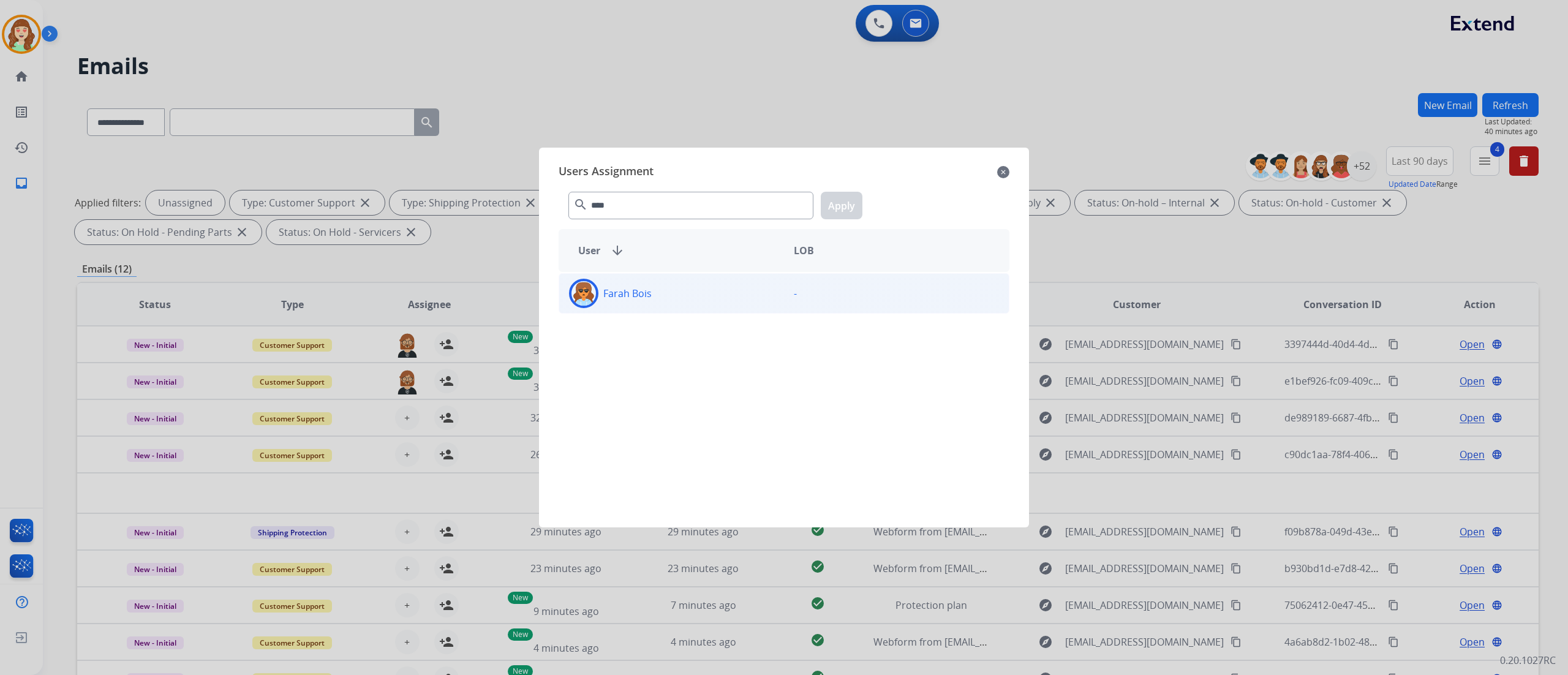
click at [670, 293] on div "Farah Bois" at bounding box center [671, 293] width 225 height 29
click at [855, 194] on button "Apply" at bounding box center [842, 206] width 42 height 27
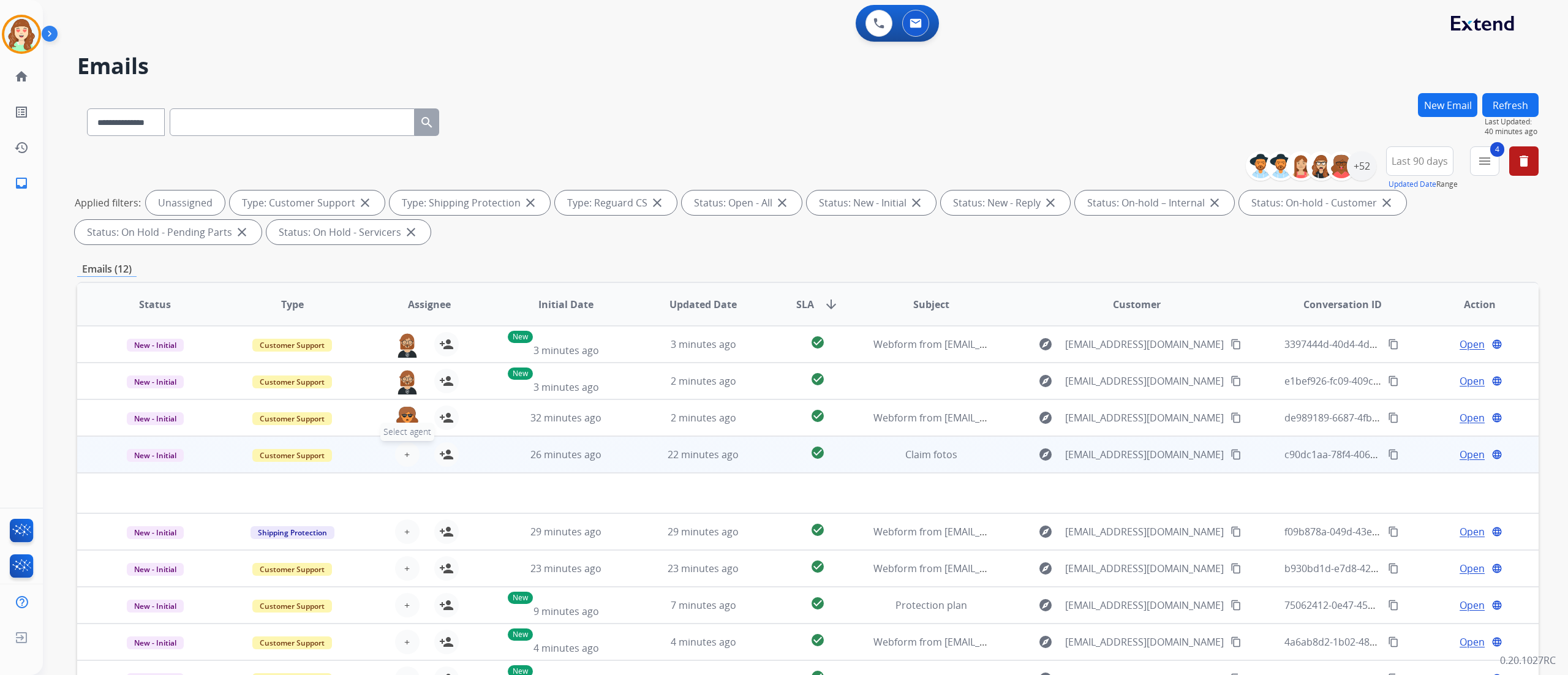
click at [405, 449] on span "+" at bounding box center [407, 455] width 5 height 15
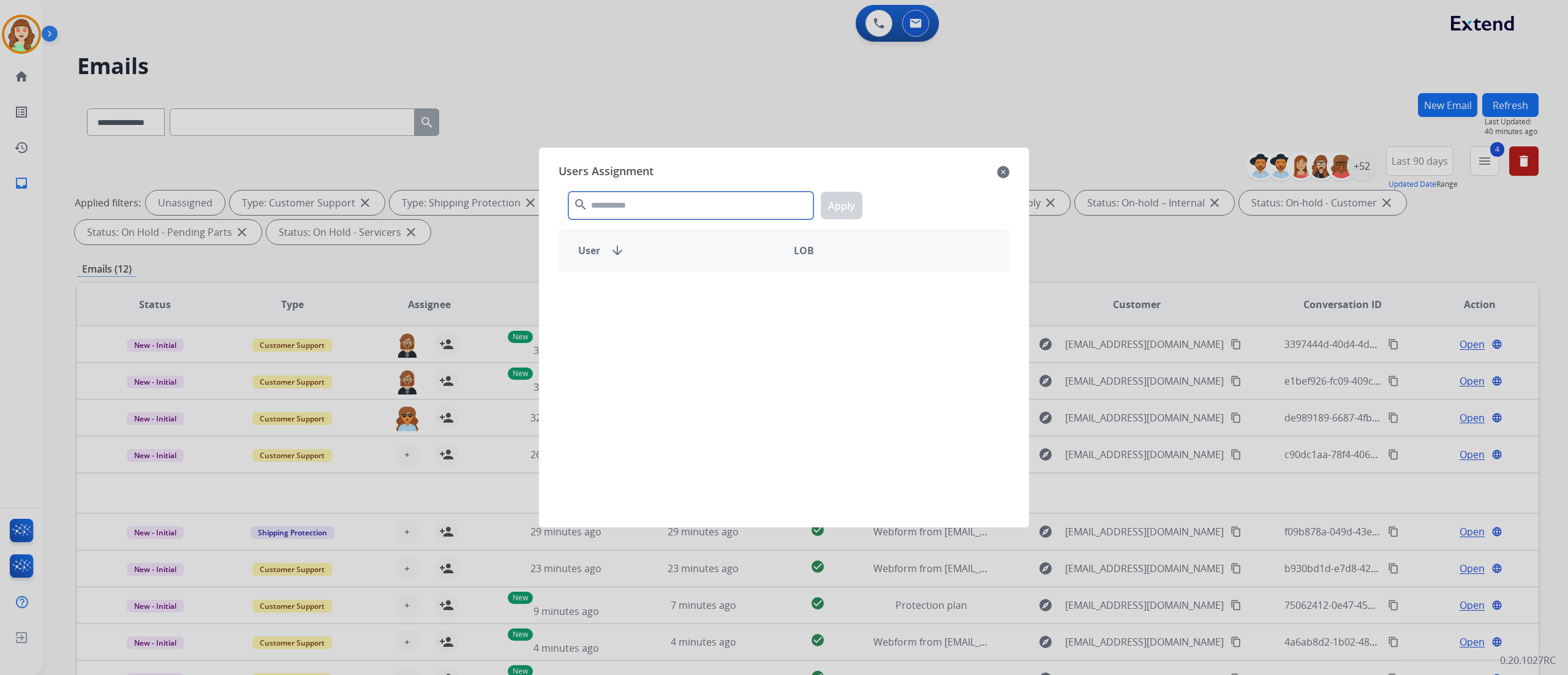
click at [654, 211] on input "text" at bounding box center [691, 206] width 245 height 27
type input "****"
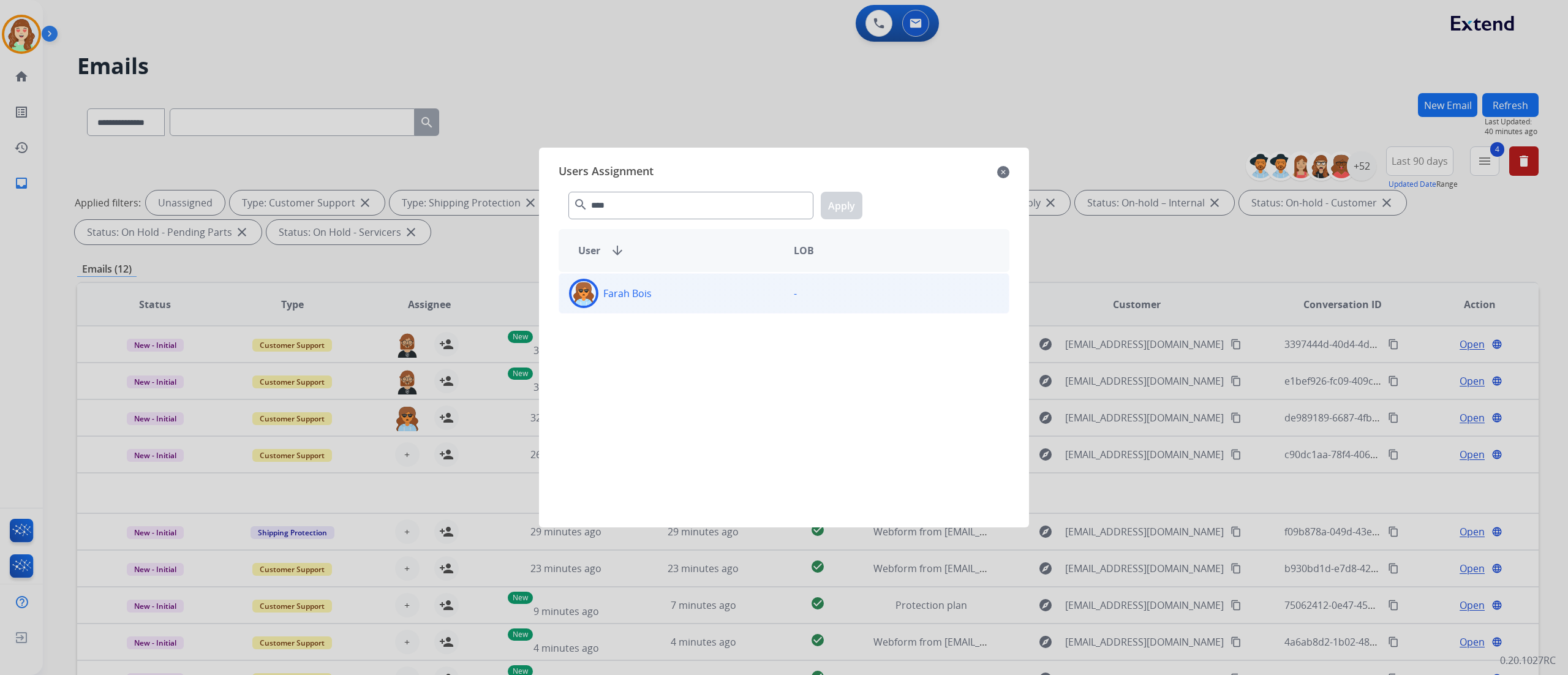
click at [679, 298] on div "Farah Bois" at bounding box center [671, 293] width 225 height 29
click at [851, 201] on button "Apply" at bounding box center [842, 206] width 42 height 27
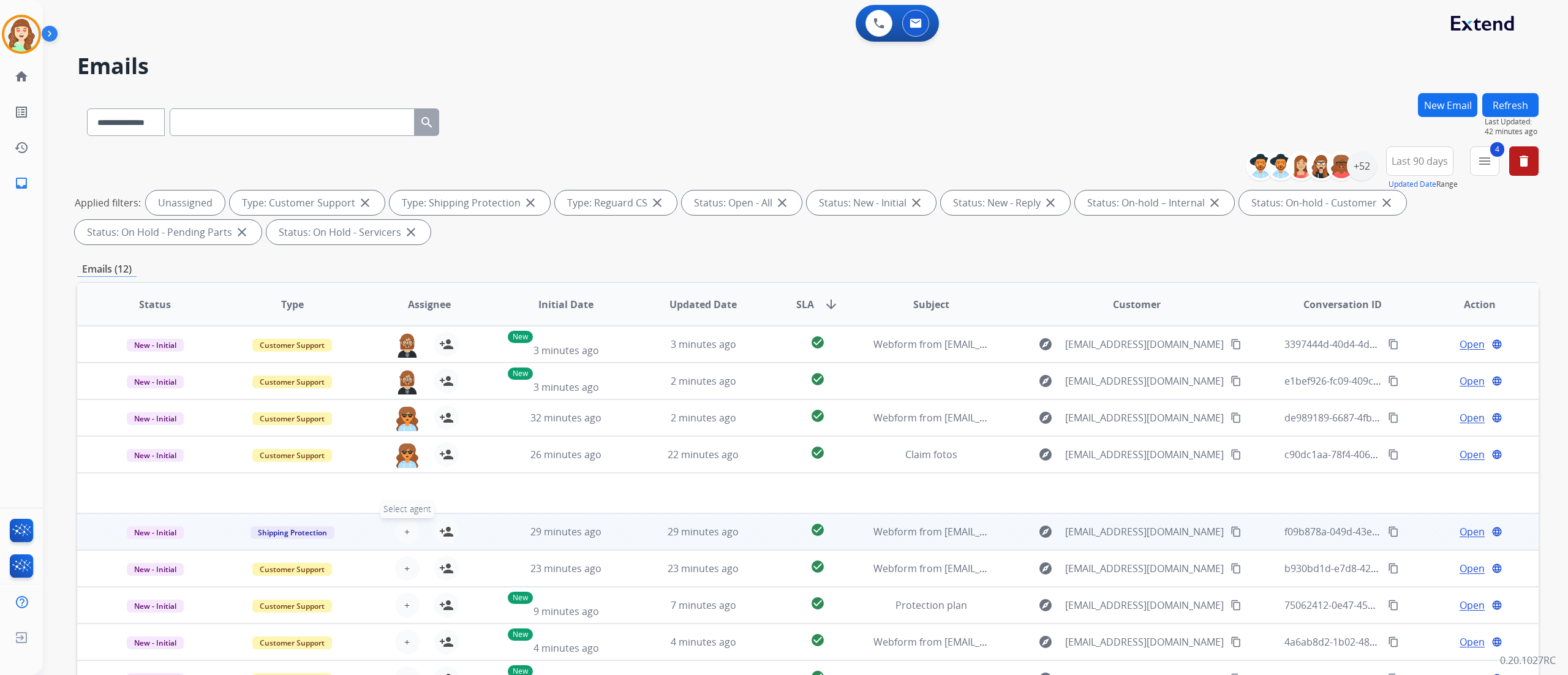
click at [399, 534] on button "+ Select agent" at bounding box center [407, 532] width 25 height 25
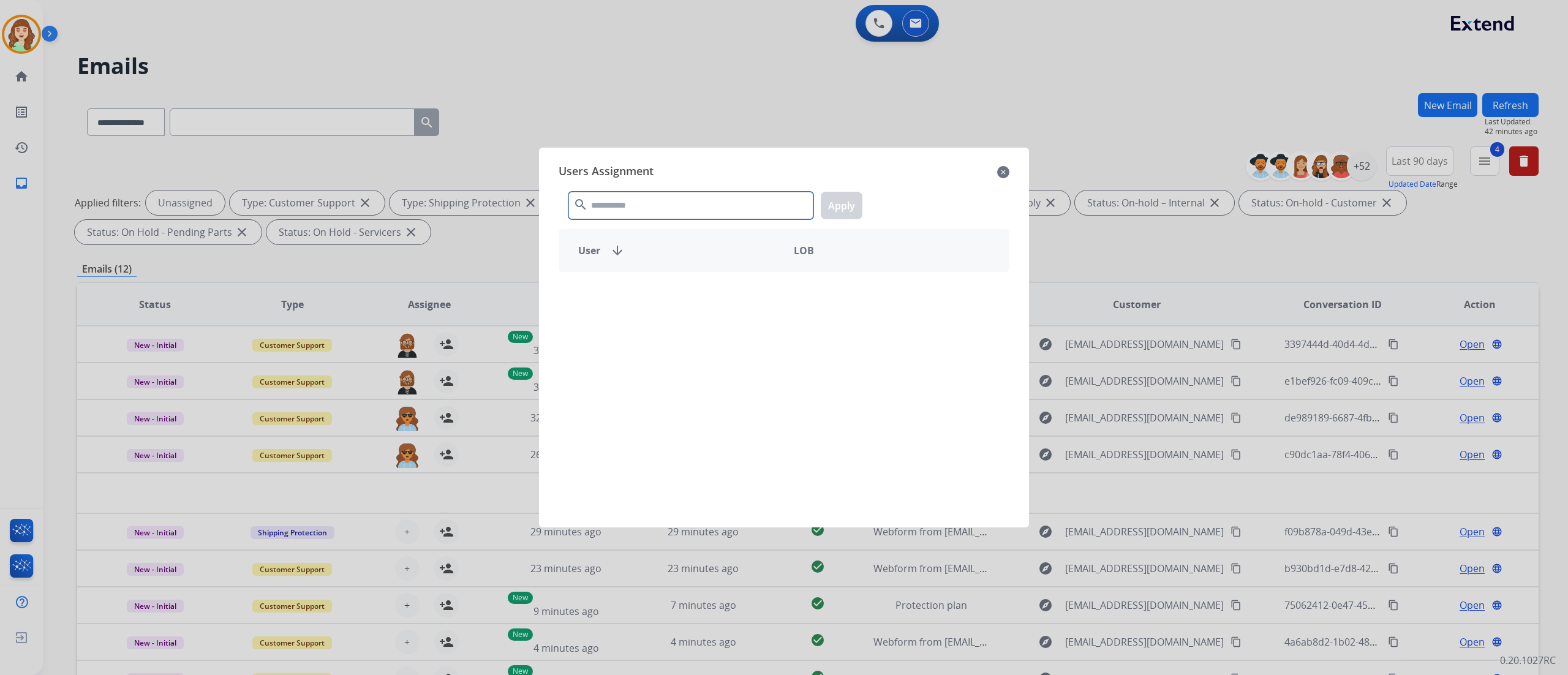
click at [630, 207] on input "text" at bounding box center [691, 206] width 245 height 27
type input "***"
click at [682, 294] on div "Shqnetta Fudge" at bounding box center [671, 293] width 225 height 29
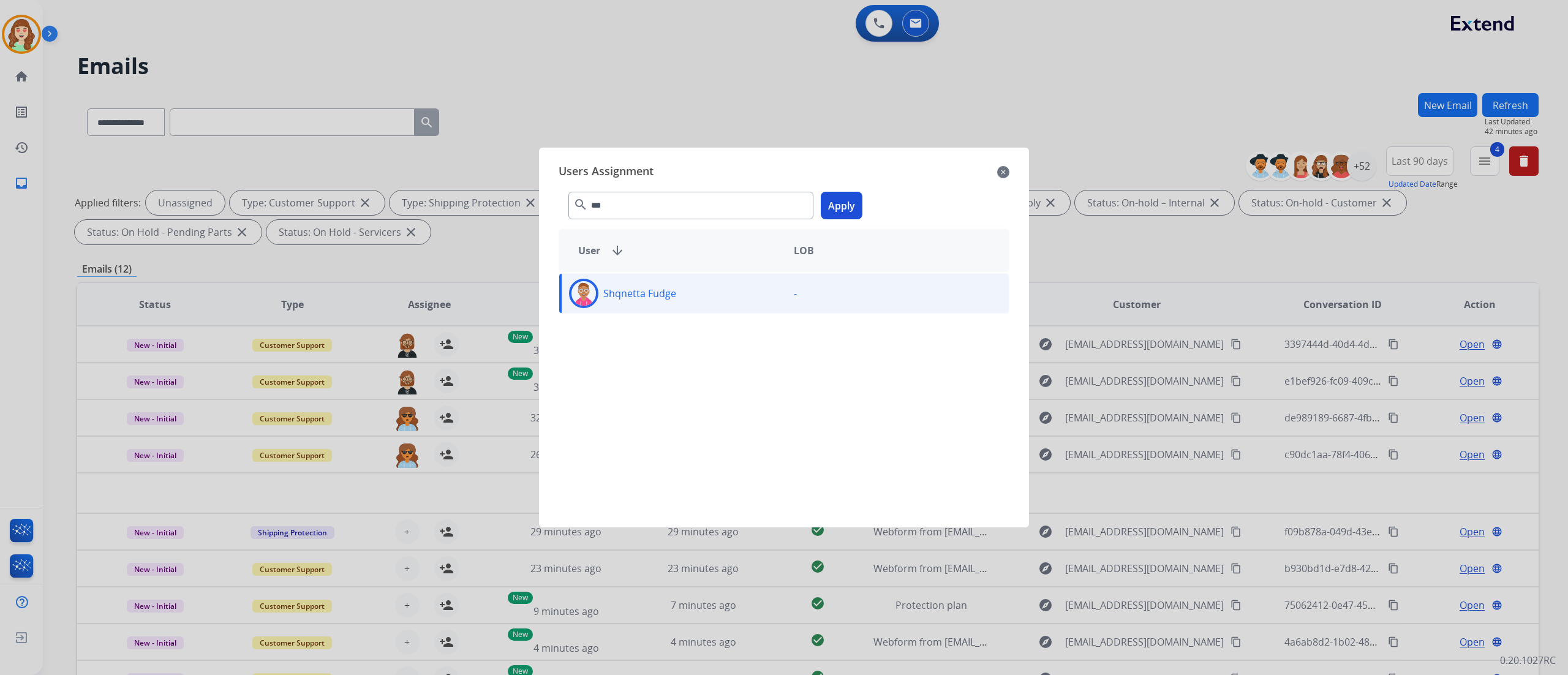
click at [846, 203] on button "Apply" at bounding box center [842, 206] width 42 height 27
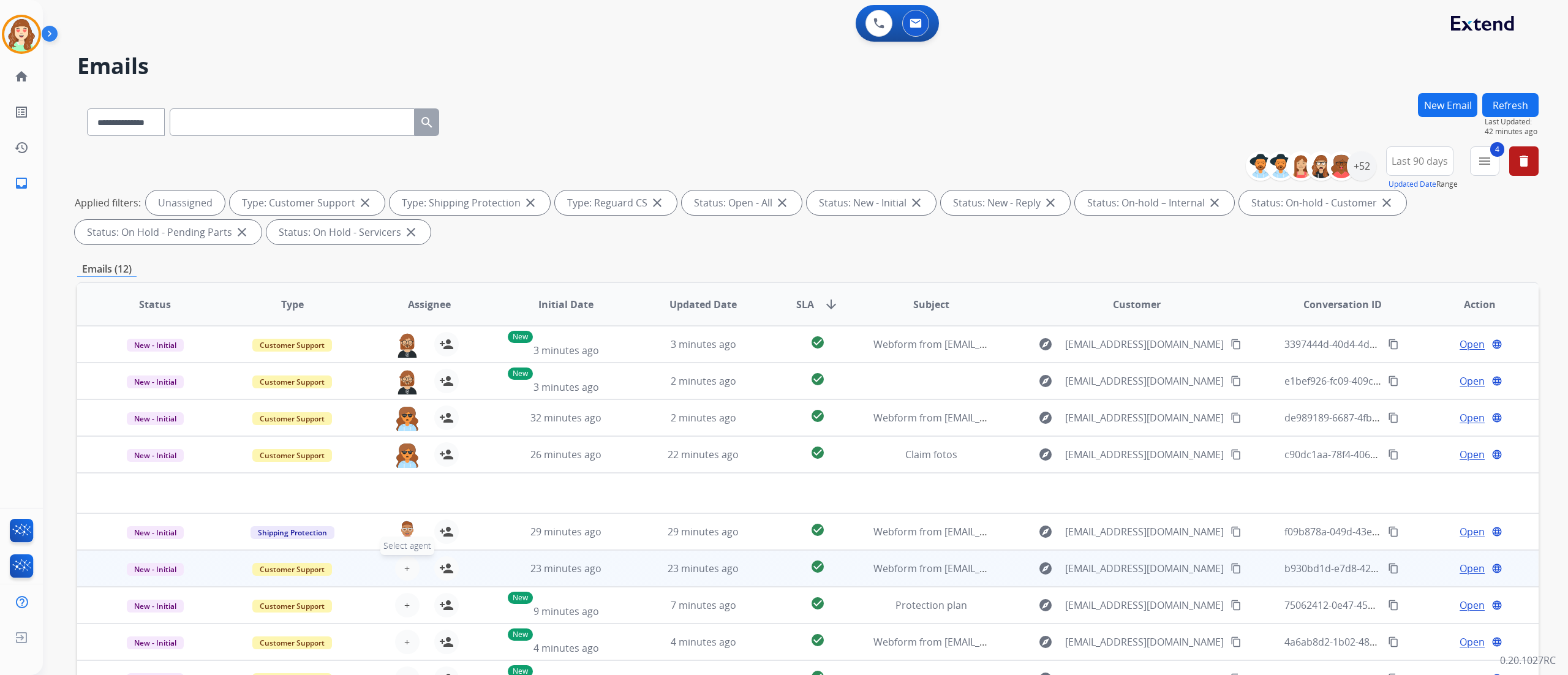
click at [407, 571] on span "+" at bounding box center [407, 568] width 5 height 15
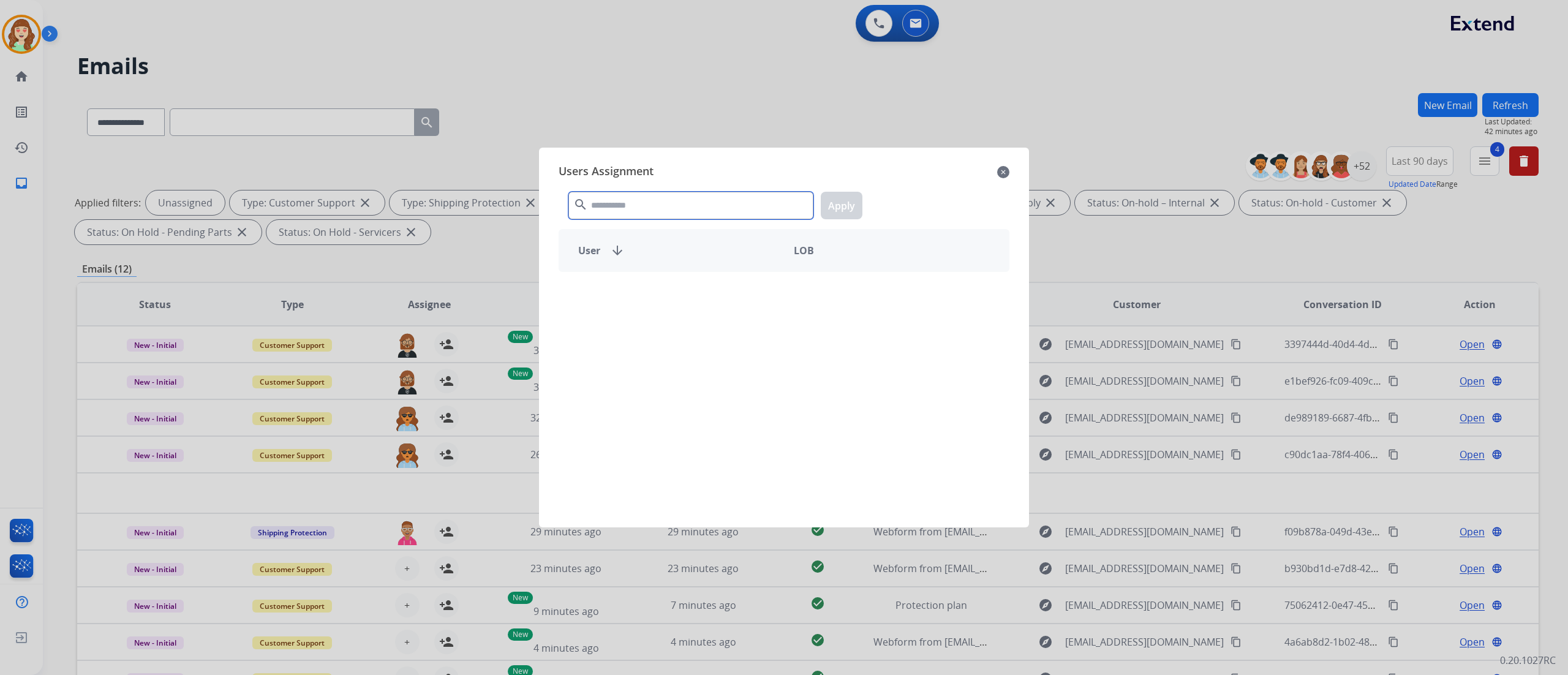
click at [632, 204] on input "text" at bounding box center [691, 206] width 245 height 27
type input "***"
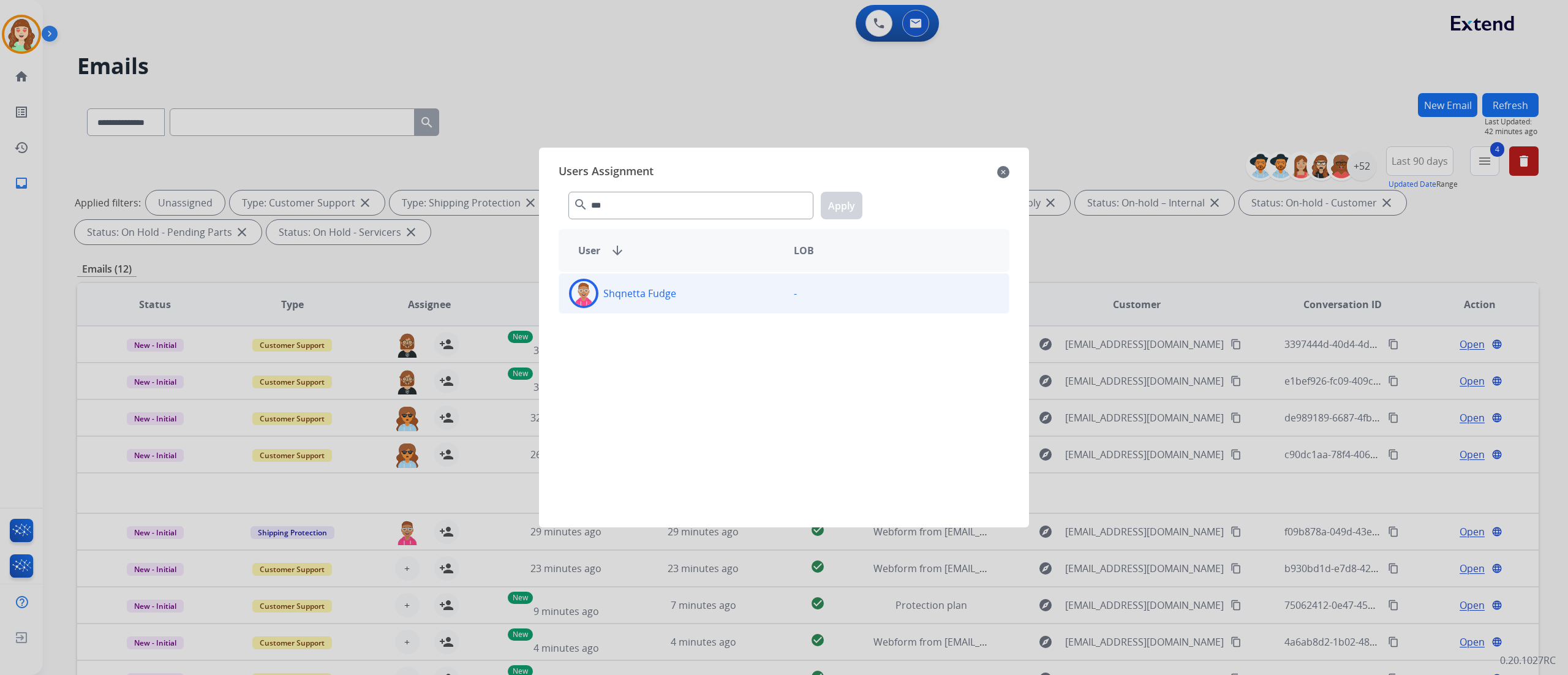
click at [689, 293] on div "Shqnetta Fudge" at bounding box center [671, 293] width 225 height 29
click at [846, 203] on button "Apply" at bounding box center [842, 206] width 42 height 27
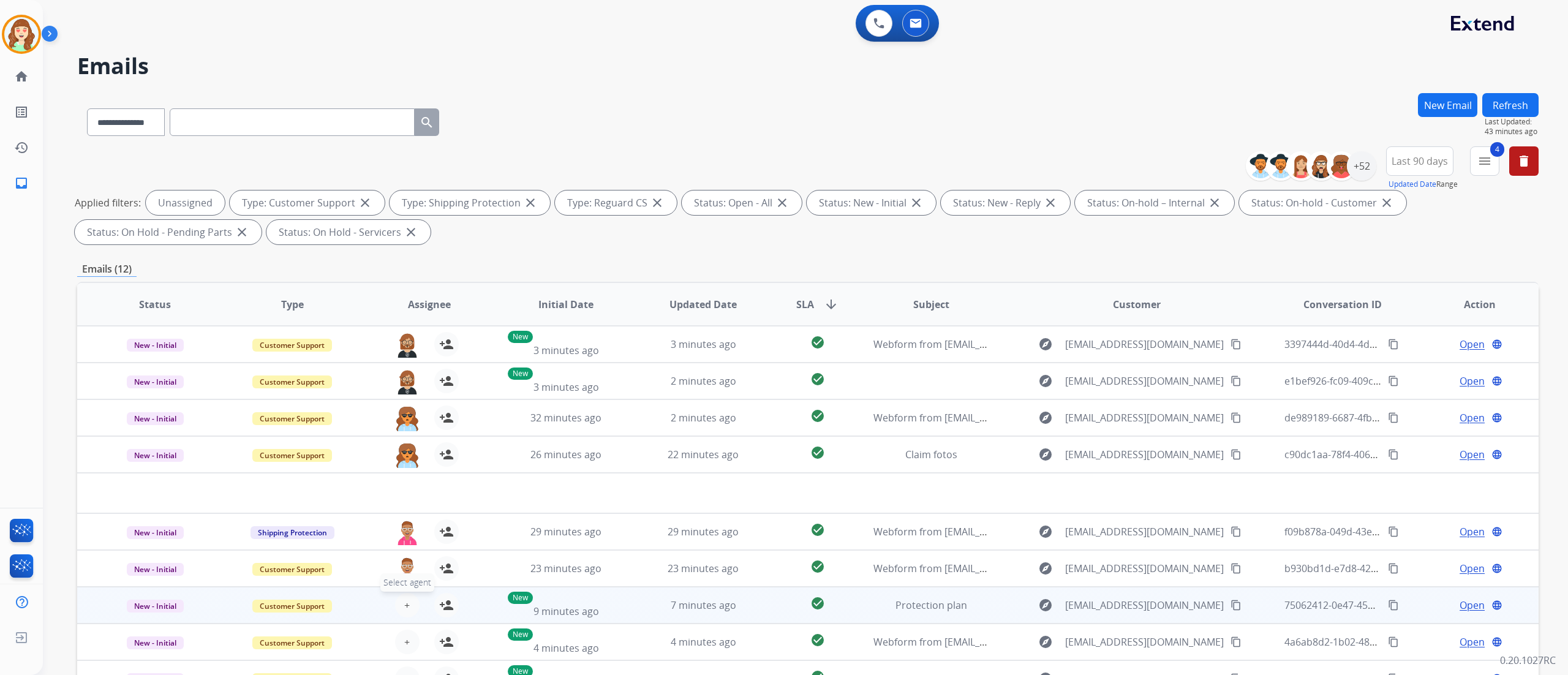
click at [406, 605] on span "+" at bounding box center [407, 606] width 5 height 15
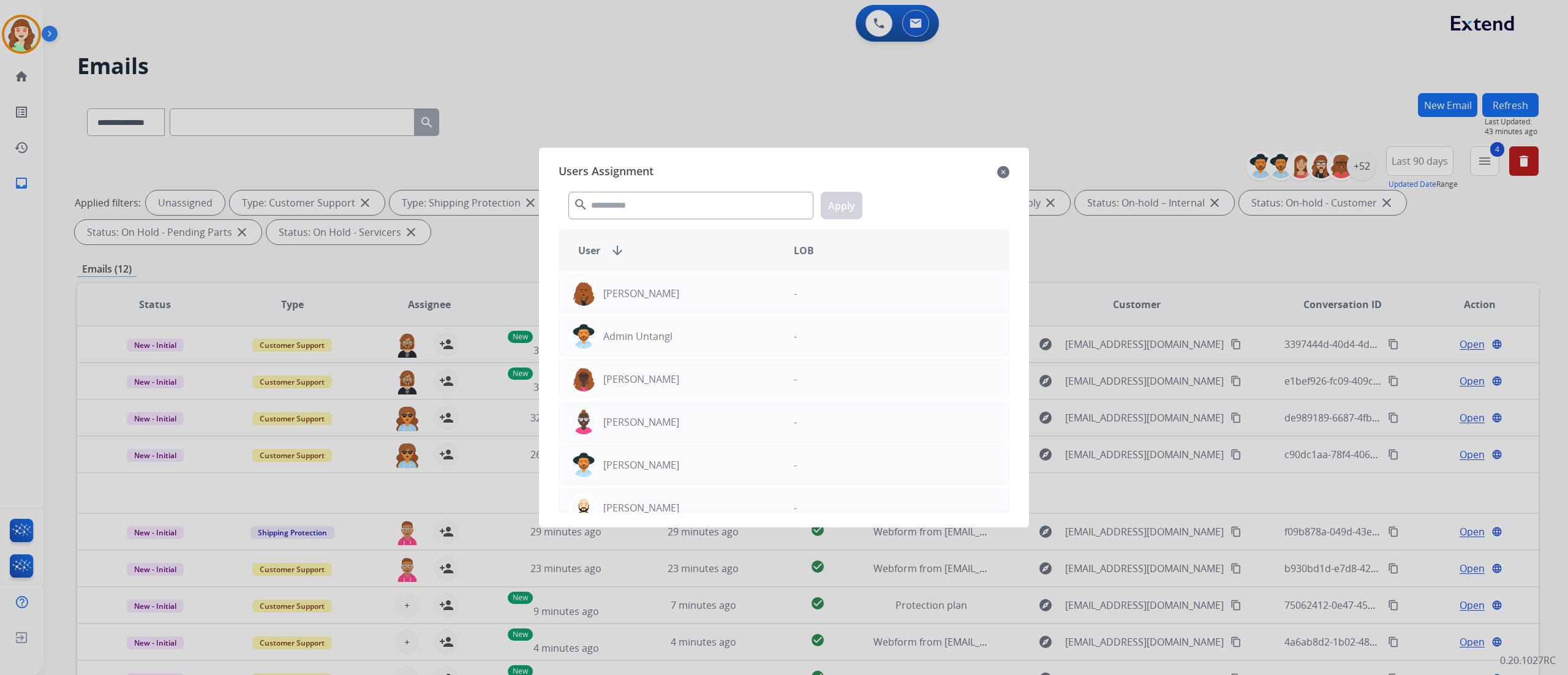
click at [663, 186] on div "search Apply" at bounding box center [784, 203] width 451 height 42
click at [650, 201] on input "text" at bounding box center [691, 206] width 245 height 27
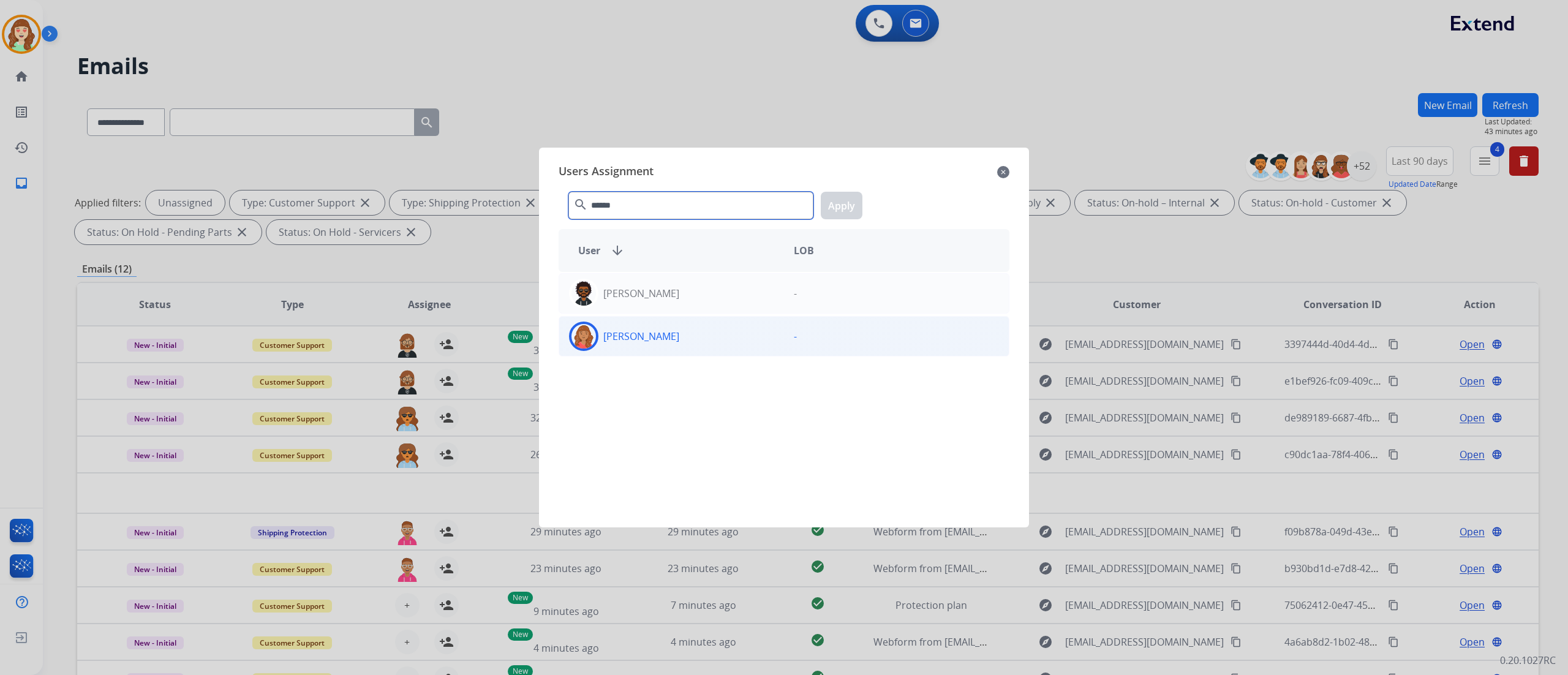
type input "******"
click at [692, 329] on div "[PERSON_NAME]" at bounding box center [671, 336] width 225 height 29
click at [846, 198] on button "Apply" at bounding box center [842, 206] width 42 height 27
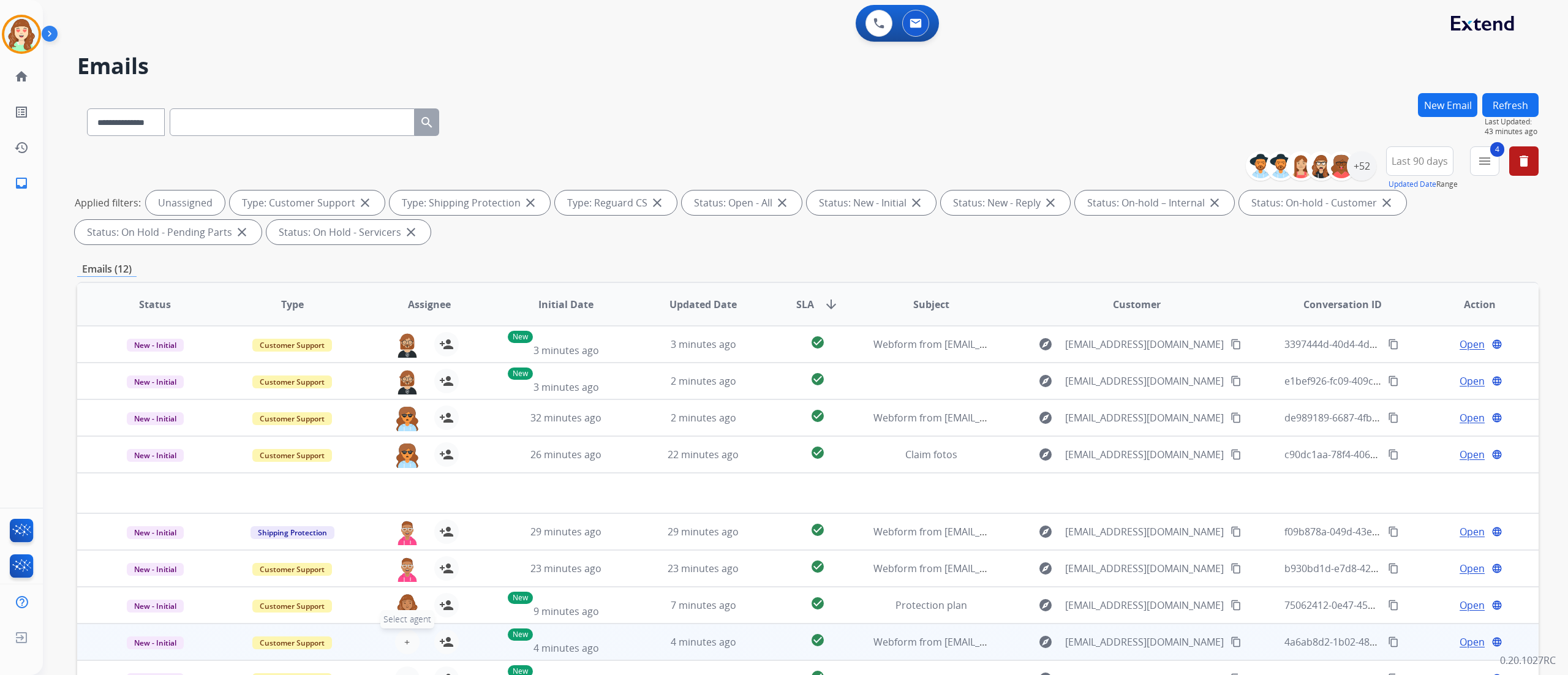
click at [405, 637] on span "+" at bounding box center [407, 642] width 5 height 15
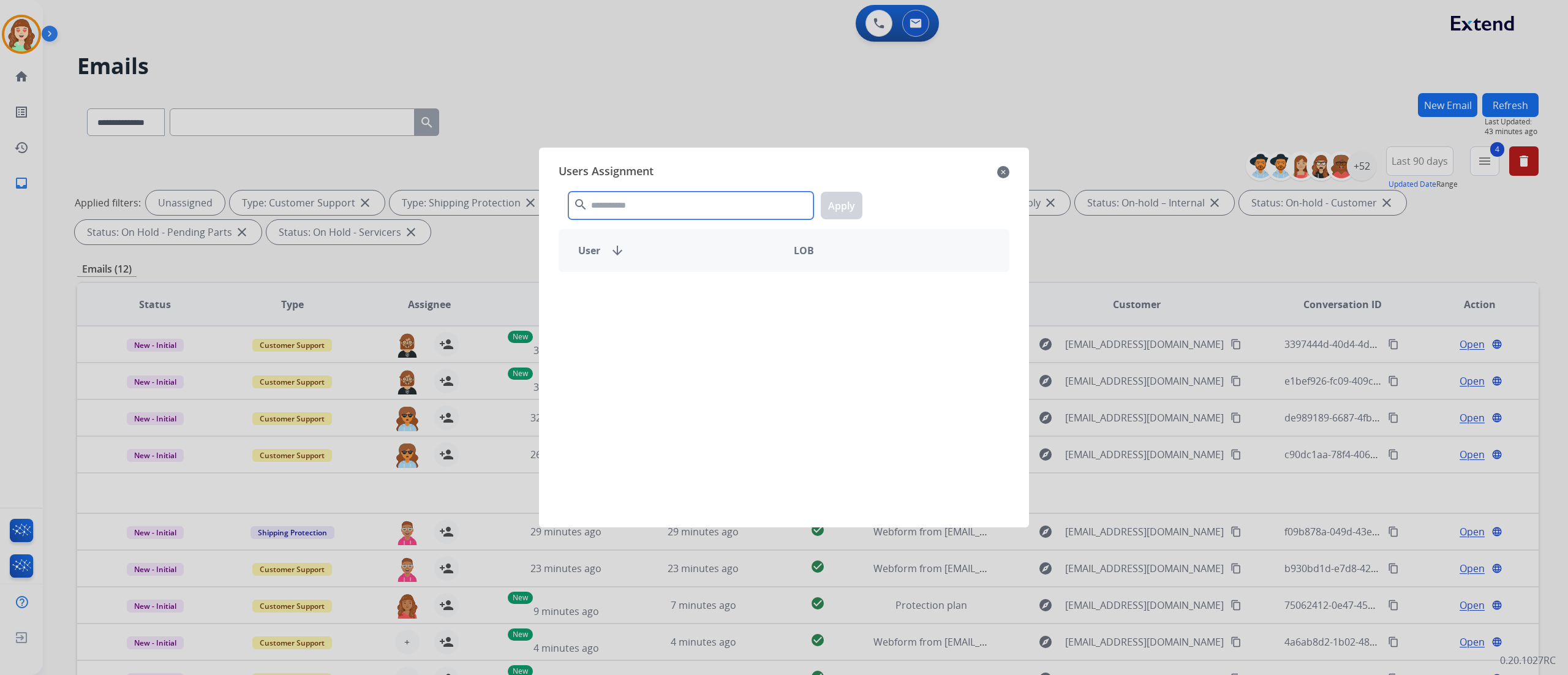
click at [725, 210] on input "text" at bounding box center [691, 206] width 245 height 27
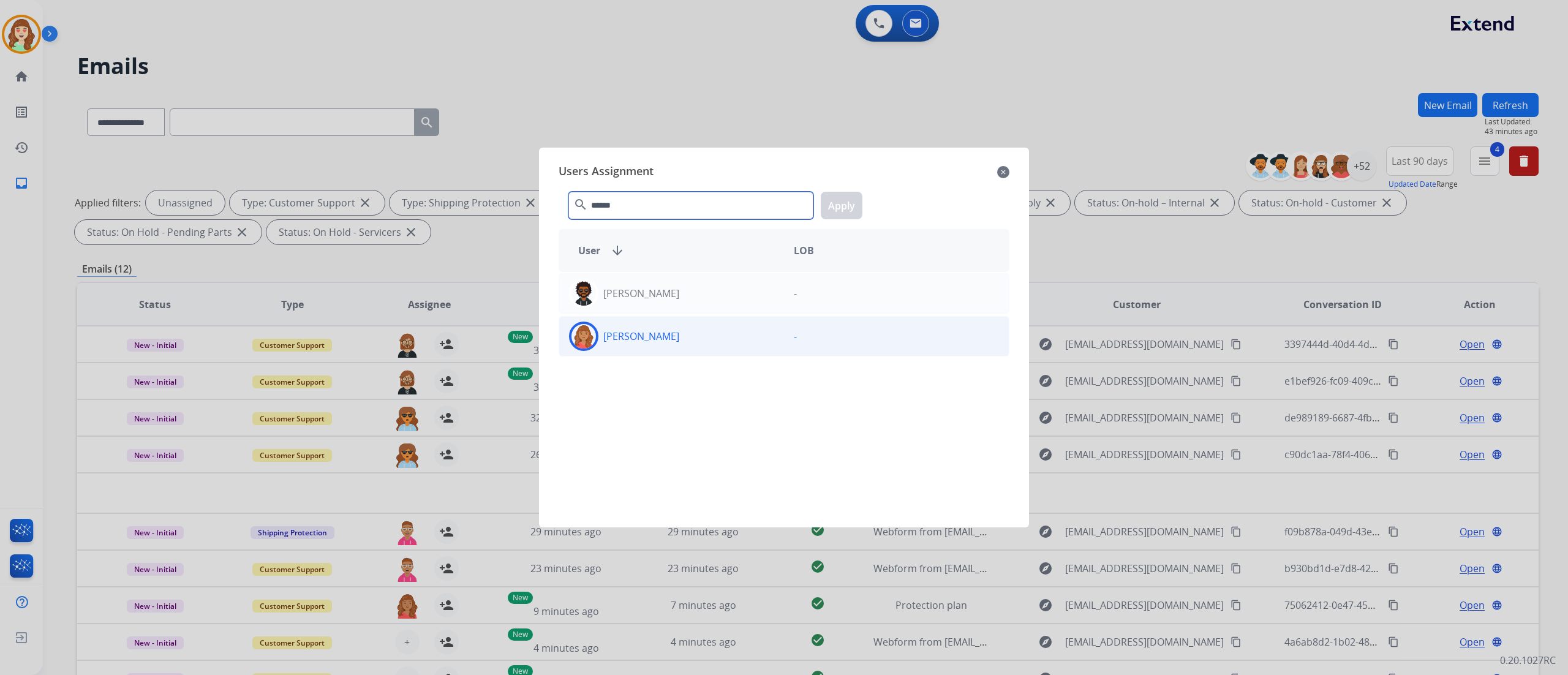
type input "******"
click at [761, 337] on div "[PERSON_NAME]" at bounding box center [671, 336] width 225 height 29
click at [844, 198] on button "Apply" at bounding box center [842, 206] width 42 height 27
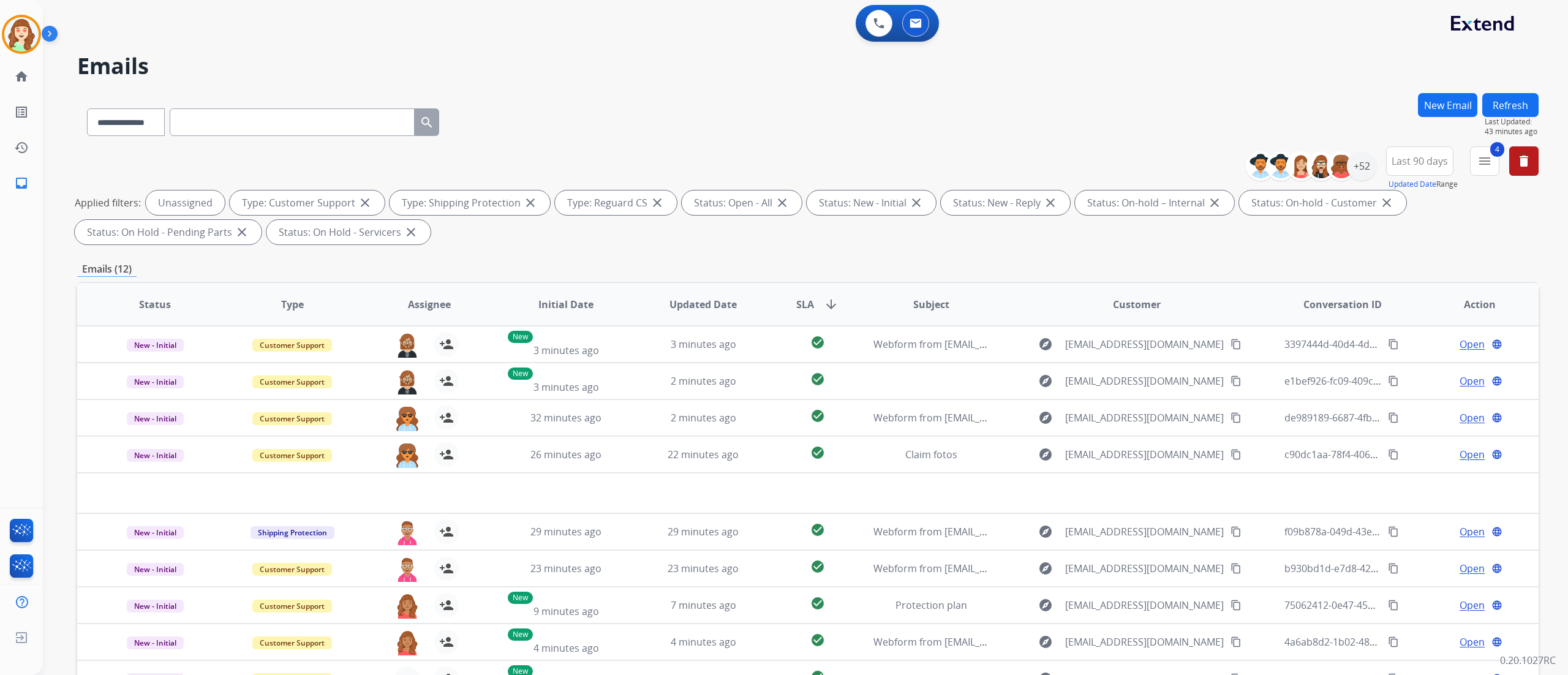
click at [1544, 241] on div "**********" at bounding box center [805, 337] width 1525 height 675
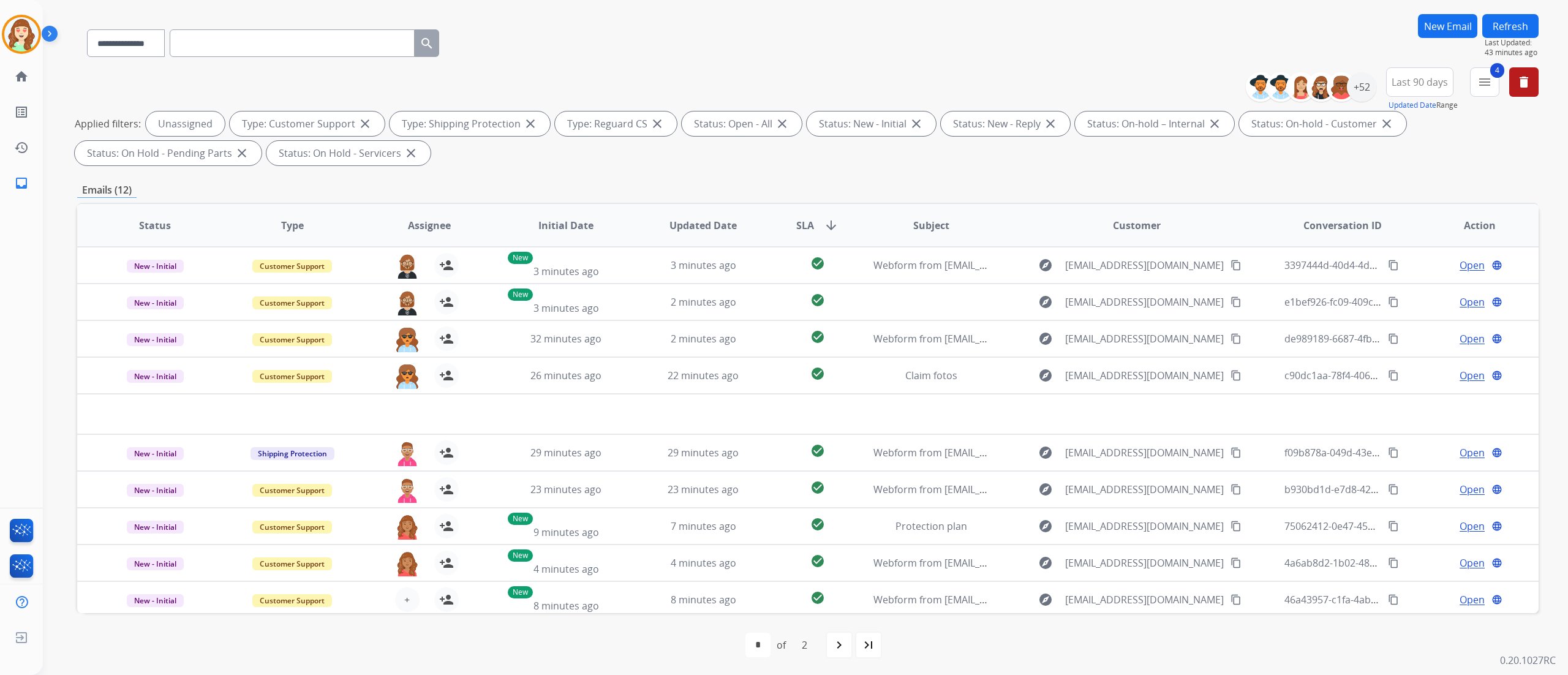
scroll to position [81, 0]
click at [668, 147] on div "Applied filters: Unassigned Type: Customer Support close Type: Shipping Protect…" at bounding box center [805, 136] width 1462 height 54
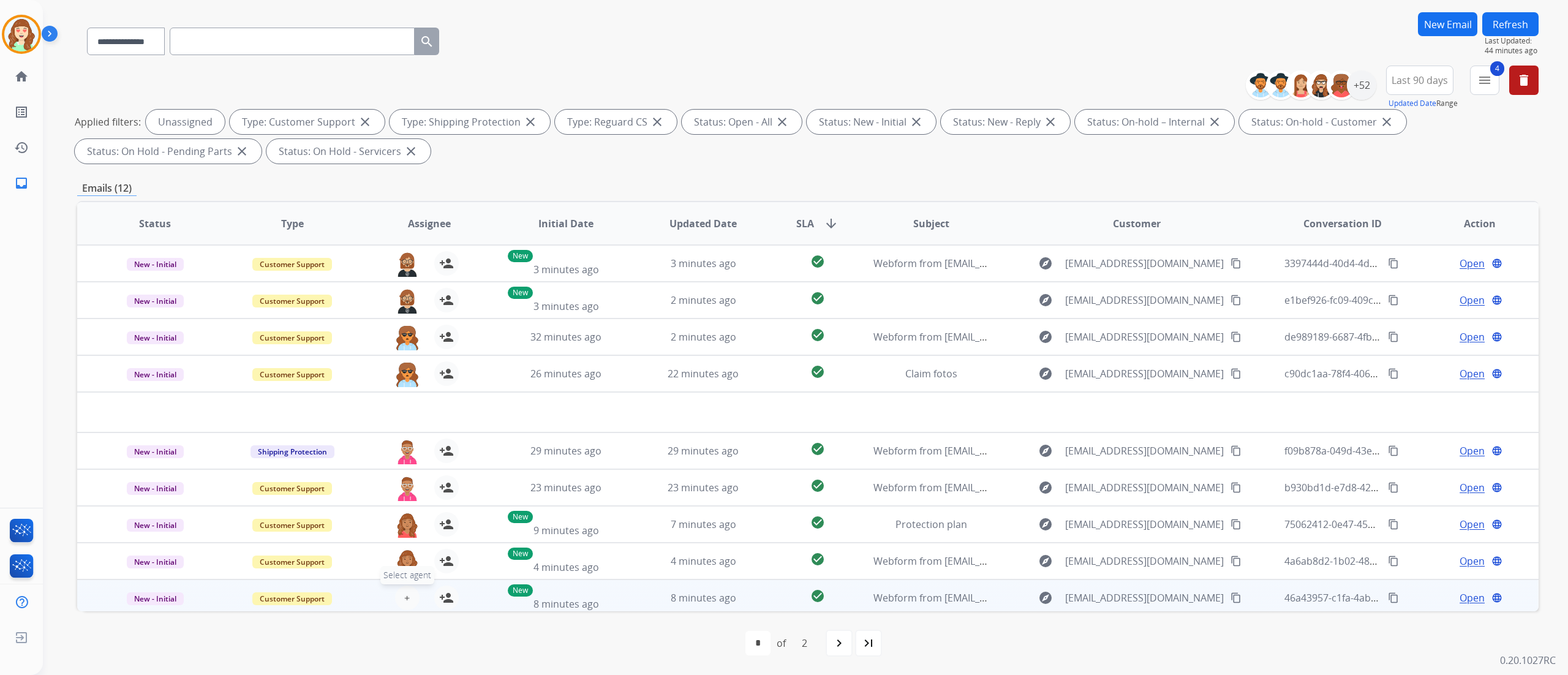
click at [401, 596] on button "+ Select agent" at bounding box center [407, 597] width 25 height 25
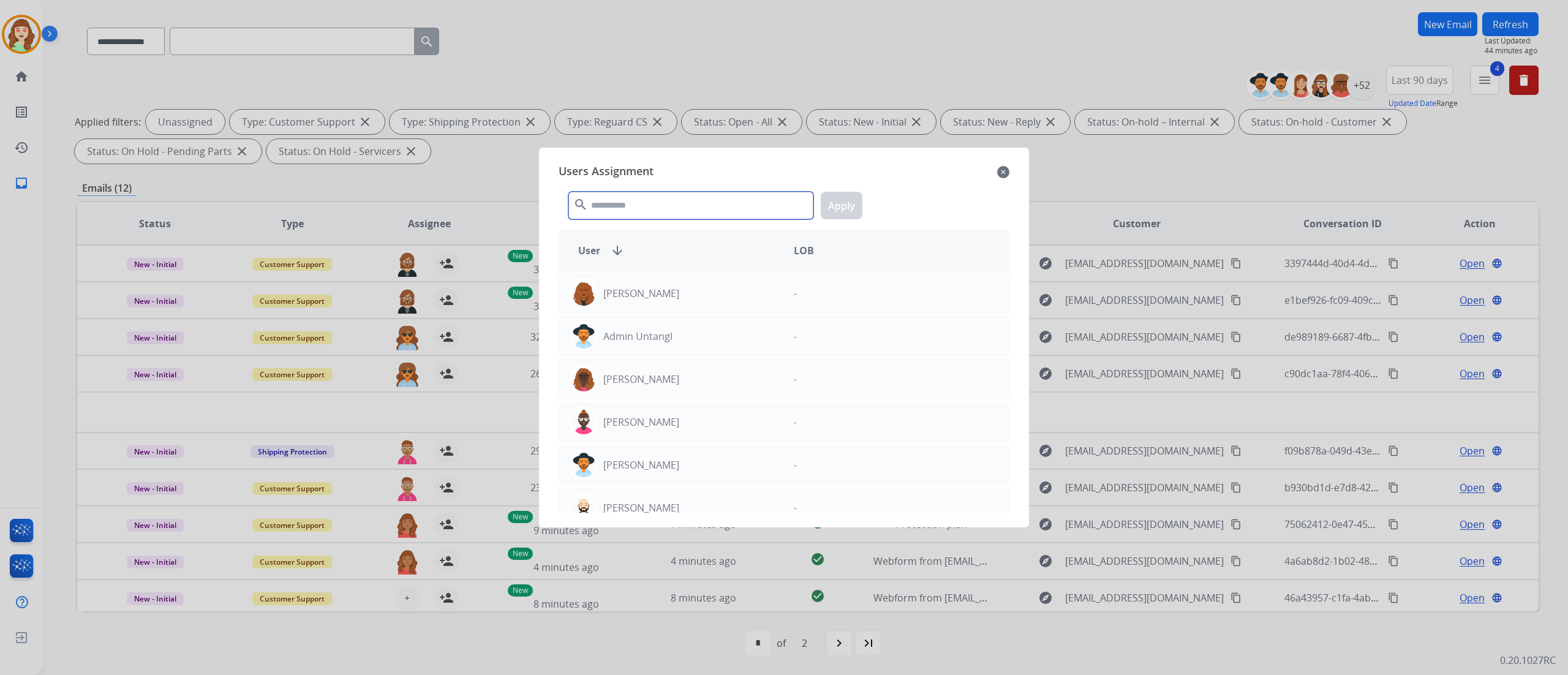
click at [658, 202] on input "text" at bounding box center [691, 206] width 245 height 27
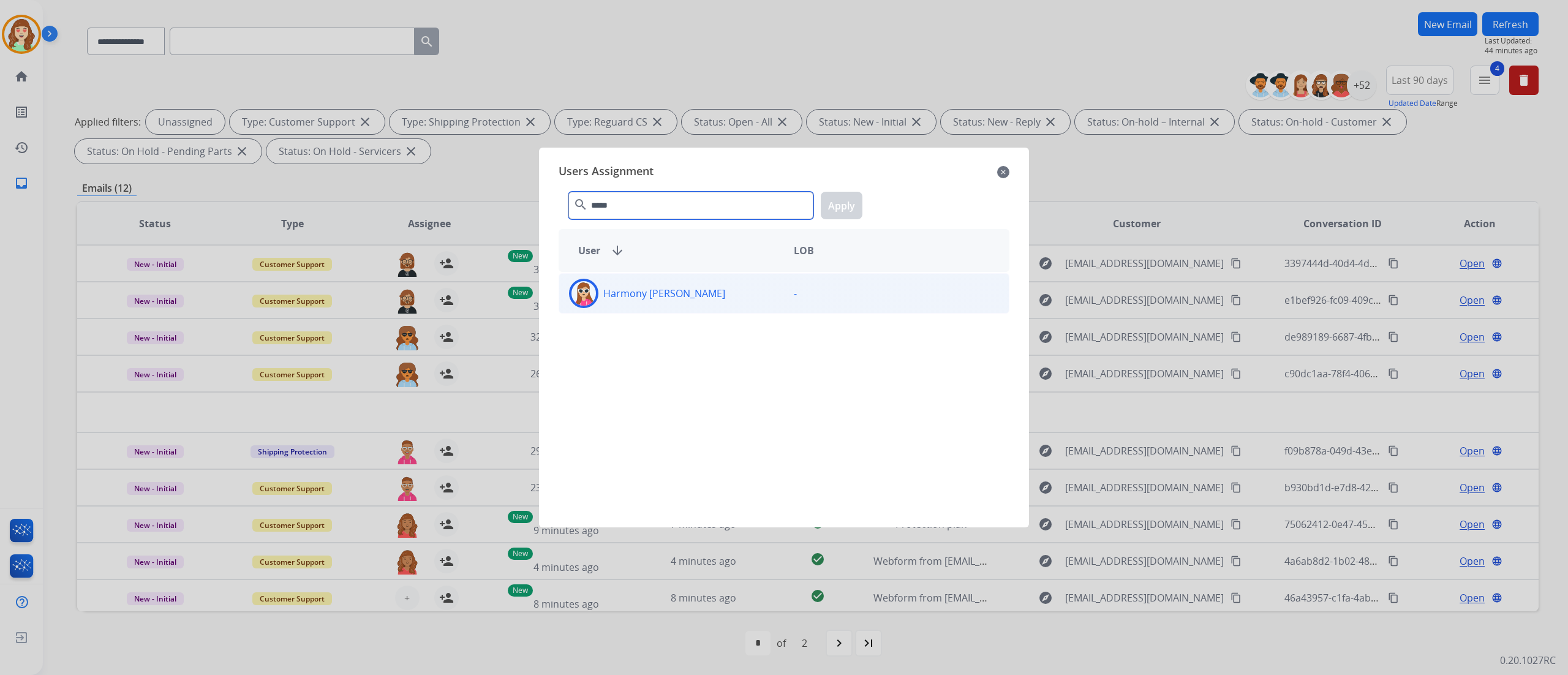
type input "*****"
click at [700, 302] on div "Harmony [PERSON_NAME]" at bounding box center [671, 293] width 225 height 29
click at [842, 195] on button "Apply" at bounding box center [842, 206] width 42 height 27
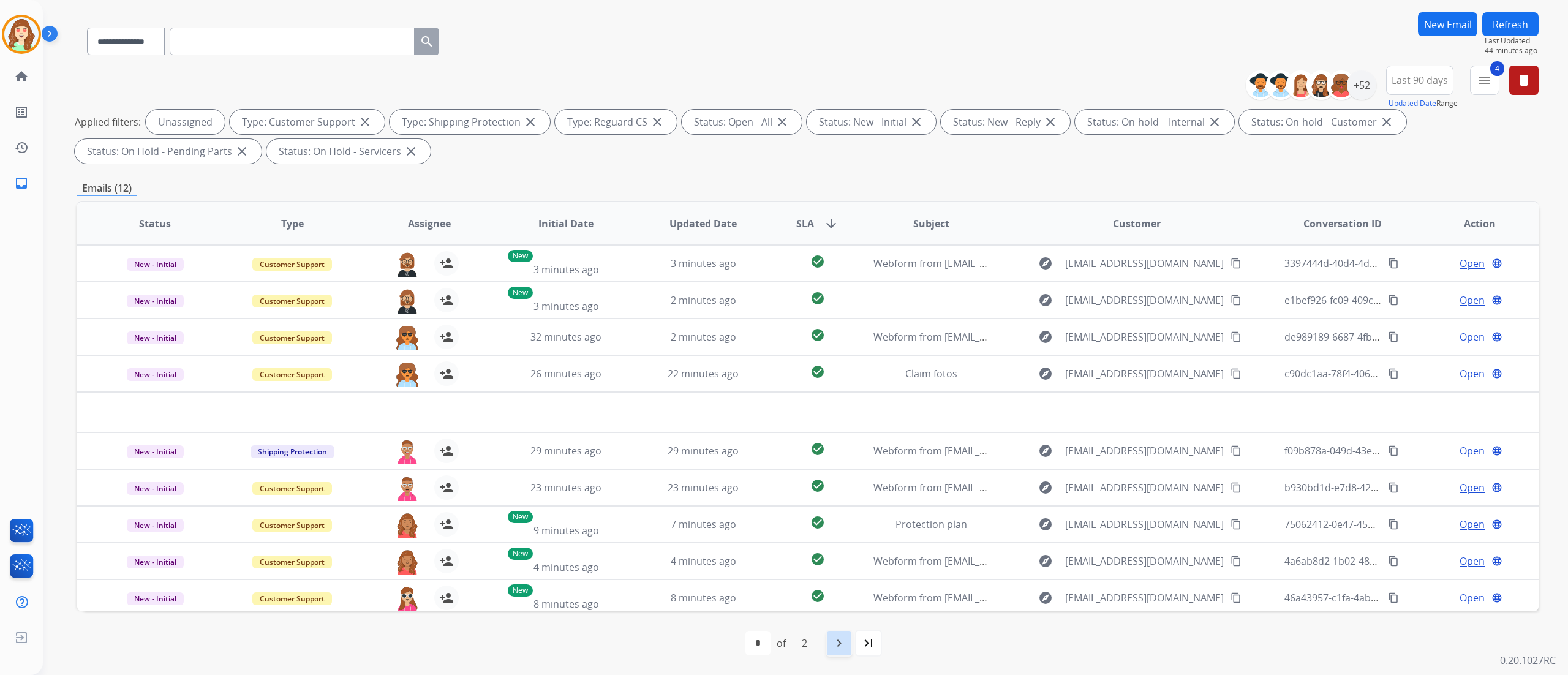
click at [838, 638] on mat-icon "navigate_next" at bounding box center [839, 643] width 15 height 15
select select "*"
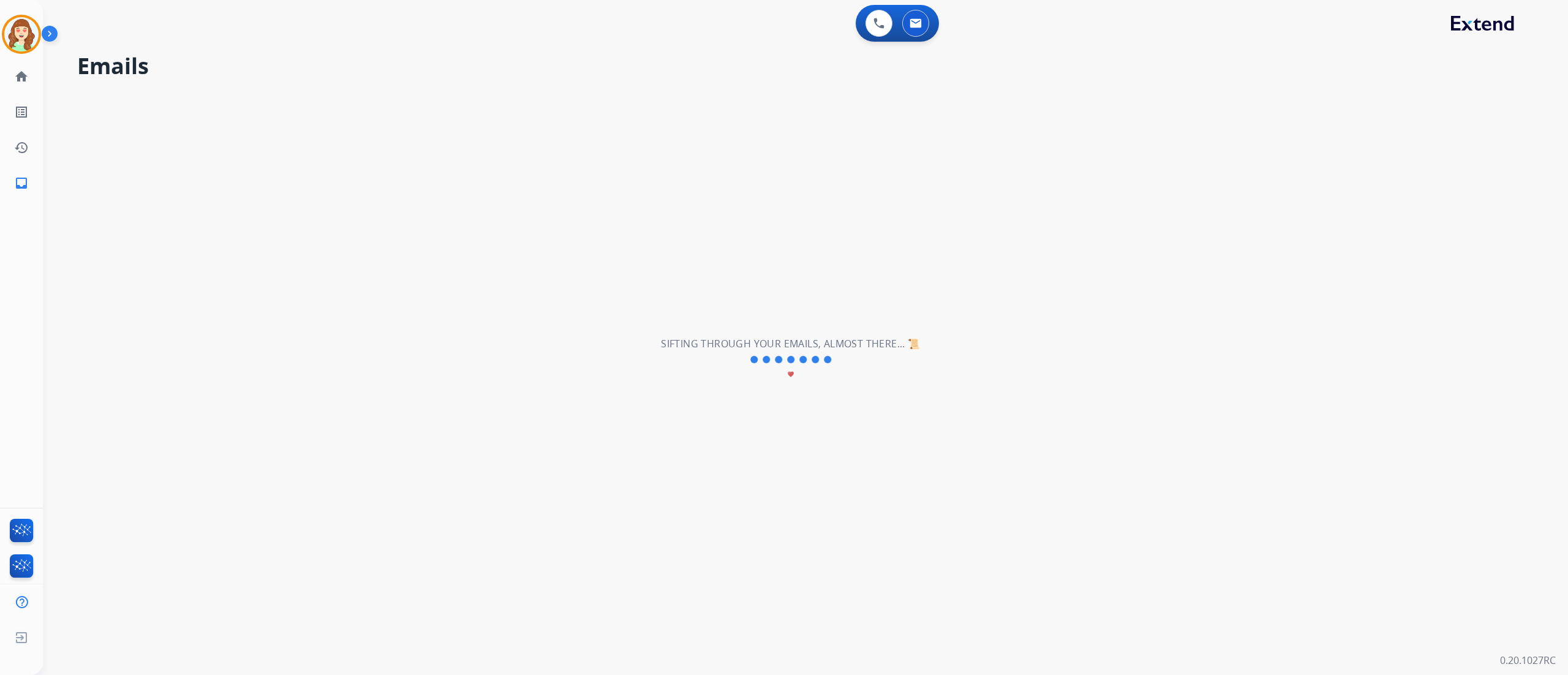
scroll to position [0, 0]
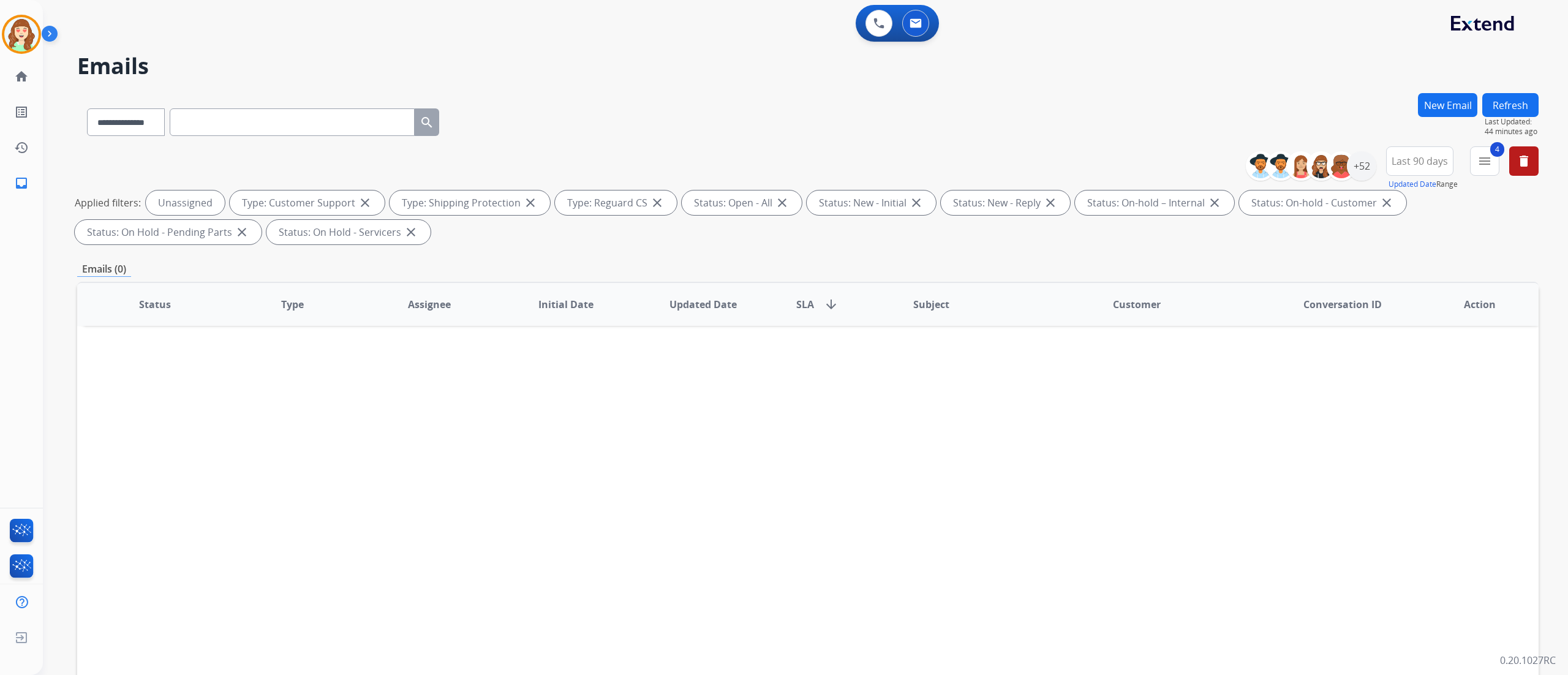
click at [297, 120] on input "text" at bounding box center [292, 122] width 245 height 27
click at [1353, 163] on div at bounding box center [1342, 166] width 29 height 29
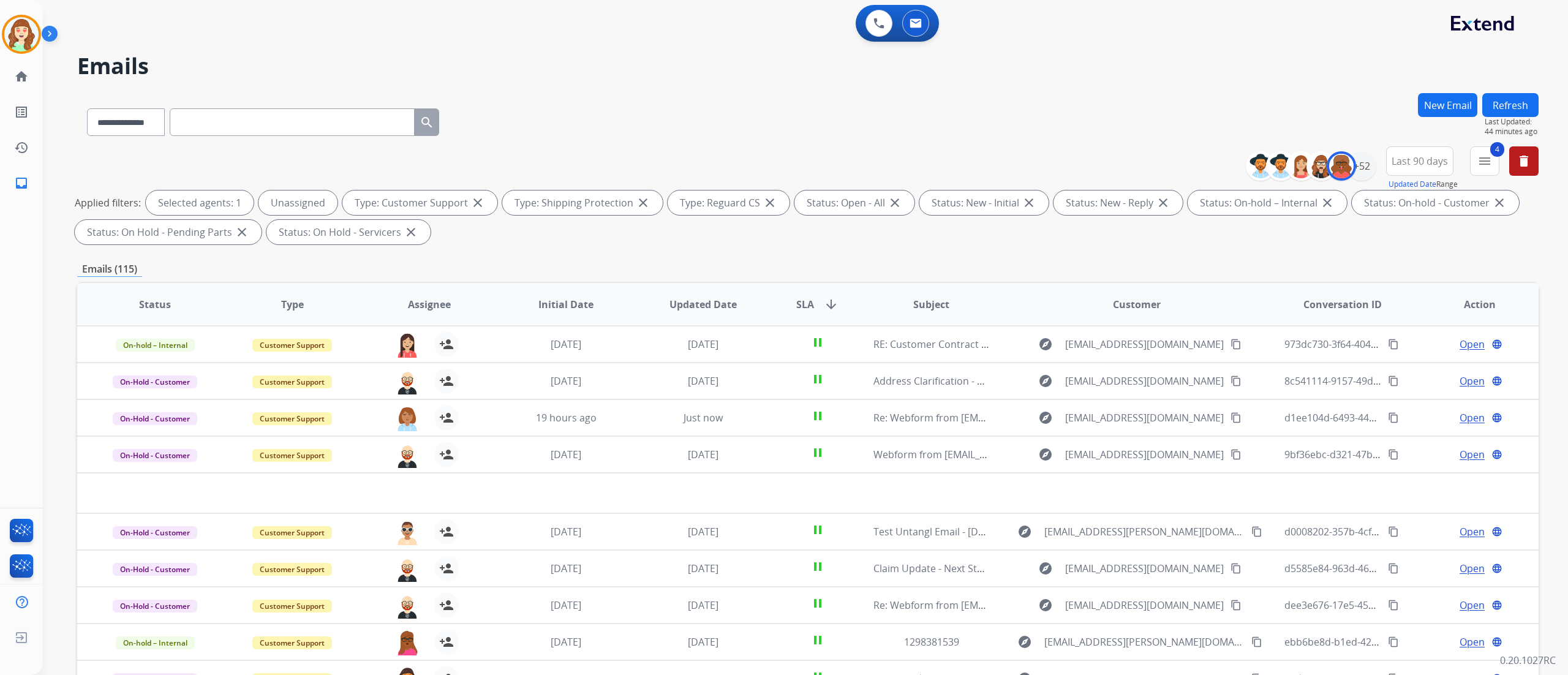
click at [1008, 117] on div "**********" at bounding box center [808, 120] width 1462 height 53
click at [1349, 166] on img at bounding box center [1342, 165] width 25 height 25
click at [1351, 166] on div "+52" at bounding box center [1362, 166] width 29 height 29
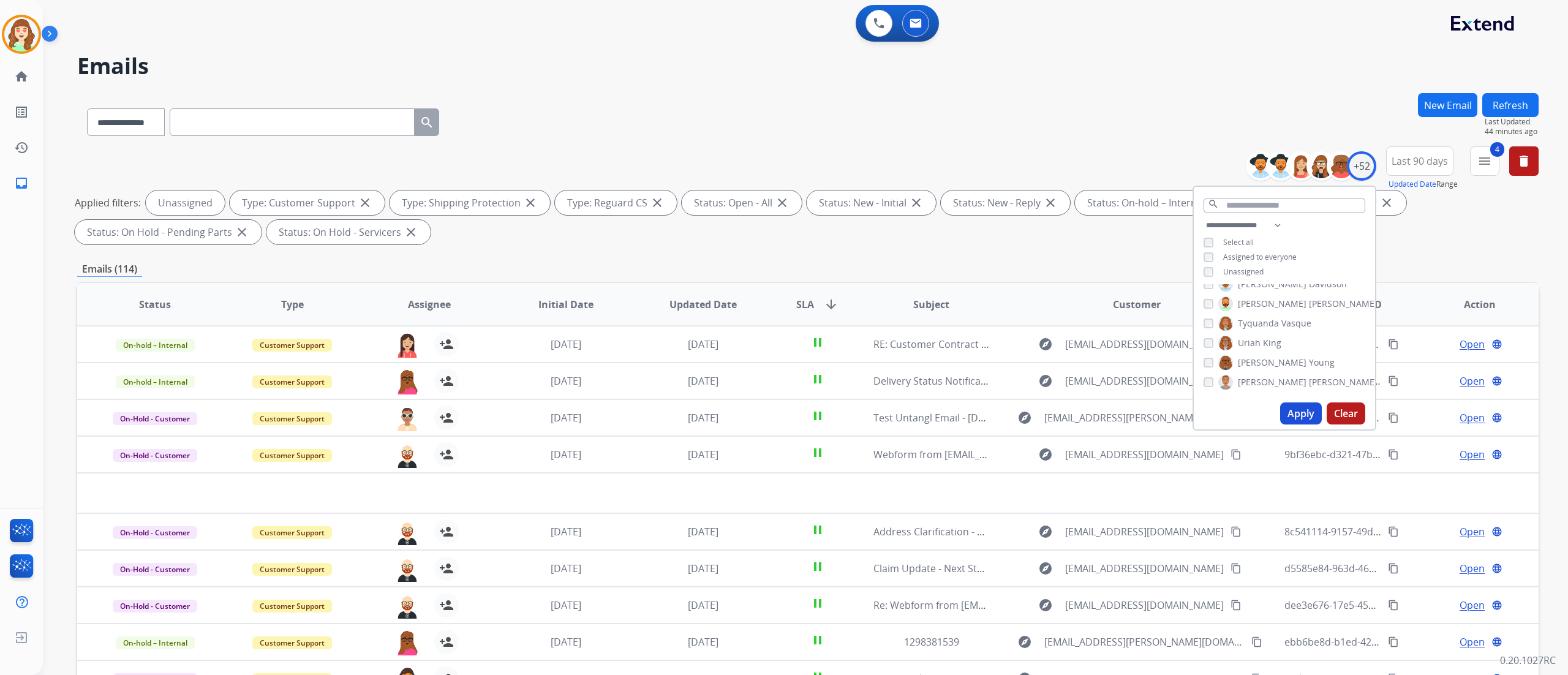
click at [1302, 417] on button "Apply" at bounding box center [1301, 414] width 42 height 22
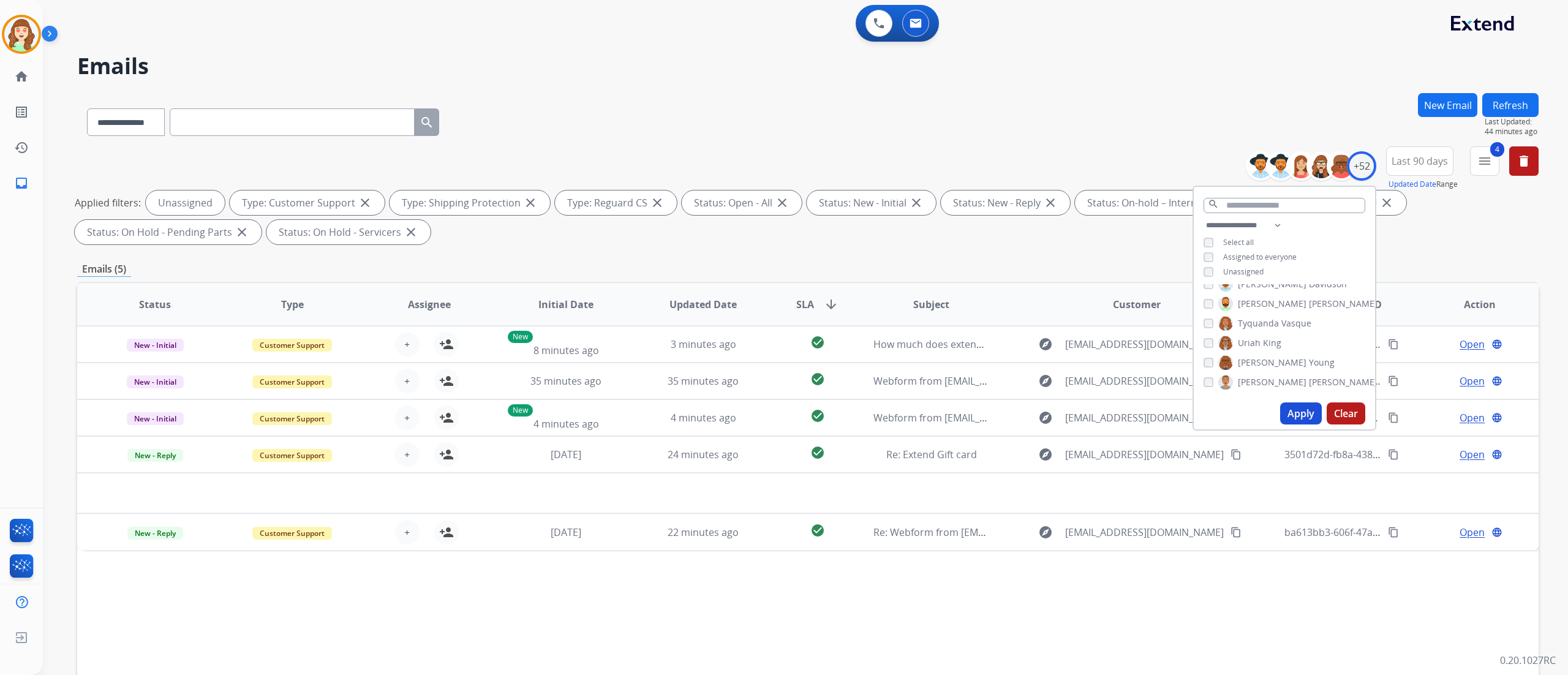
click at [1041, 90] on div "**********" at bounding box center [791, 381] width 1496 height 675
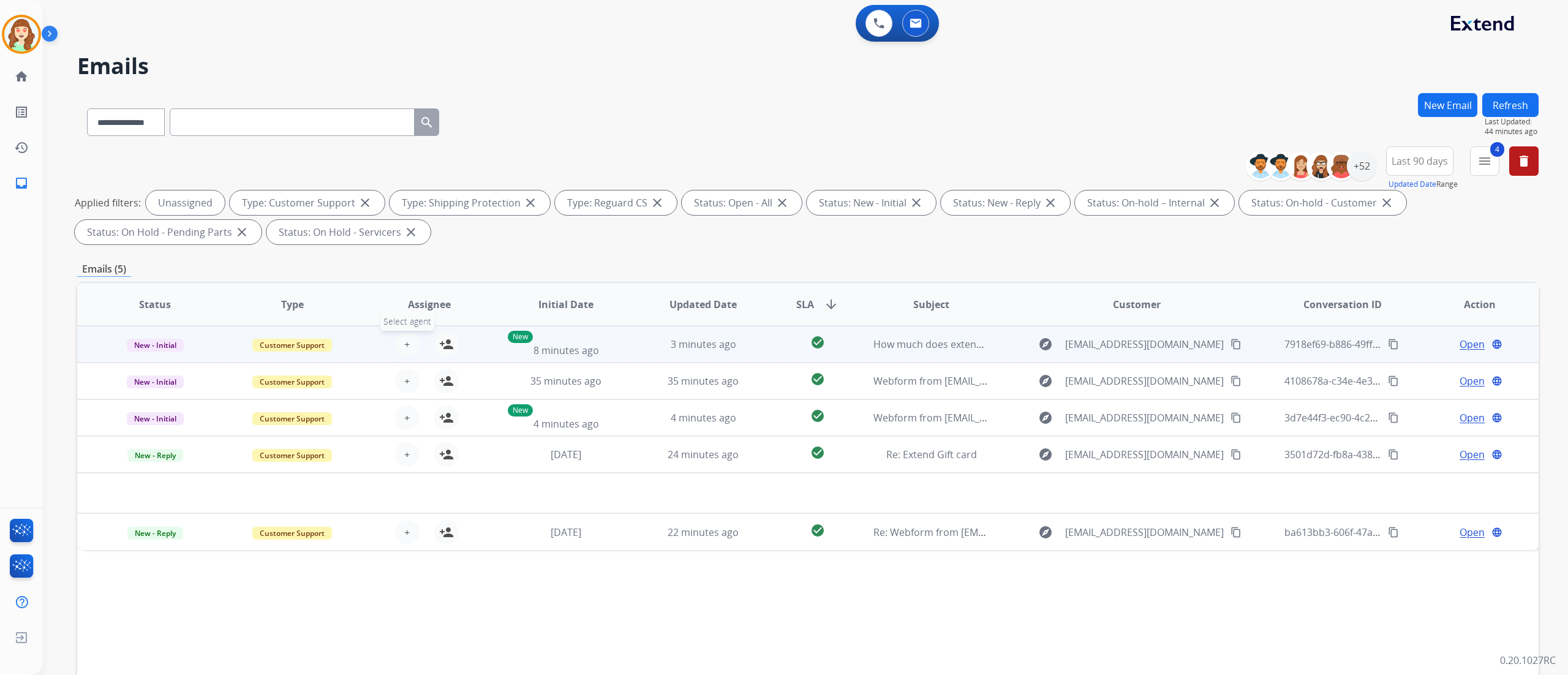
click at [397, 344] on button "+ Select agent" at bounding box center [407, 344] width 25 height 25
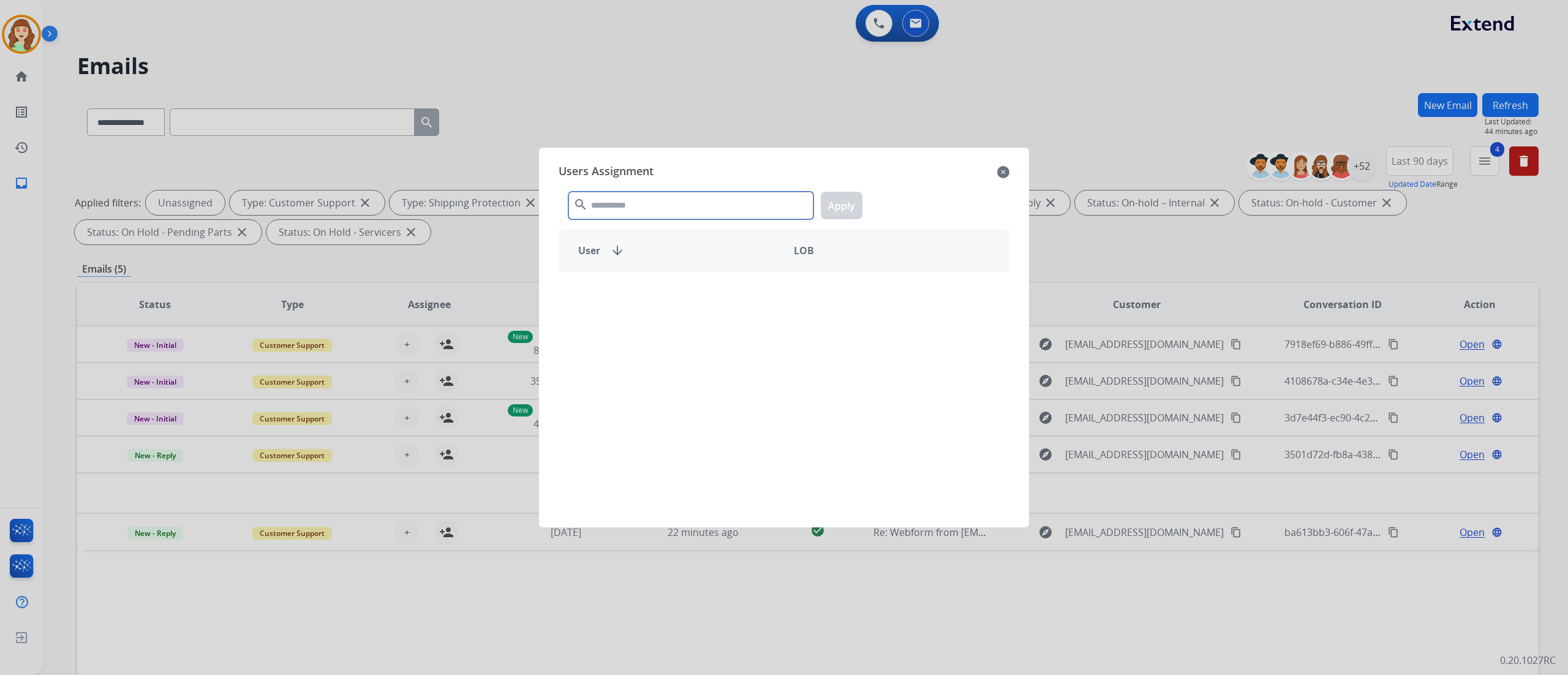
click at [660, 202] on input "text" at bounding box center [691, 206] width 245 height 27
type input "****"
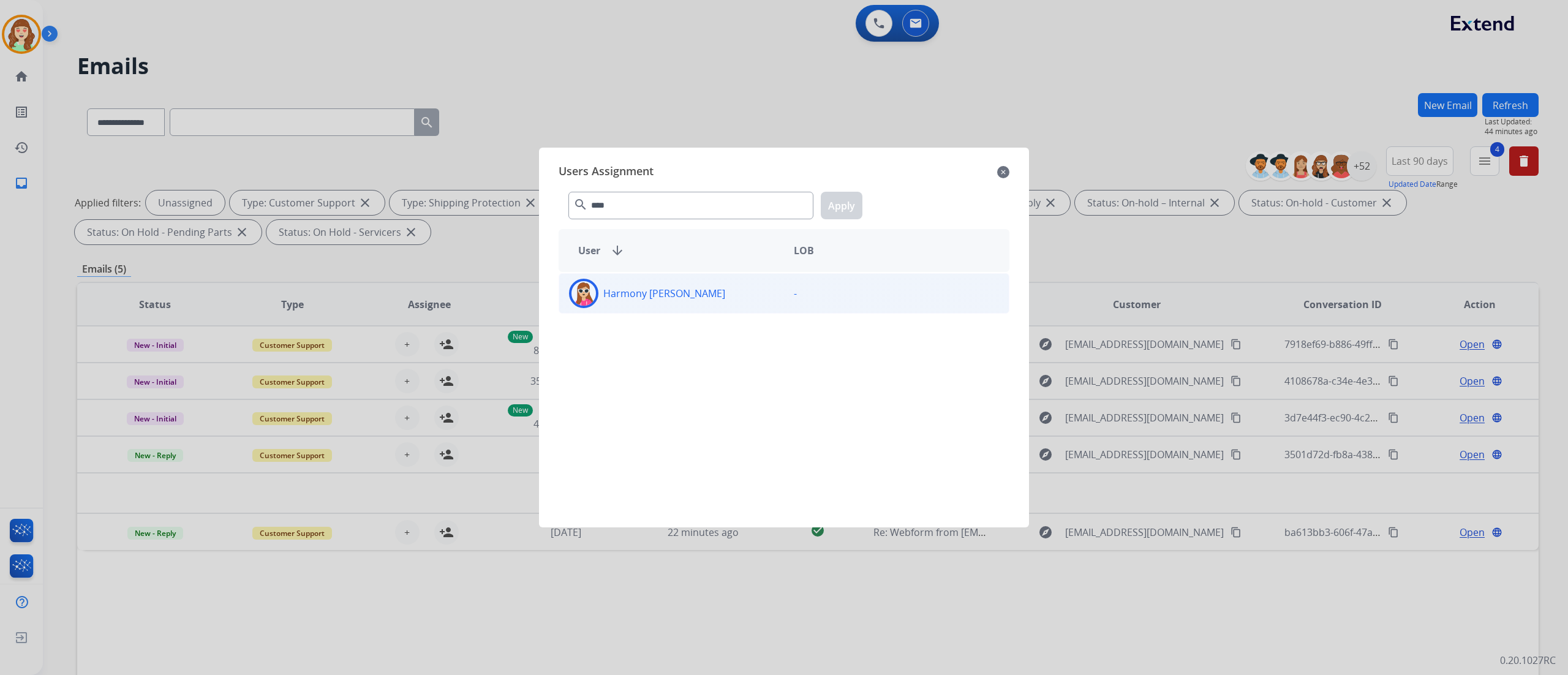
click at [728, 297] on div "Harmony [PERSON_NAME]" at bounding box center [671, 293] width 225 height 29
click at [847, 208] on button "Apply" at bounding box center [842, 206] width 42 height 27
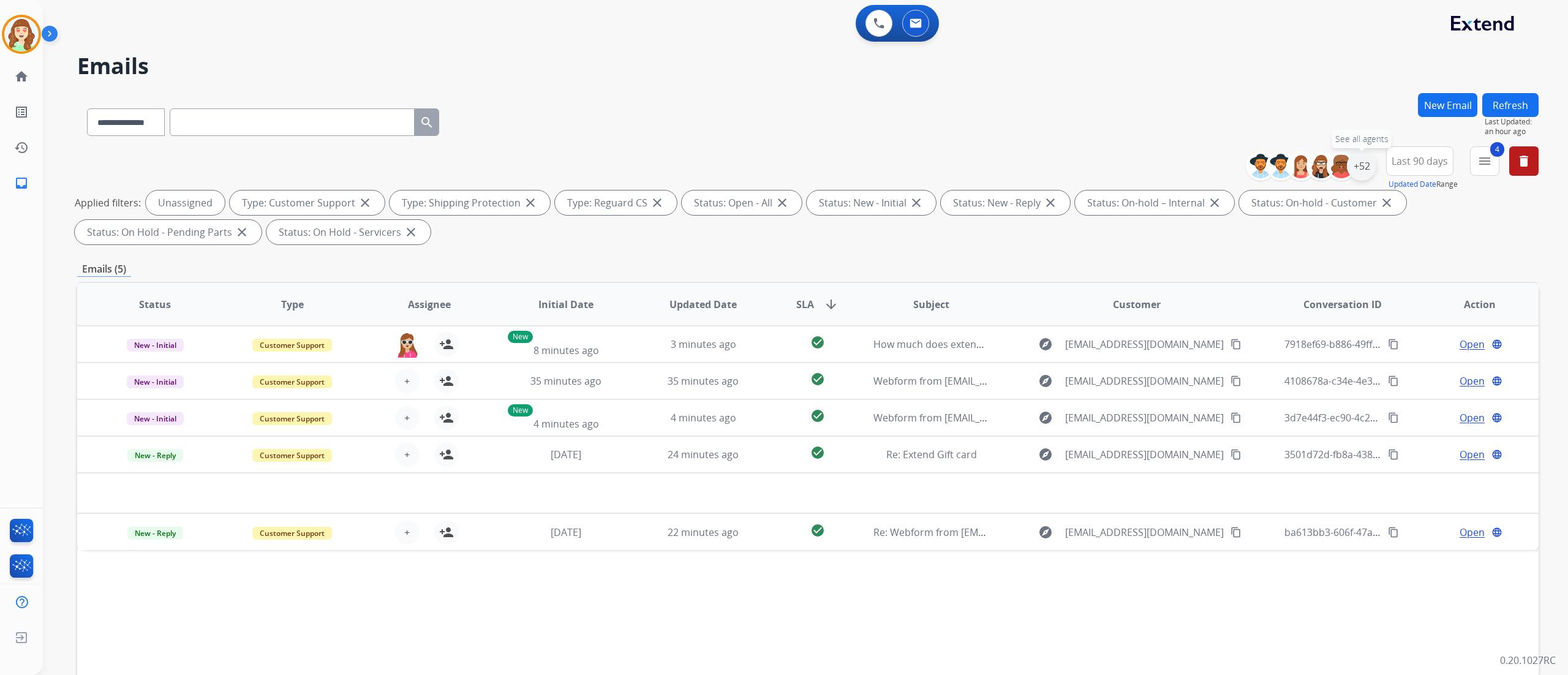
click at [1361, 168] on div "+52" at bounding box center [1362, 166] width 29 height 29
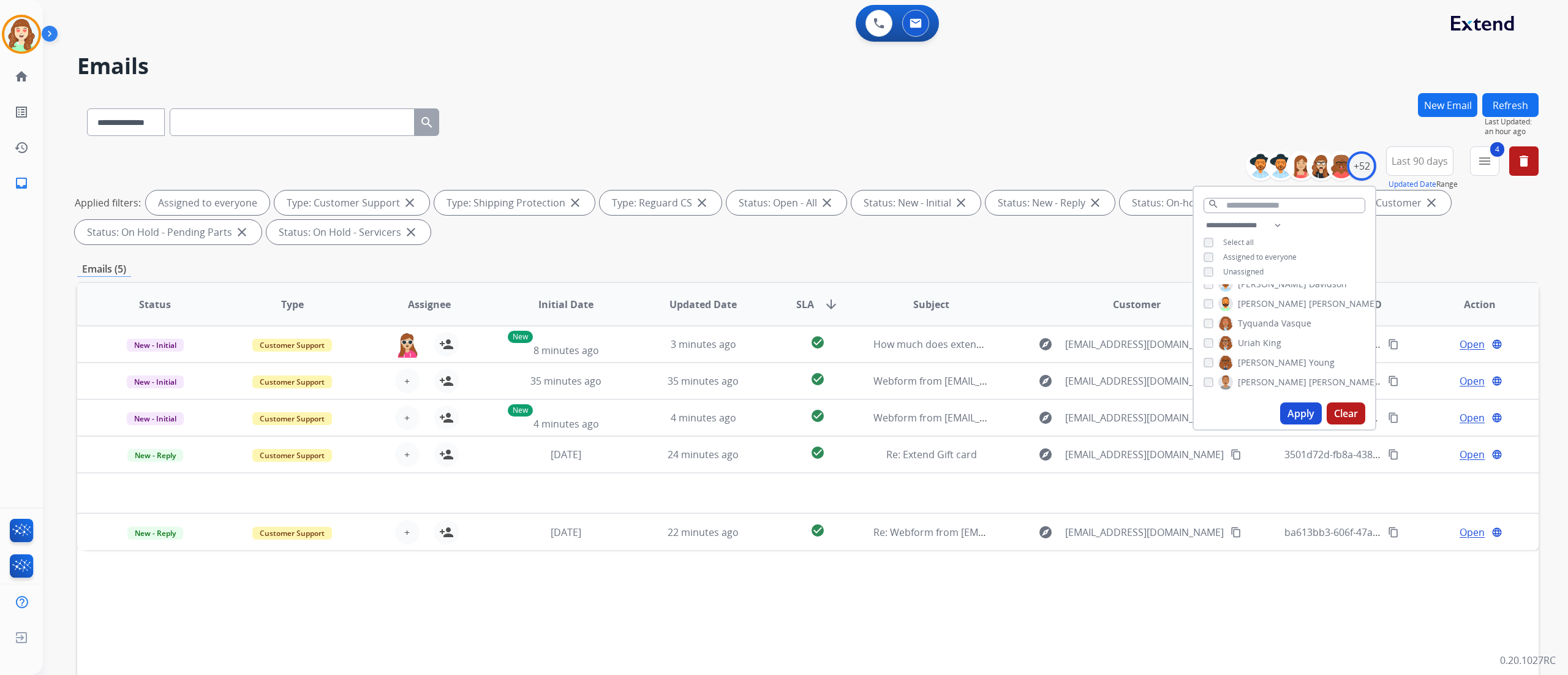
click at [1302, 416] on button "Apply" at bounding box center [1301, 414] width 42 height 22
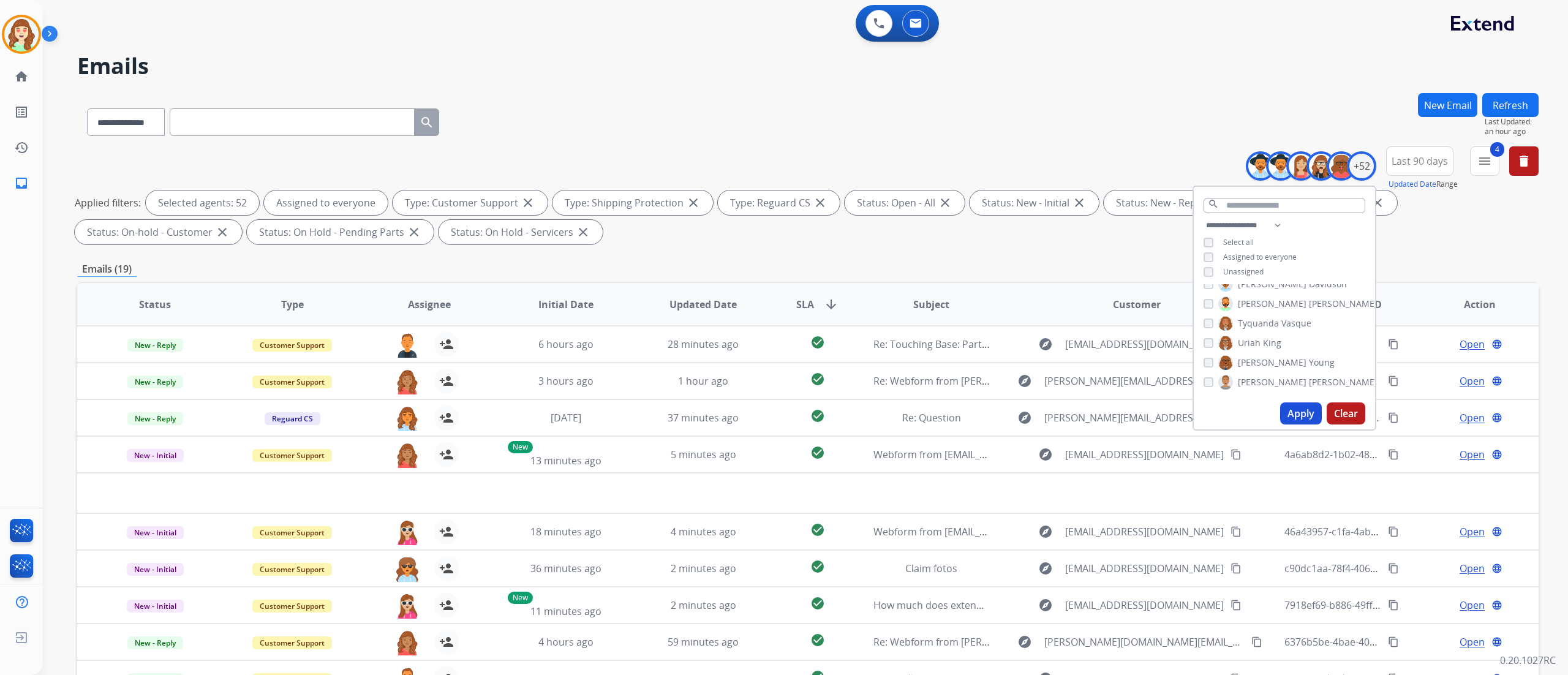
click at [1561, 423] on div "**********" at bounding box center [805, 337] width 1525 height 675
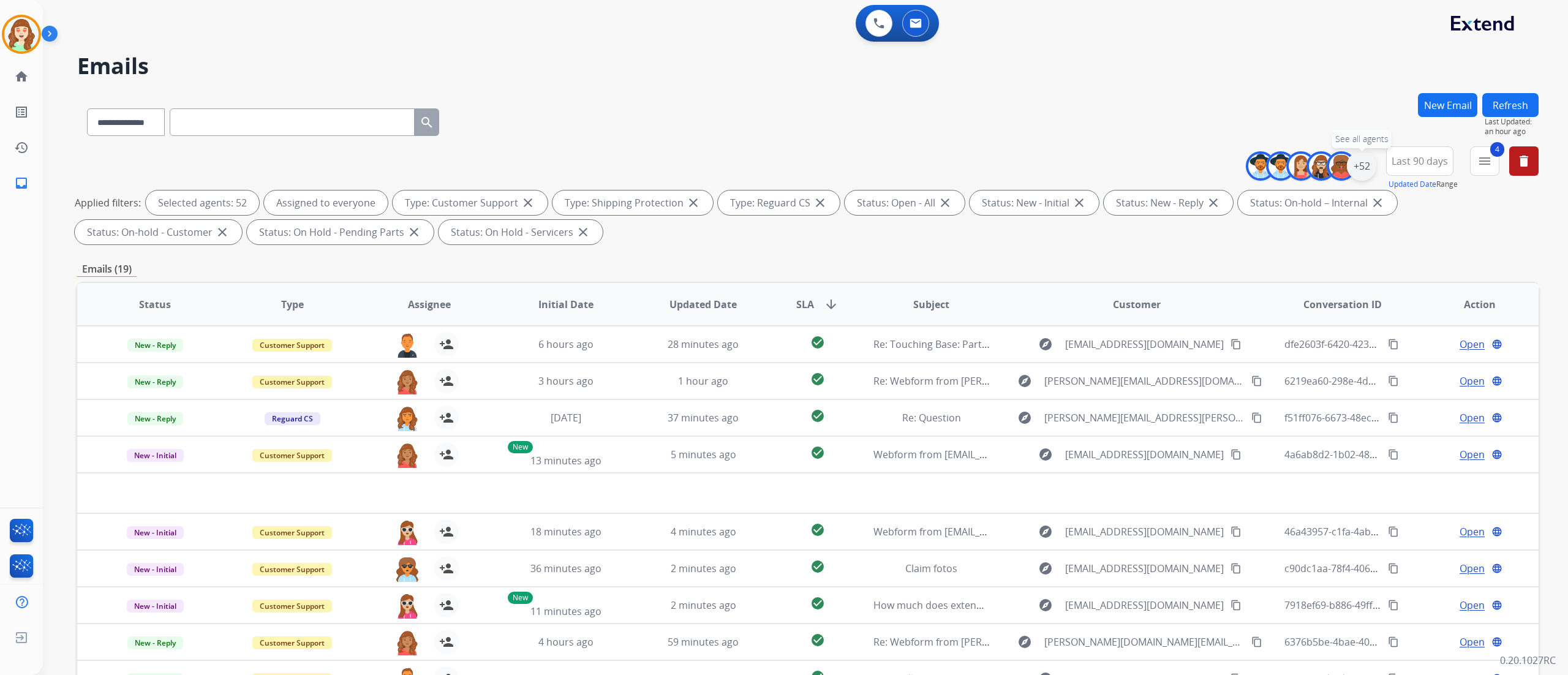
click at [1371, 163] on div "+52" at bounding box center [1362, 166] width 29 height 29
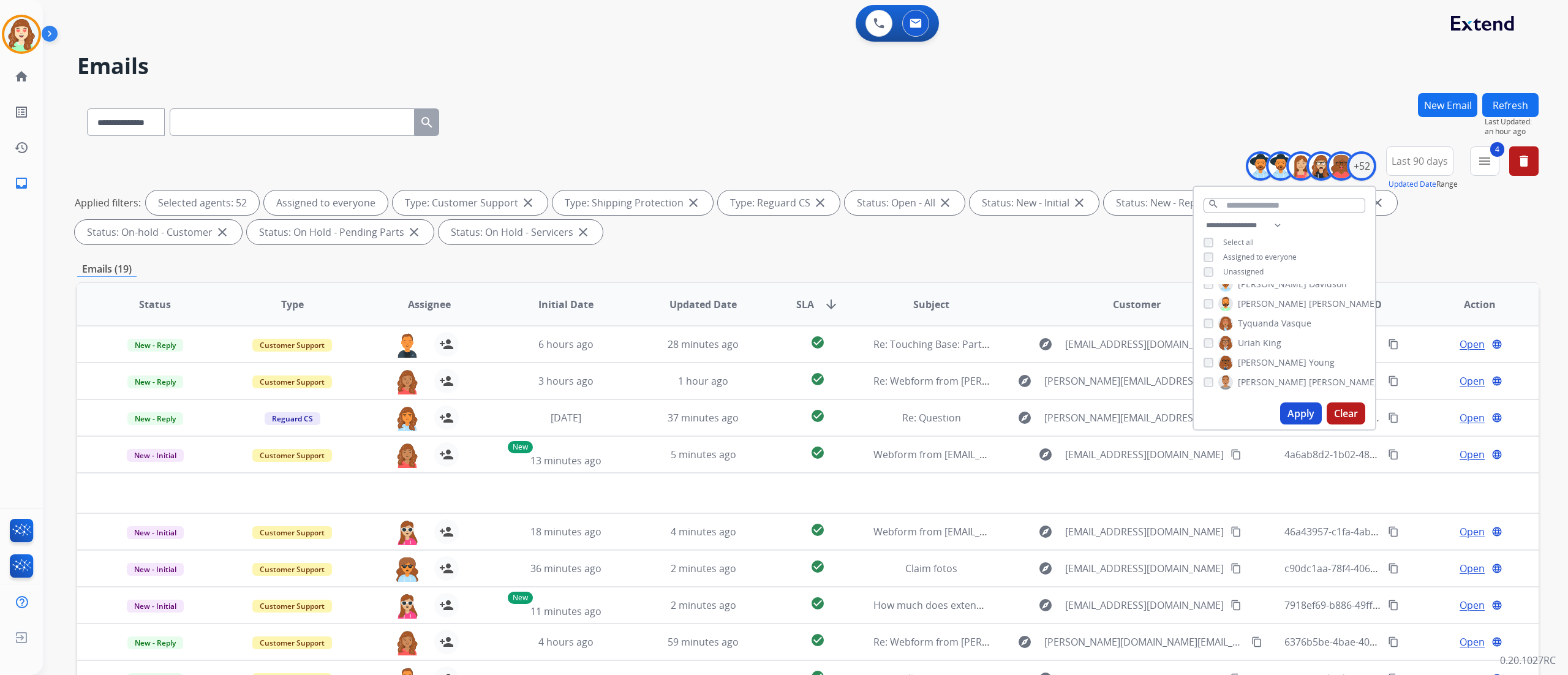
click at [965, 117] on div "**********" at bounding box center [808, 120] width 1462 height 53
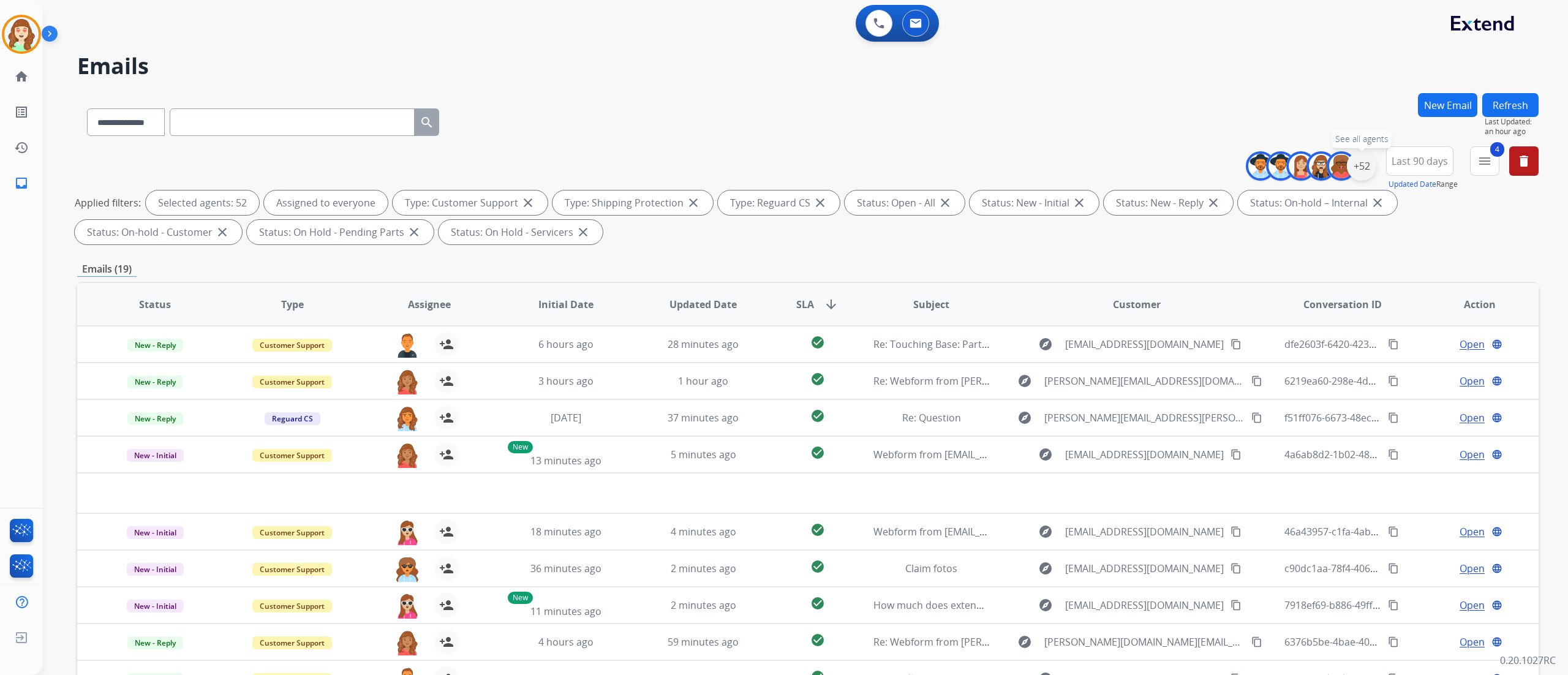
click at [1362, 166] on div "+52" at bounding box center [1362, 166] width 29 height 29
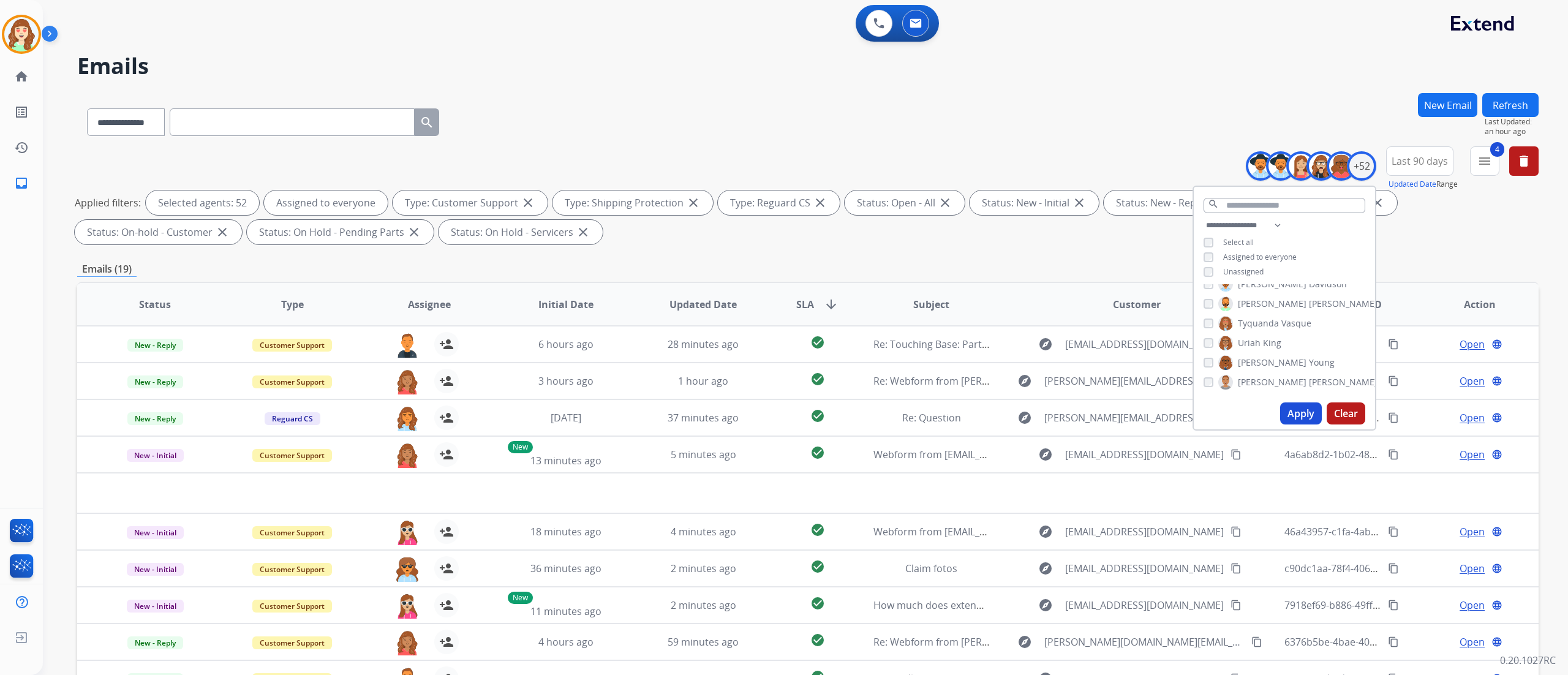
click at [1292, 406] on button "Apply" at bounding box center [1301, 414] width 42 height 22
click at [964, 109] on div "**********" at bounding box center [808, 120] width 1462 height 53
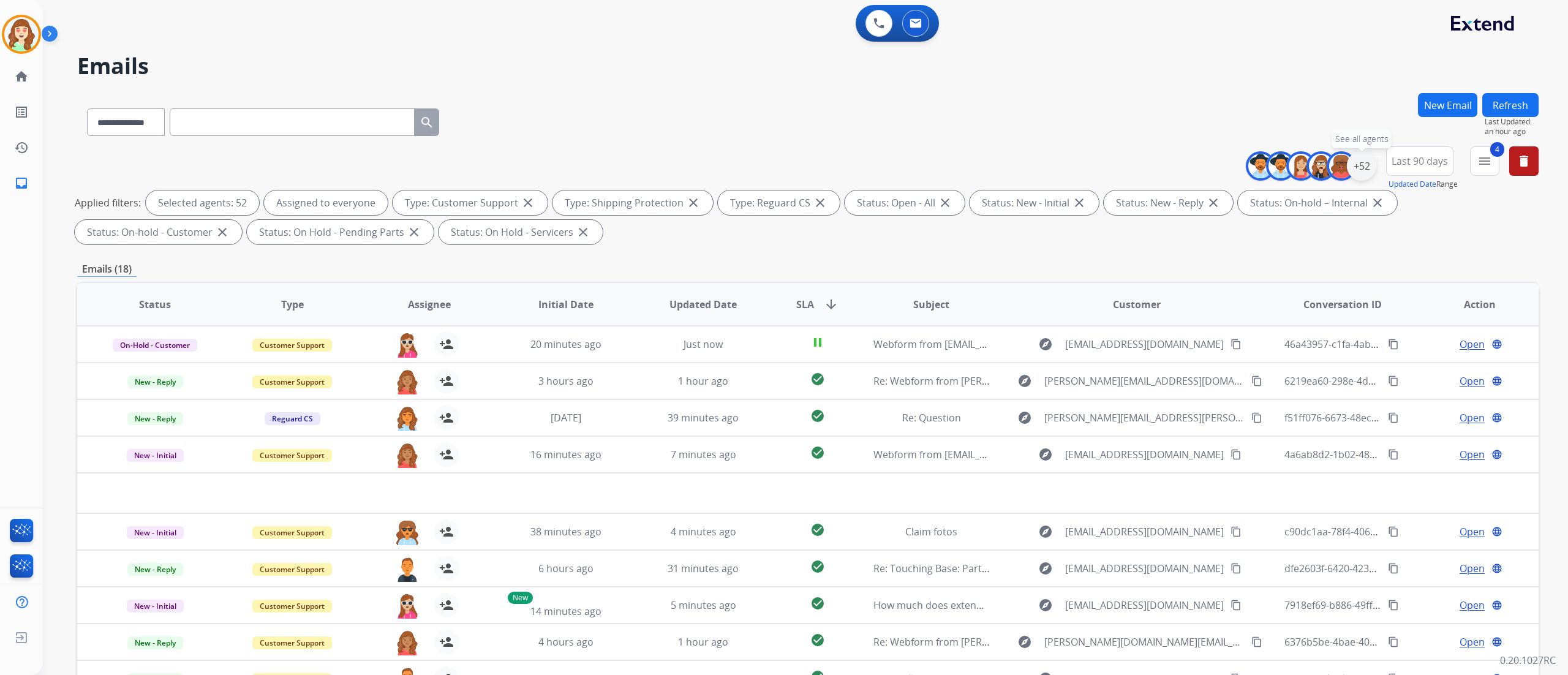
click at [1358, 159] on div "+52" at bounding box center [1362, 166] width 29 height 29
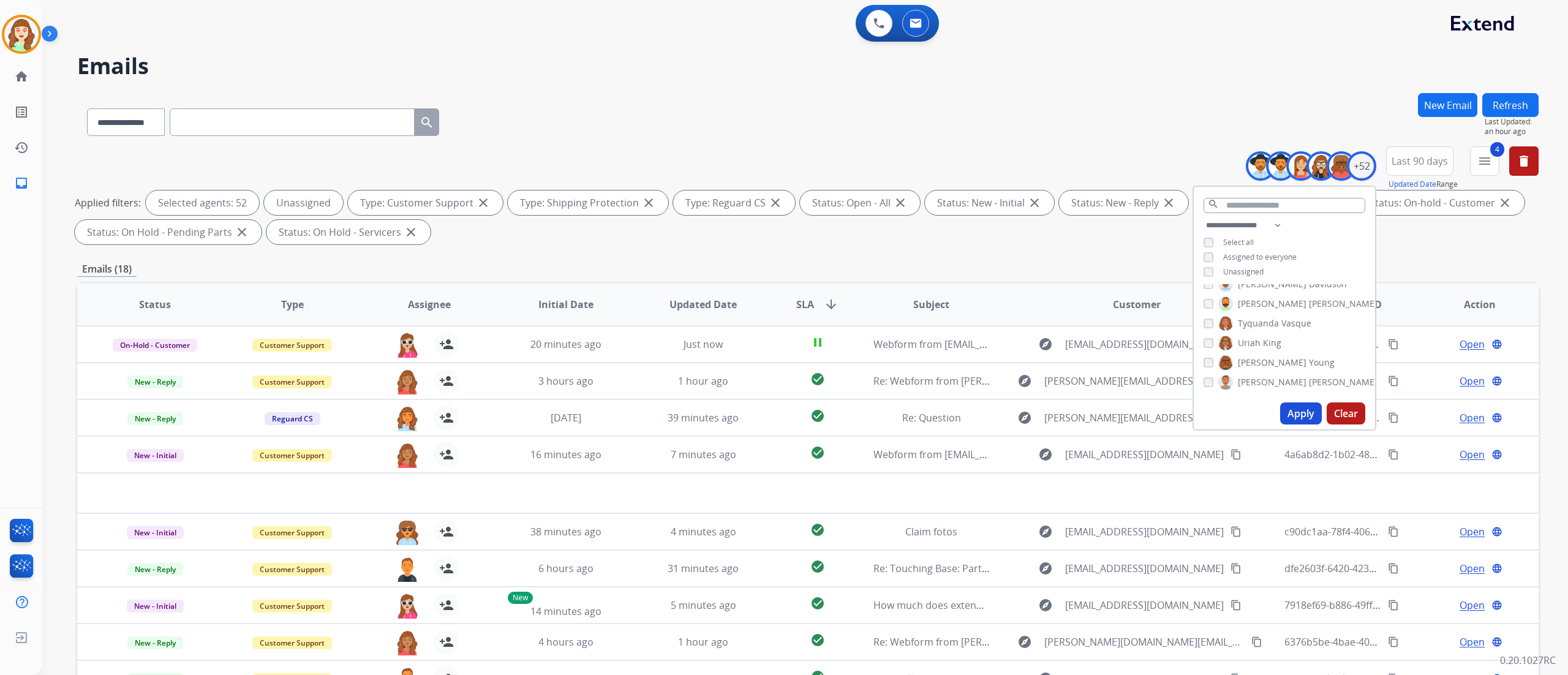
click at [1304, 414] on button "Apply" at bounding box center [1301, 414] width 42 height 22
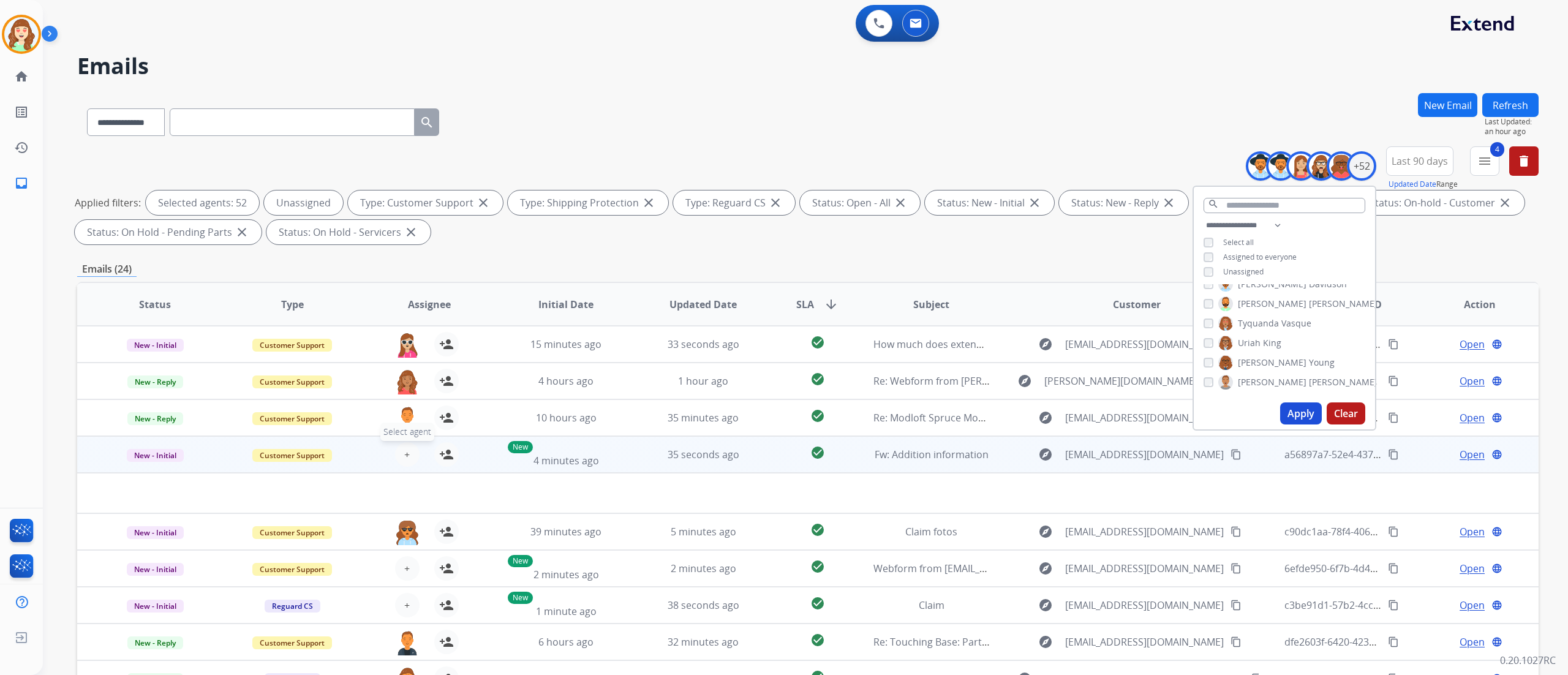
click at [408, 452] on button "+ Select agent" at bounding box center [407, 454] width 25 height 25
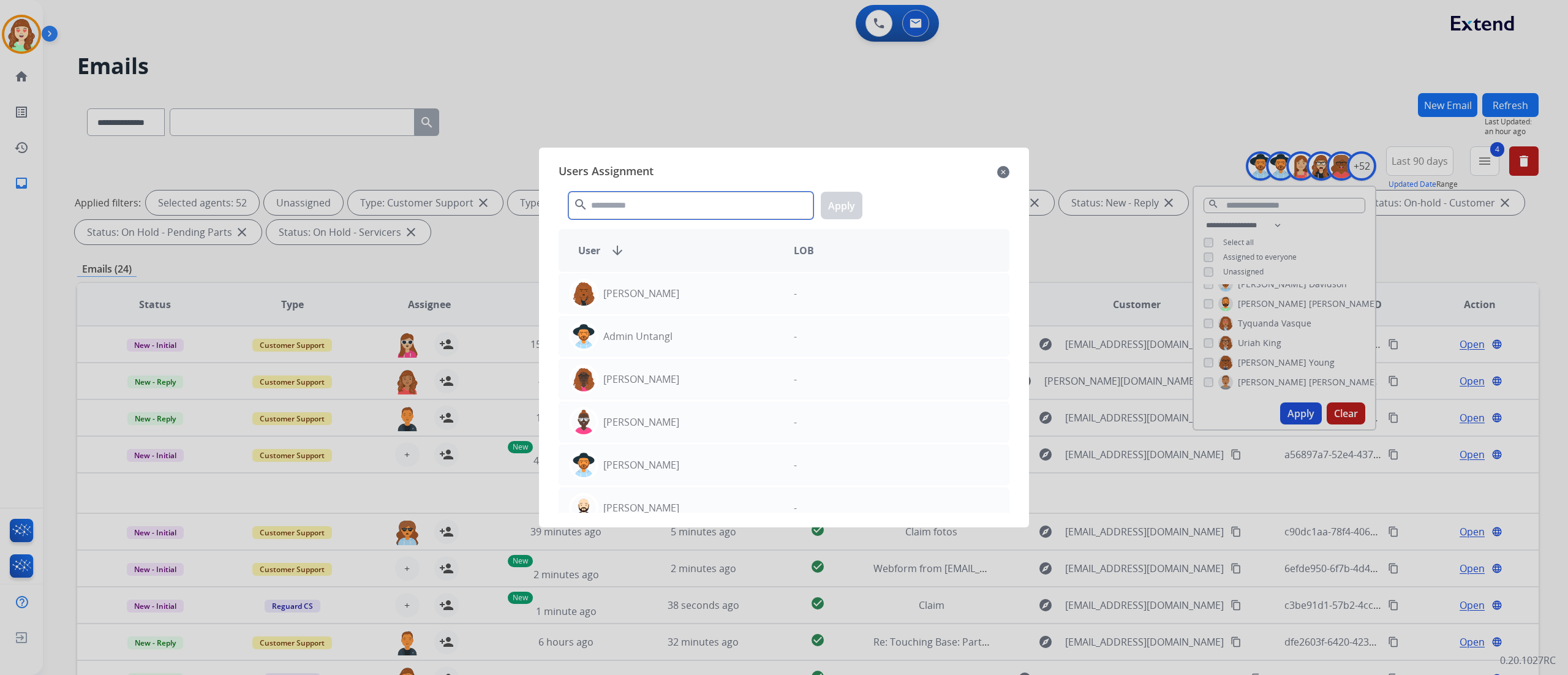
click at [650, 206] on input "text" at bounding box center [691, 206] width 245 height 27
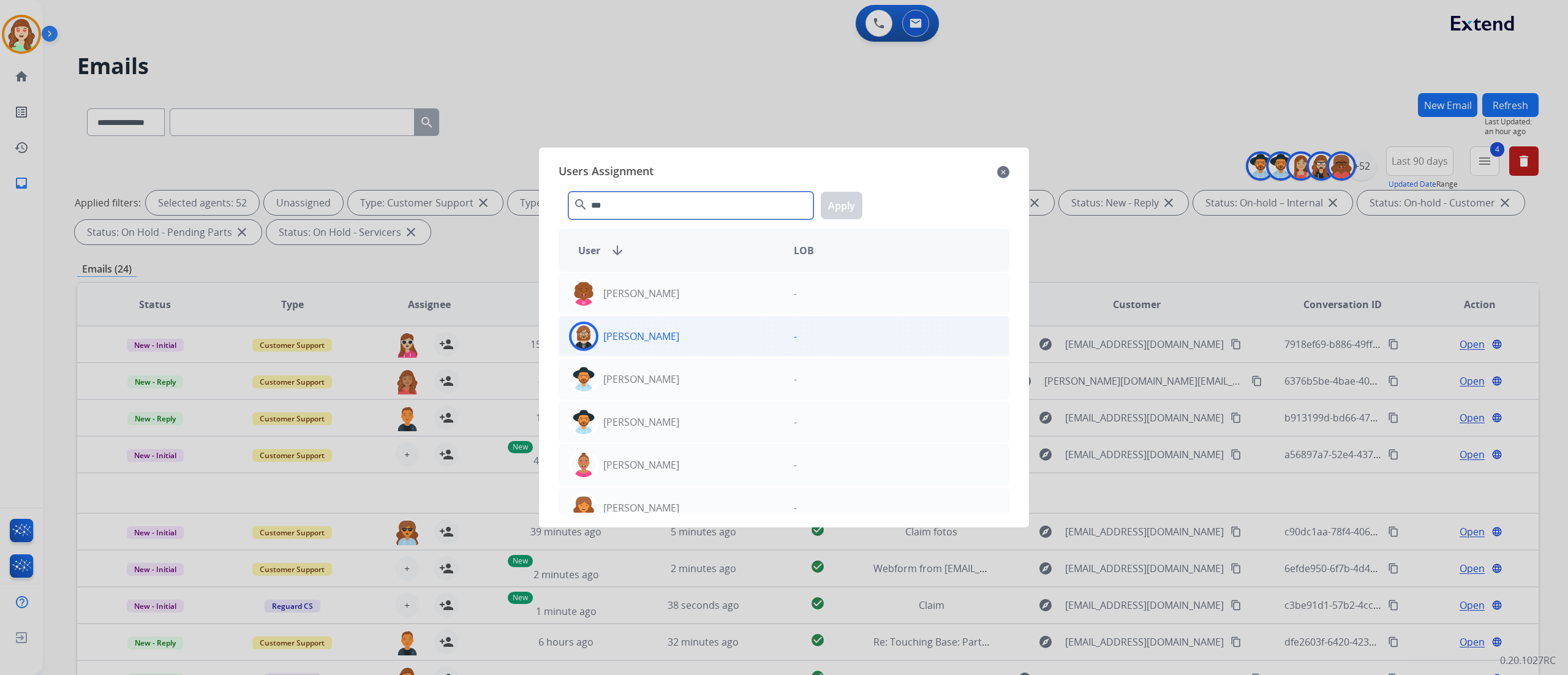
type input "***"
click at [671, 336] on div "[PERSON_NAME]" at bounding box center [671, 336] width 225 height 29
click at [844, 202] on button "Apply" at bounding box center [842, 206] width 42 height 27
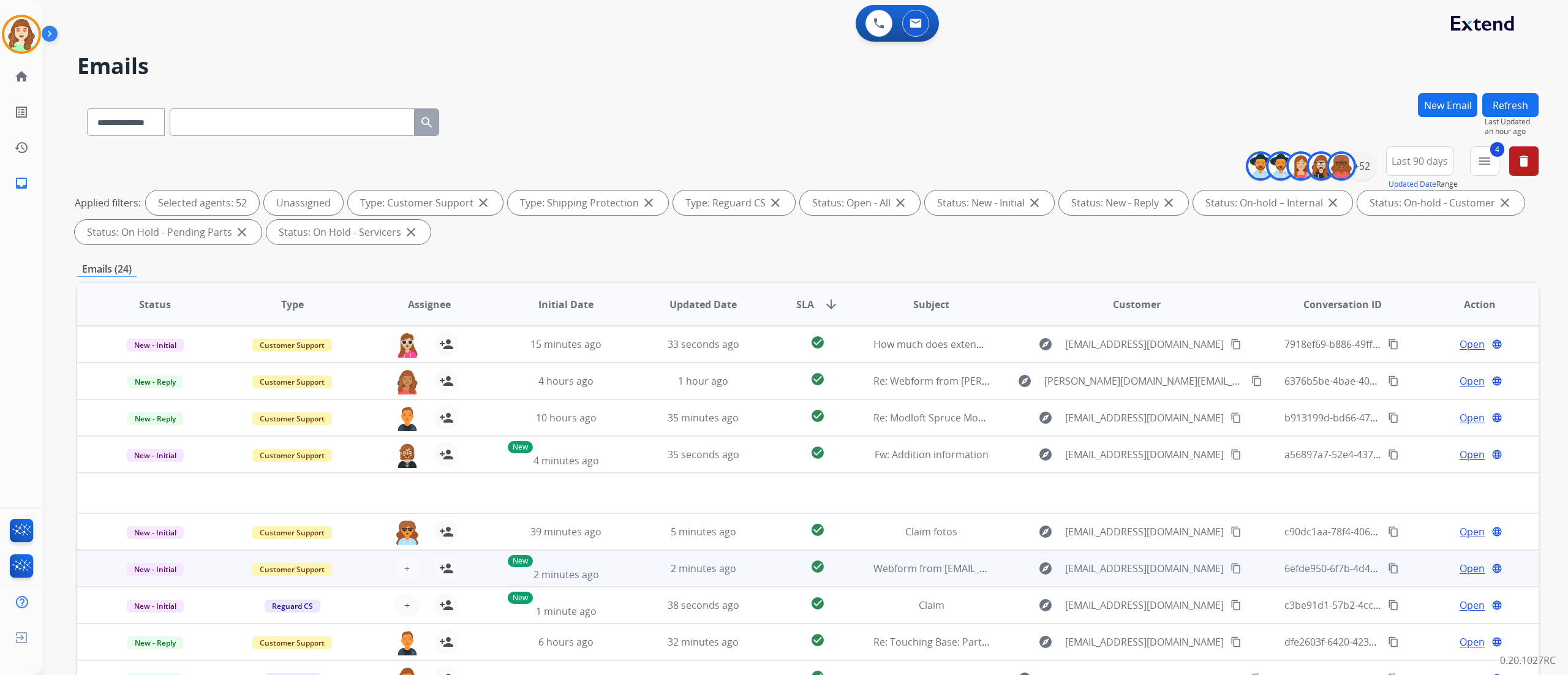
click at [390, 567] on div "+ Select agent person_add Assign to Me" at bounding box center [420, 568] width 79 height 25
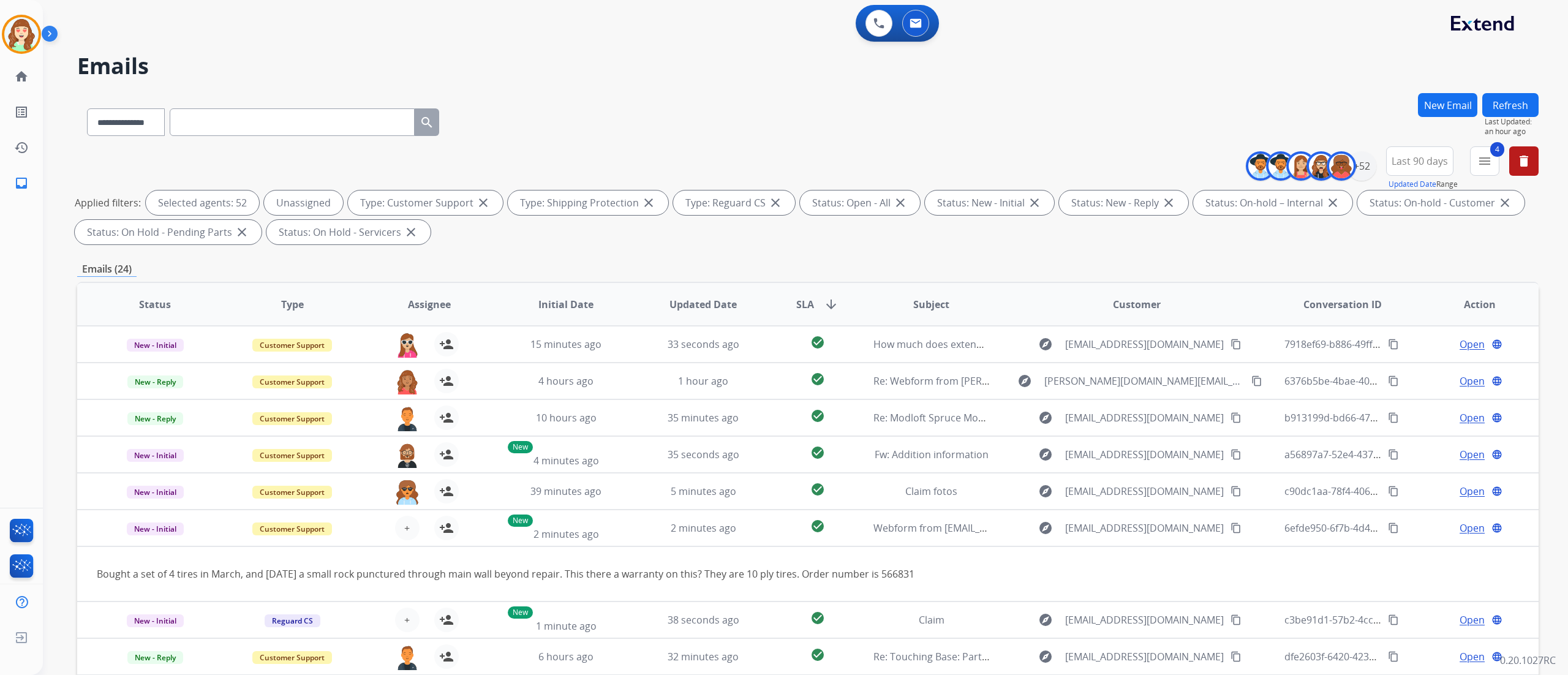
scroll to position [55, 0]
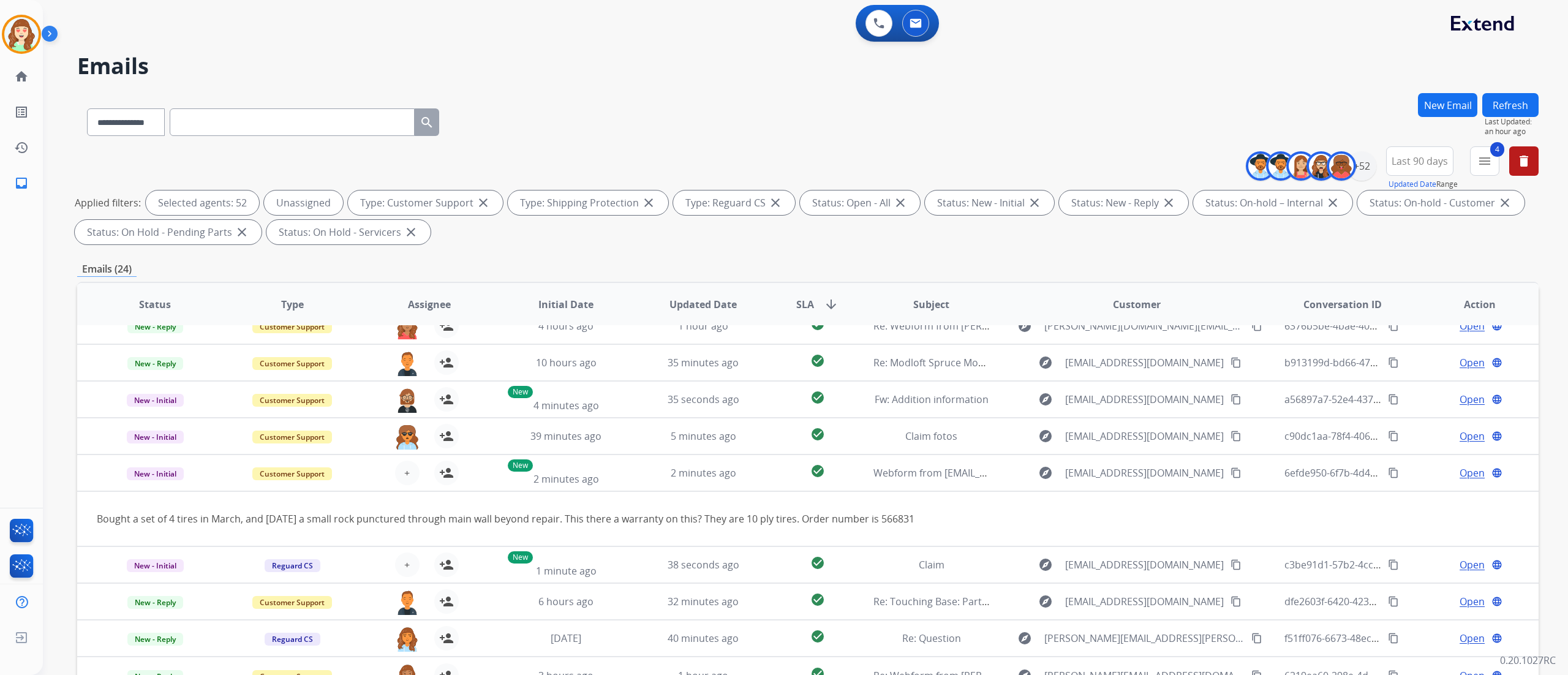
click at [1557, 364] on div "**********" at bounding box center [805, 337] width 1525 height 675
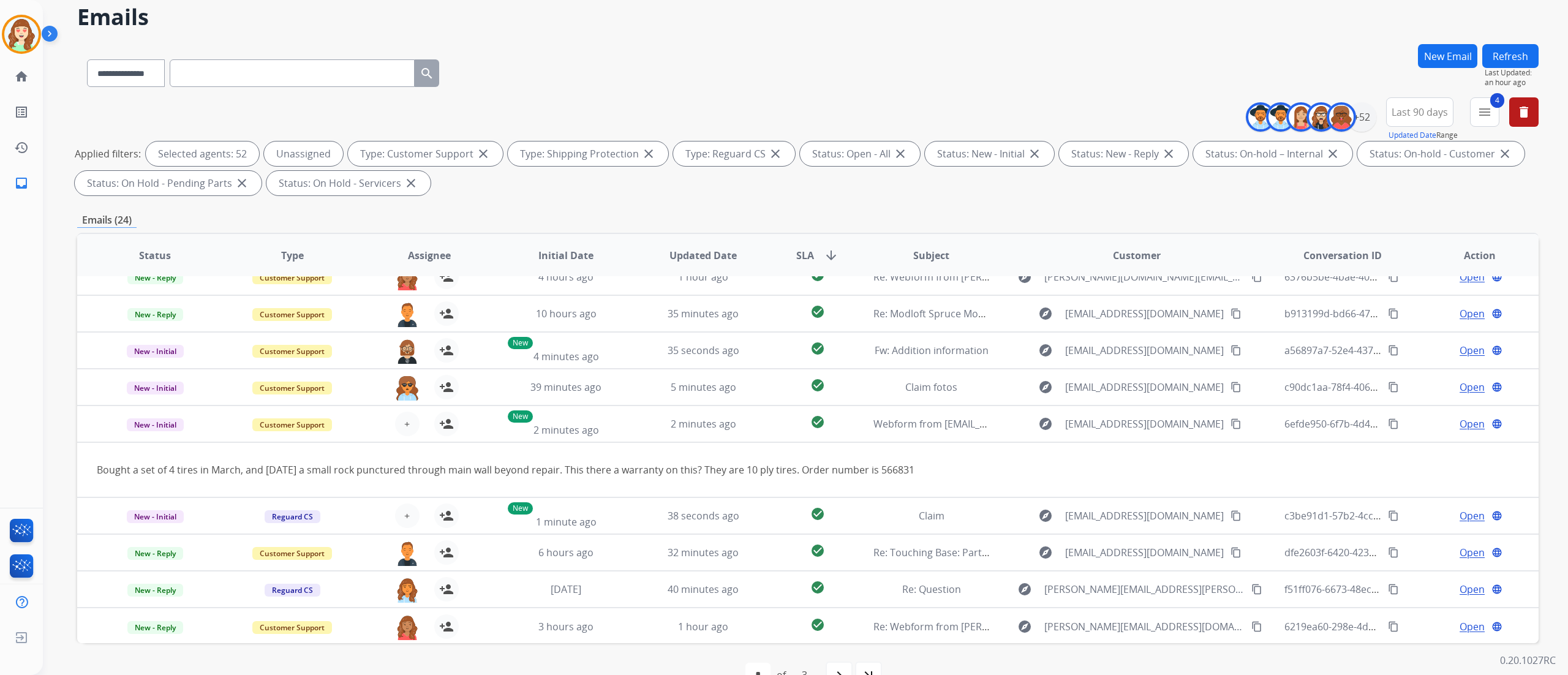
scroll to position [81, 0]
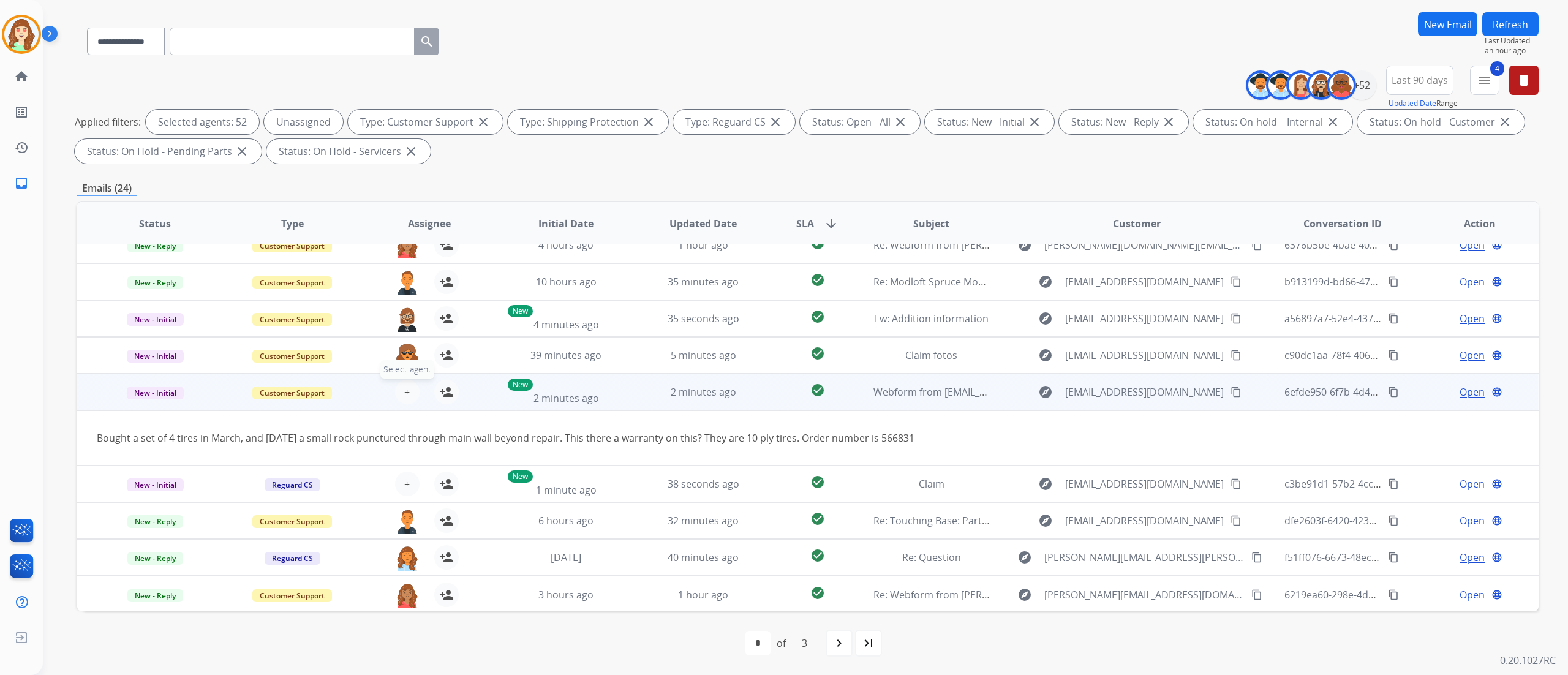
click at [405, 385] on span "+" at bounding box center [407, 392] width 5 height 15
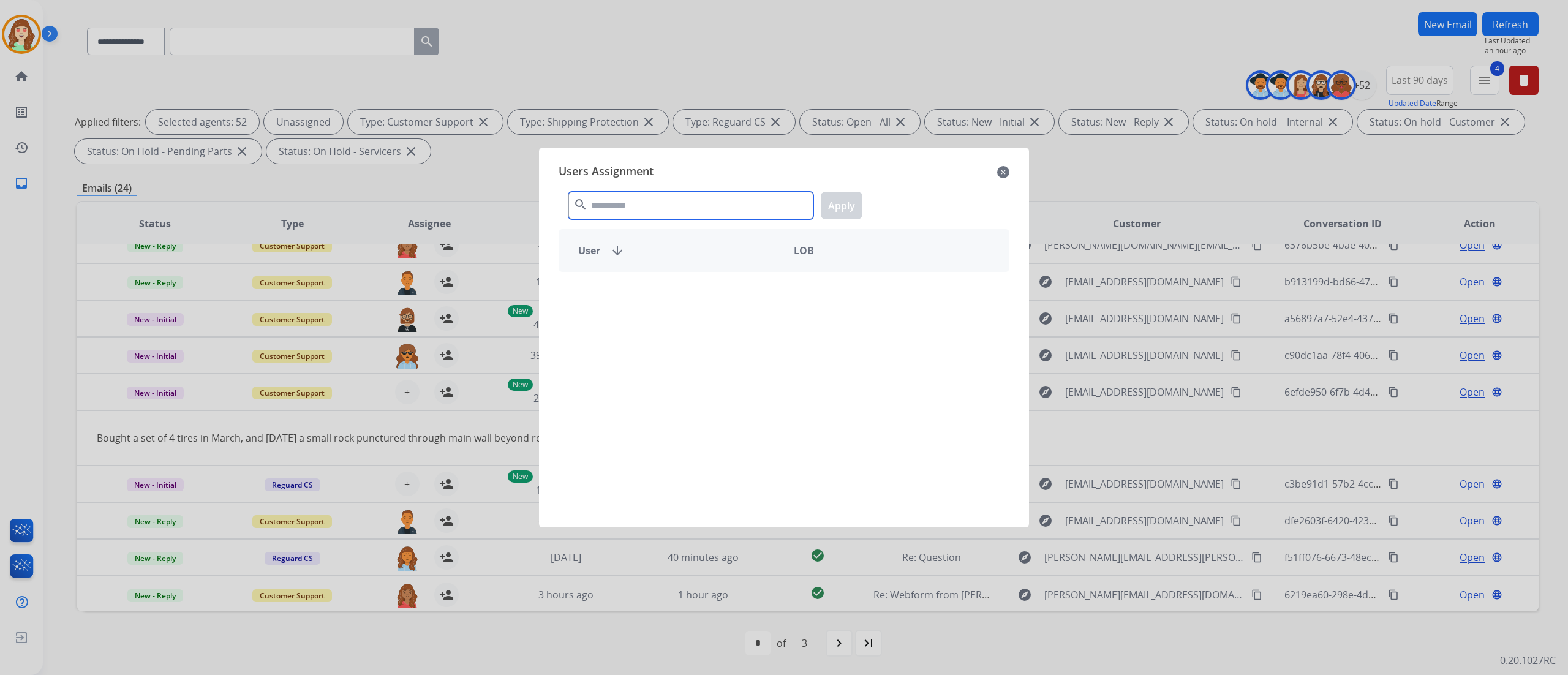
click at [658, 200] on input "text" at bounding box center [691, 206] width 245 height 27
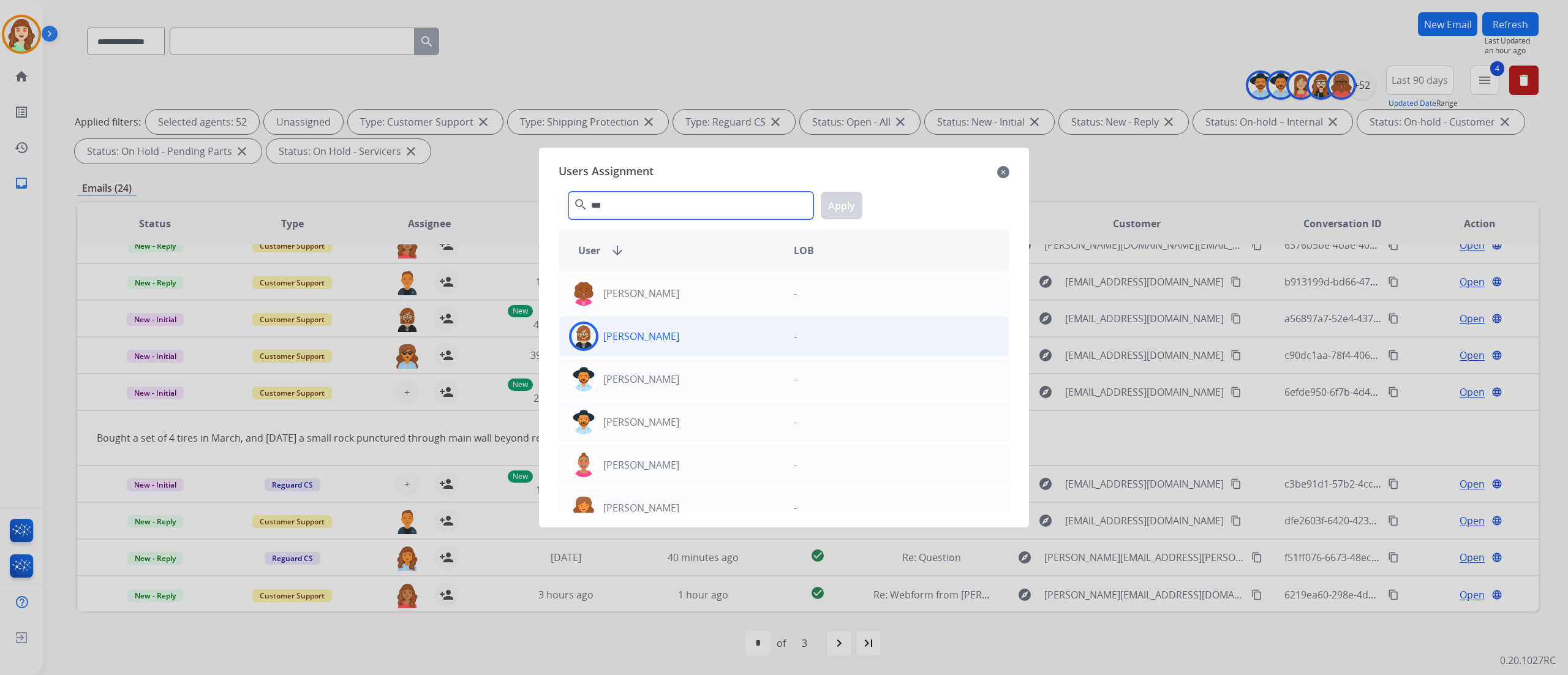
type input "***"
click at [714, 338] on div "[PERSON_NAME]" at bounding box center [671, 336] width 225 height 29
click at [842, 198] on button "Apply" at bounding box center [842, 206] width 42 height 27
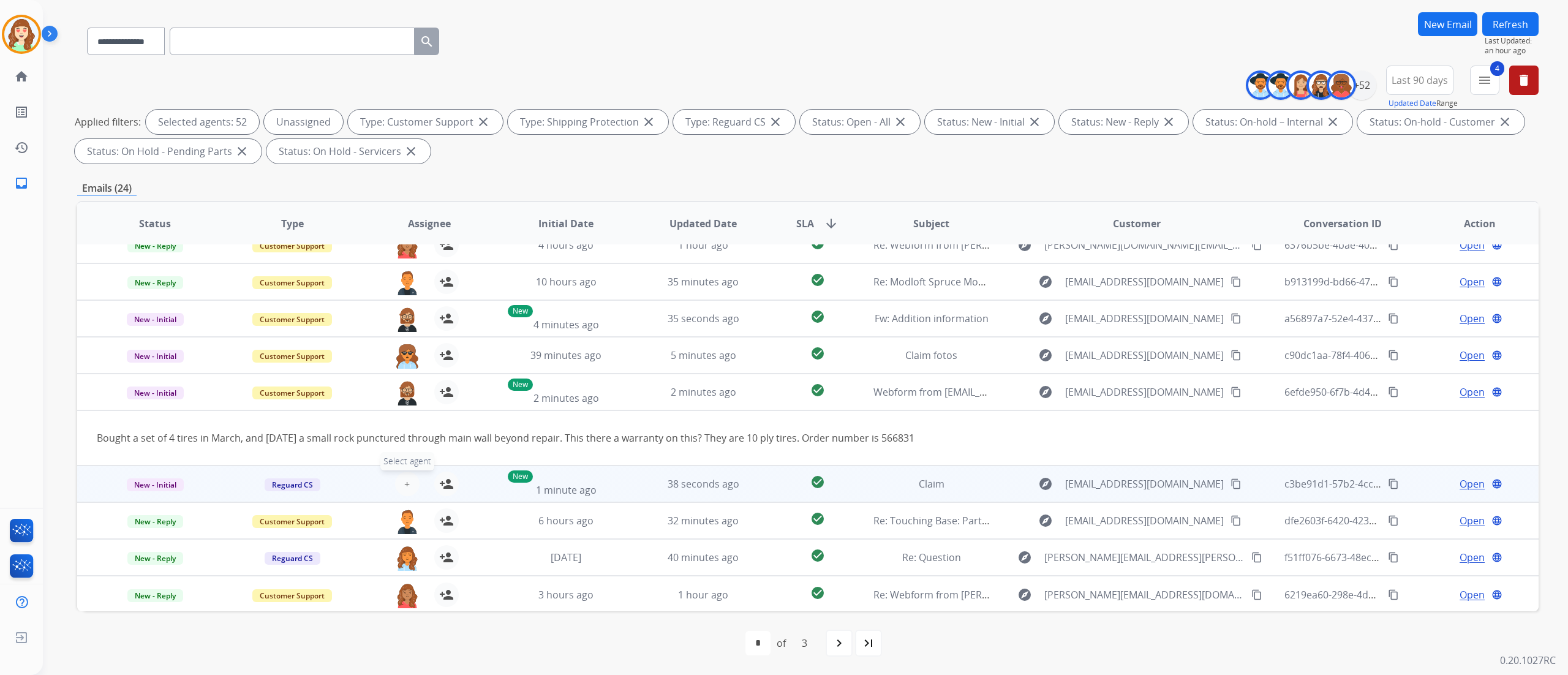
click at [397, 481] on button "+ Select agent" at bounding box center [407, 484] width 25 height 25
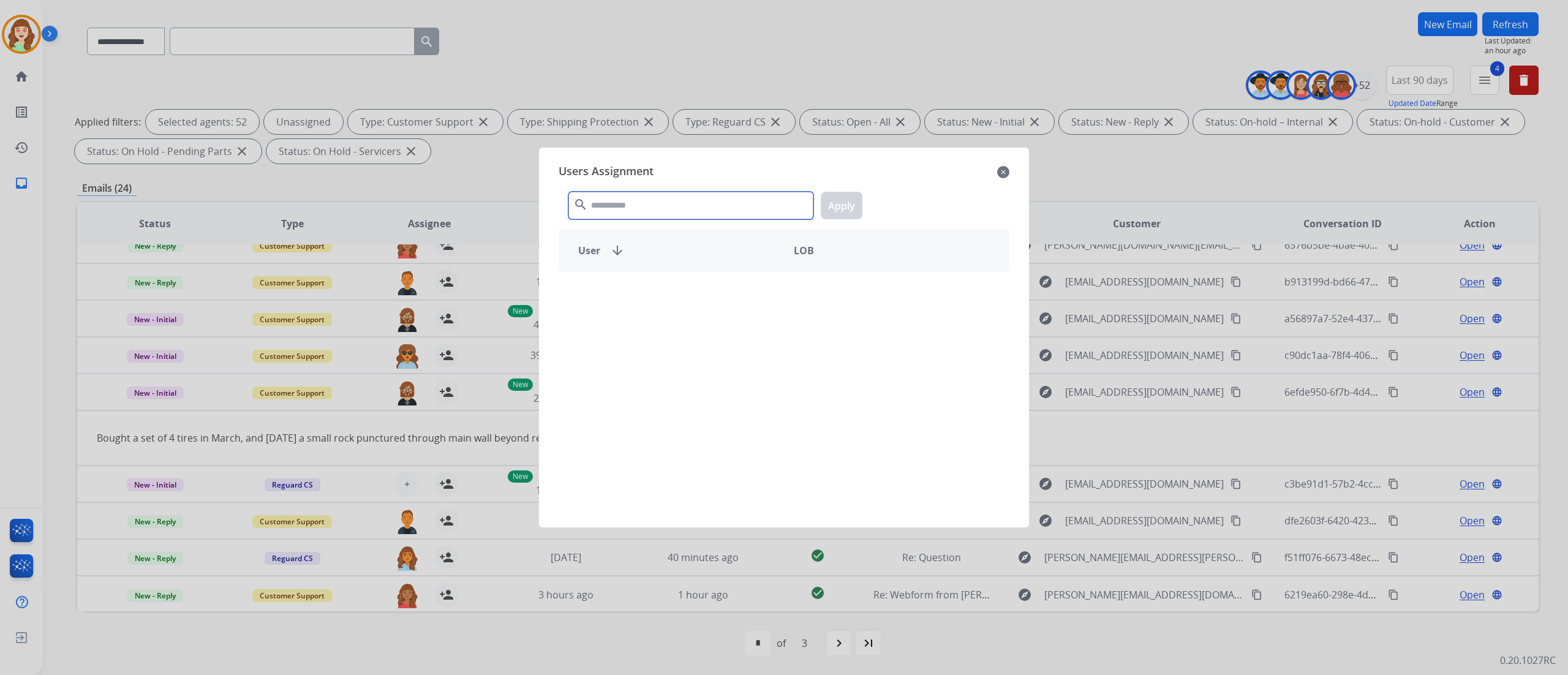
click at [628, 197] on input "text" at bounding box center [691, 206] width 245 height 27
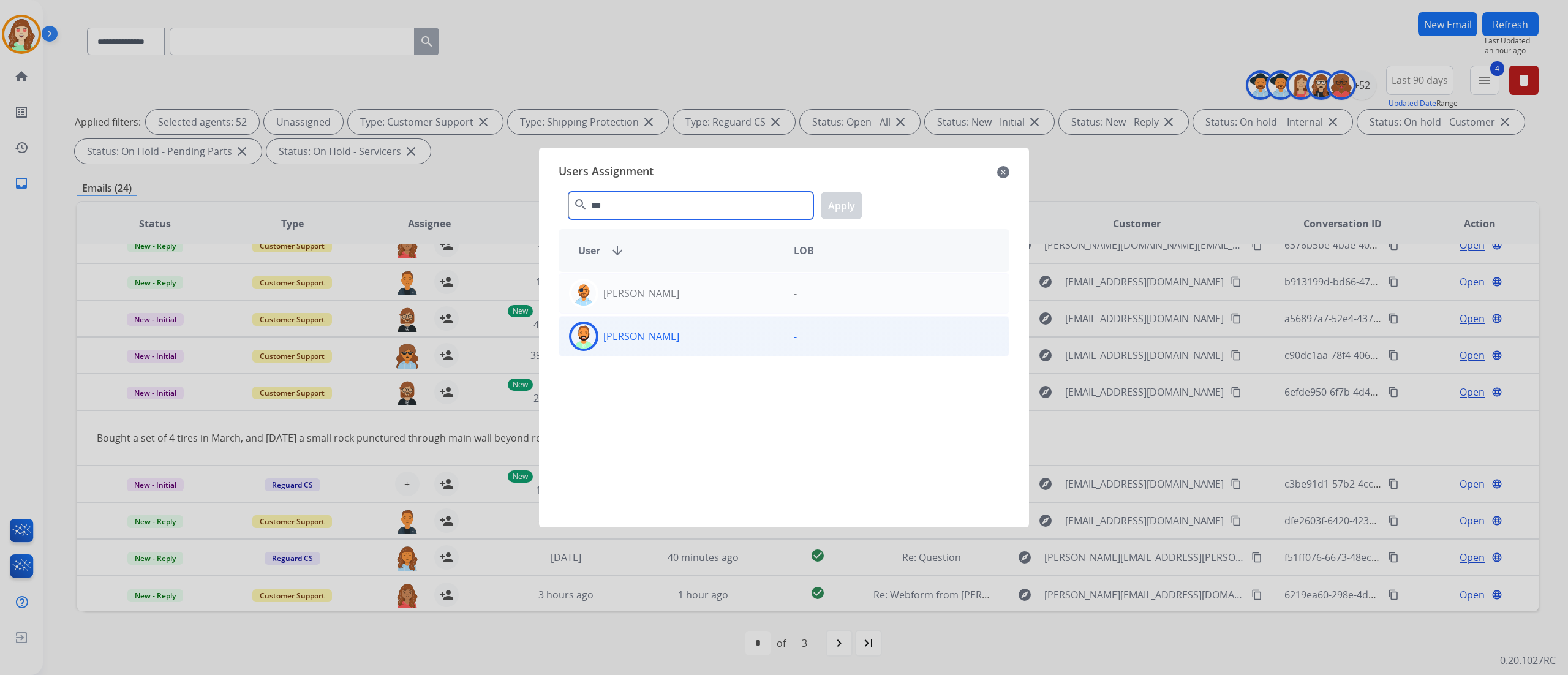
type input "***"
click at [724, 343] on div "[PERSON_NAME]" at bounding box center [671, 336] width 225 height 29
click at [841, 208] on button "Apply" at bounding box center [842, 206] width 42 height 27
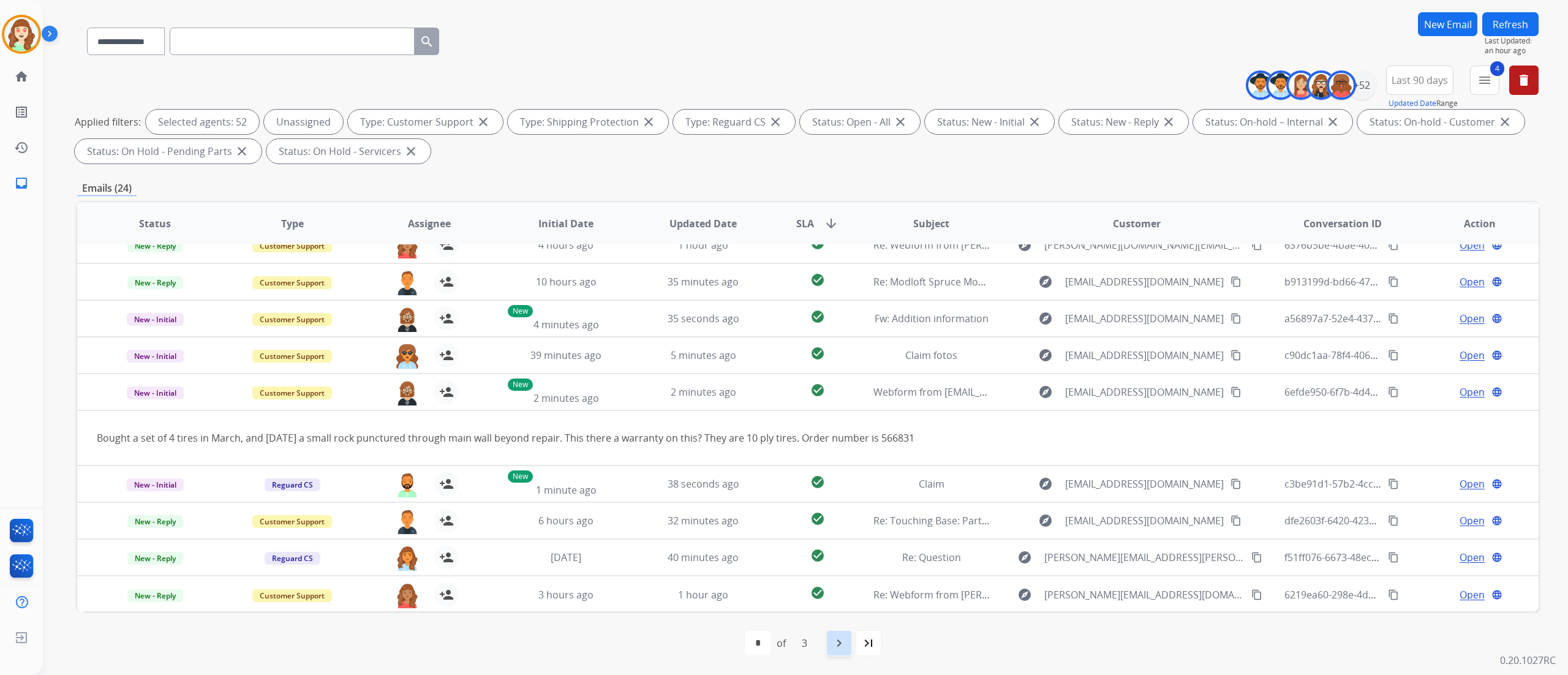
click at [835, 644] on mat-icon "navigate_next" at bounding box center [839, 643] width 15 height 15
select select "*"
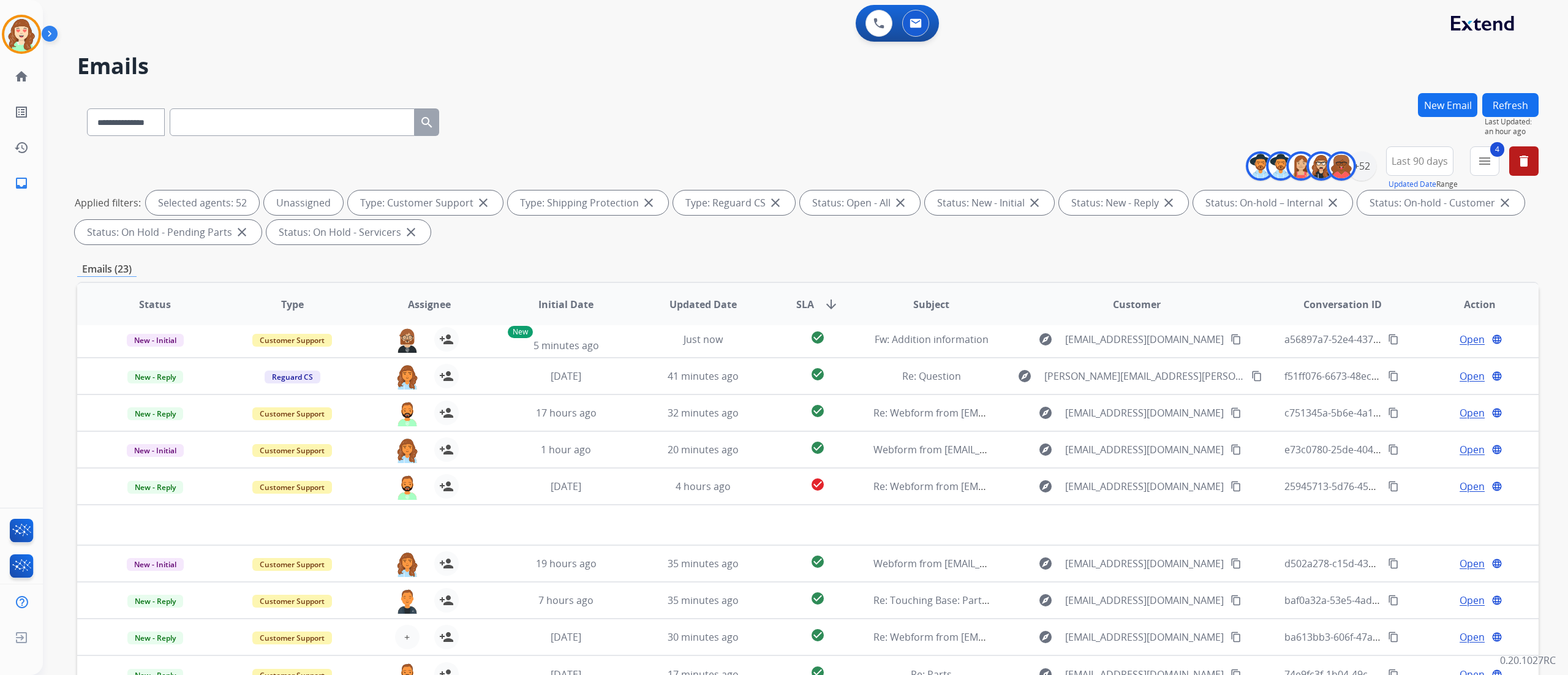
scroll to position [40, 0]
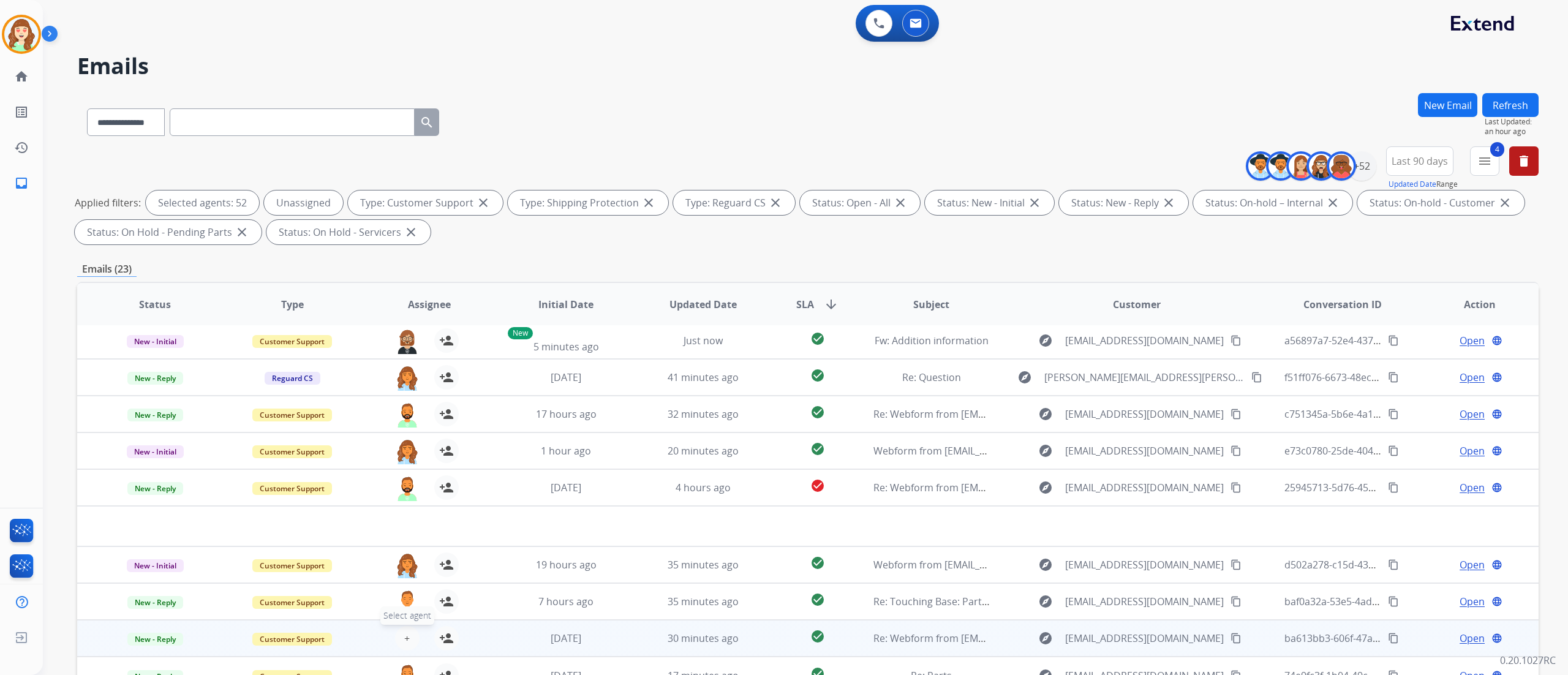
click at [405, 631] on span "+" at bounding box center [407, 638] width 5 height 15
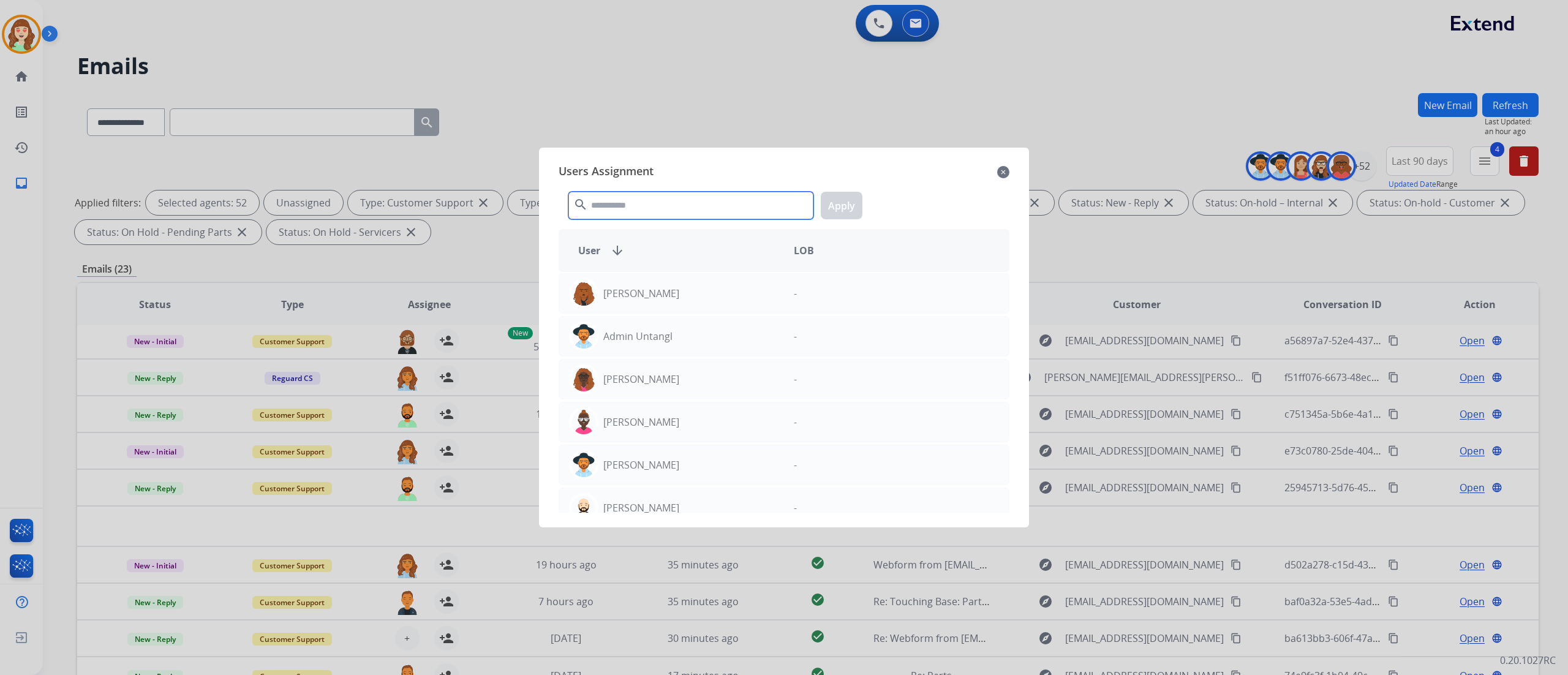
click at [647, 193] on input "text" at bounding box center [691, 206] width 245 height 27
type input "****"
click at [682, 429] on div "[PERSON_NAME]" at bounding box center [671, 422] width 225 height 29
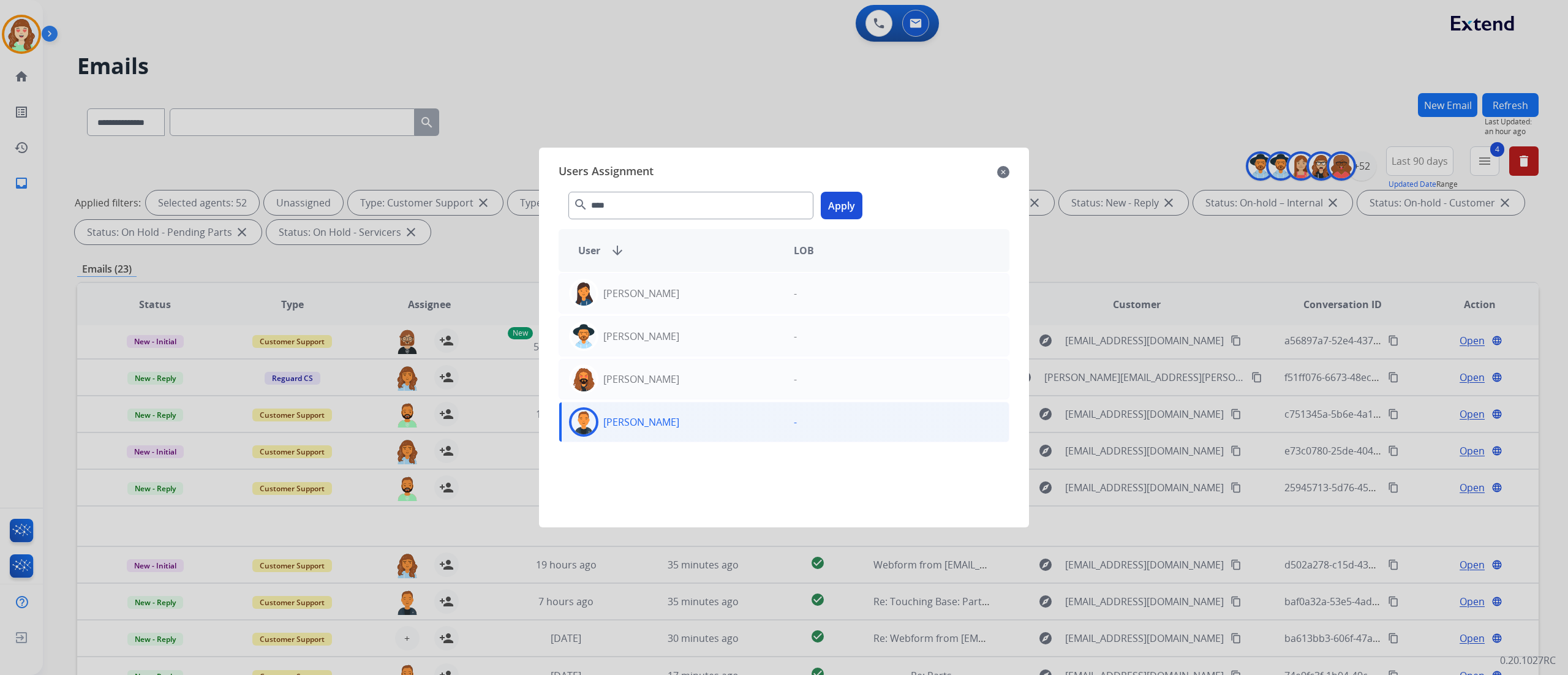
click at [849, 215] on button "Apply" at bounding box center [842, 206] width 42 height 27
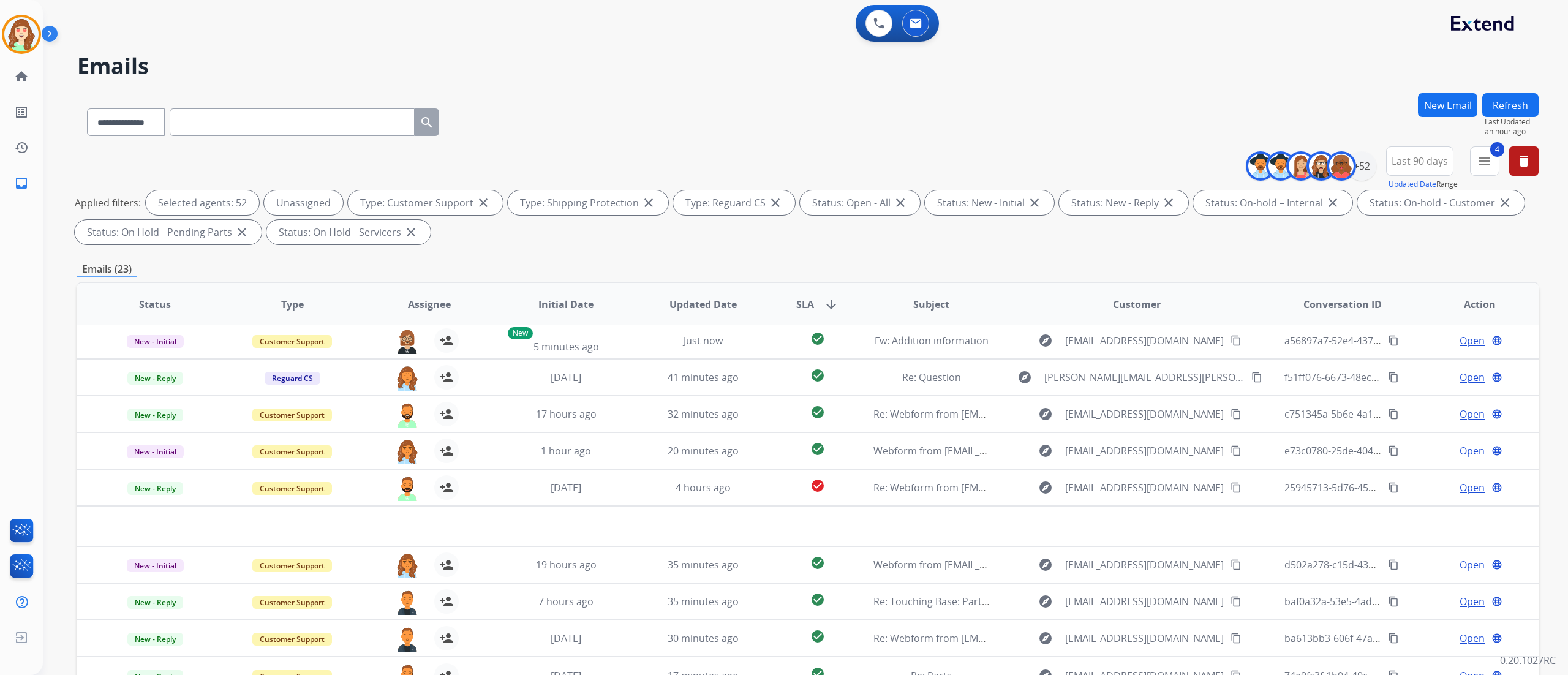
click at [1543, 258] on div "**********" at bounding box center [805, 337] width 1525 height 675
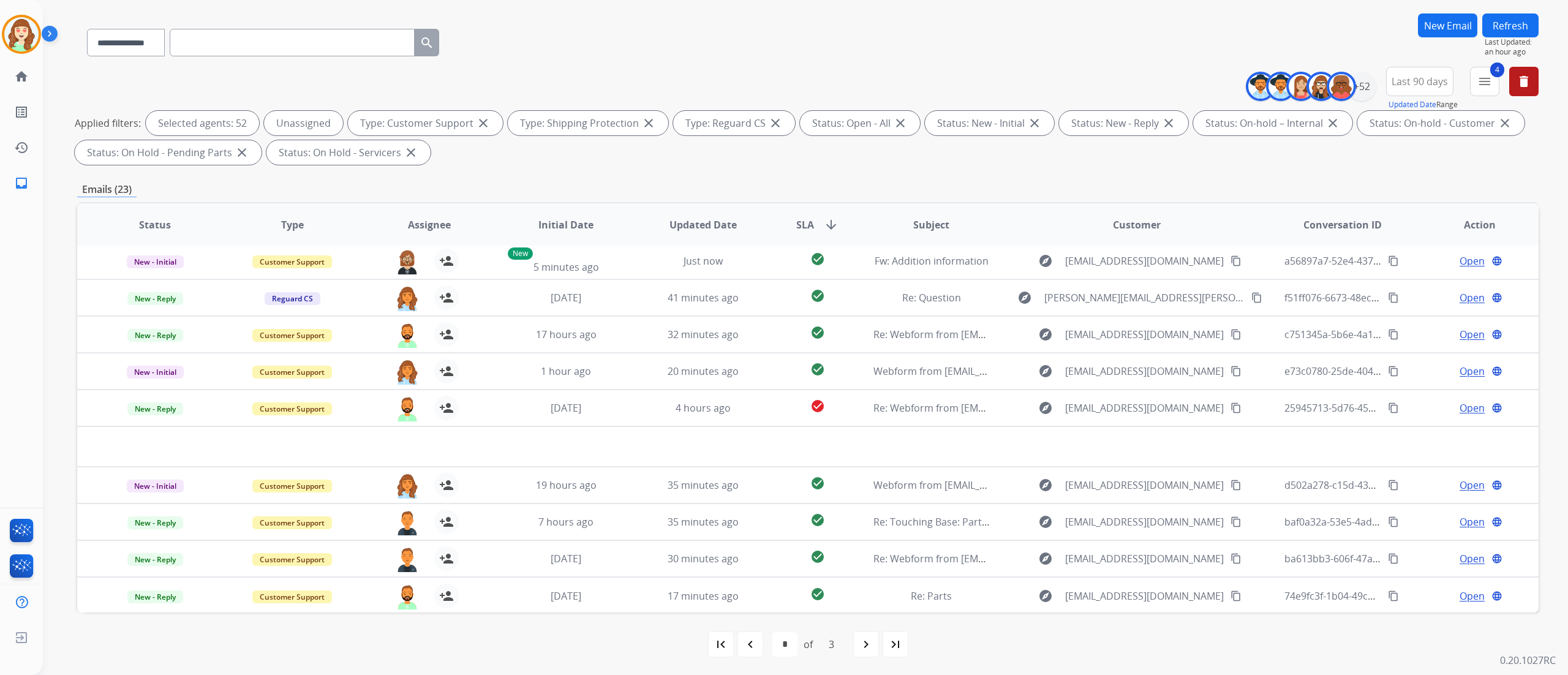
scroll to position [81, 0]
click at [860, 643] on mat-icon "navigate_next" at bounding box center [867, 643] width 15 height 15
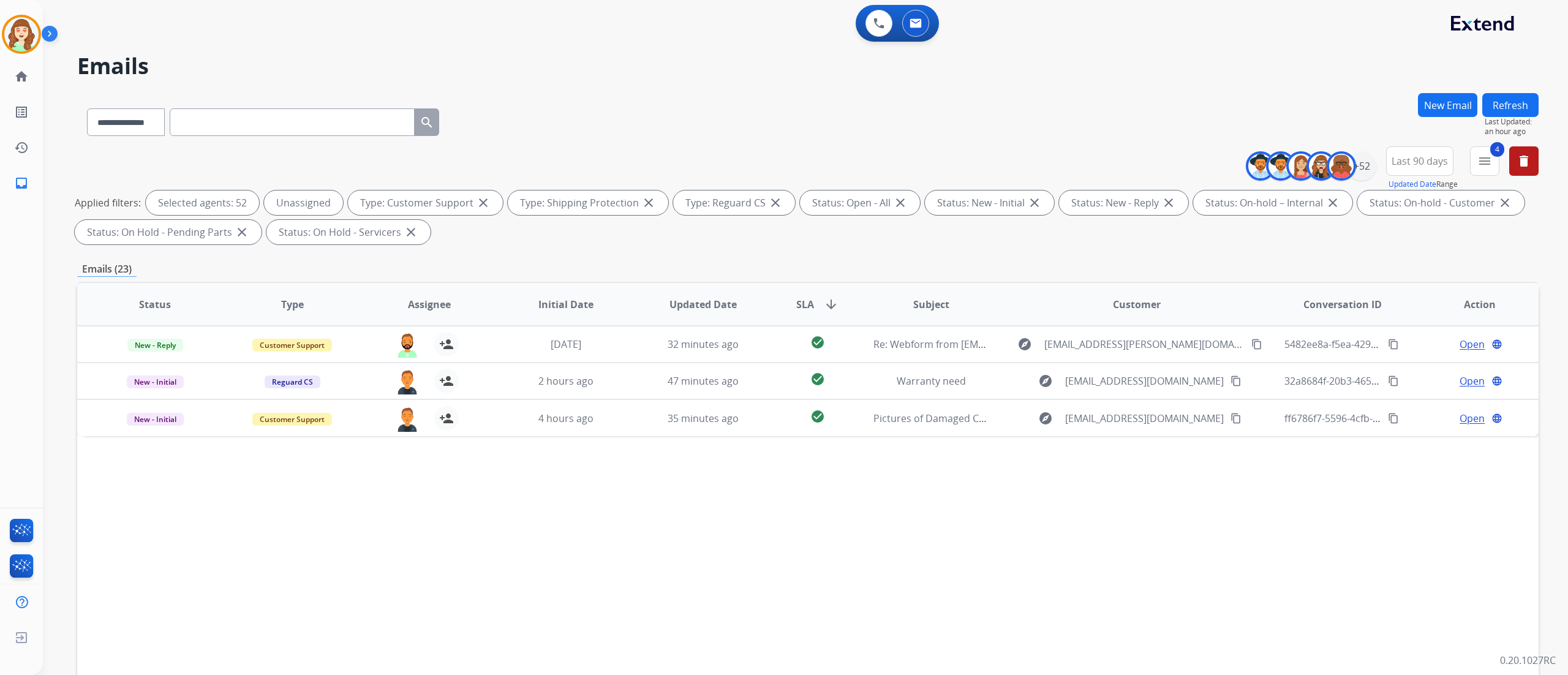
scroll to position [0, 0]
click at [1358, 163] on div "+52" at bounding box center [1362, 166] width 29 height 29
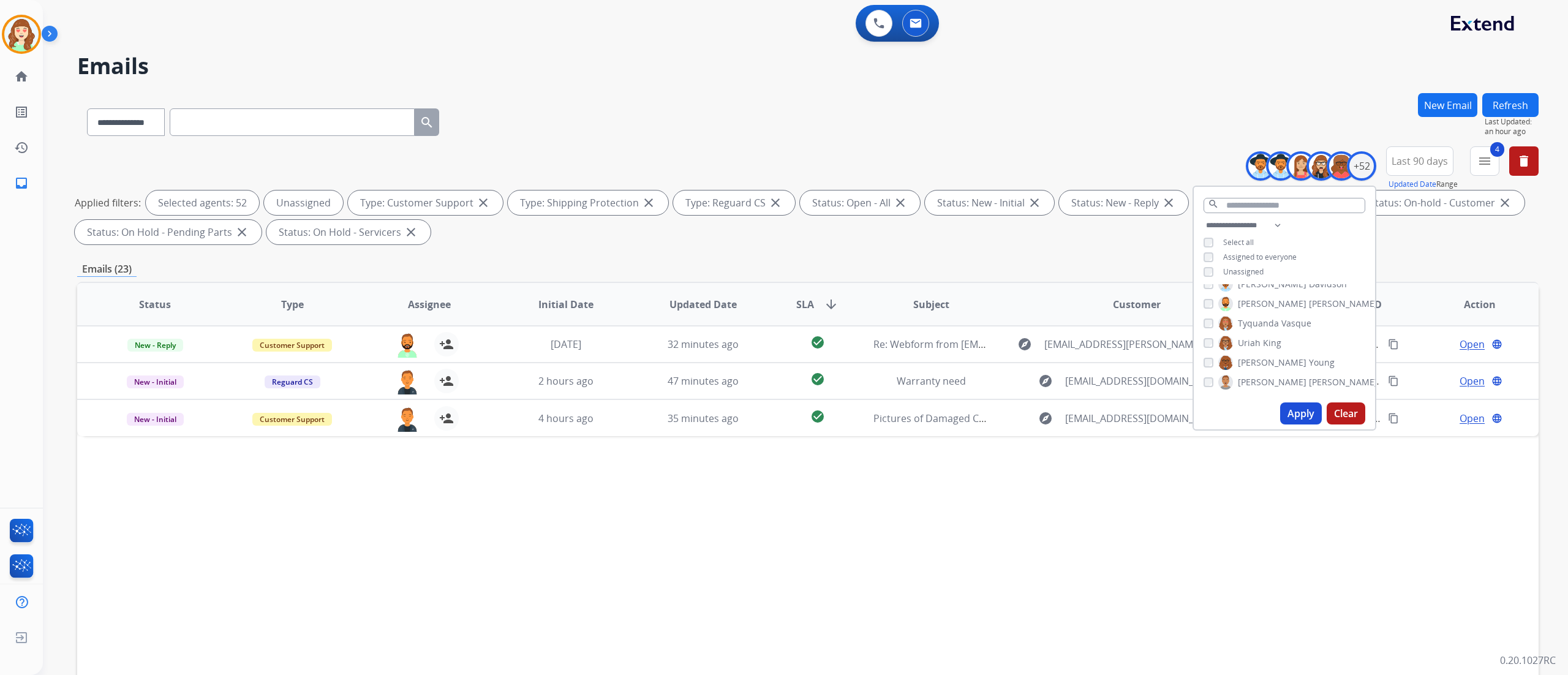
click at [1338, 413] on button "Clear" at bounding box center [1346, 414] width 38 height 22
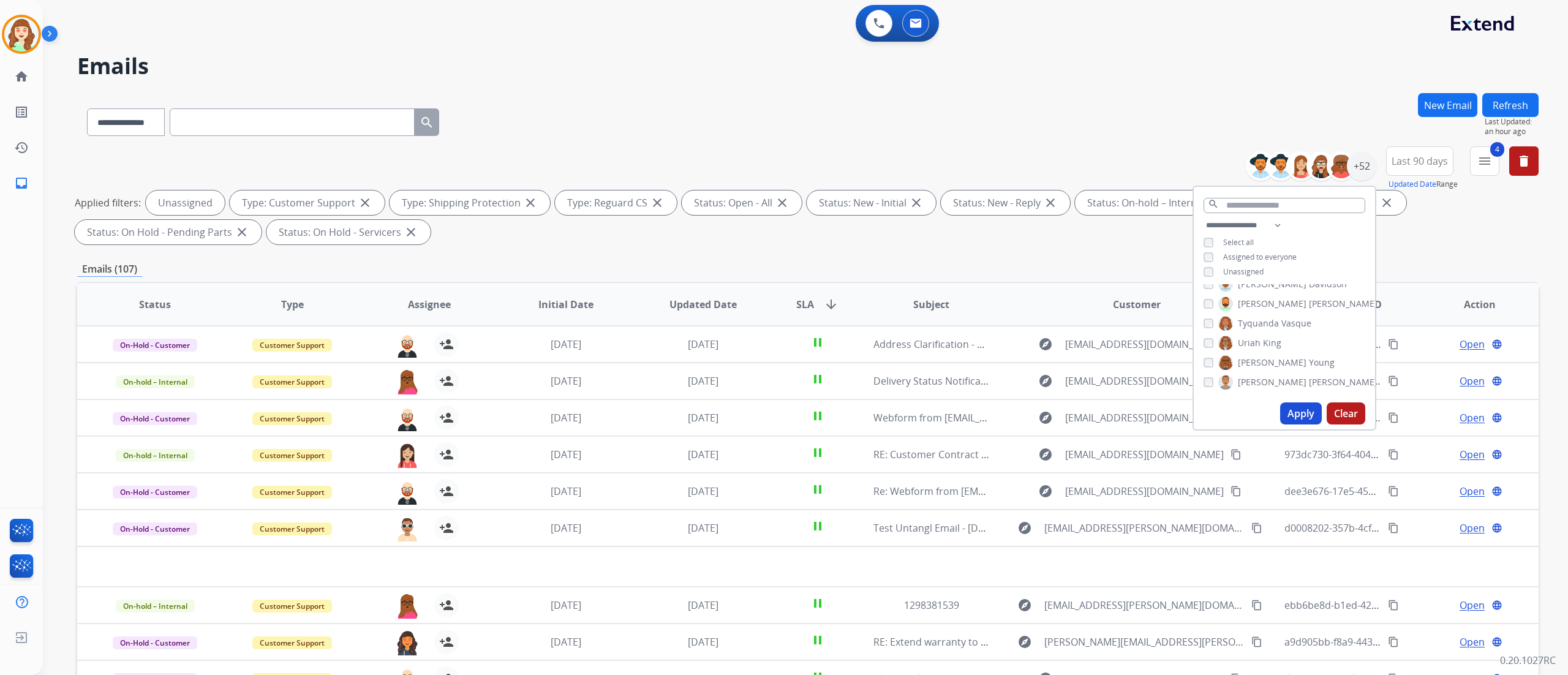
click at [1305, 417] on button "Apply" at bounding box center [1301, 414] width 42 height 22
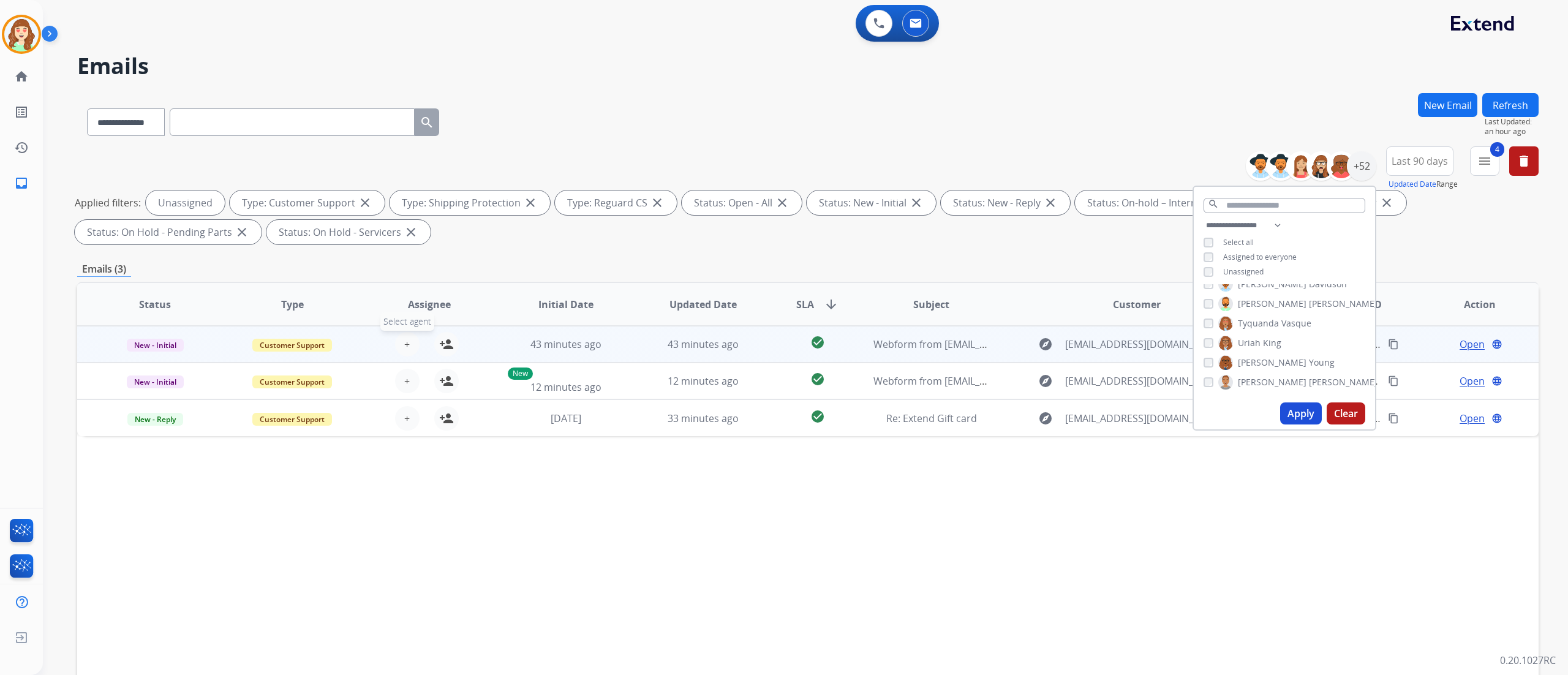
click at [405, 345] on span "+" at bounding box center [407, 344] width 5 height 15
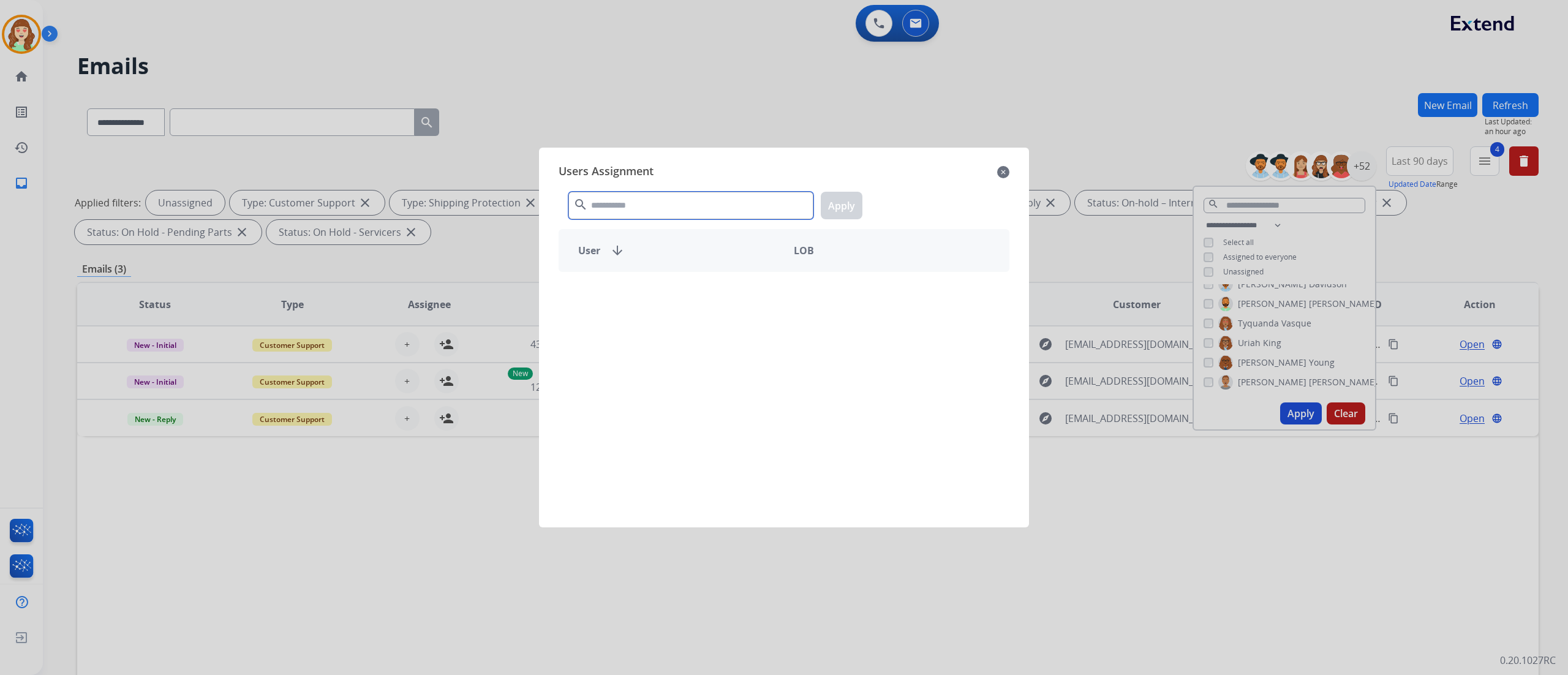
click at [667, 205] on input "text" at bounding box center [691, 206] width 245 height 27
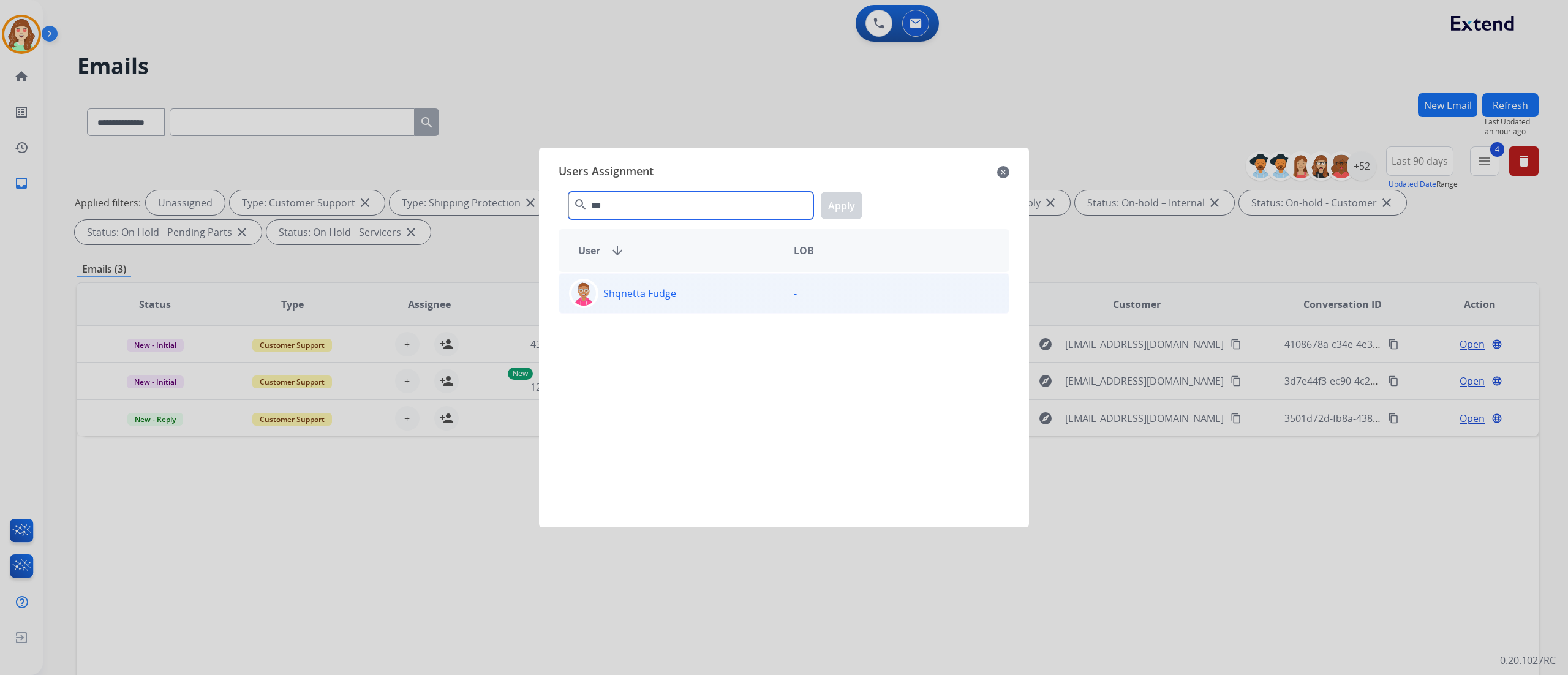
type input "***"
click at [721, 299] on div "Shqnetta Fudge" at bounding box center [671, 293] width 225 height 29
click at [844, 210] on button "Apply" at bounding box center [842, 206] width 42 height 27
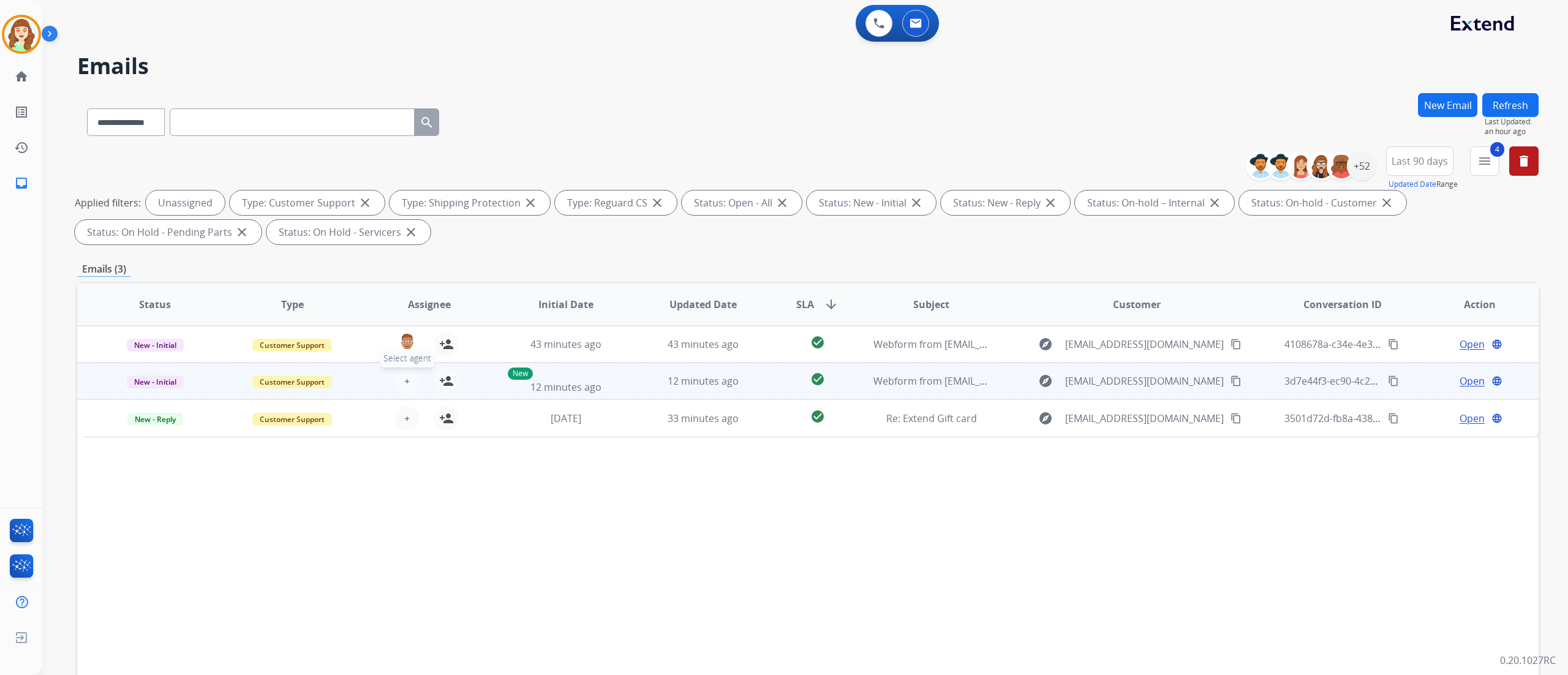
click at [401, 382] on button "+ Select agent" at bounding box center [407, 381] width 25 height 25
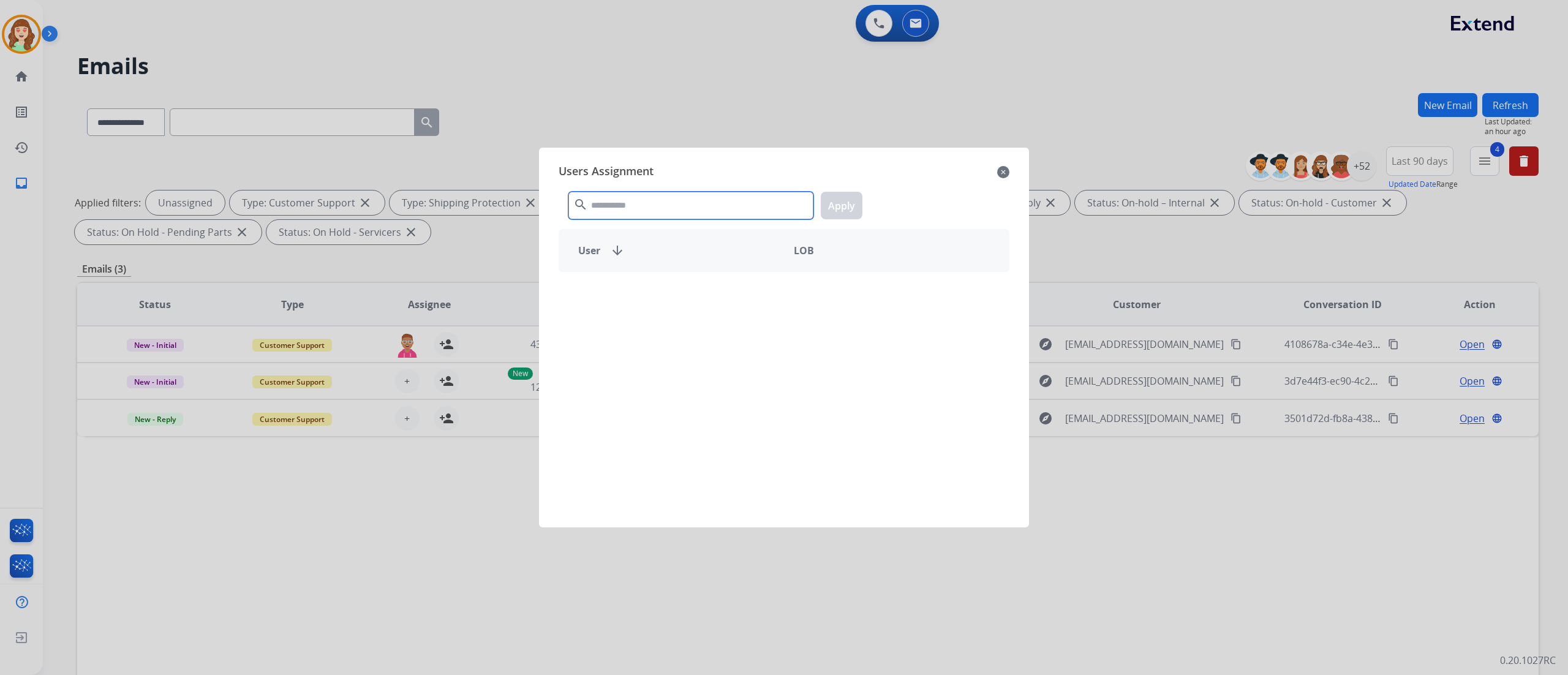
click at [677, 207] on input "text" at bounding box center [691, 206] width 245 height 27
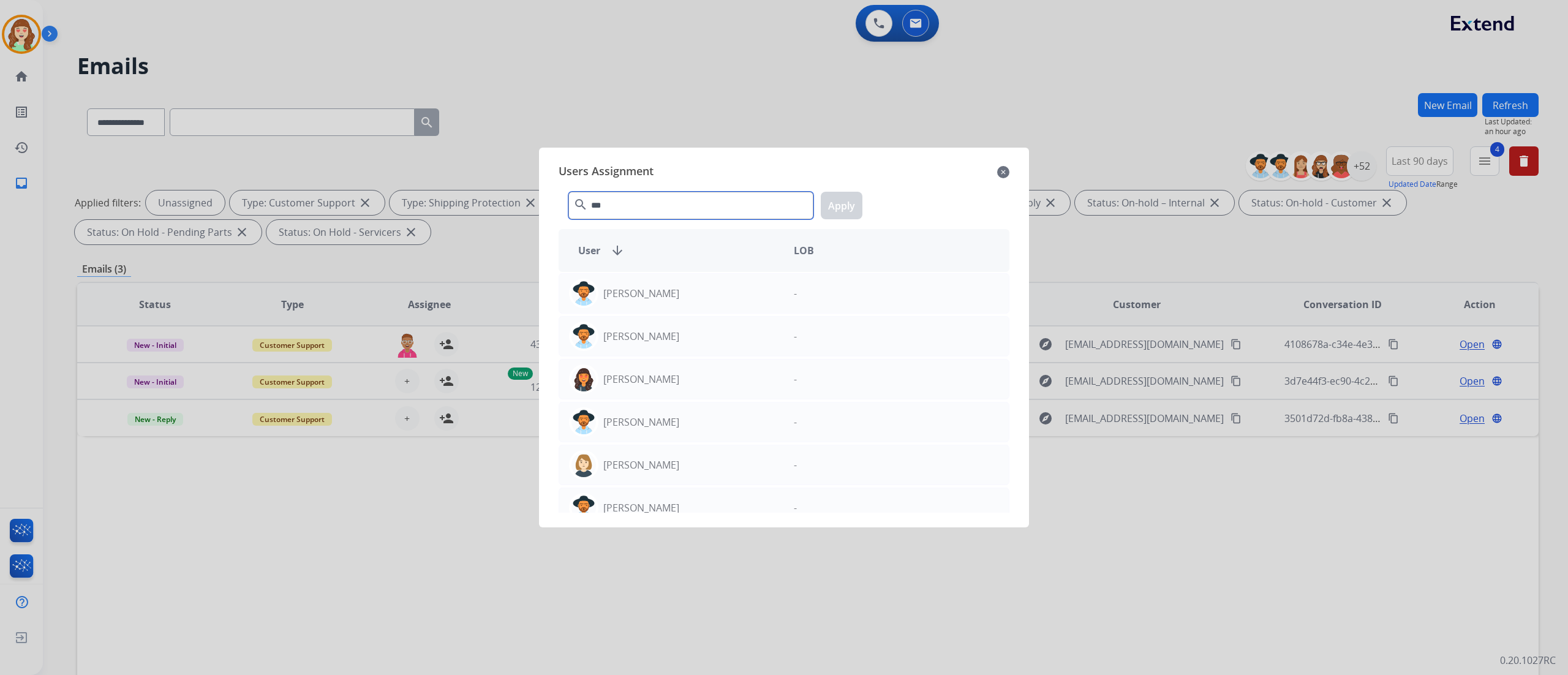
type input "***"
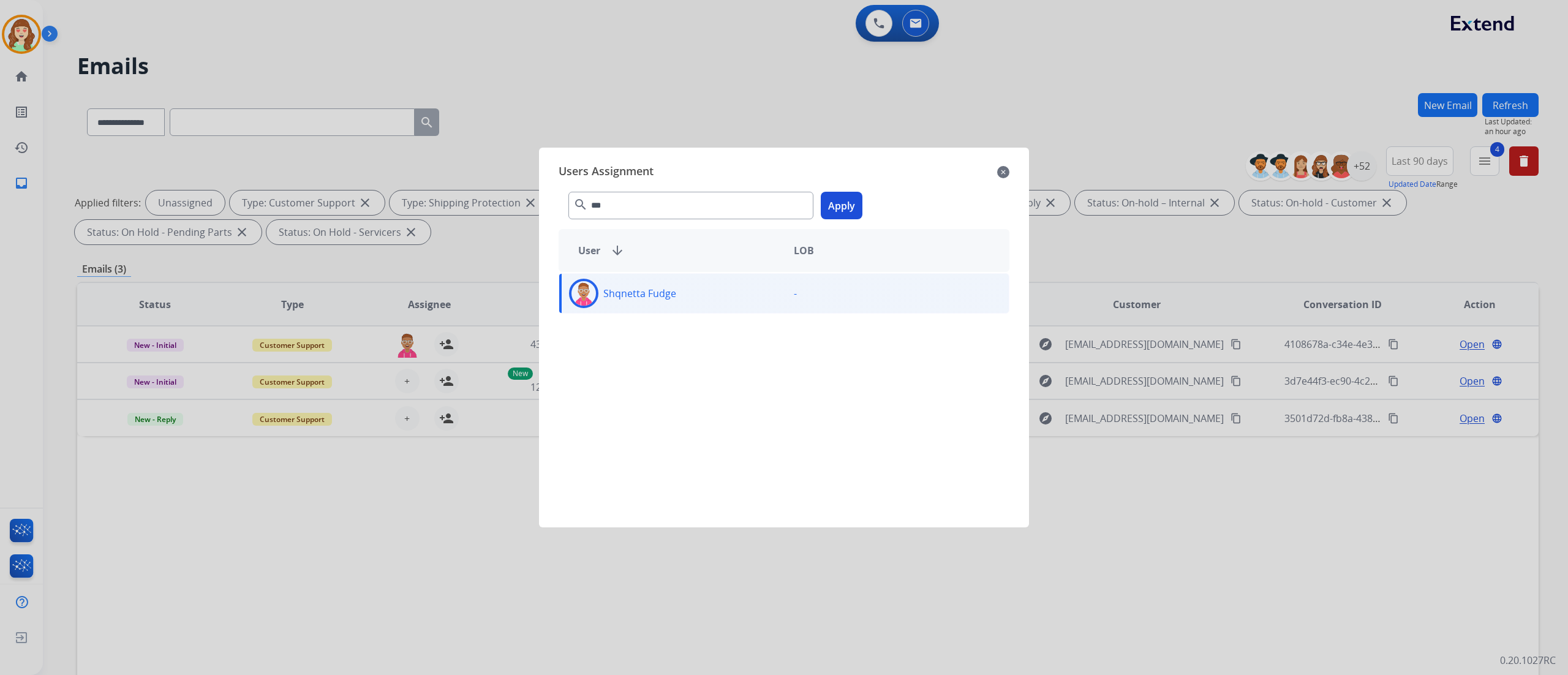
click at [844, 198] on button "Apply" at bounding box center [842, 206] width 42 height 27
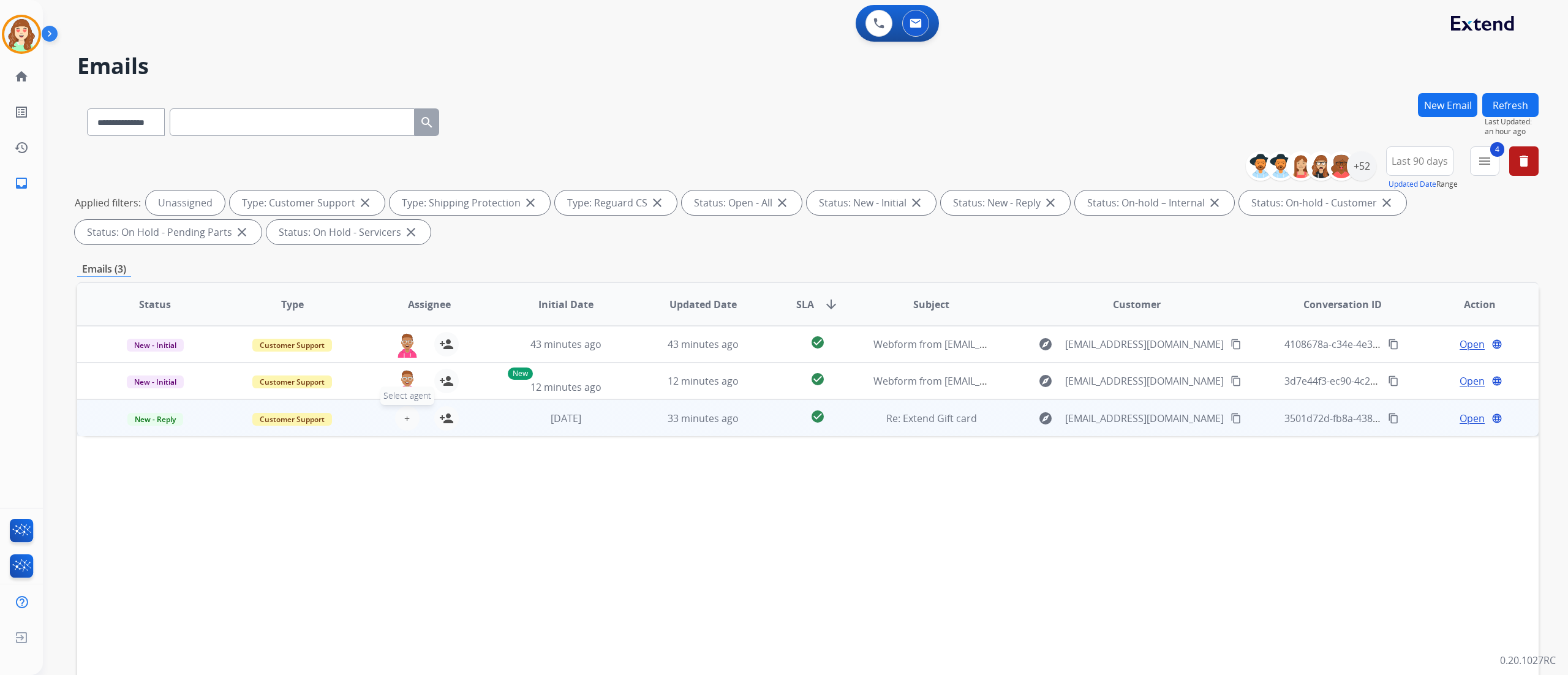
click at [405, 414] on span "+" at bounding box center [407, 418] width 5 height 15
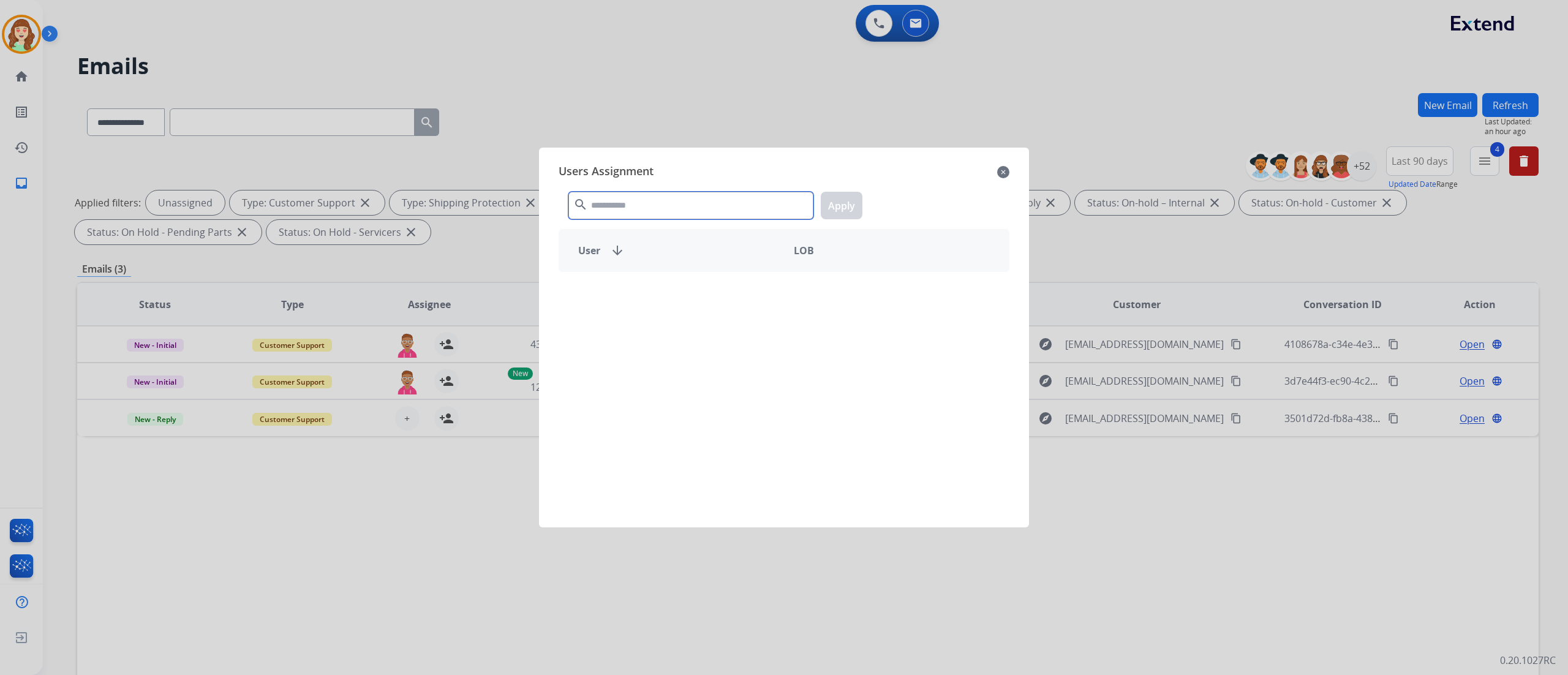
click at [643, 211] on input "text" at bounding box center [691, 206] width 245 height 27
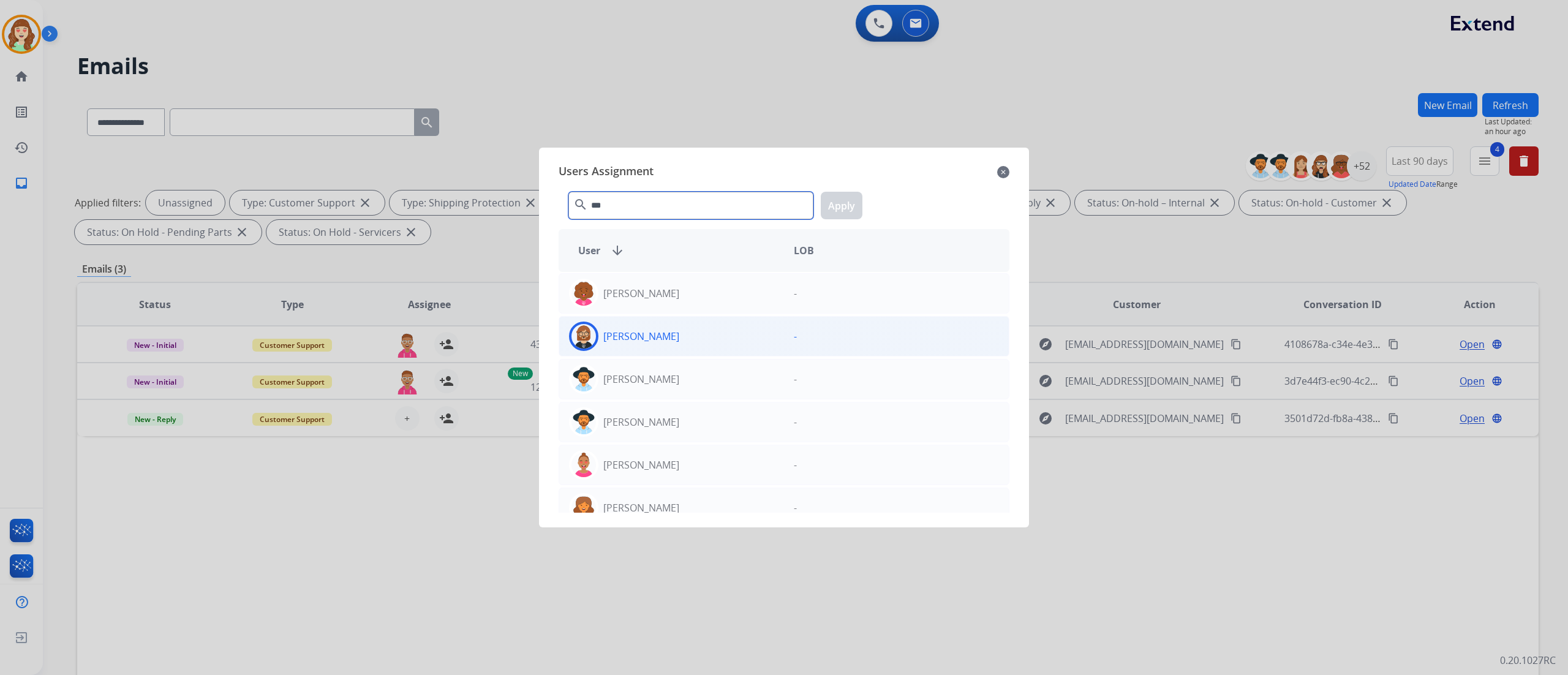
type input "***"
click at [699, 336] on div "[PERSON_NAME]" at bounding box center [671, 336] width 225 height 29
click at [840, 215] on button "Apply" at bounding box center [842, 206] width 42 height 27
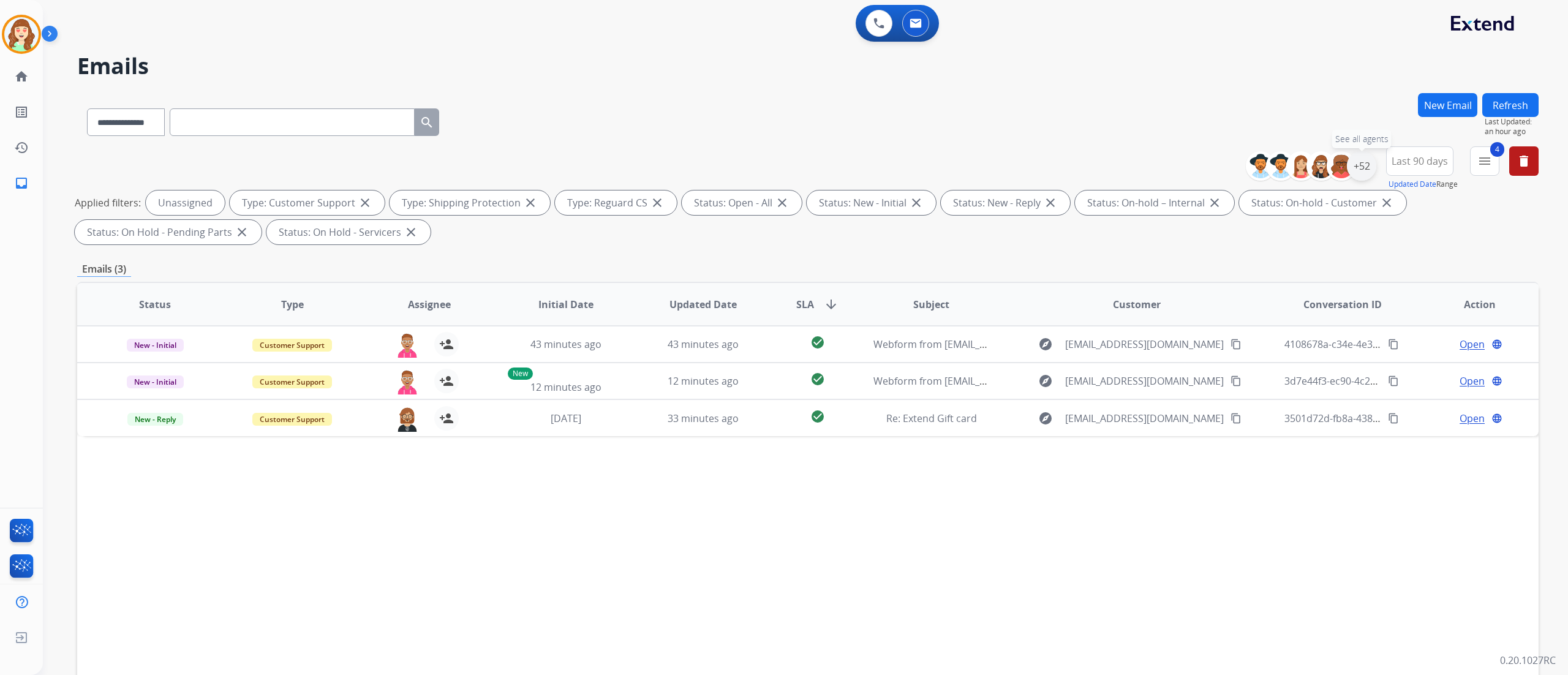
click at [1360, 166] on div "+52" at bounding box center [1362, 166] width 29 height 29
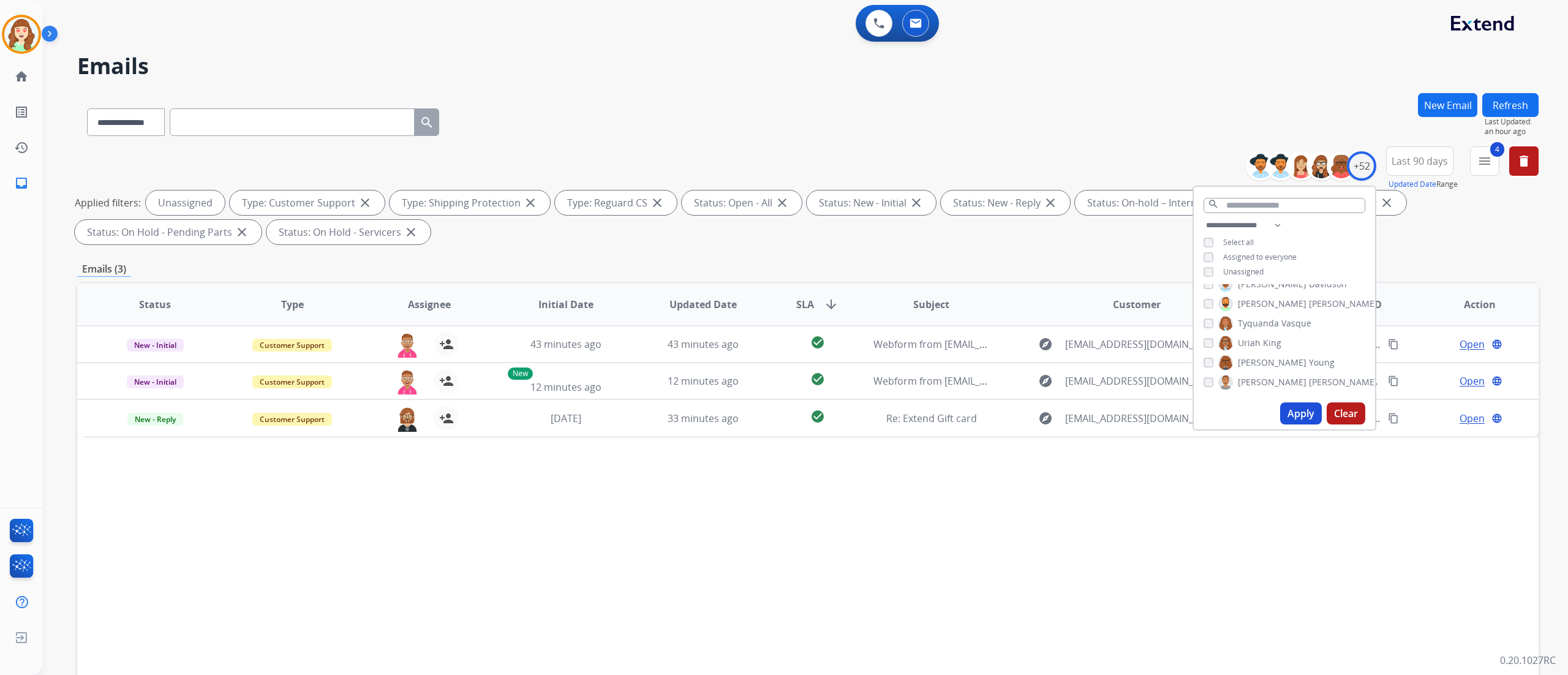
click at [1302, 409] on button "Apply" at bounding box center [1301, 414] width 42 height 22
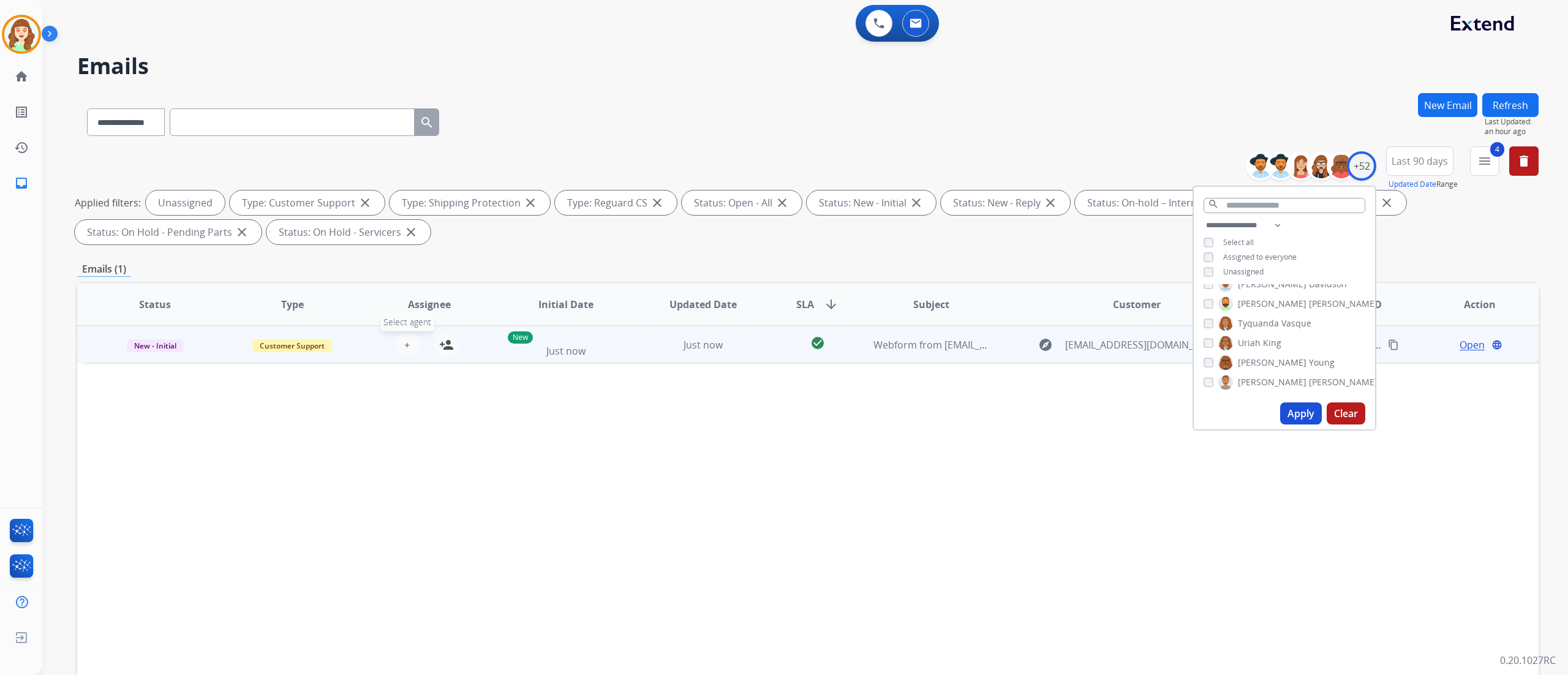
click at [405, 344] on span "+" at bounding box center [407, 345] width 5 height 15
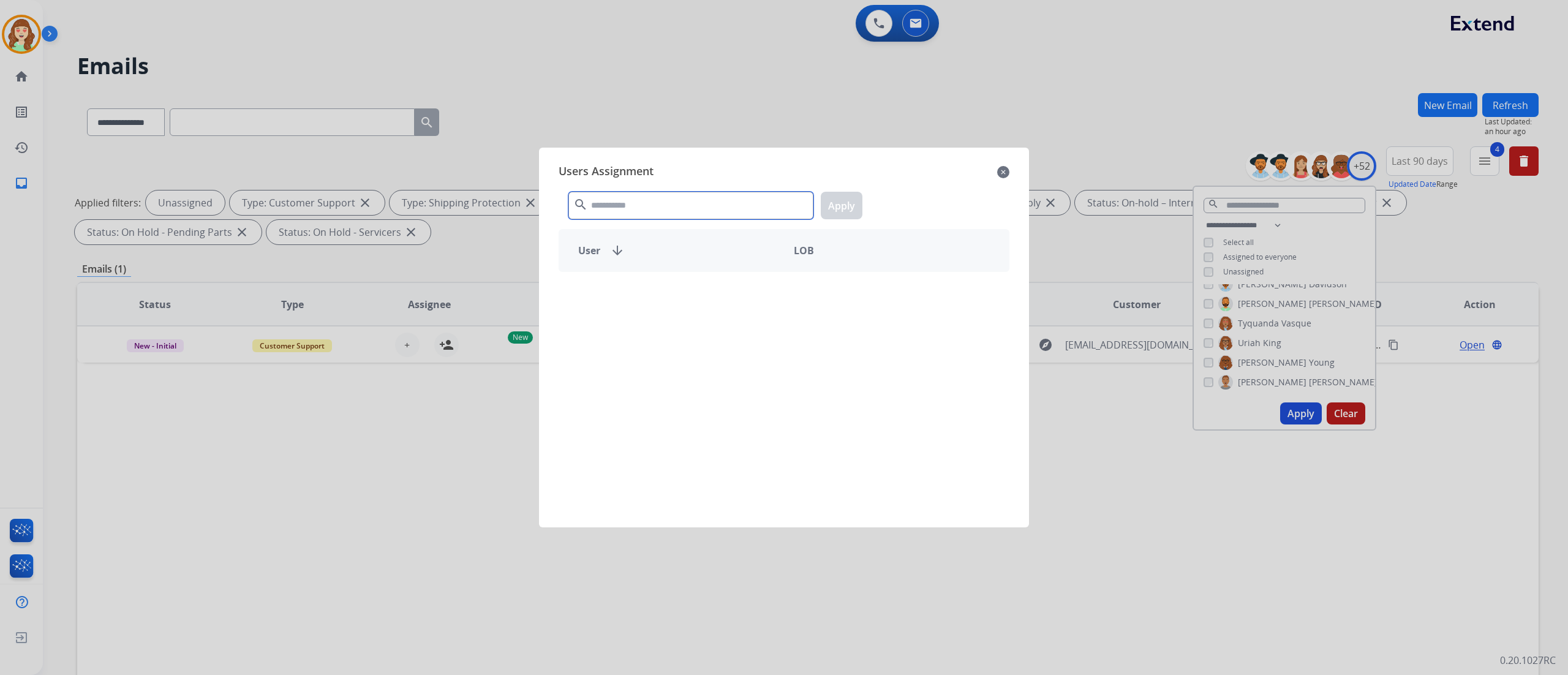
click at [605, 193] on input "text" at bounding box center [691, 206] width 245 height 27
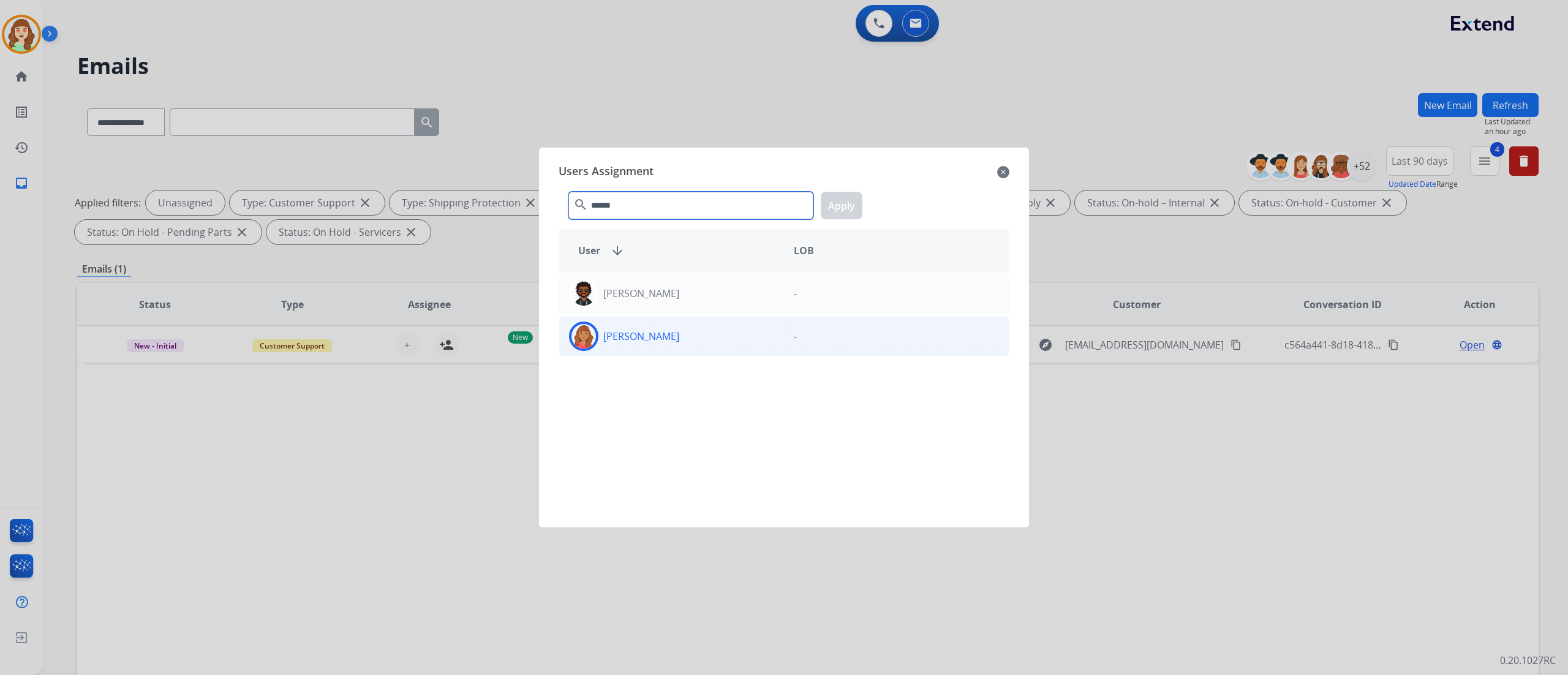
type input "******"
click at [685, 345] on div "[PERSON_NAME]" at bounding box center [671, 336] width 225 height 29
click at [844, 203] on button "Apply" at bounding box center [842, 206] width 42 height 27
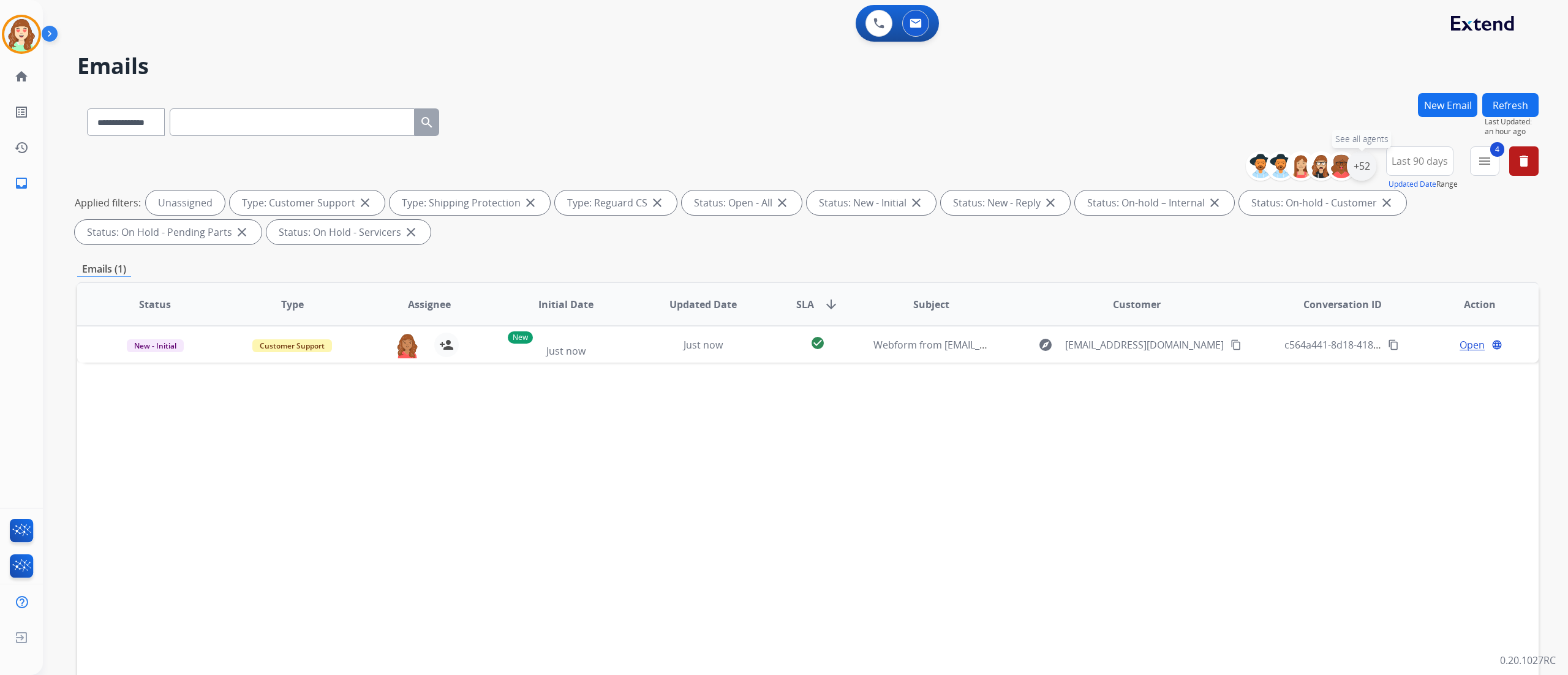
click at [1358, 159] on div "+52" at bounding box center [1362, 166] width 29 height 29
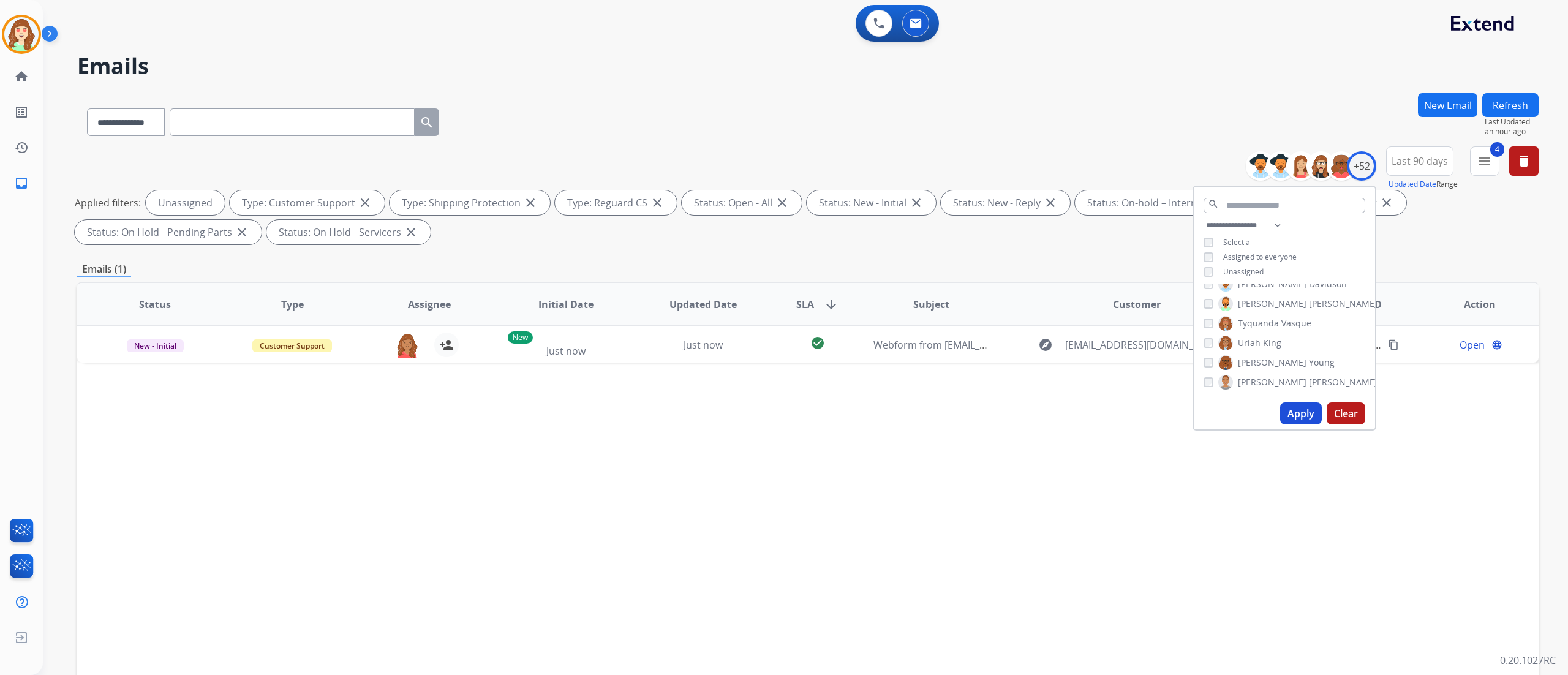
click at [1290, 410] on button "Apply" at bounding box center [1301, 414] width 42 height 22
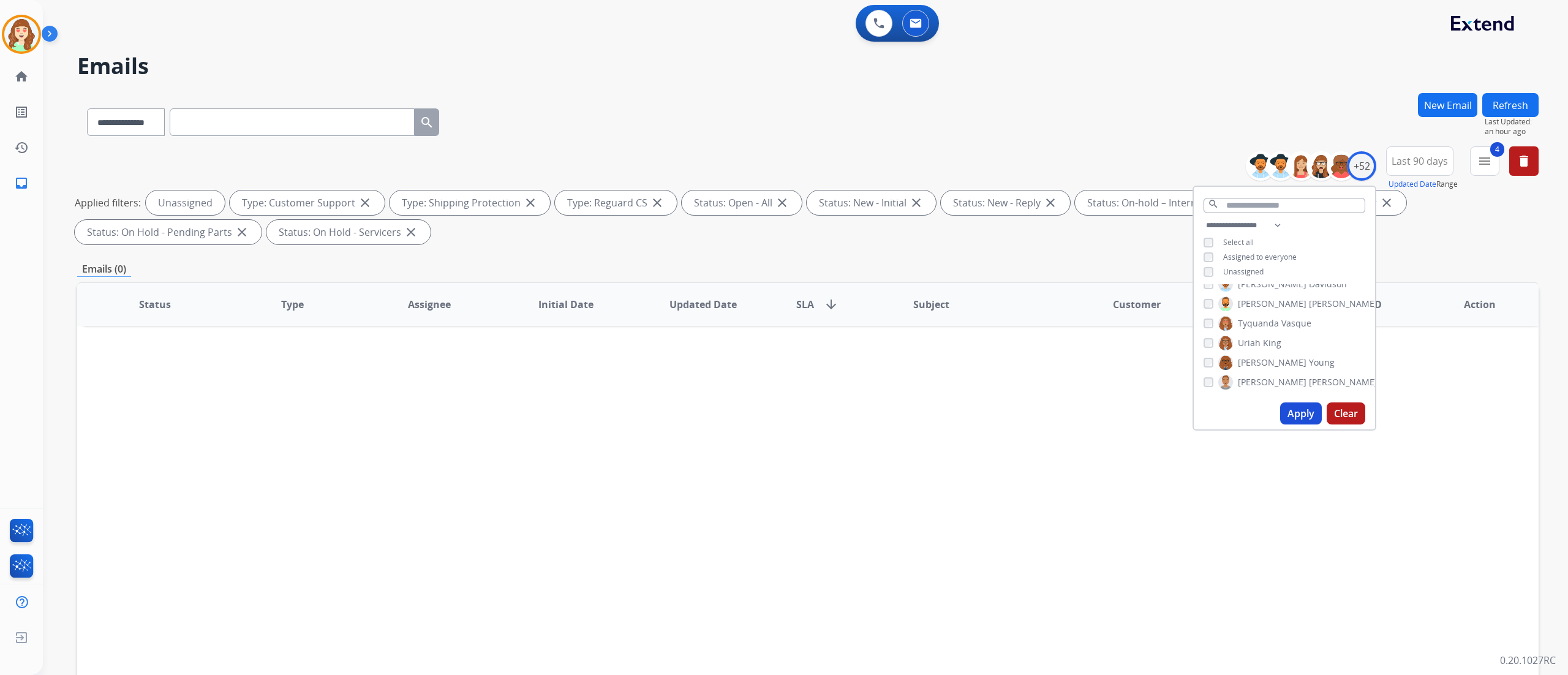
click at [1120, 46] on div "**********" at bounding box center [791, 381] width 1496 height 675
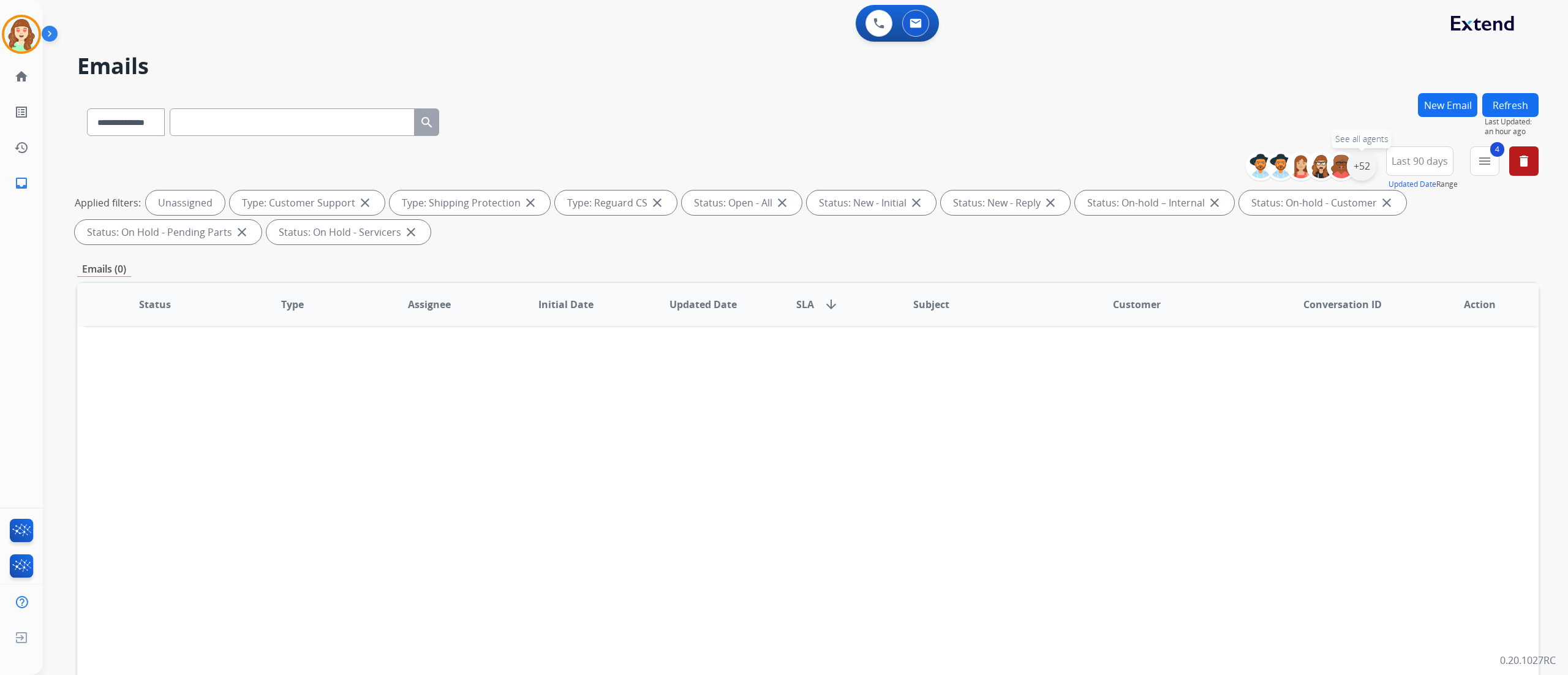
click at [1358, 161] on div "+52" at bounding box center [1362, 166] width 29 height 29
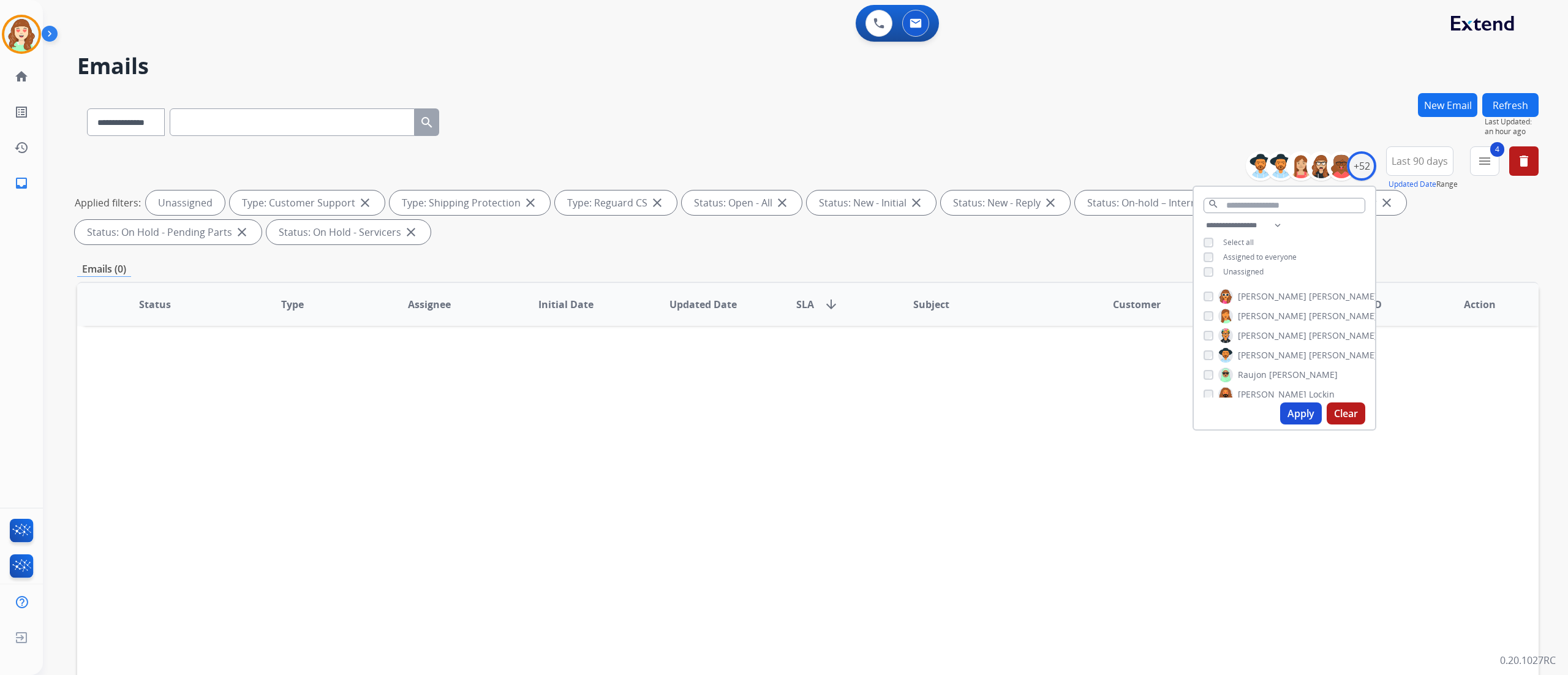
scroll to position [611, 0]
click at [1292, 417] on button "Apply" at bounding box center [1301, 414] width 42 height 22
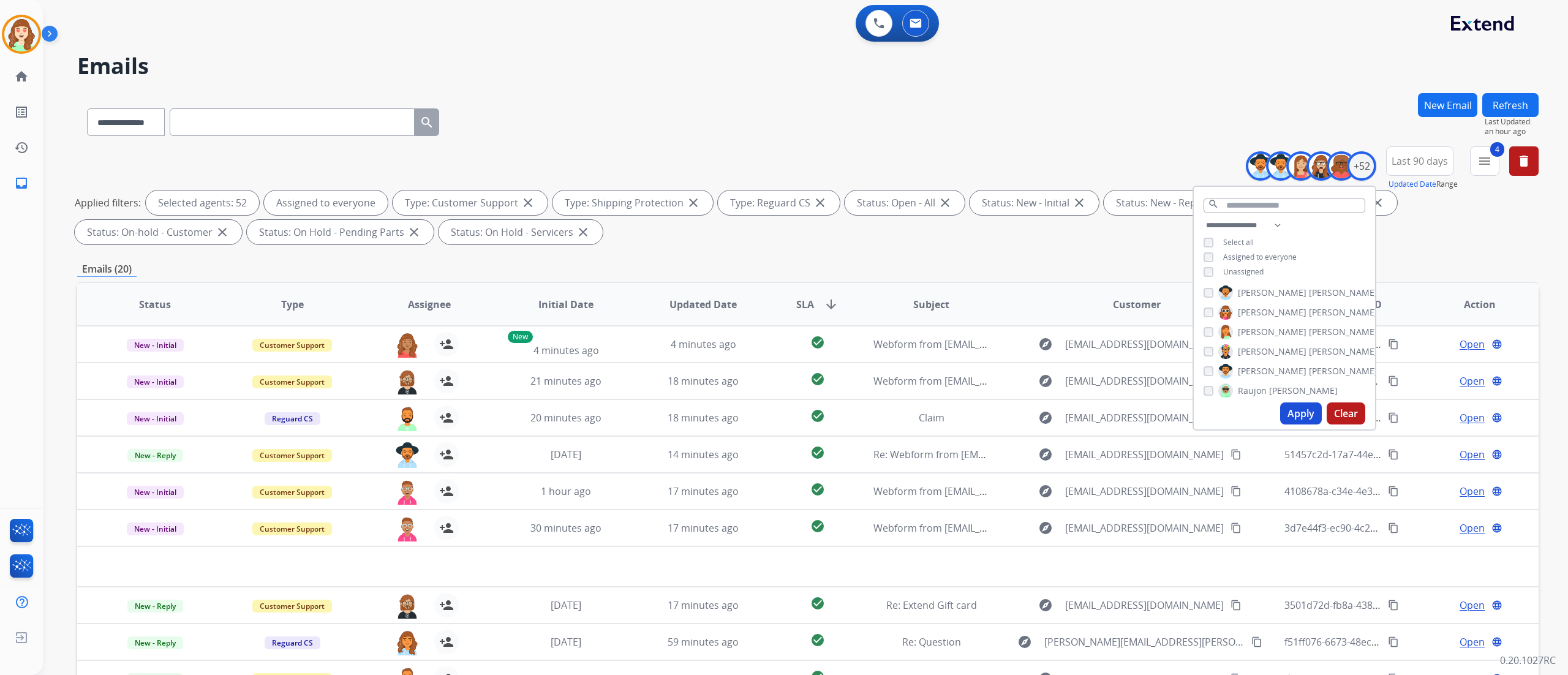
click at [1479, 252] on div "**********" at bounding box center [808, 425] width 1462 height 663
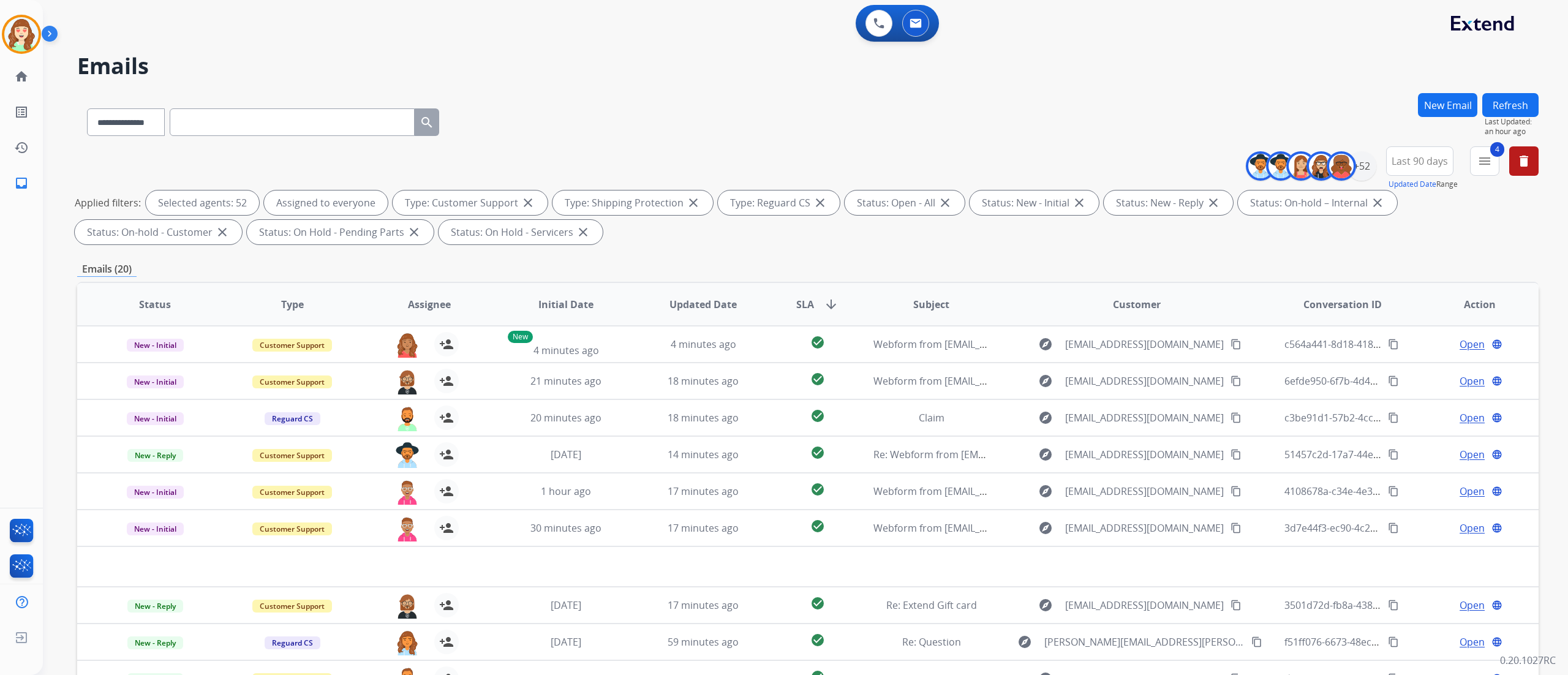
click at [1134, 47] on div "**********" at bounding box center [791, 381] width 1496 height 675
click at [1488, 159] on mat-icon "menu" at bounding box center [1485, 161] width 15 height 15
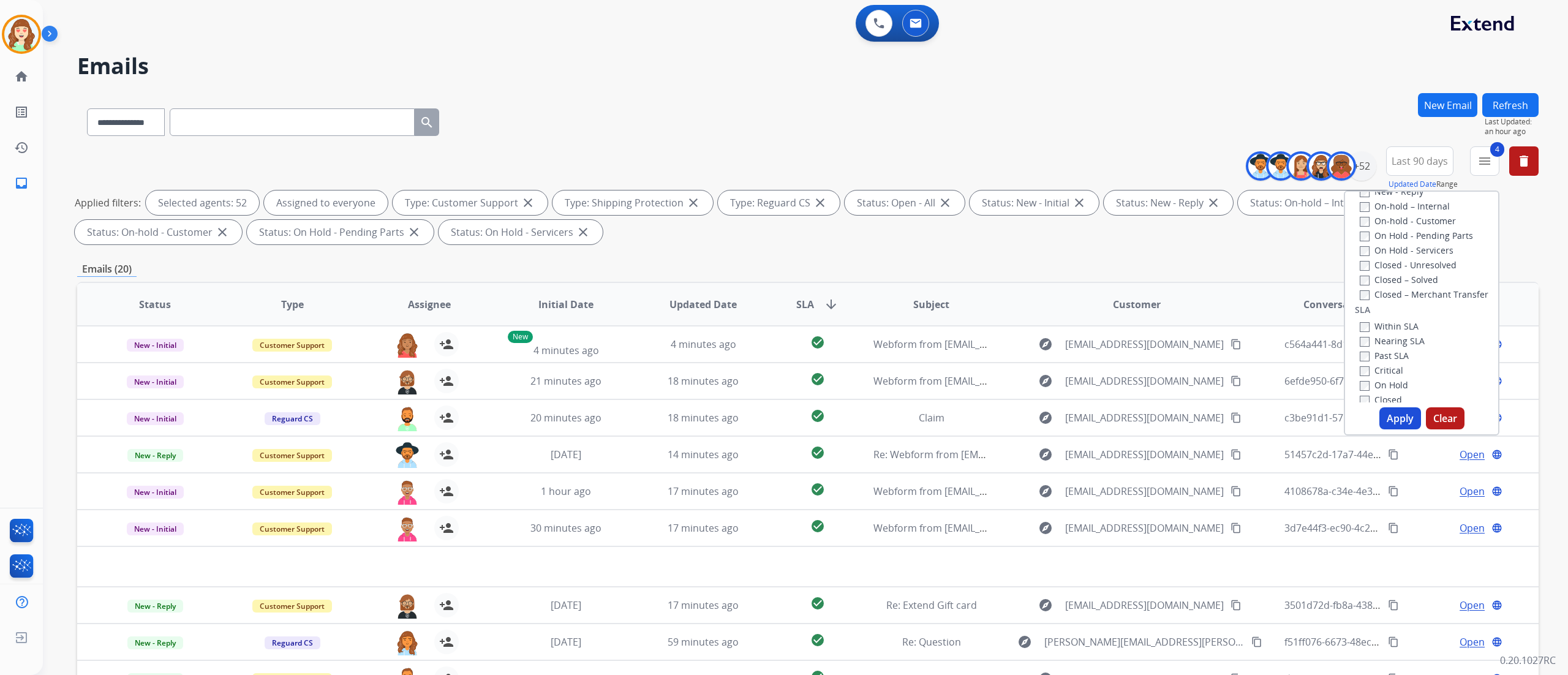
scroll to position [243, 0]
click at [1401, 418] on button "Apply" at bounding box center [1401, 418] width 42 height 22
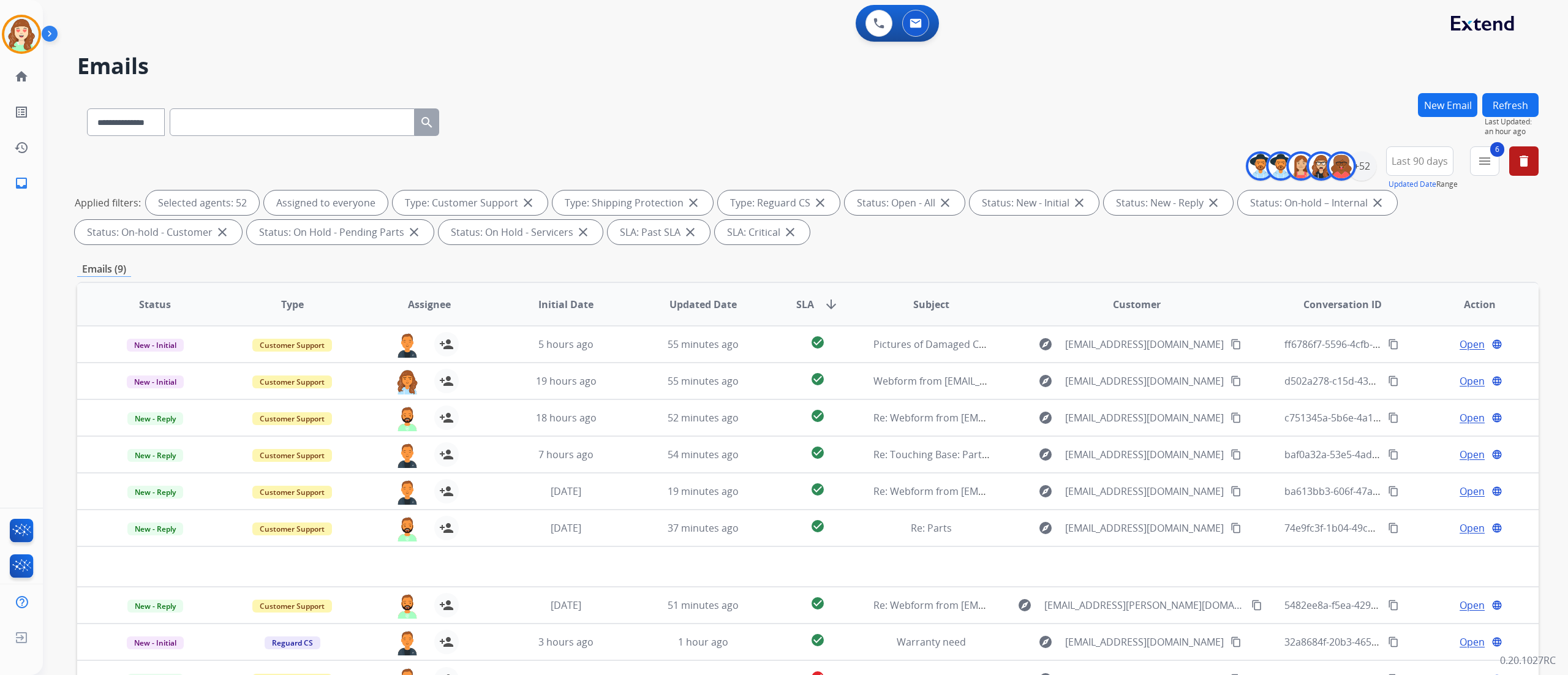
click at [1564, 482] on div "**********" at bounding box center [805, 337] width 1525 height 675
click at [816, 301] on span "SLA arrow_downward" at bounding box center [817, 304] width 42 height 15
click at [1563, 498] on div "**********" at bounding box center [805, 337] width 1525 height 675
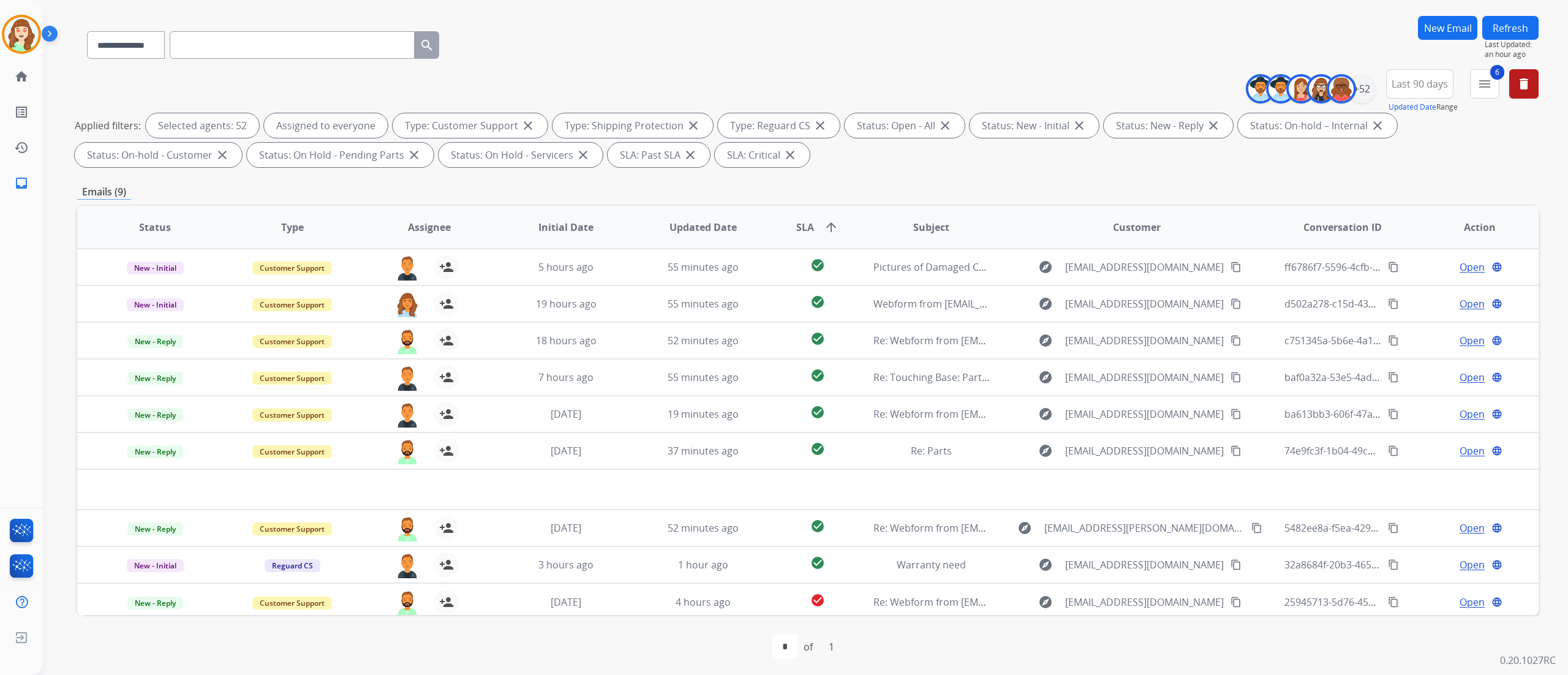
scroll to position [81, 0]
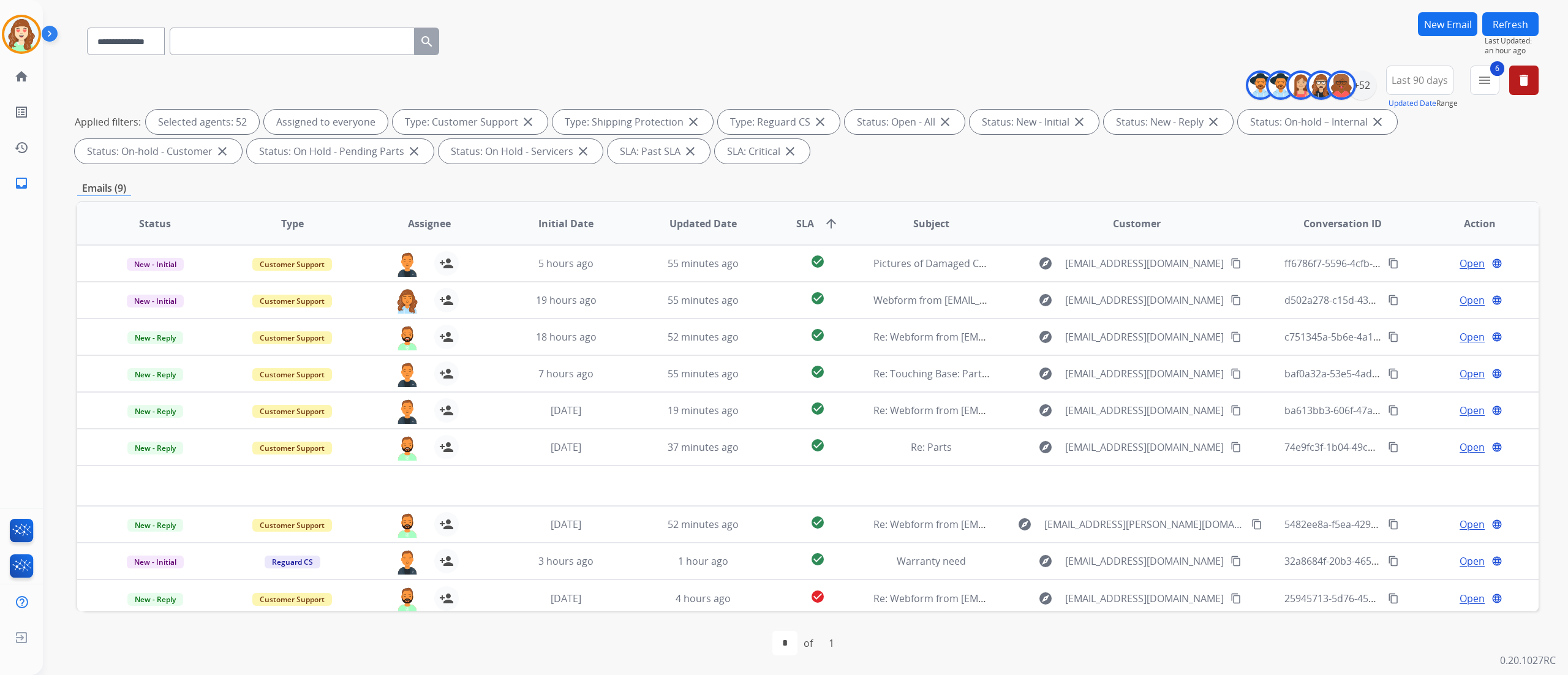
click at [1559, 456] on div "**********" at bounding box center [805, 337] width 1525 height 675
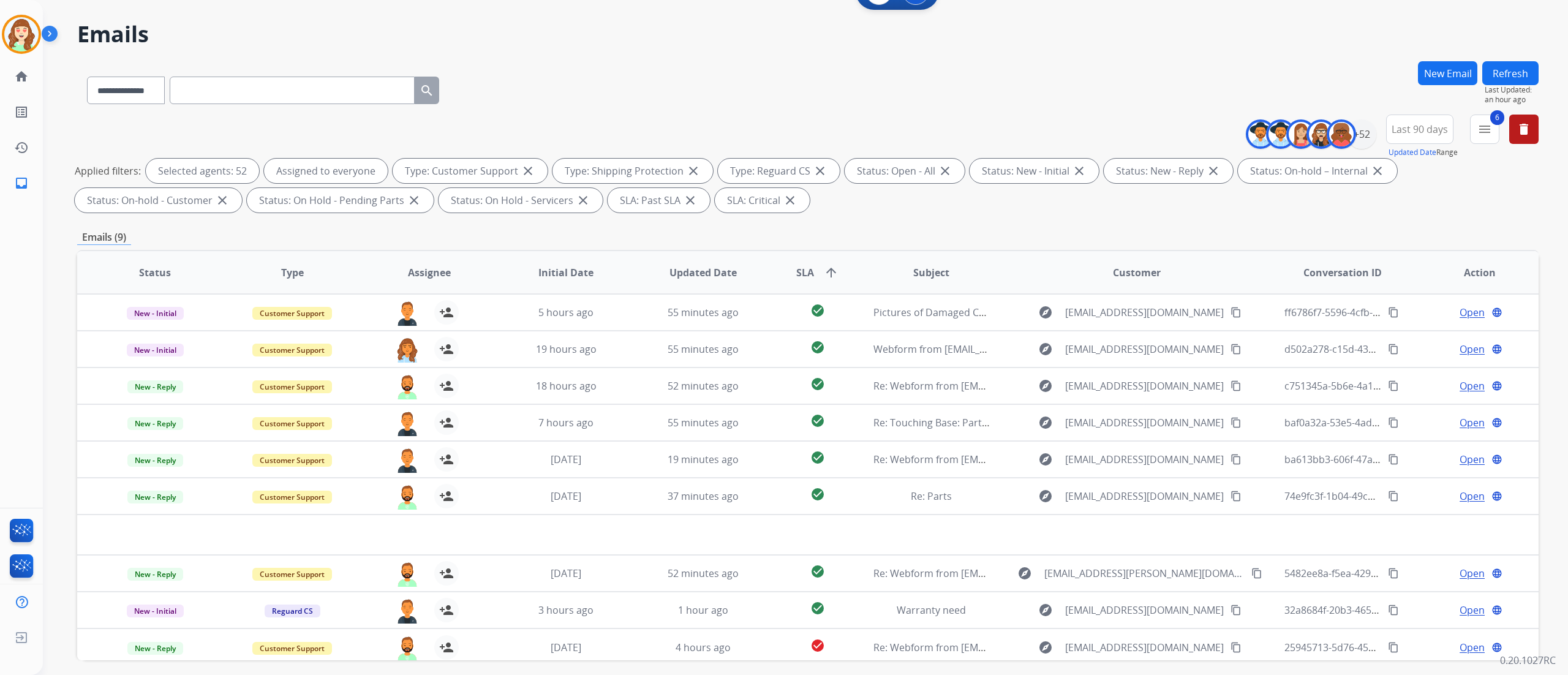
click at [1088, 51] on div "**********" at bounding box center [791, 349] width 1496 height 675
click at [1356, 136] on div "+52" at bounding box center [1362, 134] width 29 height 29
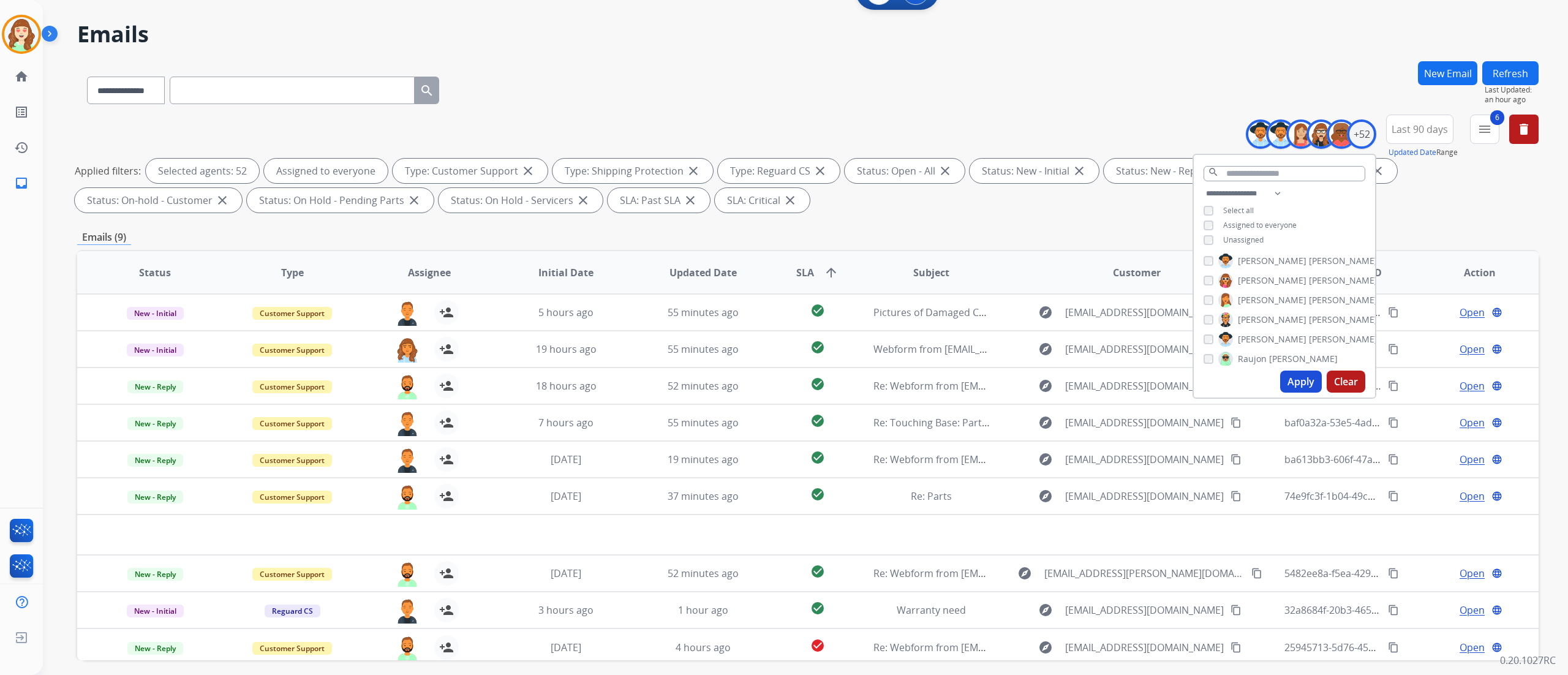
click at [1280, 383] on button "Apply" at bounding box center [1301, 382] width 42 height 22
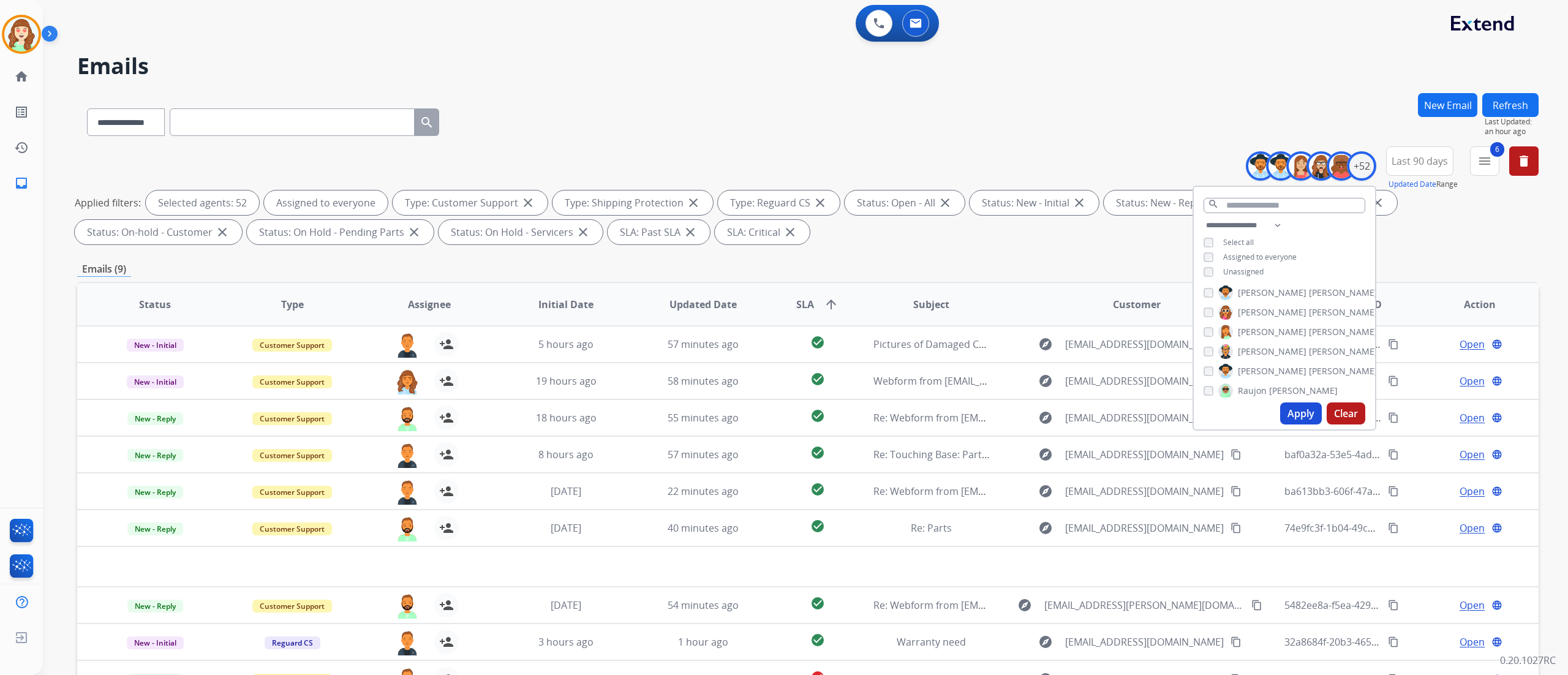
click at [1567, 365] on div "**********" at bounding box center [805, 337] width 1525 height 675
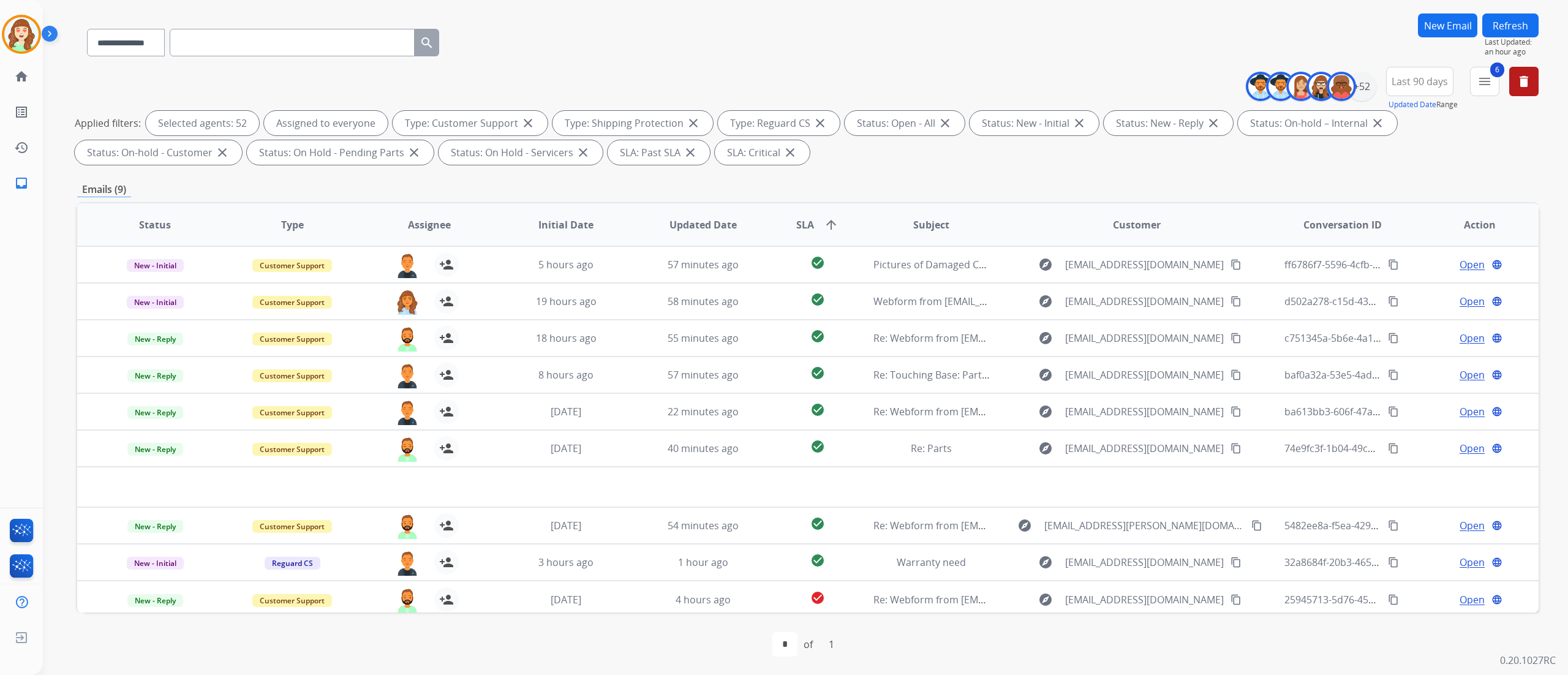
scroll to position [81, 0]
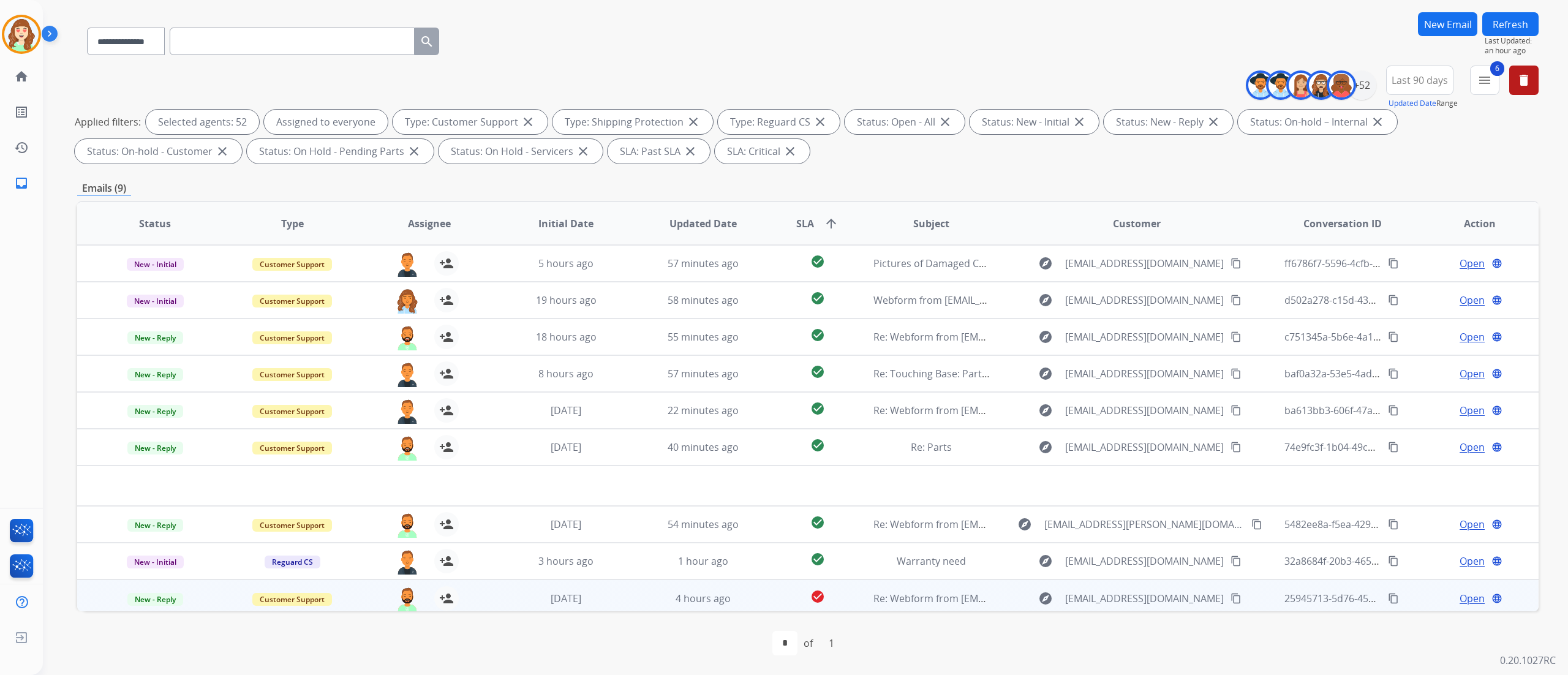
click at [402, 585] on div "todd.lauletta@eccogroupusa.com person_add Assign to Me" at bounding box center [419, 598] width 137 height 35
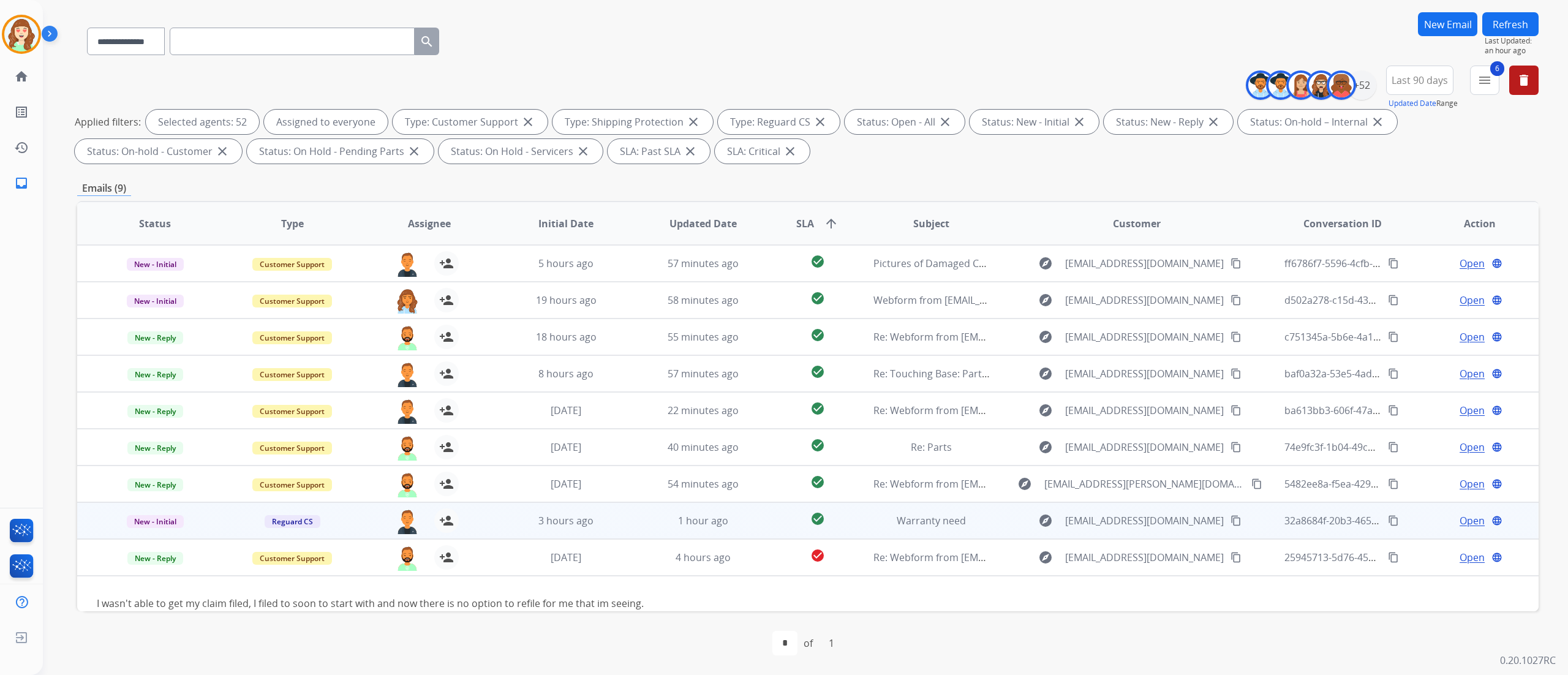
scroll to position [33, 0]
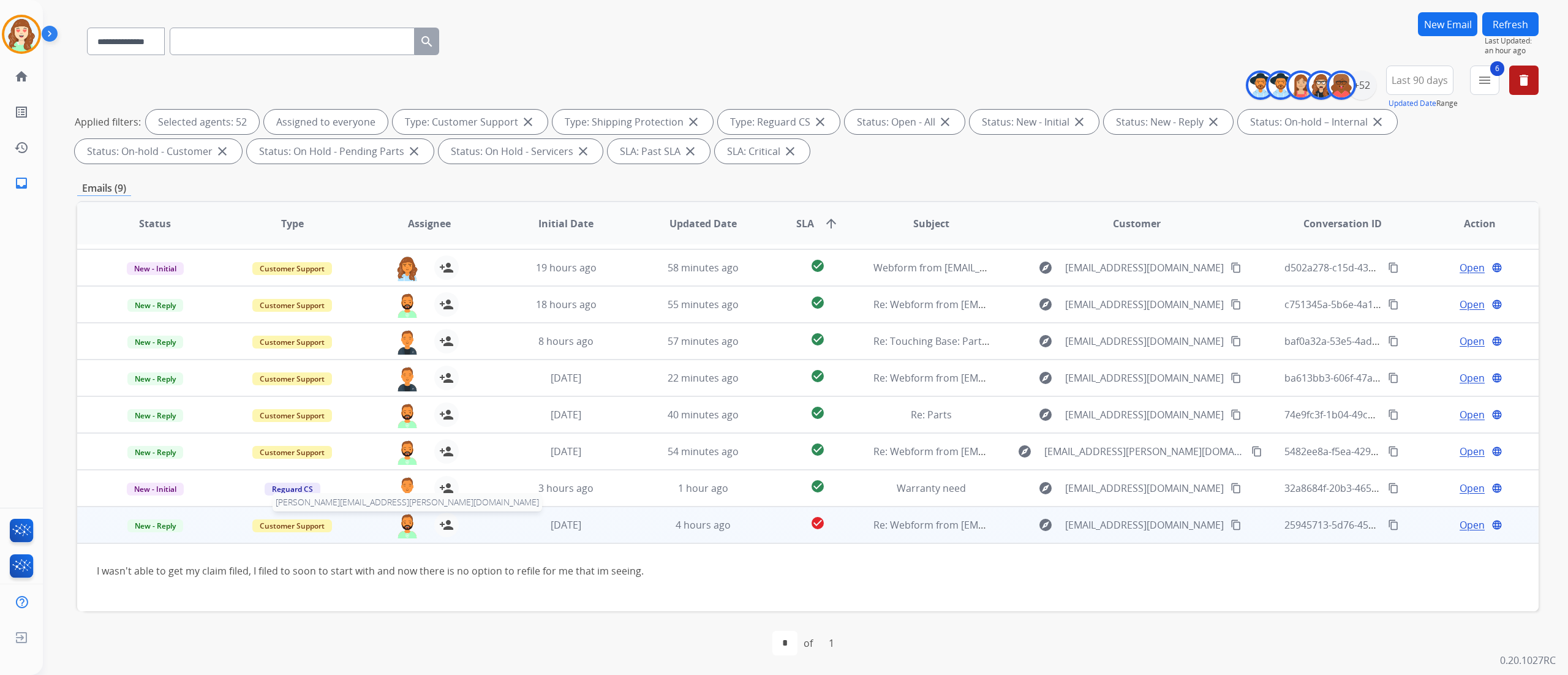
click at [397, 523] on img at bounding box center [407, 525] width 25 height 26
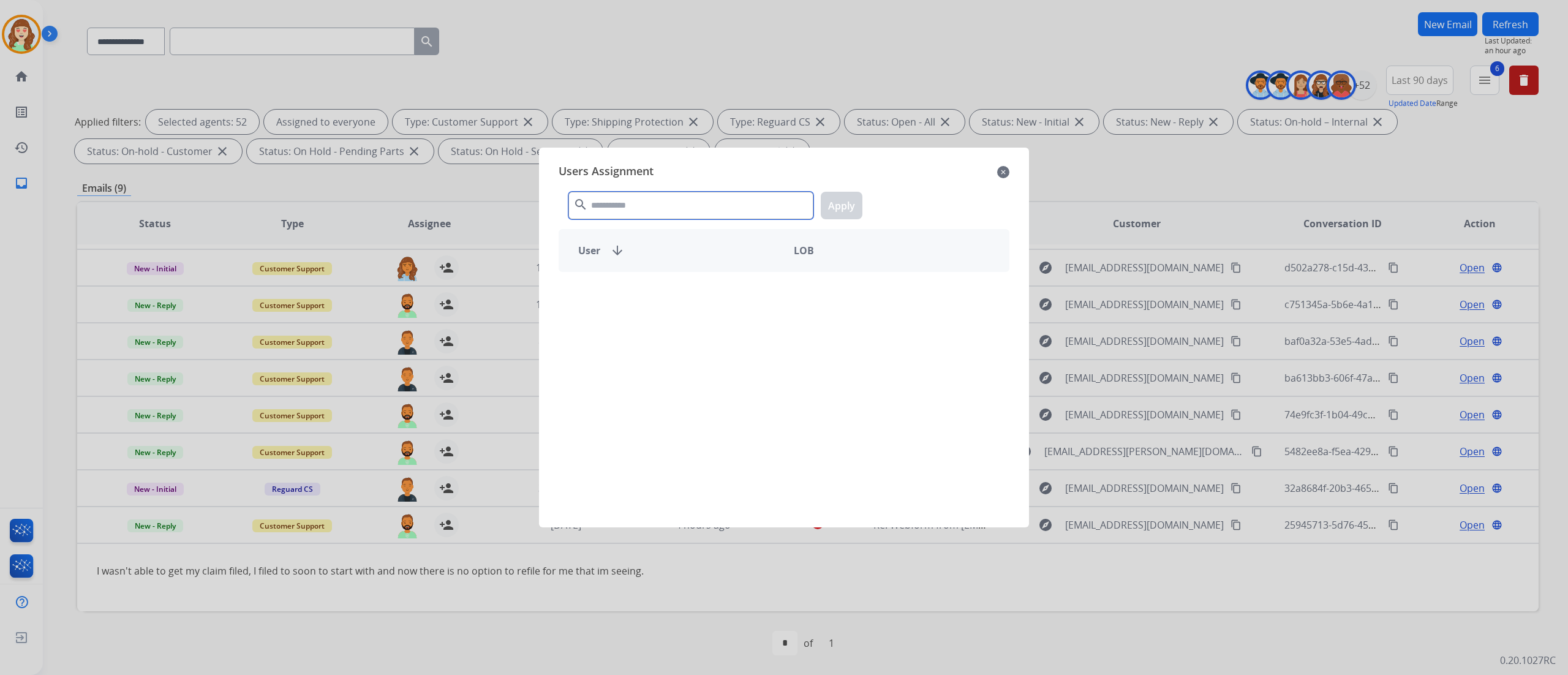
click at [616, 208] on input "text" at bounding box center [691, 206] width 245 height 27
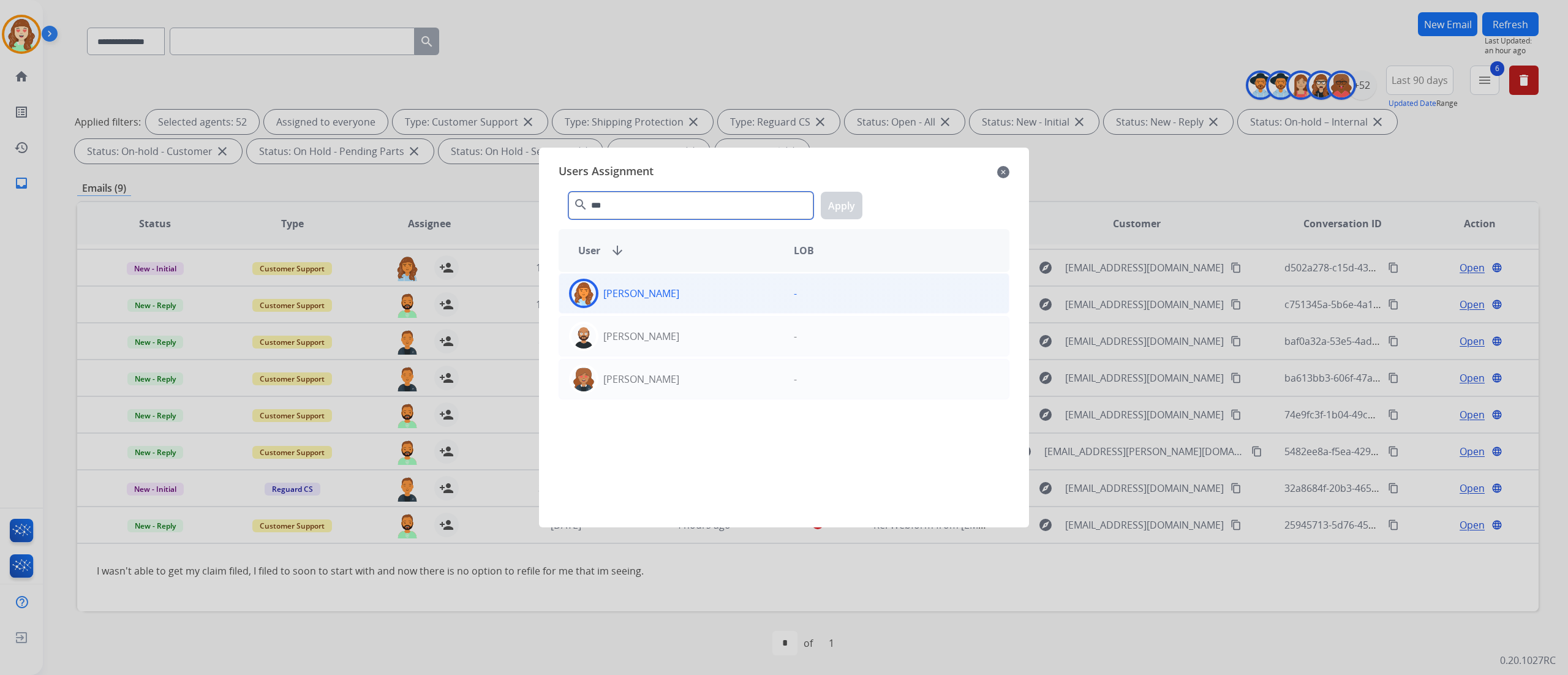
type input "***"
click at [717, 309] on div "Deambrana Smith -" at bounding box center [784, 293] width 451 height 40
click at [831, 215] on button "Apply" at bounding box center [842, 206] width 42 height 27
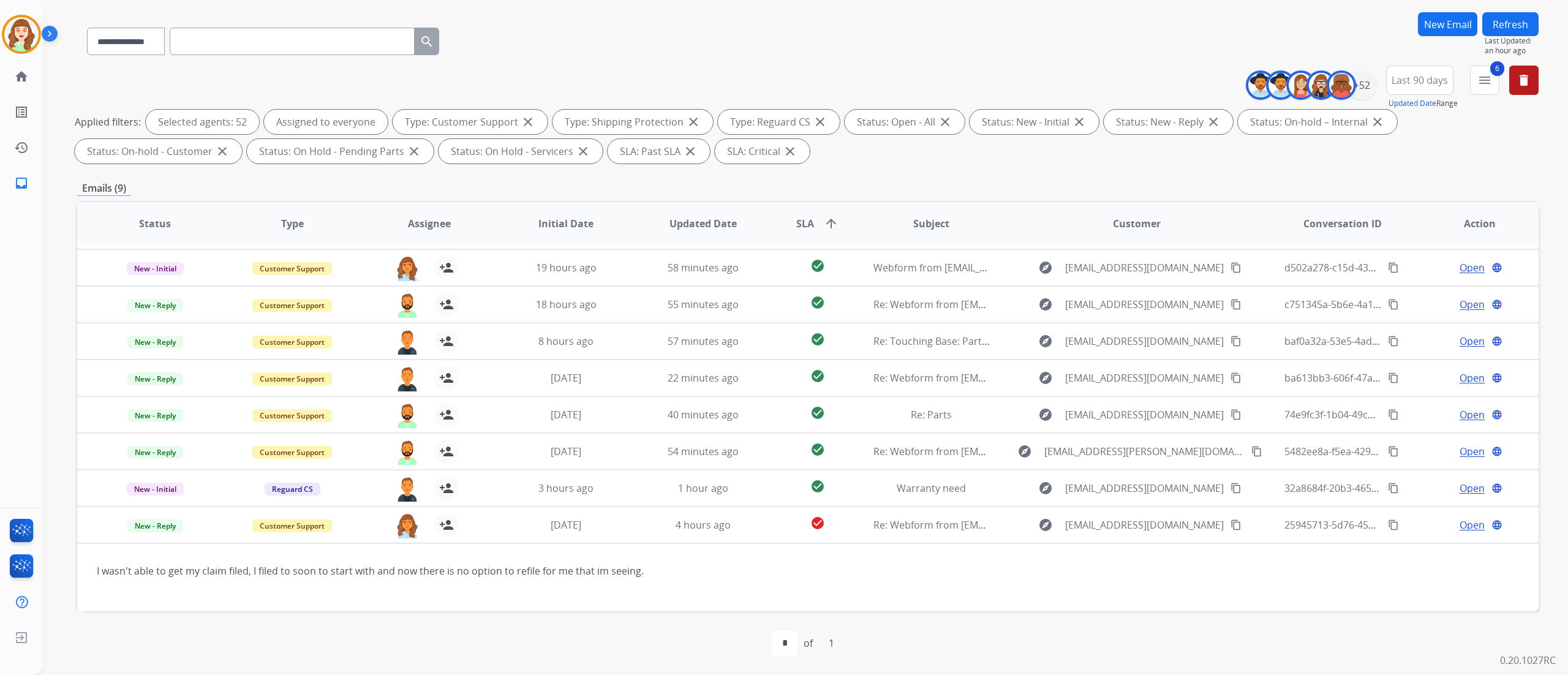
click at [1559, 364] on div "**********" at bounding box center [805, 337] width 1525 height 675
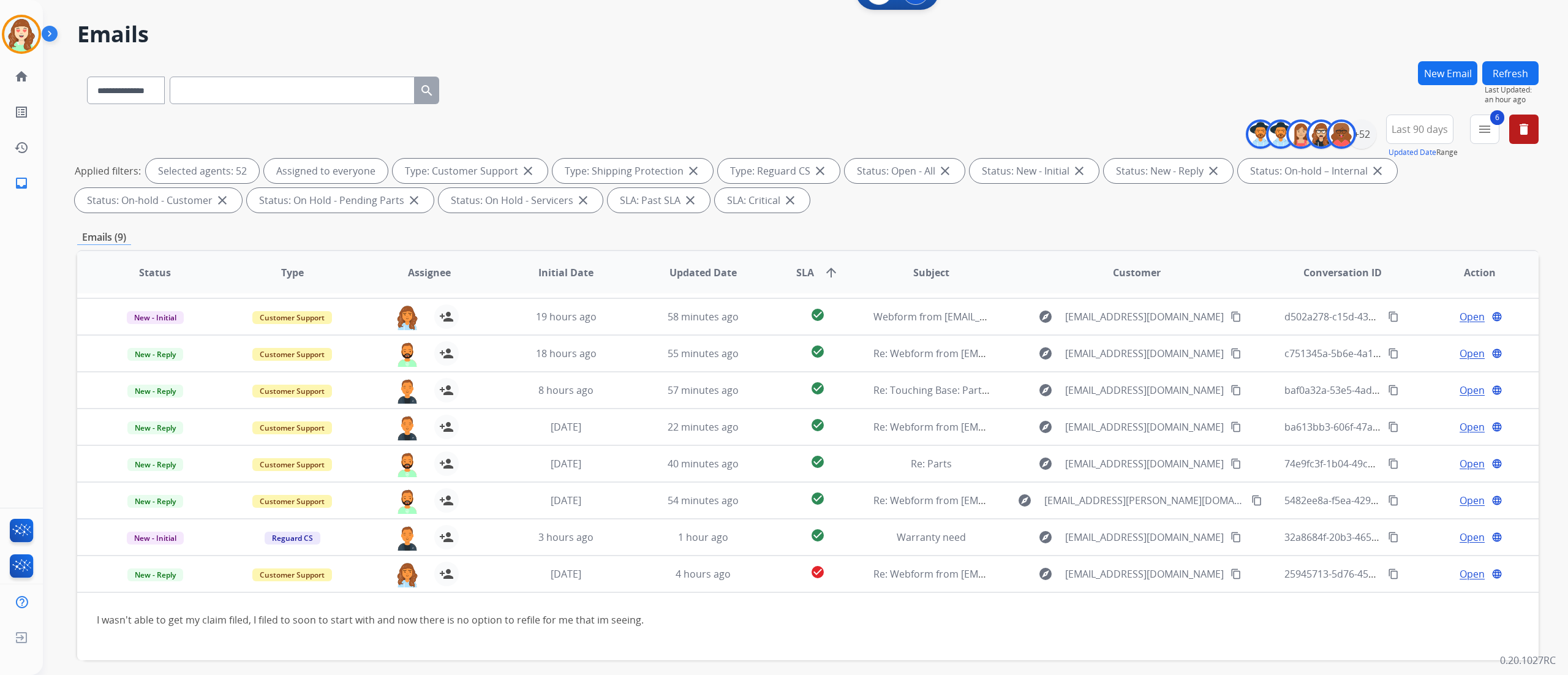
scroll to position [0, 0]
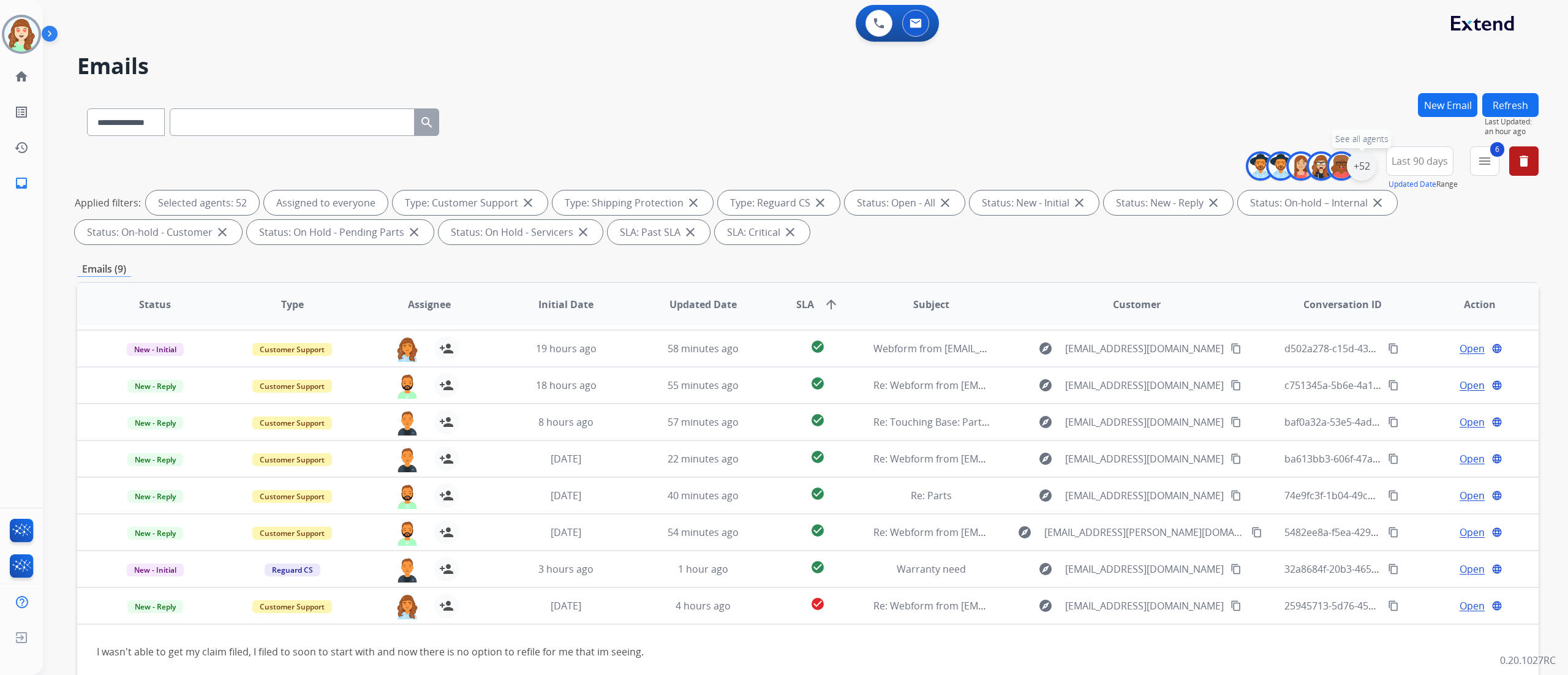
click at [1365, 169] on div "+52" at bounding box center [1362, 166] width 29 height 29
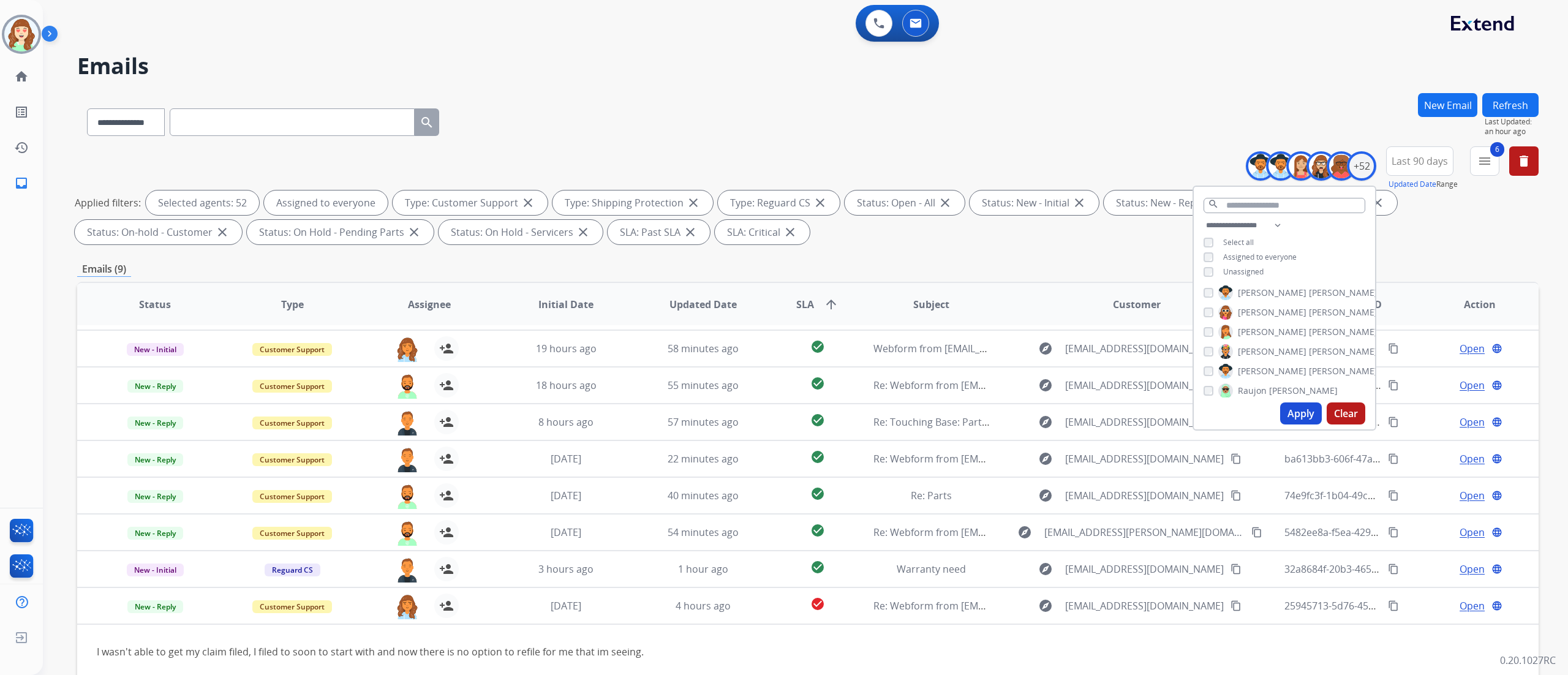
click at [1294, 416] on button "Apply" at bounding box center [1301, 414] width 42 height 22
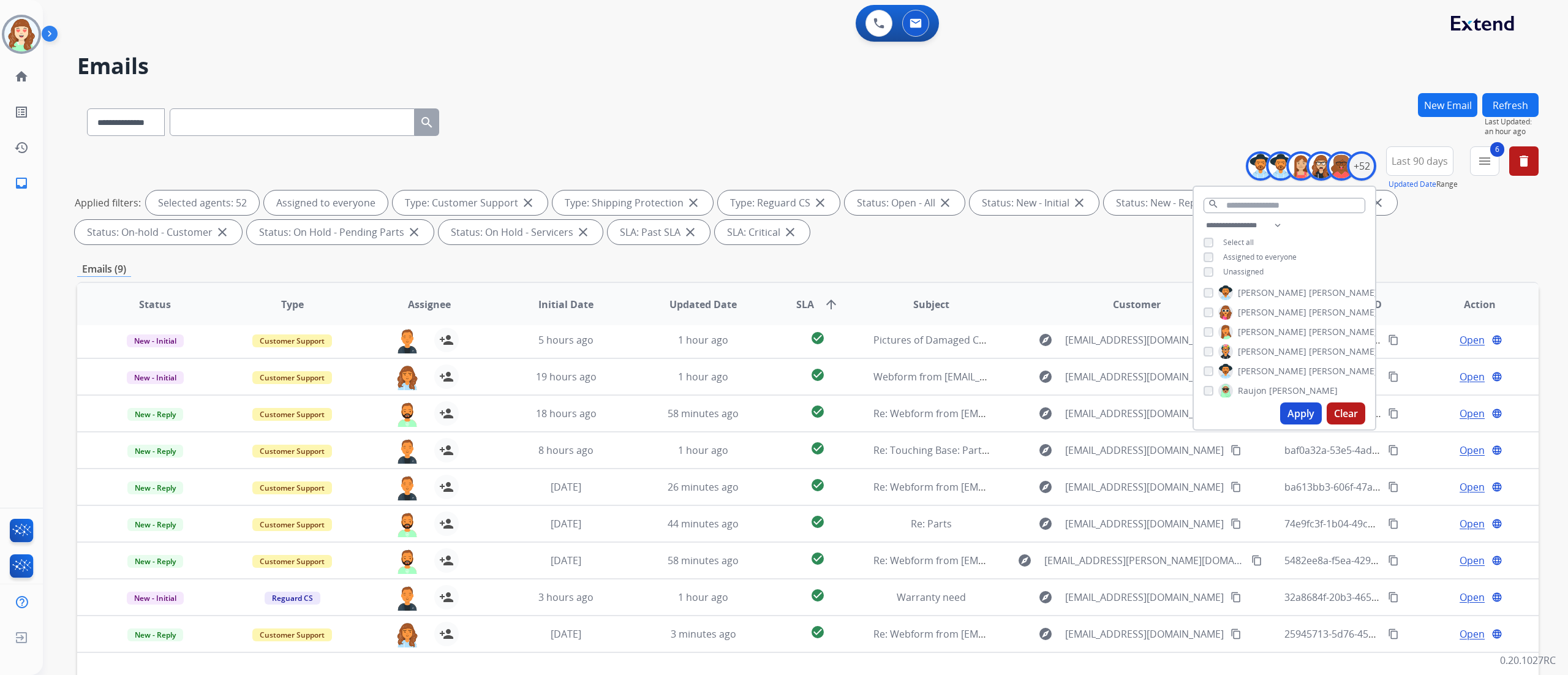
scroll to position [3, 0]
click at [1491, 163] on mat-icon "menu" at bounding box center [1485, 161] width 15 height 15
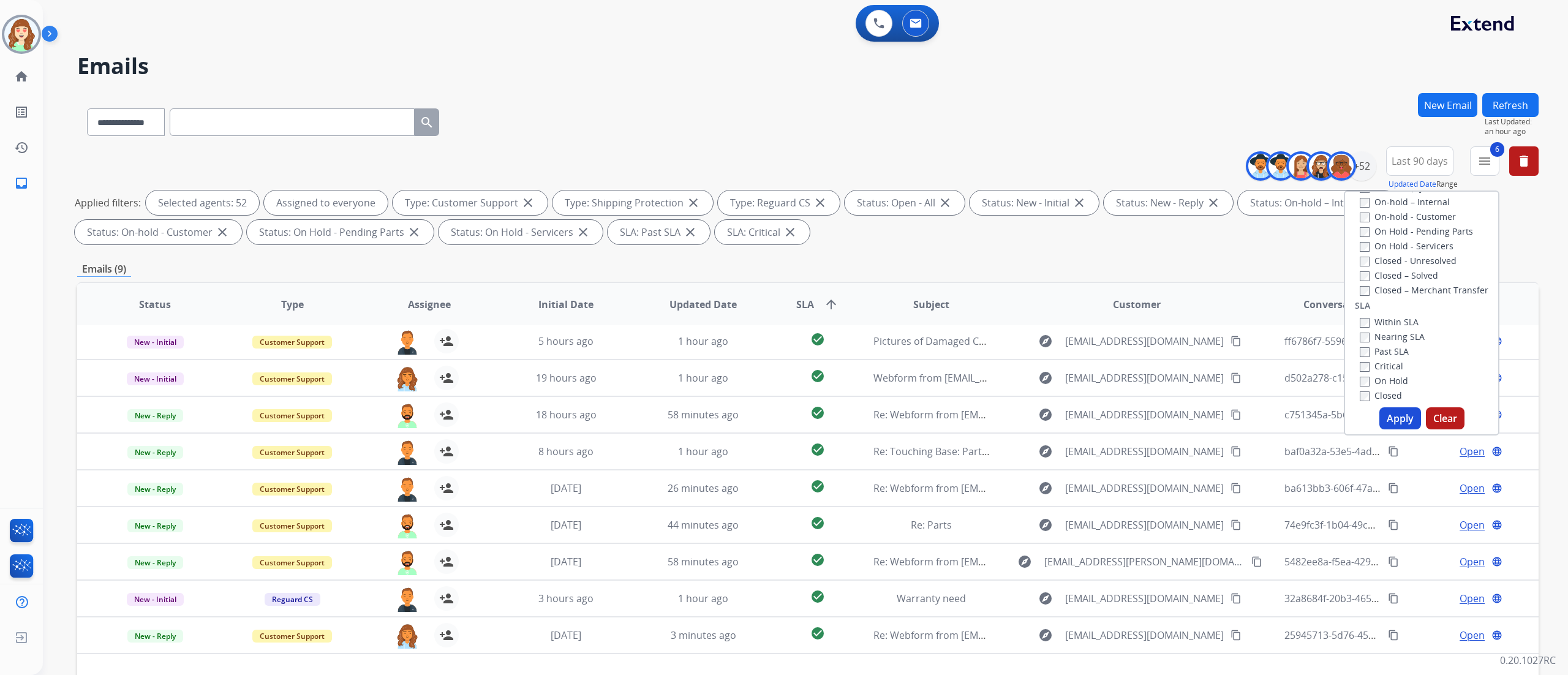
click at [1363, 352] on label "Past SLA" at bounding box center [1384, 351] width 49 height 12
click at [1402, 413] on button "Apply" at bounding box center [1401, 418] width 42 height 22
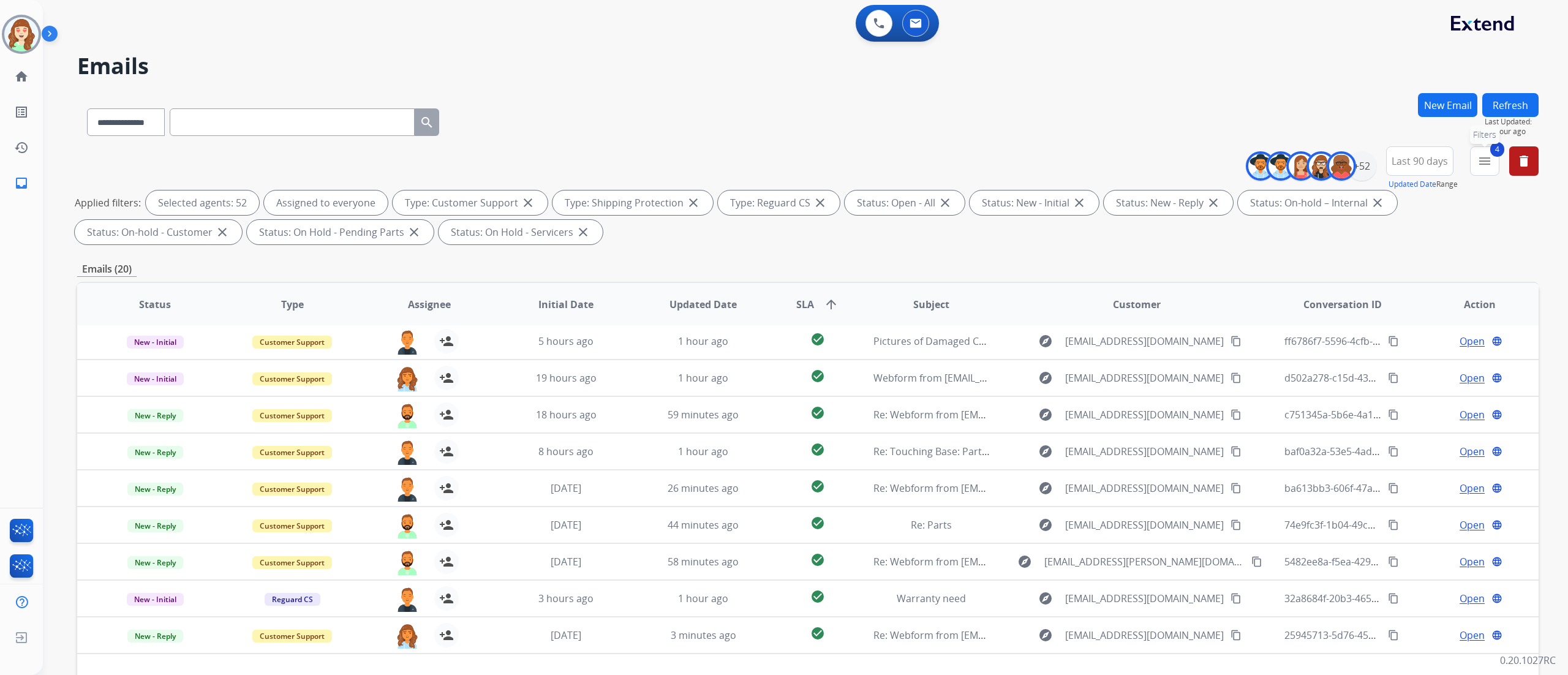
click at [1491, 159] on mat-icon "menu" at bounding box center [1485, 161] width 15 height 15
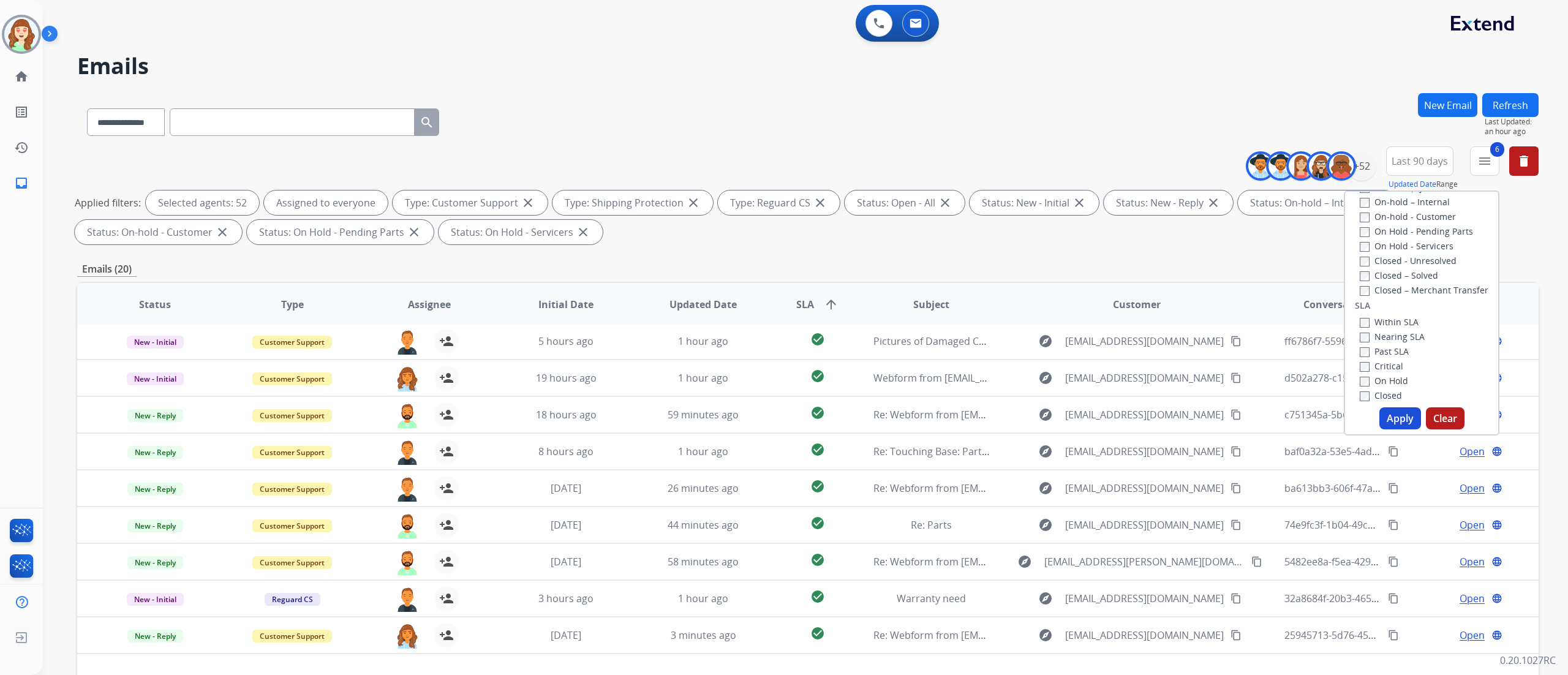
click at [1396, 414] on button "Apply" at bounding box center [1401, 418] width 42 height 22
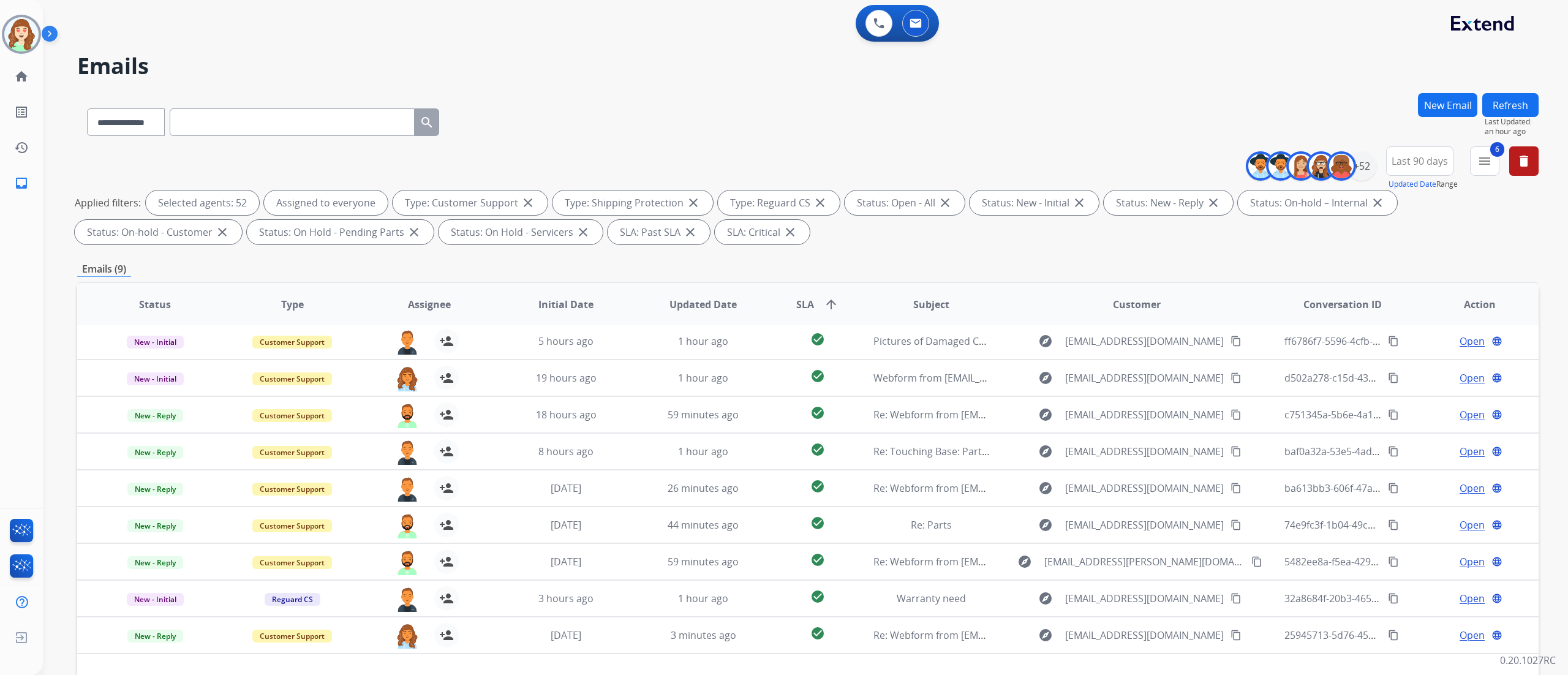
click at [1567, 394] on div "**********" at bounding box center [805, 337] width 1525 height 675
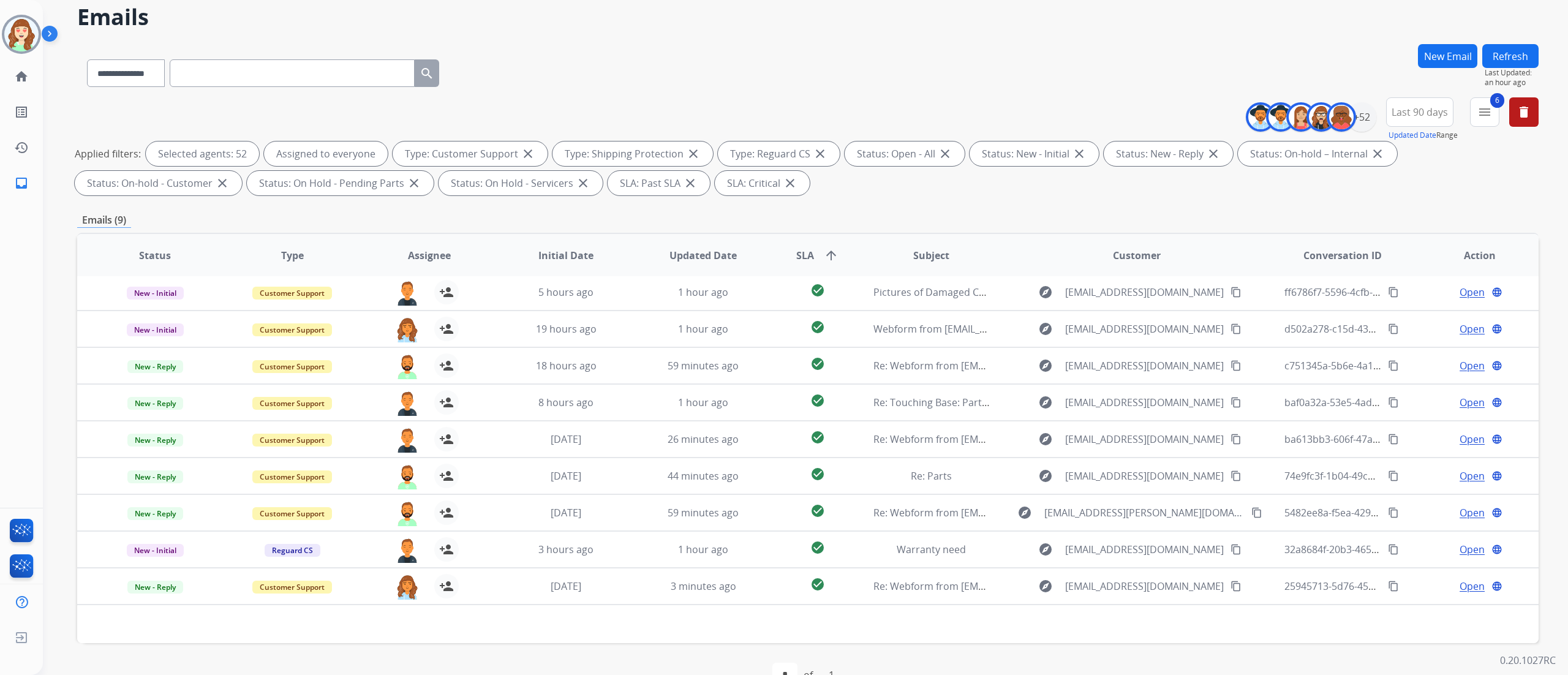
scroll to position [81, 0]
